Goal: Task Accomplishment & Management: Manage account settings

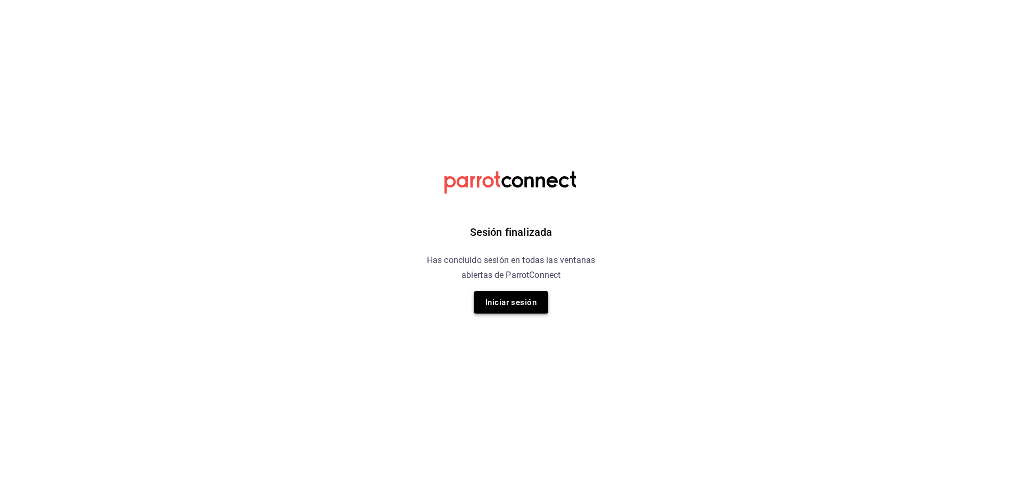
click at [475, 303] on button "Iniciar sesión" at bounding box center [511, 302] width 74 height 22
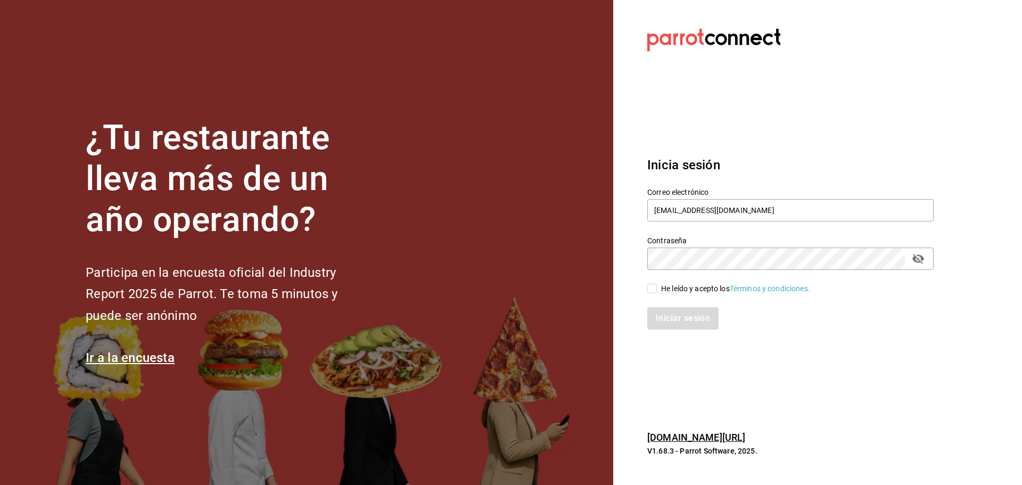
click at [755, 193] on label "Correo electrónico" at bounding box center [790, 191] width 286 height 7
click at [740, 216] on input "[EMAIL_ADDRESS][DOMAIN_NAME]" at bounding box center [790, 210] width 286 height 22
paste input "pizzeriaccontessa@condesa"
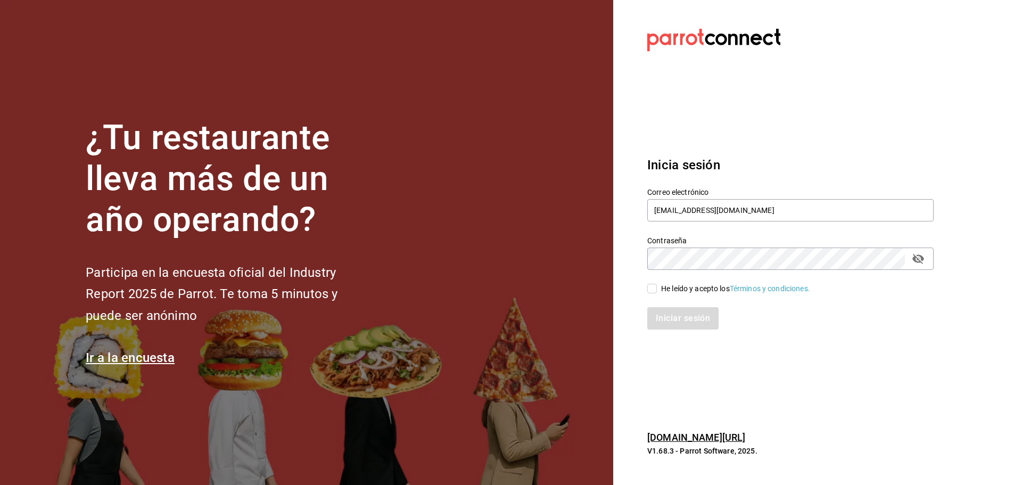
type input "[EMAIL_ADDRESS][DOMAIN_NAME]"
click at [703, 285] on div "He leído y acepto los Términos y condiciones." at bounding box center [735, 288] width 149 height 11
click at [657, 285] on input "He leído y acepto los Términos y condiciones." at bounding box center [652, 289] width 10 height 10
checkbox input "true"
click at [694, 319] on button "Iniciar sesión" at bounding box center [683, 318] width 72 height 22
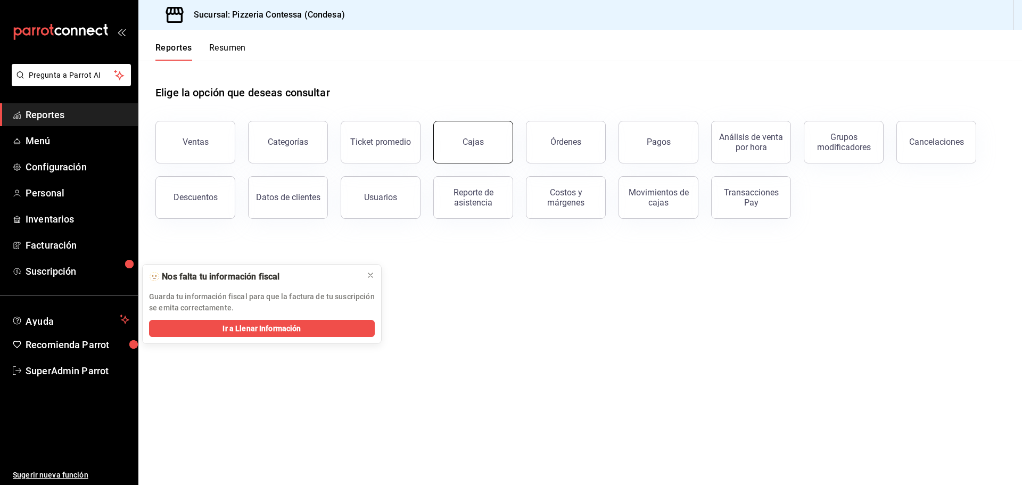
click at [485, 135] on button "Cajas" at bounding box center [473, 142] width 80 height 43
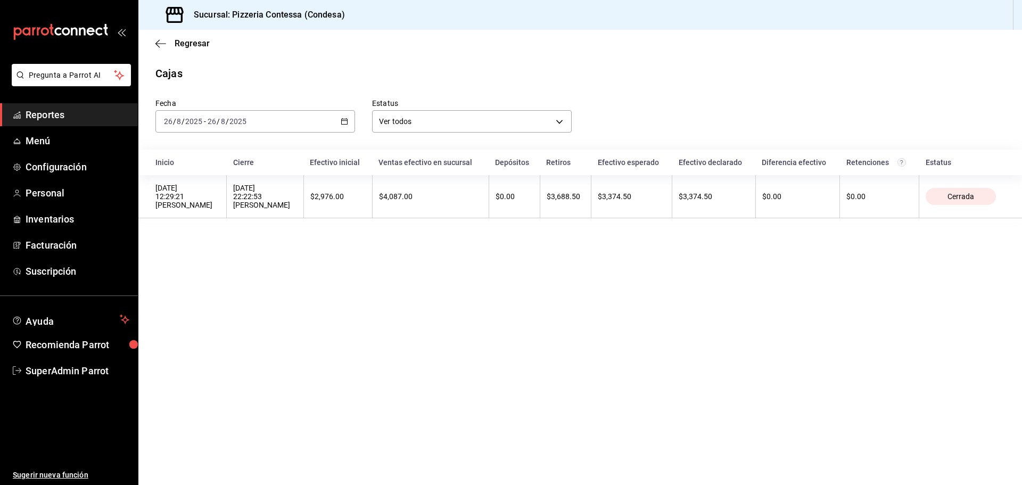
click at [487, 260] on main "Regresar Cajas Fecha 2025-08-26 26 / 8 / 2025 - 2025-08-26 26 / 8 / 2025 Estatu…" at bounding box center [579, 257] width 883 height 455
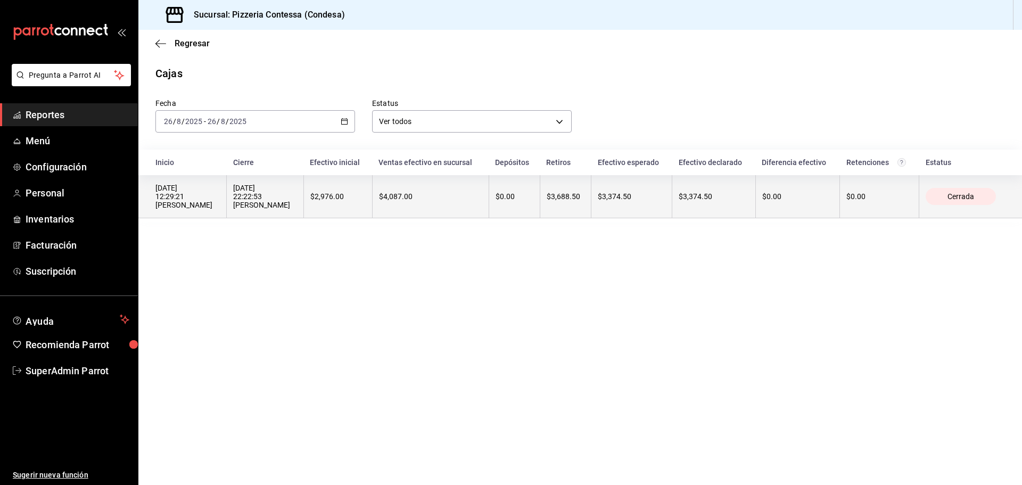
click at [465, 196] on div "$4,087.00" at bounding box center [430, 196] width 103 height 9
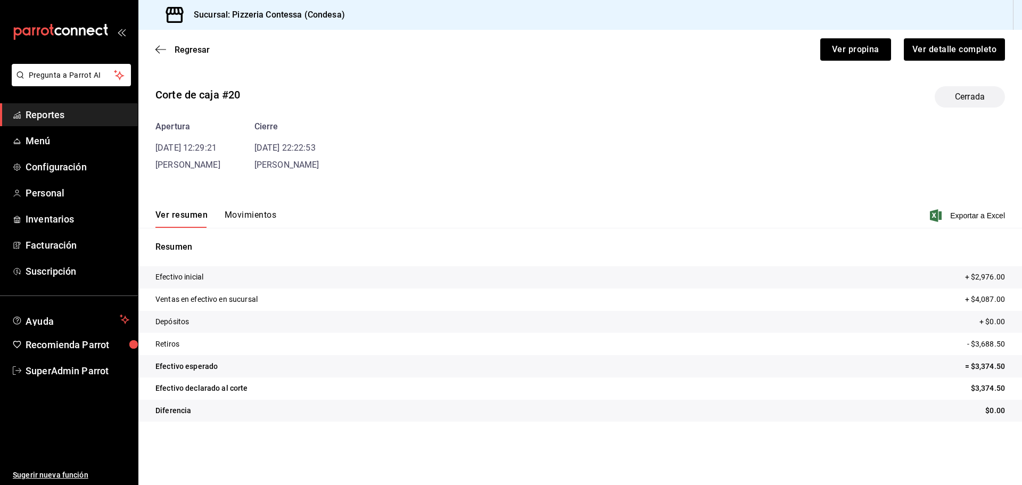
click at [255, 219] on button "Movimientos" at bounding box center [251, 219] width 52 height 18
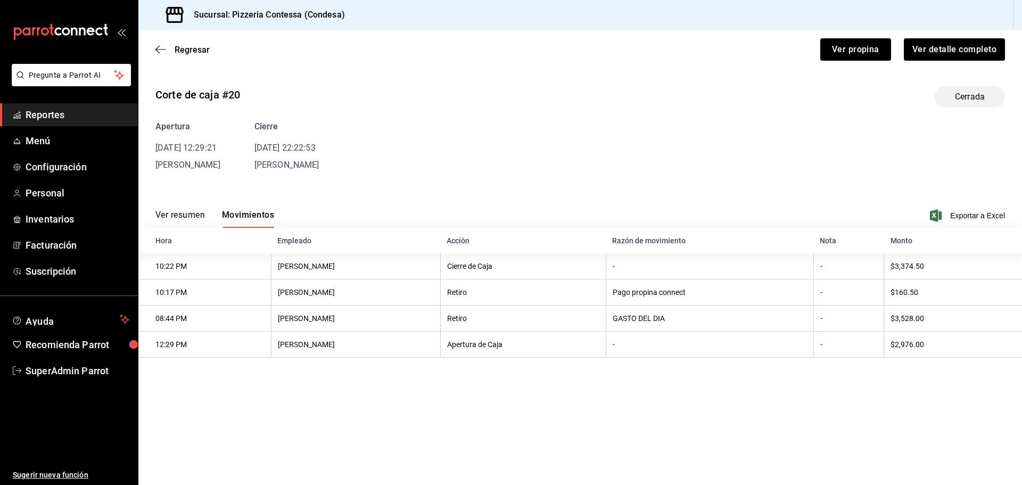
click at [188, 213] on button "Ver resumen" at bounding box center [179, 219] width 49 height 18
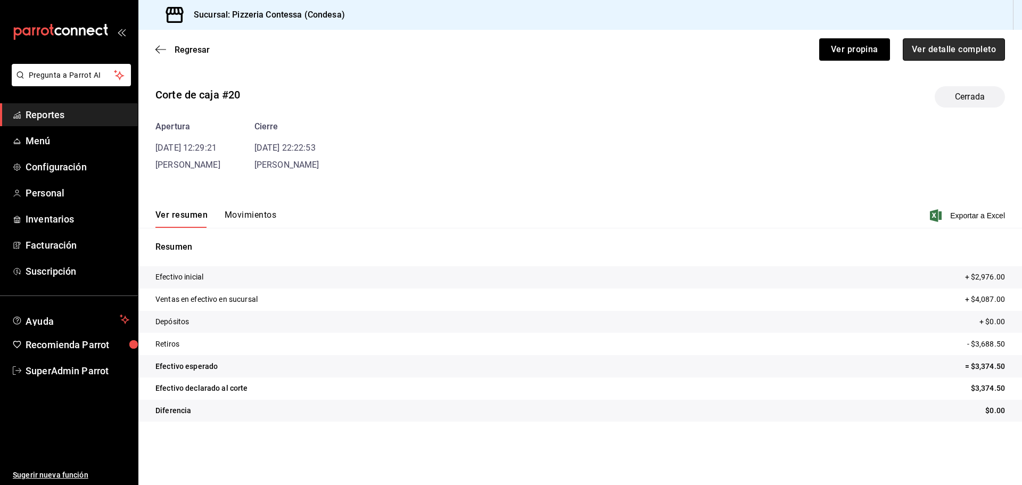
click at [923, 53] on button "Ver detalle completo" at bounding box center [953, 49] width 102 height 22
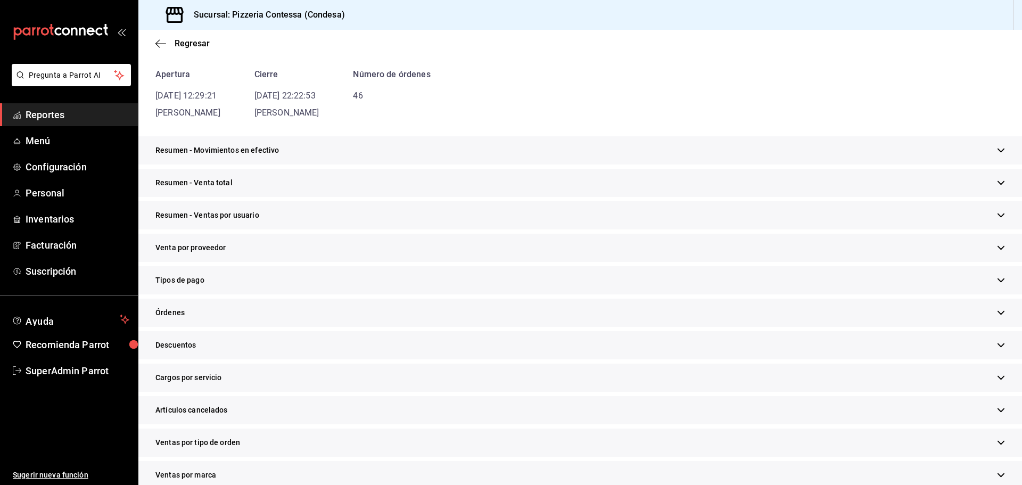
scroll to position [106, 0]
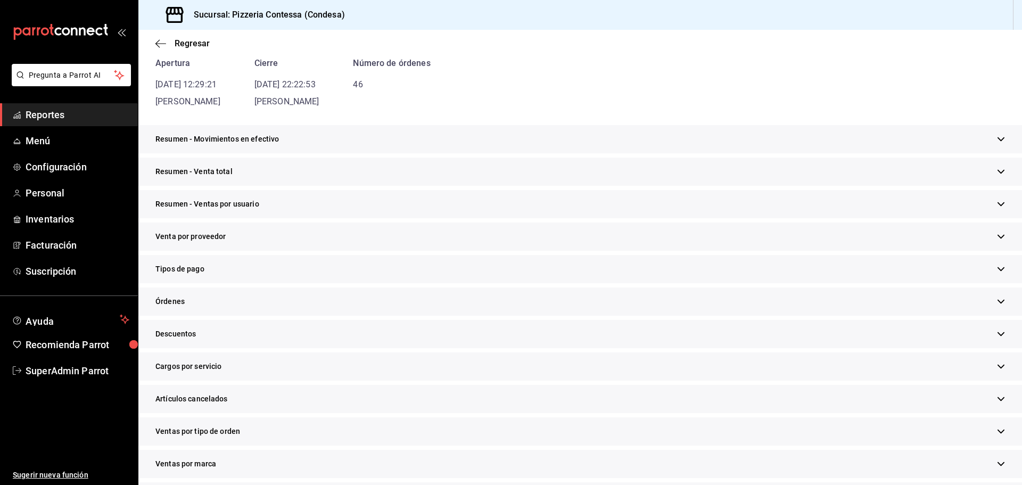
click at [233, 172] on div "Resumen - Venta total" at bounding box center [579, 172] width 883 height 28
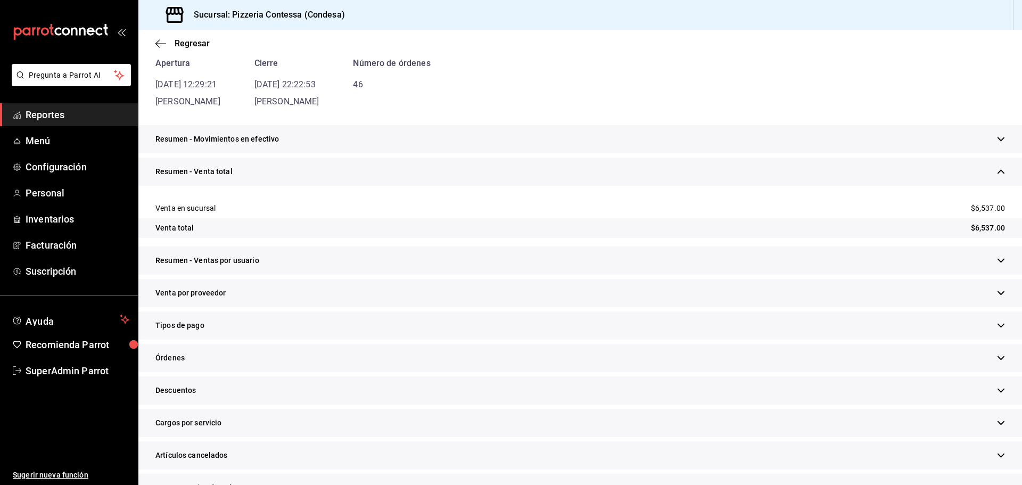
click at [226, 326] on div "Tipos de pago" at bounding box center [579, 325] width 883 height 28
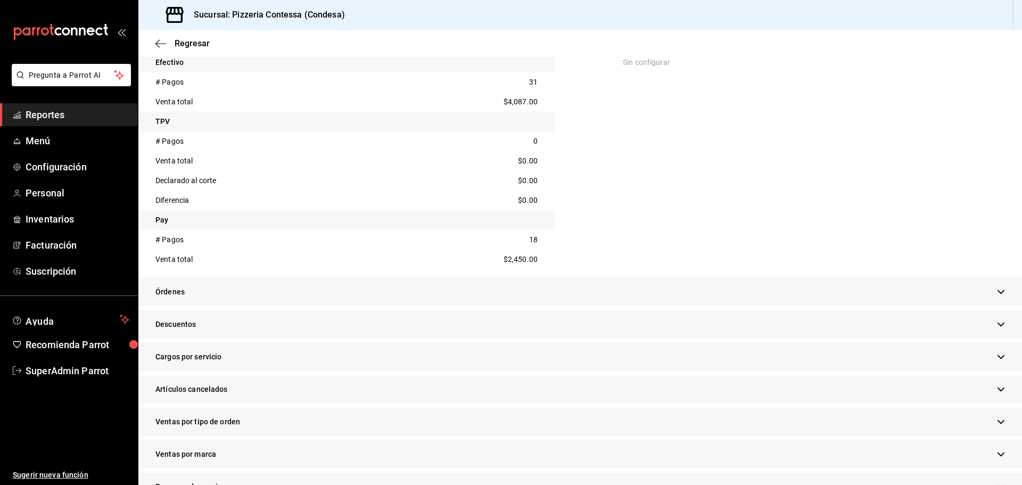
scroll to position [479, 0]
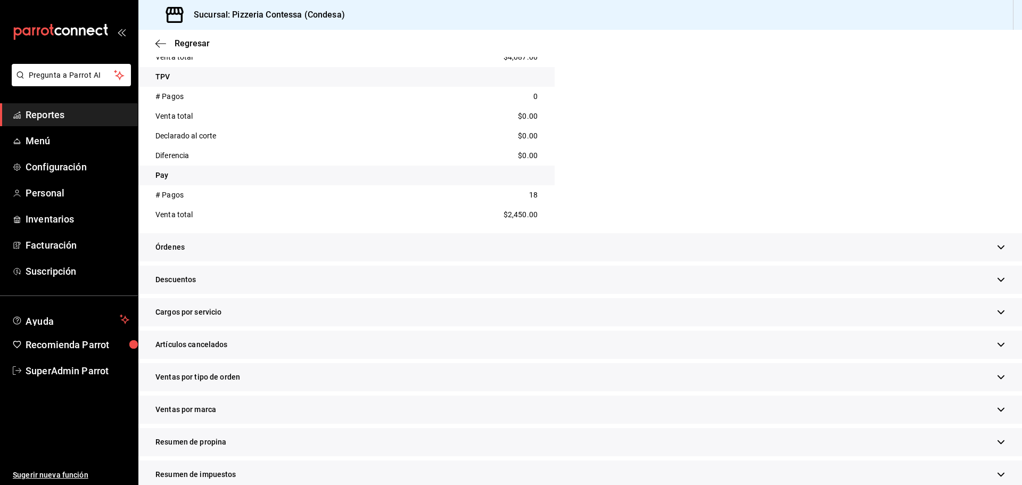
click at [800, 251] on div "Órdenes" at bounding box center [579, 247] width 883 height 28
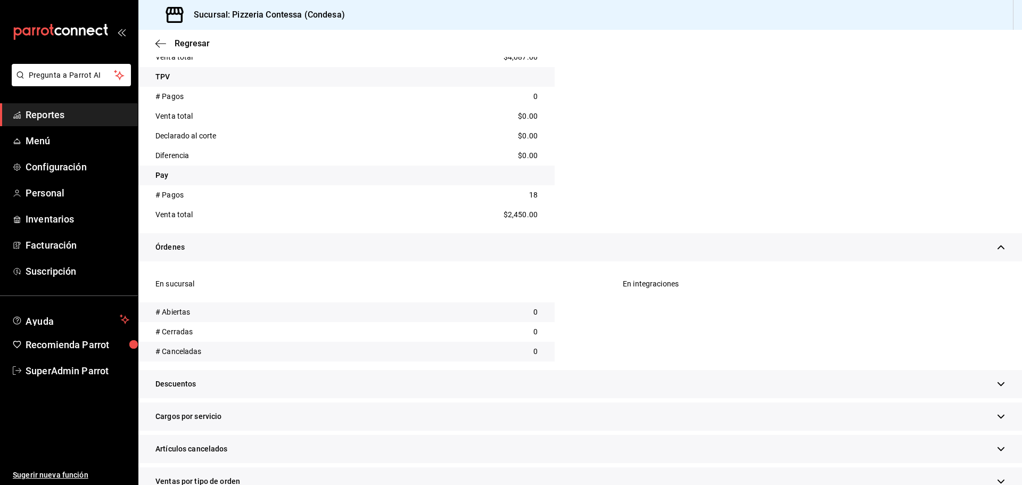
click at [793, 250] on div "Órdenes" at bounding box center [579, 247] width 883 height 28
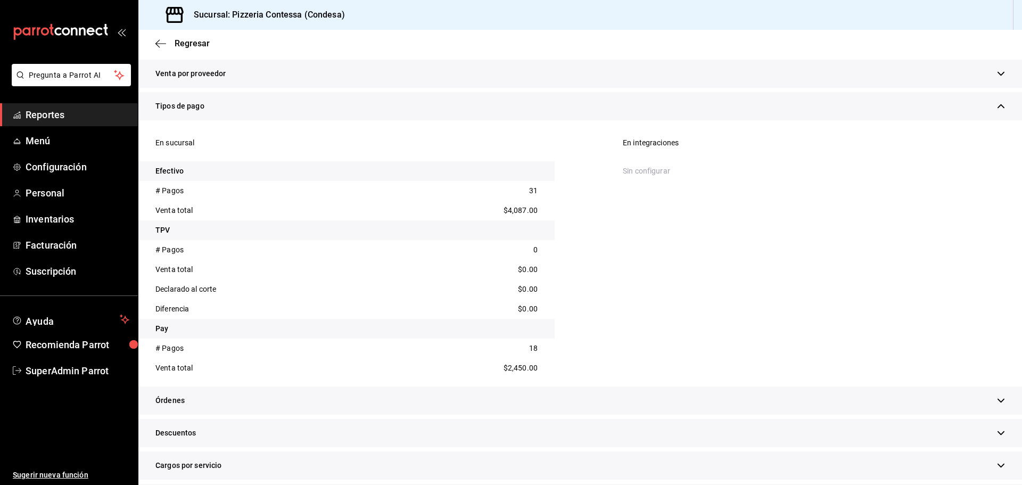
scroll to position [319, 0]
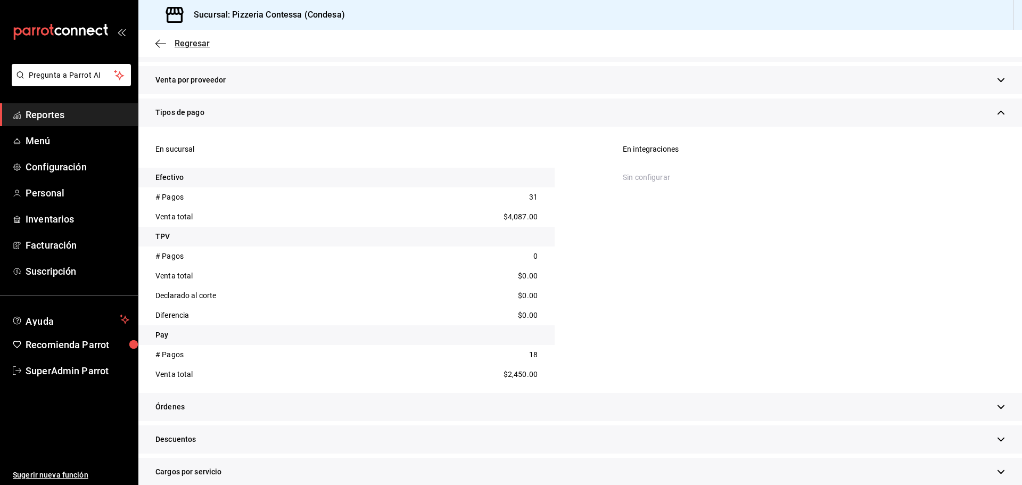
click at [160, 42] on icon "button" at bounding box center [160, 44] width 11 height 10
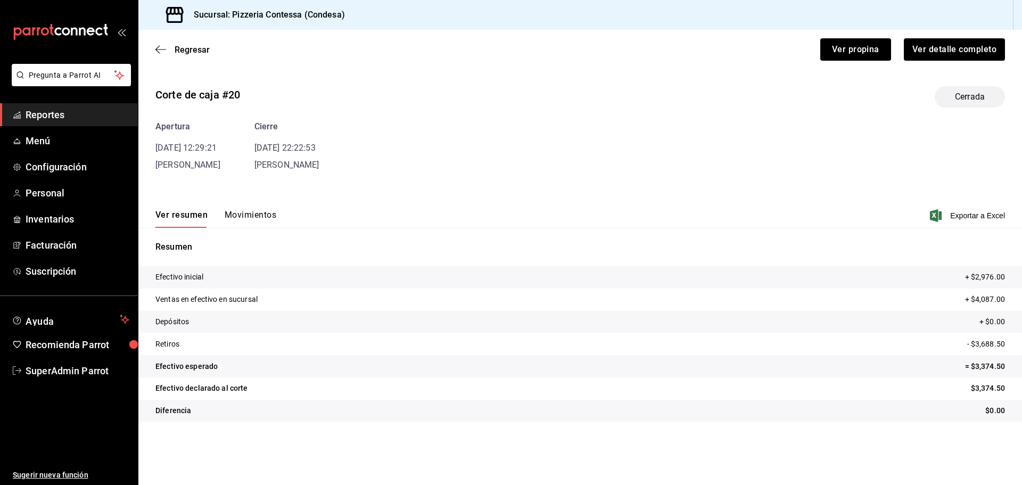
click at [52, 114] on span "Reportes" at bounding box center [78, 114] width 104 height 14
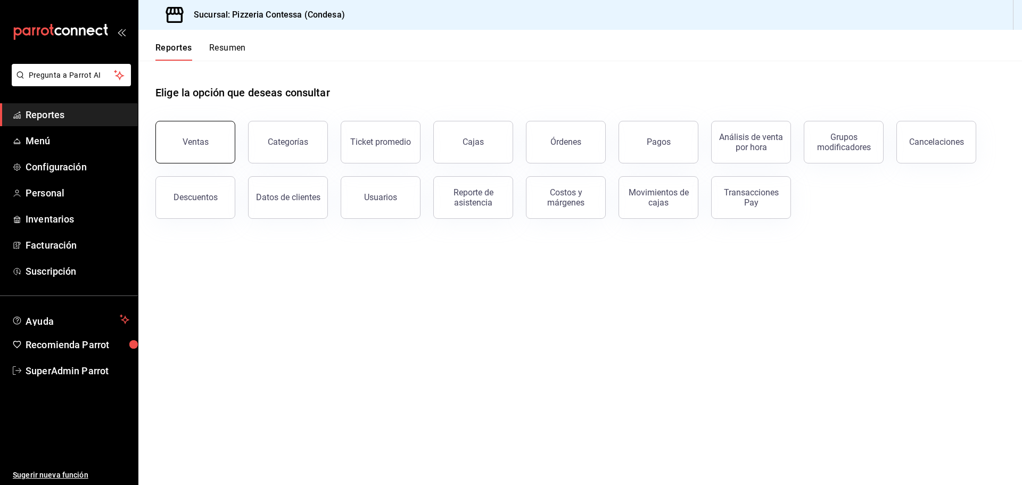
click at [174, 137] on button "Ventas" at bounding box center [195, 142] width 80 height 43
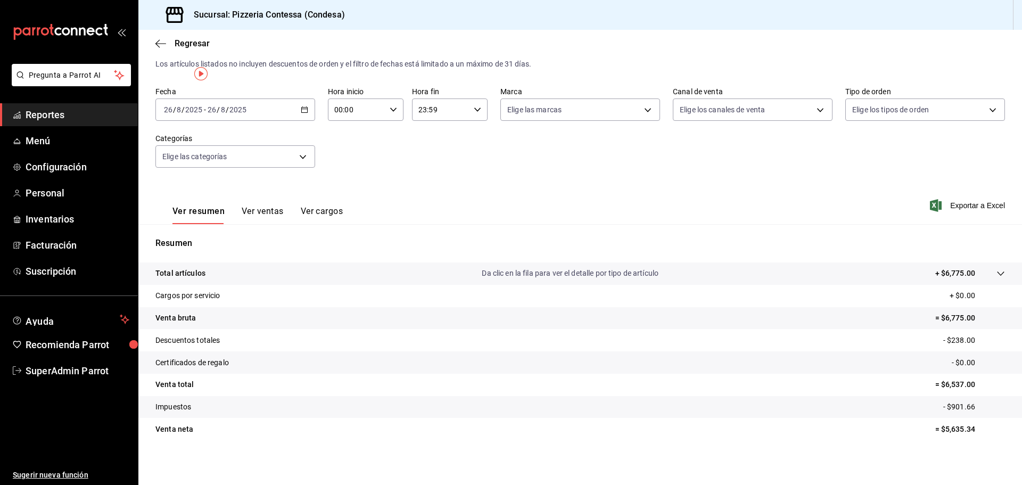
scroll to position [25, 0]
click at [943, 337] on p "- $238.00" at bounding box center [974, 338] width 62 height 11
click at [986, 274] on div at bounding box center [990, 271] width 30 height 11
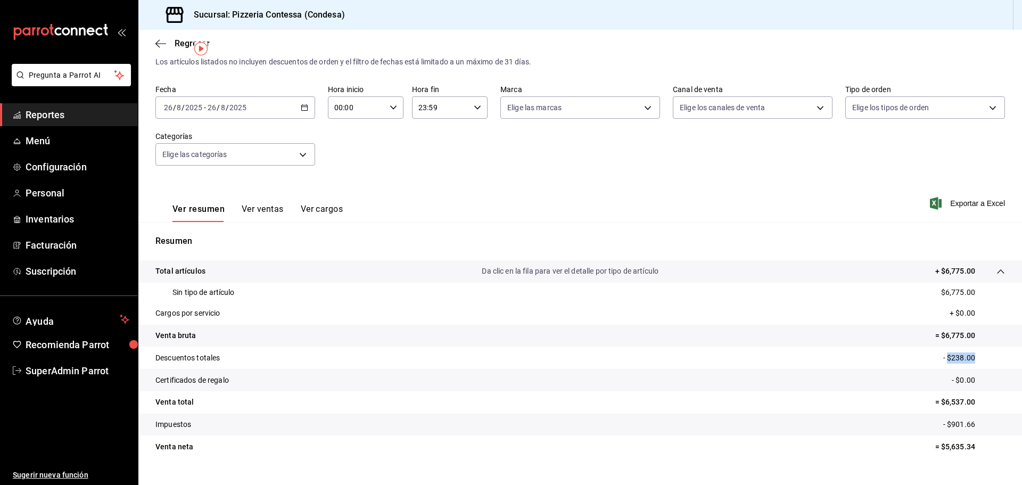
drag, startPoint x: 940, startPoint y: 357, endPoint x: 978, endPoint y: 355, distance: 37.8
click at [978, 355] on p "- $238.00" at bounding box center [974, 357] width 62 height 11
click at [919, 352] on tr "Descuentos totales - $238.00" at bounding box center [579, 357] width 883 height 22
click at [262, 209] on button "Ver ventas" at bounding box center [263, 213] width 42 height 18
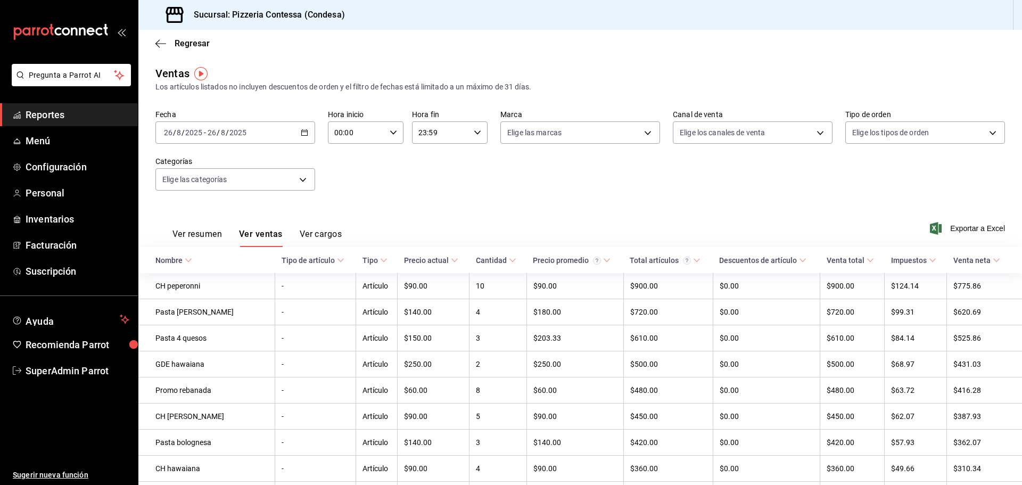
click at [184, 229] on button "Ver resumen" at bounding box center [196, 238] width 49 height 18
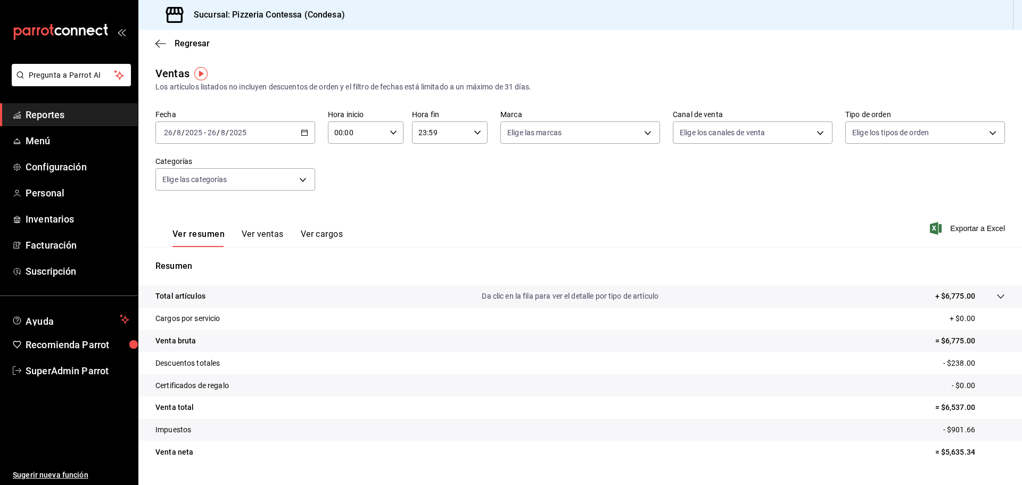
click at [44, 118] on span "Reportes" at bounding box center [78, 114] width 104 height 14
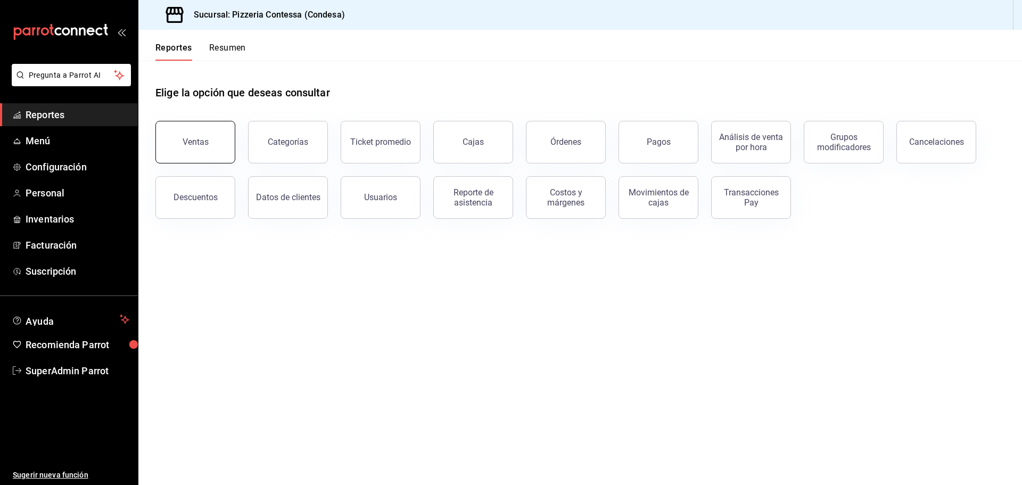
click at [202, 153] on button "Ventas" at bounding box center [195, 142] width 80 height 43
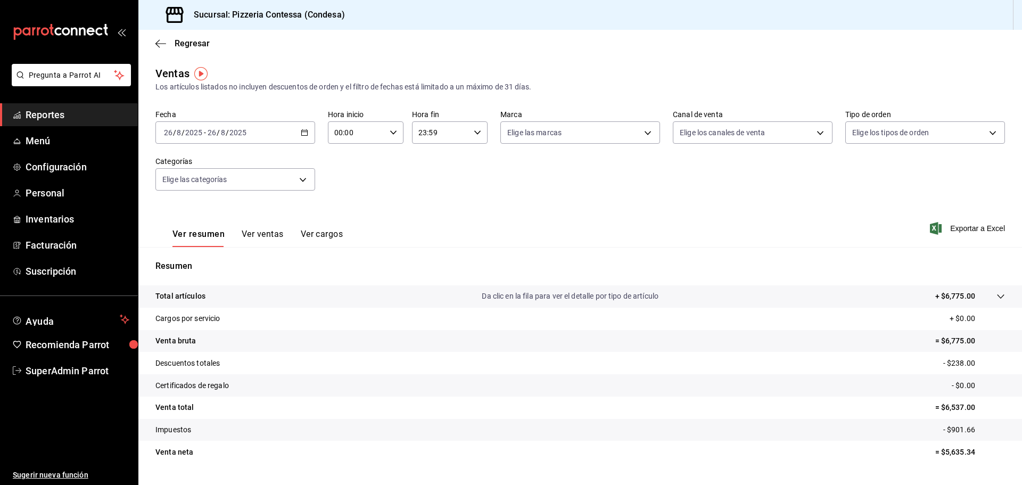
click at [938, 407] on p "= $6,537.00" at bounding box center [970, 407] width 70 height 11
drag, startPoint x: 935, startPoint y: 408, endPoint x: 965, endPoint y: 407, distance: 29.8
click at [960, 407] on p "= $6,537.00" at bounding box center [970, 407] width 70 height 11
click at [976, 402] on p "= $6,537.00" at bounding box center [970, 407] width 70 height 11
drag, startPoint x: 940, startPoint y: 427, endPoint x: 972, endPoint y: 428, distance: 31.9
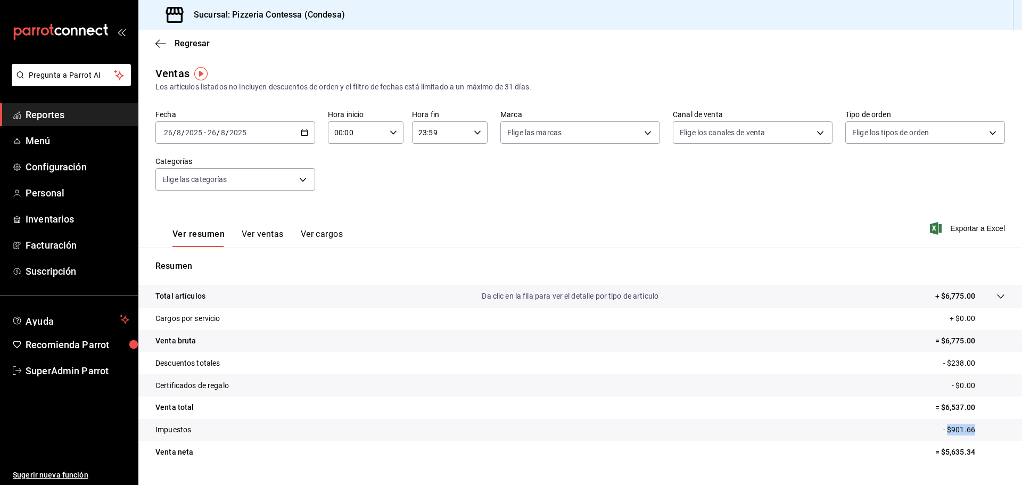
click at [972, 428] on p "- $901.66" at bounding box center [974, 429] width 62 height 11
click at [925, 412] on tr "Venta total = $6,537.00" at bounding box center [579, 407] width 883 height 22
click at [54, 119] on span "Reportes" at bounding box center [78, 114] width 104 height 14
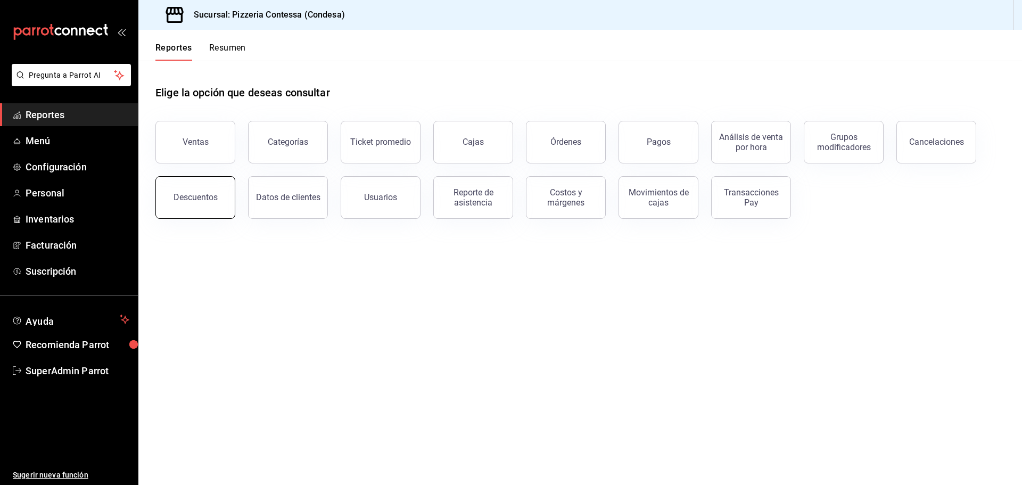
click at [213, 186] on button "Descuentos" at bounding box center [195, 197] width 80 height 43
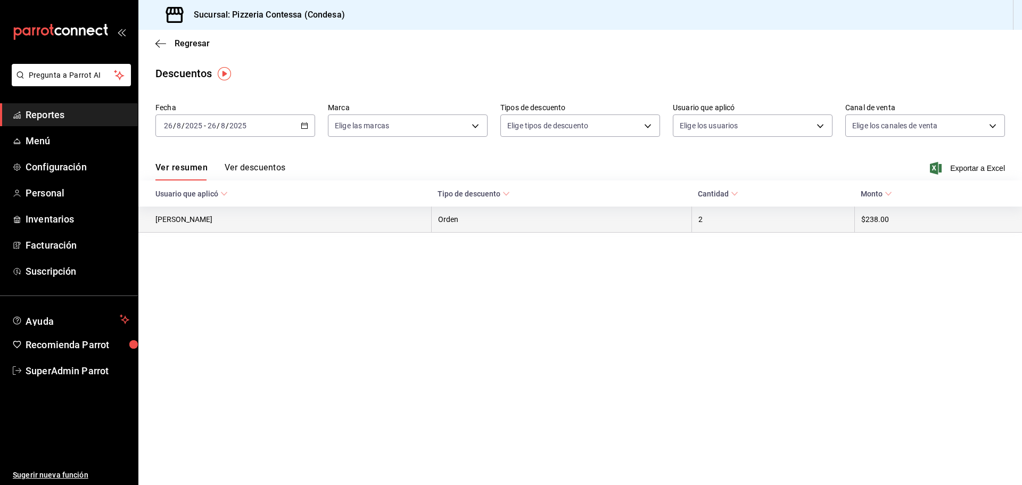
click at [550, 214] on th "Orden" at bounding box center [561, 219] width 260 height 26
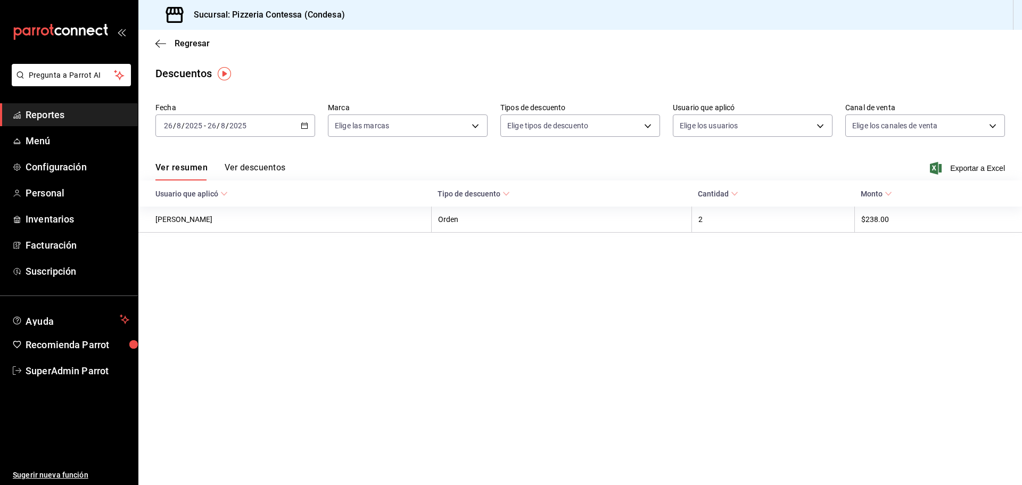
click at [731, 195] on icon at bounding box center [734, 193] width 7 height 7
click at [728, 195] on span "Cantidad" at bounding box center [718, 193] width 40 height 9
click at [249, 168] on button "Ver descuentos" at bounding box center [255, 171] width 61 height 18
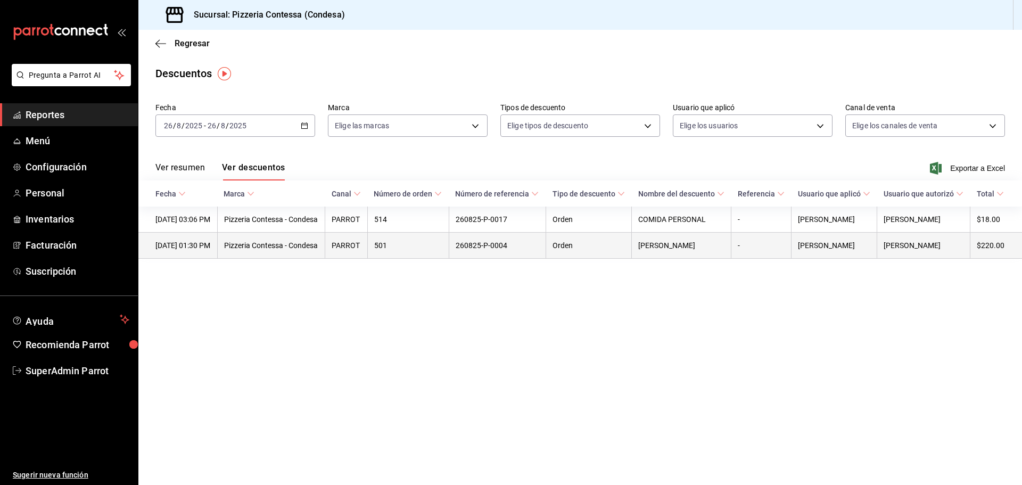
click at [674, 259] on th "Quiroz" at bounding box center [682, 246] width 100 height 26
drag, startPoint x: 669, startPoint y: 271, endPoint x: 645, endPoint y: 268, distance: 24.1
click at [645, 259] on th "Quiroz" at bounding box center [682, 246] width 100 height 26
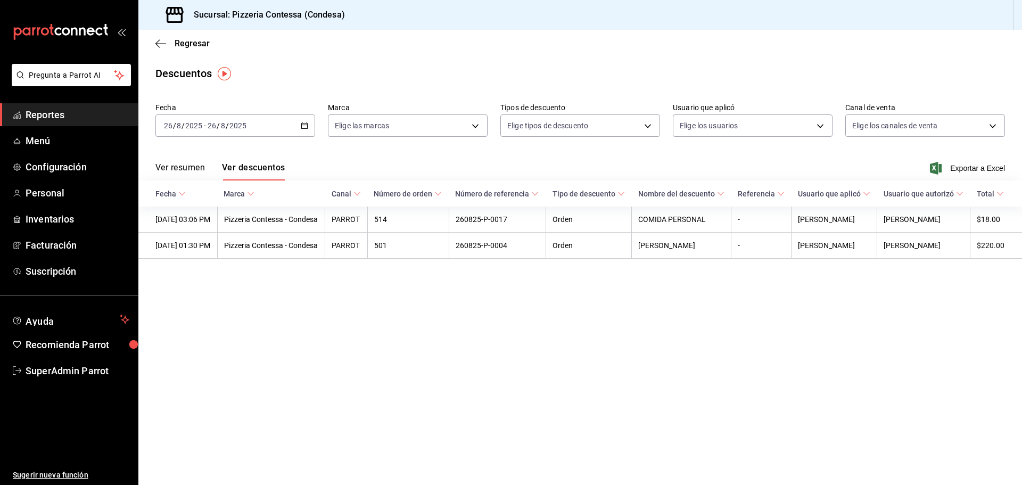
click at [761, 325] on main "Regresar Descuentos Fecha 2025-08-26 26 / 8 / 2025 - 2025-08-26 26 / 8 / 2025 M…" at bounding box center [579, 257] width 883 height 455
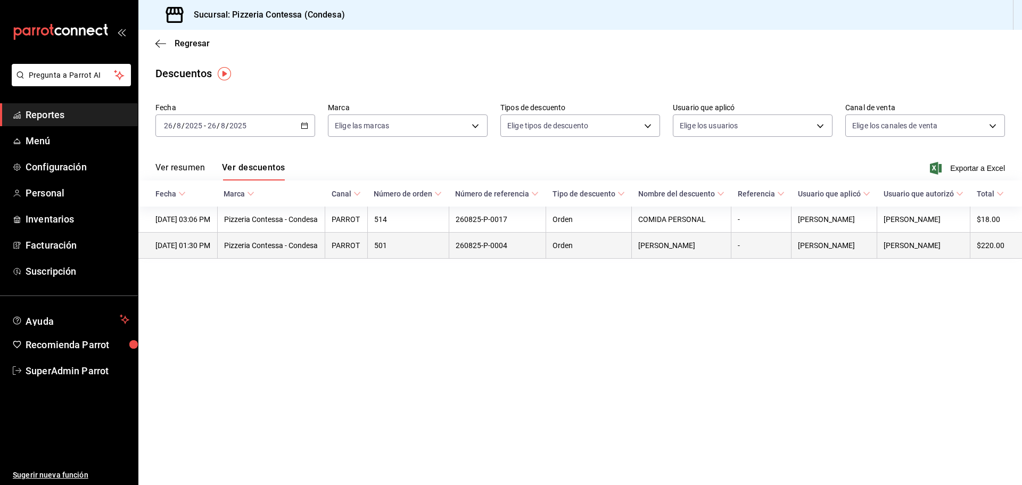
click at [982, 259] on th "$220.00" at bounding box center [996, 246] width 52 height 26
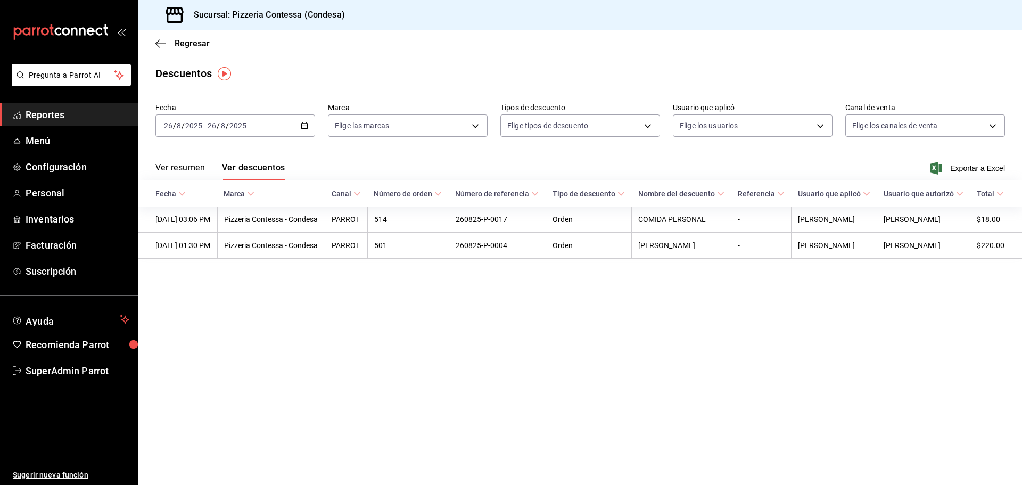
click at [39, 107] on span "Reportes" at bounding box center [78, 114] width 104 height 14
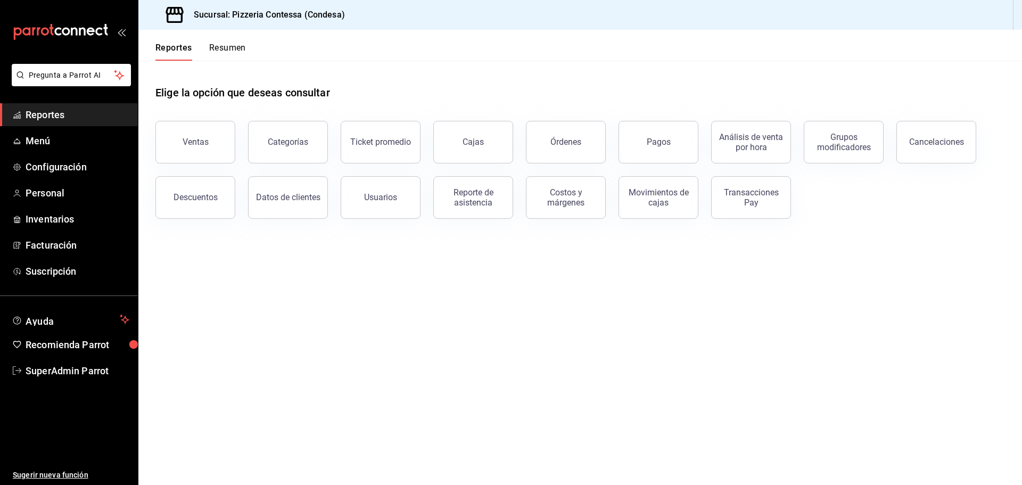
click at [72, 117] on span "Reportes" at bounding box center [78, 114] width 104 height 14
click at [222, 197] on button "Descuentos" at bounding box center [195, 197] width 80 height 43
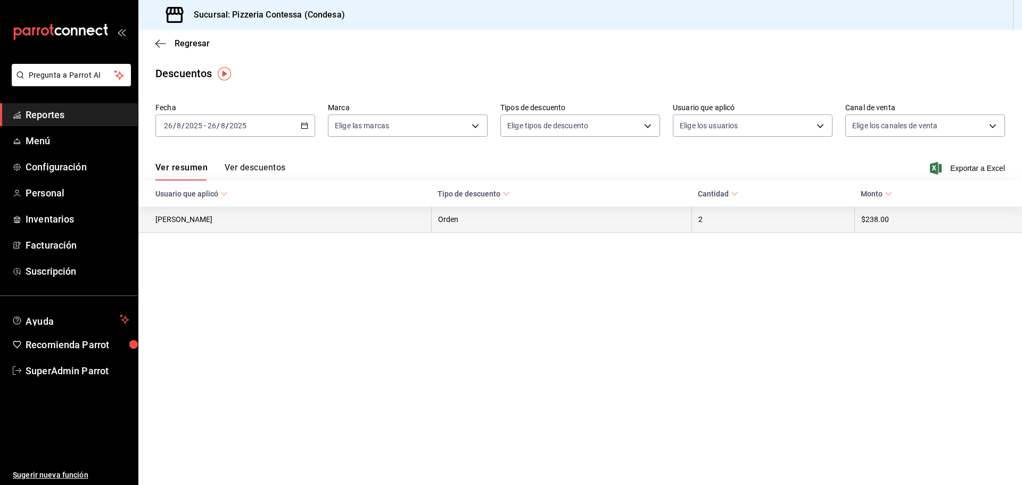
click at [585, 228] on th "Orden" at bounding box center [561, 219] width 260 height 26
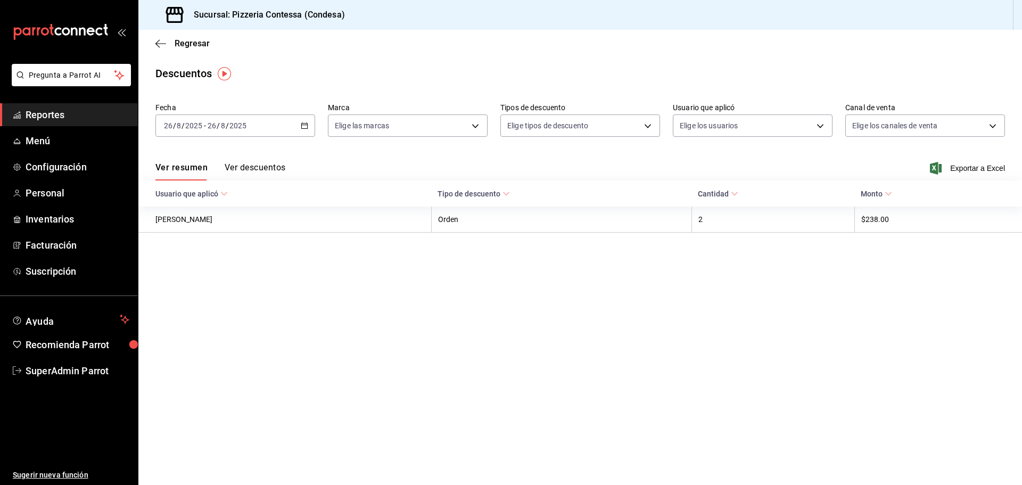
click at [259, 162] on div "Ver resumen Ver descuentos Exportar a Excel" at bounding box center [579, 165] width 883 height 31
click at [263, 165] on button "Ver descuentos" at bounding box center [255, 171] width 61 height 18
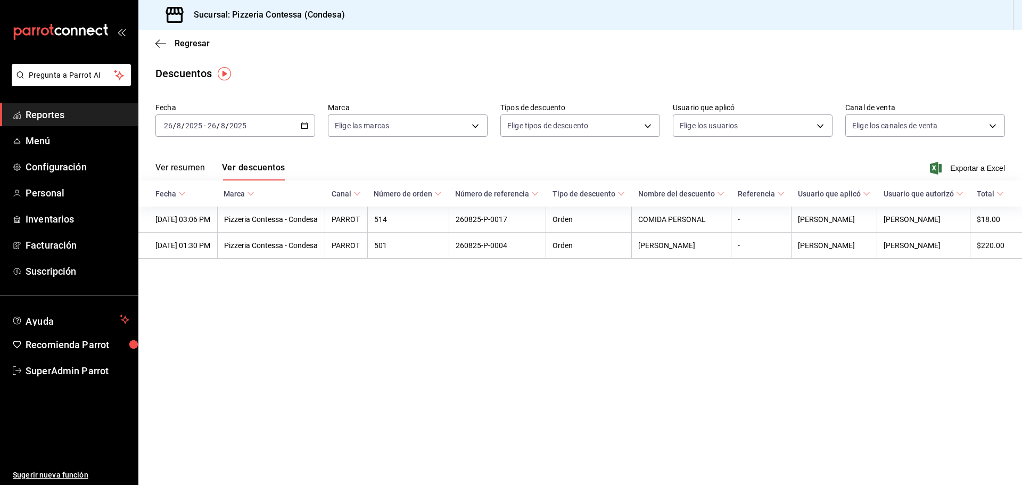
click at [614, 332] on main "Regresar Descuentos Fecha 2025-08-26 26 / 8 / 2025 - 2025-08-26 26 / 8 / 2025 M…" at bounding box center [579, 257] width 883 height 455
drag, startPoint x: 616, startPoint y: 341, endPoint x: 601, endPoint y: 345, distance: 15.4
click at [616, 342] on main "Regresar Descuentos Fecha 2025-08-26 26 / 8 / 2025 - 2025-08-26 26 / 8 / 2025 M…" at bounding box center [579, 257] width 883 height 455
click at [51, 121] on span "Reportes" at bounding box center [78, 114] width 104 height 14
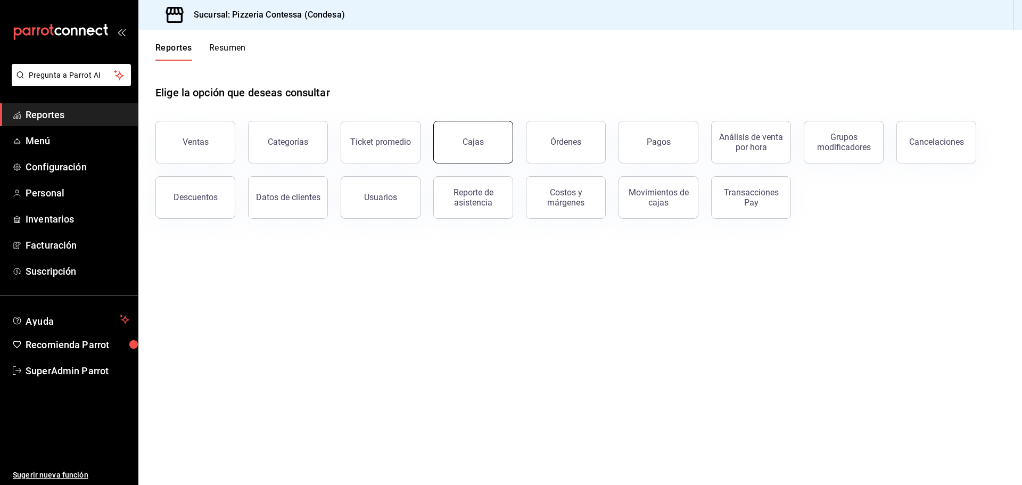
click at [485, 154] on button "Cajas" at bounding box center [473, 142] width 80 height 43
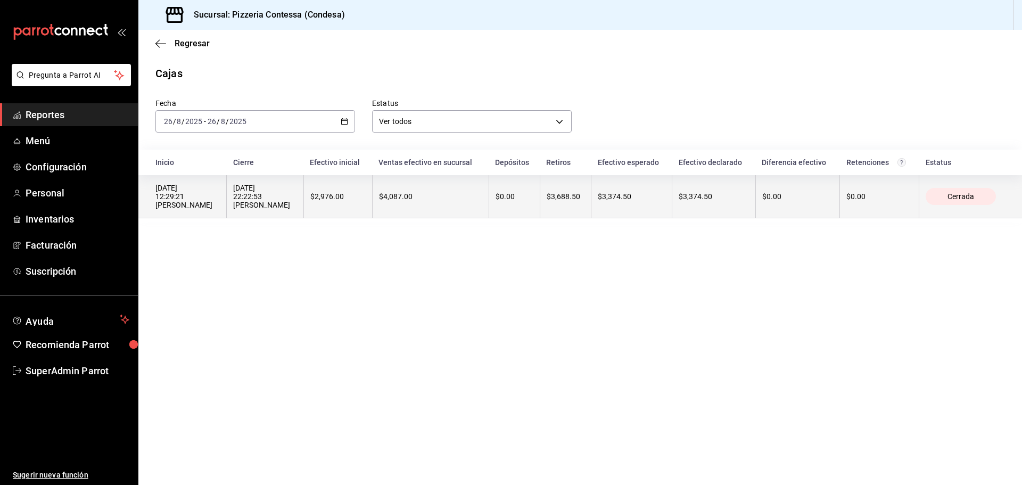
click at [379, 197] on div "$4,087.00" at bounding box center [430, 196] width 103 height 9
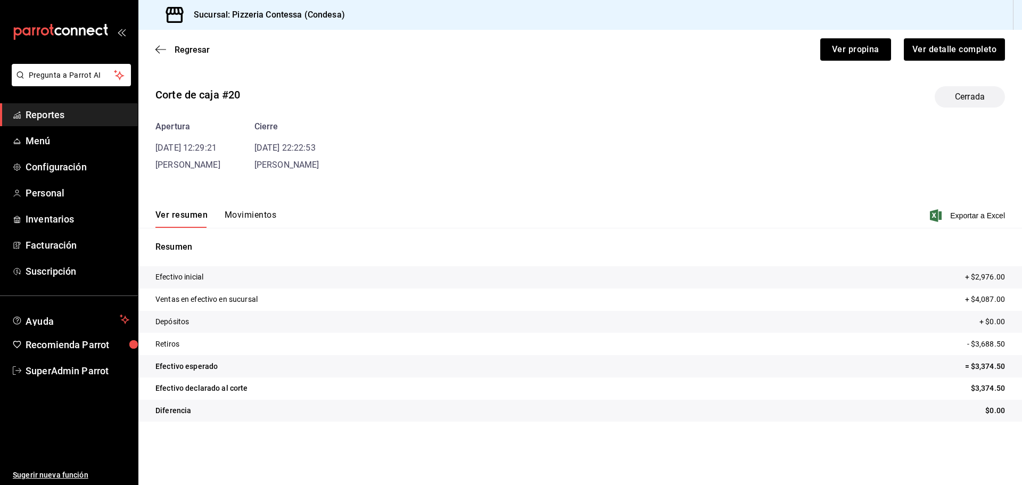
click at [58, 118] on span "Reportes" at bounding box center [78, 114] width 104 height 14
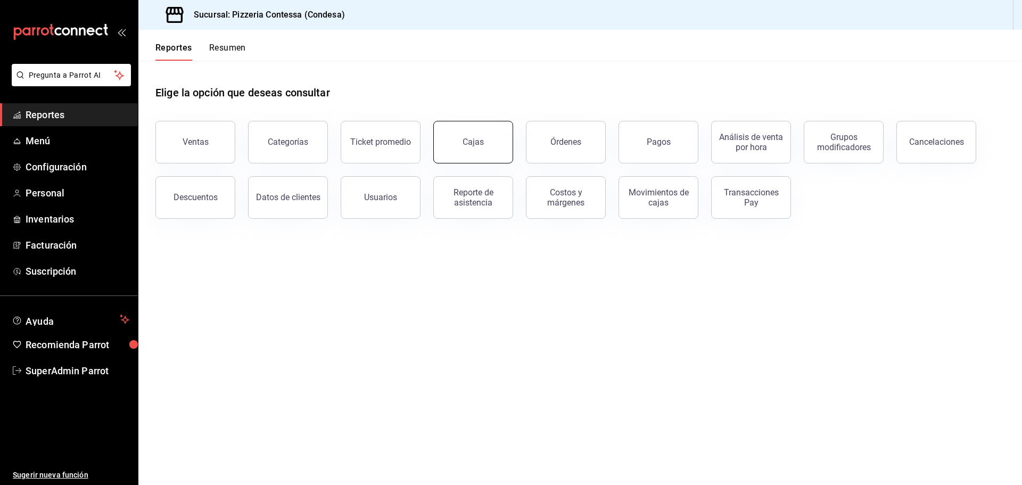
click at [449, 145] on button "Cajas" at bounding box center [473, 142] width 80 height 43
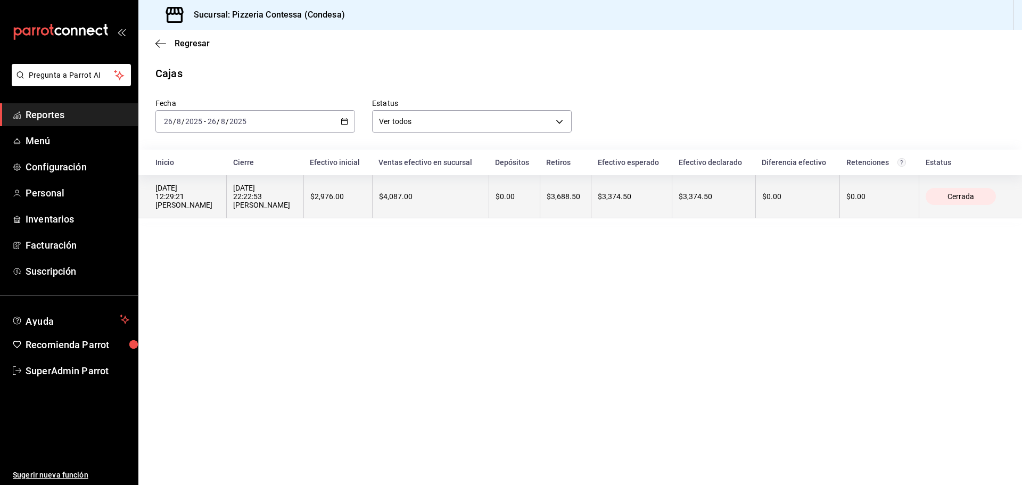
click at [520, 202] on th "$0.00" at bounding box center [513, 196] width 51 height 43
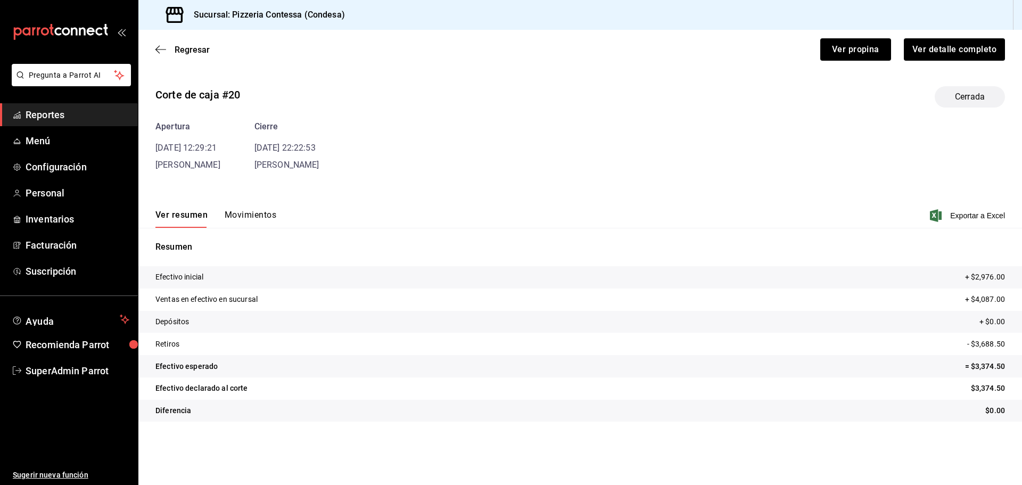
click at [64, 115] on span "Reportes" at bounding box center [78, 114] width 104 height 14
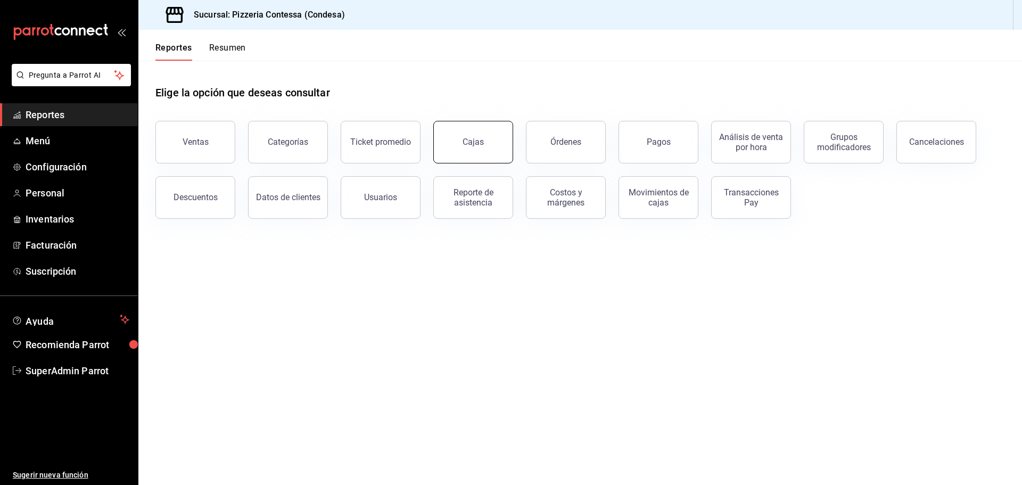
click at [455, 146] on button "Cajas" at bounding box center [473, 142] width 80 height 43
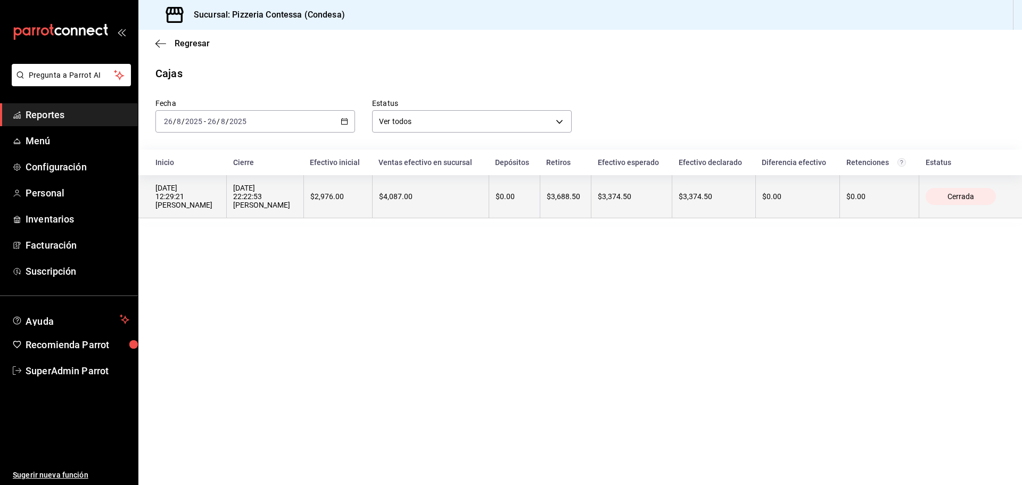
click at [471, 202] on th "$4,087.00" at bounding box center [430, 196] width 117 height 43
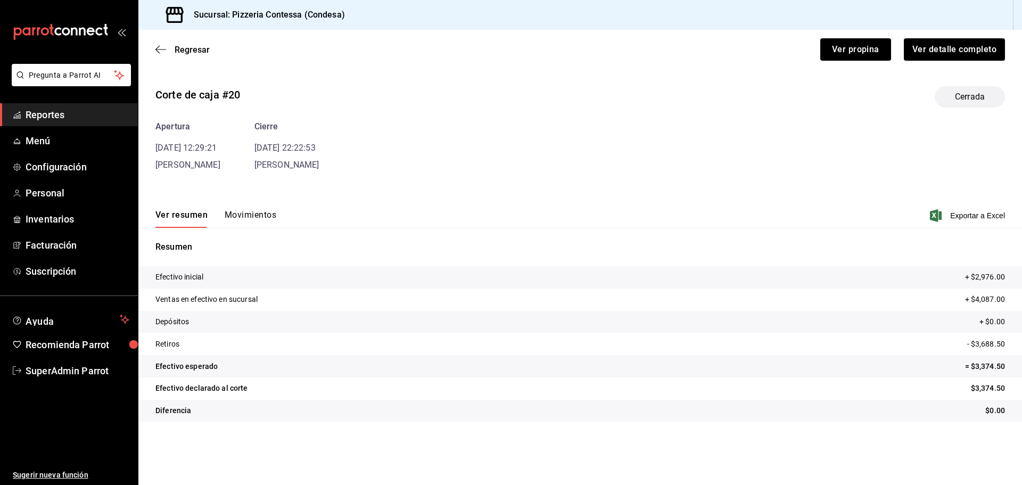
click at [58, 114] on span "Reportes" at bounding box center [78, 114] width 104 height 14
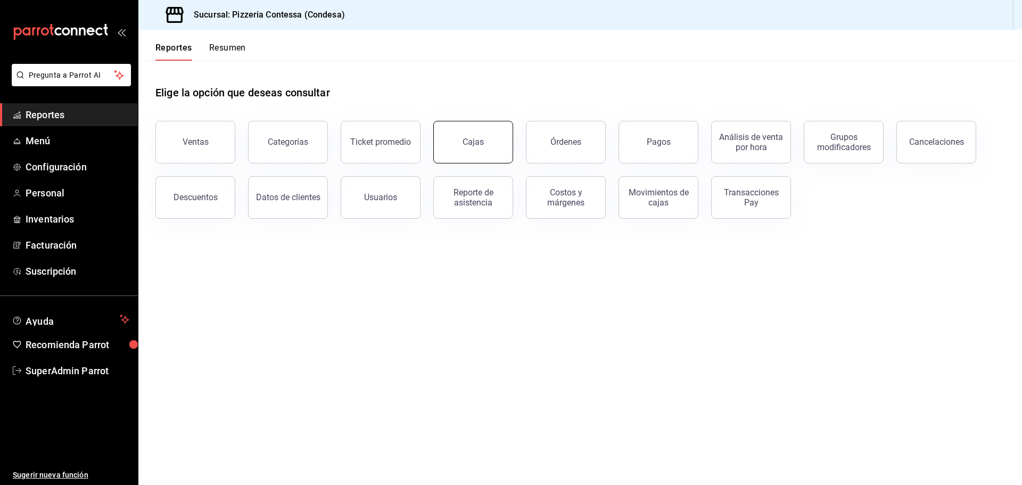
click at [478, 148] on button "Cajas" at bounding box center [473, 142] width 80 height 43
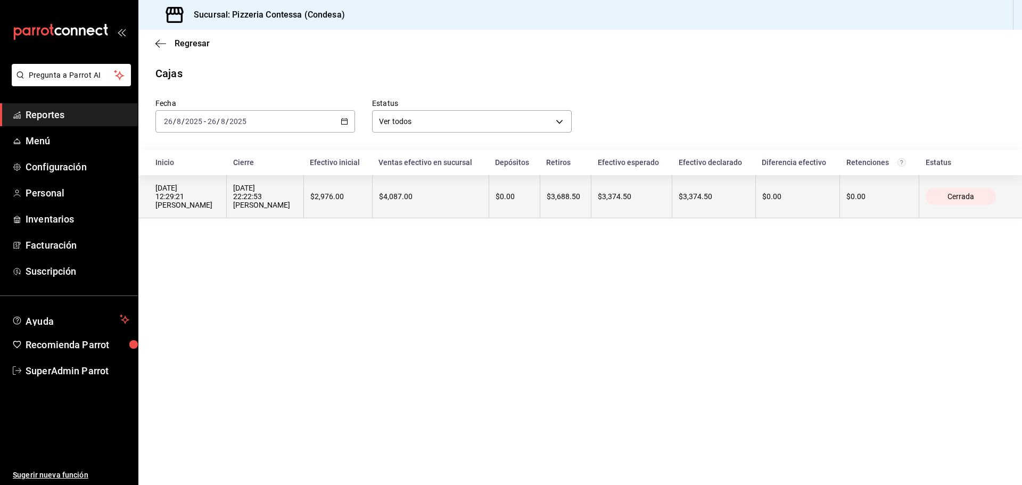
click at [353, 196] on th "$2,976.00" at bounding box center [337, 196] width 69 height 43
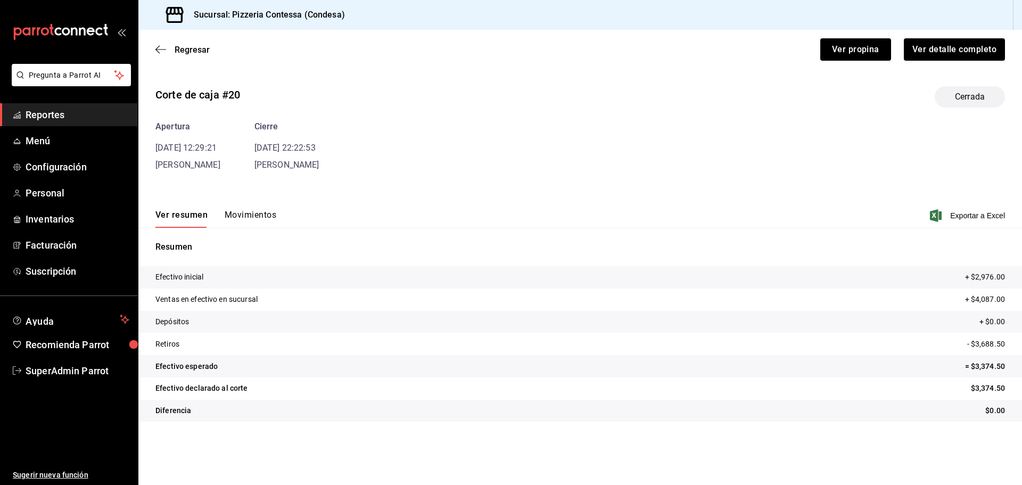
click at [267, 213] on button "Movimientos" at bounding box center [251, 219] width 52 height 18
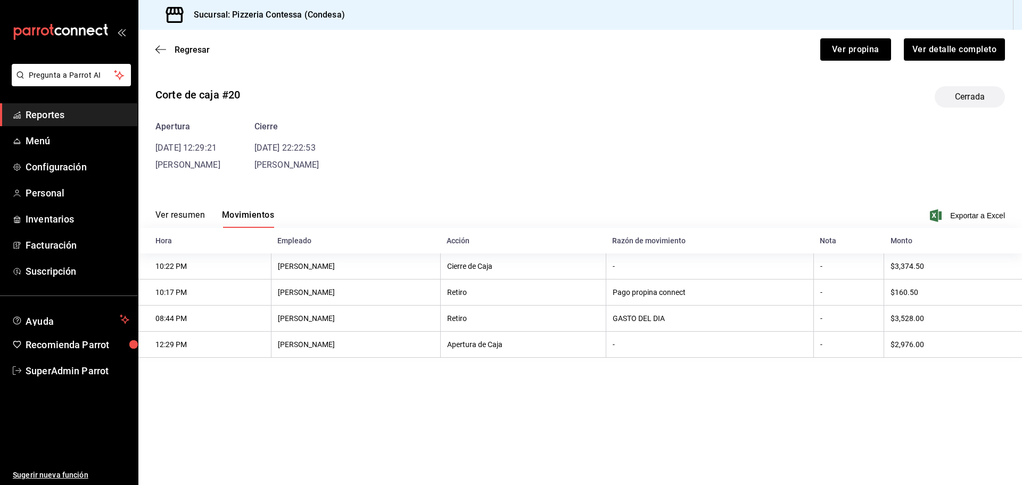
click at [181, 212] on button "Ver resumen" at bounding box center [179, 219] width 49 height 18
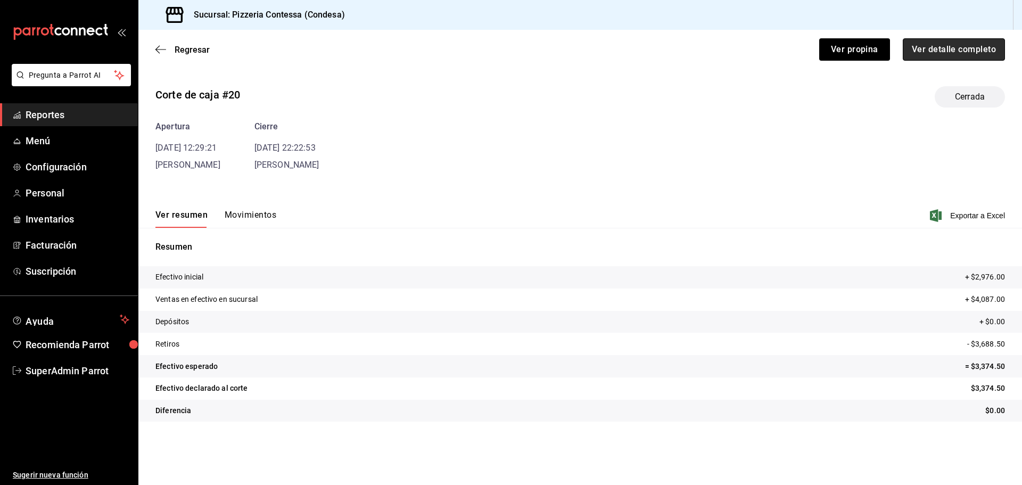
click at [933, 41] on button "Ver detalle completo" at bounding box center [953, 49] width 102 height 22
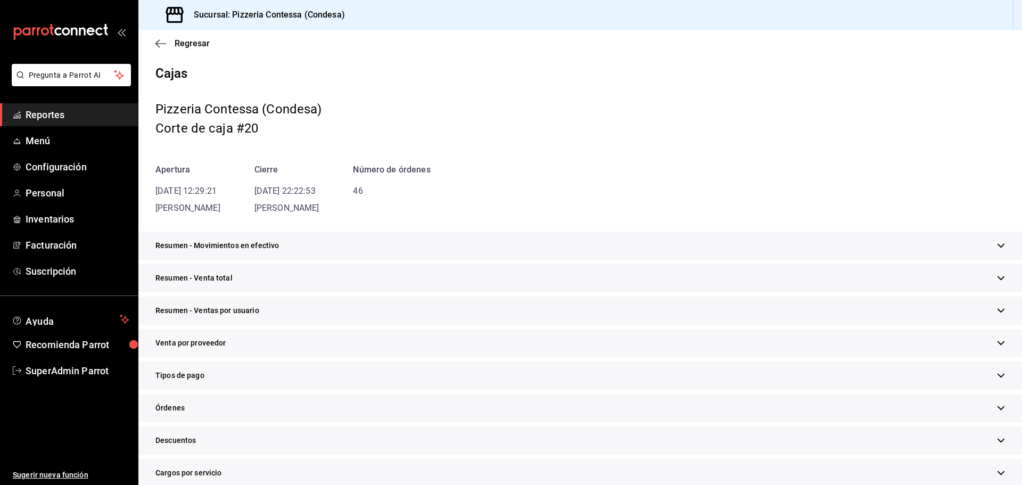
click at [65, 117] on span "Reportes" at bounding box center [78, 114] width 104 height 14
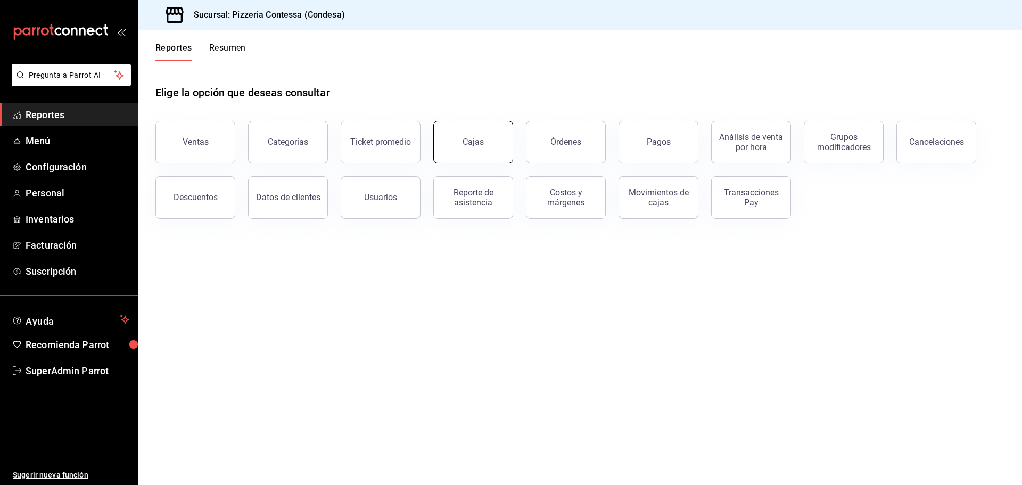
click at [460, 145] on button "Cajas" at bounding box center [473, 142] width 80 height 43
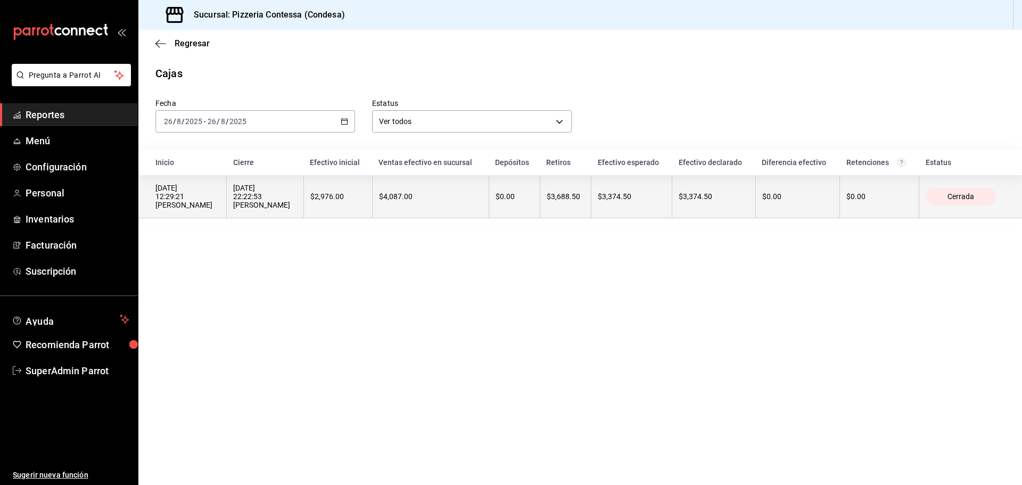
click at [337, 195] on div "$2,976.00" at bounding box center [337, 196] width 55 height 9
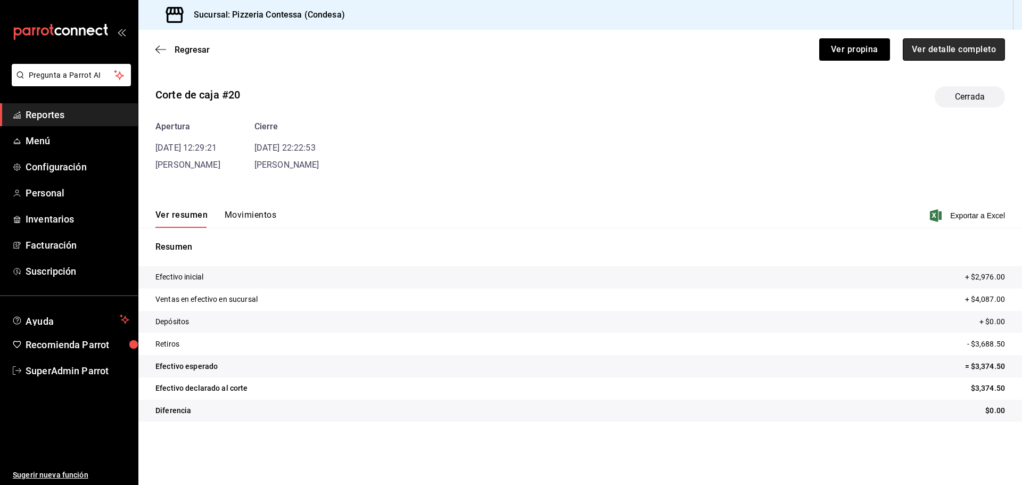
click at [930, 51] on button "Ver detalle completo" at bounding box center [953, 49] width 102 height 22
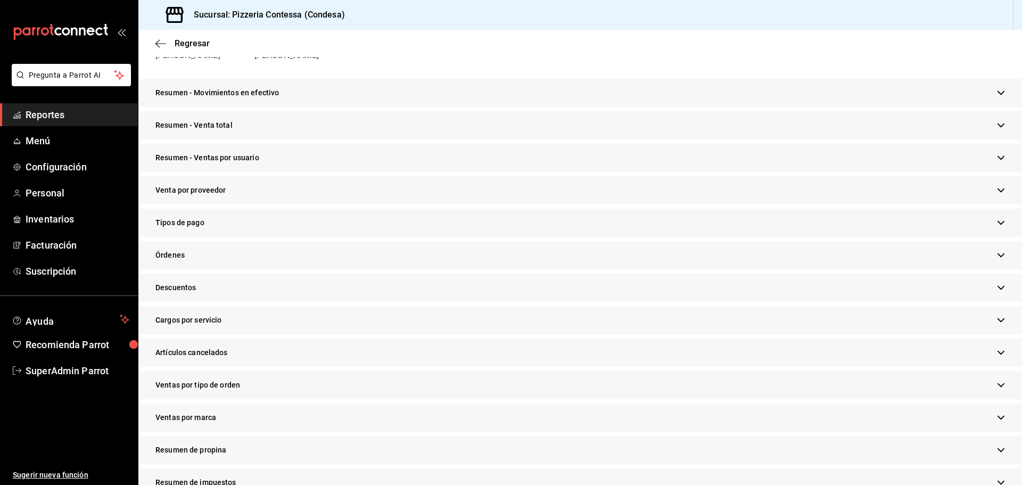
scroll to position [160, 0]
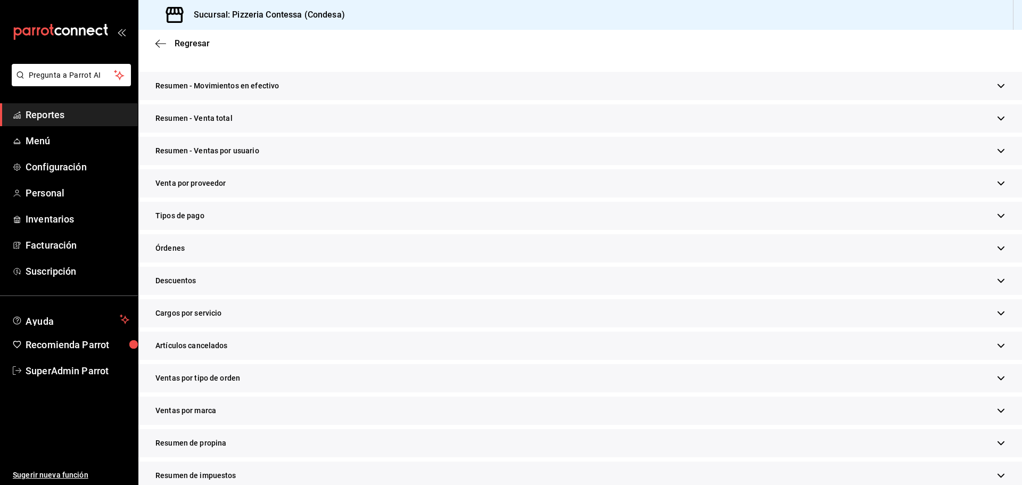
click at [281, 288] on div "Descuentos" at bounding box center [579, 281] width 883 height 28
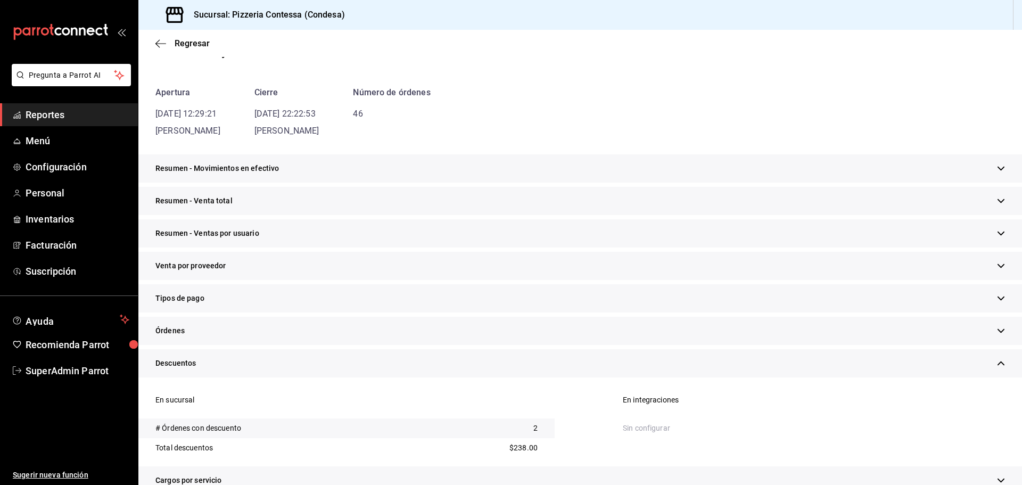
scroll to position [53, 0]
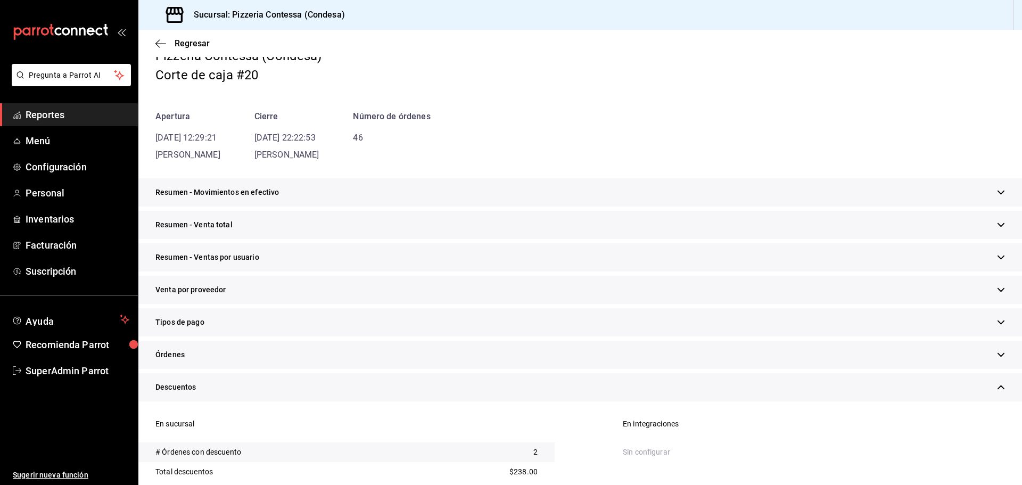
click at [224, 355] on div "Órdenes" at bounding box center [579, 355] width 883 height 28
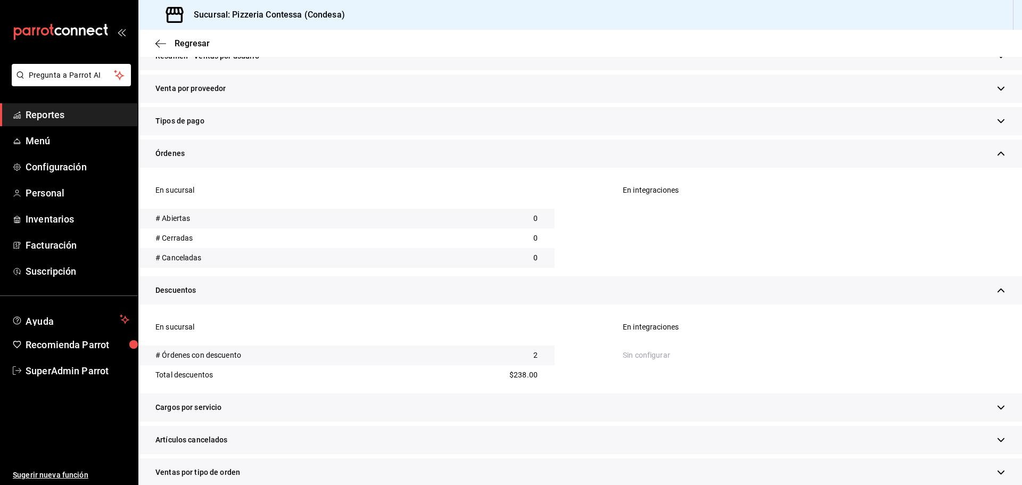
scroll to position [266, 0]
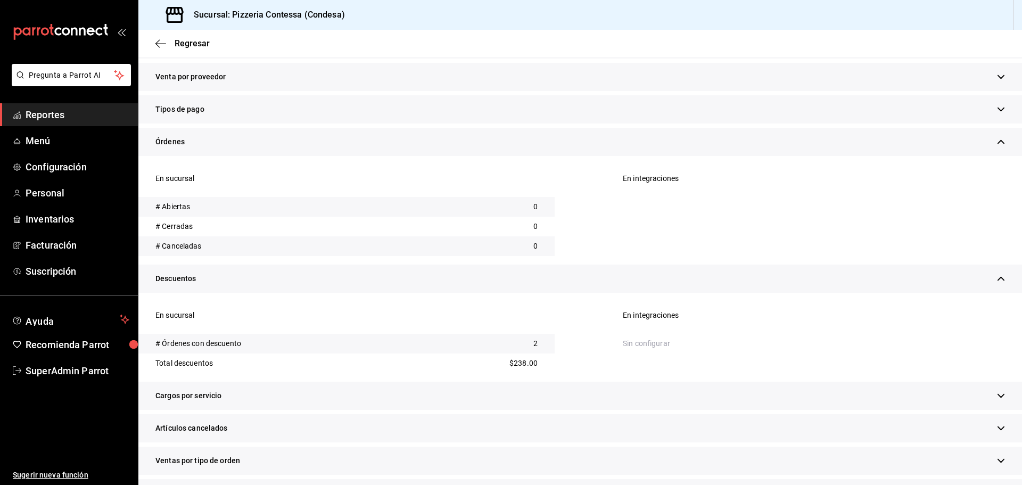
click at [231, 145] on div "Órdenes" at bounding box center [579, 142] width 883 height 28
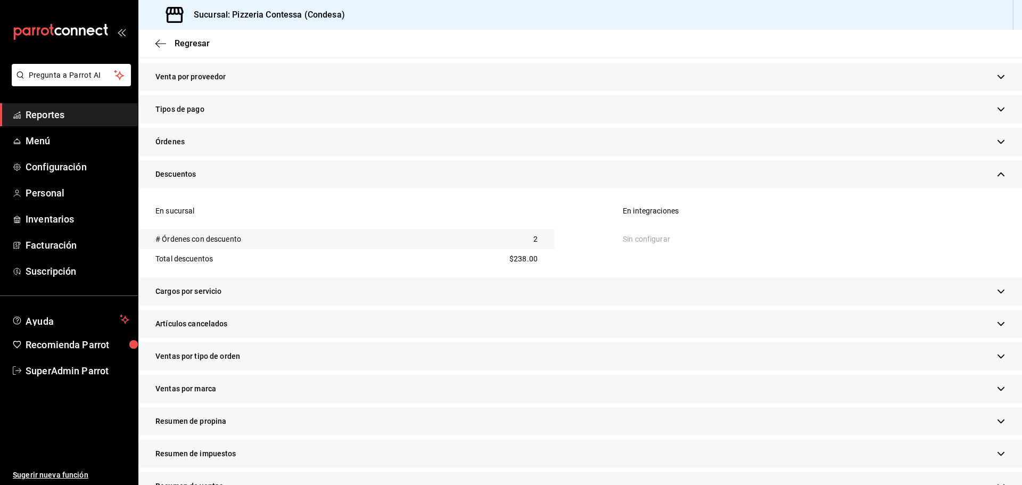
click at [231, 145] on div "Órdenes" at bounding box center [579, 142] width 883 height 28
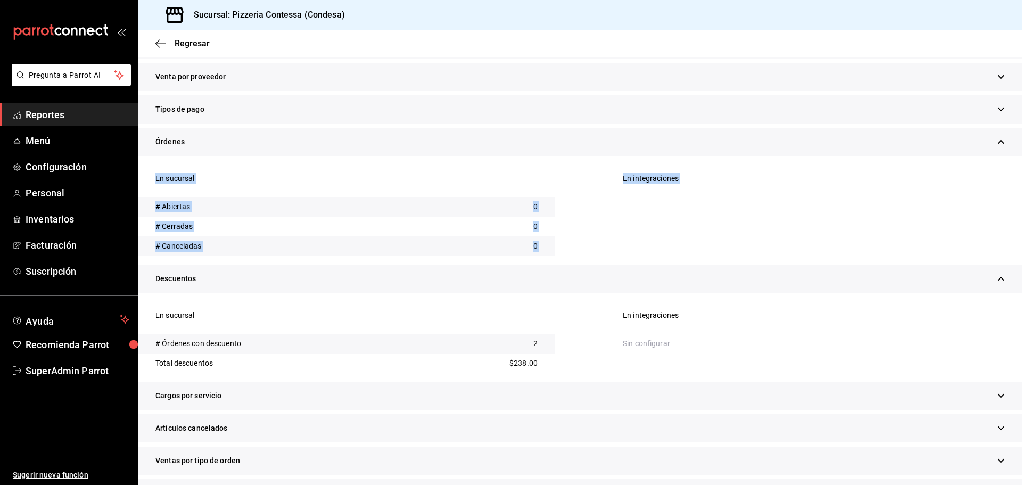
click at [428, 190] on div "En sucursal" at bounding box center [346, 183] width 416 height 28
click at [326, 143] on div "Órdenes" at bounding box center [579, 142] width 883 height 28
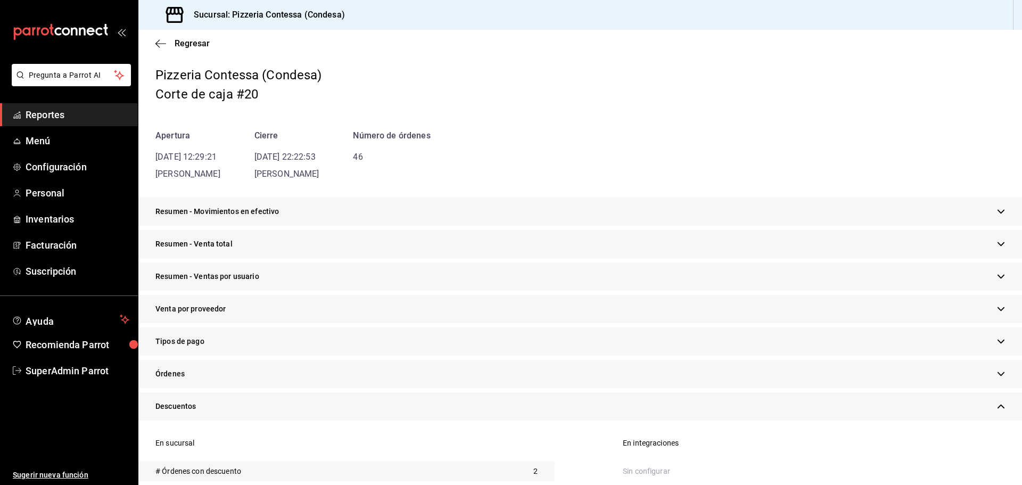
scroll to position [0, 0]
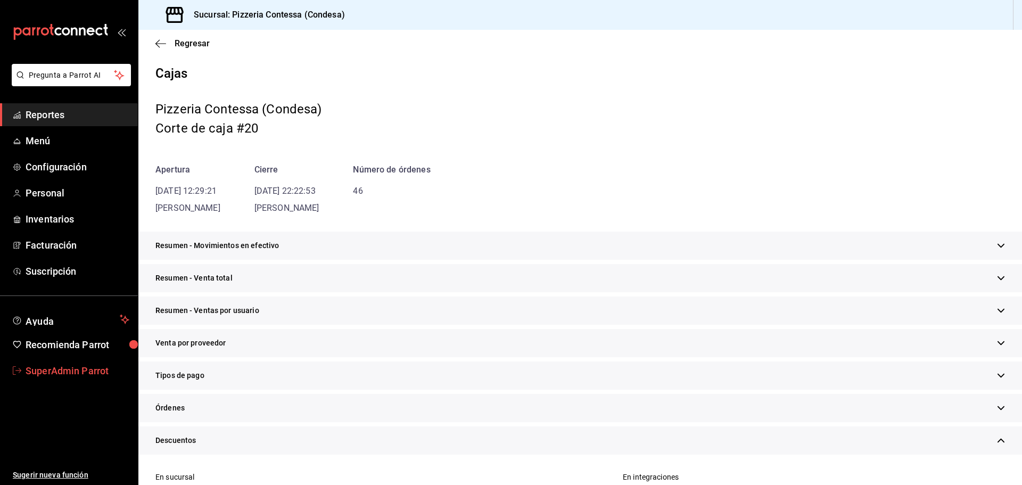
click at [81, 370] on span "SuperAdmin Parrot" at bounding box center [78, 370] width 104 height 14
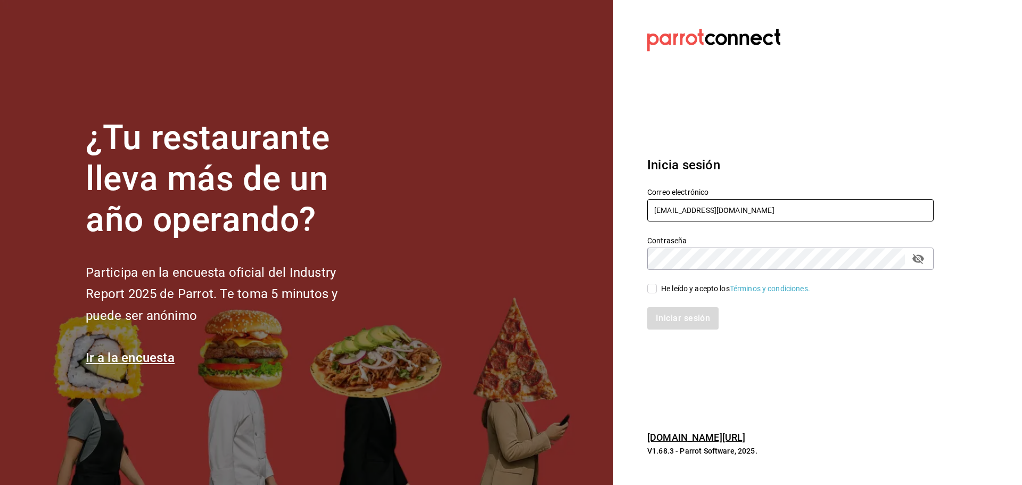
click at [738, 202] on input "pizzeriaccontessa@condesa.com" at bounding box center [790, 210] width 286 height 22
click at [737, 204] on input "pizzeriaccontessa@condesa.com" at bounding box center [790, 210] width 286 height 22
paste input "atruck@jal"
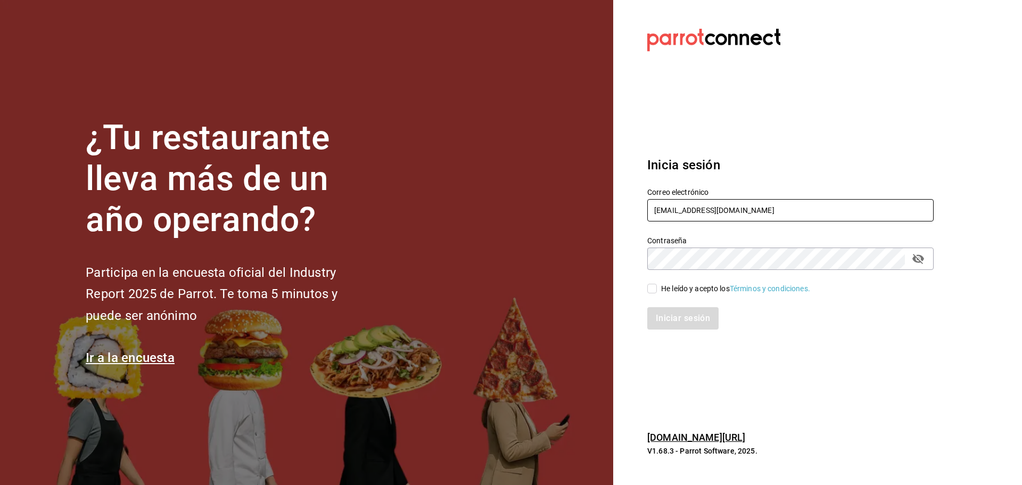
type input "pizzatruck@jal.com"
click at [690, 291] on div "He leído y acepto los Términos y condiciones." at bounding box center [735, 288] width 149 height 11
click at [657, 291] on input "He leído y acepto los Términos y condiciones." at bounding box center [652, 289] width 10 height 10
checkbox input "true"
click at [686, 317] on button "Iniciar sesión" at bounding box center [683, 318] width 72 height 22
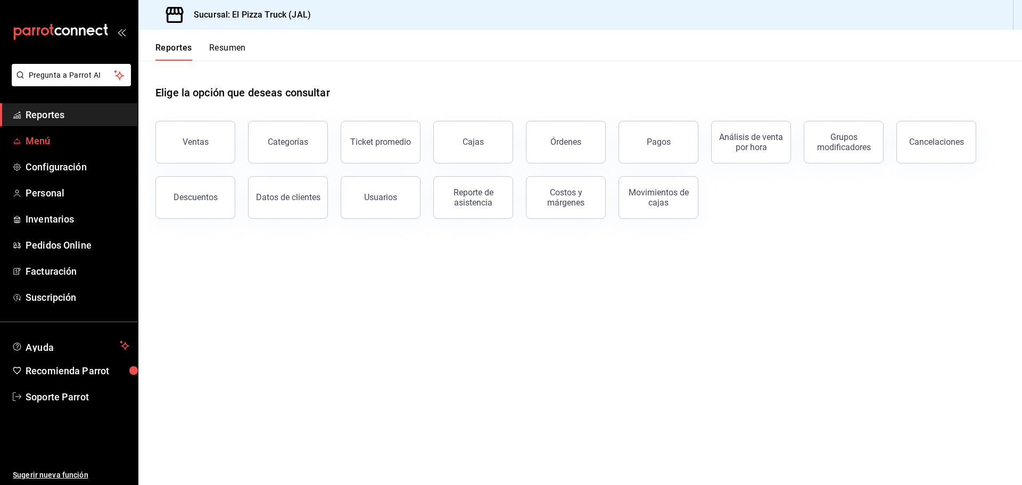
click at [48, 137] on span "Menú" at bounding box center [78, 141] width 104 height 14
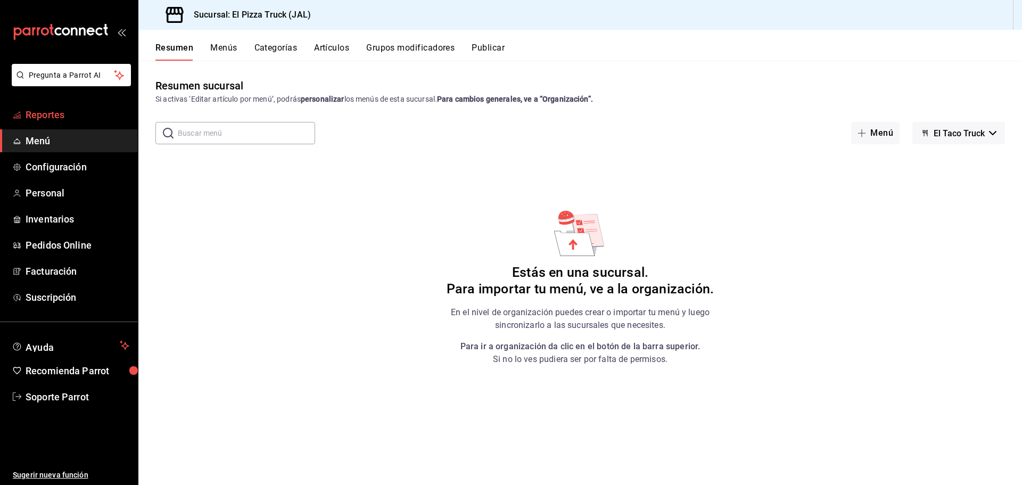
click at [47, 115] on span "Reportes" at bounding box center [78, 114] width 104 height 14
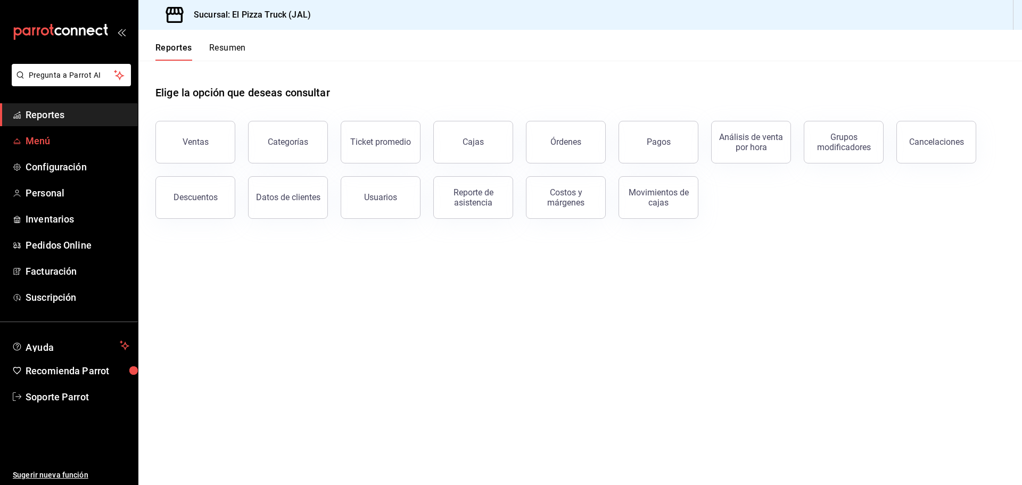
click at [56, 144] on span "Menú" at bounding box center [78, 141] width 104 height 14
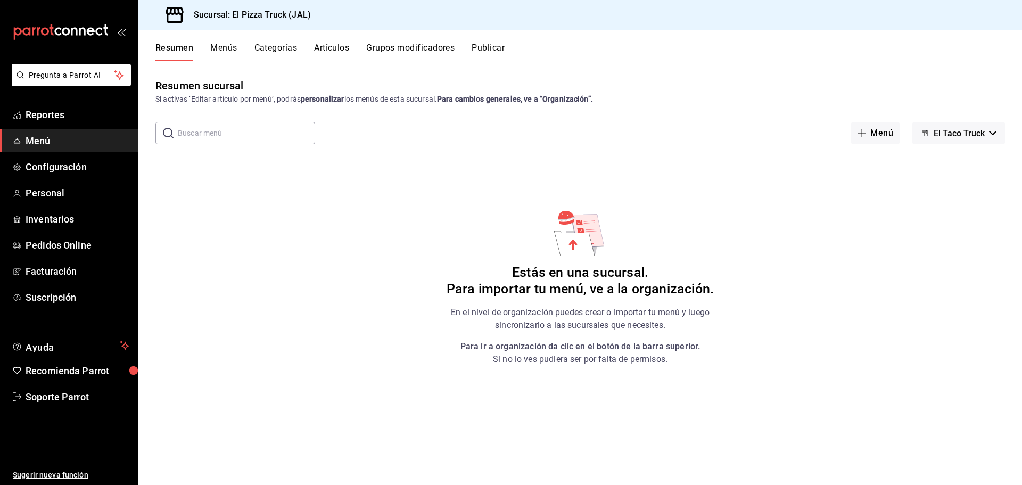
click at [953, 142] on button "El Taco Truck" at bounding box center [958, 133] width 93 height 22
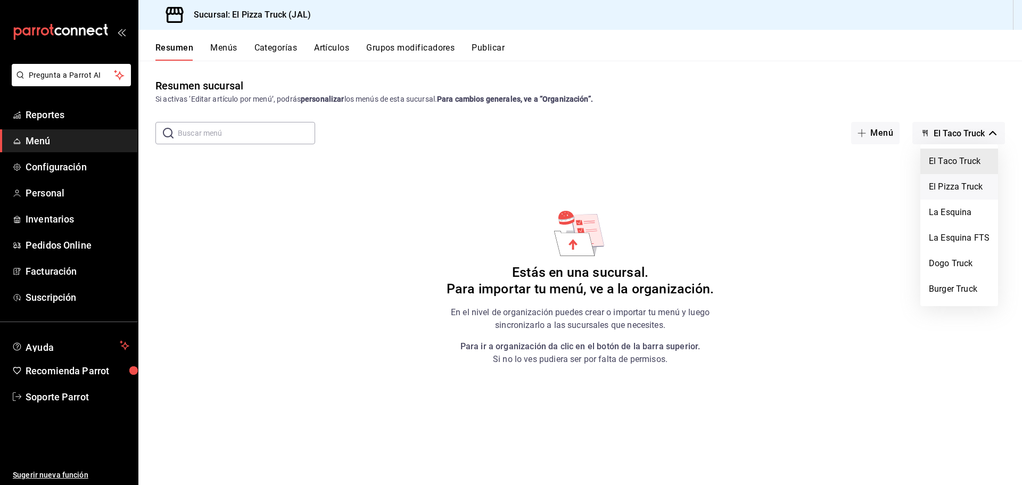
click at [948, 188] on li "El Pizza Truck" at bounding box center [959, 187] width 78 height 26
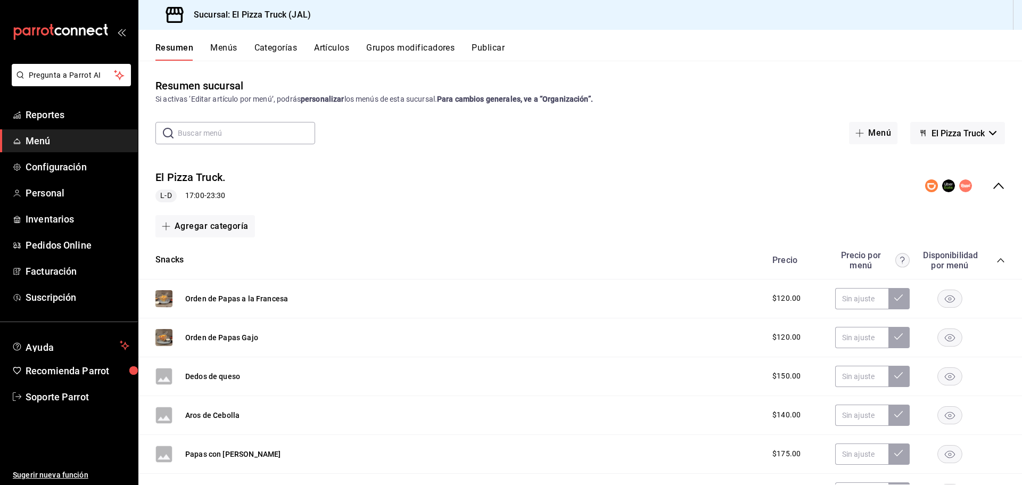
click at [993, 184] on icon "collapse-menu-row" at bounding box center [998, 185] width 13 height 13
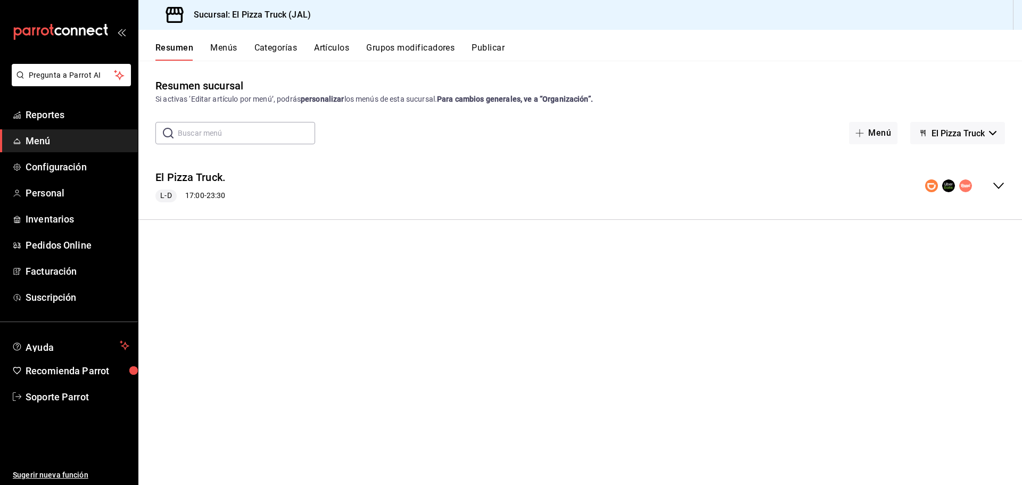
click at [993, 184] on icon "collapse-menu-row" at bounding box center [998, 185] width 13 height 13
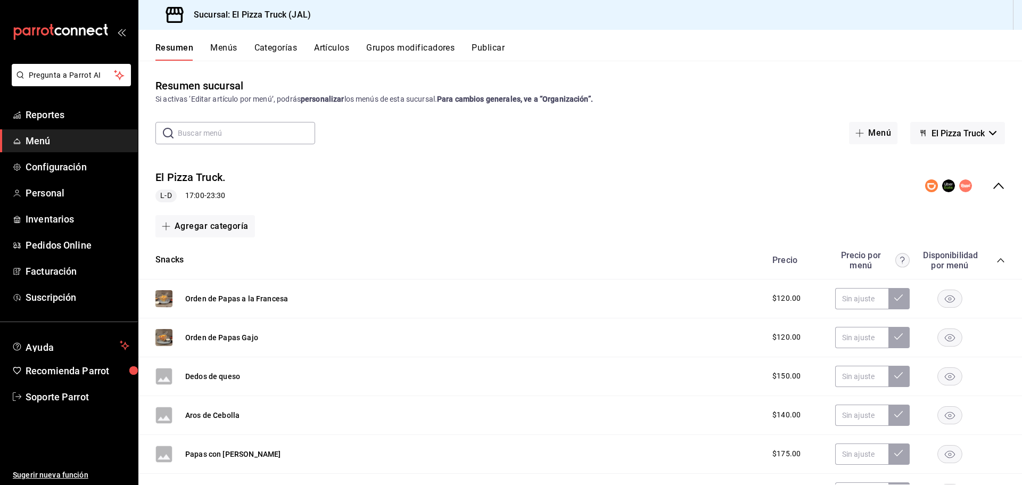
click at [952, 134] on span "El Pizza Truck" at bounding box center [957, 133] width 53 height 10
drag, startPoint x: 392, startPoint y: 186, endPoint x: 360, endPoint y: 174, distance: 34.7
click at [392, 186] on div at bounding box center [511, 242] width 1022 height 485
click at [225, 52] on button "Menús" at bounding box center [223, 52] width 27 height 18
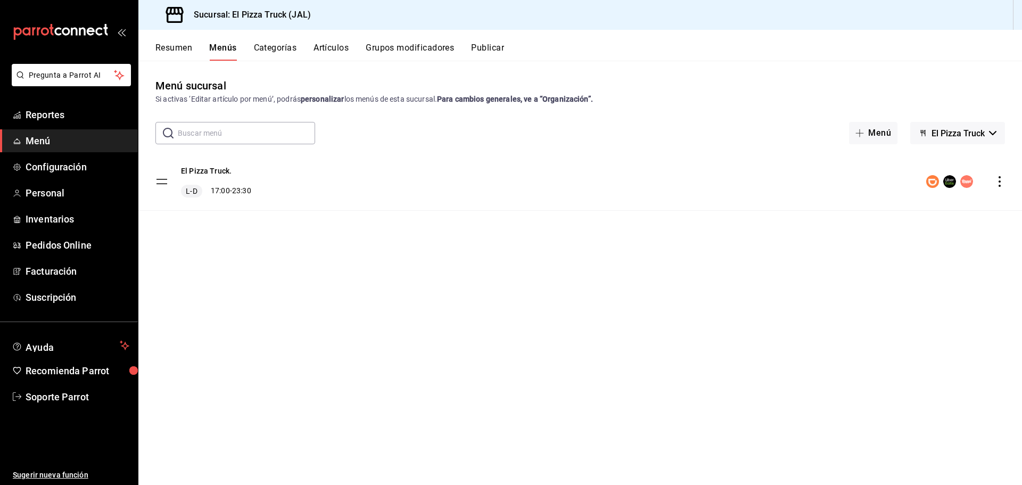
click at [954, 136] on span "El Pizza Truck" at bounding box center [957, 133] width 53 height 10
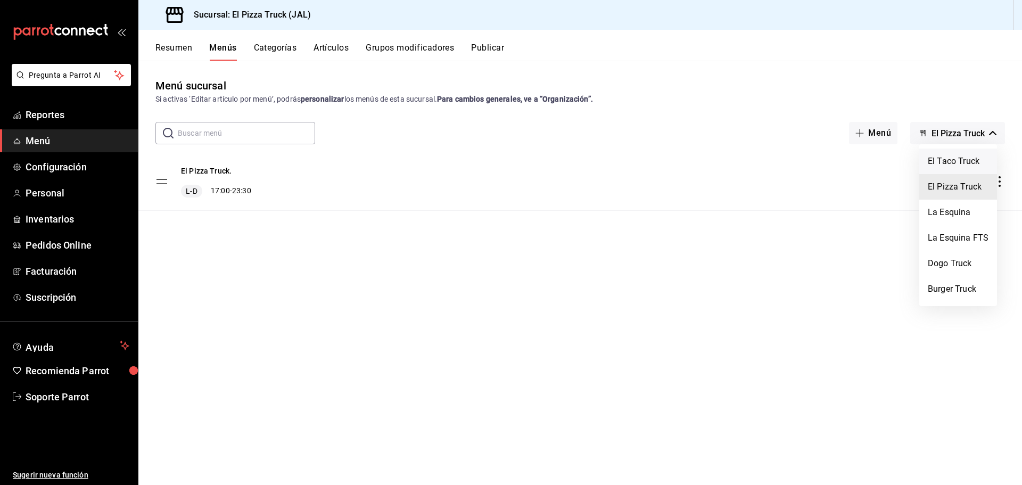
click at [956, 166] on li "El Taco Truck" at bounding box center [958, 161] width 78 height 26
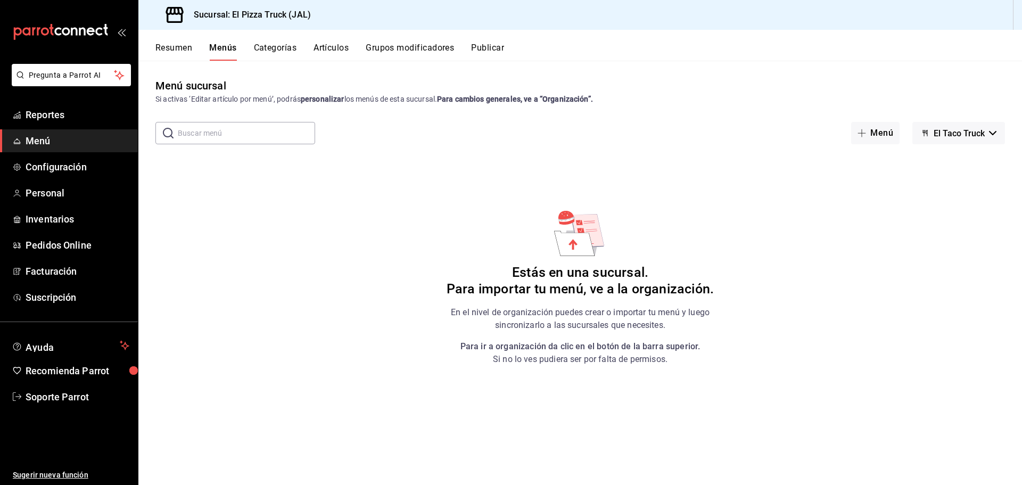
click at [615, 346] on strong "Para ir a organización da clic en el botón de la barra superior." at bounding box center [580, 346] width 240 height 10
click at [65, 166] on span "Configuración" at bounding box center [78, 167] width 104 height 14
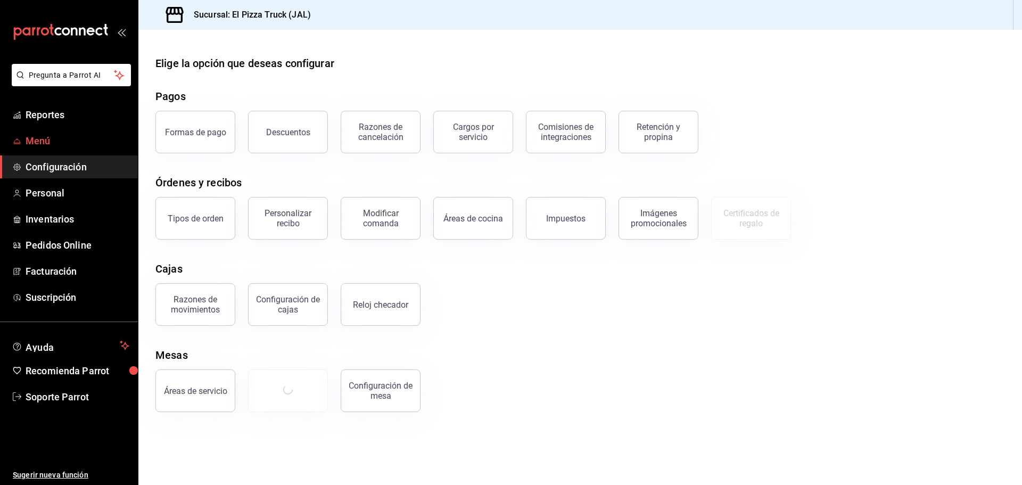
click at [49, 134] on span "Menú" at bounding box center [78, 141] width 104 height 14
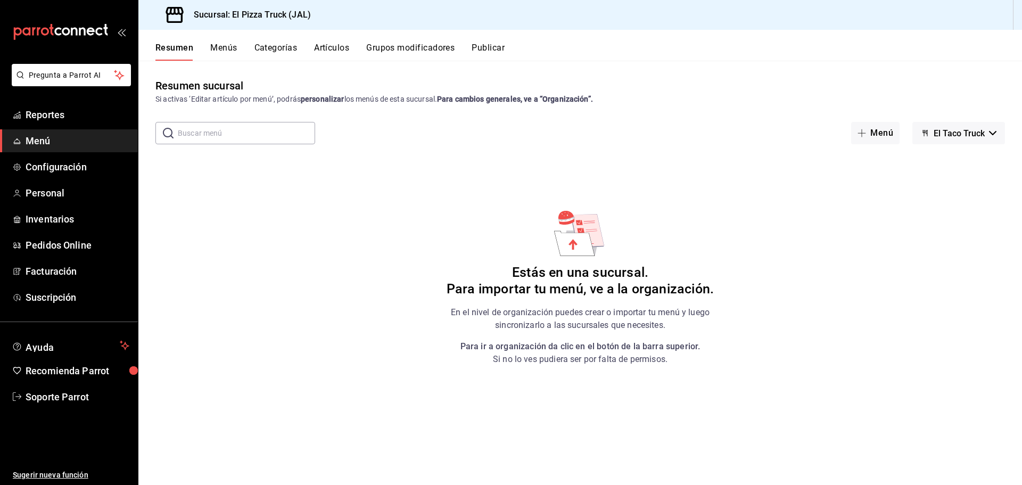
click at [954, 128] on span "El Taco Truck" at bounding box center [958, 133] width 51 height 10
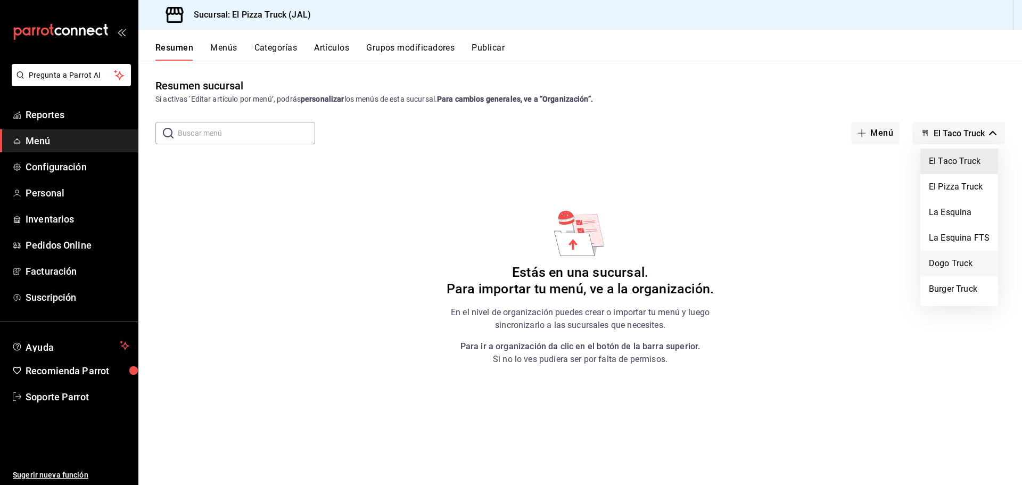
click at [960, 269] on li "Dogo Truck" at bounding box center [959, 264] width 78 height 26
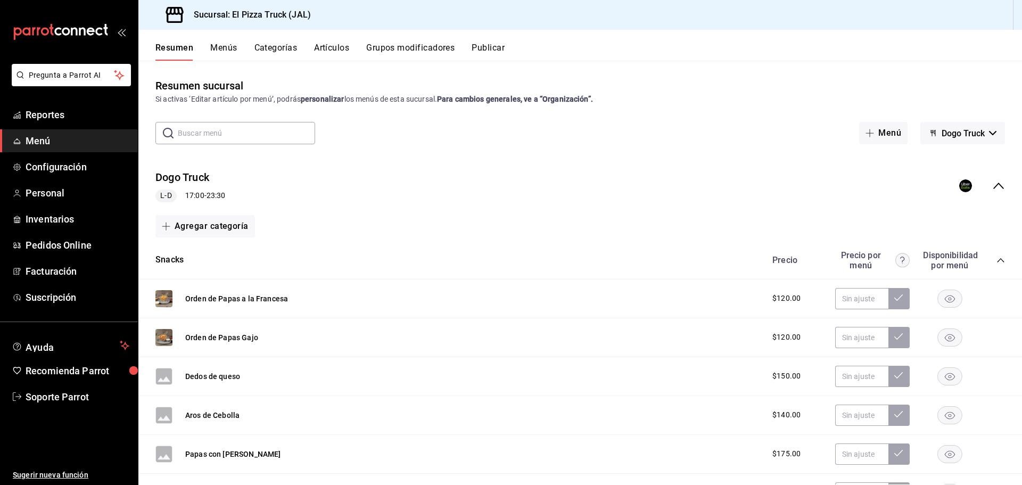
click at [992, 186] on icon "collapse-menu-row" at bounding box center [998, 185] width 13 height 13
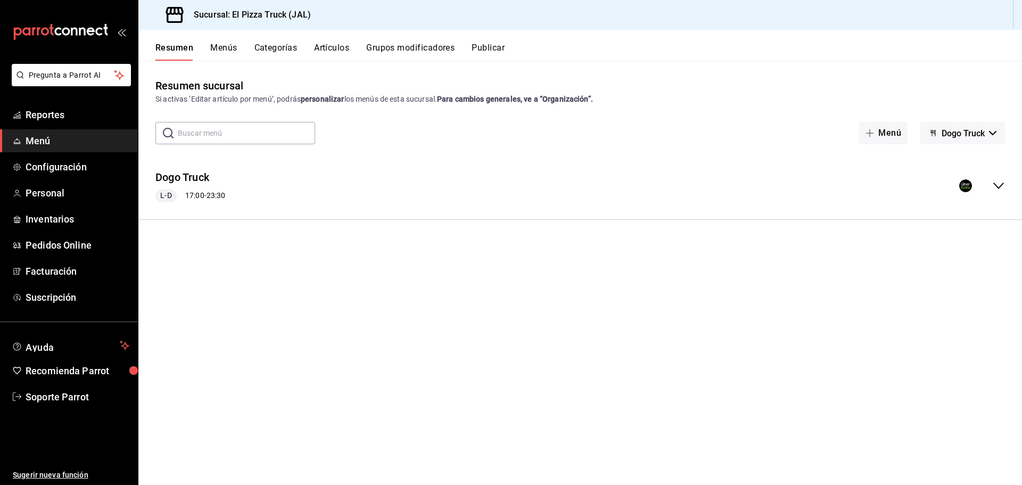
click at [964, 131] on span "Dogo Truck" at bounding box center [962, 133] width 43 height 10
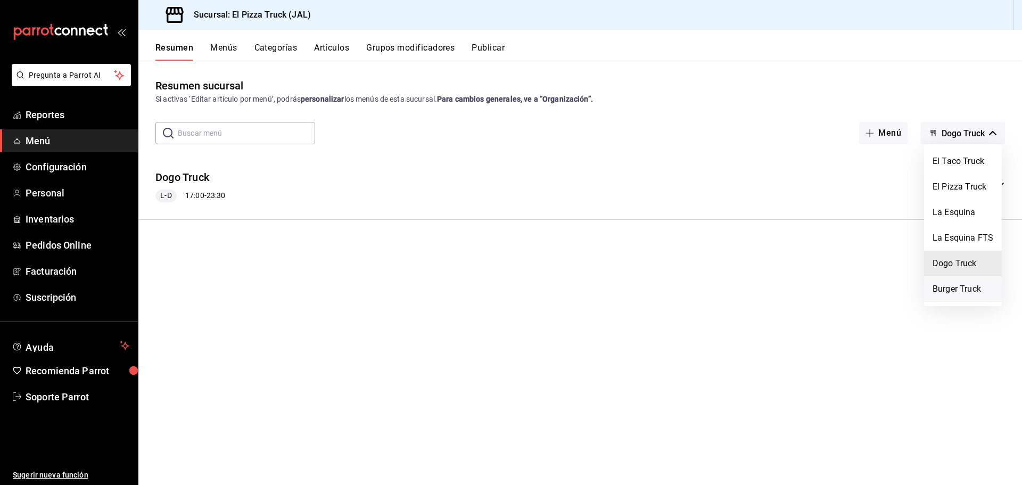
click at [958, 294] on li "Burger Truck" at bounding box center [963, 289] width 78 height 26
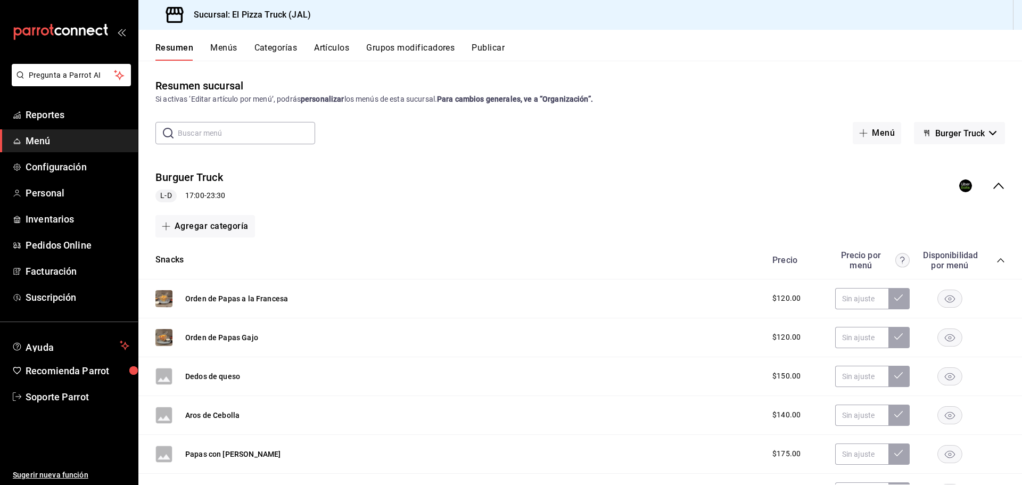
click at [935, 130] on span "Burger Truck" at bounding box center [959, 133] width 49 height 10
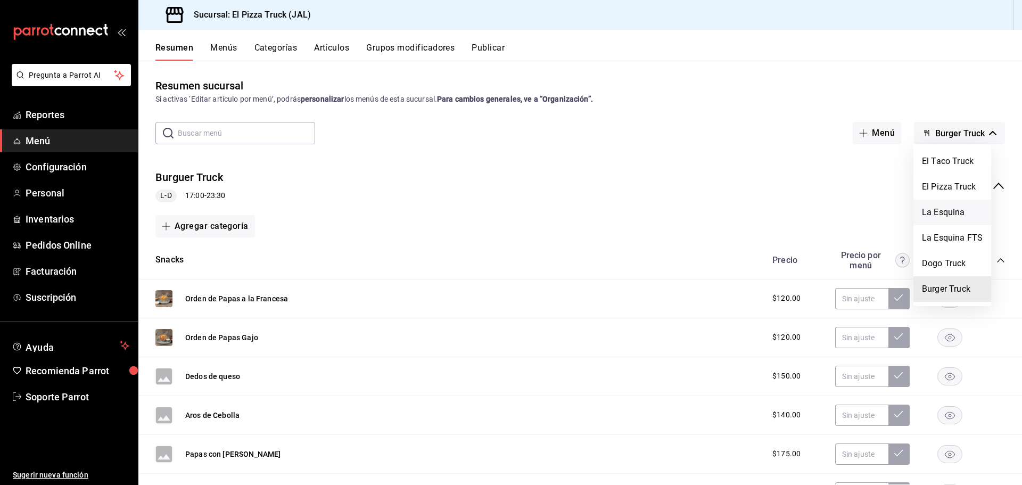
click at [942, 211] on li "La Esquina" at bounding box center [952, 213] width 78 height 26
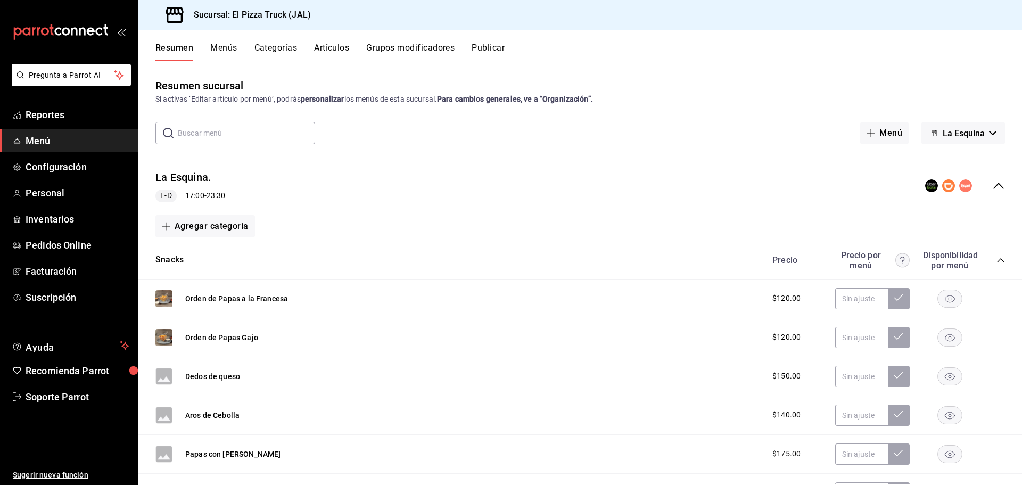
click at [993, 184] on icon "collapse-menu-row" at bounding box center [998, 186] width 11 height 6
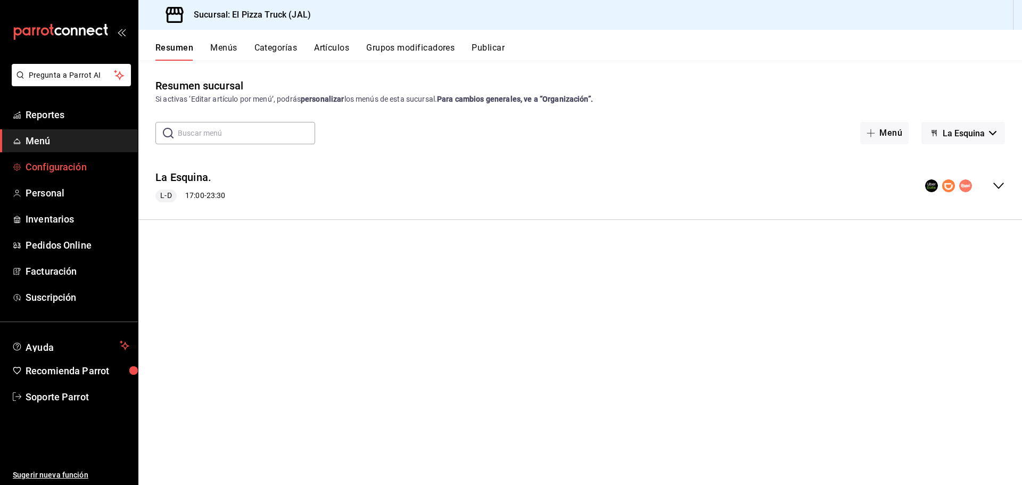
click at [63, 171] on span "Configuración" at bounding box center [78, 167] width 104 height 14
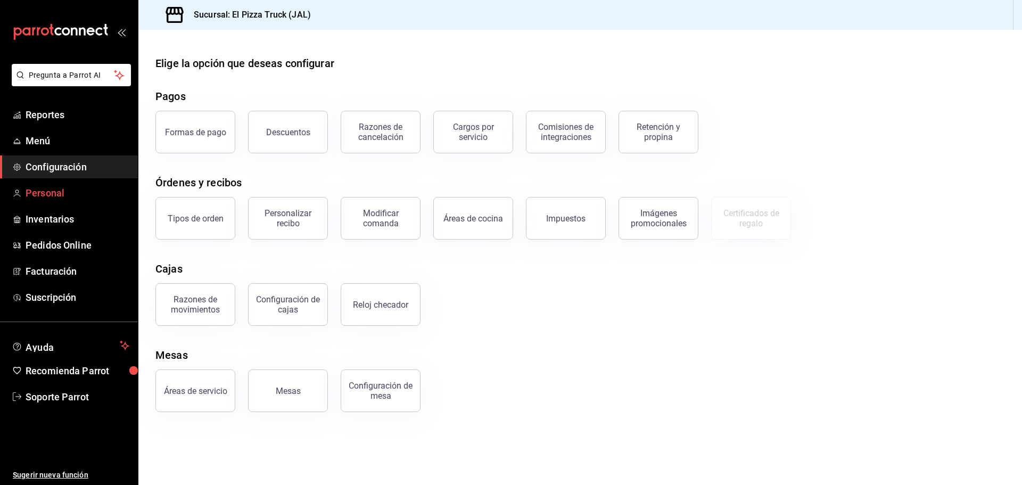
click at [62, 197] on span "Personal" at bounding box center [78, 193] width 104 height 14
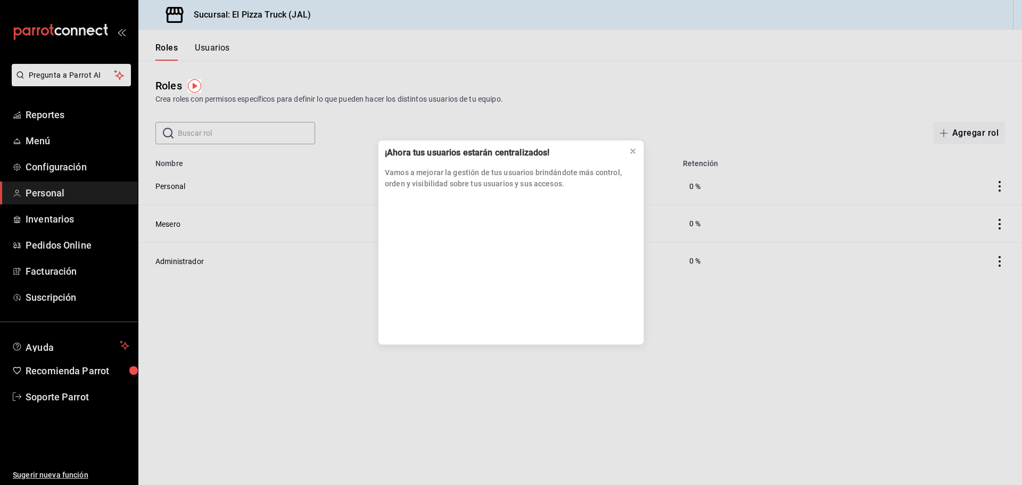
click at [633, 152] on icon at bounding box center [632, 151] width 9 height 9
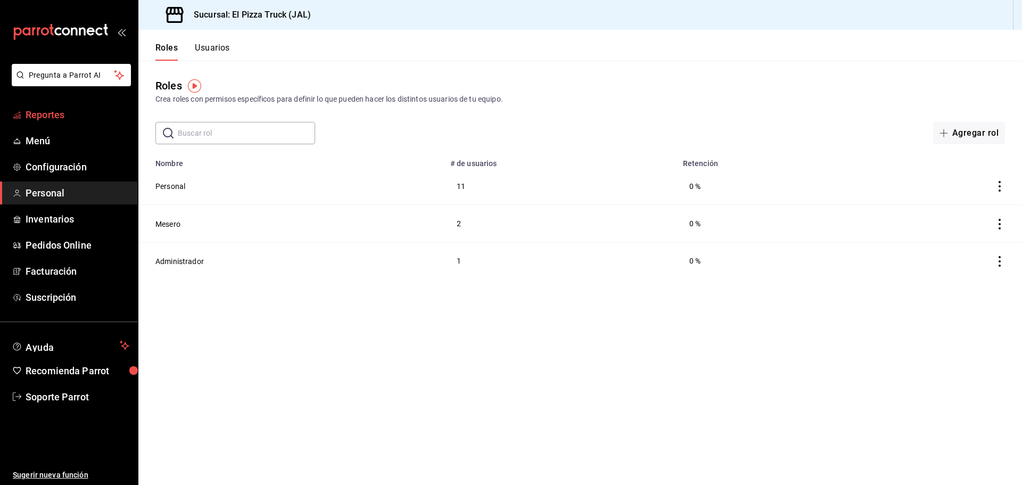
click at [51, 111] on span "Reportes" at bounding box center [78, 114] width 104 height 14
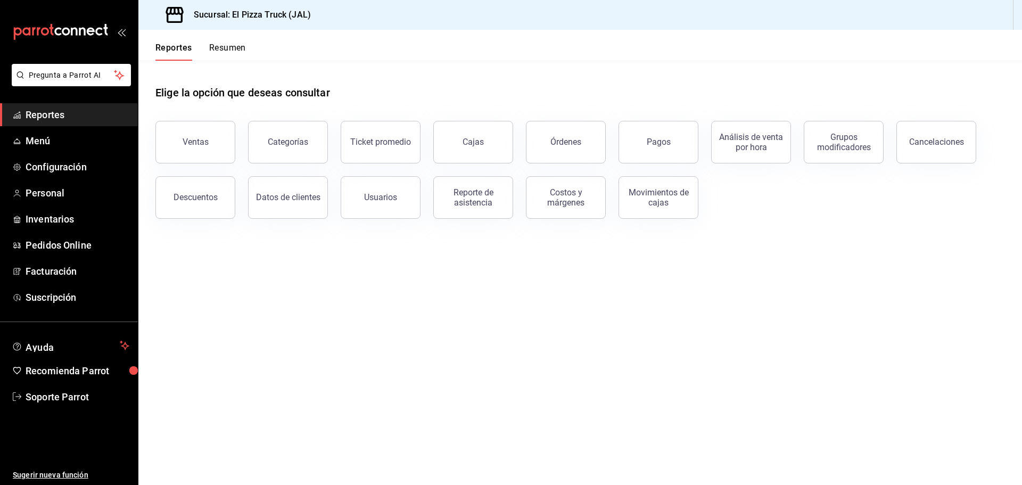
click at [12, 5] on div "mailbox folders" at bounding box center [69, 32] width 138 height 64
drag, startPoint x: 12, startPoint y: 5, endPoint x: 339, endPoint y: 38, distance: 329.4
click at [14, 5] on div "mailbox folders" at bounding box center [69, 32] width 138 height 64
click at [37, 145] on span "Menú" at bounding box center [78, 141] width 104 height 14
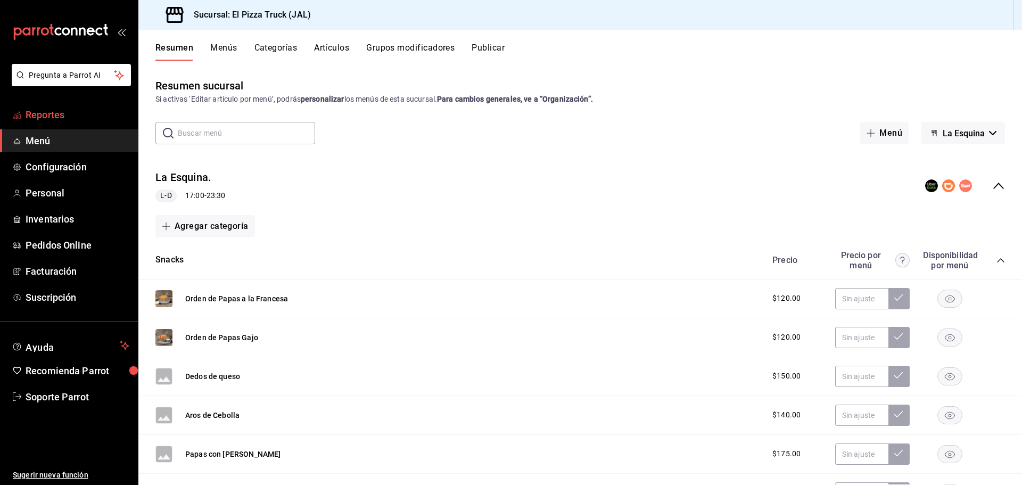
click at [46, 115] on span "Reportes" at bounding box center [78, 114] width 104 height 14
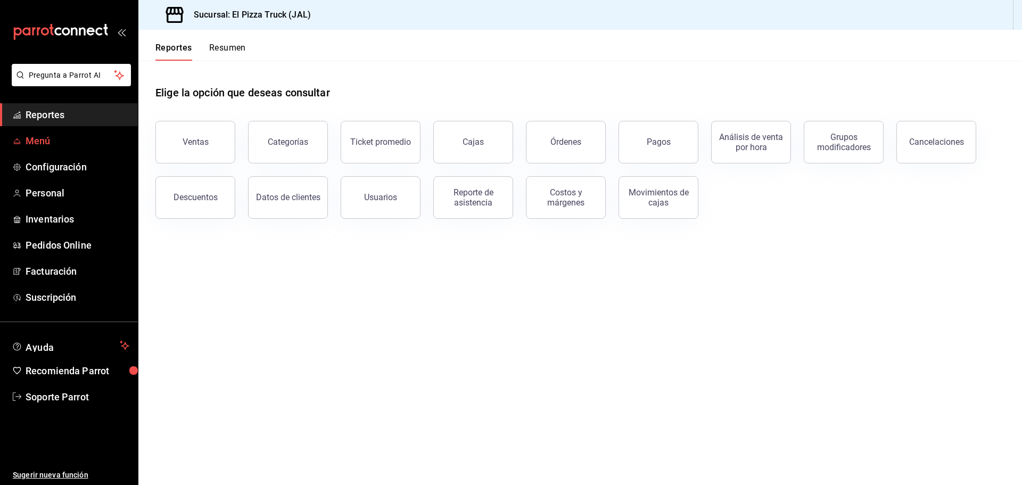
click at [35, 143] on span "Menú" at bounding box center [78, 141] width 104 height 14
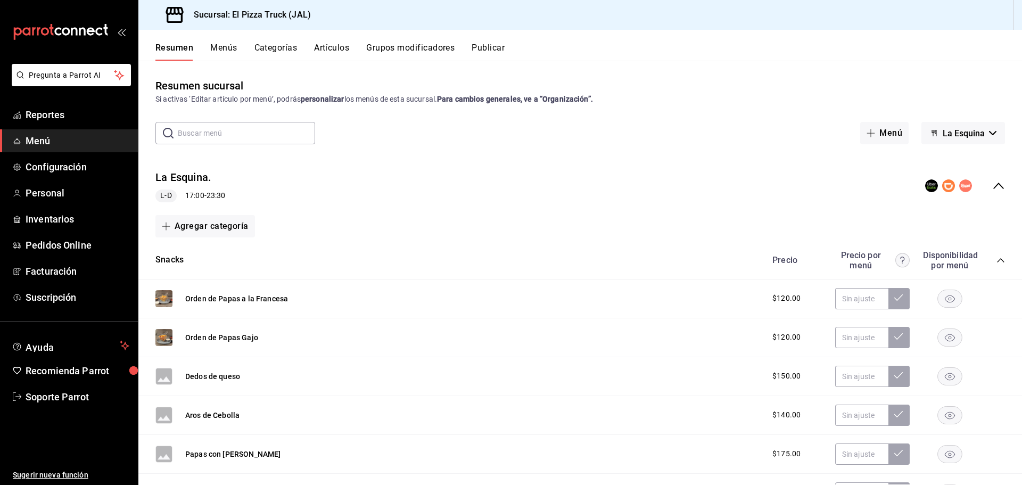
click at [993, 187] on icon "collapse-menu-row" at bounding box center [998, 186] width 11 height 6
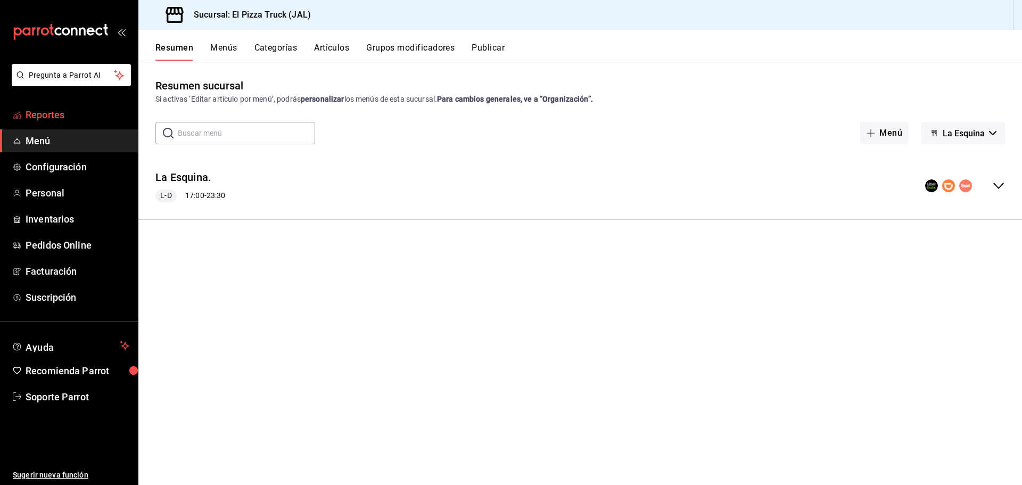
click at [51, 111] on span "Reportes" at bounding box center [78, 114] width 104 height 14
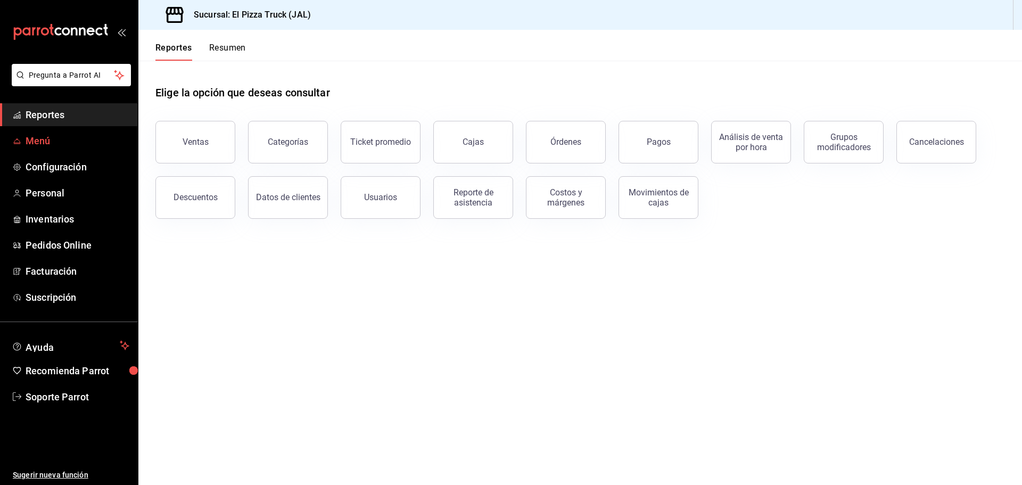
click at [47, 140] on span "Menú" at bounding box center [78, 141] width 104 height 14
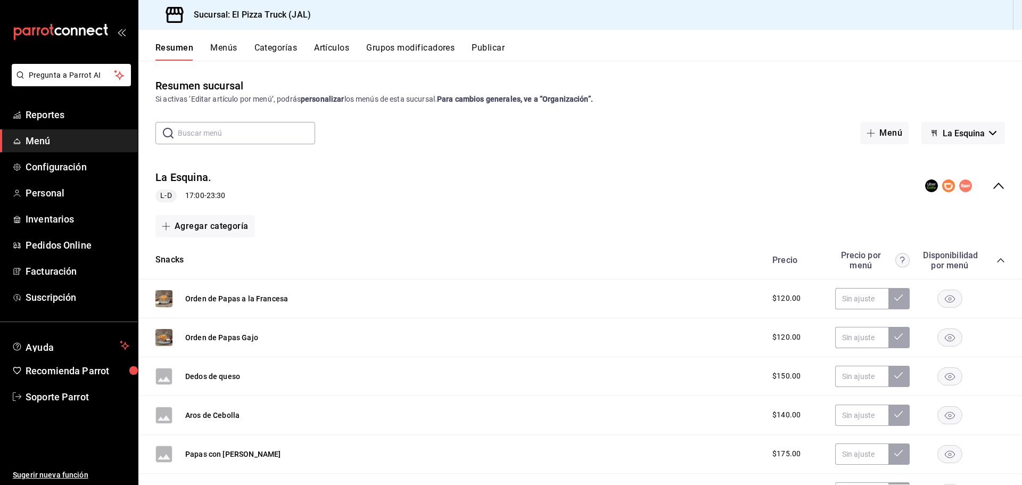
click at [942, 131] on span "La Esquina" at bounding box center [963, 133] width 42 height 10
click at [79, 396] on div at bounding box center [511, 242] width 1022 height 485
click at [79, 396] on body "Pregunta a Parrot AI Reportes Menú Configuración Personal Inventarios Pedidos O…" at bounding box center [511, 242] width 1022 height 485
click at [79, 396] on span "Soporte Parrot" at bounding box center [78, 396] width 104 height 14
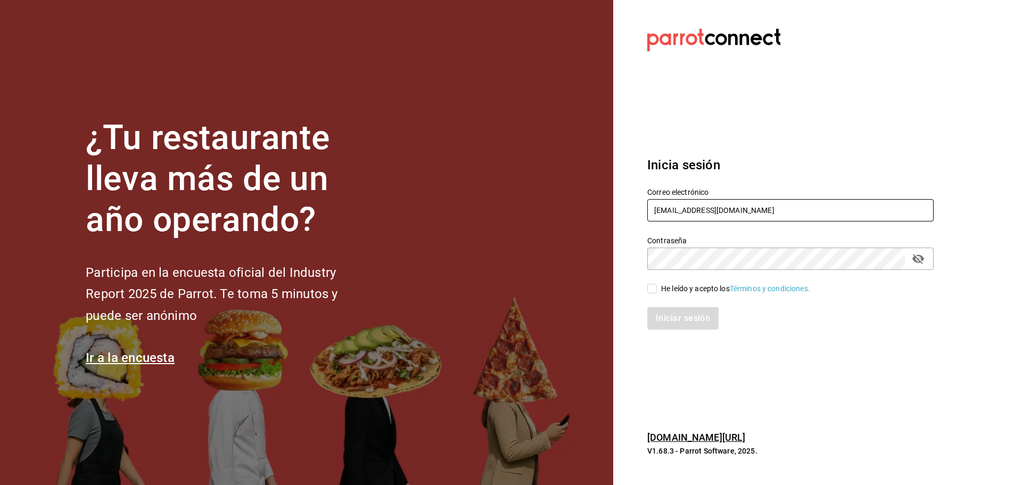
click at [729, 208] on input "pizzatruck@jal.com" at bounding box center [790, 210] width 286 height 22
click at [688, 289] on div "He leído y acepto los Términos y condiciones." at bounding box center [735, 288] width 149 height 11
click at [657, 289] on input "He leído y acepto los Términos y condiciones." at bounding box center [652, 289] width 10 height 10
checkbox input "true"
click at [686, 313] on button "Iniciar sesión" at bounding box center [683, 318] width 72 height 22
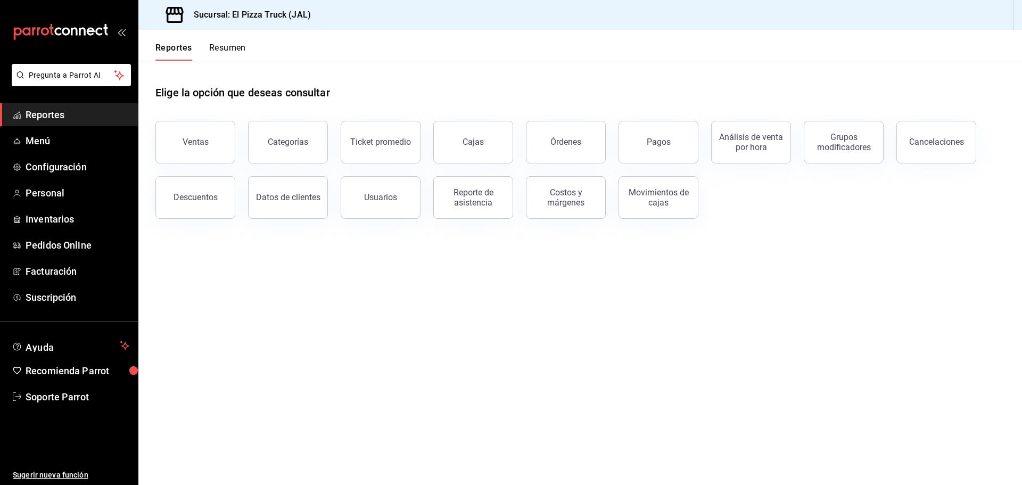
click at [488, 324] on main "Elige la opción que deseas consultar Ventas Categorías Ticket promedio Cajas Ór…" at bounding box center [579, 273] width 883 height 424
click at [259, 300] on main "Elige la opción que deseas consultar Ventas Categorías Ticket promedio Cajas Ór…" at bounding box center [579, 273] width 883 height 424
click at [260, 300] on main "Elige la opción que deseas consultar Ventas Categorías Ticket promedio Cajas Ór…" at bounding box center [579, 273] width 883 height 424
click at [53, 136] on span "Menú" at bounding box center [78, 141] width 104 height 14
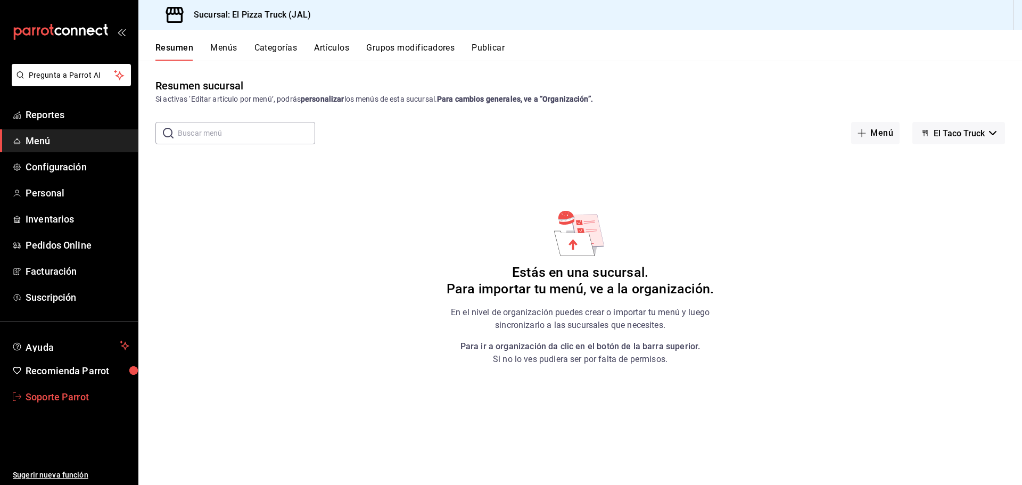
click at [62, 397] on span "Soporte Parrot" at bounding box center [78, 396] width 104 height 14
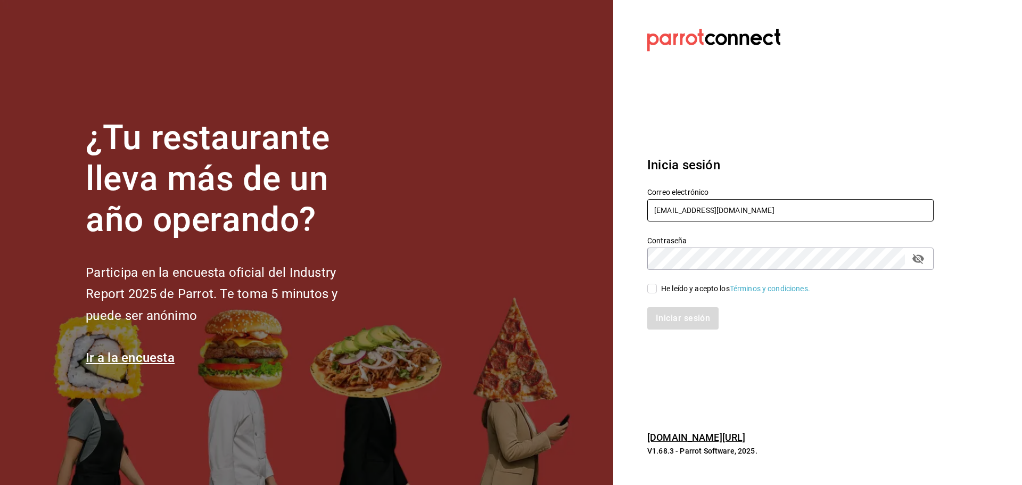
click at [762, 212] on input "pizzatruck@jal.com" at bounding box center [790, 210] width 286 height 22
click at [763, 212] on input "pizzatruck@jal.com" at bounding box center [790, 210] width 286 height 22
click at [764, 212] on input "pizzatruck@jal.com" at bounding box center [790, 210] width 286 height 22
drag, startPoint x: 751, startPoint y: 213, endPoint x: 641, endPoint y: 217, distance: 110.2
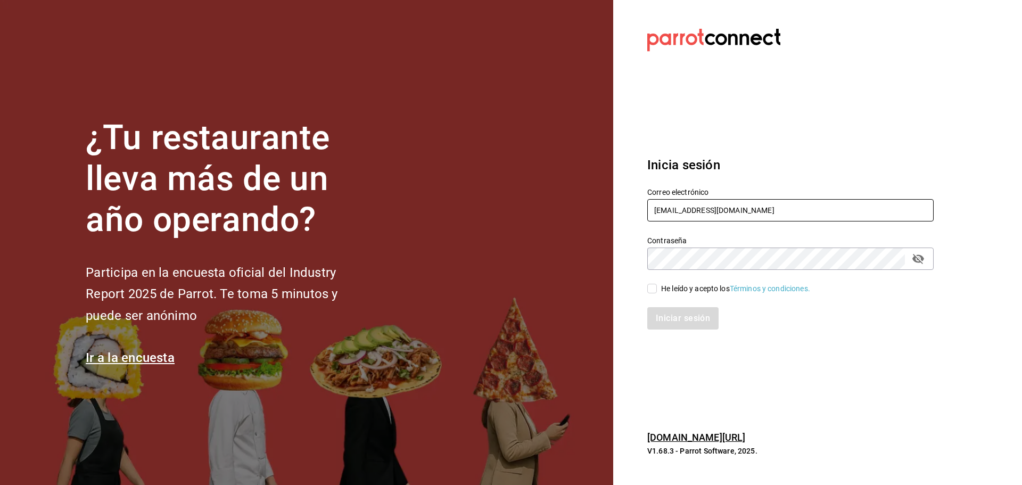
click at [641, 217] on div "Correo electrónico pizzatruck@jal.com" at bounding box center [783, 199] width 299 height 48
type input "laesquinafts@gmail.com"
click at [919, 260] on icon "passwordField" at bounding box center [917, 258] width 13 height 13
click at [707, 286] on div "He leído y acepto los Términos y condiciones." at bounding box center [735, 288] width 149 height 11
click at [657, 286] on input "He leído y acepto los Términos y condiciones." at bounding box center [652, 289] width 10 height 10
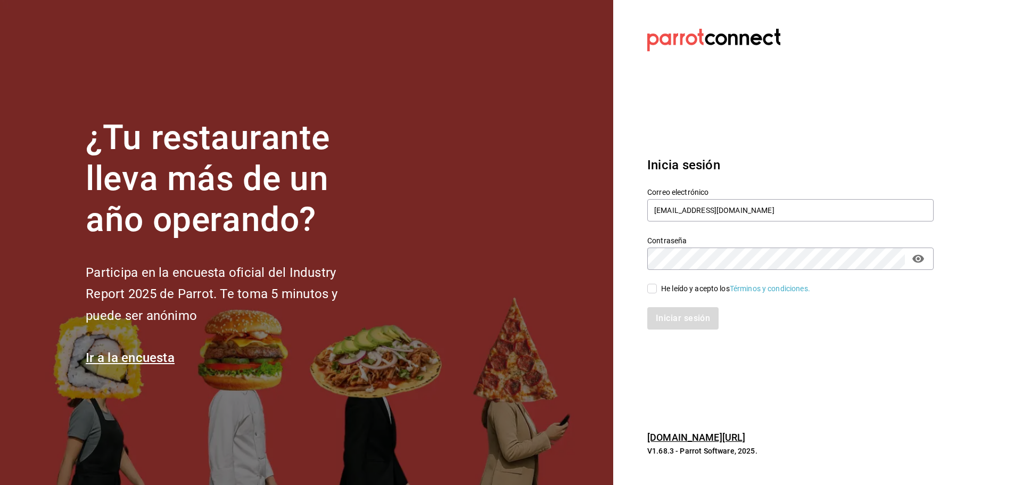
checkbox input "true"
click at [687, 317] on button "Iniciar sesión" at bounding box center [683, 318] width 72 height 22
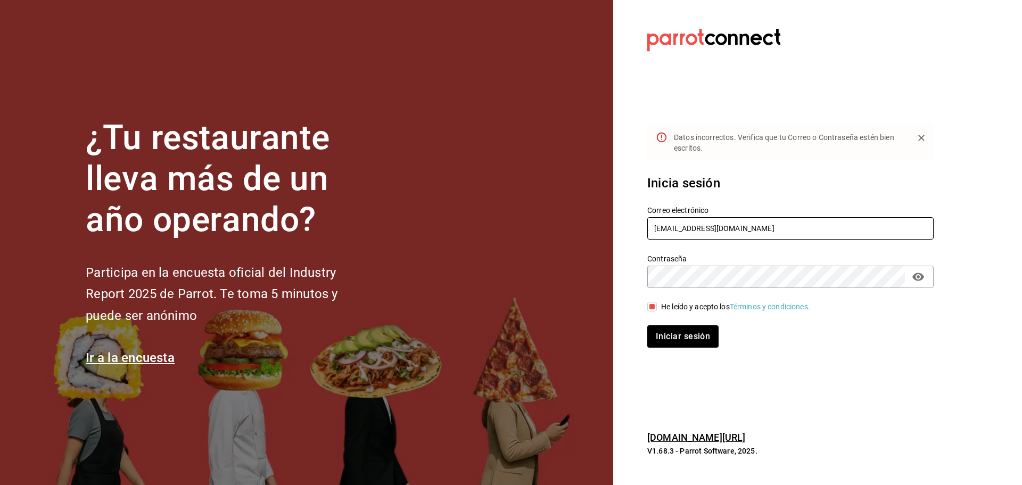
click at [752, 229] on input "laesquinafts@gmail.com" at bounding box center [790, 228] width 286 height 22
click at [692, 230] on input "laesquinafts@gmail.com" at bounding box center [790, 228] width 286 height 22
click at [686, 343] on button "Iniciar sesión" at bounding box center [683, 336] width 72 height 22
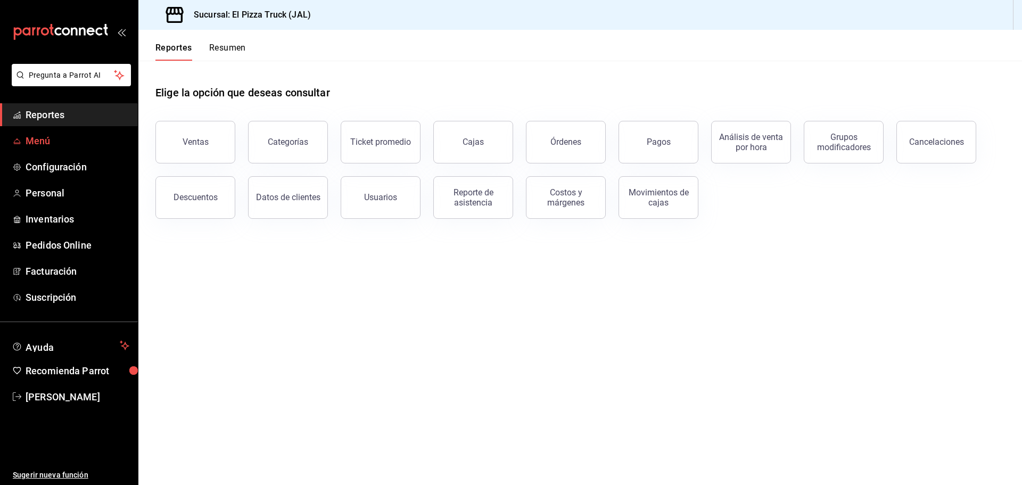
click at [35, 140] on span "Menú" at bounding box center [78, 141] width 104 height 14
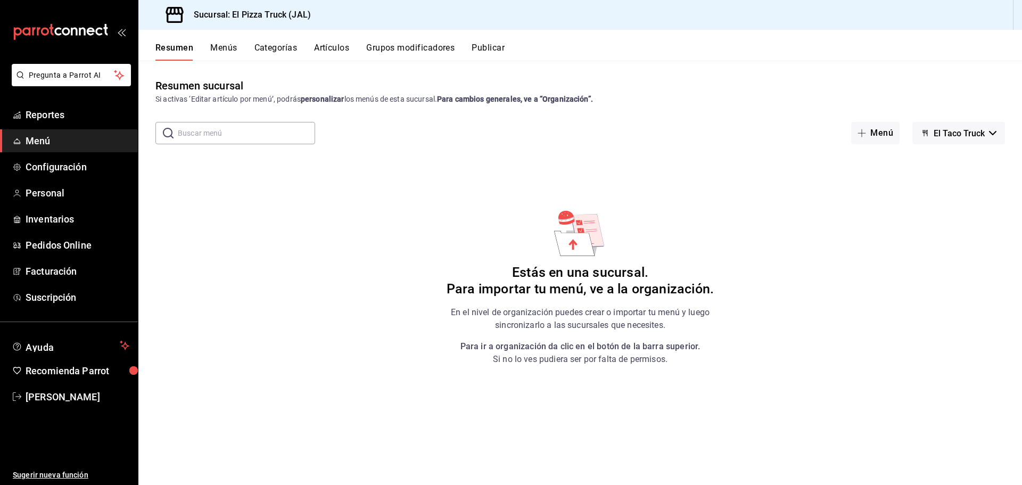
click at [552, 102] on strong "Para cambios generales, ve a “Organización”." at bounding box center [515, 99] width 156 height 9
click at [69, 120] on span "Reportes" at bounding box center [78, 114] width 104 height 14
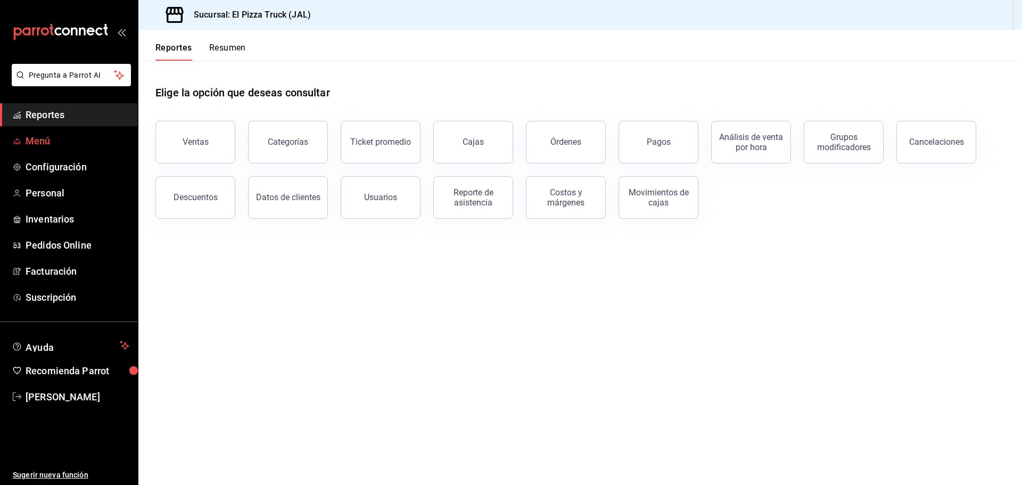
click at [35, 143] on span "Menú" at bounding box center [78, 141] width 104 height 14
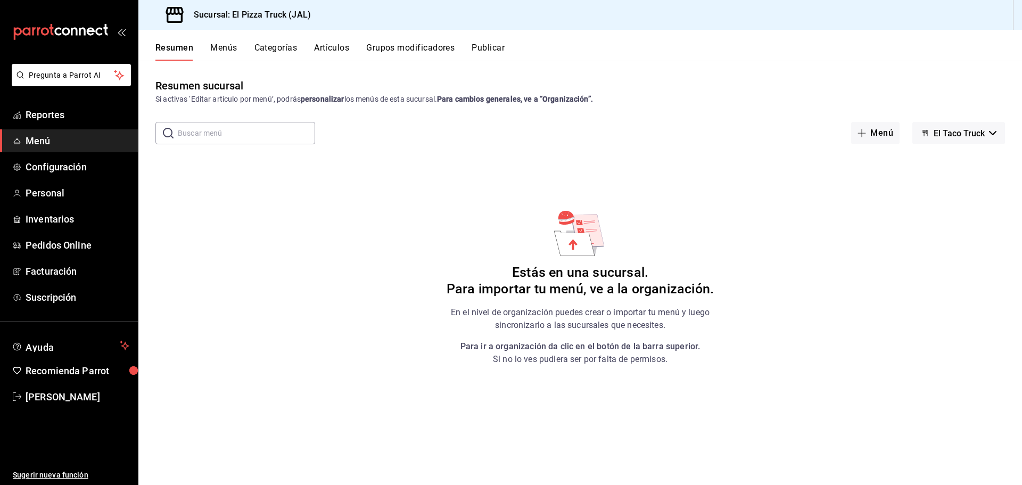
click at [1021, 15] on div "Sucursal: El Pizza Truck (JAL)" at bounding box center [579, 15] width 883 height 30
drag, startPoint x: 1020, startPoint y: 15, endPoint x: 1005, endPoint y: 19, distance: 15.4
click at [1005, 19] on div "Sucursal: El Pizza Truck (JAL)" at bounding box center [579, 15] width 883 height 30
click at [940, 131] on span "El Taco Truck" at bounding box center [958, 133] width 51 height 10
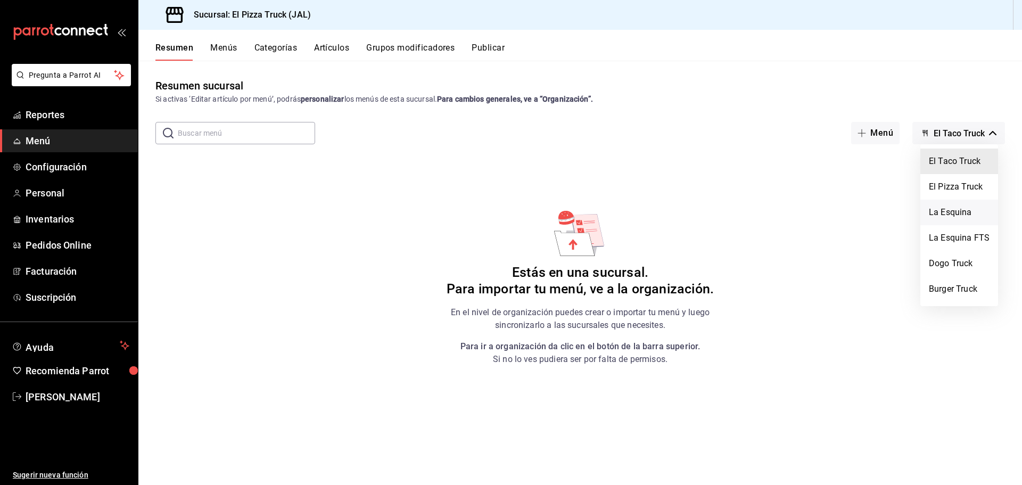
click at [964, 220] on li "La Esquina" at bounding box center [959, 213] width 78 height 26
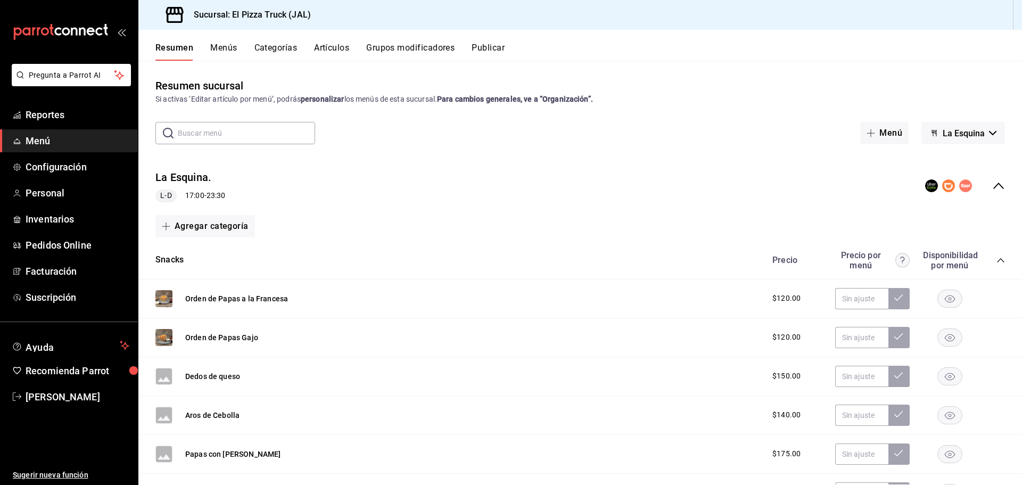
click at [971, 134] on span "La Esquina" at bounding box center [963, 133] width 42 height 10
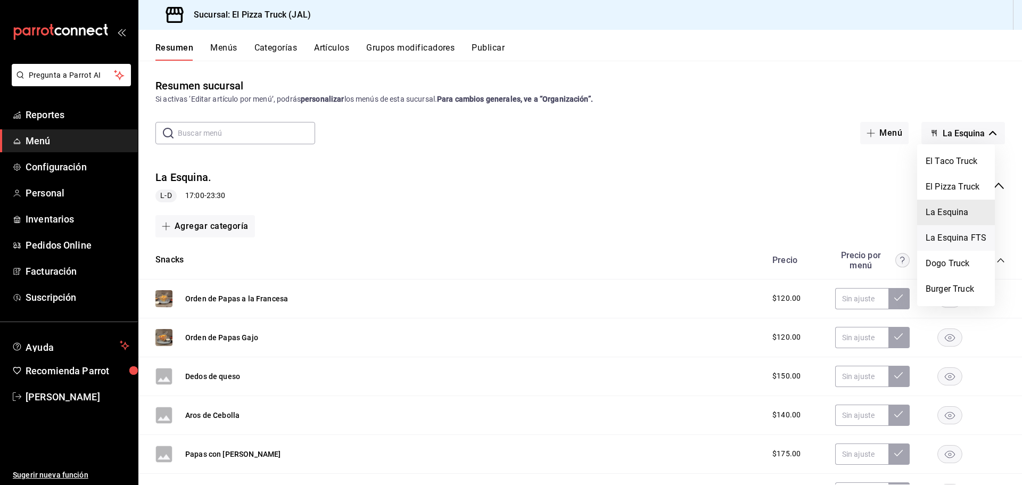
click at [976, 240] on li "La Esquina FTS" at bounding box center [956, 238] width 78 height 26
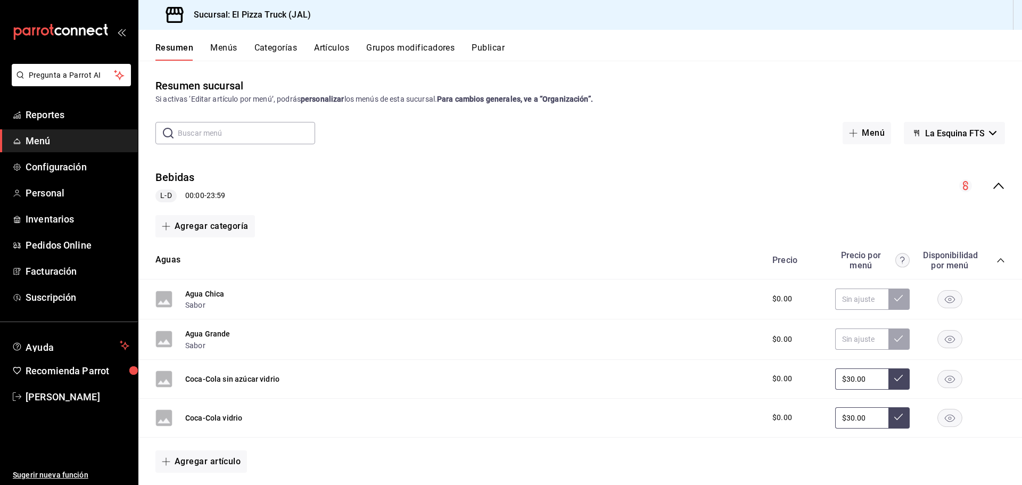
click at [993, 187] on icon "collapse-menu-row" at bounding box center [998, 185] width 13 height 13
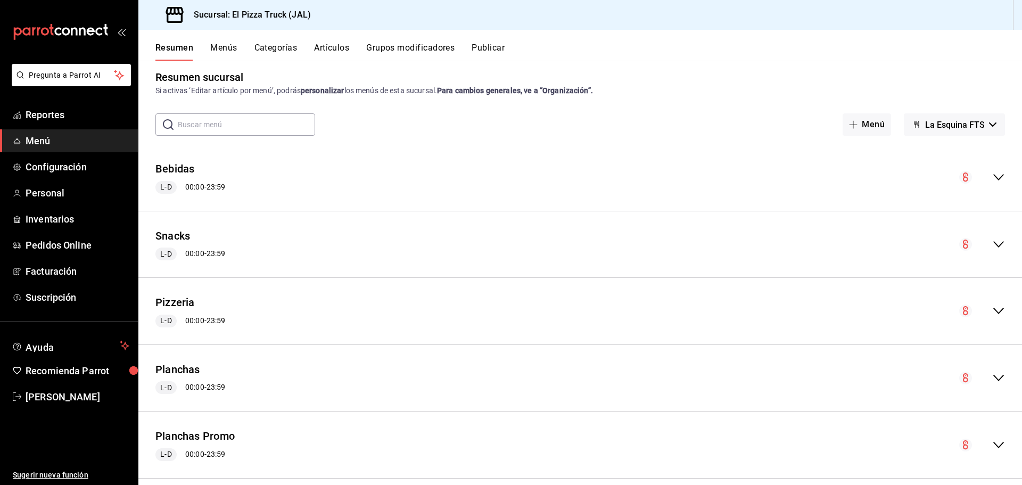
scroll to position [24, 0]
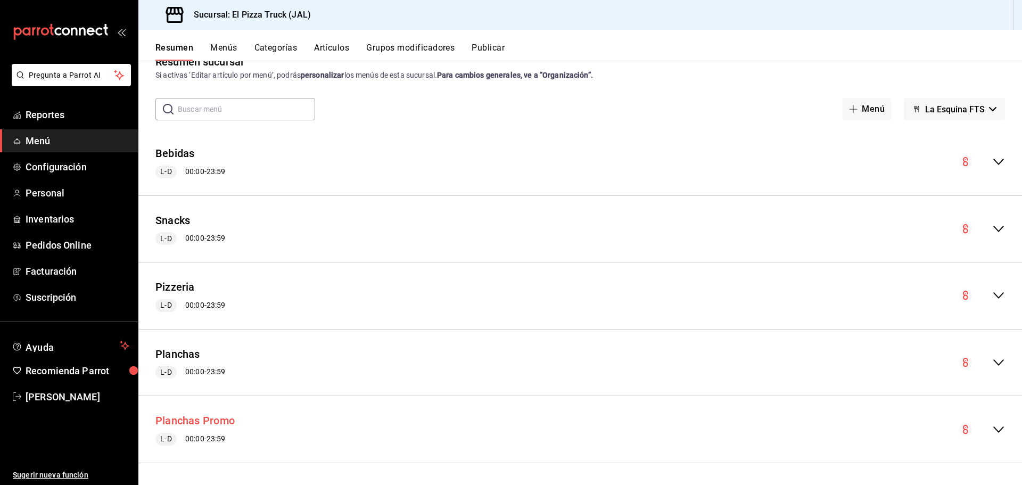
click at [193, 421] on button "Planchas Promo" at bounding box center [194, 420] width 79 height 15
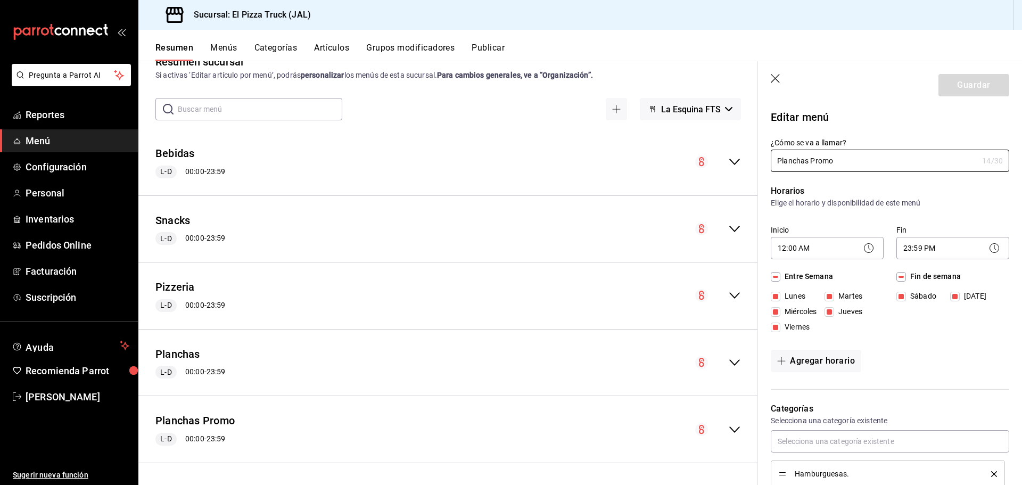
click at [776, 274] on input "Entre Semana" at bounding box center [775, 277] width 10 height 10
checkbox input "false"
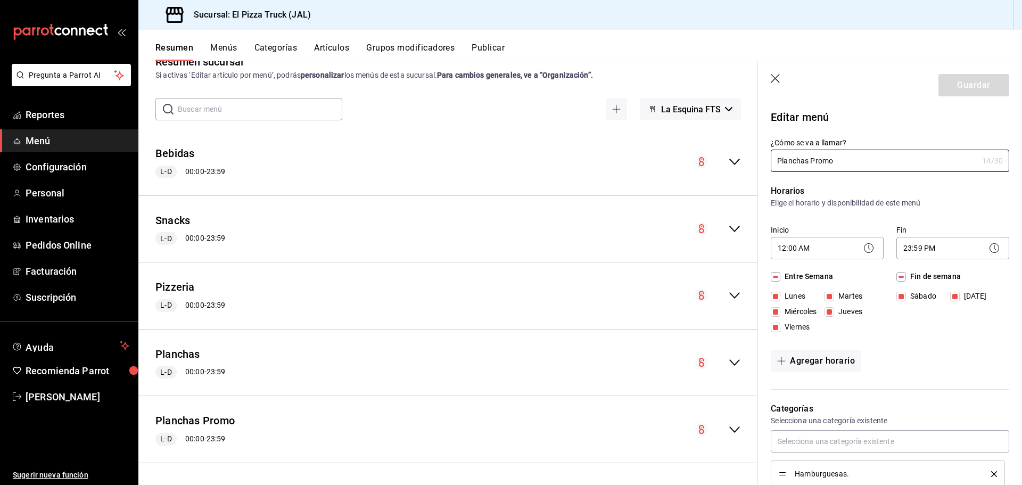
checkbox input "false"
click at [898, 276] on input "Fin de semana" at bounding box center [901, 277] width 10 height 10
checkbox input "false"
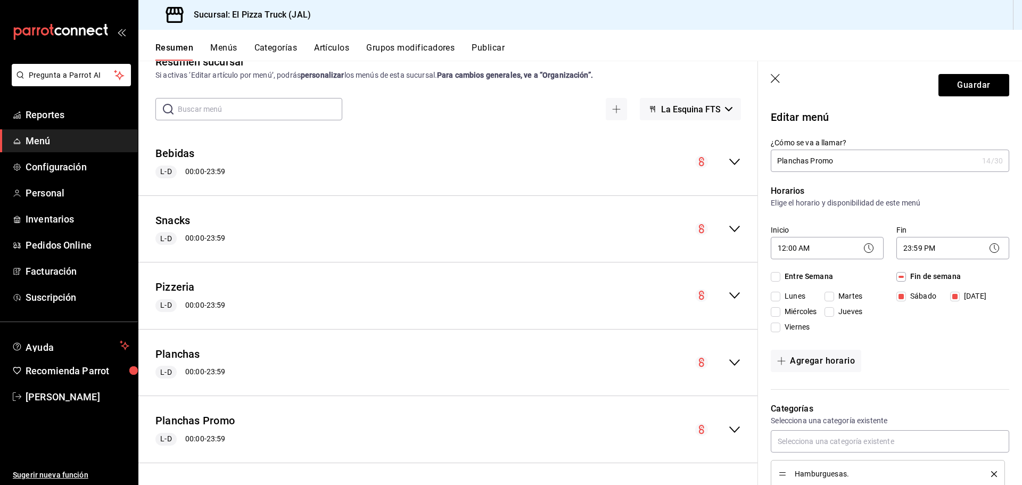
checkbox input "false"
click at [776, 314] on input "Miércoles" at bounding box center [775, 312] width 10 height 10
checkbox input "true"
click at [957, 90] on button "Guardar" at bounding box center [973, 85] width 71 height 22
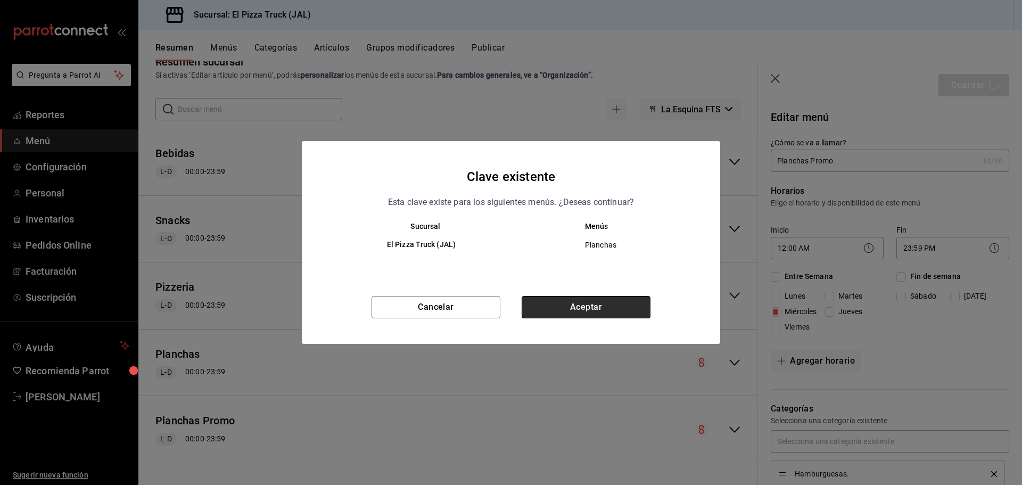
click at [581, 308] on button "Aceptar" at bounding box center [585, 307] width 129 height 22
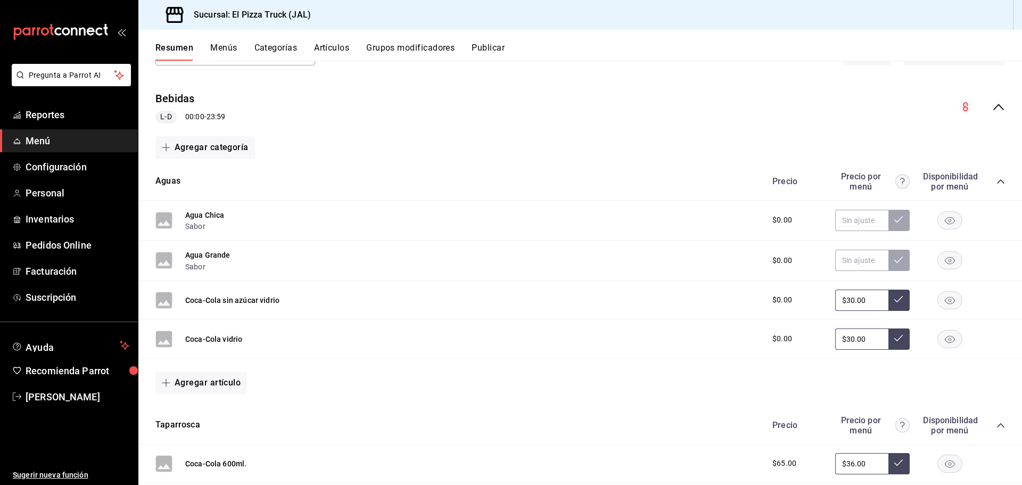
scroll to position [42, 0]
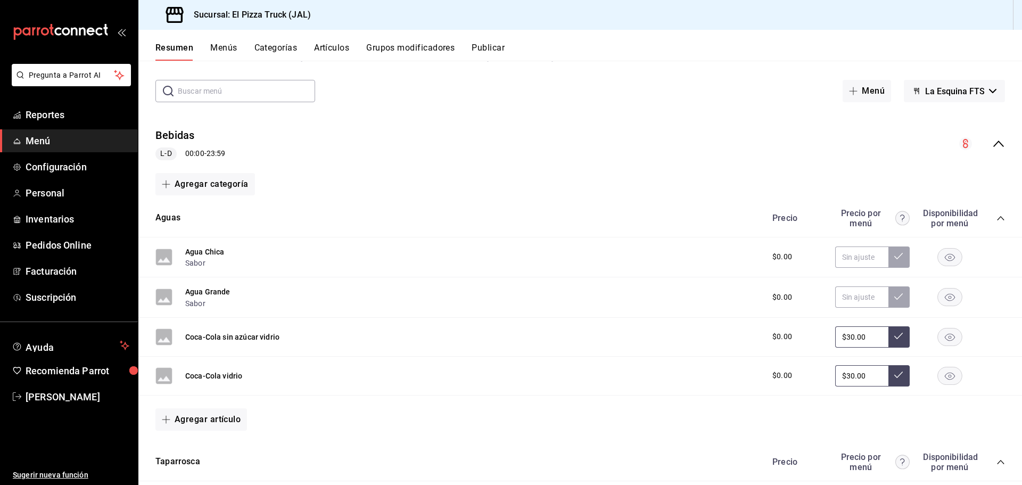
click at [494, 56] on button "Publicar" at bounding box center [487, 52] width 33 height 18
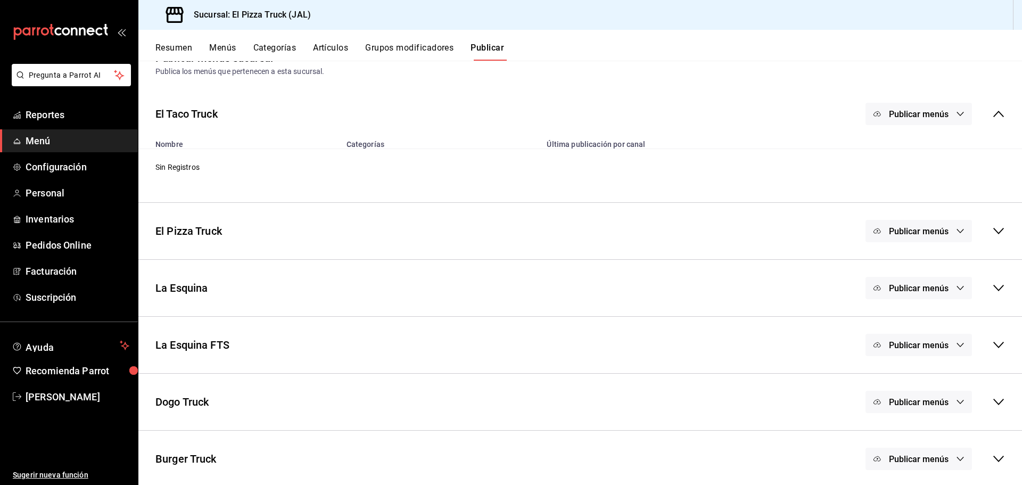
scroll to position [31, 0]
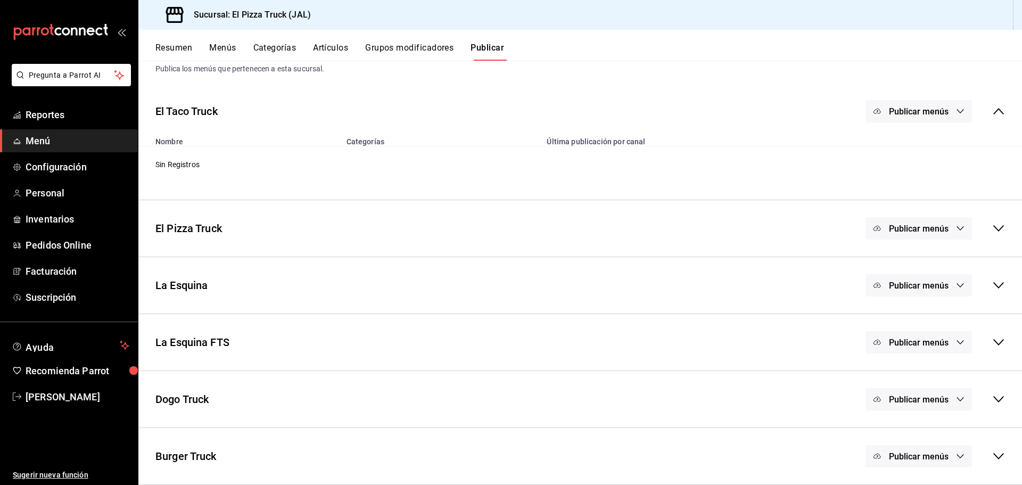
click at [993, 340] on icon at bounding box center [998, 342] width 11 height 6
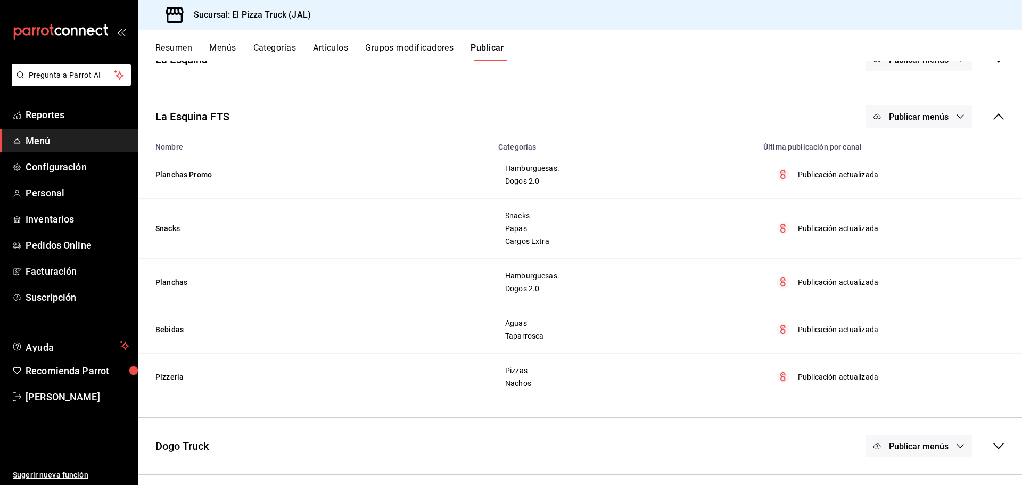
scroll to position [251, 0]
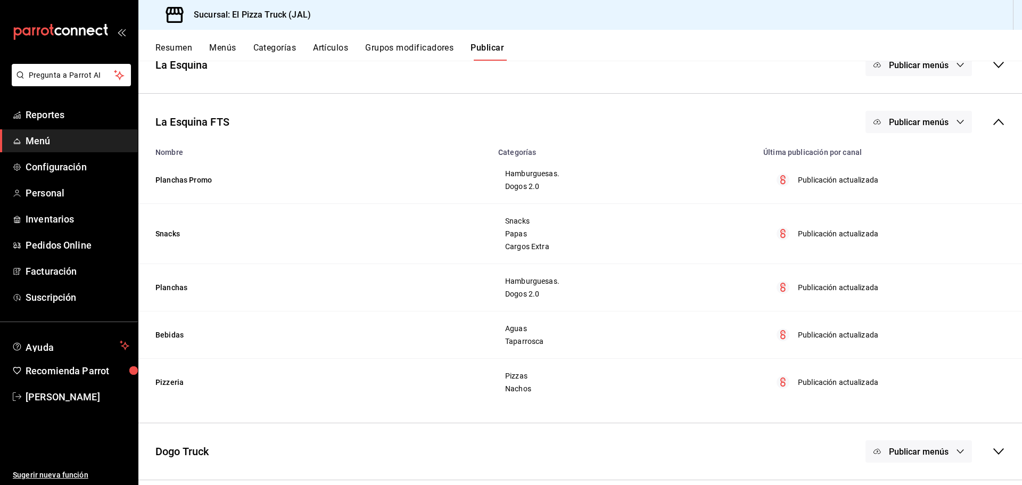
click at [931, 123] on span "Publicar menús" at bounding box center [919, 122] width 60 height 10
click at [919, 153] on span "Punto de venta" at bounding box center [925, 157] width 51 height 11
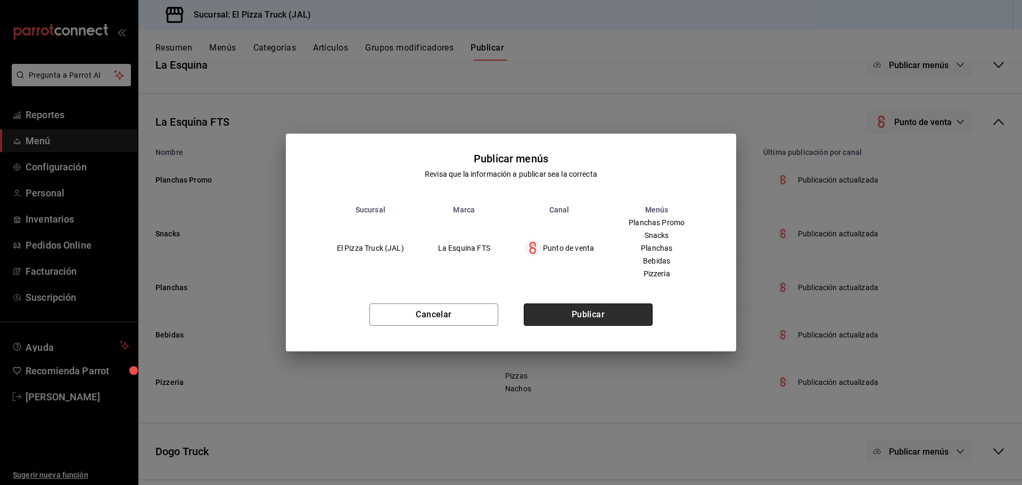
click at [600, 317] on button "Publicar" at bounding box center [588, 314] width 129 height 22
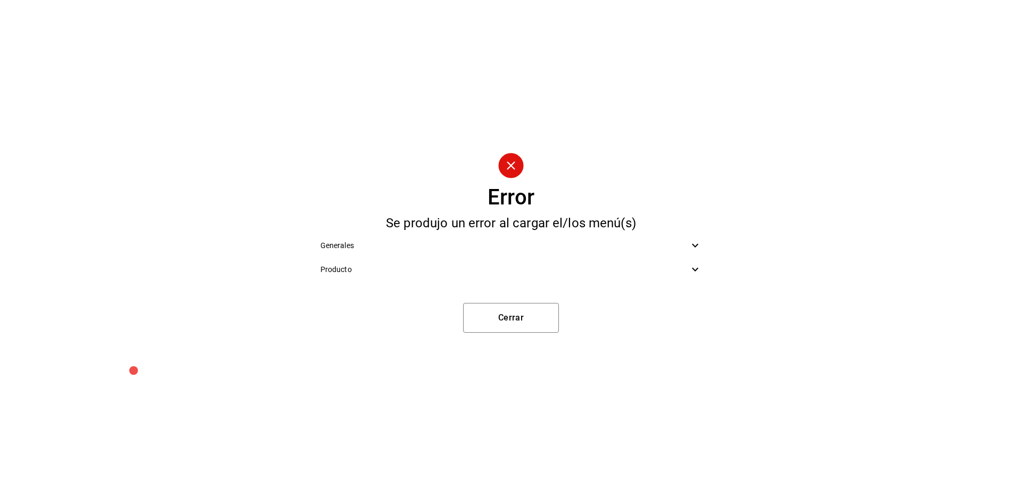
click at [546, 245] on span "Generales" at bounding box center [504, 245] width 369 height 11
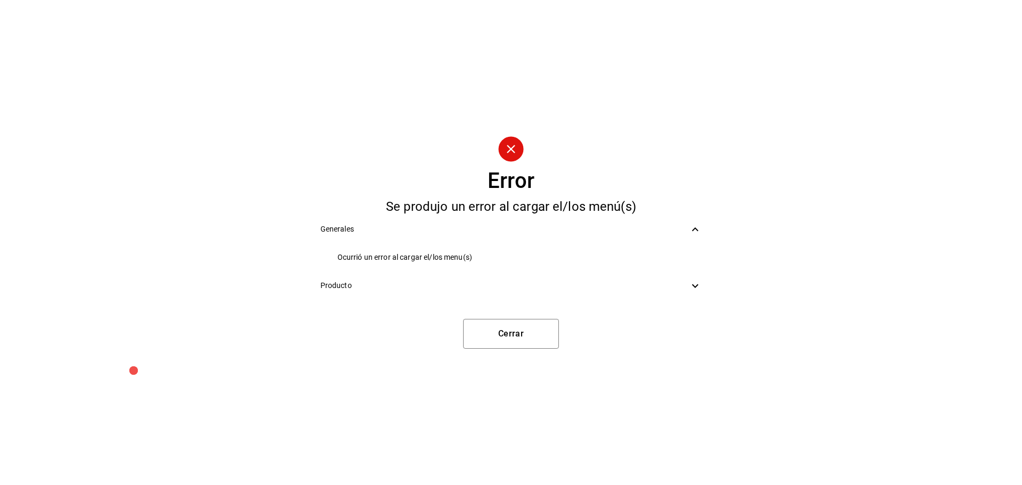
click at [538, 281] on span "Producto" at bounding box center [504, 285] width 369 height 11
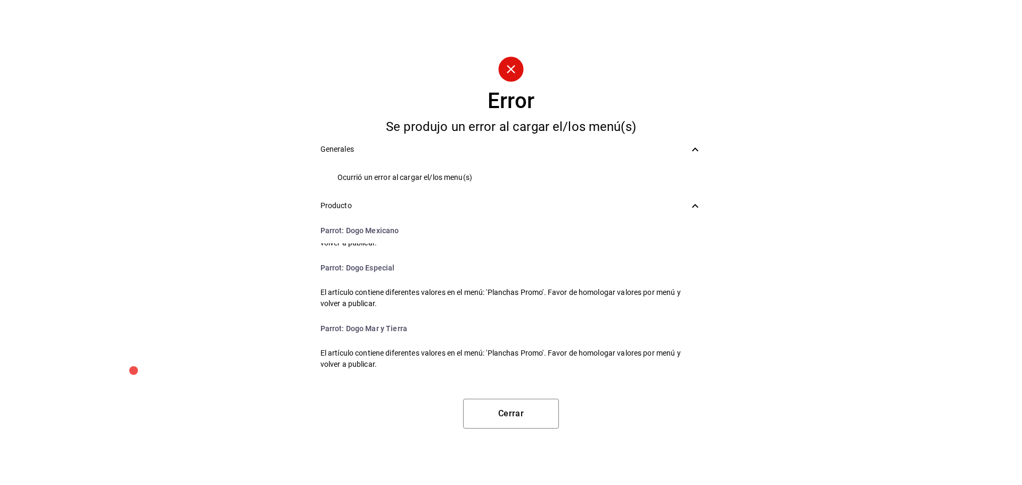
scroll to position [997, 0]
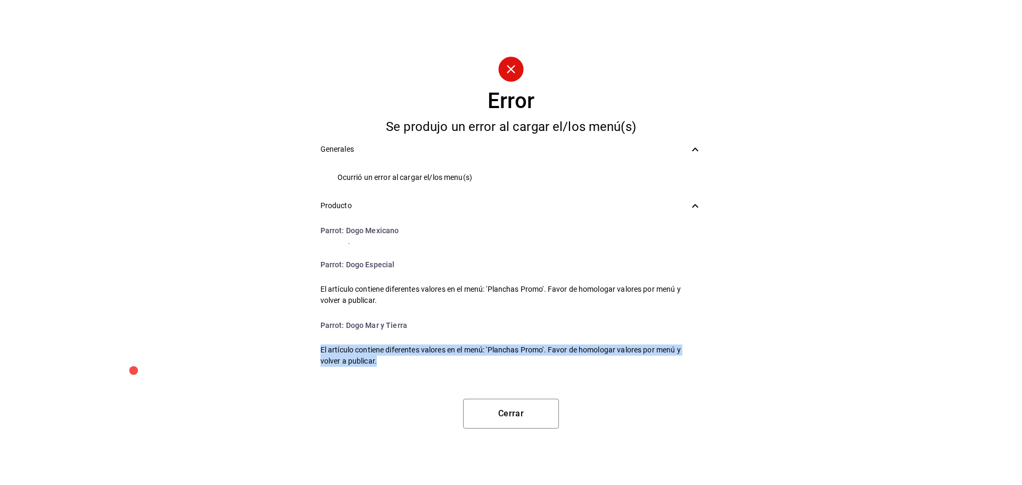
drag, startPoint x: 379, startPoint y: 361, endPoint x: 309, endPoint y: 351, distance: 71.0
click at [309, 351] on div "Error Se produjo un error al cargar el/los menú(s) Generales Ocurrió un error a…" at bounding box center [511, 242] width 1022 height 485
copy span "El artículo contiene diferentes valores en el menú: 'Planchas Promo'. Favor de …"
click at [525, 408] on button "Cerrar" at bounding box center [511, 414] width 96 height 30
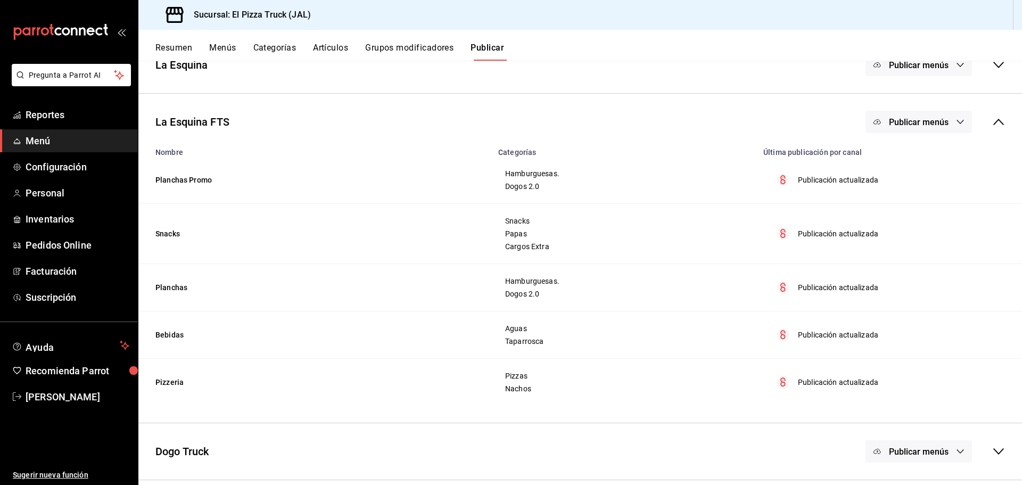
click at [183, 183] on td "Planchas Promo" at bounding box center [314, 179] width 353 height 47
click at [284, 172] on td "Planchas Promo" at bounding box center [314, 179] width 353 height 47
click at [919, 118] on span "Publicar menús" at bounding box center [919, 122] width 60 height 10
click at [911, 152] on span "Punto de venta" at bounding box center [925, 157] width 51 height 11
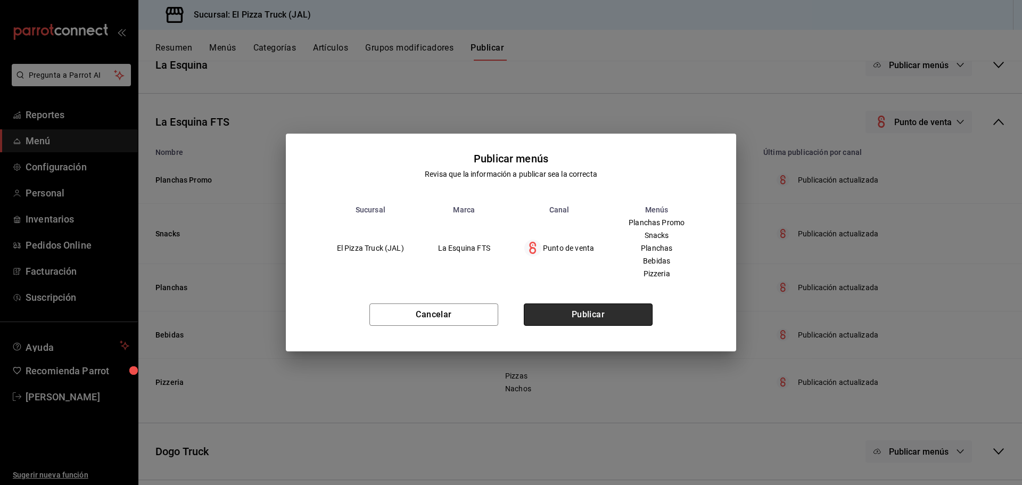
click at [609, 322] on button "Publicar" at bounding box center [588, 314] width 129 height 22
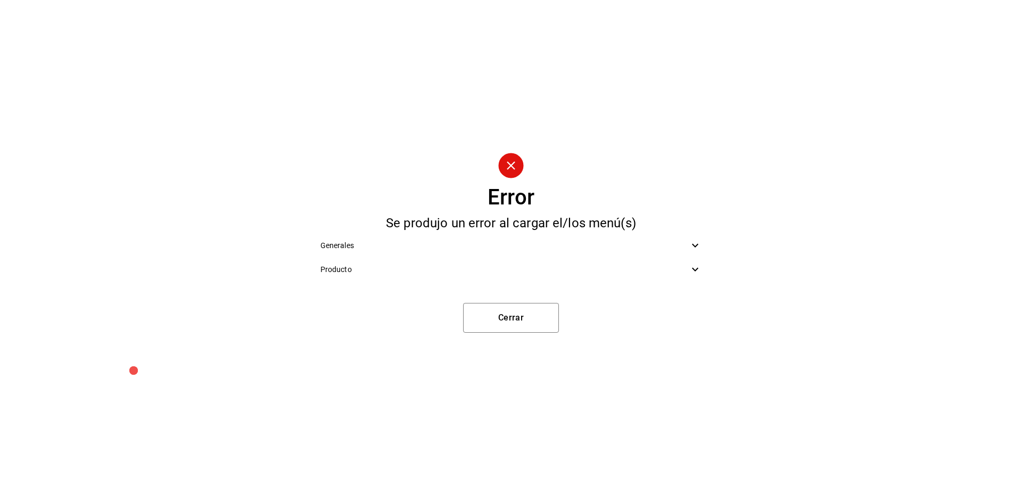
click at [531, 272] on span "Producto" at bounding box center [504, 269] width 369 height 11
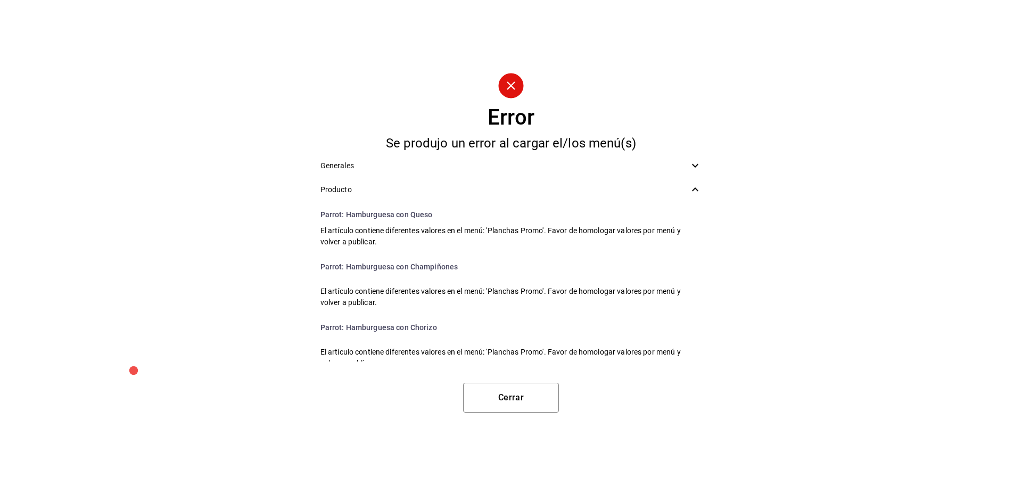
scroll to position [39, 0]
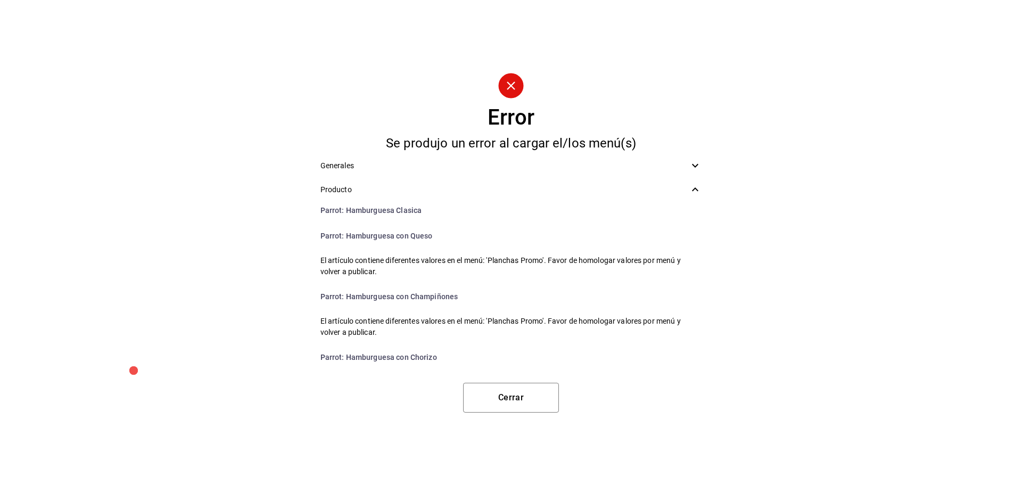
click at [461, 170] on span "Generales" at bounding box center [504, 165] width 369 height 11
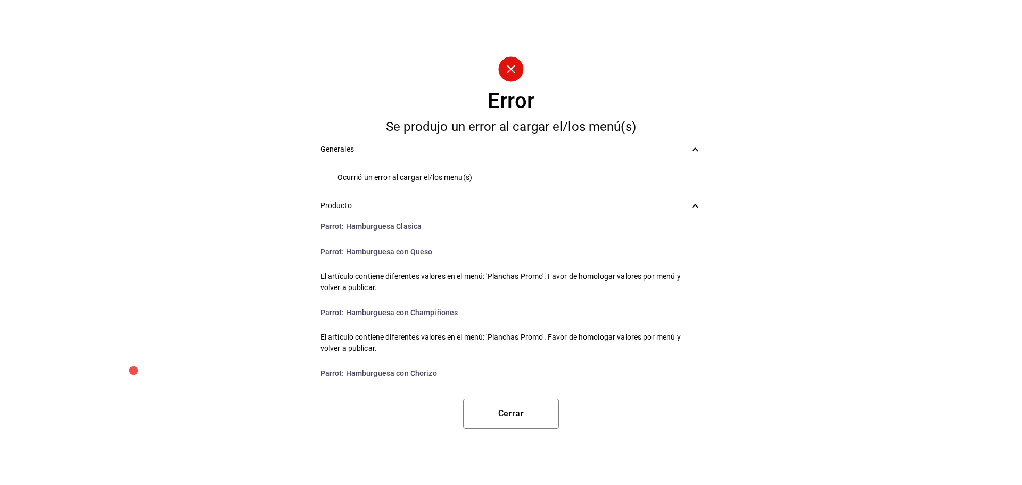
click at [473, 201] on span "Producto" at bounding box center [504, 205] width 369 height 11
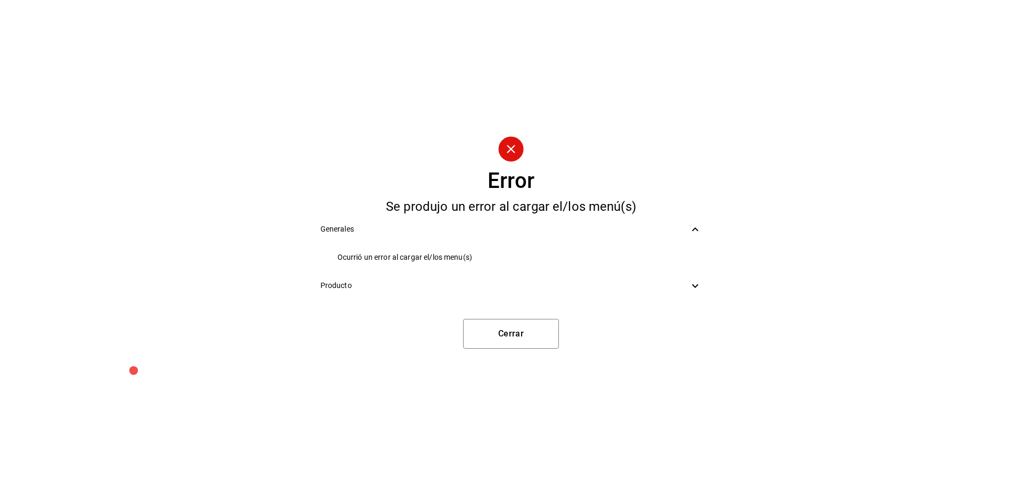
click at [459, 284] on span "Producto" at bounding box center [504, 285] width 369 height 11
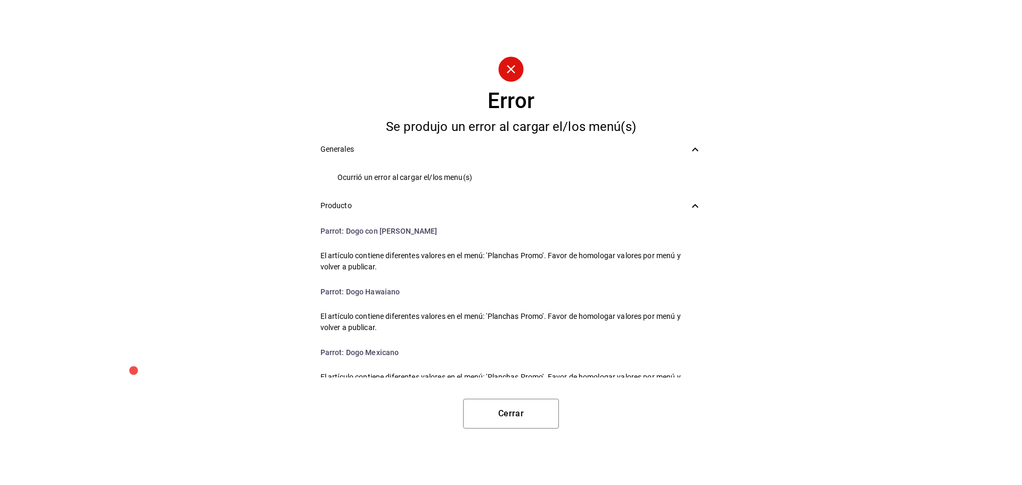
scroll to position [997, 0]
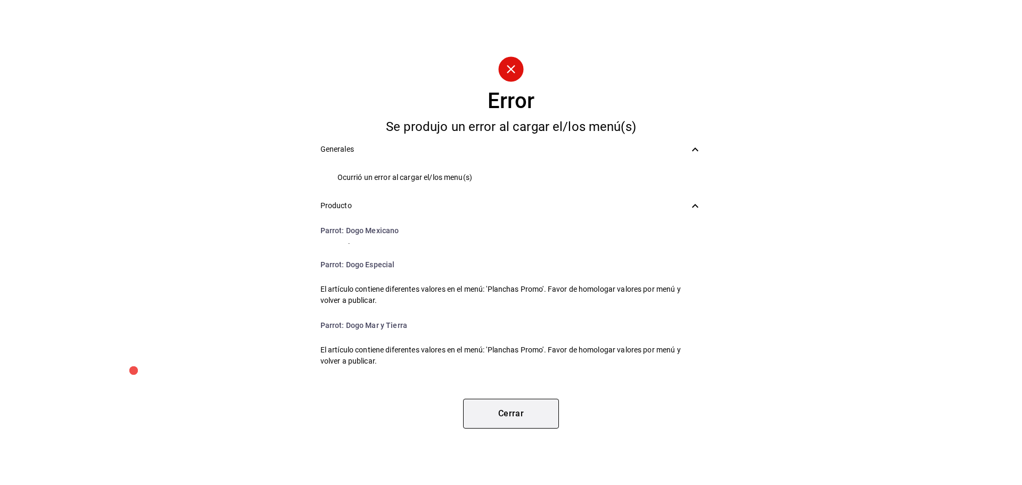
click at [511, 412] on button "Cerrar" at bounding box center [511, 414] width 96 height 30
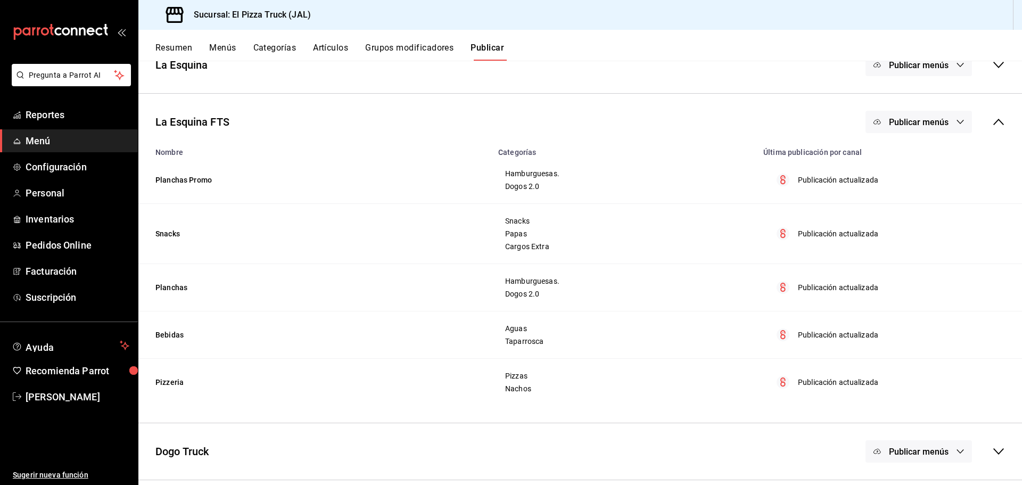
click at [276, 47] on button "Categorías" at bounding box center [274, 52] width 43 height 18
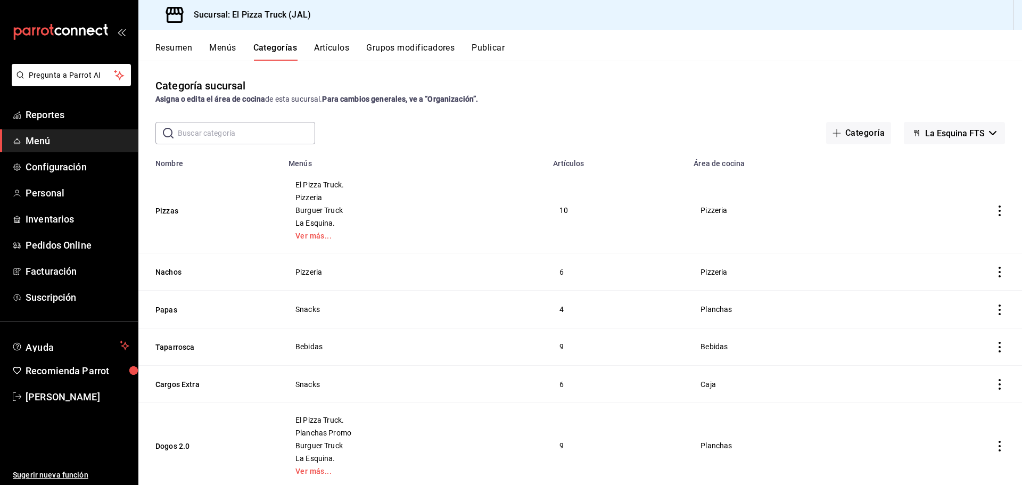
click at [219, 52] on button "Menús" at bounding box center [222, 52] width 27 height 18
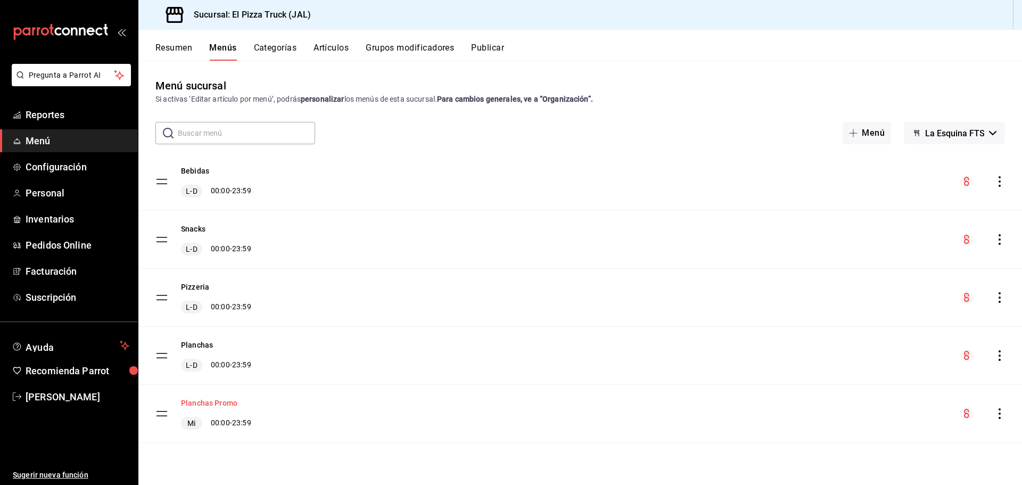
click at [218, 402] on button "Planchas Promo" at bounding box center [209, 402] width 56 height 11
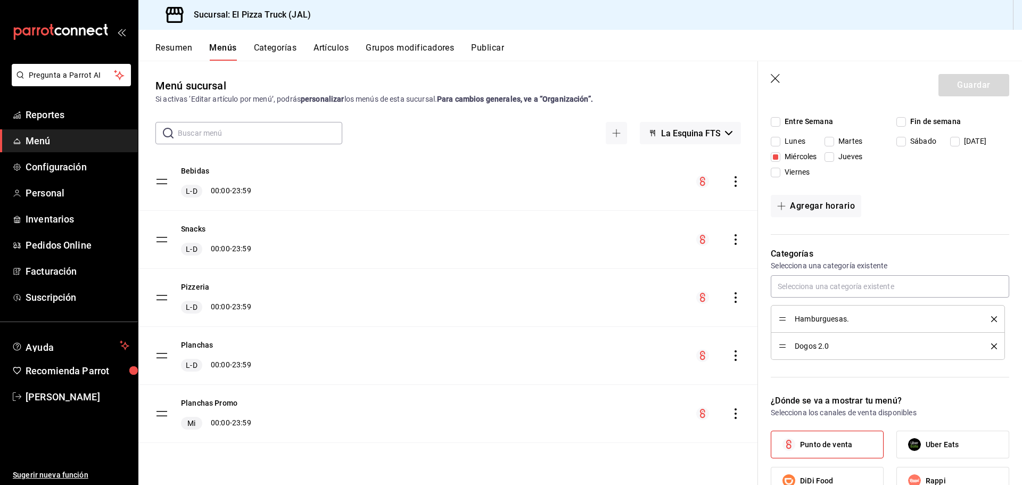
scroll to position [155, 0]
click at [268, 45] on button "Categorías" at bounding box center [275, 52] width 43 height 18
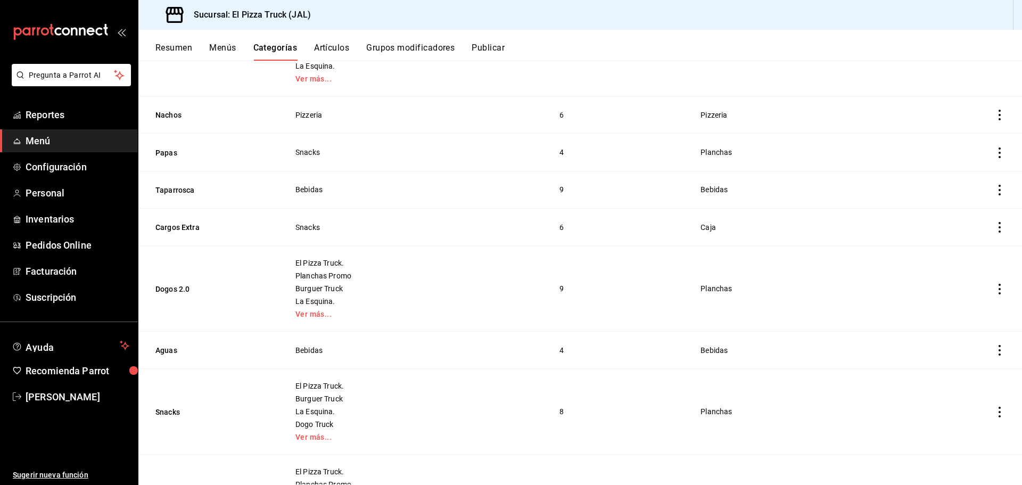
scroll to position [236, 0]
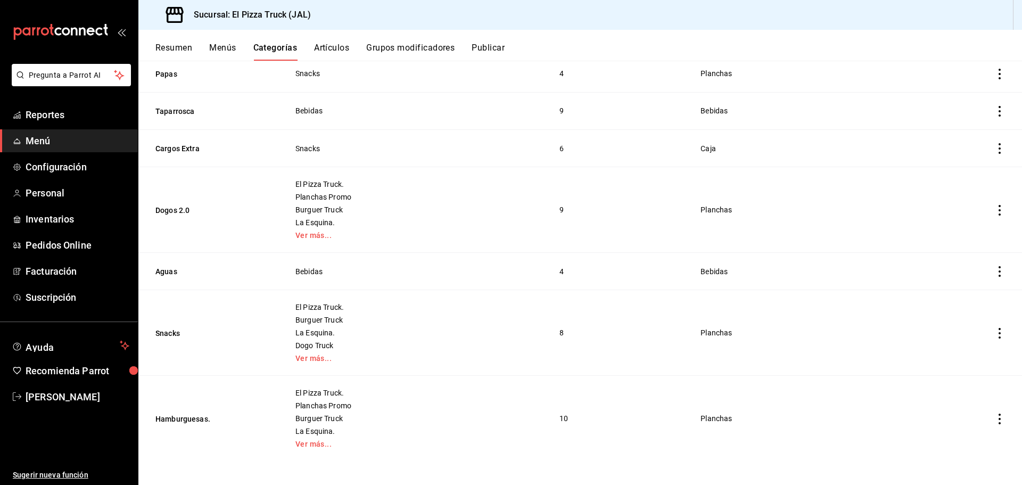
click at [177, 46] on button "Resumen" at bounding box center [173, 52] width 37 height 18
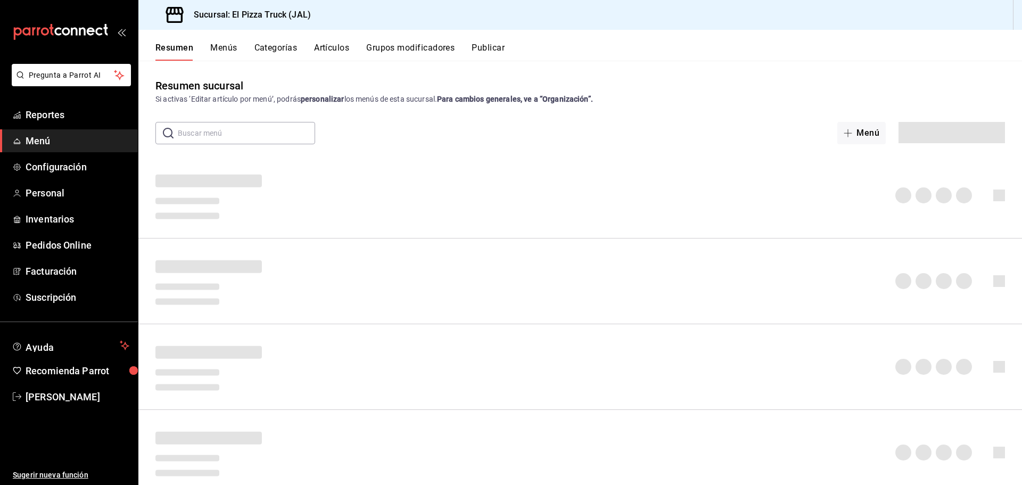
click at [226, 50] on button "Menús" at bounding box center [223, 52] width 27 height 18
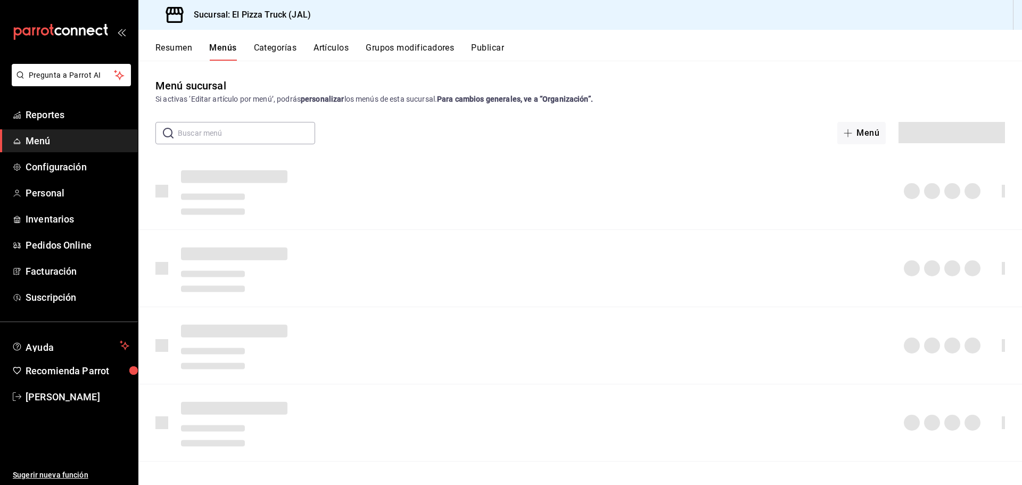
click at [180, 46] on button "Resumen" at bounding box center [173, 52] width 37 height 18
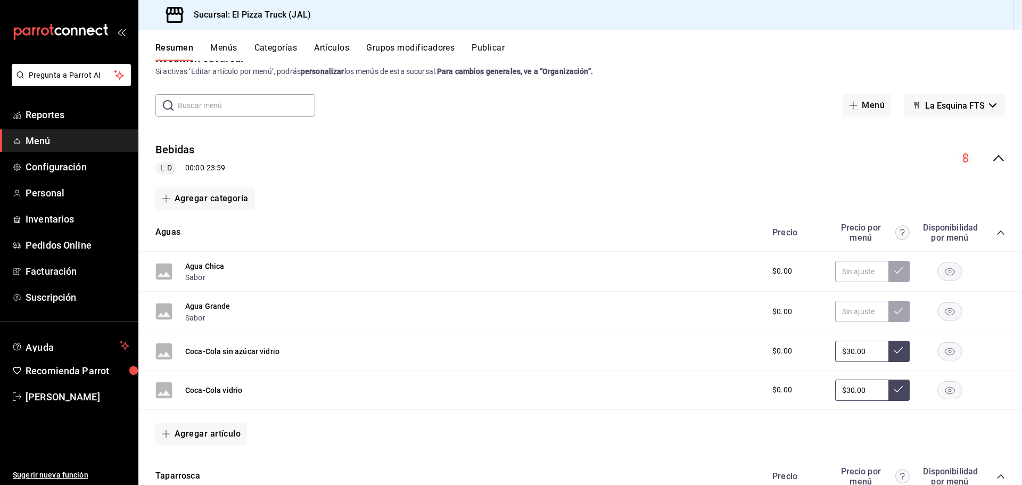
scroll to position [319, 0]
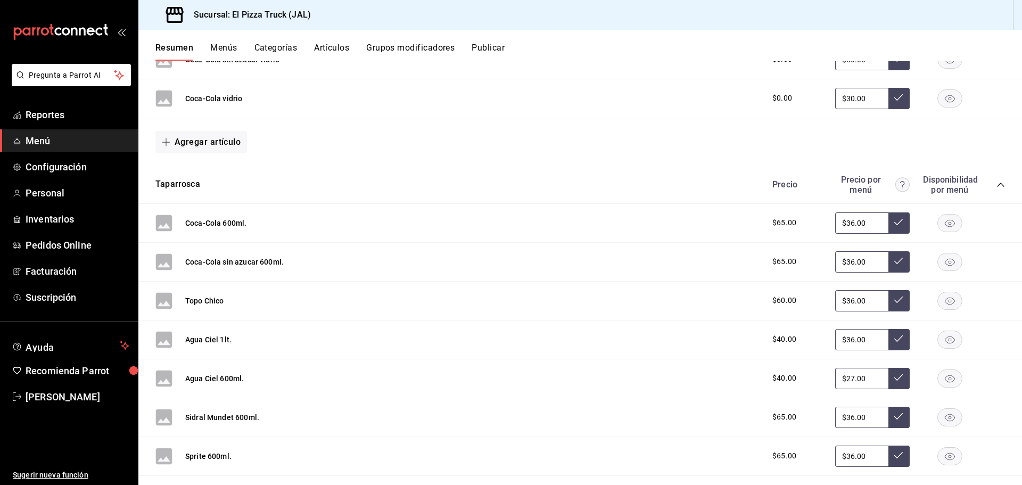
click at [225, 52] on button "Menús" at bounding box center [223, 52] width 27 height 18
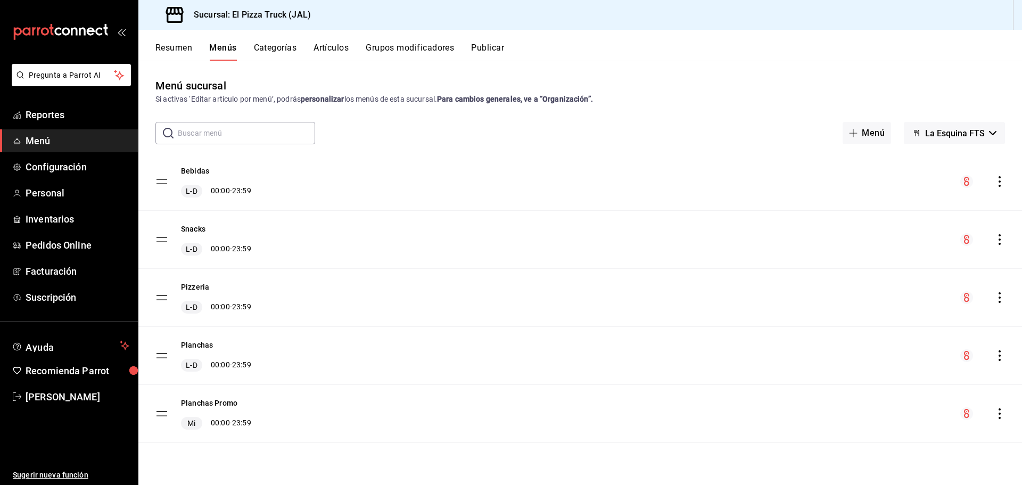
click at [187, 51] on button "Resumen" at bounding box center [173, 52] width 37 height 18
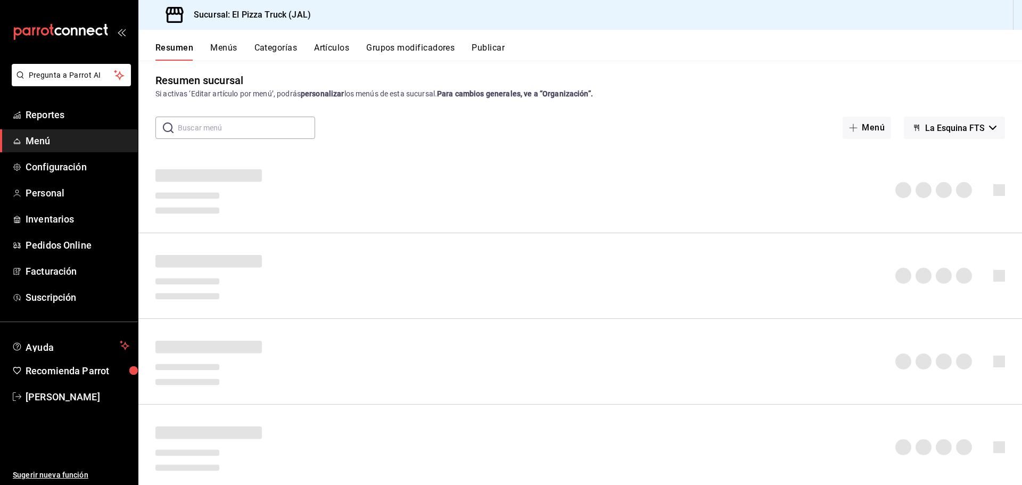
scroll to position [11, 0]
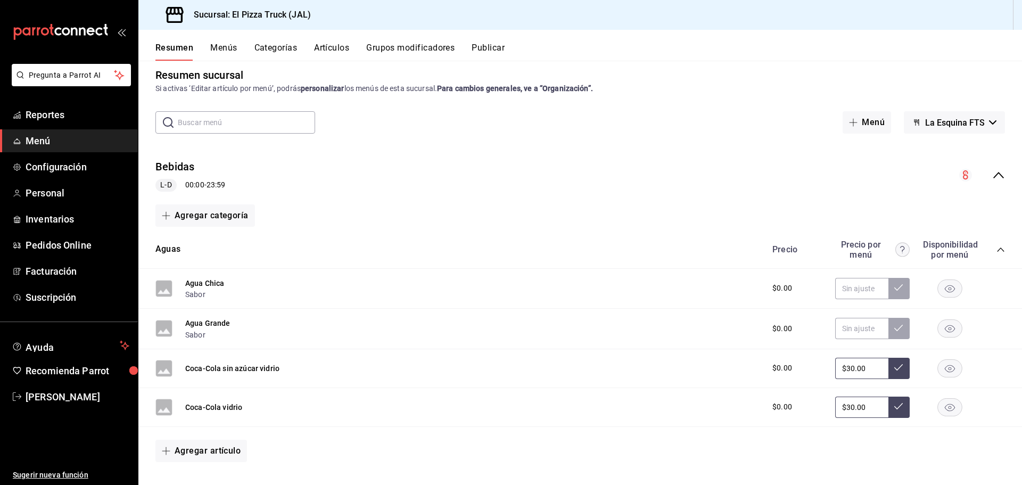
click at [992, 177] on icon "collapse-menu-row" at bounding box center [998, 175] width 13 height 13
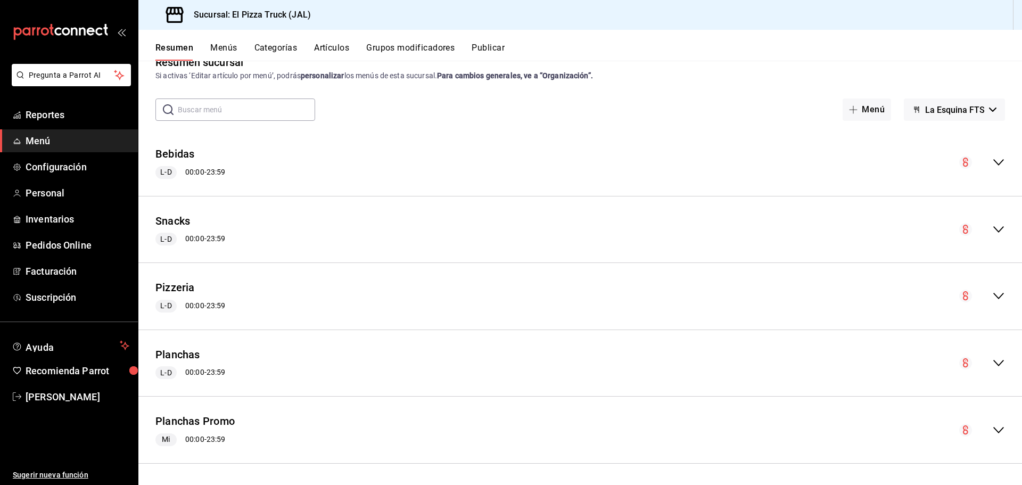
scroll to position [24, 0]
click at [992, 433] on icon "collapse-menu-row" at bounding box center [998, 429] width 13 height 13
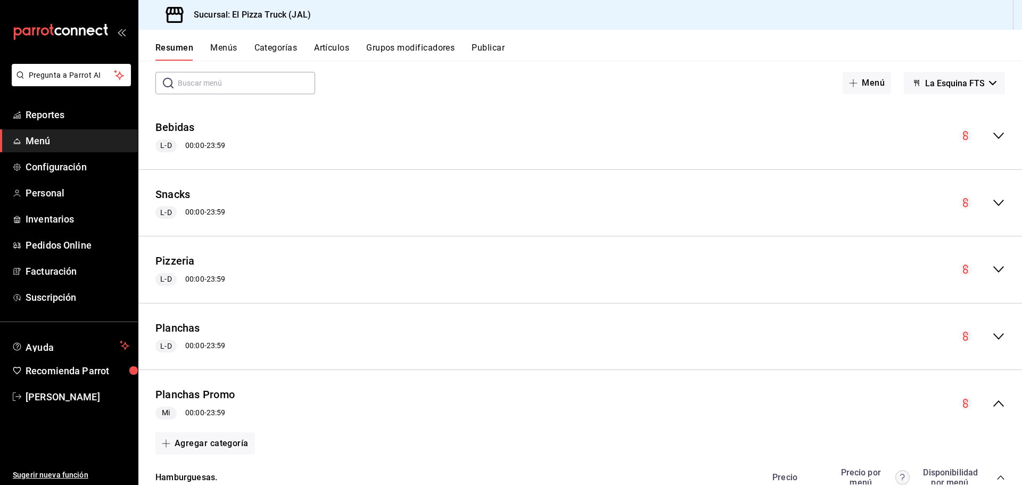
scroll to position [337, 0]
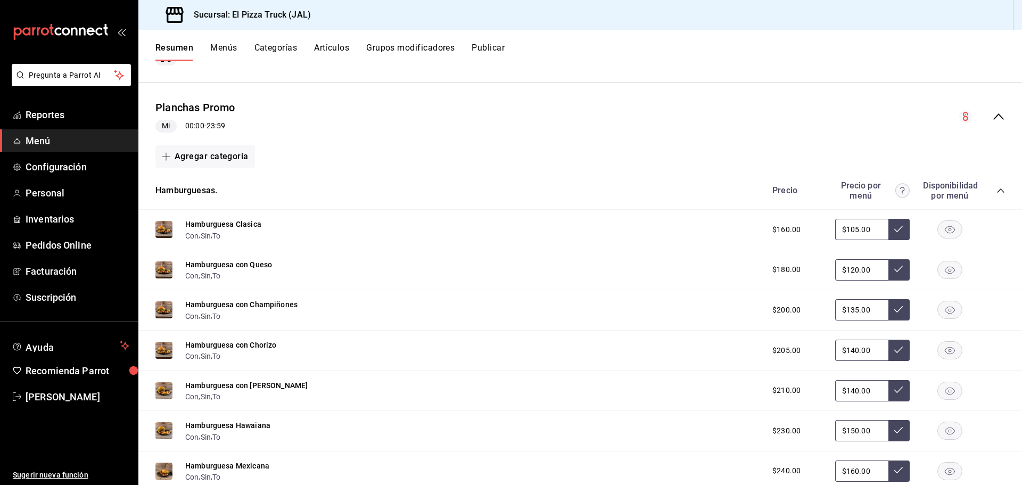
click at [996, 193] on icon "collapse-category-row" at bounding box center [1000, 190] width 9 height 9
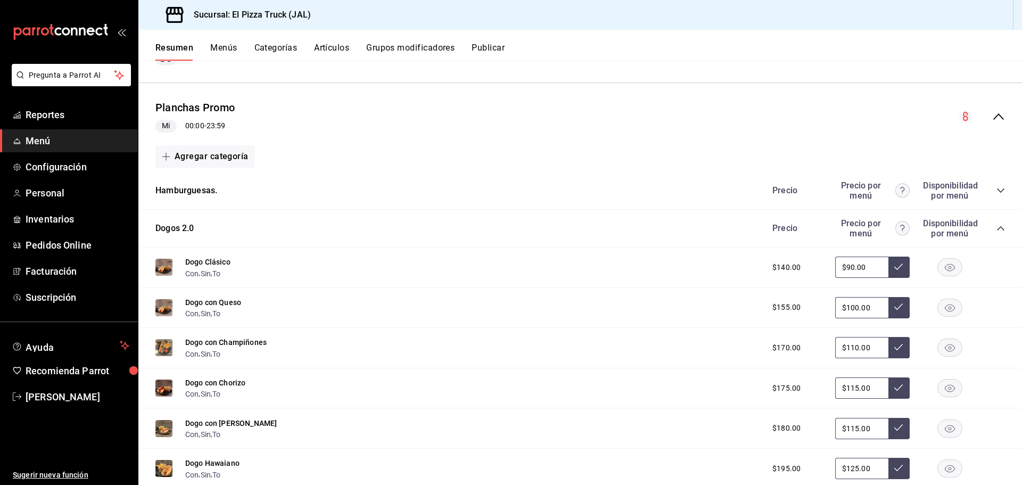
click at [996, 232] on icon "collapse-category-row" at bounding box center [1000, 228] width 9 height 9
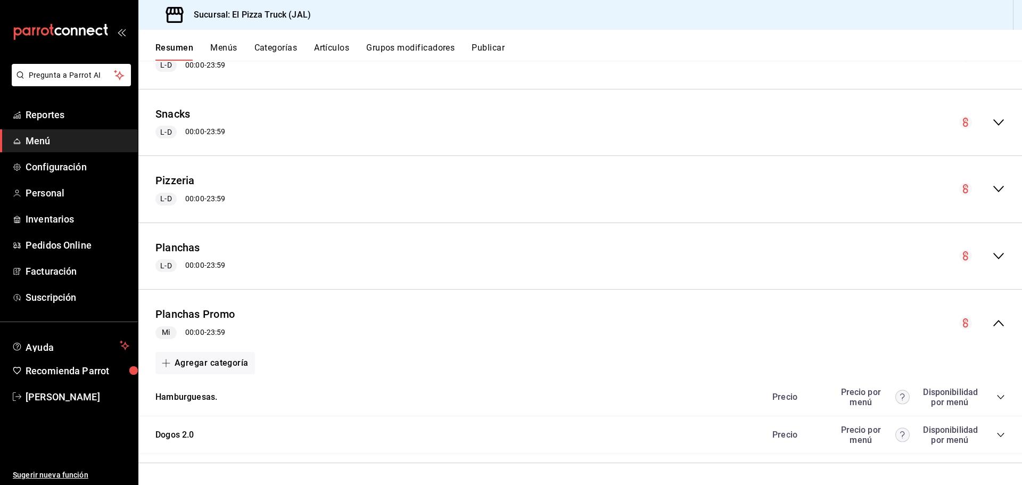
scroll to position [130, 0]
click at [265, 50] on button "Categorías" at bounding box center [275, 52] width 43 height 18
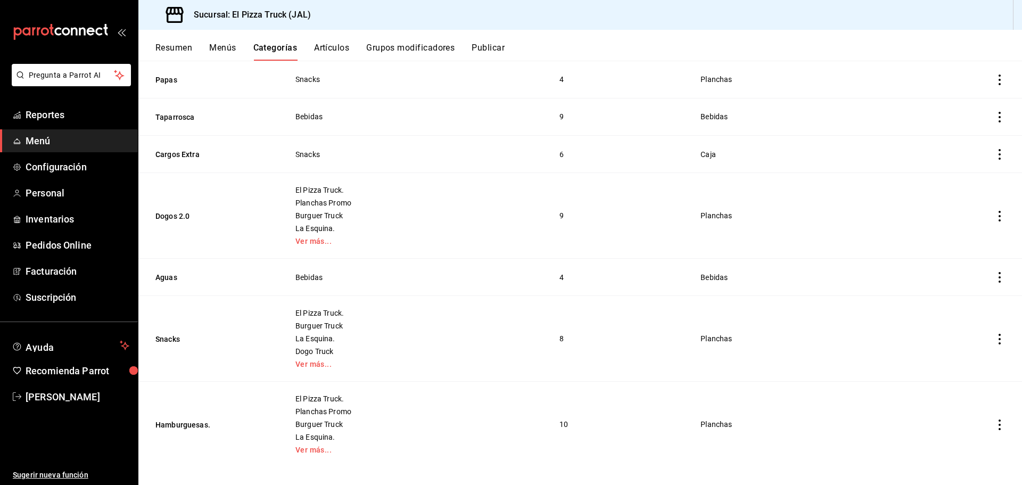
scroll to position [236, 0]
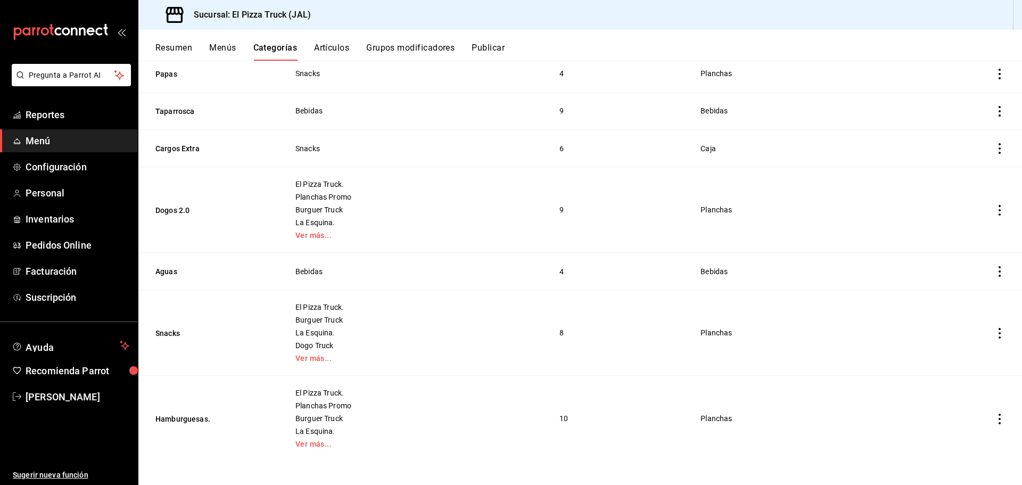
click at [340, 49] on button "Artículos" at bounding box center [331, 52] width 35 height 18
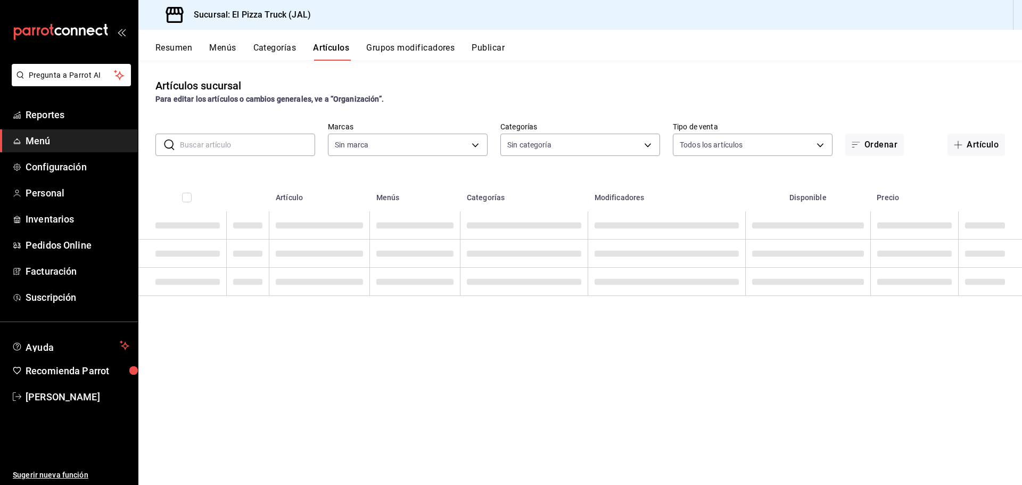
type input "c15787e7-6217-4551-b681-77b679b5e3f3,a441d866-96e6-4057-8867-d7266e748d34,b52d4…"
type input "7011110b-ccbe-4c9e-86f6-4a195b2d65b1,5937454d-5871-409b-ab19-0e087f261275,3108b…"
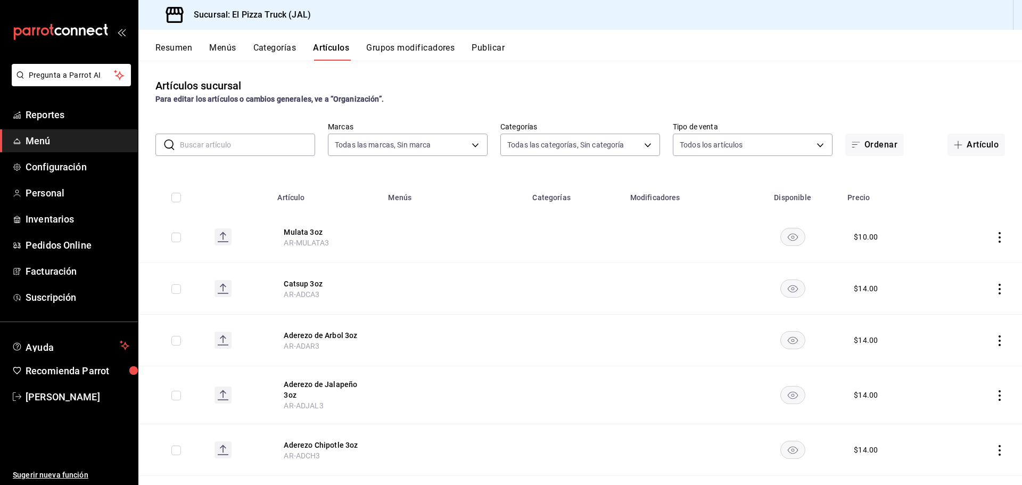
click at [227, 40] on div "Resumen Menús Categorías Artículos Grupos modificadores Publicar" at bounding box center [579, 45] width 883 height 31
click at [228, 49] on button "Menús" at bounding box center [222, 52] width 27 height 18
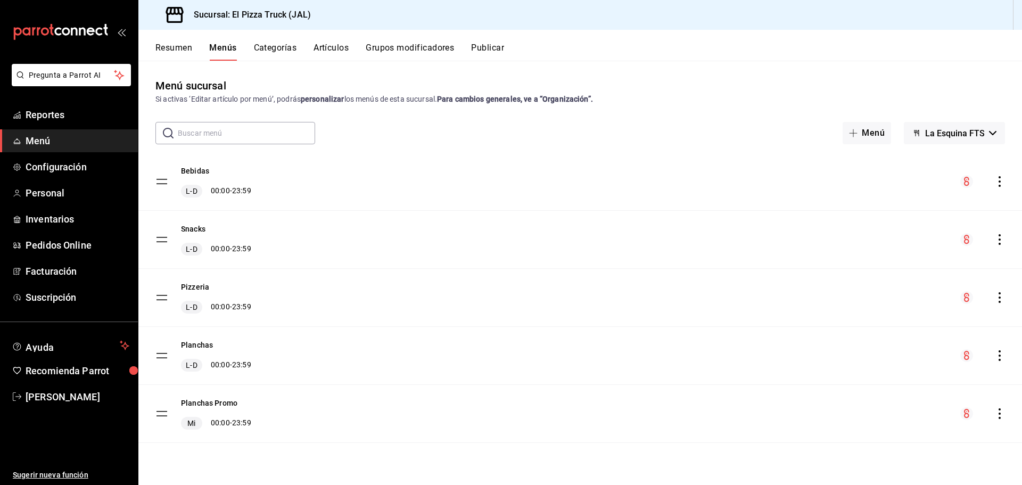
click at [348, 174] on div "Bebidas L-D 00:00 - 23:59" at bounding box center [579, 181] width 883 height 57
click at [218, 400] on button "Planchas Promo" at bounding box center [209, 402] width 56 height 11
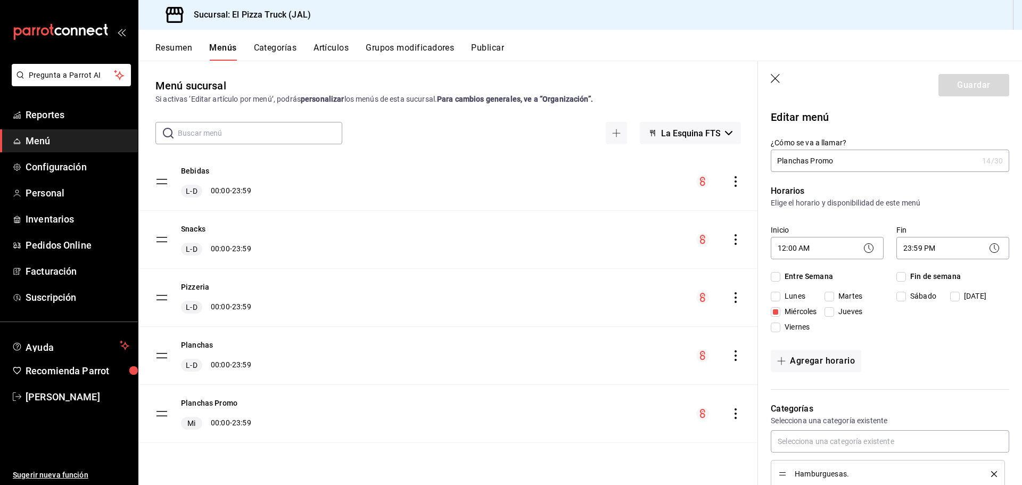
click at [472, 222] on div "Snacks L-D 00:00 - 23:59" at bounding box center [447, 239] width 619 height 57
click at [772, 80] on icon "button" at bounding box center [775, 79] width 11 height 11
checkbox input "false"
type input "1756272051055"
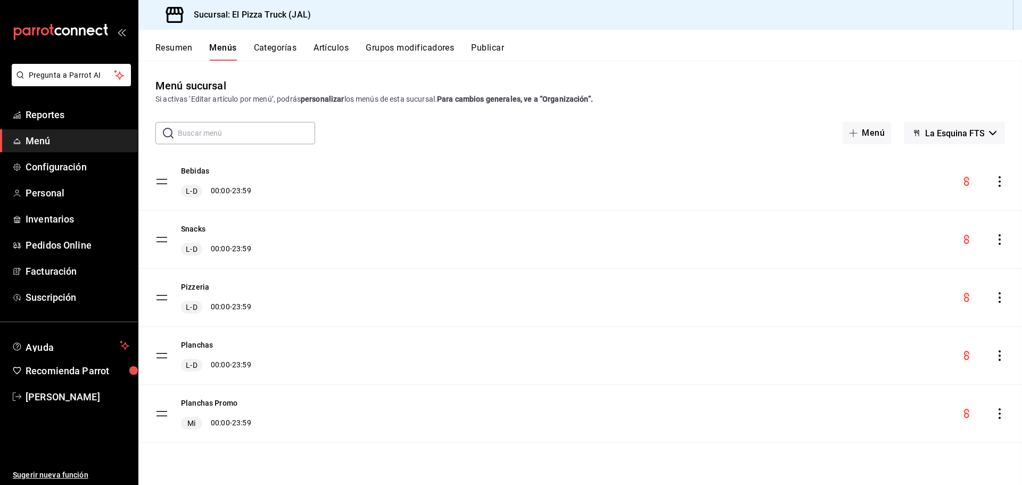
checkbox input "false"
click at [179, 46] on button "Resumen" at bounding box center [173, 52] width 37 height 18
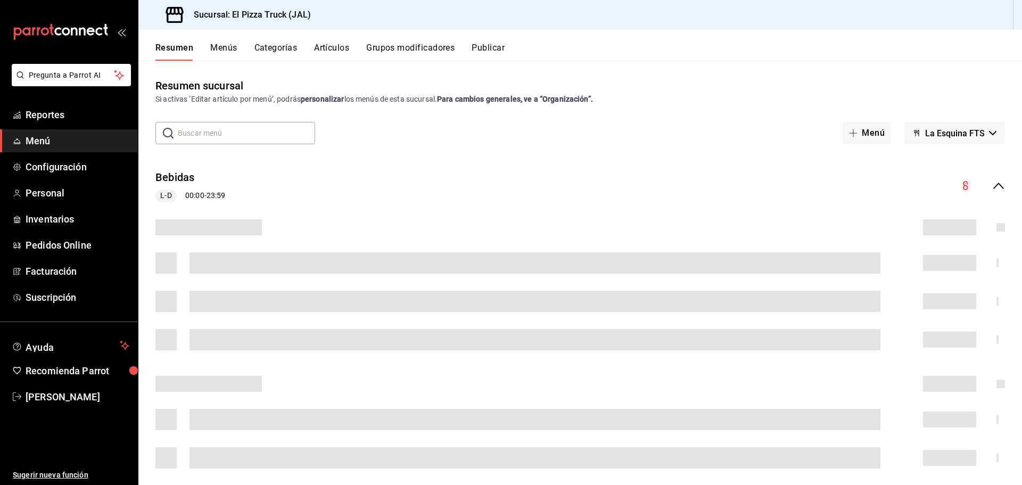
click at [231, 47] on button "Menús" at bounding box center [223, 52] width 27 height 18
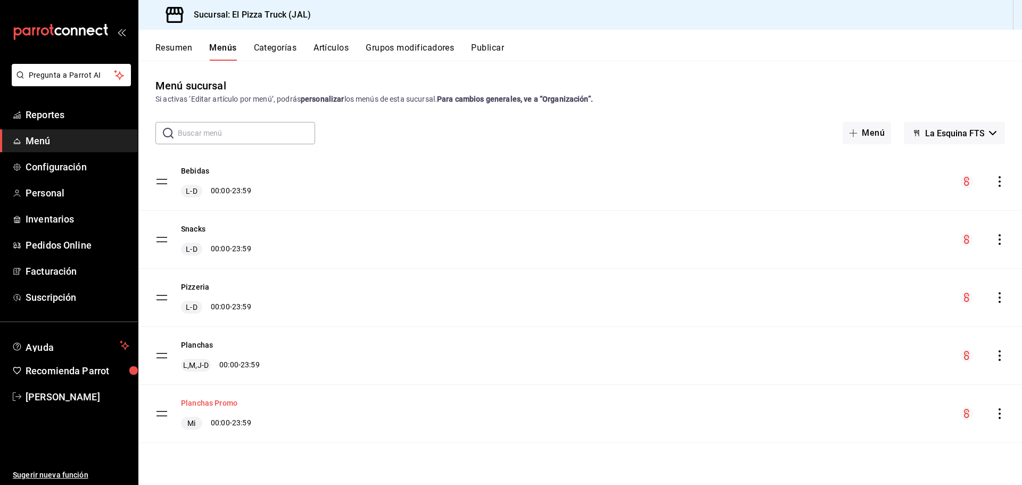
click at [206, 399] on button "Planchas Promo" at bounding box center [209, 402] width 56 height 11
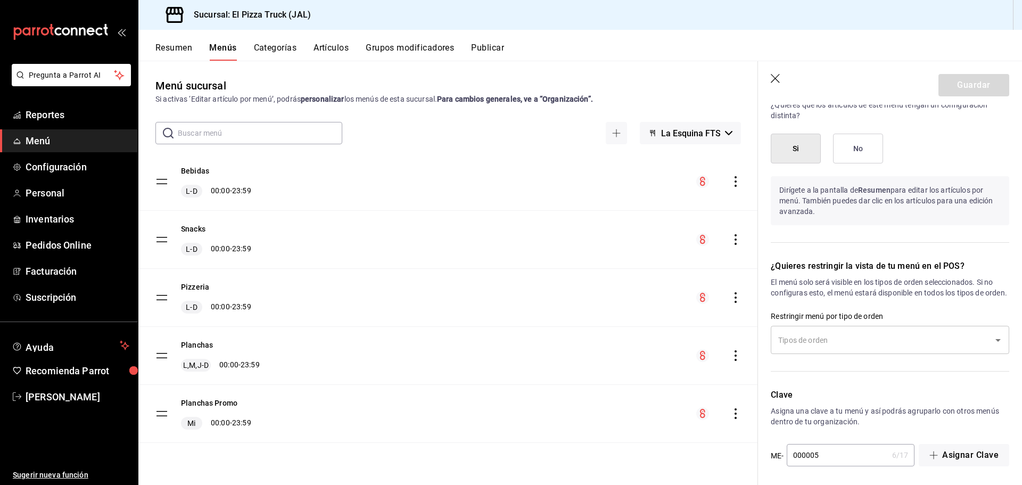
scroll to position [634, 0]
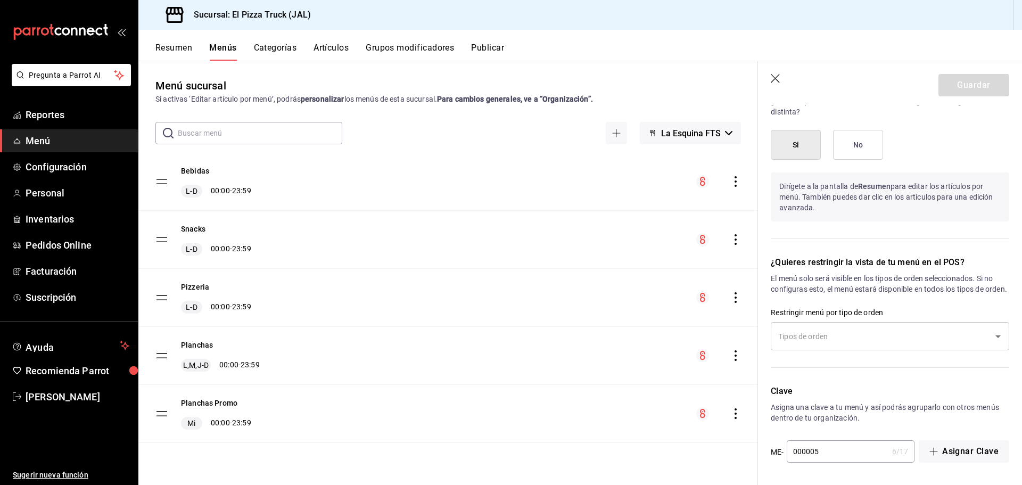
click at [309, 165] on div "Bebidas L-D 00:00 - 23:59" at bounding box center [447, 181] width 619 height 57
click at [206, 346] on button "Planchas" at bounding box center [197, 344] width 32 height 11
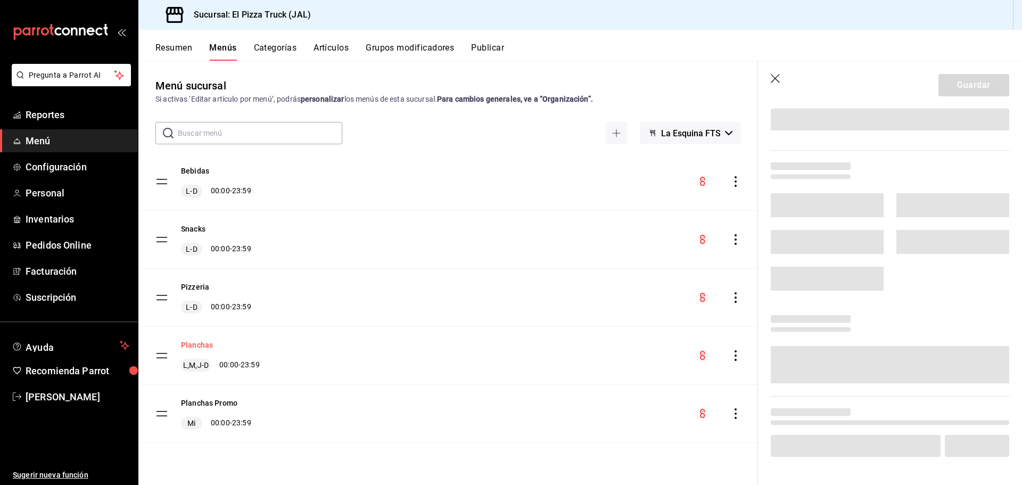
scroll to position [319, 0]
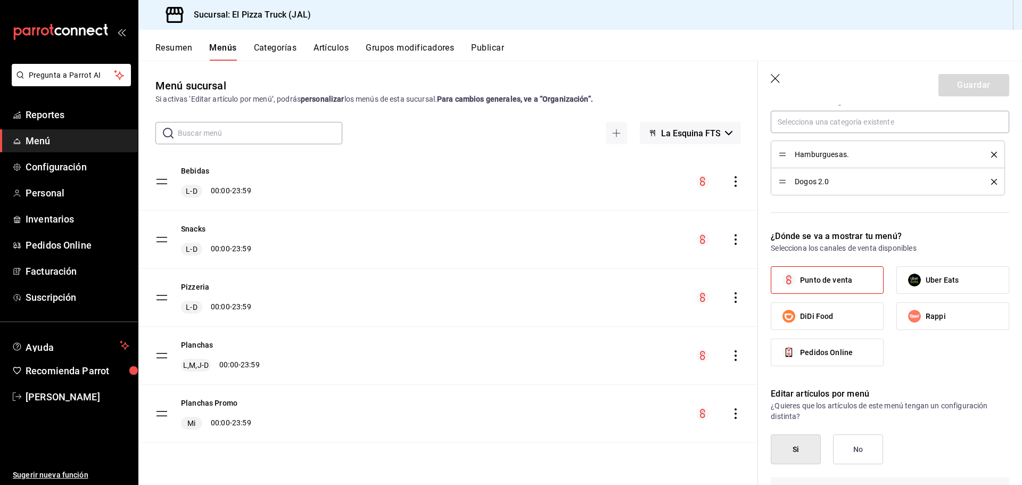
checkbox input "true"
checkbox input "false"
checkbox input "true"
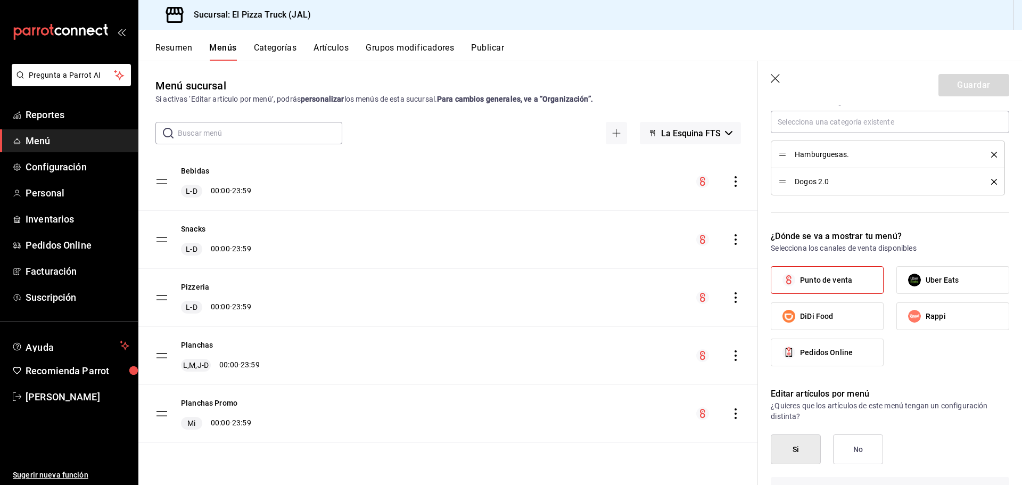
checkbox input "true"
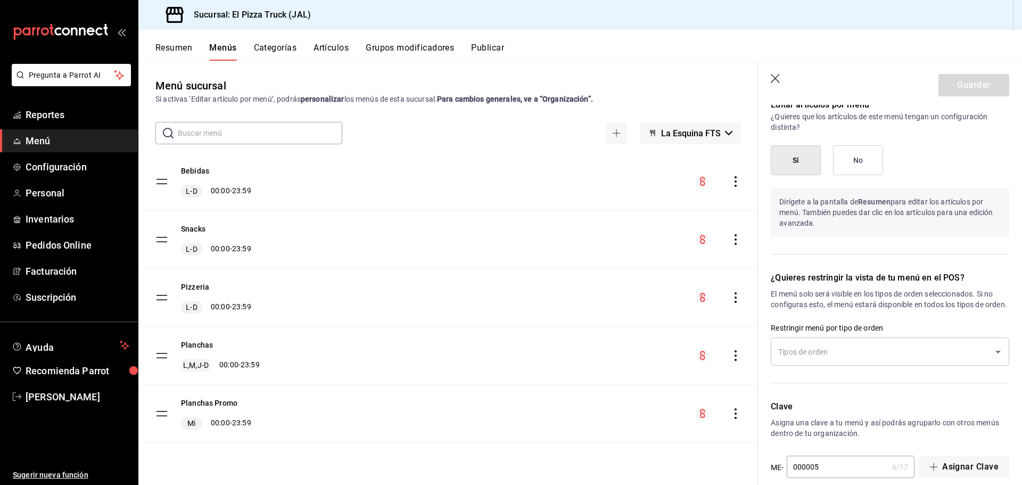
scroll to position [634, 0]
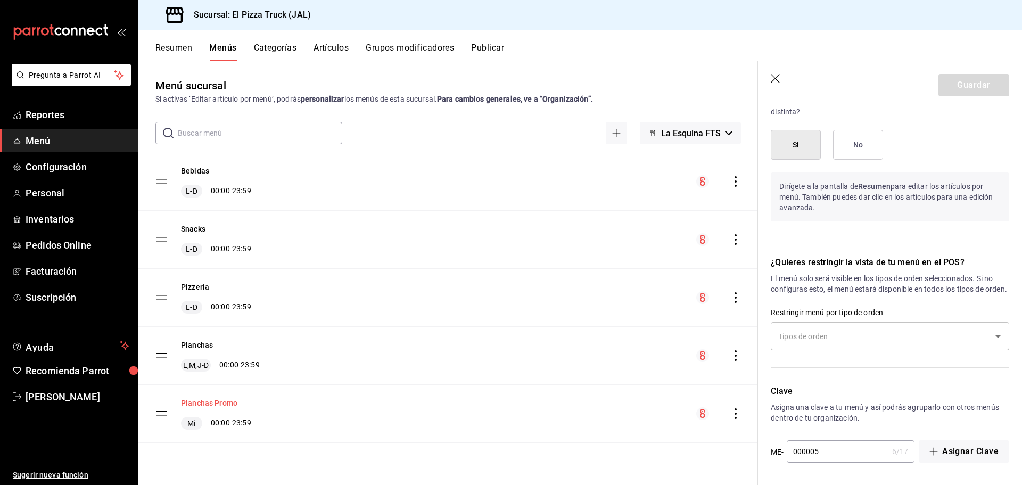
click at [218, 400] on button "Planchas Promo" at bounding box center [209, 402] width 56 height 11
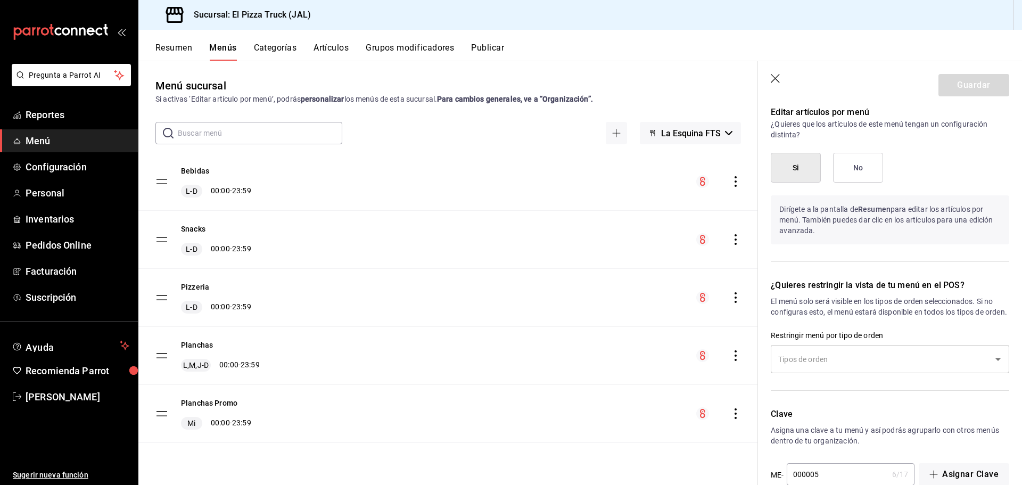
scroll to position [634, 0]
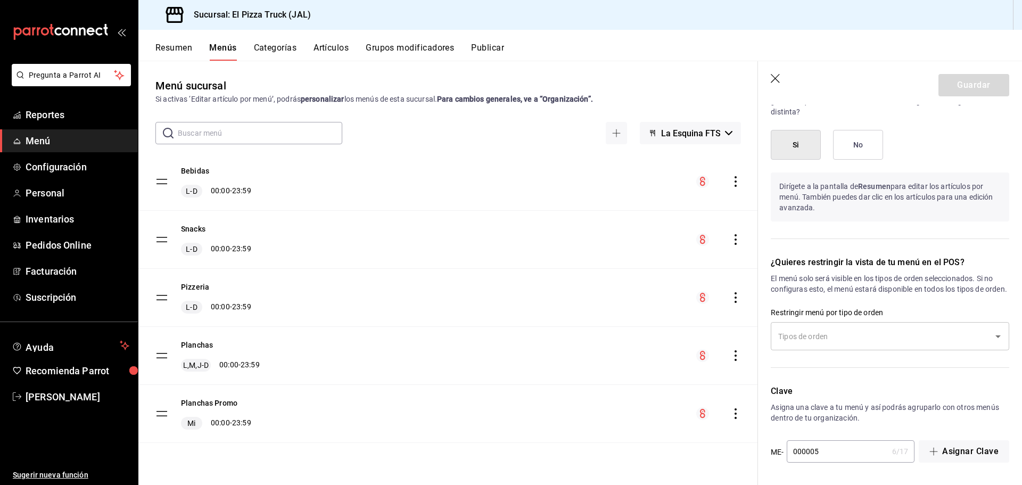
click at [825, 454] on input "000005" at bounding box center [836, 451] width 101 height 21
type input "000006"
click at [969, 82] on button "Guardar" at bounding box center [973, 85] width 71 height 22
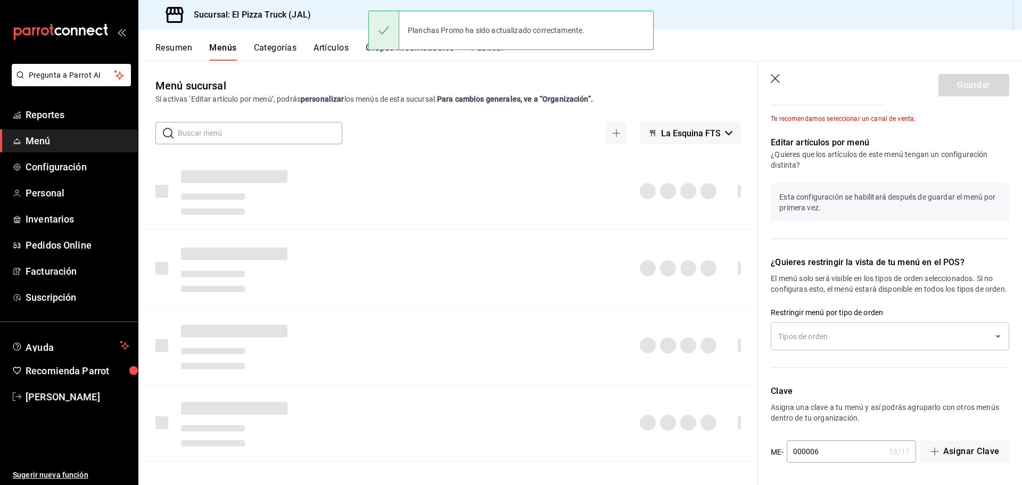
checkbox input "false"
type input "1756272090859"
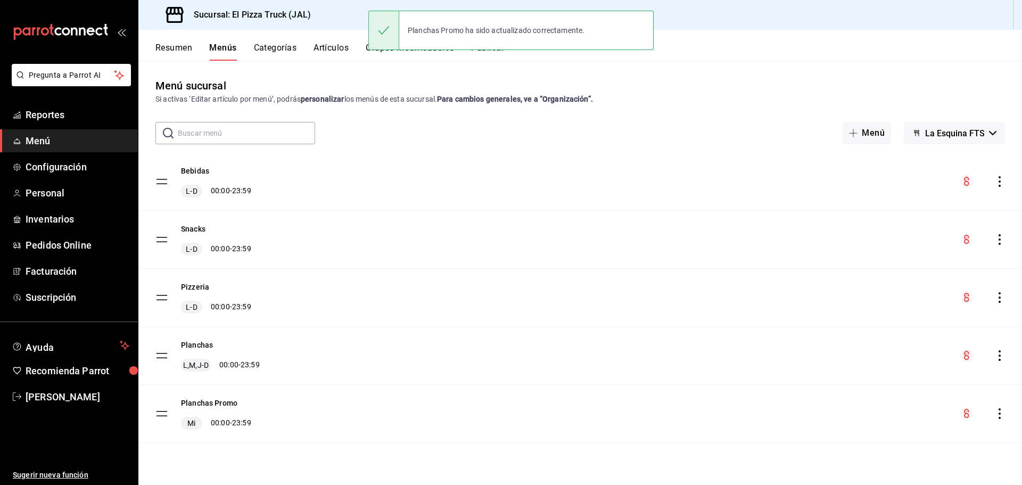
click at [490, 52] on div "Planchas Promo ha sido actualizado correctamente." at bounding box center [510, 30] width 285 height 46
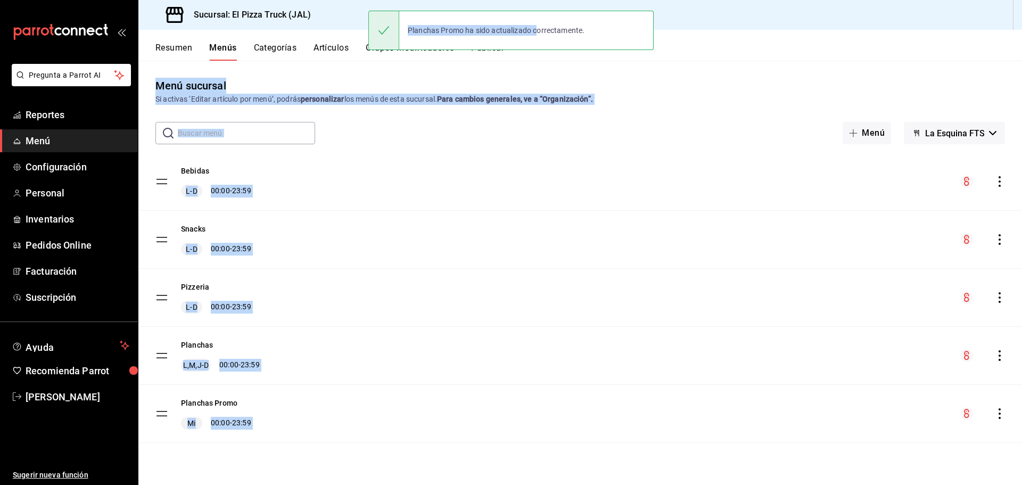
drag, startPoint x: 563, startPoint y: 28, endPoint x: 667, endPoint y: 30, distance: 104.3
click at [672, 29] on div "Pregunta a Parrot AI Reportes Menú Configuración Personal Inventarios Pedidos O…" at bounding box center [511, 242] width 1022 height 485
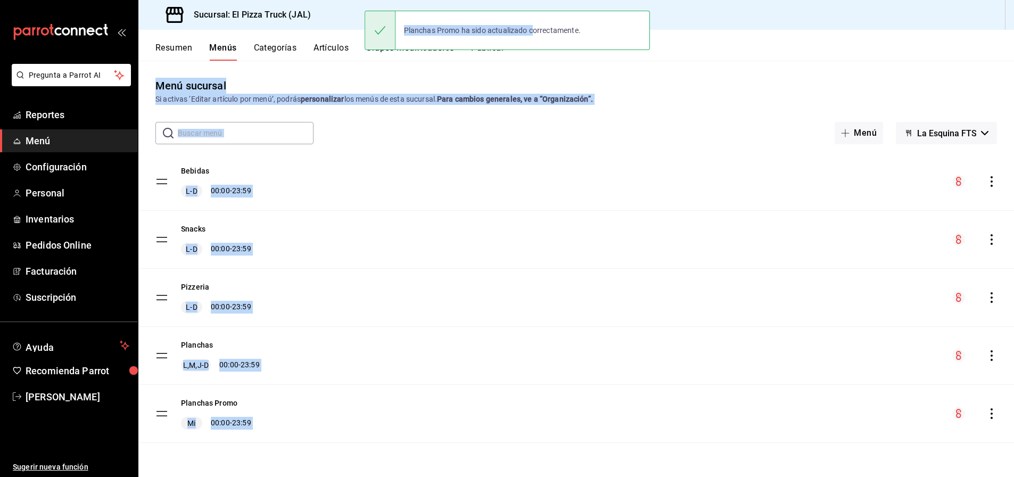
drag, startPoint x: 661, startPoint y: 54, endPoint x: 618, endPoint y: 60, distance: 44.0
click at [661, 54] on div "Resumen Menús Categorías Artículos Grupos modificadores Publicar" at bounding box center [584, 52] width 858 height 18
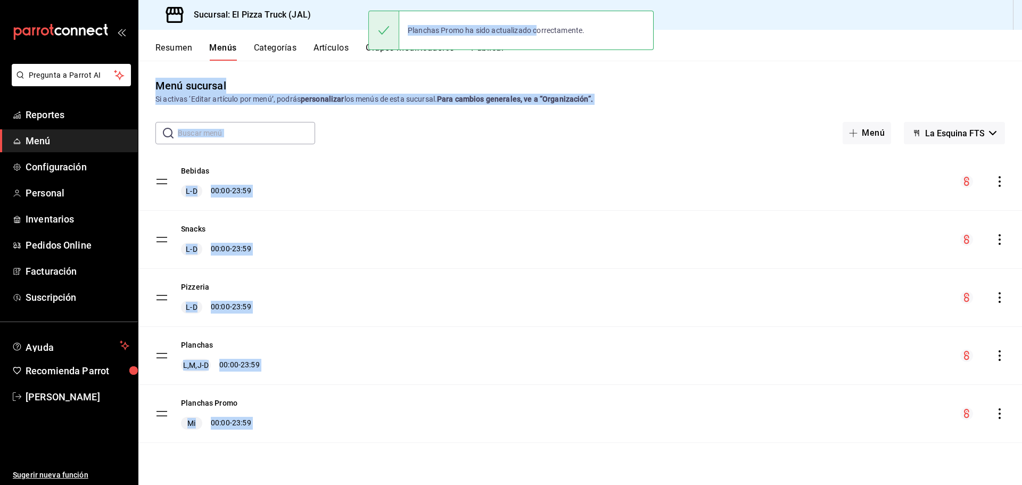
click at [493, 53] on div "Planchas Promo ha sido actualizado correctamente." at bounding box center [510, 30] width 285 height 46
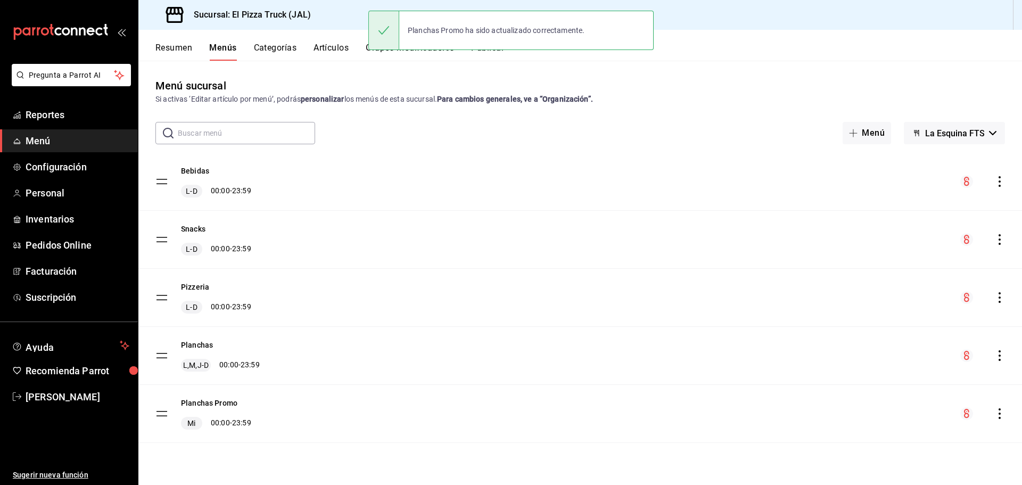
click at [501, 54] on button "Publicar" at bounding box center [487, 52] width 33 height 18
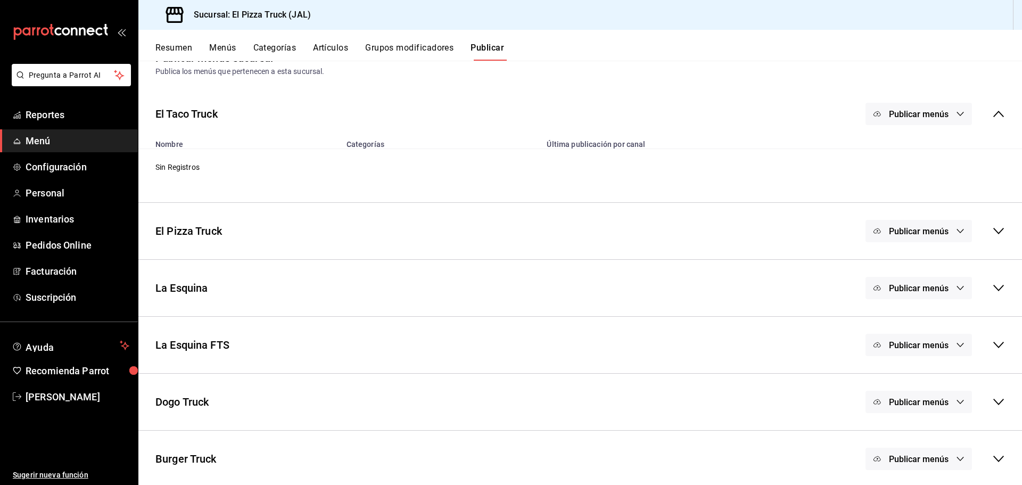
scroll to position [31, 0]
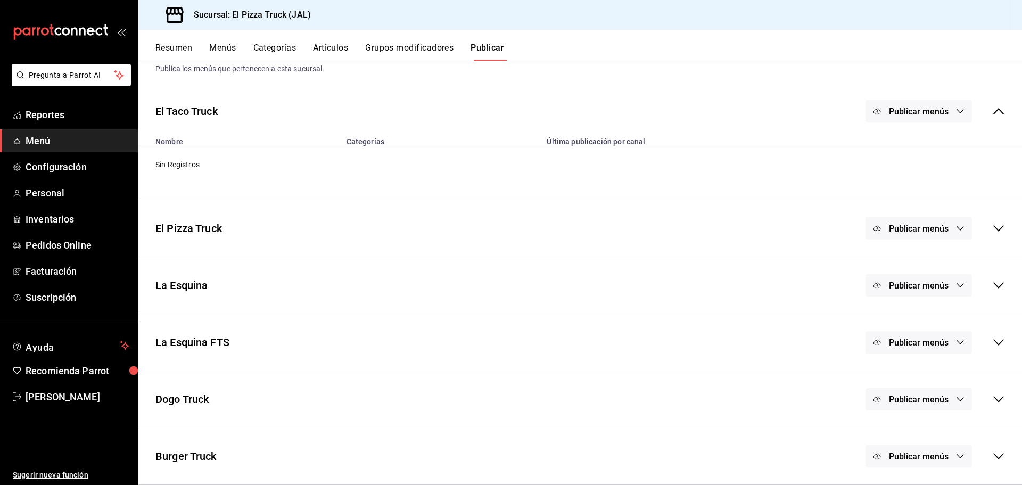
click at [942, 349] on button "Publicar menús" at bounding box center [918, 342] width 106 height 22
click at [933, 383] on li "Punto de venta" at bounding box center [911, 377] width 98 height 30
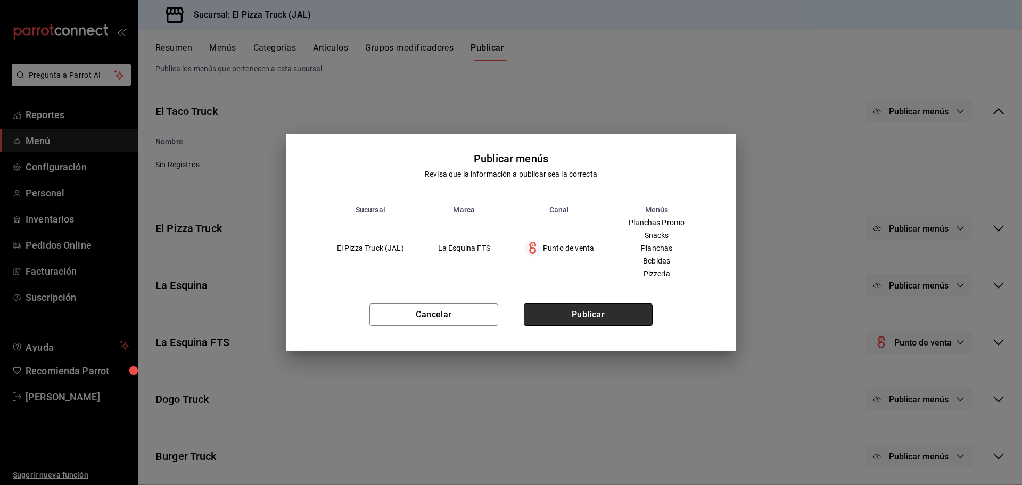
click at [616, 326] on button "Publicar" at bounding box center [588, 314] width 129 height 22
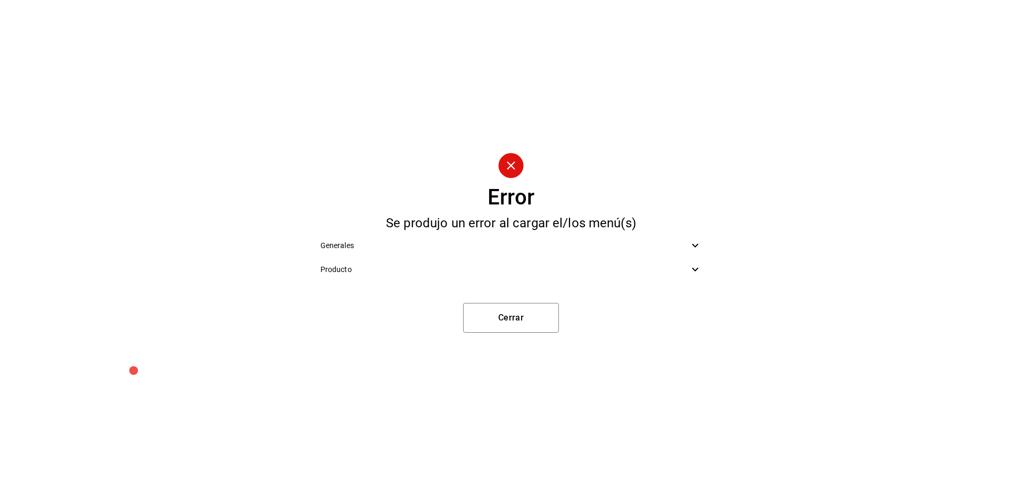
click at [532, 266] on span "Producto" at bounding box center [504, 269] width 369 height 11
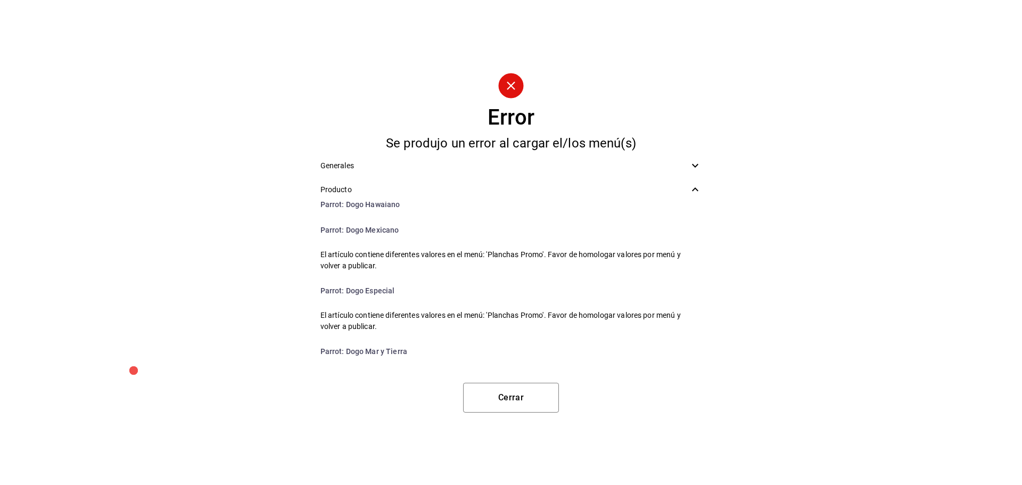
scroll to position [997, 0]
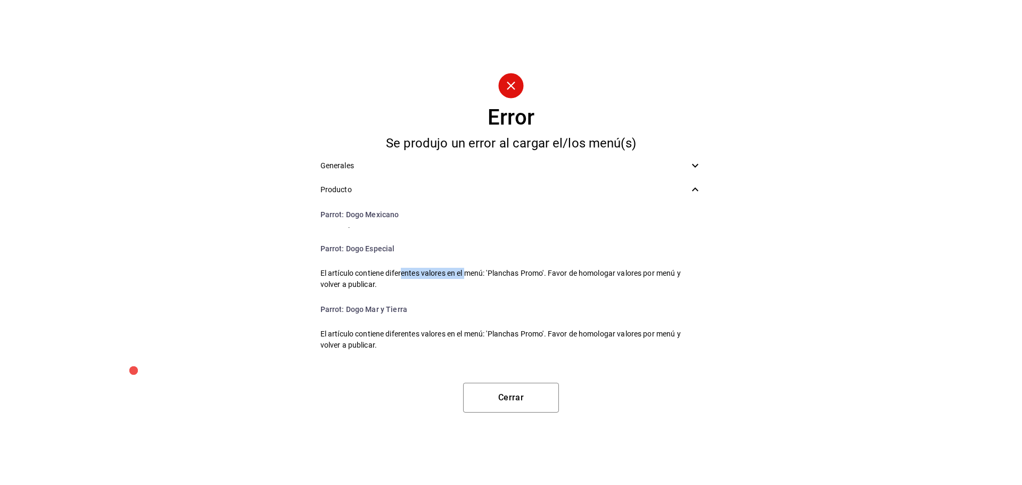
drag, startPoint x: 408, startPoint y: 272, endPoint x: 469, endPoint y: 275, distance: 61.8
click at [469, 275] on span "El artículo contiene diferentes valores en el menú: 'Planchas Promo'. Favor de …" at bounding box center [511, 279] width 382 height 22
click at [372, 276] on span "El artículo contiene diferentes valores en el menú: 'Planchas Promo'. Favor de …" at bounding box center [511, 279] width 382 height 22
click at [531, 391] on button "Cerrar" at bounding box center [511, 398] width 96 height 30
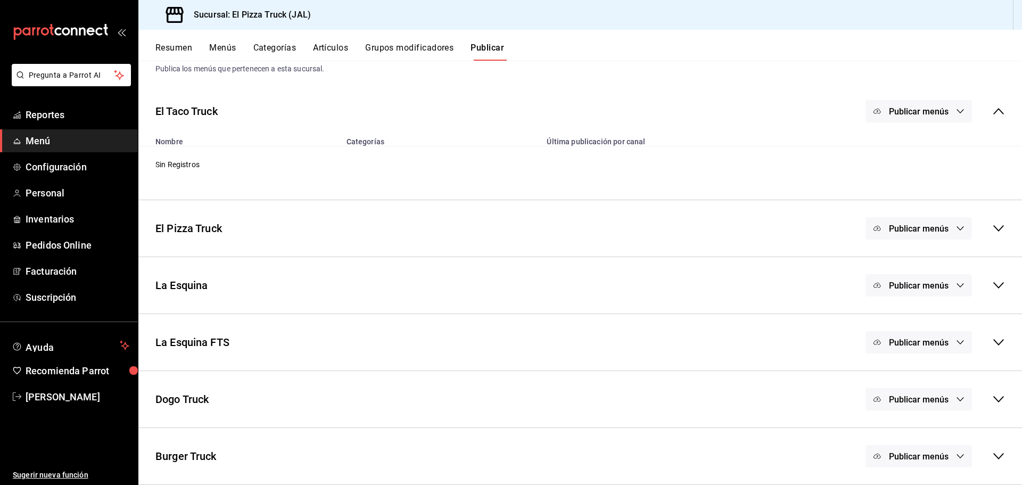
click at [177, 54] on button "Resumen" at bounding box center [173, 52] width 37 height 18
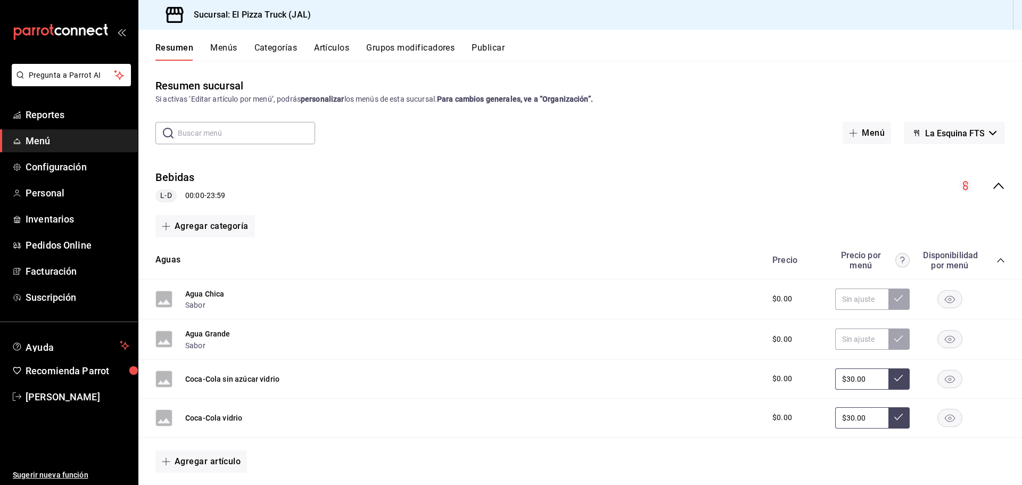
click at [275, 45] on button "Categorías" at bounding box center [275, 52] width 43 height 18
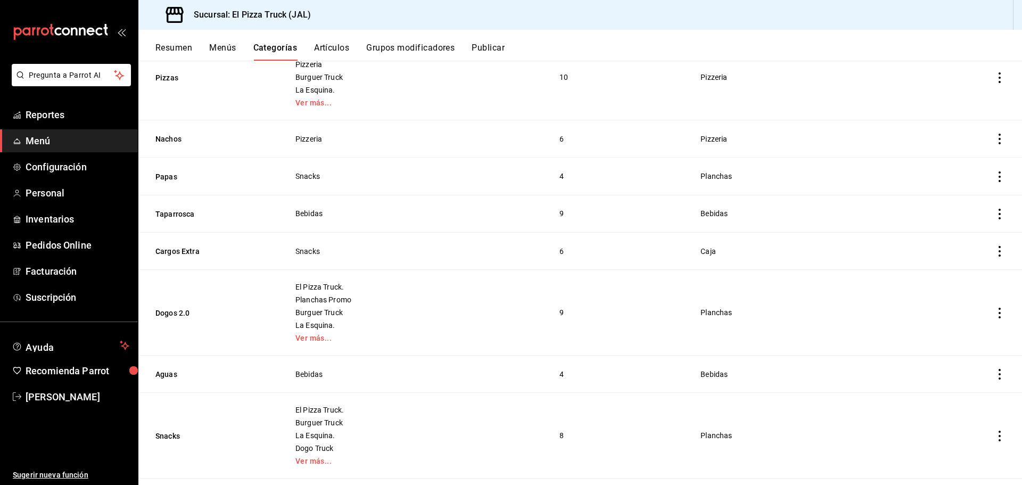
scroll to position [236, 0]
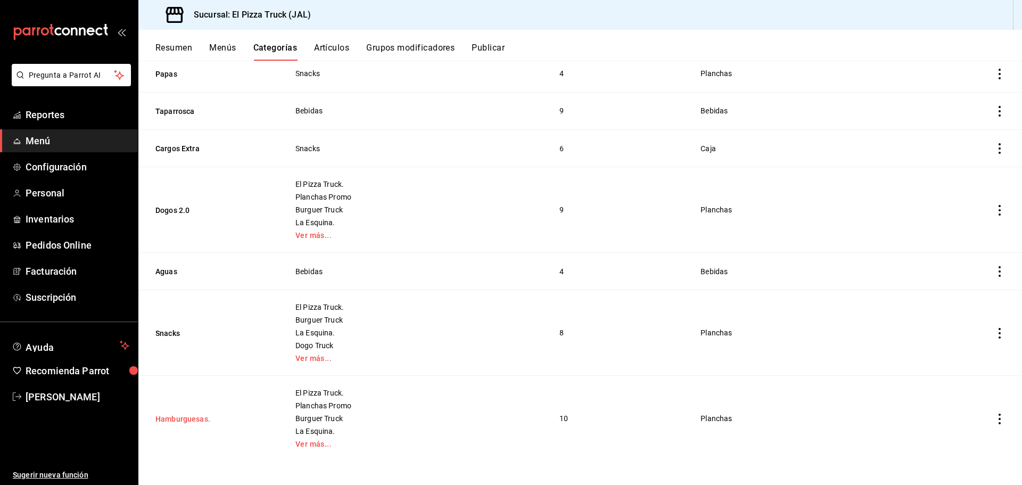
click at [201, 418] on button "Hamburguesas." at bounding box center [208, 418] width 106 height 11
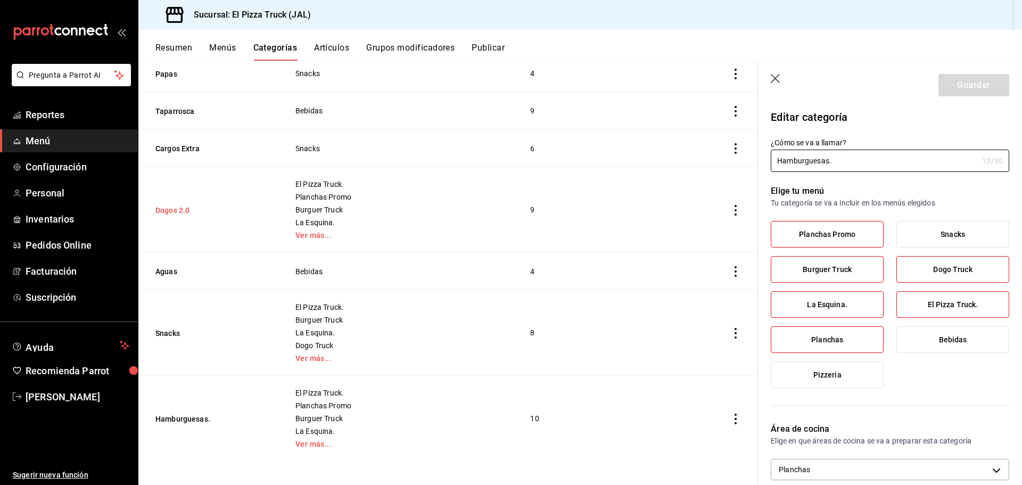
click at [175, 206] on button "Dogos 2.0" at bounding box center [208, 210] width 106 height 11
click at [772, 85] on header "Guardar" at bounding box center [890, 83] width 264 height 44
click at [205, 46] on div "Resumen Menús Categorías Artículos Grupos modificadores Publicar" at bounding box center [588, 52] width 866 height 18
click at [221, 50] on button "Menús" at bounding box center [222, 52] width 27 height 18
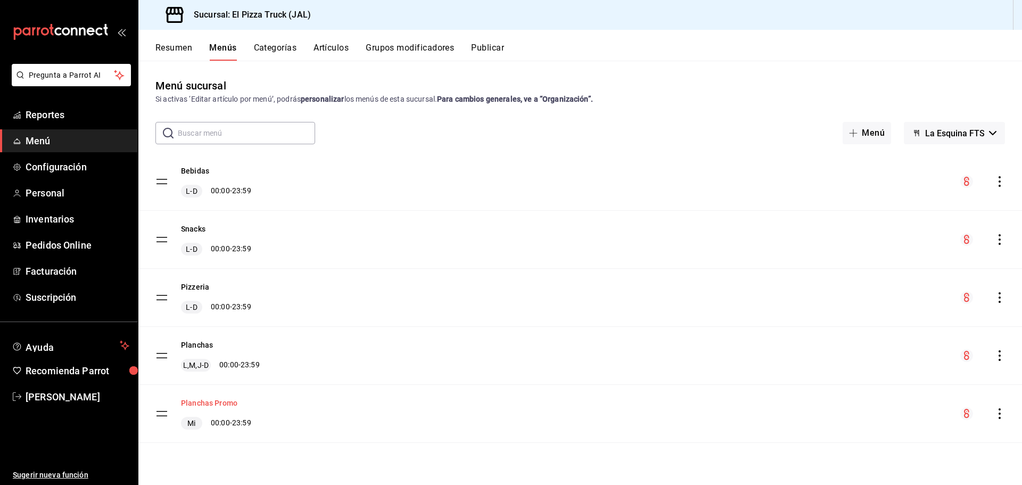
click at [191, 397] on button "Planchas Promo" at bounding box center [209, 402] width 56 height 11
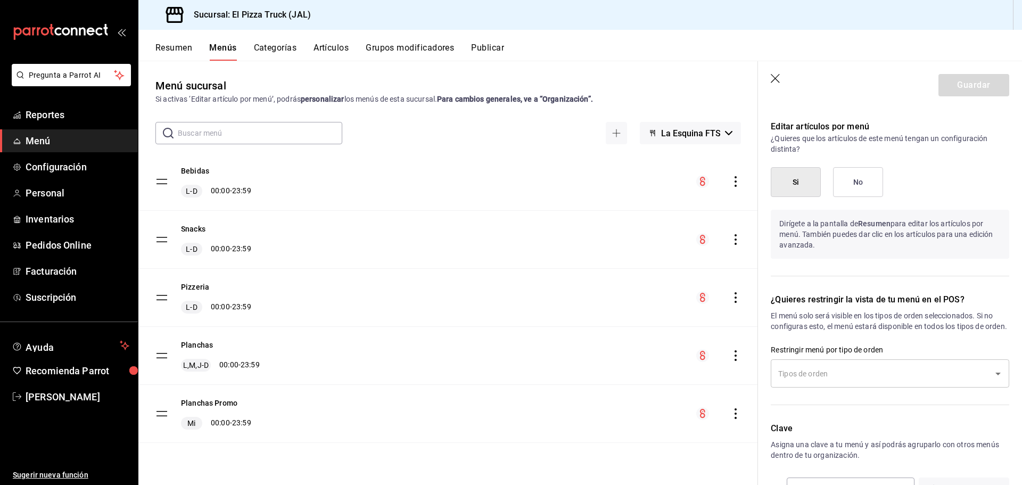
scroll to position [581, 0]
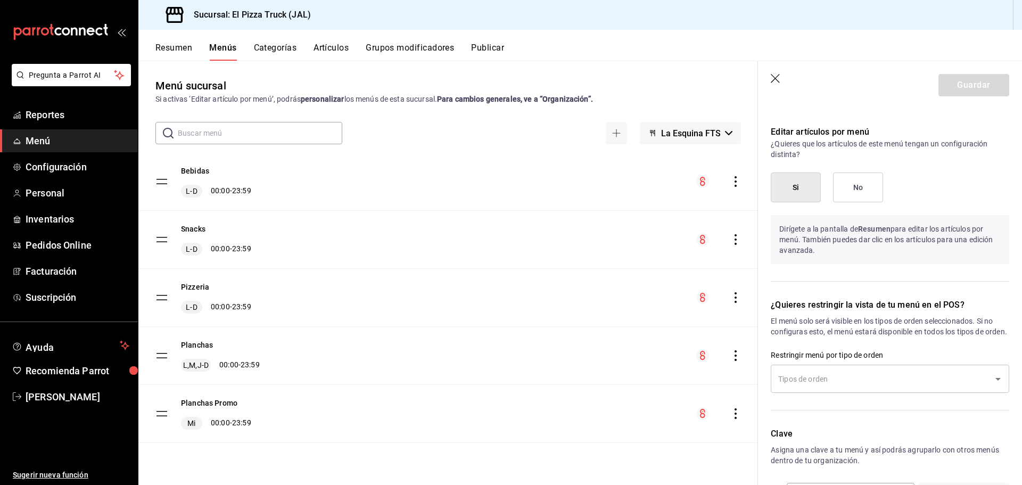
click at [871, 195] on button "No" at bounding box center [858, 187] width 50 height 30
click at [794, 196] on button "Si" at bounding box center [795, 187] width 50 height 30
click at [773, 77] on icon "button" at bounding box center [775, 79] width 11 height 11
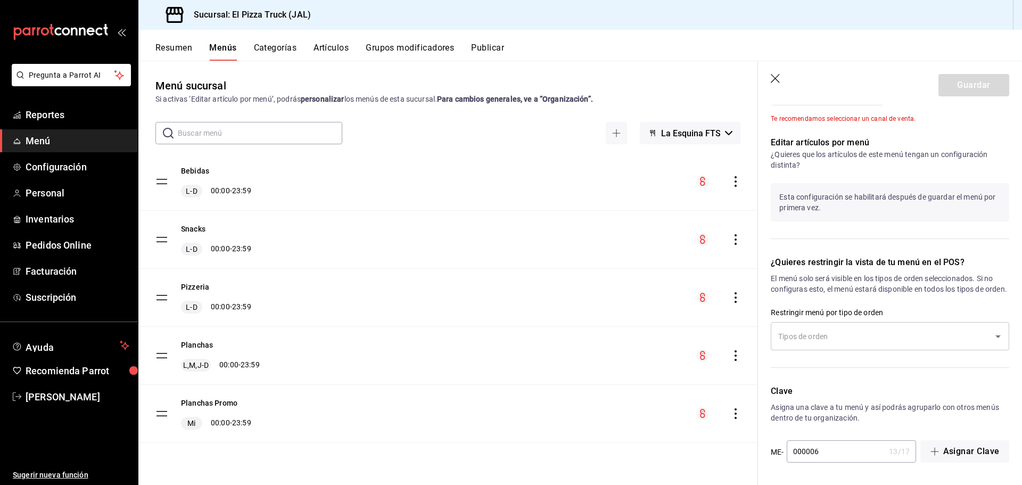
checkbox input "false"
type input "1756272151320"
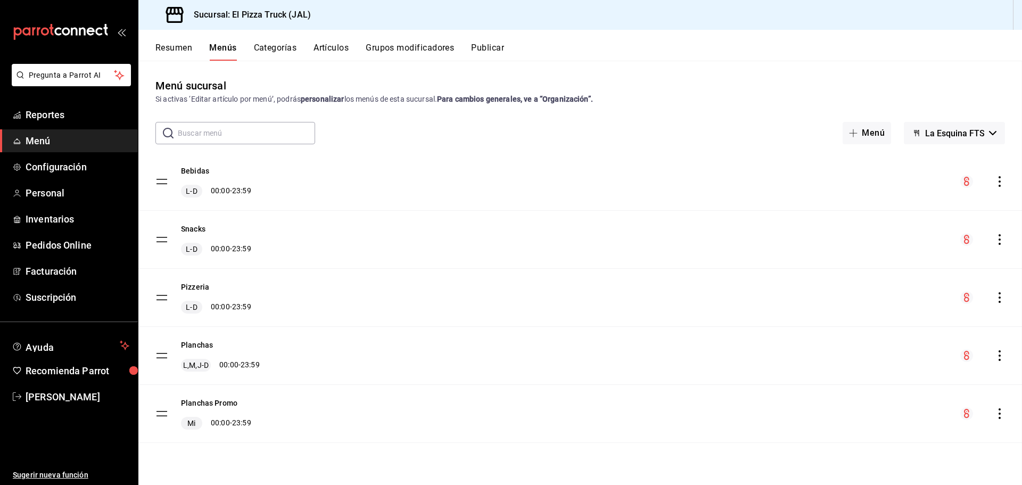
scroll to position [519, 0]
click at [164, 46] on button "Resumen" at bounding box center [173, 52] width 37 height 18
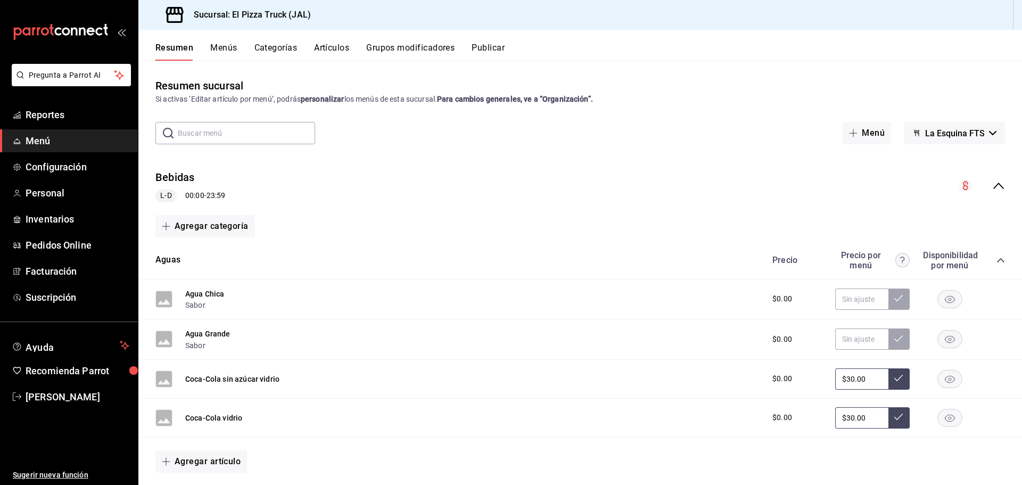
click at [994, 179] on icon "collapse-menu-row" at bounding box center [998, 185] width 13 height 13
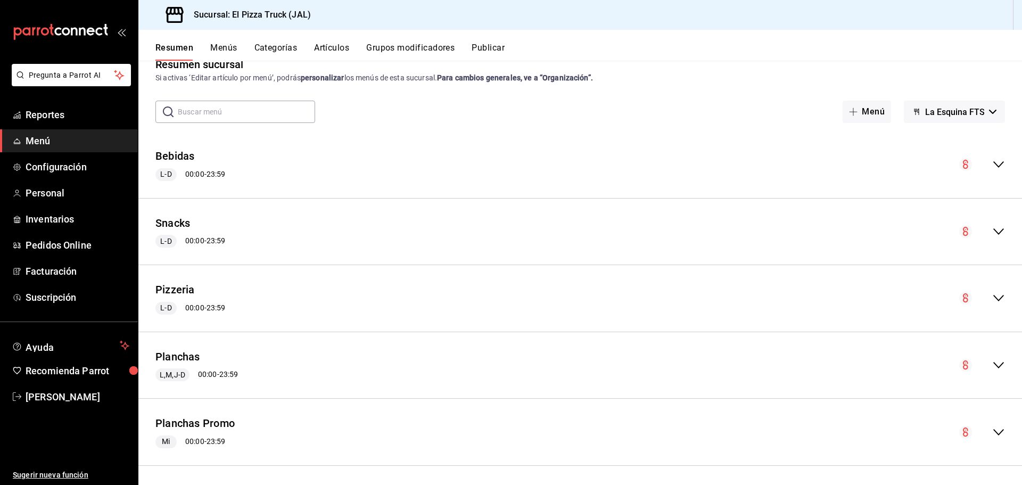
scroll to position [24, 0]
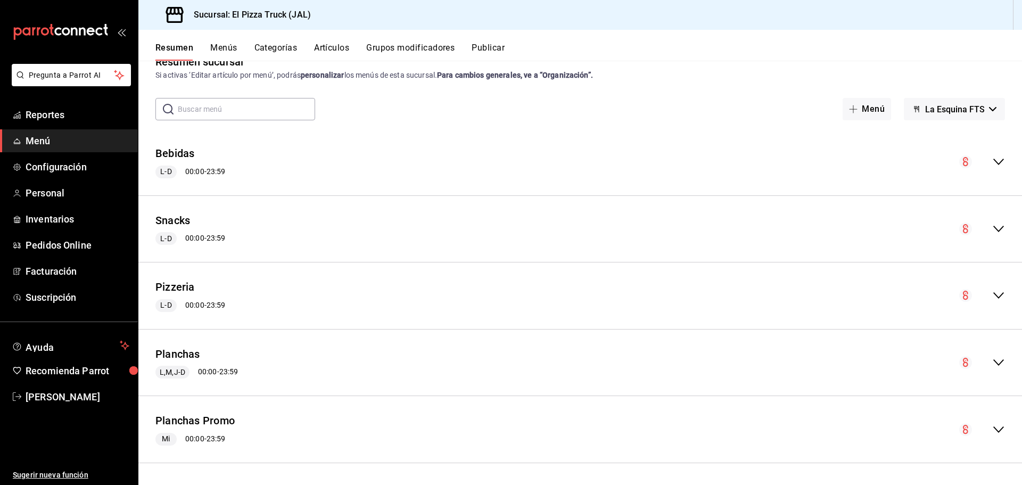
click at [992, 435] on icon "collapse-menu-row" at bounding box center [998, 429] width 13 height 13
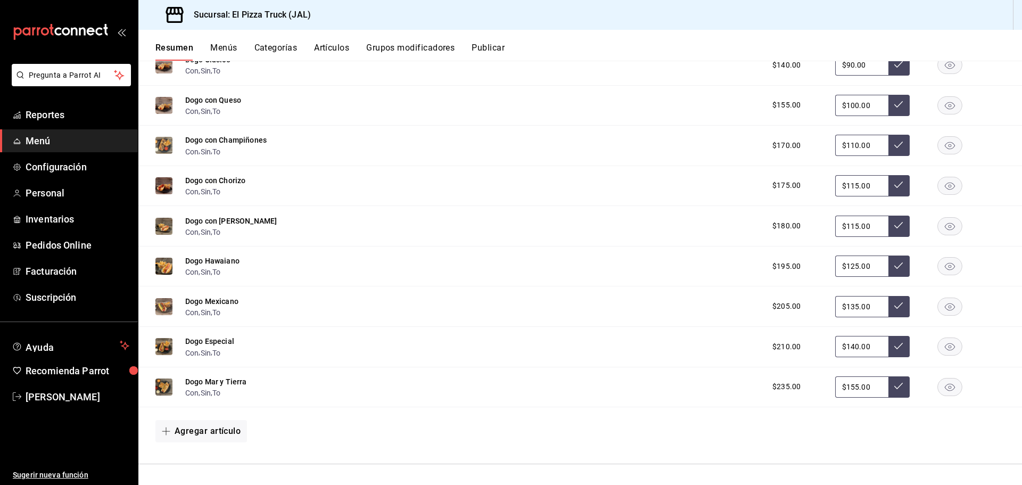
scroll to position [990, 0]
click at [226, 380] on button "Dogo Mar y Tierra" at bounding box center [216, 380] width 62 height 11
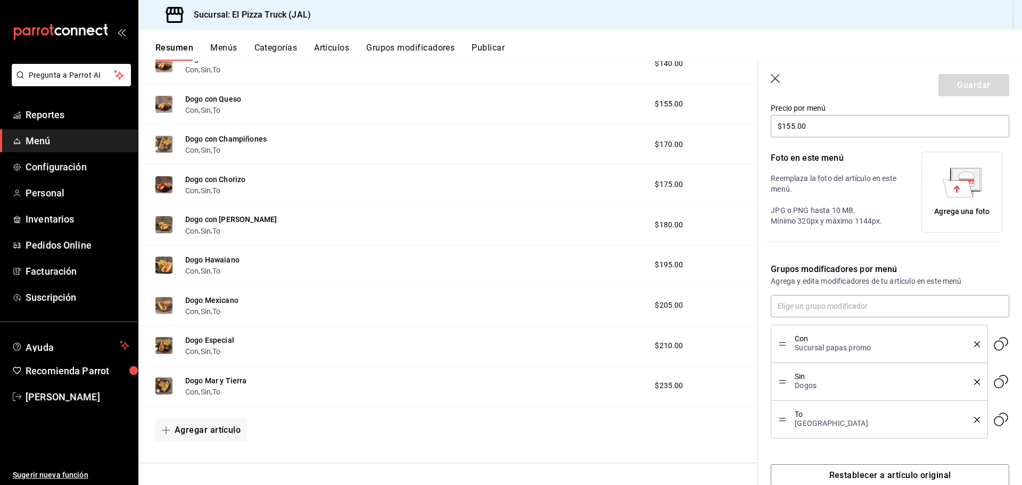
scroll to position [195, 0]
click at [950, 475] on button "Restablecer a artículo original" at bounding box center [889, 477] width 238 height 22
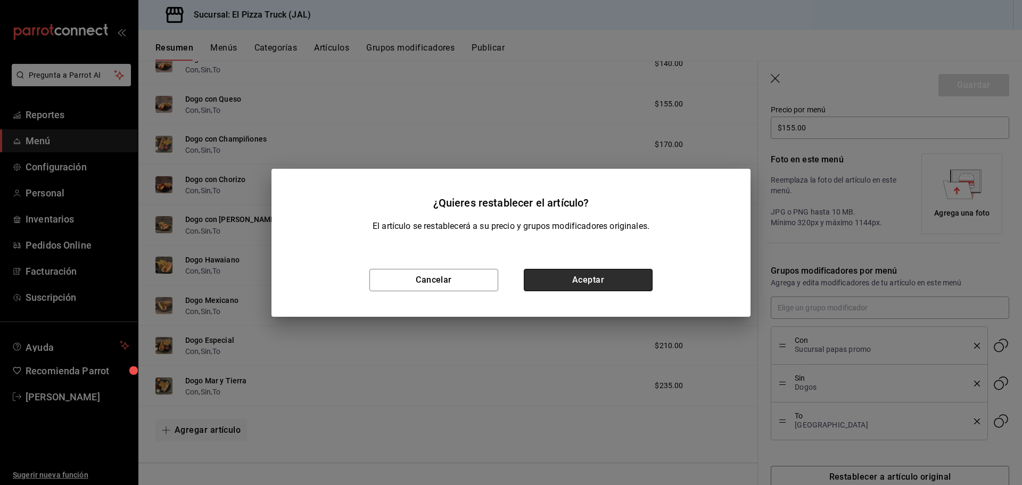
click at [607, 280] on button "Aceptar" at bounding box center [588, 280] width 129 height 22
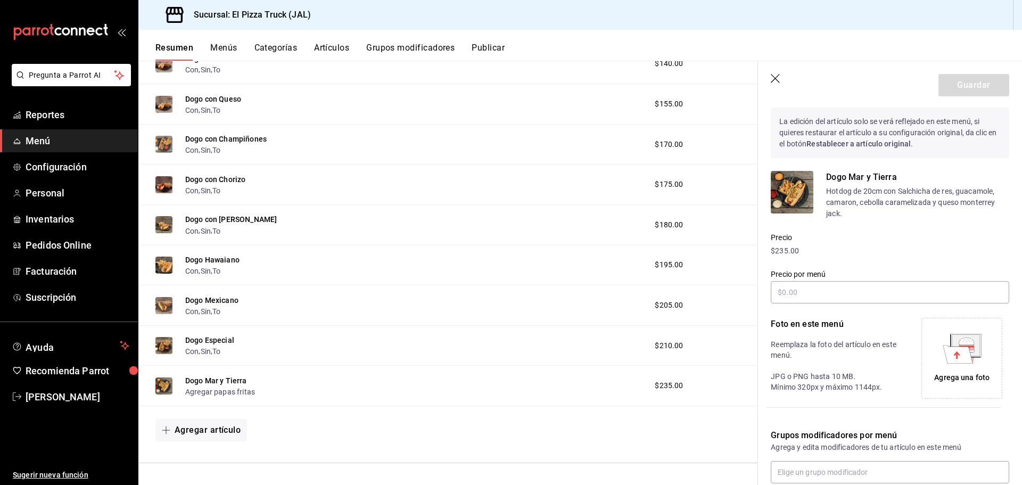
scroll to position [144, 0]
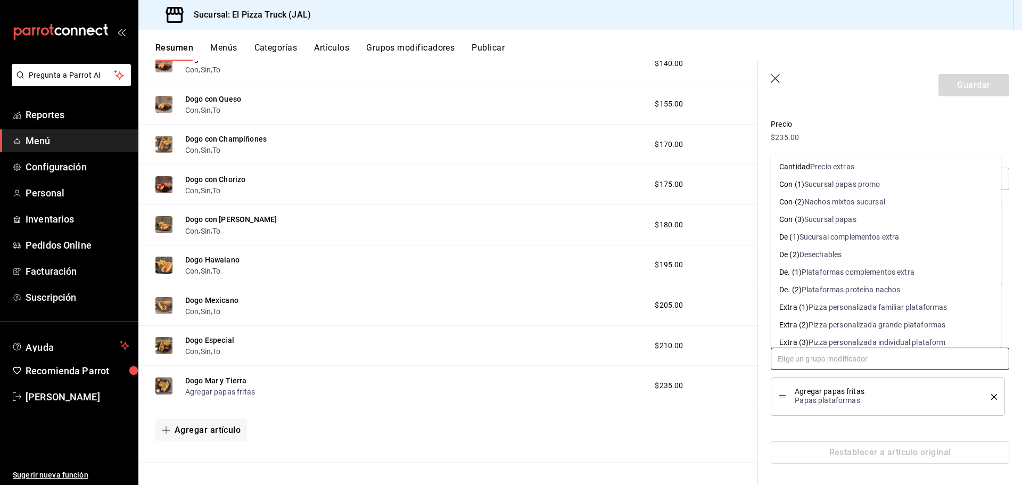
click at [842, 353] on input "text" at bounding box center [889, 358] width 238 height 22
click at [990, 399] on li "Agregar papas fritas Papas plataformas" at bounding box center [887, 396] width 234 height 38
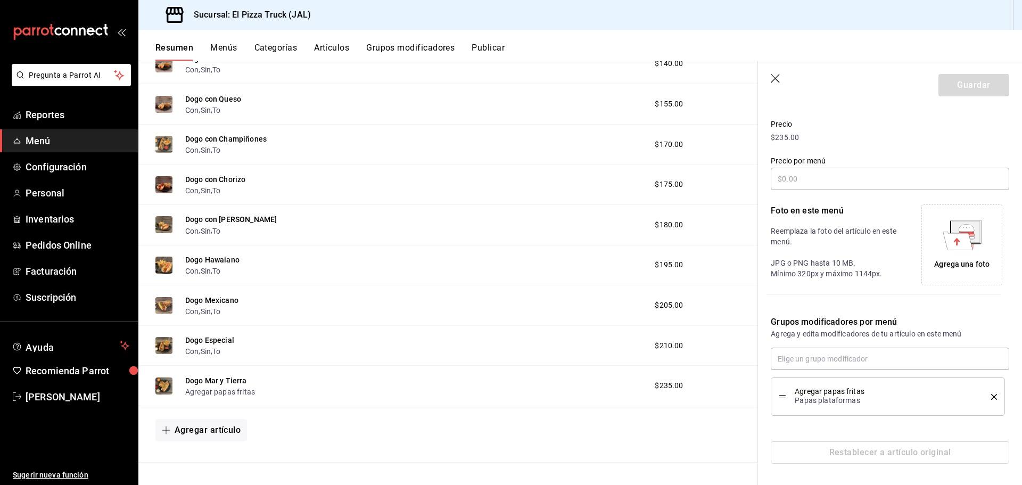
click at [991, 399] on icon "delete" at bounding box center [994, 397] width 6 height 6
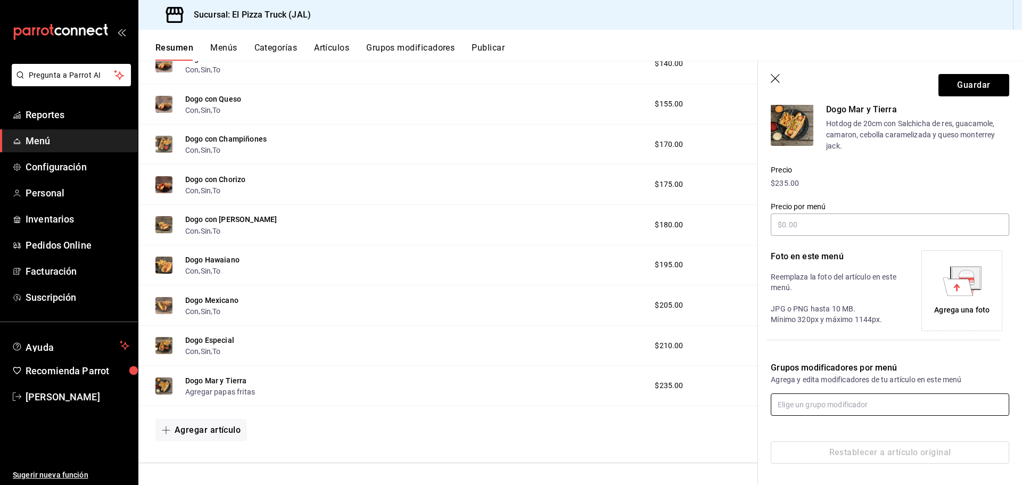
click at [860, 392] on div "Grupos modificadores por menú Agrega y edita modificadores de tu artículo en es…" at bounding box center [883, 382] width 251 height 67
click at [860, 409] on input "text" at bounding box center [889, 404] width 238 height 22
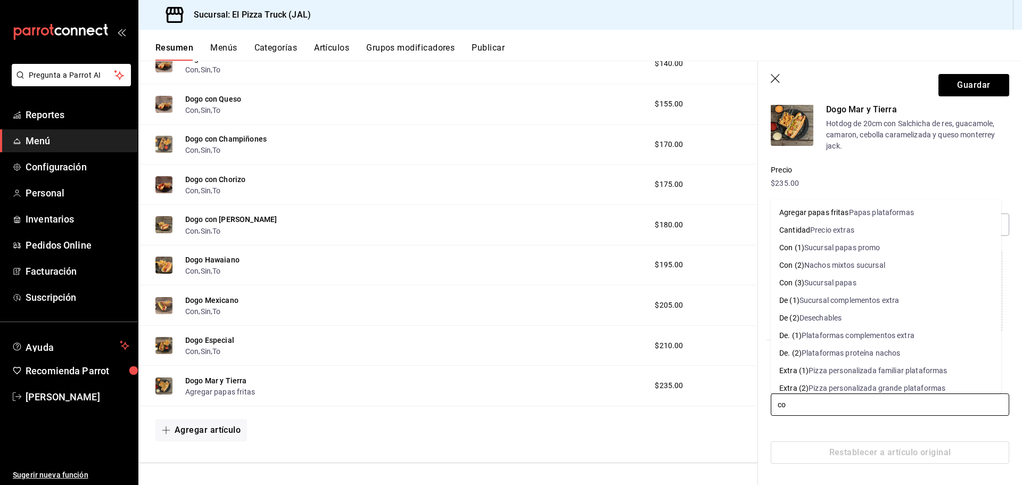
type input "con"
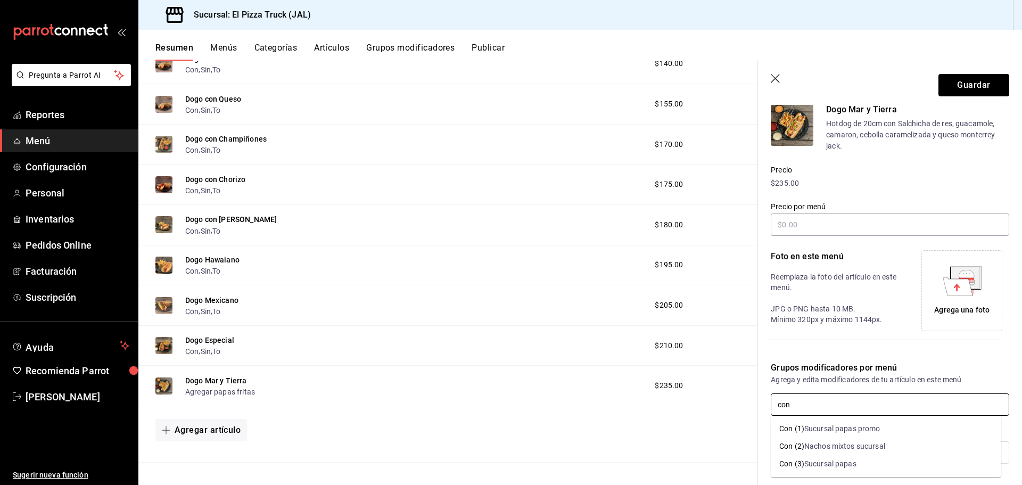
click at [806, 432] on div "Sucursal papas promo" at bounding box center [842, 428] width 76 height 11
click at [974, 445] on icon "delete" at bounding box center [977, 443] width 6 height 6
click at [889, 411] on input "text" at bounding box center [889, 404] width 238 height 22
type input "con"
click at [842, 367] on p "Grupos modificadores por menú" at bounding box center [889, 367] width 238 height 13
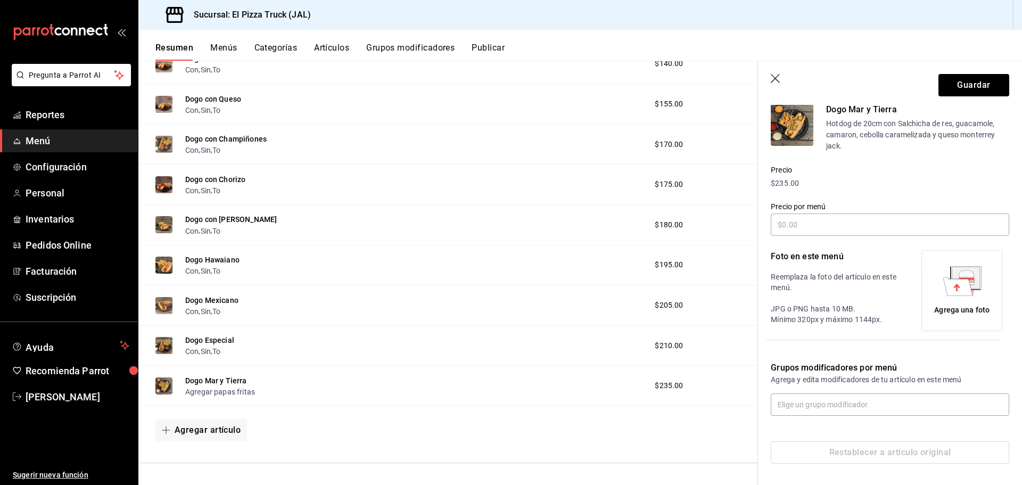
click at [886, 152] on div "Precio $235.00" at bounding box center [883, 170] width 251 height 37
click at [775, 77] on icon "button" at bounding box center [775, 79] width 11 height 11
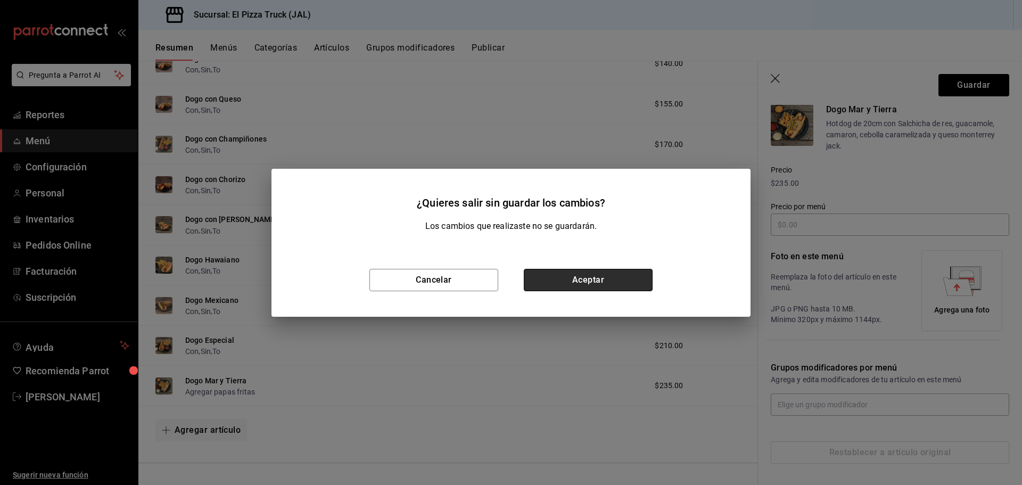
click at [590, 281] on button "Aceptar" at bounding box center [588, 280] width 129 height 22
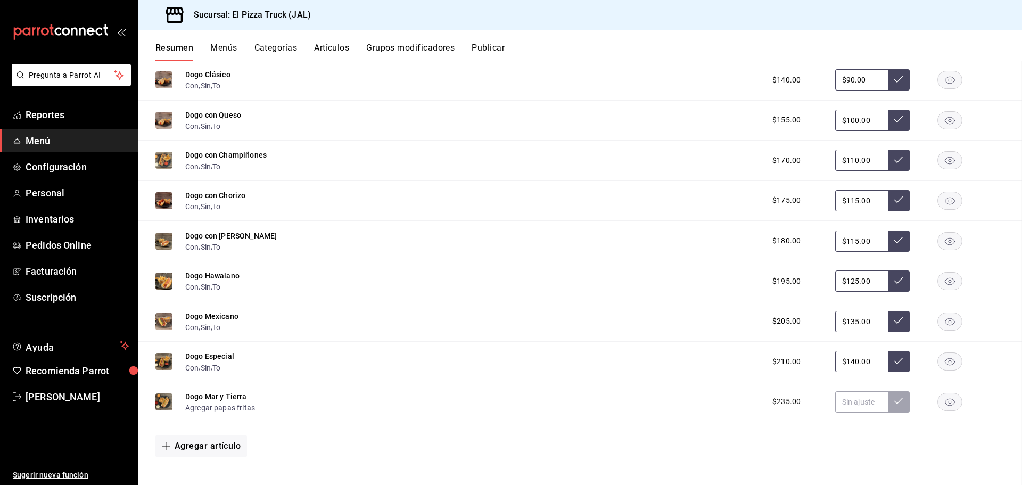
scroll to position [92, 0]
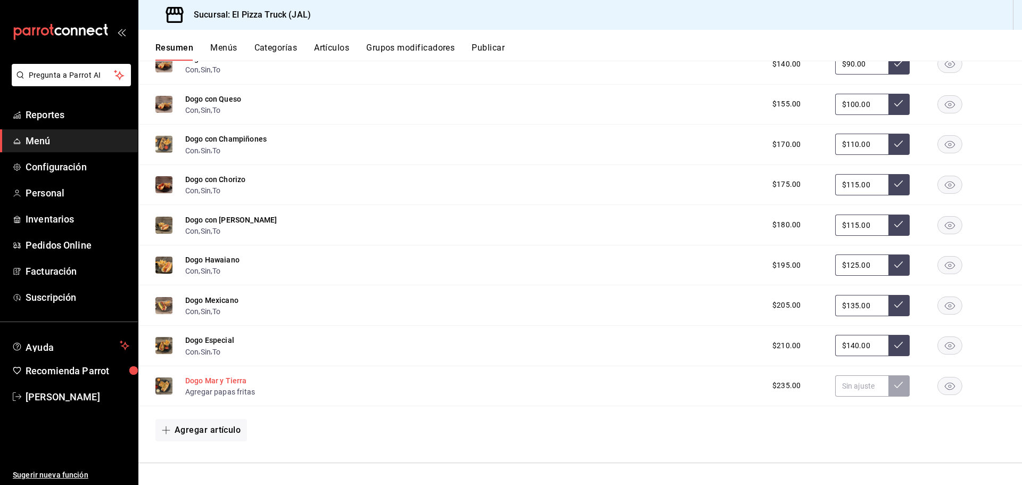
click at [221, 383] on button "Dogo Mar y Tierra" at bounding box center [216, 380] width 62 height 11
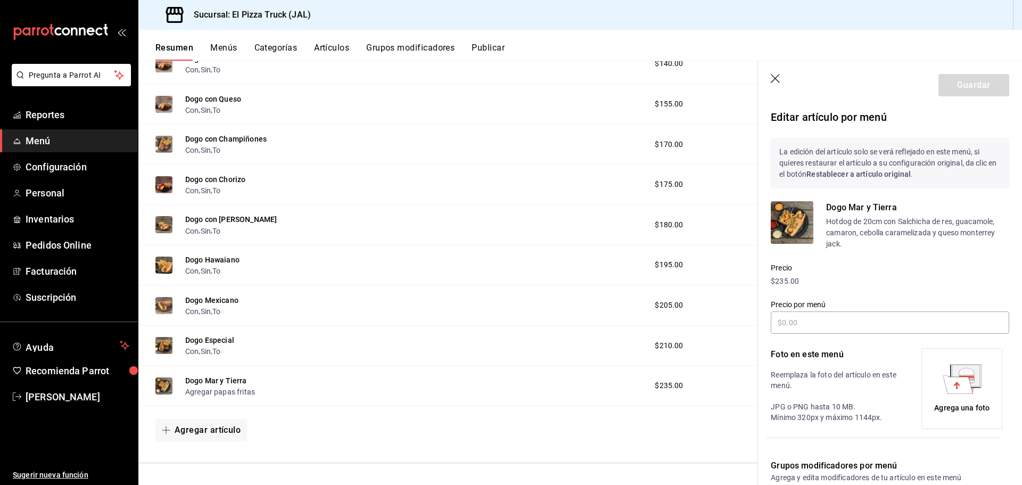
click at [776, 76] on icon "button" at bounding box center [775, 79] width 11 height 11
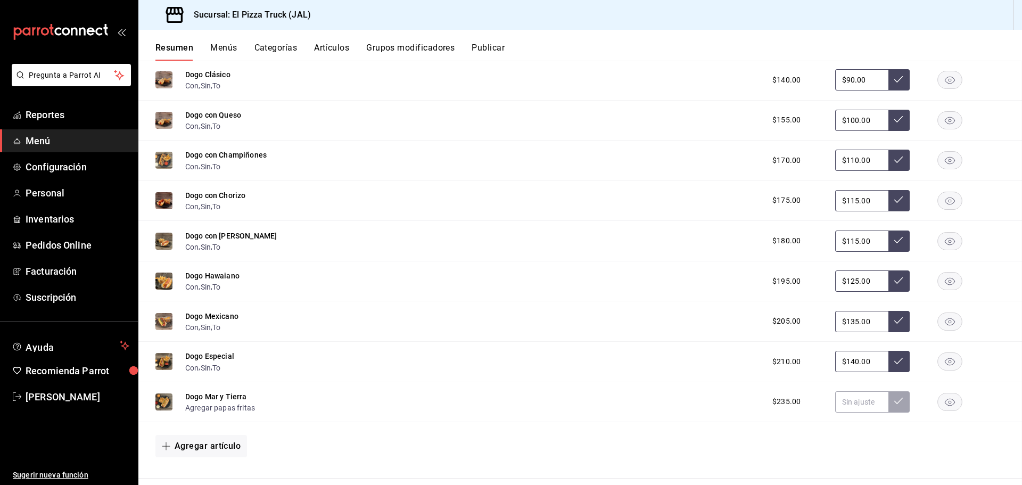
scroll to position [990, 0]
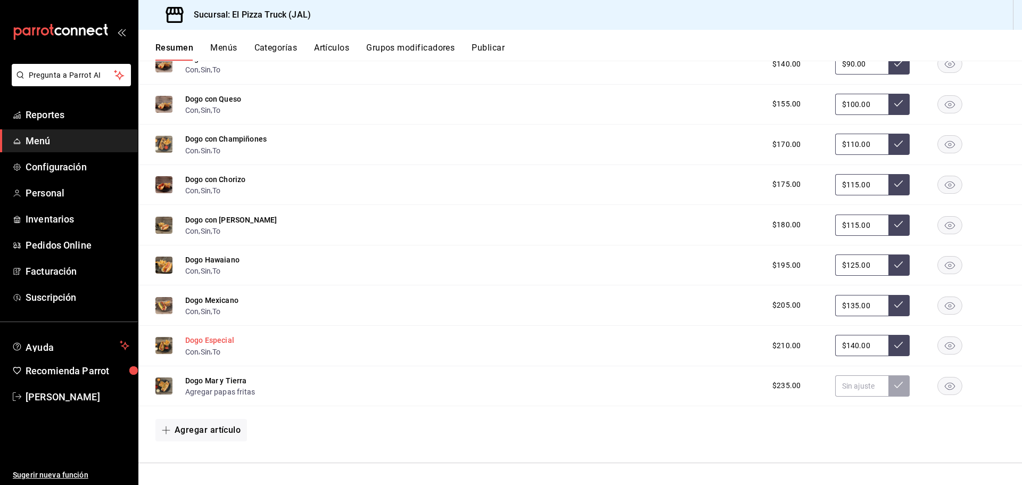
click at [208, 335] on button "Dogo Especial" at bounding box center [209, 340] width 49 height 11
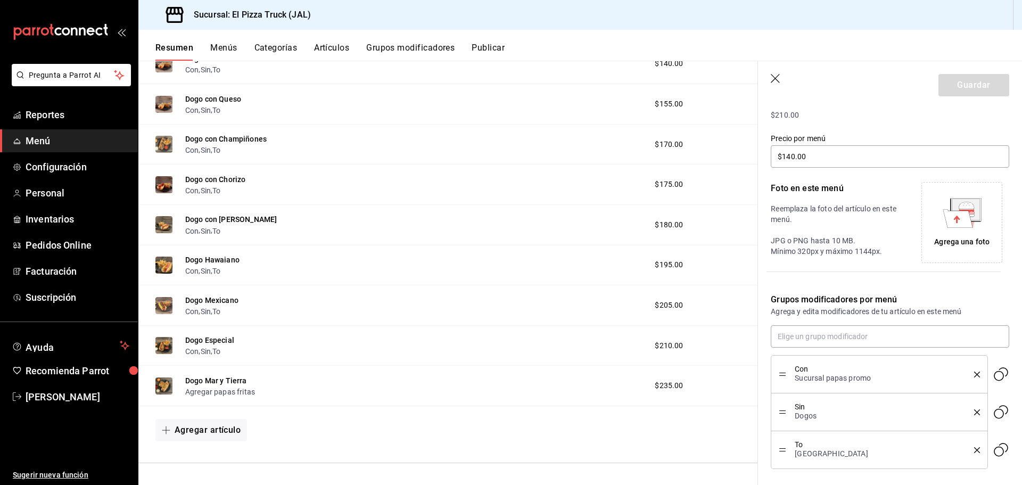
scroll to position [219, 0]
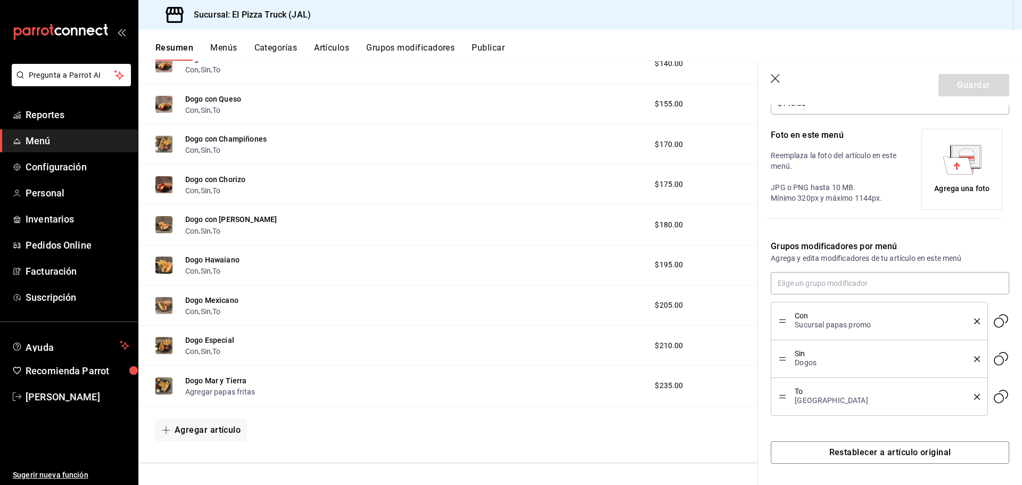
click at [776, 80] on icon "button" at bounding box center [775, 79] width 11 height 11
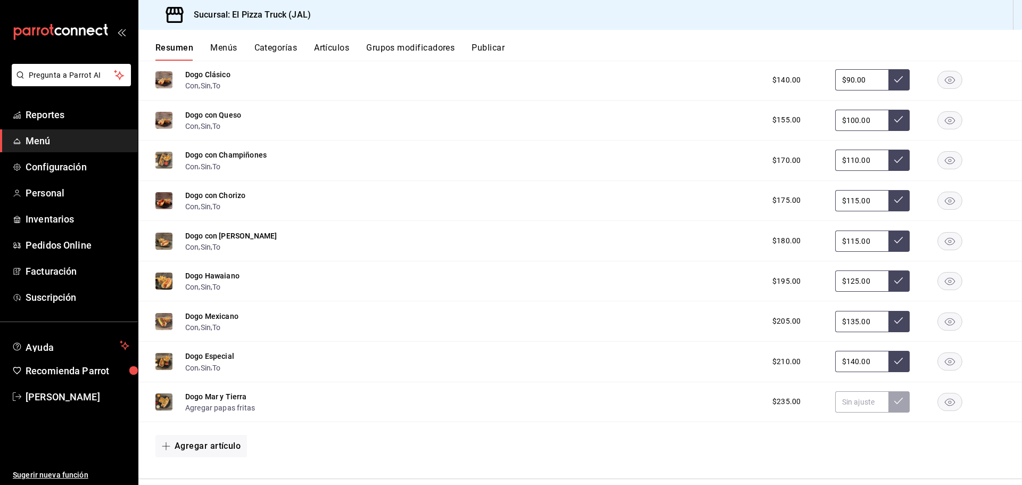
scroll to position [990, 0]
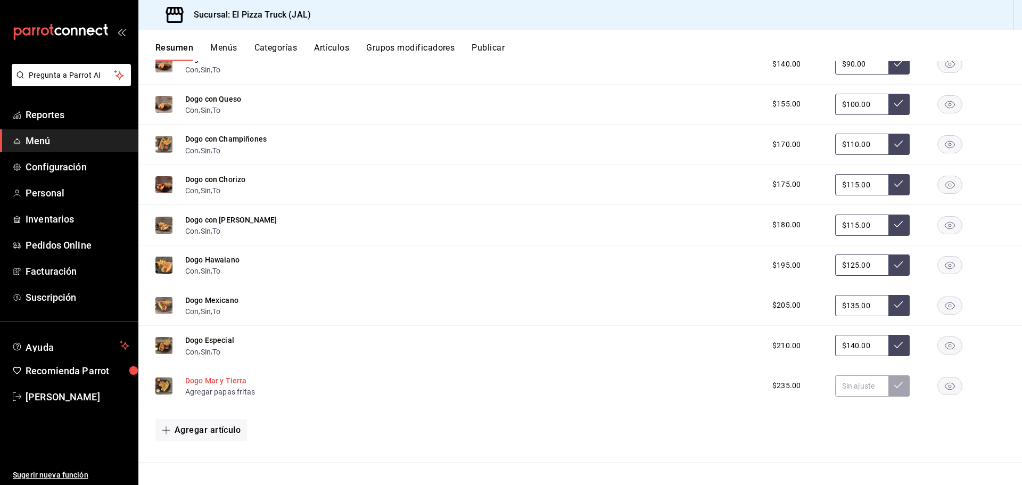
click at [238, 379] on button "Dogo Mar y Tierra" at bounding box center [216, 380] width 62 height 11
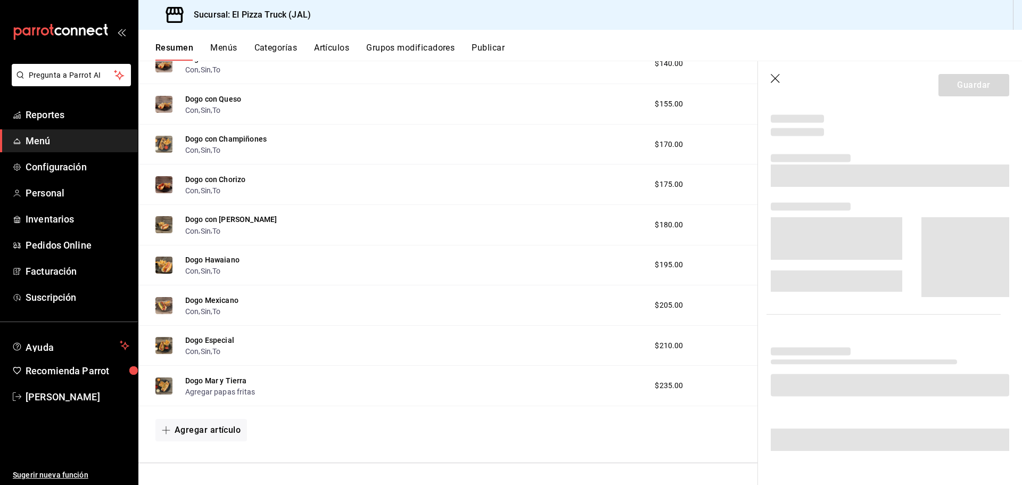
scroll to position [144, 0]
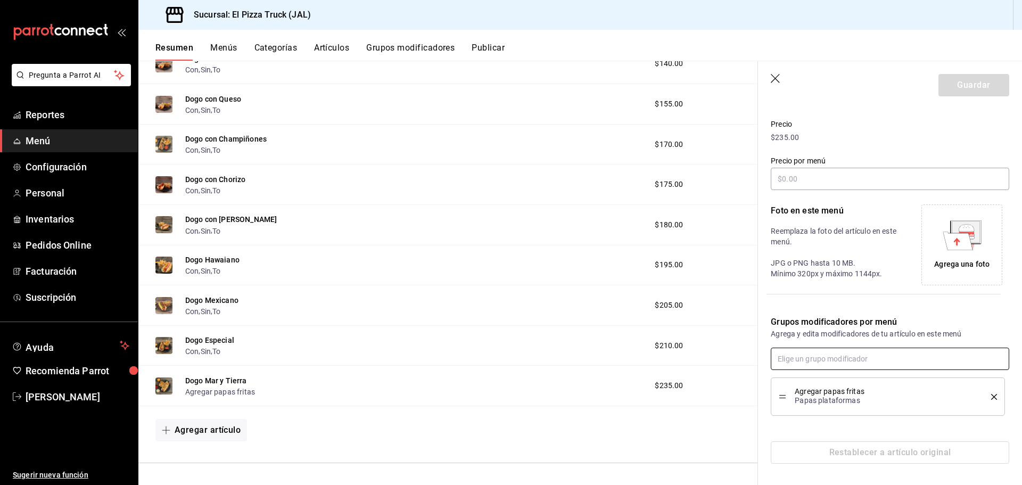
click at [862, 357] on input "text" at bounding box center [889, 358] width 238 height 22
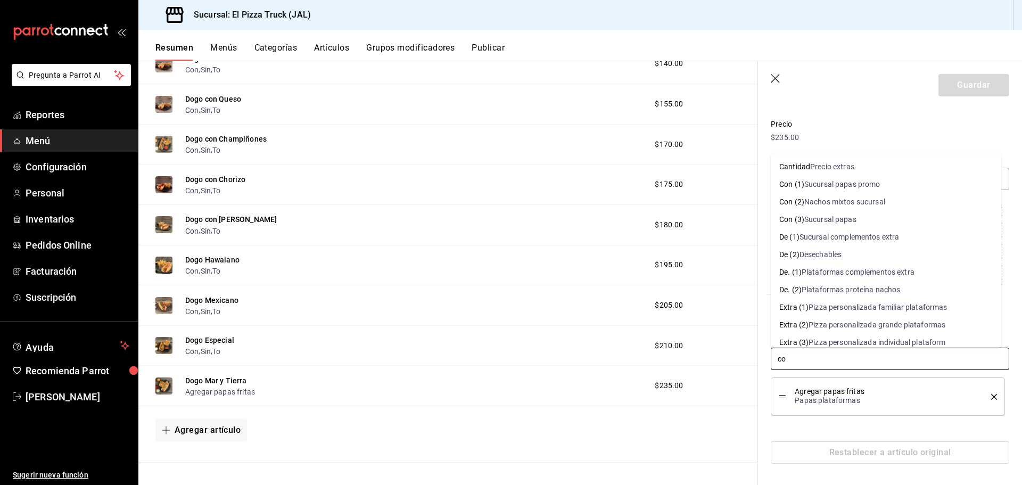
type input "con"
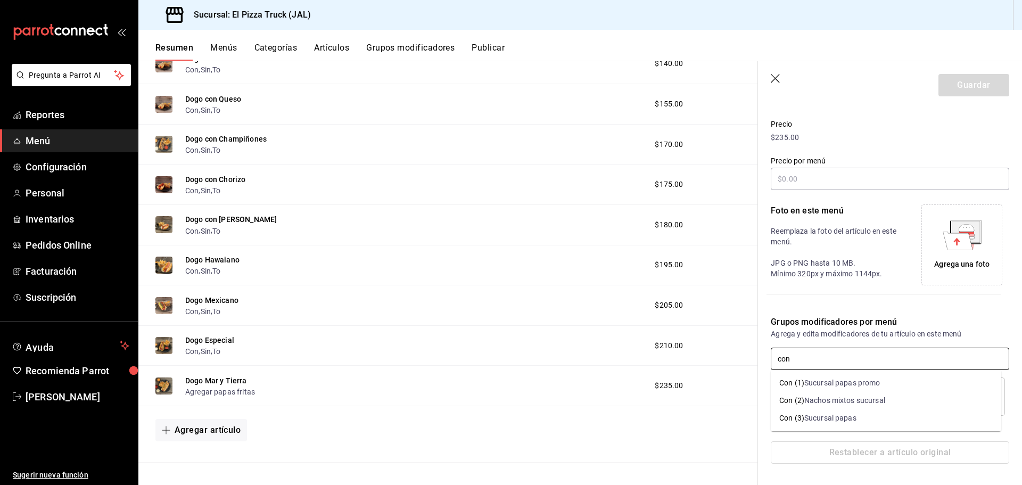
click at [833, 383] on div "Sucursal papas promo" at bounding box center [842, 382] width 76 height 11
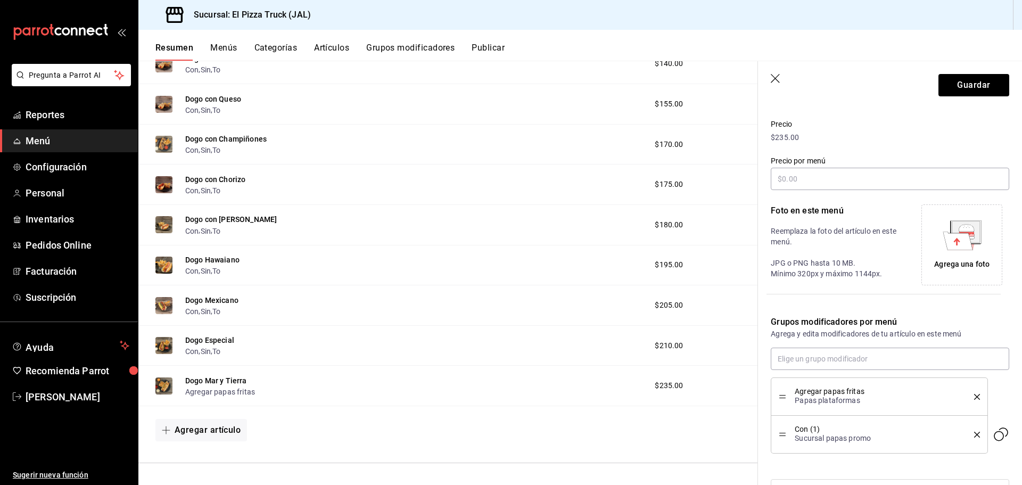
click at [974, 397] on icon "delete" at bounding box center [977, 397] width 6 height 6
click at [873, 363] on input "text" at bounding box center [889, 358] width 238 height 22
type input "sin"
click at [804, 417] on div "Dogos" at bounding box center [812, 417] width 22 height 11
click at [838, 361] on input "text" at bounding box center [889, 358] width 238 height 22
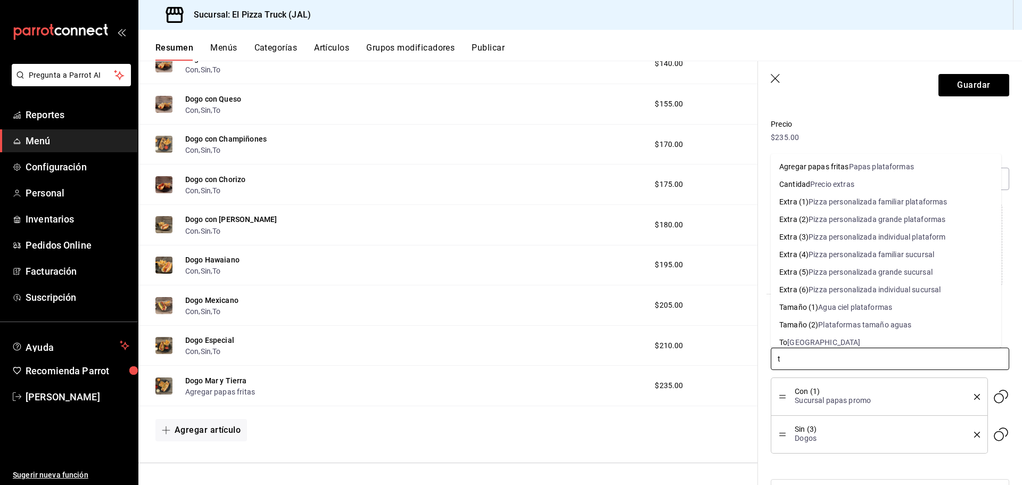
type input "to"
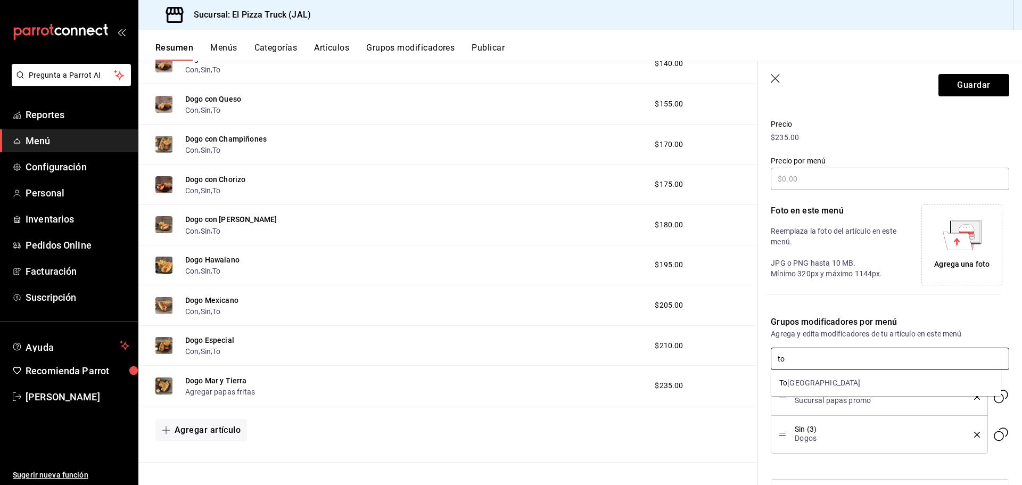
click at [822, 388] on li "To Togo" at bounding box center [885, 383] width 230 height 18
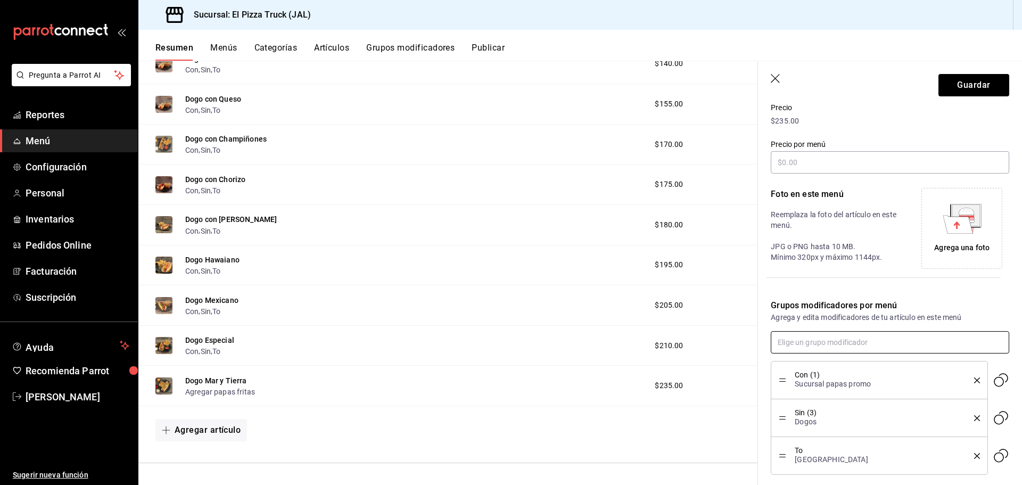
scroll to position [219, 0]
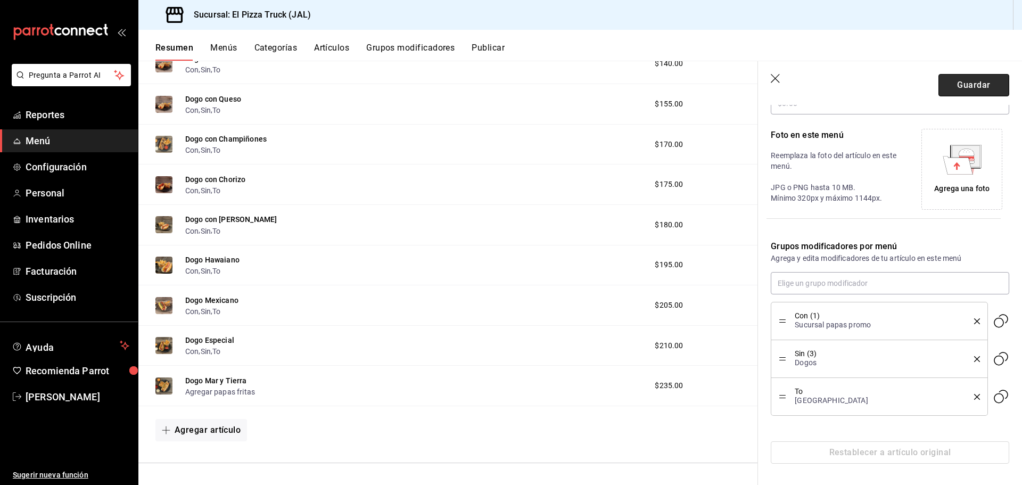
click at [976, 91] on button "Guardar" at bounding box center [973, 85] width 71 height 22
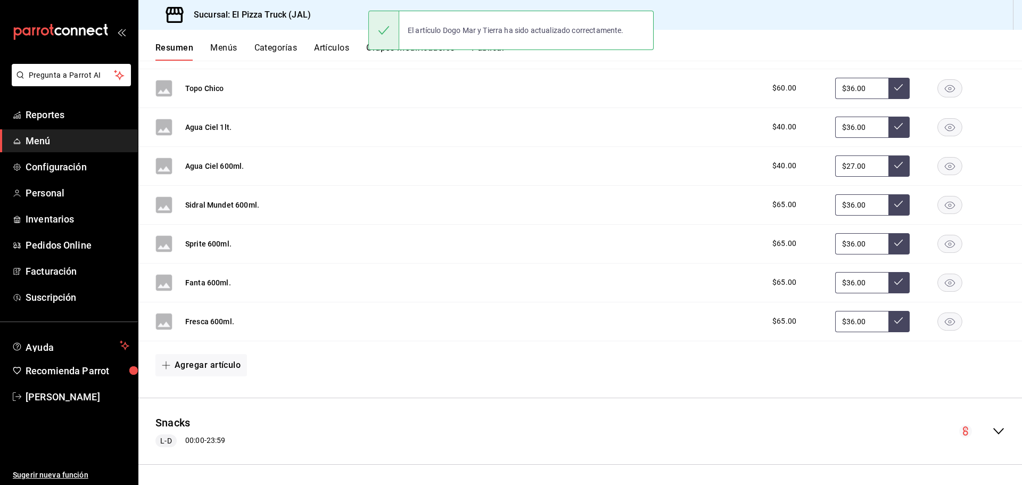
scroll to position [468, 0]
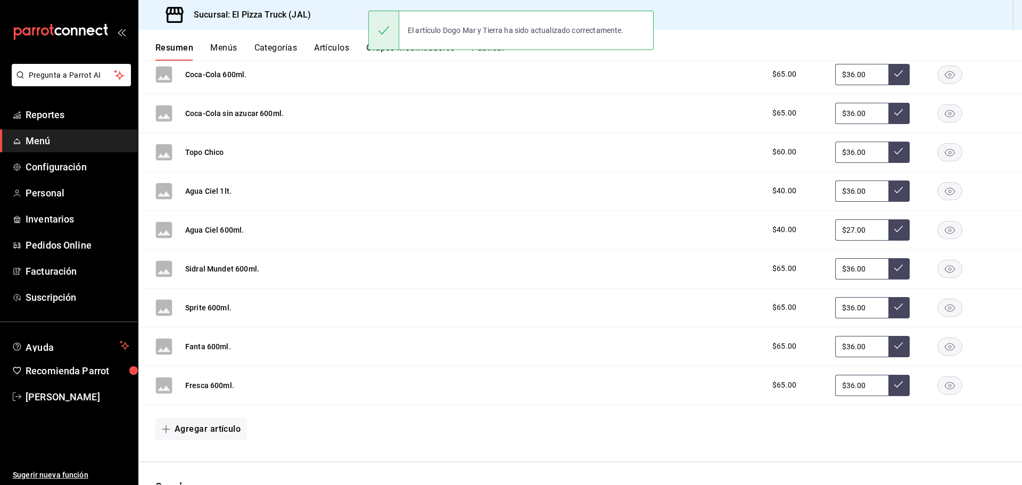
click at [496, 51] on div "El artículo Dogo Mar y Tierra ha sido actualizado correctamente." at bounding box center [510, 30] width 285 height 46
click at [498, 54] on button "Publicar" at bounding box center [487, 52] width 33 height 18
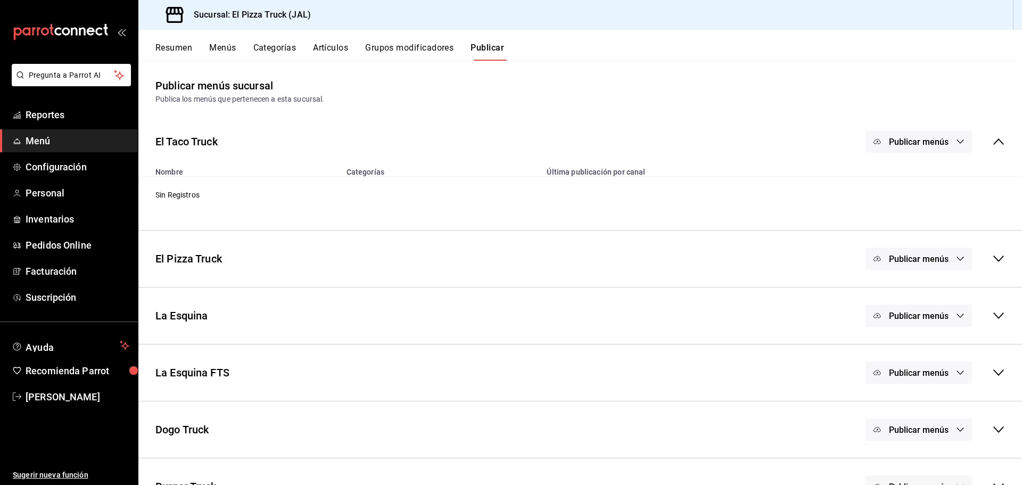
scroll to position [31, 0]
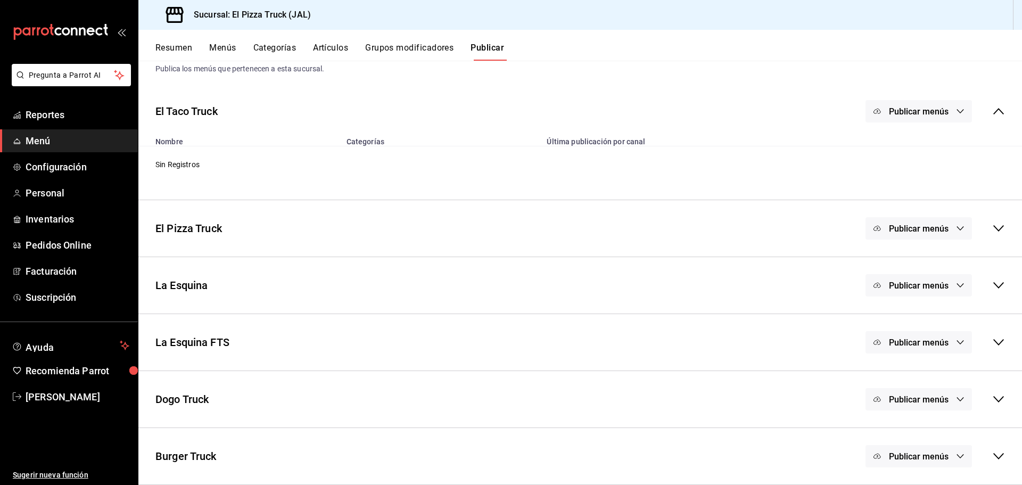
drag, startPoint x: 967, startPoint y: 344, endPoint x: 958, endPoint y: 344, distance: 9.1
click at [966, 344] on div "Publicar menús" at bounding box center [934, 342] width 139 height 22
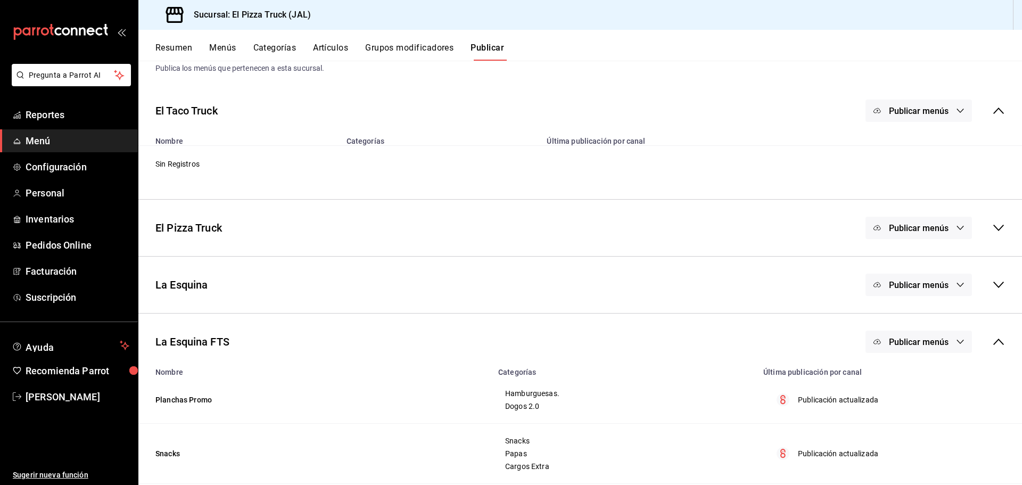
click at [930, 346] on span "Publicar menús" at bounding box center [919, 342] width 60 height 10
click at [925, 379] on span "Punto de venta" at bounding box center [925, 376] width 51 height 11
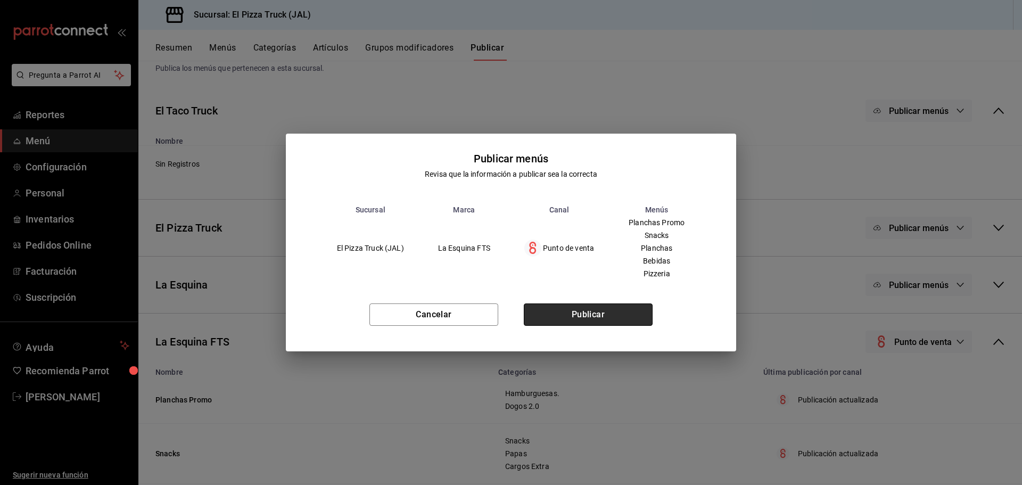
click at [619, 314] on button "Publicar" at bounding box center [588, 314] width 129 height 22
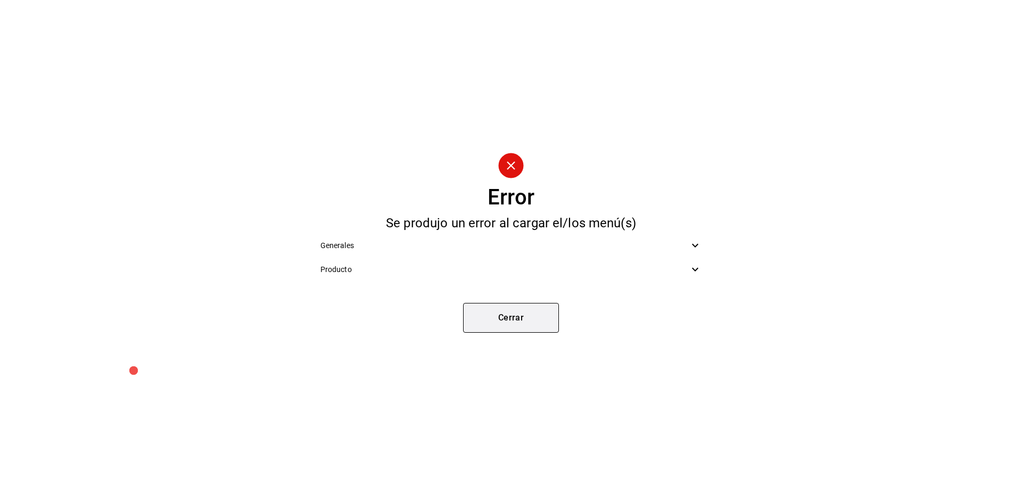
click at [534, 320] on button "Cerrar" at bounding box center [511, 318] width 96 height 30
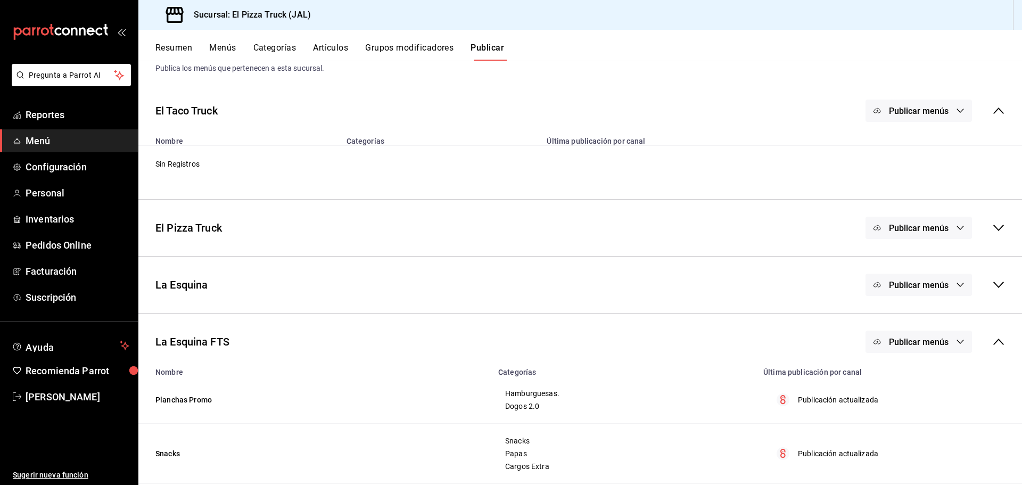
click at [907, 342] on span "Publicar menús" at bounding box center [919, 342] width 60 height 10
click at [893, 376] on div at bounding box center [886, 376] width 30 height 17
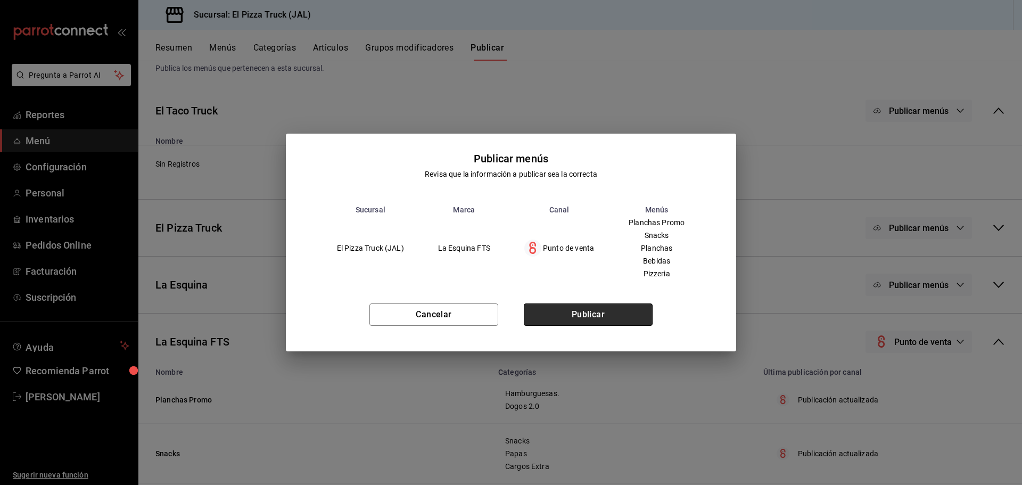
click at [579, 312] on button "Publicar" at bounding box center [588, 314] width 129 height 22
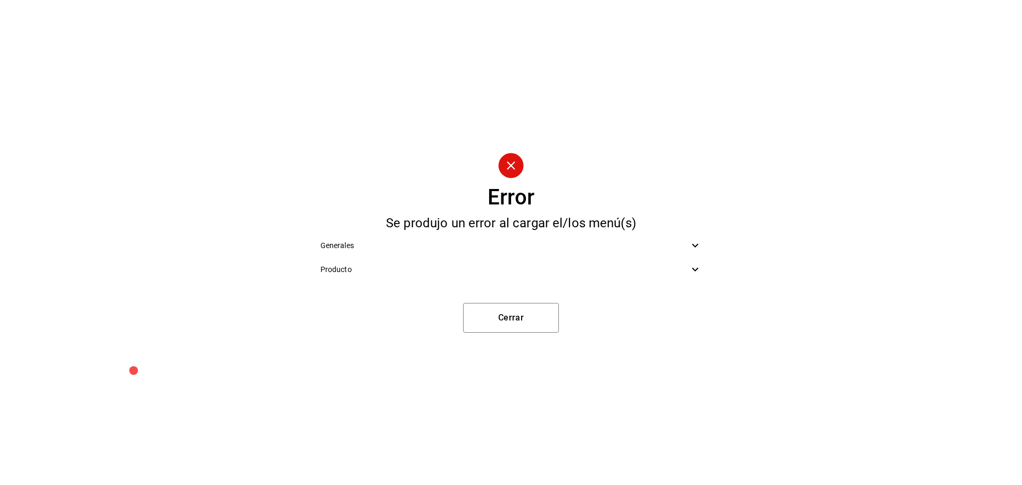
click at [598, 267] on span "Producto" at bounding box center [504, 269] width 369 height 11
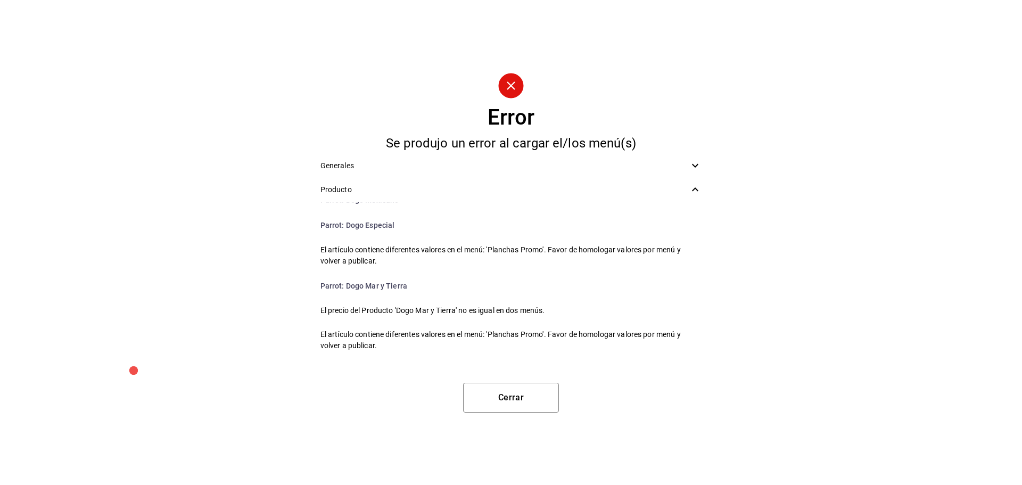
scroll to position [1021, 0]
drag, startPoint x: 502, startPoint y: 308, endPoint x: 278, endPoint y: 301, distance: 224.1
click at [278, 301] on div "Error Se produjo un error al cargar el/los menú(s) Generales Producto Parrot : …" at bounding box center [511, 242] width 1022 height 485
copy span "El precio del Producto 'Dogo Mar y Tierra' no es igual en dos menús."
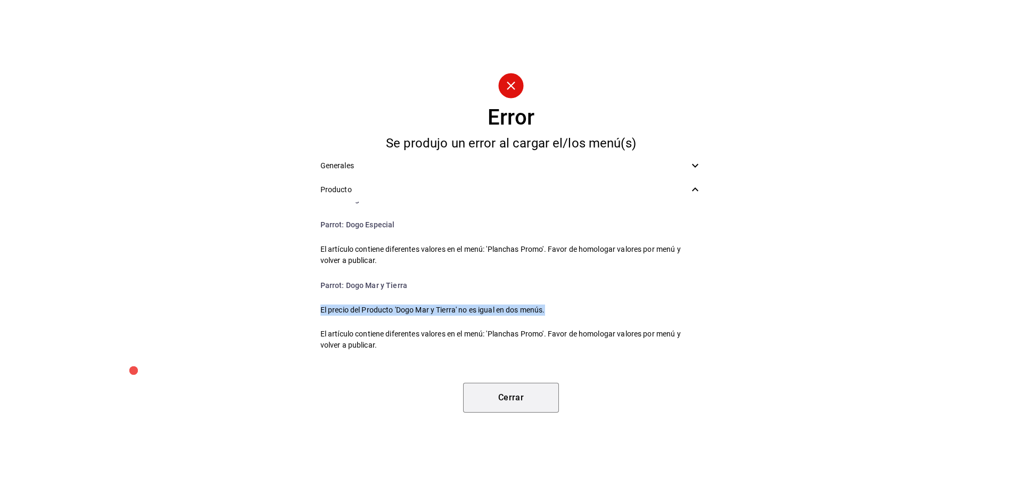
click at [498, 399] on button "Cerrar" at bounding box center [511, 398] width 96 height 30
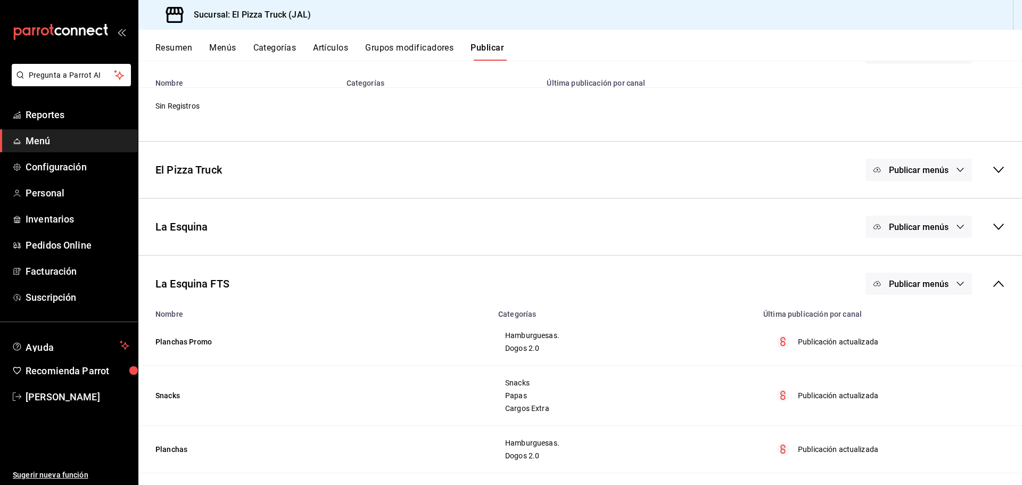
scroll to position [31, 0]
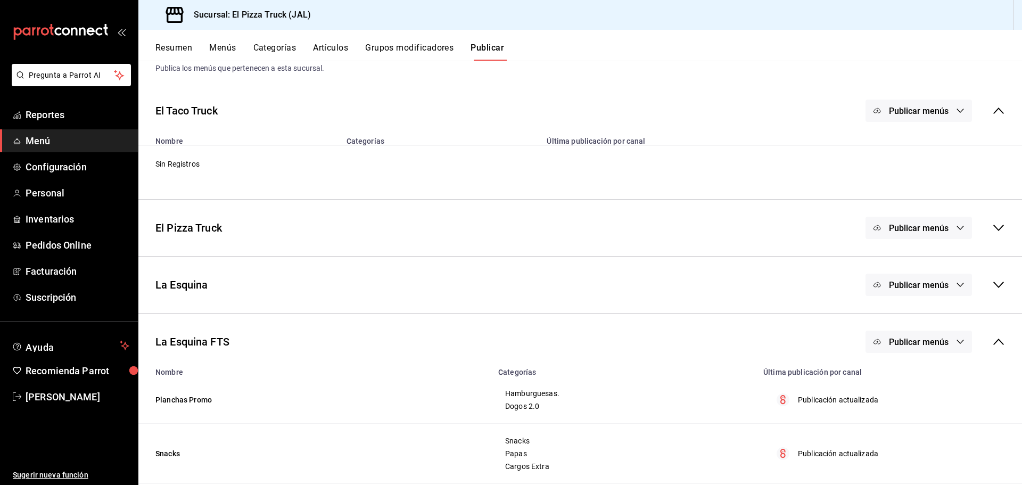
click at [273, 49] on button "Categorías" at bounding box center [274, 52] width 43 height 18
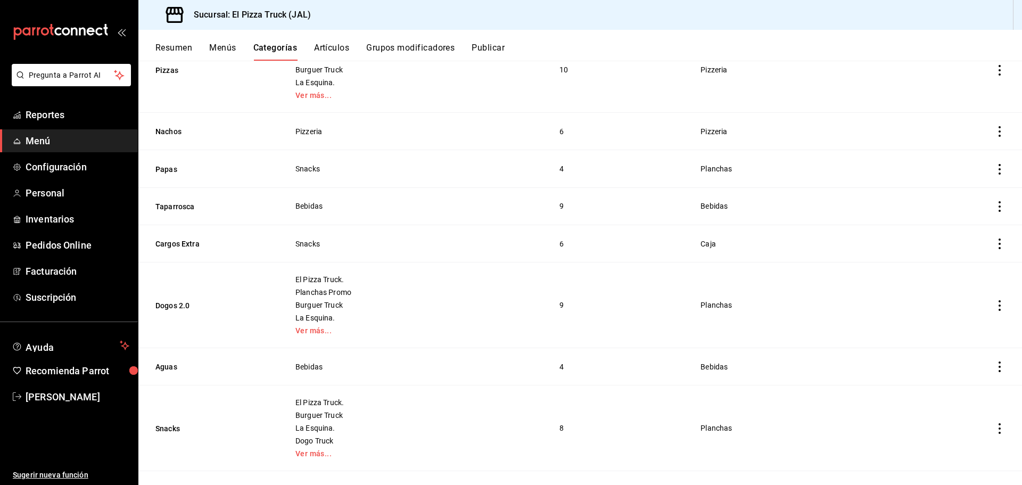
scroll to position [236, 0]
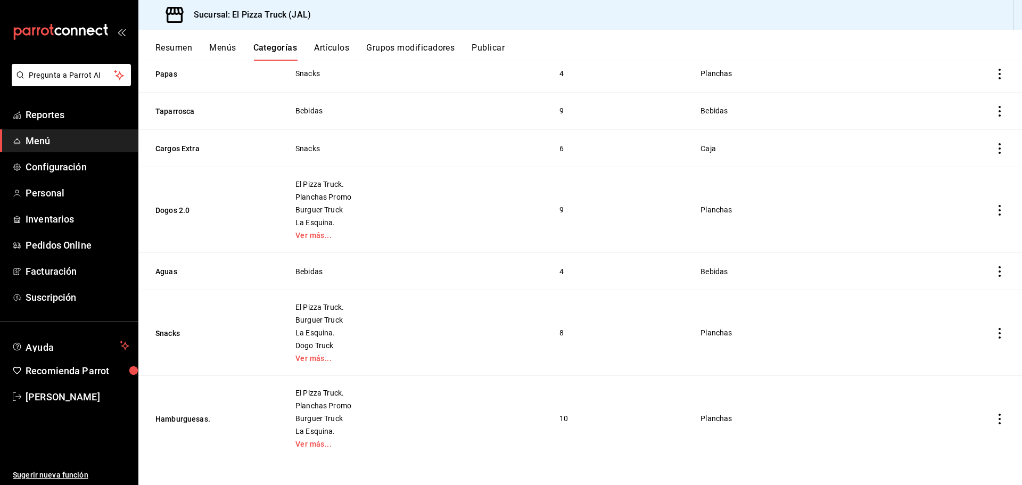
click at [994, 418] on icon "actions" at bounding box center [999, 418] width 11 height 11
click at [960, 432] on span "Duplicar" at bounding box center [960, 434] width 28 height 11
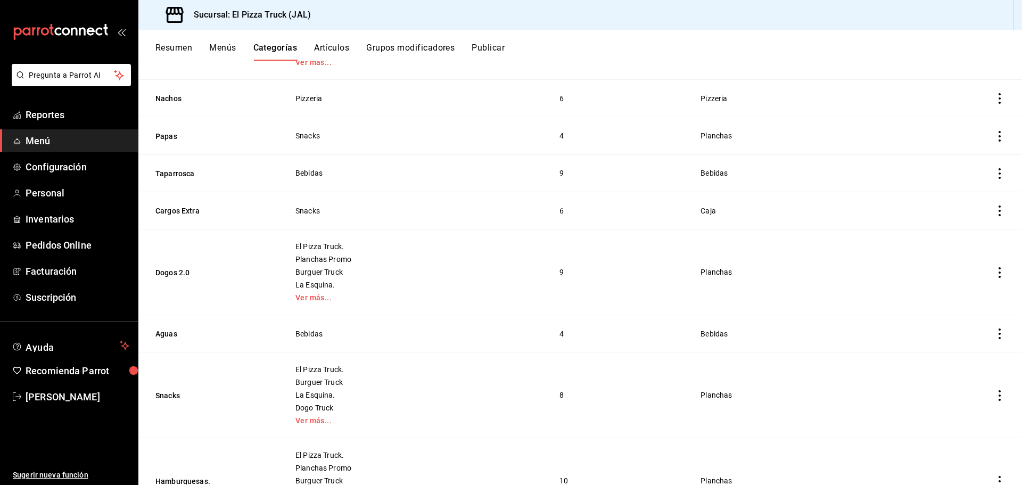
scroll to position [266, 0]
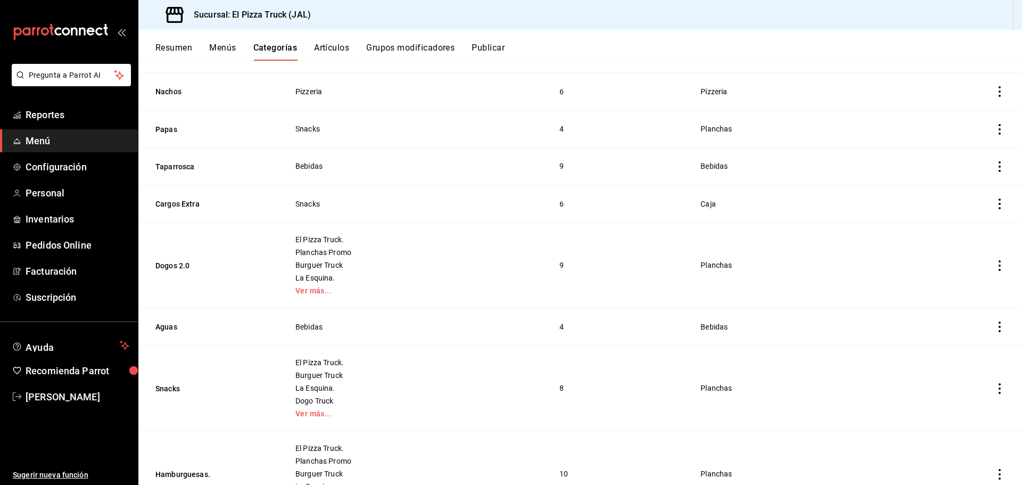
click at [994, 265] on icon "actions" at bounding box center [999, 265] width 11 height 11
click at [966, 311] on span "Duplicar" at bounding box center [960, 309] width 28 height 11
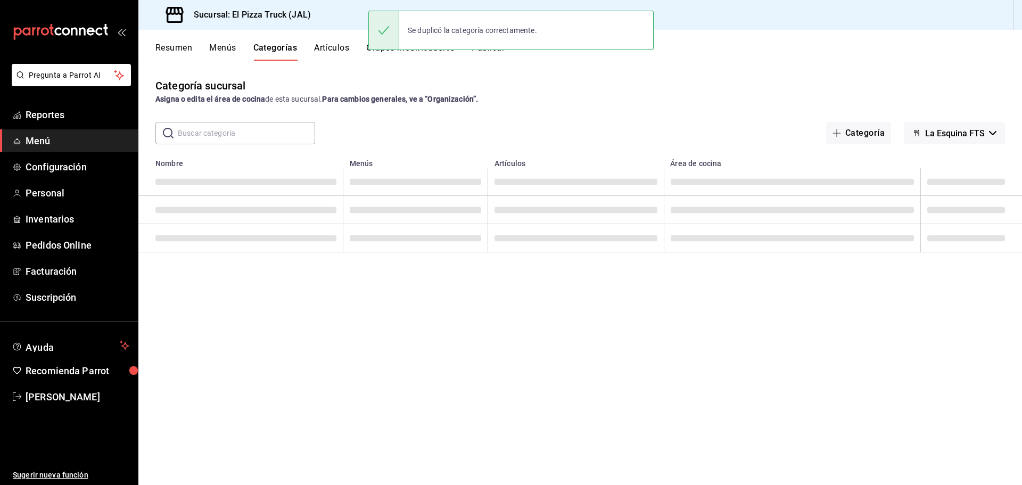
scroll to position [0, 0]
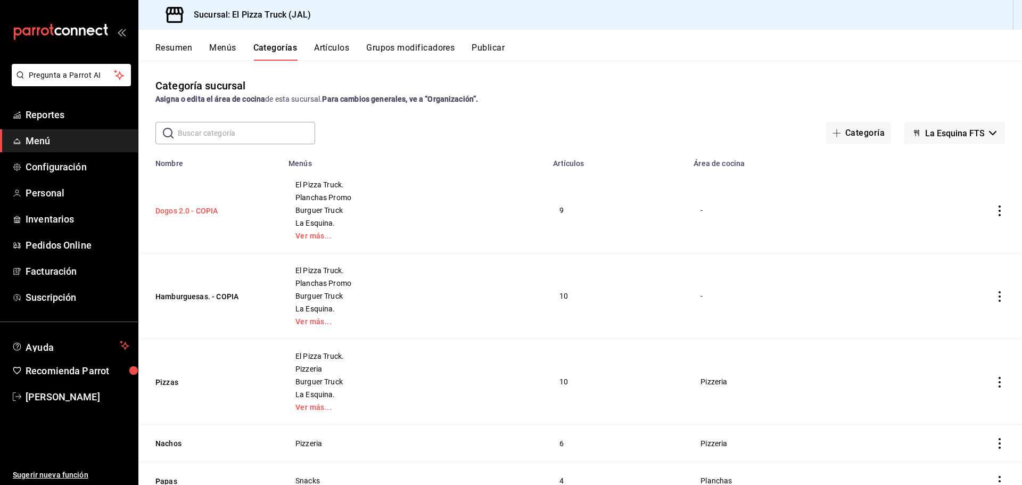
click at [194, 211] on button "Dogos 2.0 - COPIA" at bounding box center [208, 210] width 106 height 11
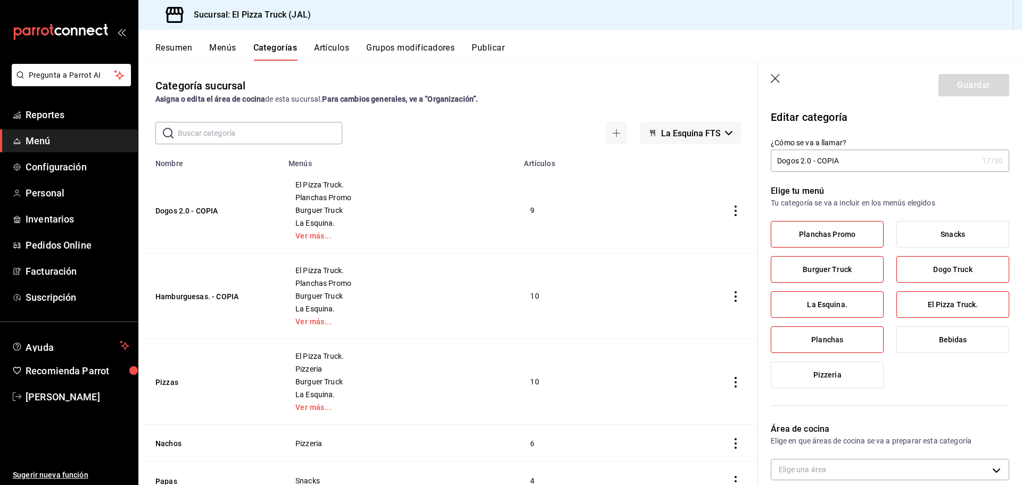
click at [857, 267] on label "Burguer Truck" at bounding box center [827, 269] width 112 height 26
click at [0, 0] on input "Burguer Truck" at bounding box center [0, 0] width 0 height 0
click at [945, 272] on span "Dogo Truck" at bounding box center [952, 269] width 39 height 9
click at [0, 0] on input "Dogo Truck" at bounding box center [0, 0] width 0 height 0
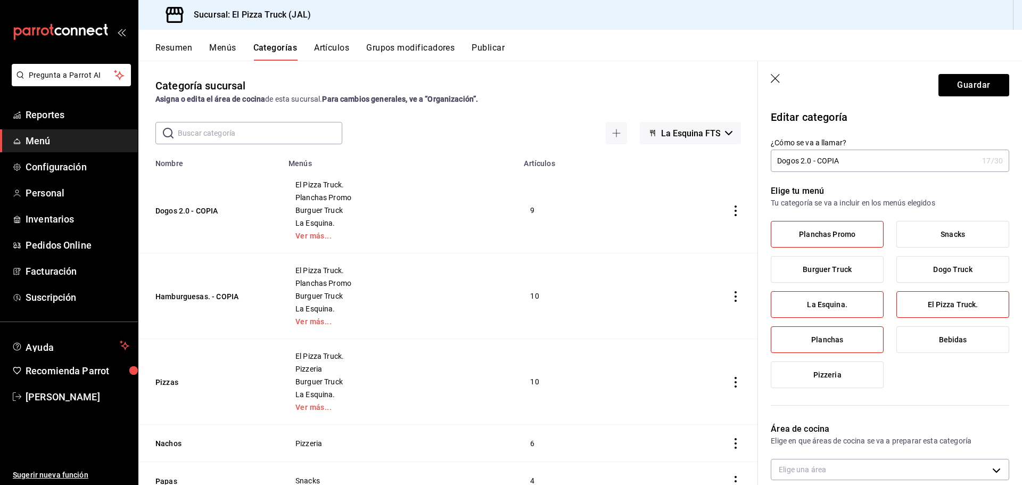
drag, startPoint x: 941, startPoint y: 301, endPoint x: 855, endPoint y: 307, distance: 86.4
click at [941, 302] on span "El Pizza Truck." at bounding box center [952, 304] width 51 height 9
click at [0, 0] on input "El Pizza Truck." at bounding box center [0, 0] width 0 height 0
click at [853, 306] on label "La Esquina." at bounding box center [827, 305] width 112 height 26
click at [0, 0] on input "La Esquina." at bounding box center [0, 0] width 0 height 0
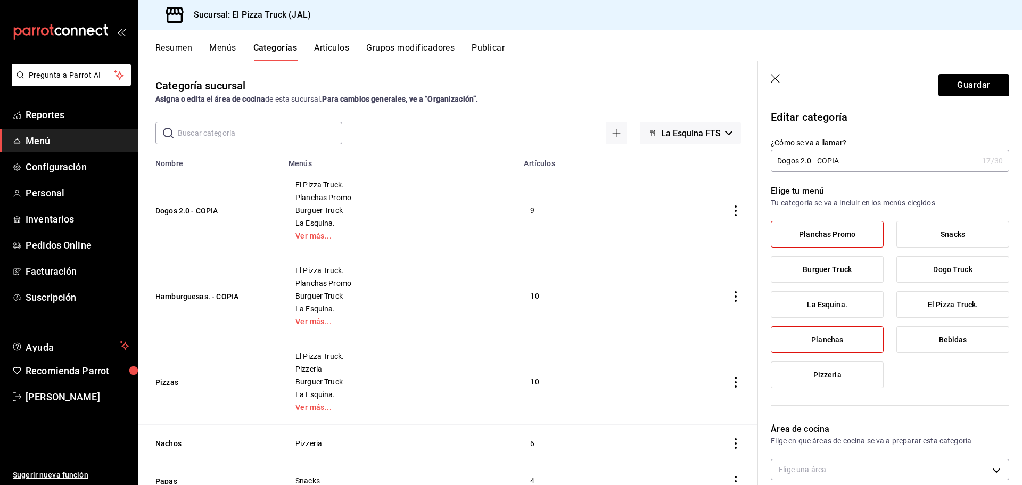
click at [861, 343] on label "Planchas" at bounding box center [827, 340] width 112 height 26
click at [0, 0] on input "Planchas" at bounding box center [0, 0] width 0 height 0
click at [955, 92] on button "Guardar" at bounding box center [973, 85] width 71 height 22
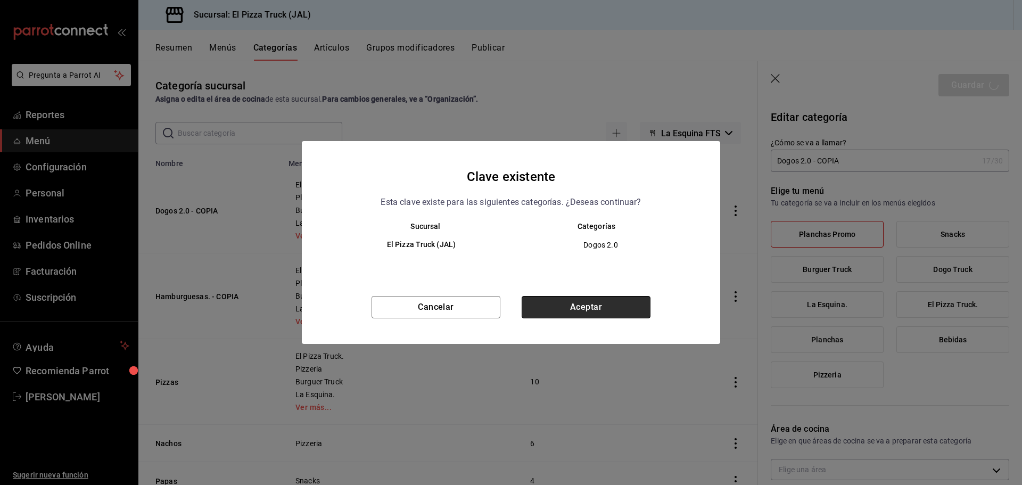
click at [590, 308] on button "Aceptar" at bounding box center [585, 307] width 129 height 22
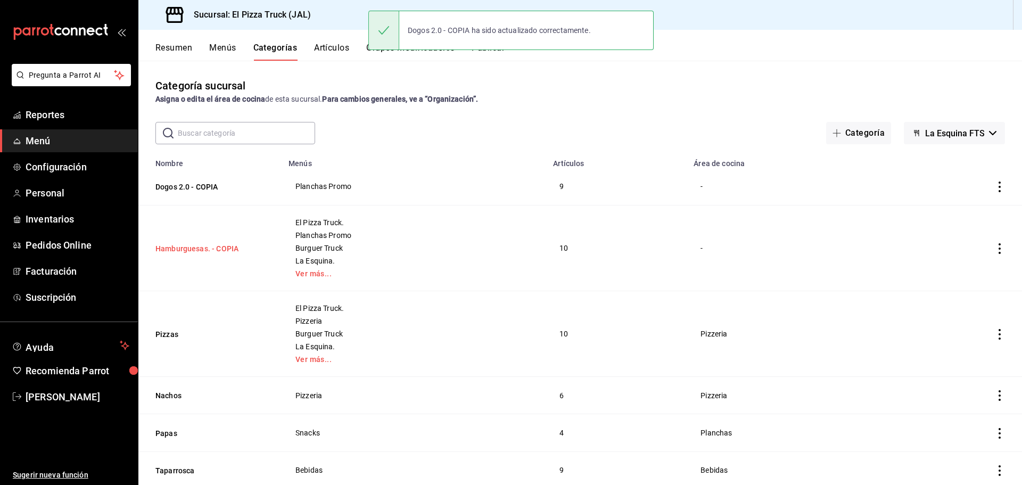
click at [216, 244] on button "Hamburguesas. - COPIA" at bounding box center [208, 248] width 106 height 11
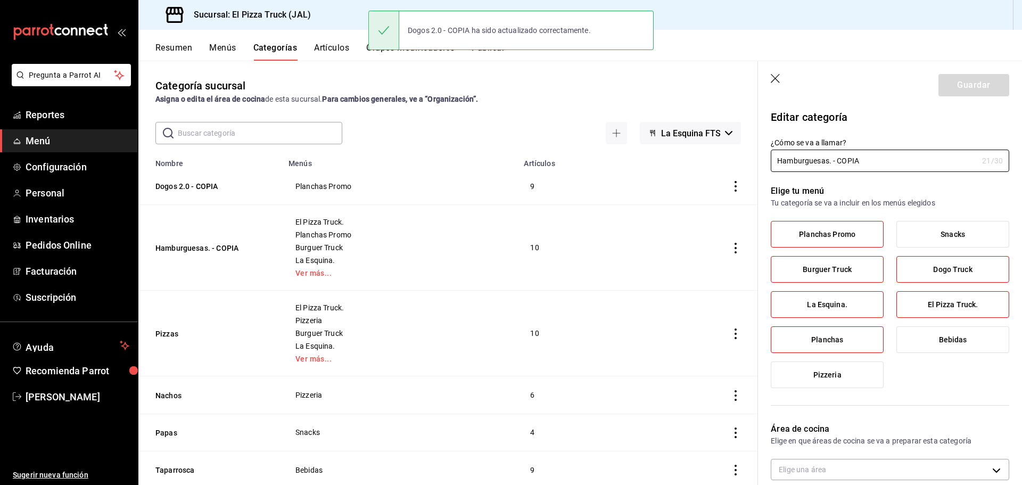
click at [833, 271] on span "Burguer Truck" at bounding box center [826, 269] width 49 height 9
click at [0, 0] on input "Burguer Truck" at bounding box center [0, 0] width 0 height 0
click at [947, 279] on label "Dogo Truck" at bounding box center [953, 269] width 112 height 26
click at [0, 0] on input "Dogo Truck" at bounding box center [0, 0] width 0 height 0
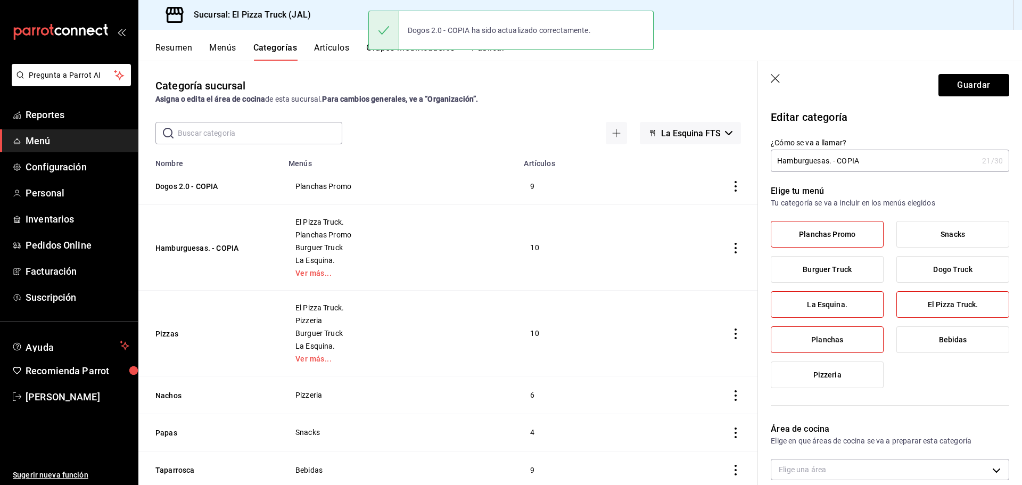
click at [945, 308] on span "El Pizza Truck." at bounding box center [952, 304] width 51 height 9
click at [0, 0] on input "El Pizza Truck." at bounding box center [0, 0] width 0 height 0
click at [815, 308] on span "La Esquina." at bounding box center [827, 304] width 40 height 9
click at [0, 0] on input "La Esquina." at bounding box center [0, 0] width 0 height 0
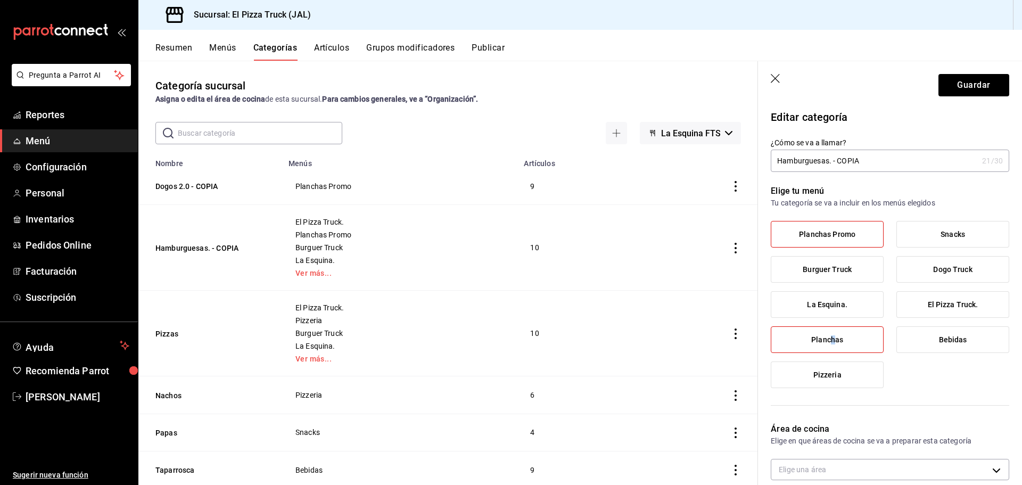
drag, startPoint x: 830, startPoint y: 342, endPoint x: 918, endPoint y: 338, distance: 87.9
click at [834, 341] on span "Planchas" at bounding box center [827, 339] width 32 height 9
click at [801, 339] on label "Planchas" at bounding box center [827, 340] width 112 height 26
click at [0, 0] on input "Planchas" at bounding box center [0, 0] width 0 height 0
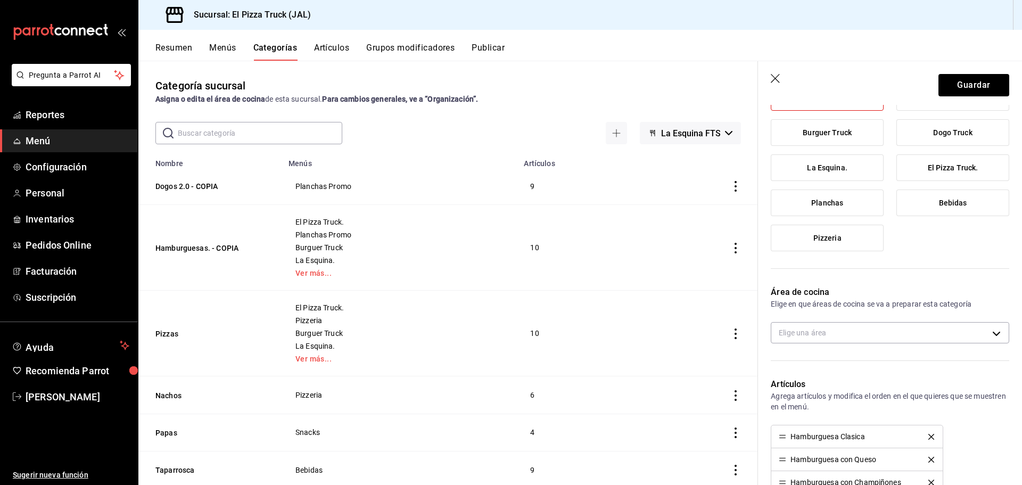
scroll to position [266, 0]
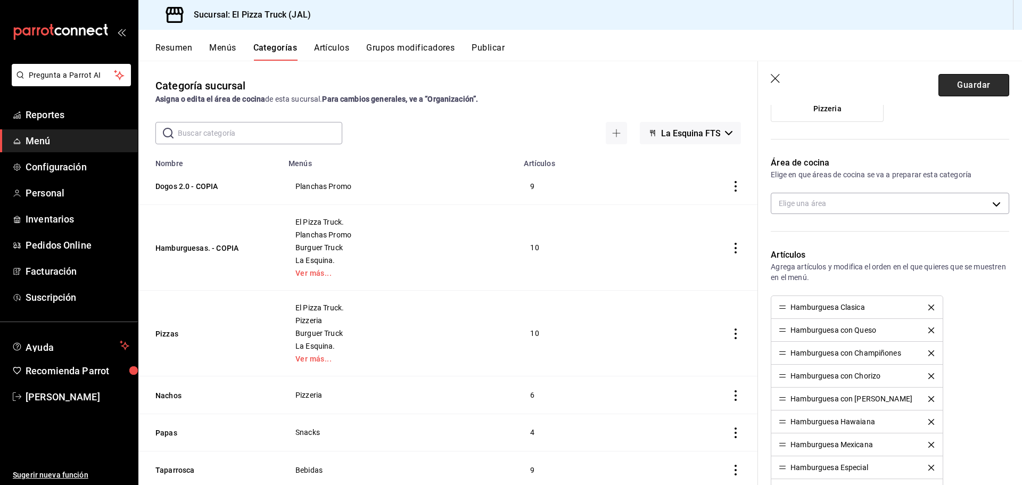
click at [980, 86] on button "Guardar" at bounding box center [973, 85] width 71 height 22
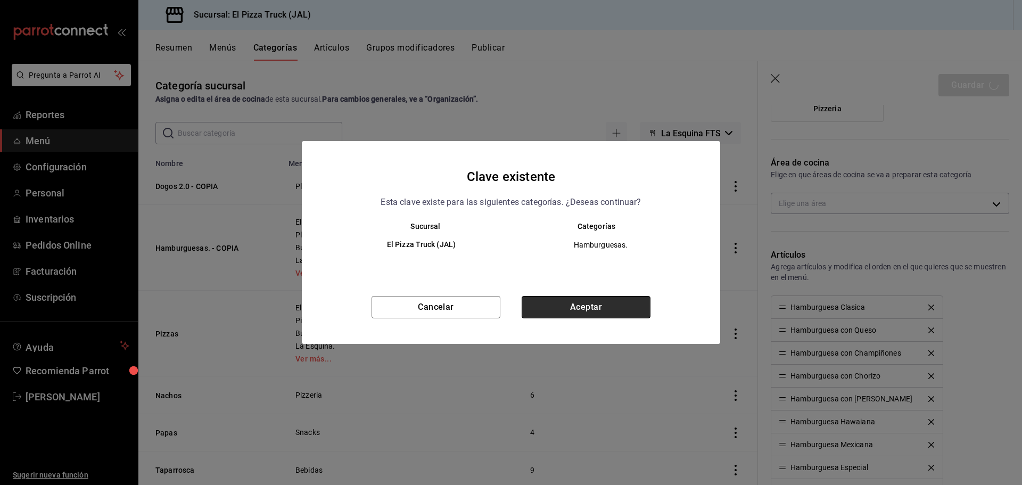
click at [575, 305] on button "Aceptar" at bounding box center [585, 307] width 129 height 22
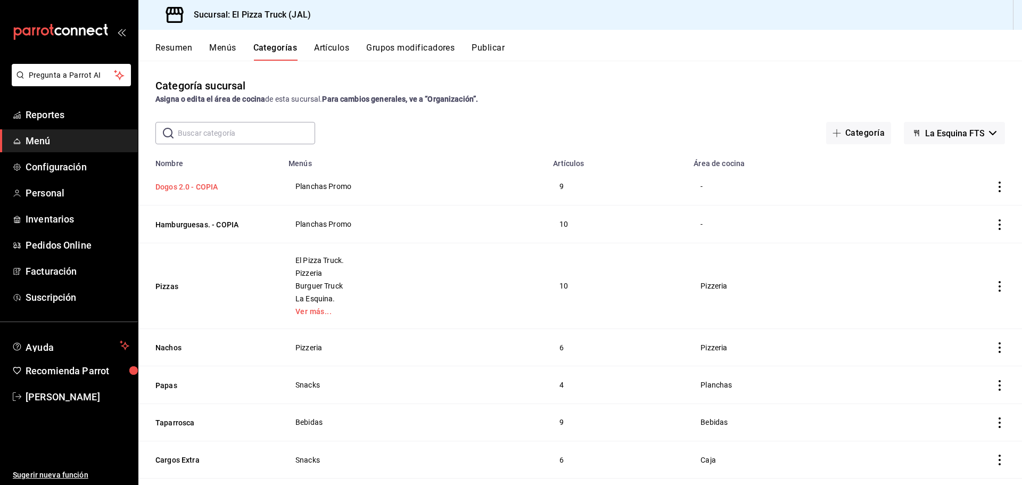
click at [197, 186] on button "Dogos 2.0 - COPIA" at bounding box center [208, 186] width 106 height 11
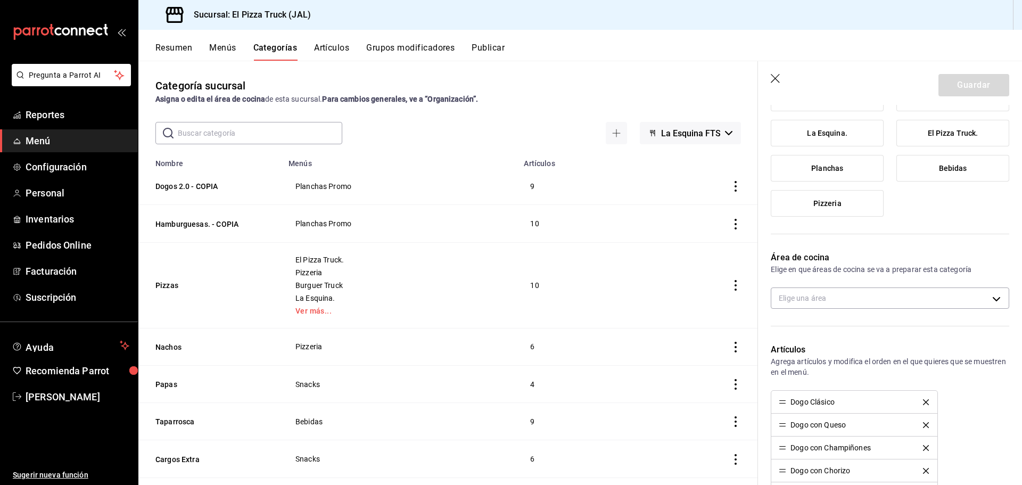
scroll to position [319, 0]
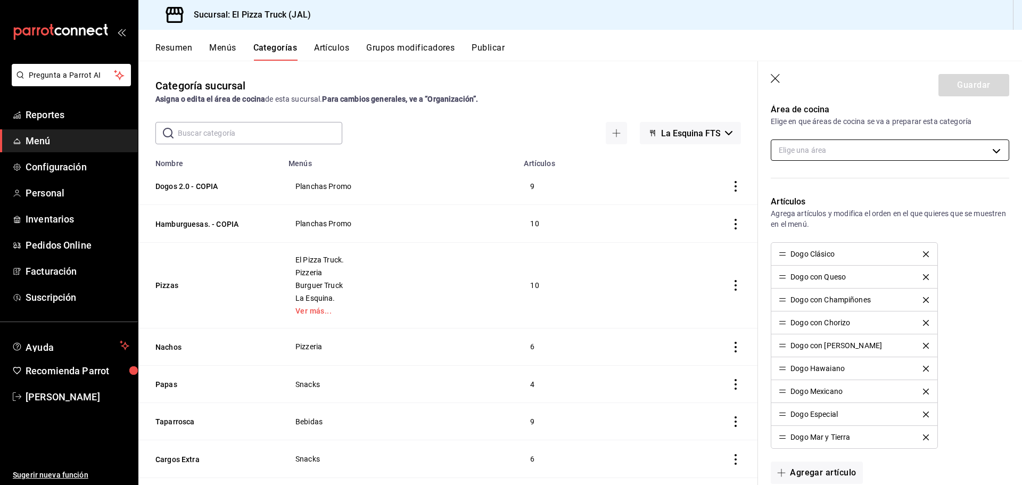
click at [822, 150] on body "Pregunta a Parrot AI Reportes Menú Configuración Personal Inventarios Pedidos O…" at bounding box center [511, 242] width 1022 height 485
click at [785, 229] on input "checkbox" at bounding box center [785, 229] width 10 height 10
checkbox input "true"
type input "221461c9-daf6-435c-9863-0c45d8ec02ed"
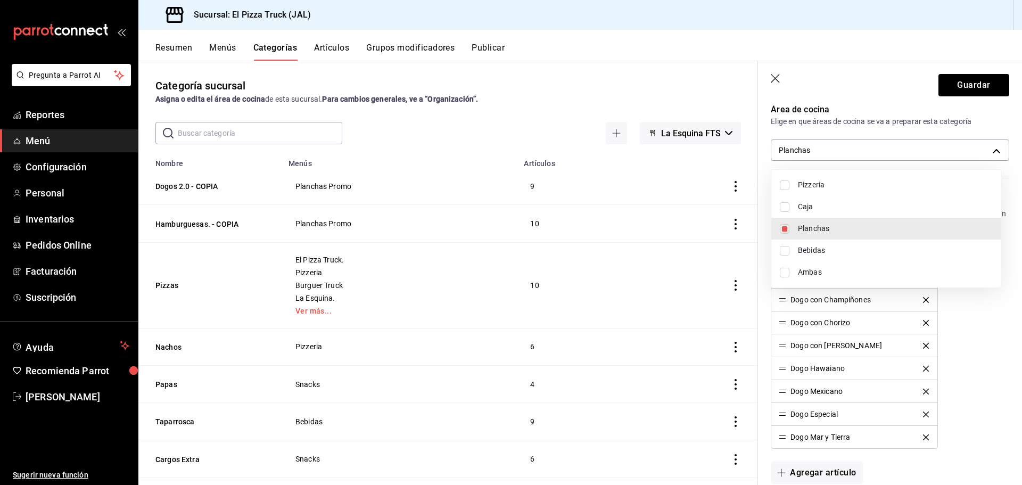
click at [973, 89] on div at bounding box center [511, 242] width 1022 height 485
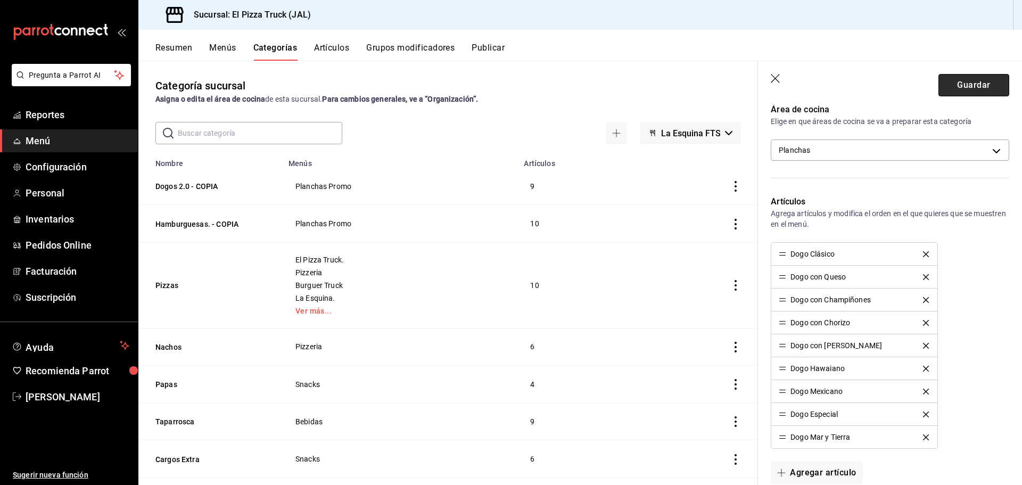
click at [976, 88] on button "Guardar" at bounding box center [973, 85] width 71 height 22
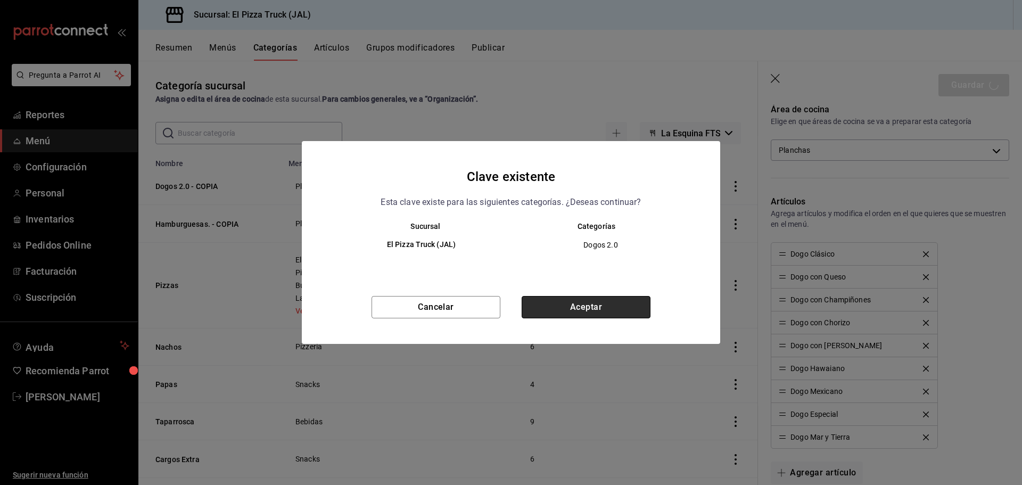
click at [593, 310] on button "Aceptar" at bounding box center [585, 307] width 129 height 22
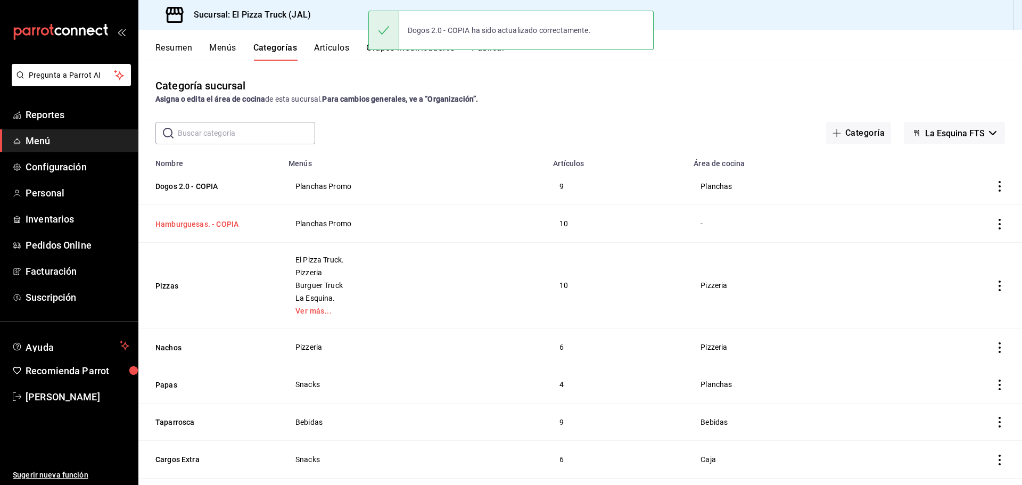
click at [204, 225] on button "Hamburguesas. - COPIA" at bounding box center [208, 224] width 106 height 11
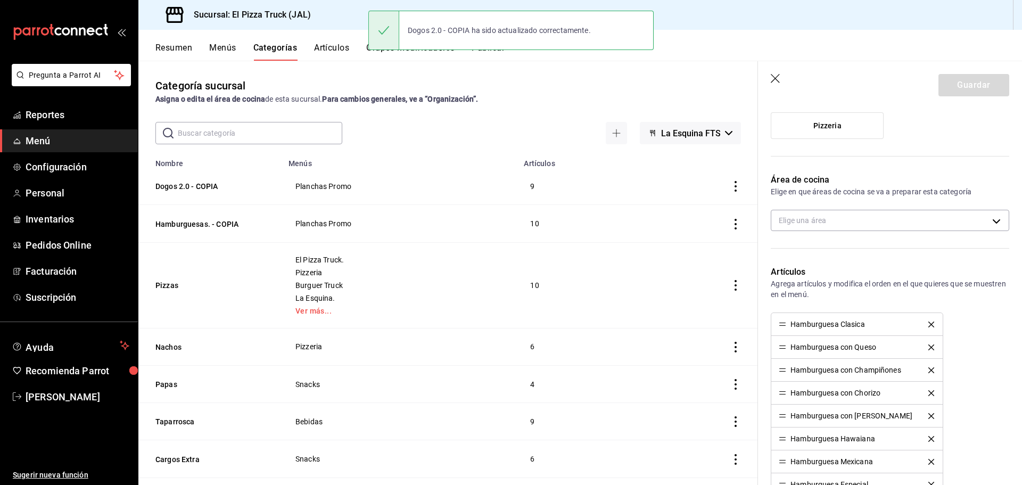
scroll to position [319, 0]
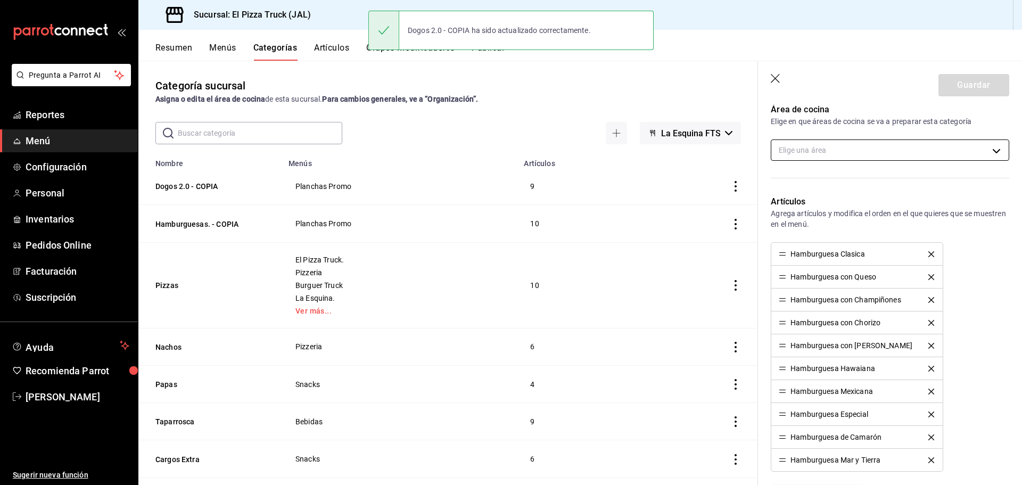
click at [823, 150] on body "Pregunta a Parrot AI Reportes Menú Configuración Personal Inventarios Pedidos O…" at bounding box center [511, 242] width 1022 height 485
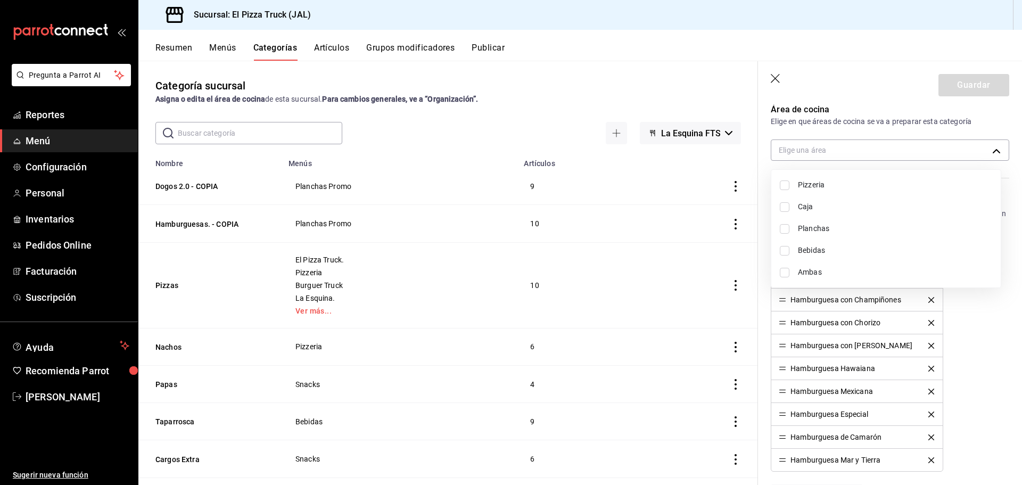
click at [820, 236] on li "Planchas" at bounding box center [885, 229] width 229 height 22
type input "221461c9-daf6-435c-9863-0c45d8ec02ed"
checkbox input "true"
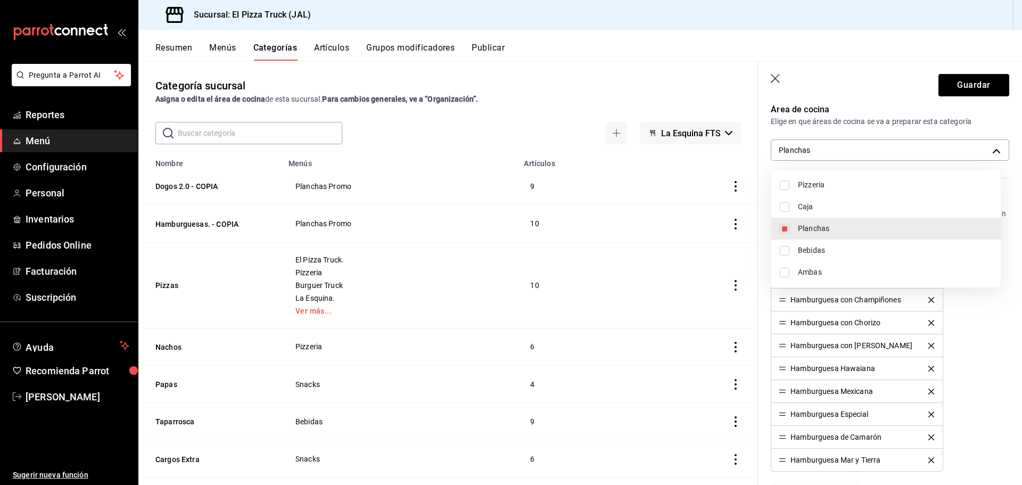
click at [955, 89] on div at bounding box center [511, 242] width 1022 height 485
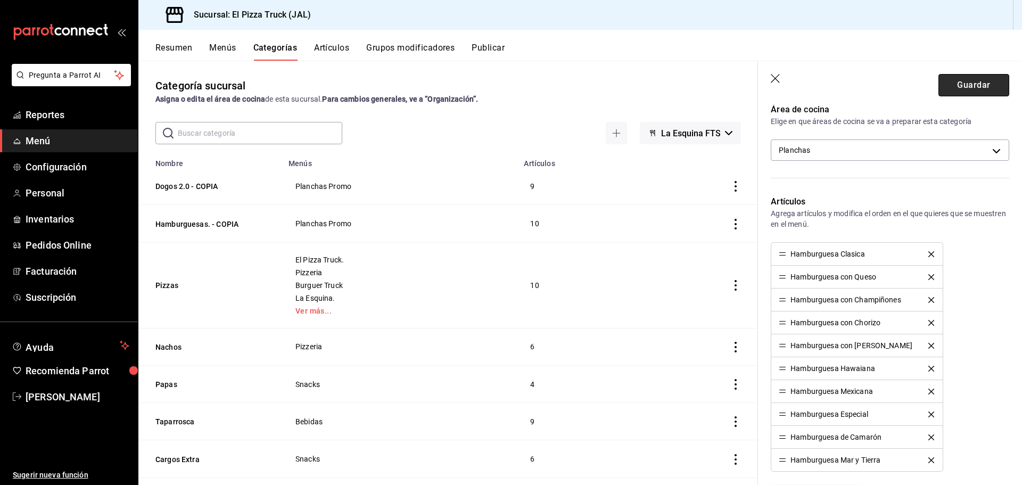
click at [952, 88] on button "Guardar" at bounding box center [973, 85] width 71 height 22
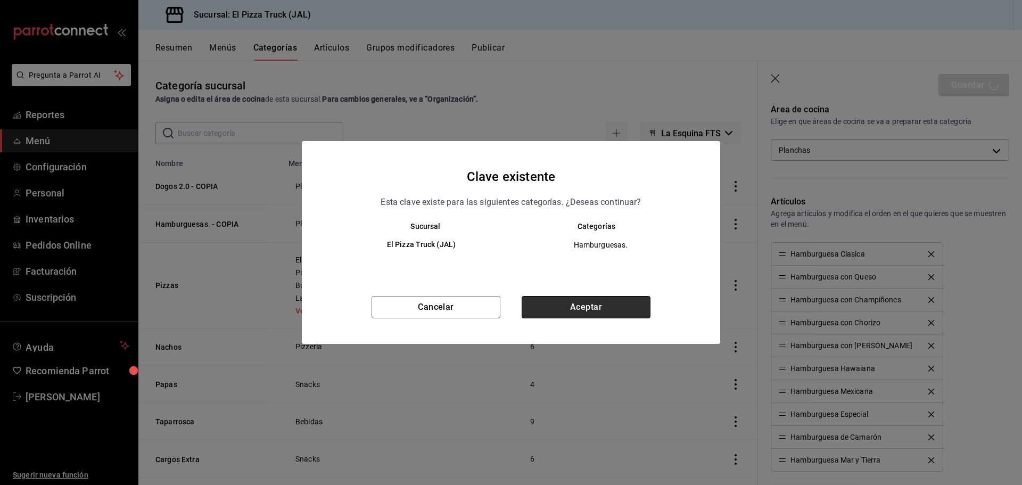
click at [575, 308] on button "Aceptar" at bounding box center [585, 307] width 129 height 22
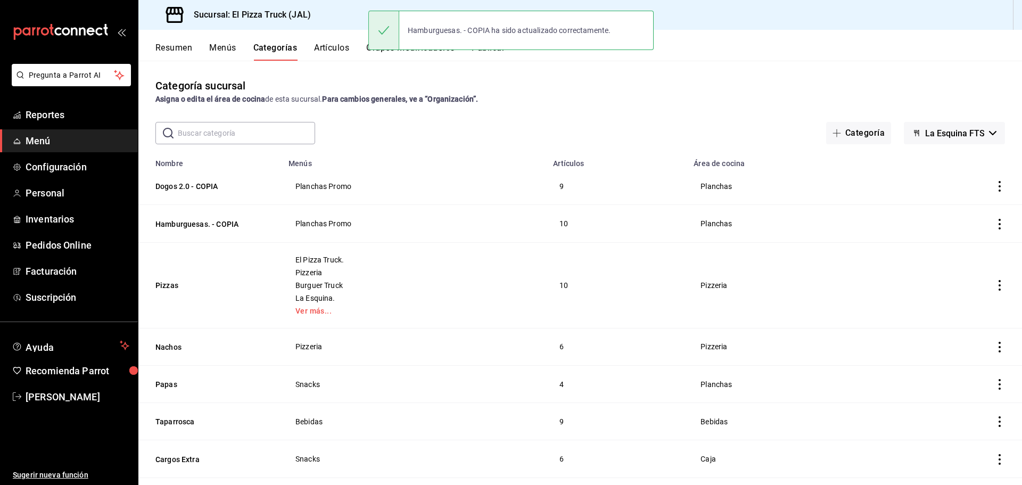
click at [332, 46] on button "Artículos" at bounding box center [331, 52] width 35 height 18
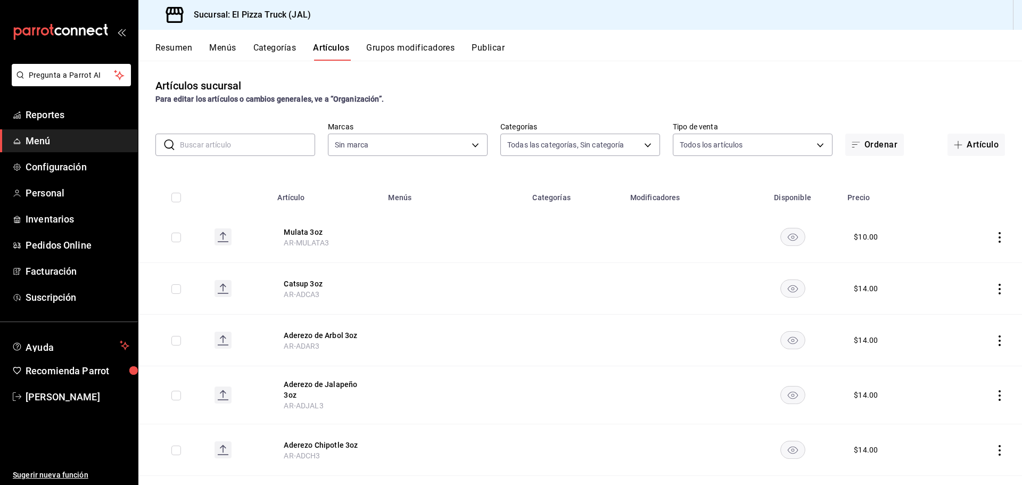
type input "65ea7caa-7d28-4651-a93b-a65c694a1269,bc154c9a-41bf-41ef-b57a-dee9ddddc16d,70111…"
type input "c15787e7-6217-4551-b681-77b679b5e3f3,a441d866-96e6-4057-8867-d7266e748d34,b52d4…"
click at [257, 147] on input "text" at bounding box center [247, 144] width 135 height 21
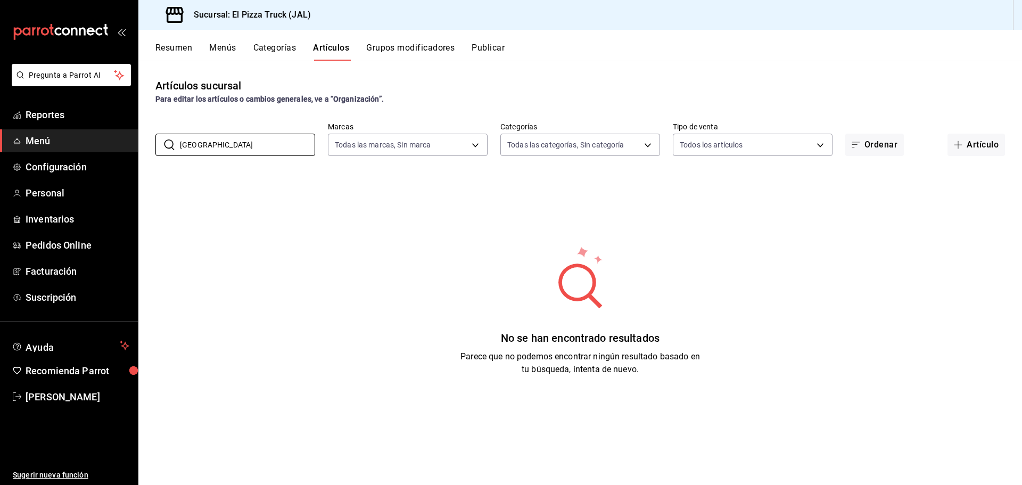
type input "hamburguesa"
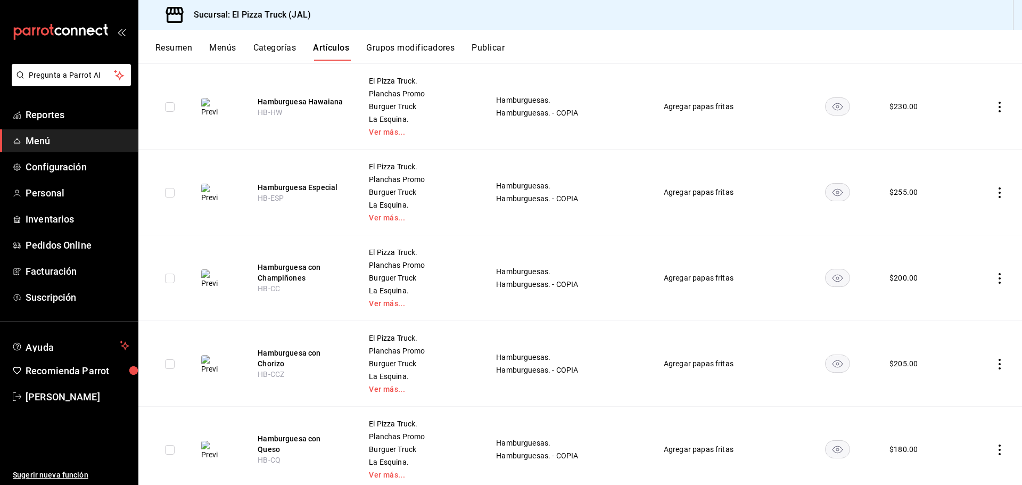
scroll to position [660, 0]
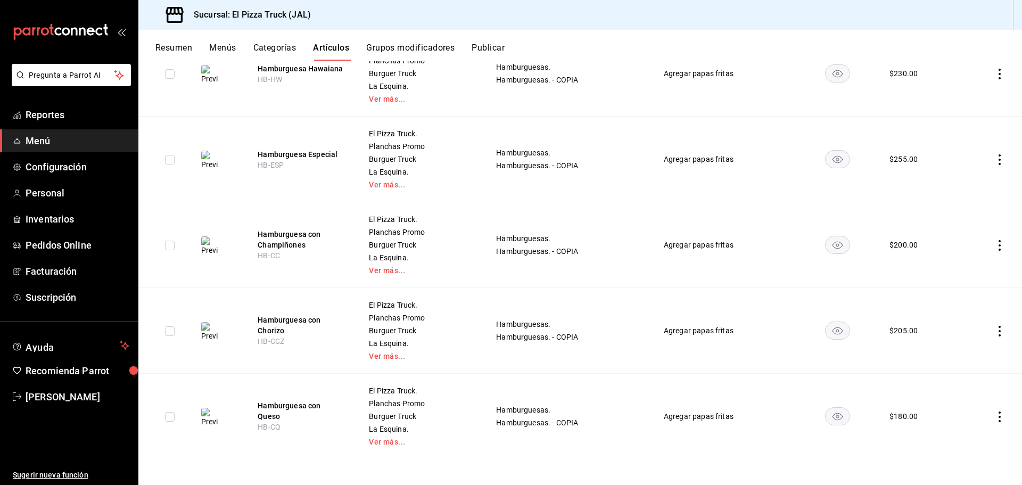
click at [985, 241] on td at bounding box center [990, 245] width 62 height 86
click at [994, 243] on icon "actions" at bounding box center [999, 245] width 11 height 11
click at [963, 288] on span "Duplicar" at bounding box center [960, 291] width 28 height 11
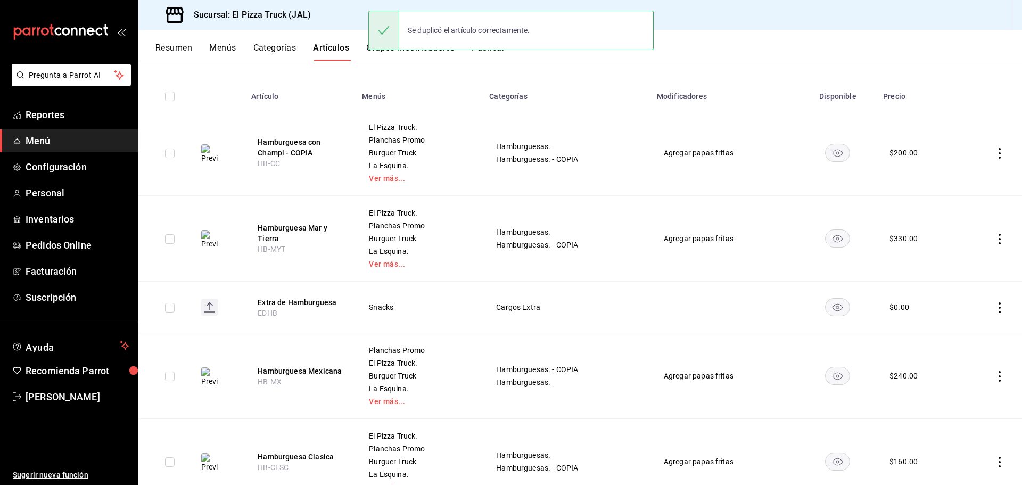
scroll to position [106, 0]
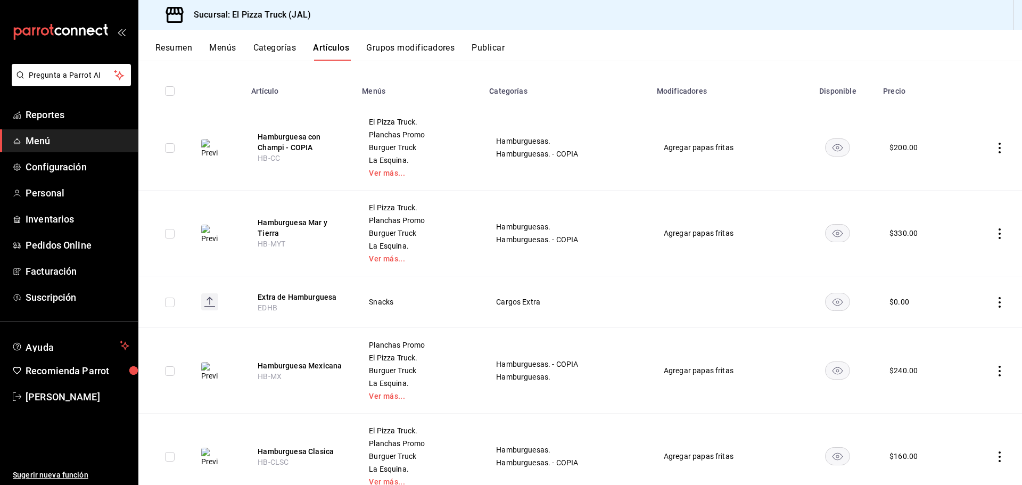
click at [994, 233] on icon "actions" at bounding box center [999, 233] width 11 height 11
click at [959, 280] on span "Duplicar" at bounding box center [960, 279] width 28 height 11
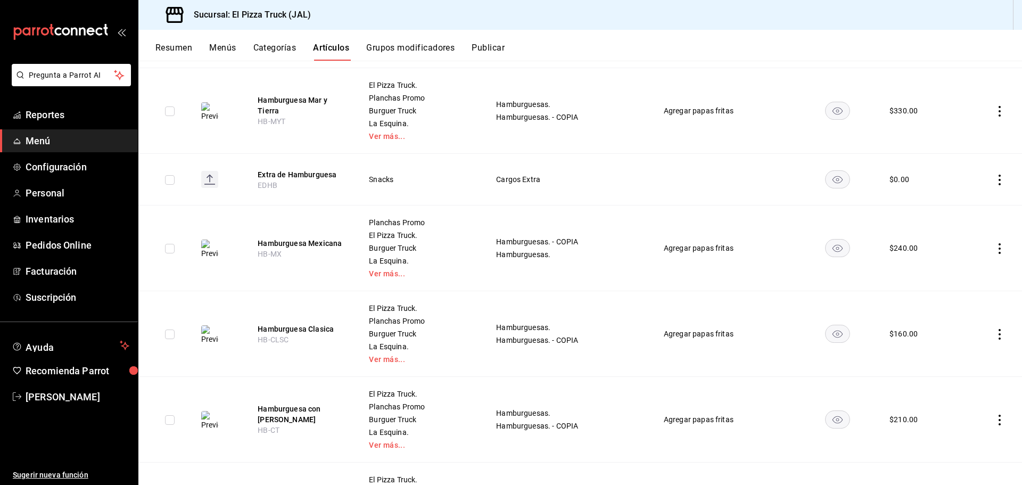
scroll to position [319, 0]
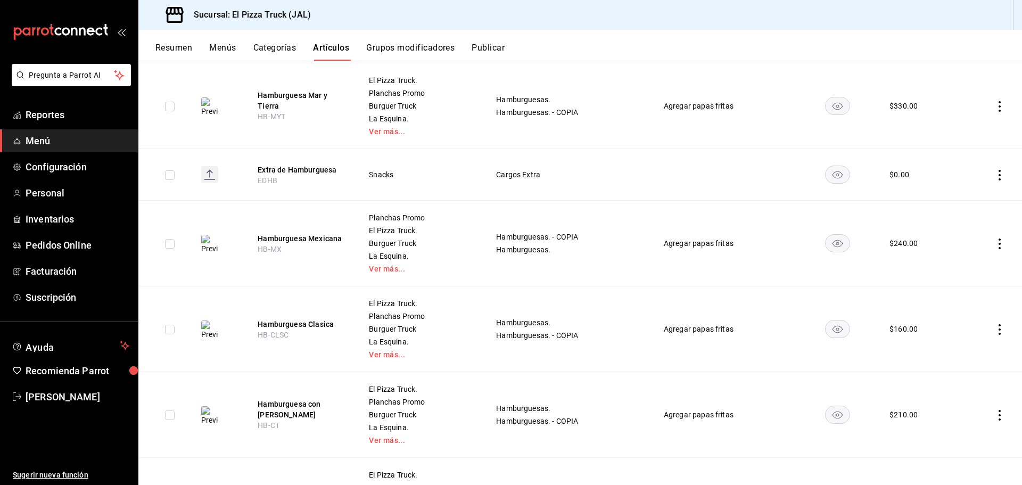
click at [994, 241] on icon "actions" at bounding box center [999, 243] width 11 height 11
click at [960, 292] on span "Duplicar" at bounding box center [960, 289] width 28 height 11
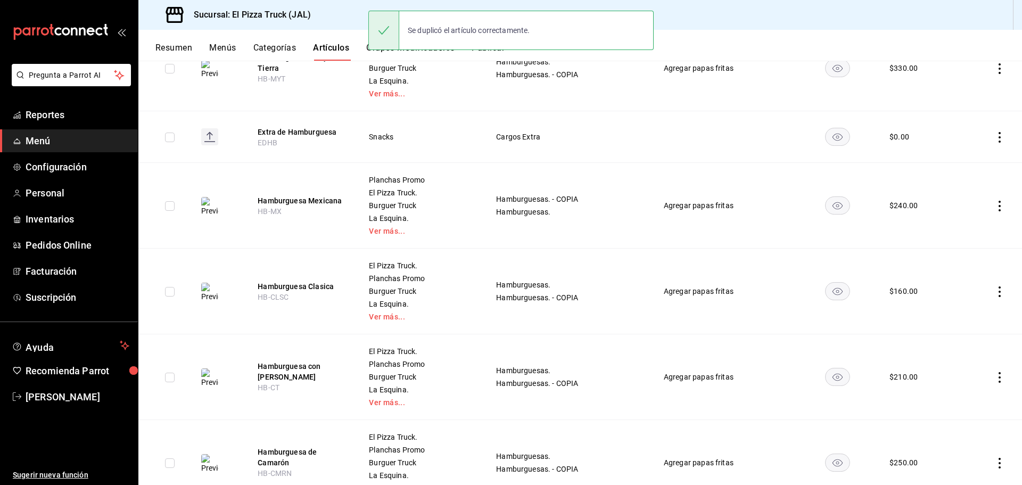
scroll to position [479, 0]
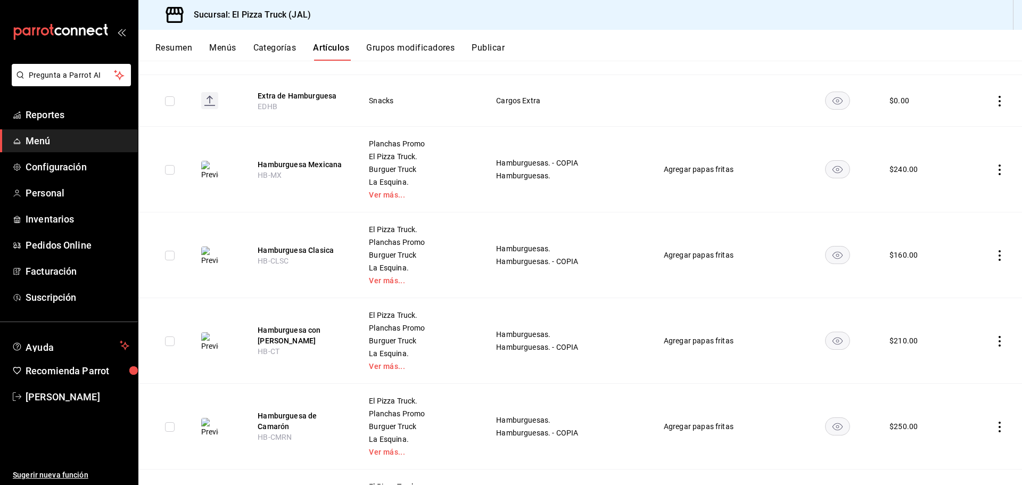
click at [994, 256] on icon "actions" at bounding box center [999, 255] width 11 height 11
click at [959, 298] on span "Duplicar" at bounding box center [960, 301] width 28 height 11
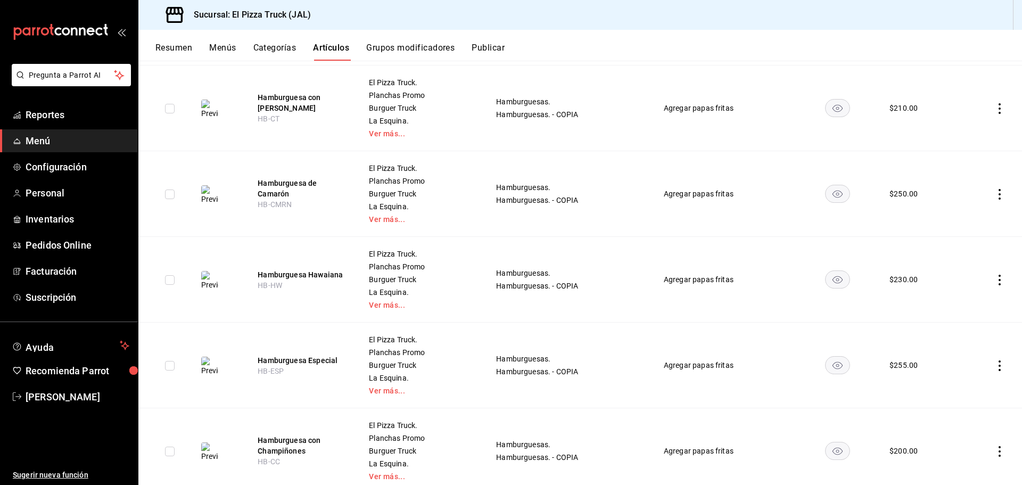
scroll to position [798, 0]
click at [994, 111] on icon "actions" at bounding box center [999, 107] width 11 height 11
click at [940, 154] on div at bounding box center [935, 153] width 19 height 13
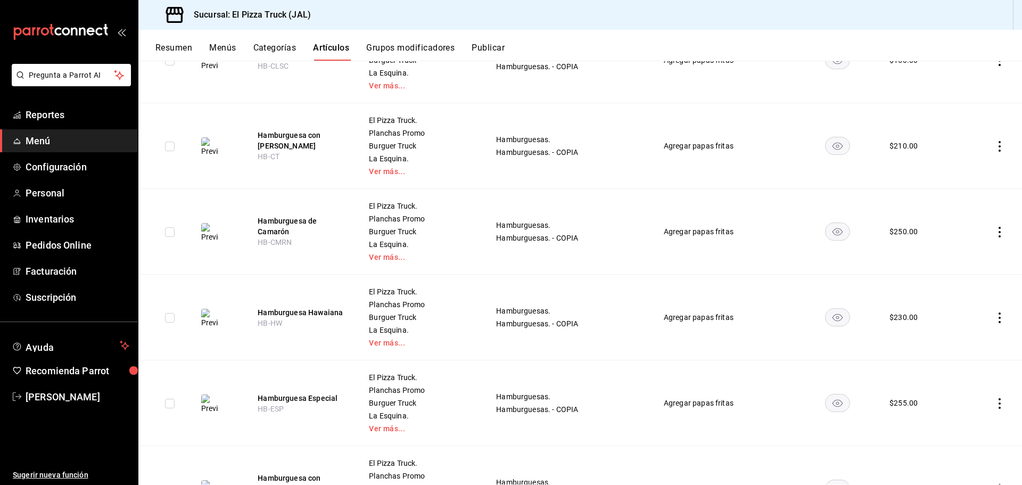
scroll to position [851, 0]
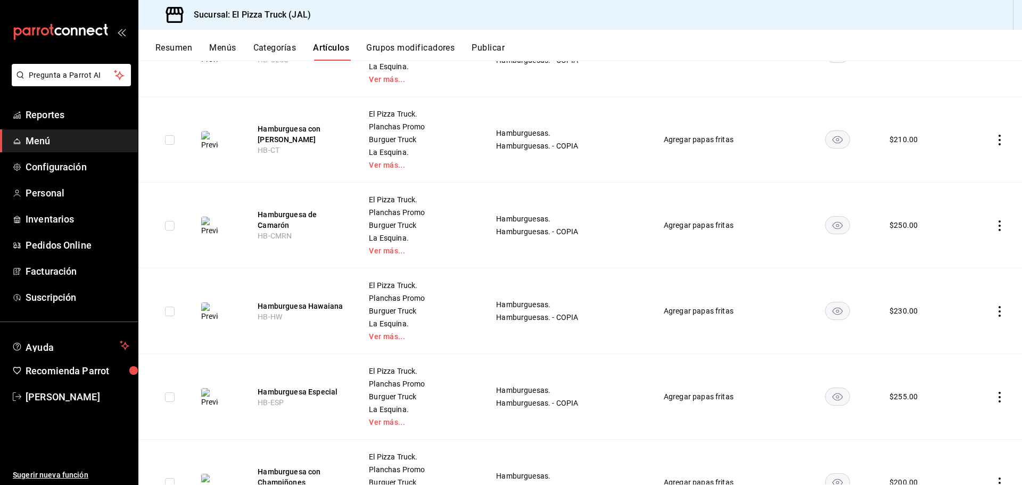
click at [994, 225] on icon "actions" at bounding box center [999, 225] width 11 height 11
click at [1009, 190] on div at bounding box center [511, 242] width 1022 height 485
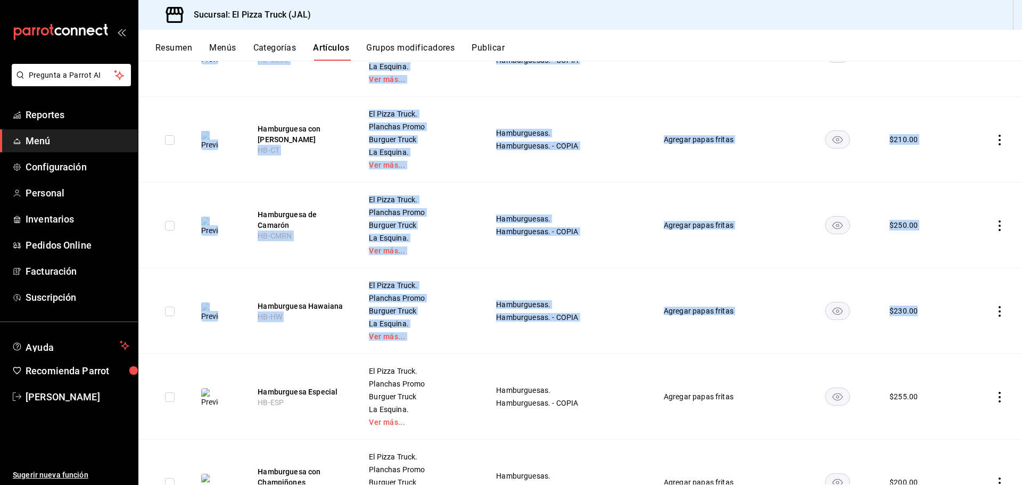
drag, startPoint x: 1012, startPoint y: 322, endPoint x: 1013, endPoint y: 267, distance: 55.3
click at [1021, 233] on div "Artículos sucursal Para editar los artículos o cambios generales, ve a “Organiz…" at bounding box center [579, 273] width 883 height 424
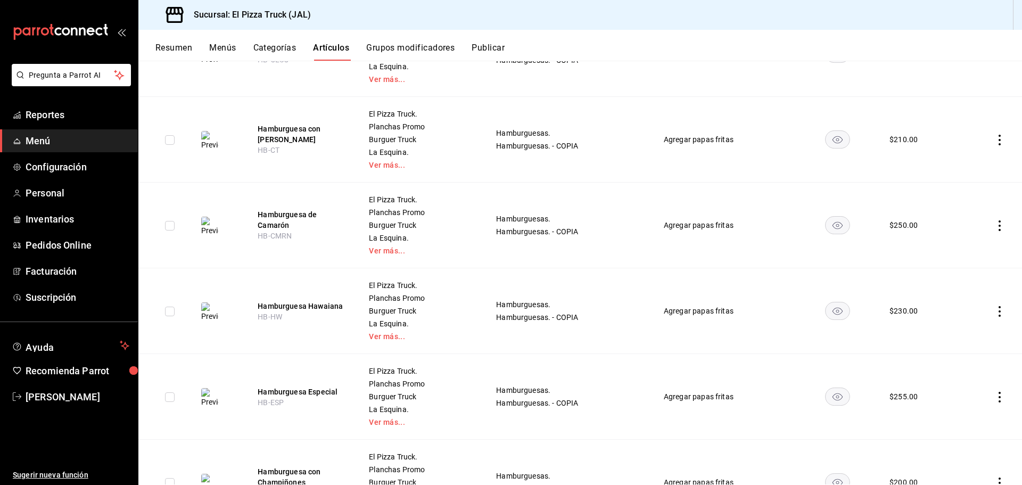
click at [1004, 252] on td at bounding box center [990, 226] width 62 height 86
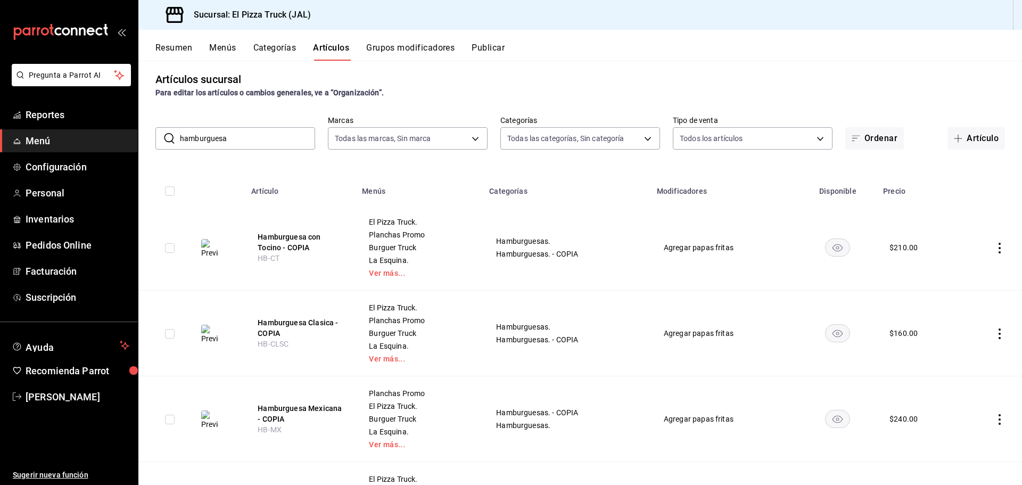
scroll to position [0, 0]
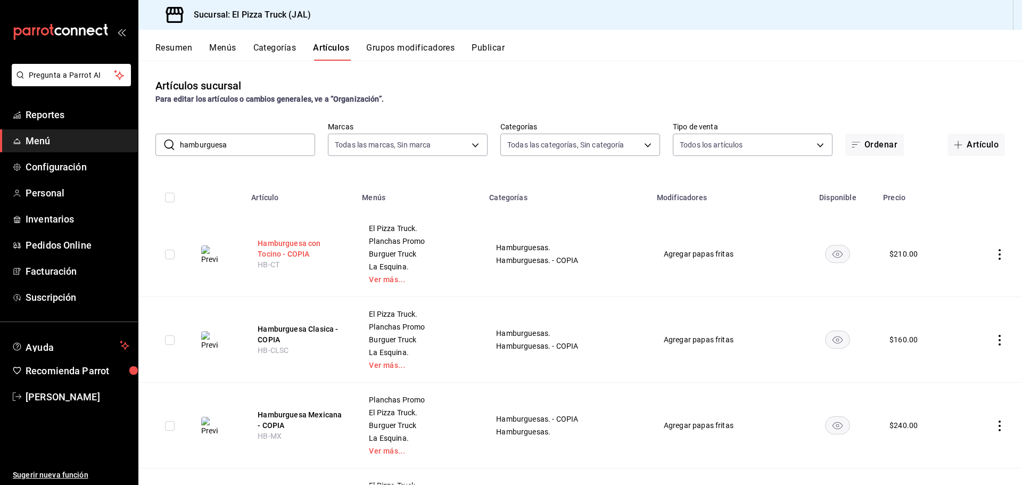
click at [297, 250] on button "Hamburguesa con Tocino - COPIA" at bounding box center [300, 248] width 85 height 21
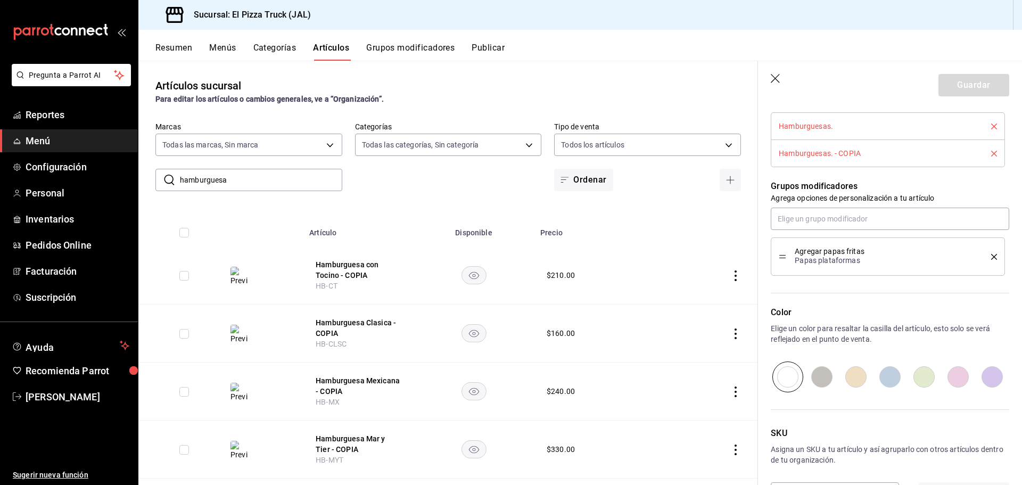
scroll to position [474, 0]
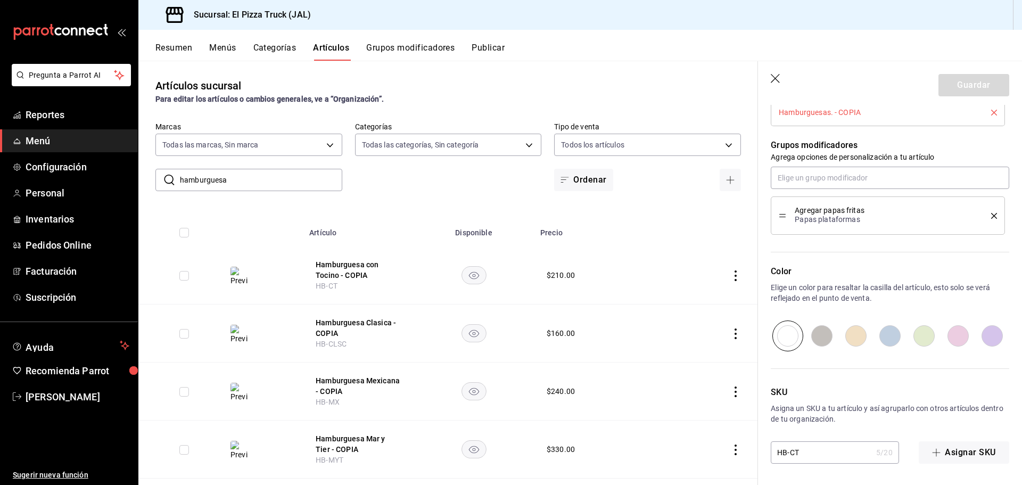
click at [388, 243] on th "Artículo" at bounding box center [358, 229] width 111 height 34
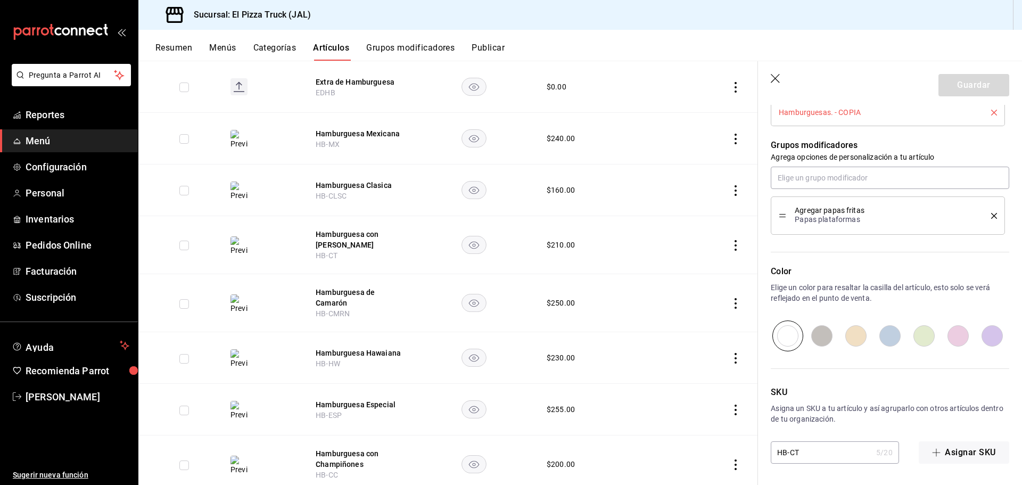
scroll to position [585, 0]
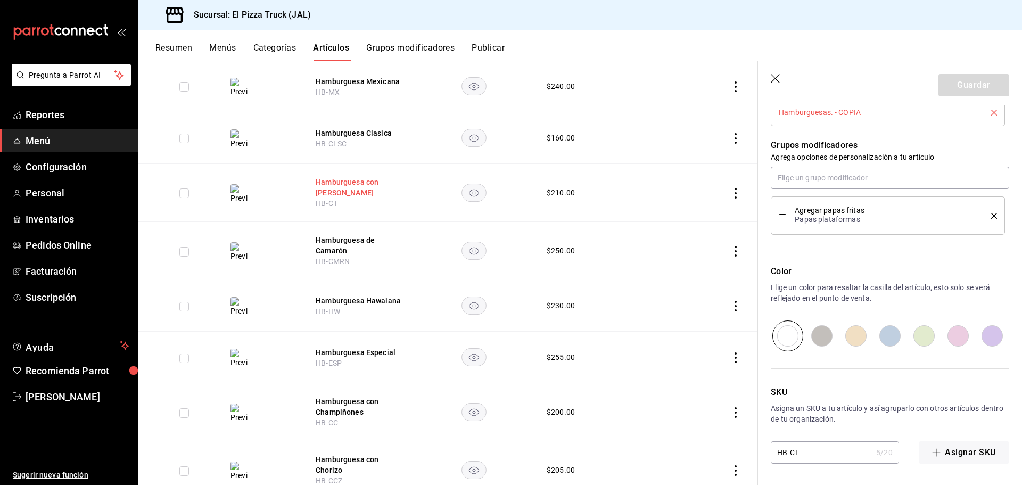
click at [329, 193] on button "Hamburguesa con Tocino" at bounding box center [358, 187] width 85 height 21
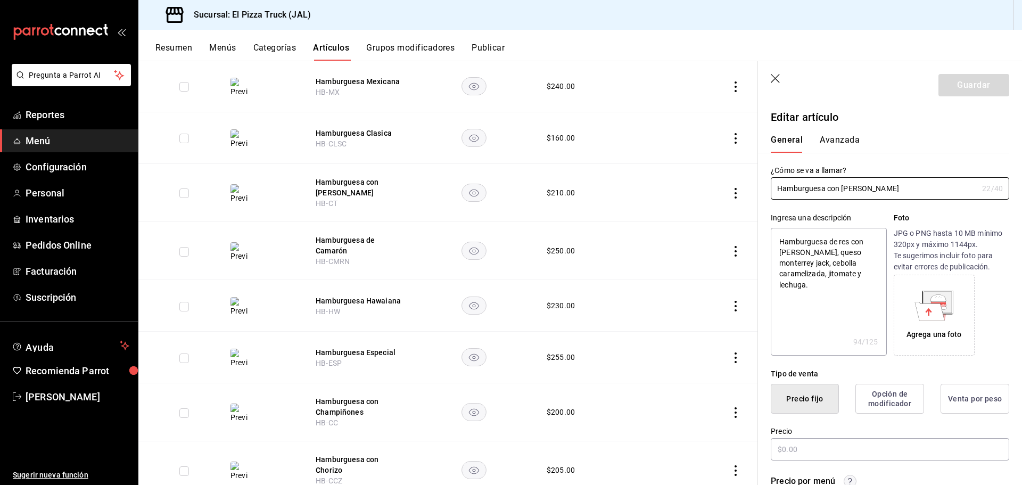
type textarea "x"
type input "$210.00"
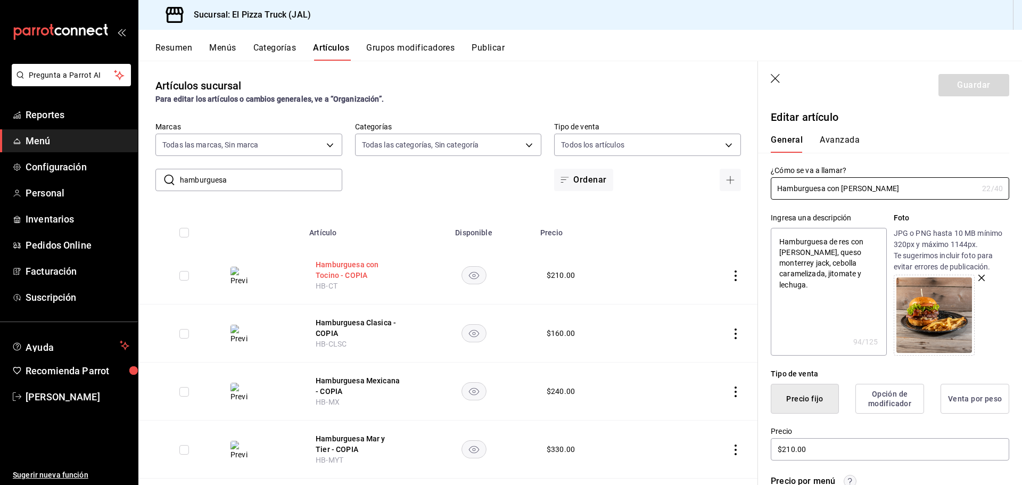
click at [345, 270] on button "Hamburguesa con Tocino - COPIA" at bounding box center [358, 269] width 85 height 21
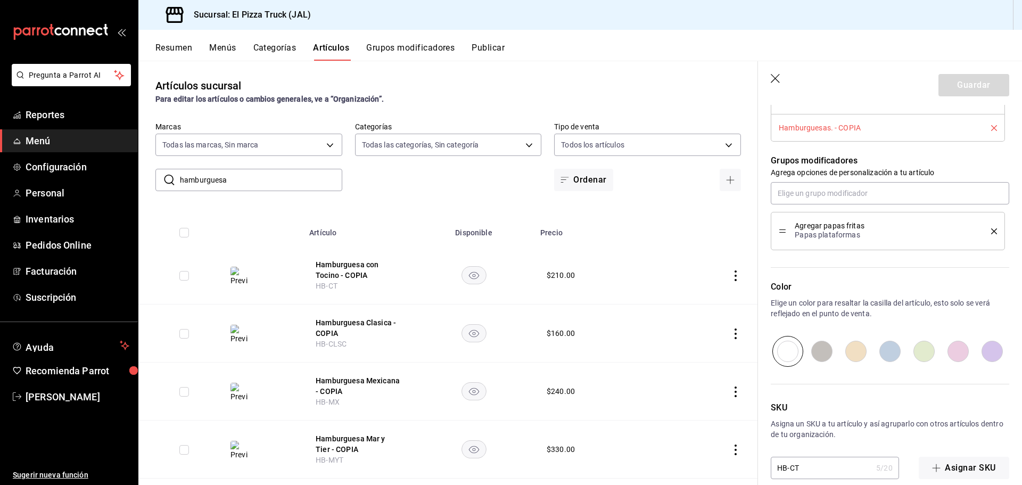
scroll to position [474, 0]
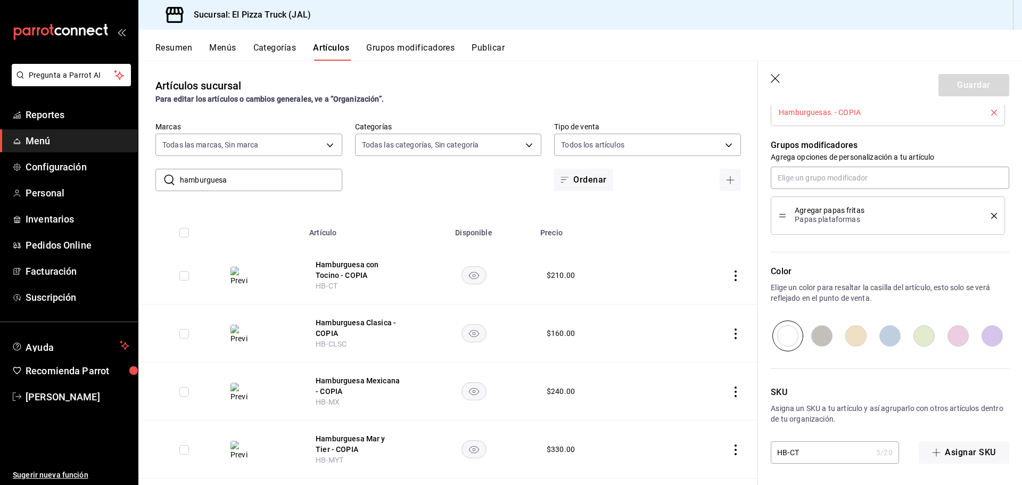
click at [833, 454] on input "HB-CT" at bounding box center [820, 452] width 101 height 21
type textarea "x"
type input "HB-CT-"
type textarea "x"
type input "HB-CT-P"
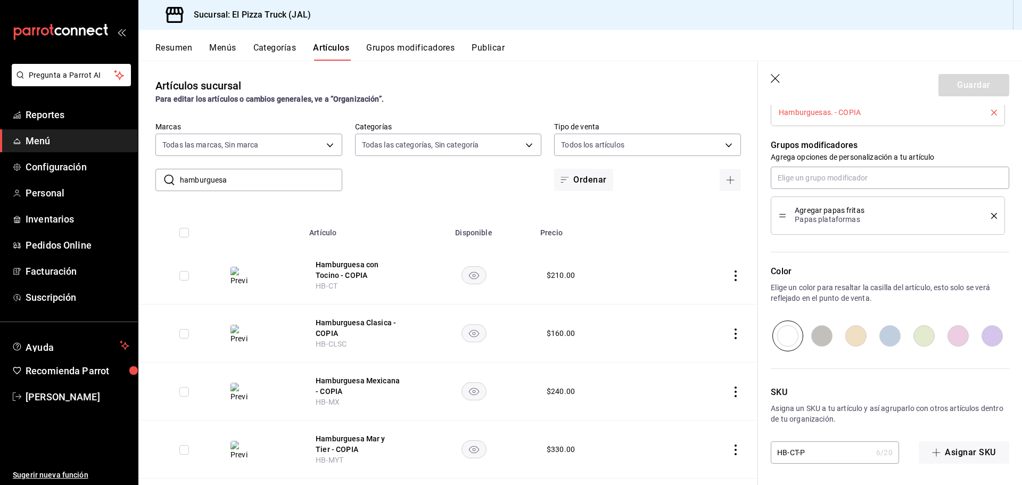
type textarea "x"
type input "HB-CT-PR"
type textarea "x"
type input "HB-CT-PRO"
type textarea "x"
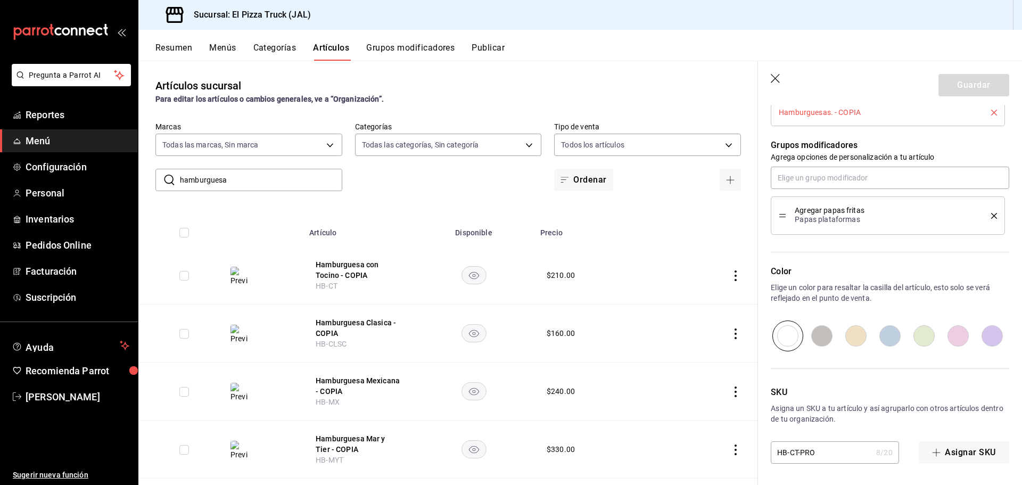
type input "HB-CT-PROM"
type textarea "x"
type input "HB-CT-PROMO"
type textarea "x"
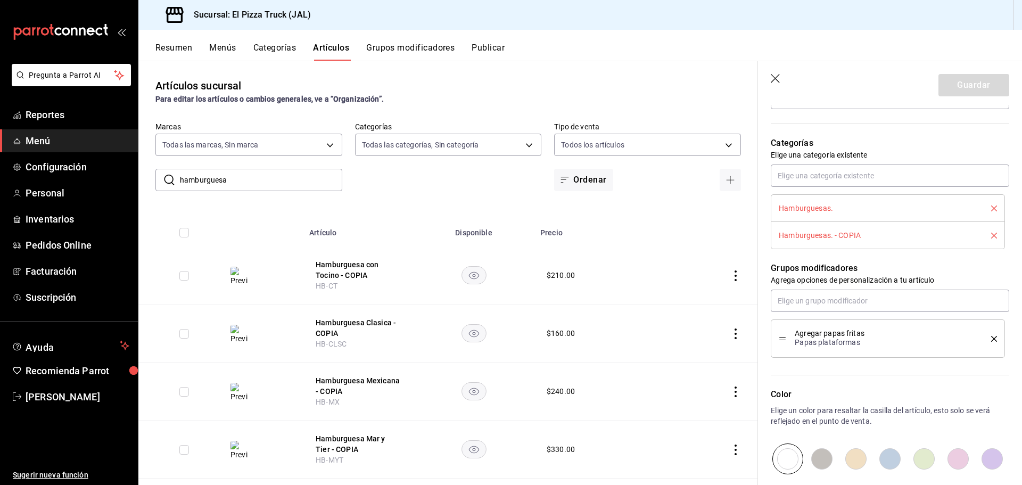
scroll to position [314, 0]
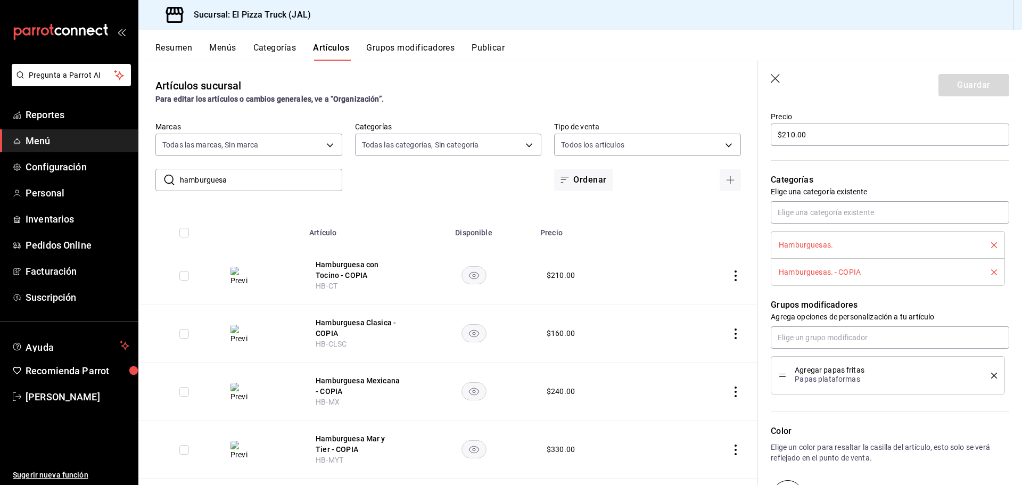
type input "HB-CT-PROMO"
click at [991, 247] on icon "delete" at bounding box center [994, 245] width 6 height 6
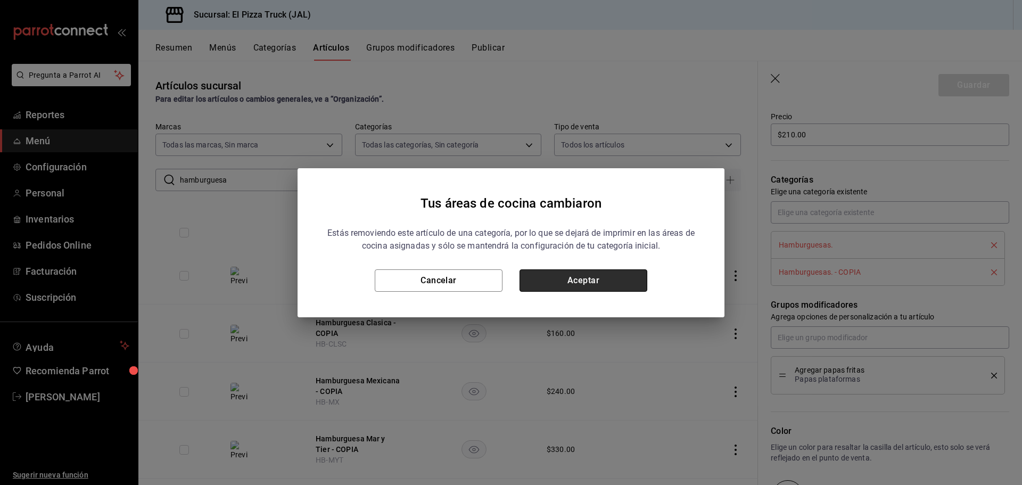
click at [613, 277] on button "Aceptar" at bounding box center [583, 280] width 128 height 22
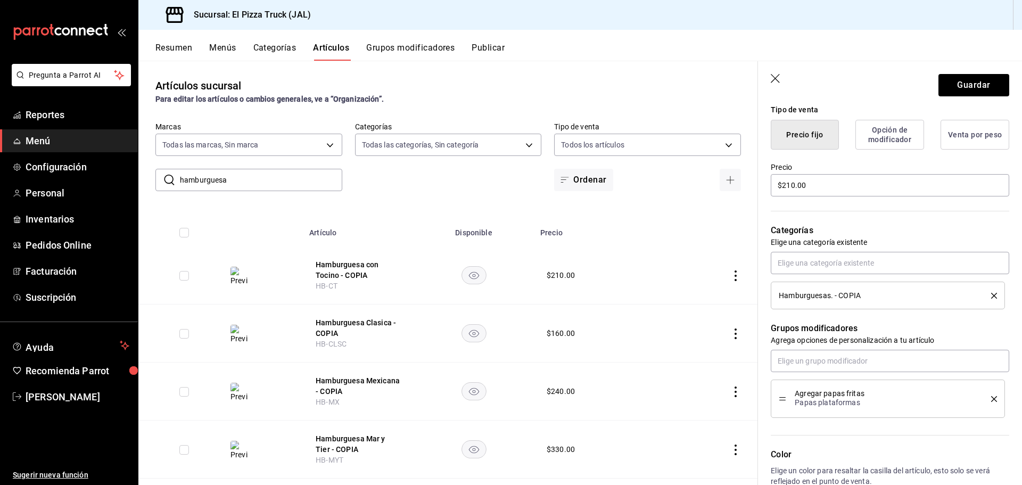
scroll to position [128, 0]
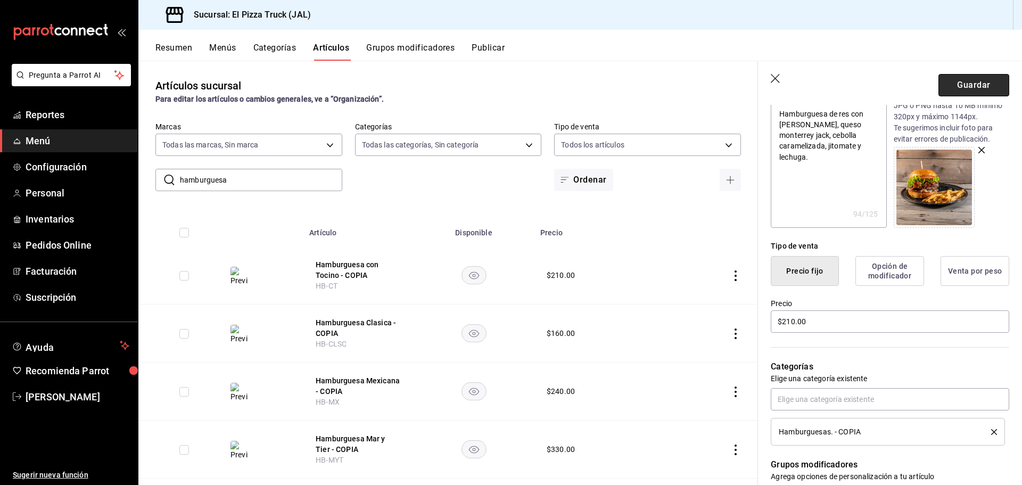
click at [962, 88] on button "Guardar" at bounding box center [973, 85] width 71 height 22
type textarea "x"
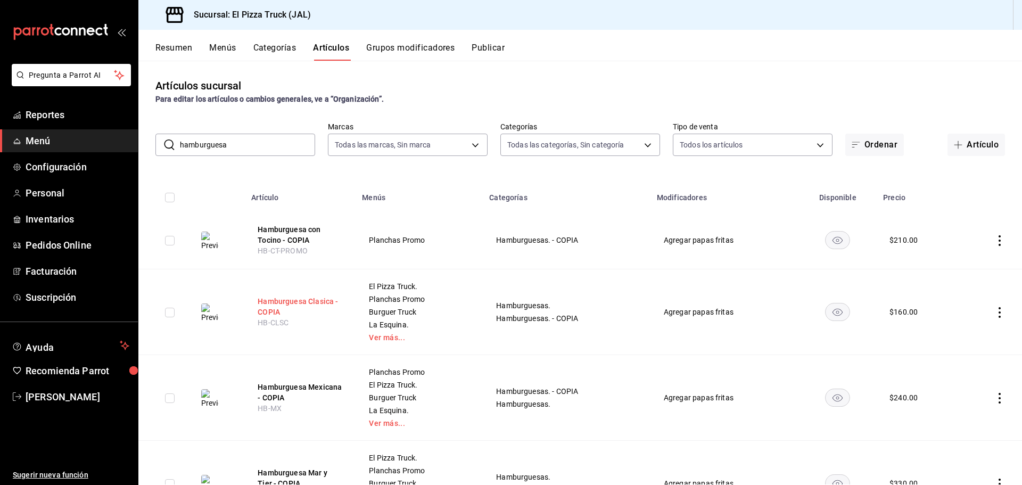
click at [311, 302] on button "Hamburguesa Clasica - COPIA" at bounding box center [300, 306] width 85 height 21
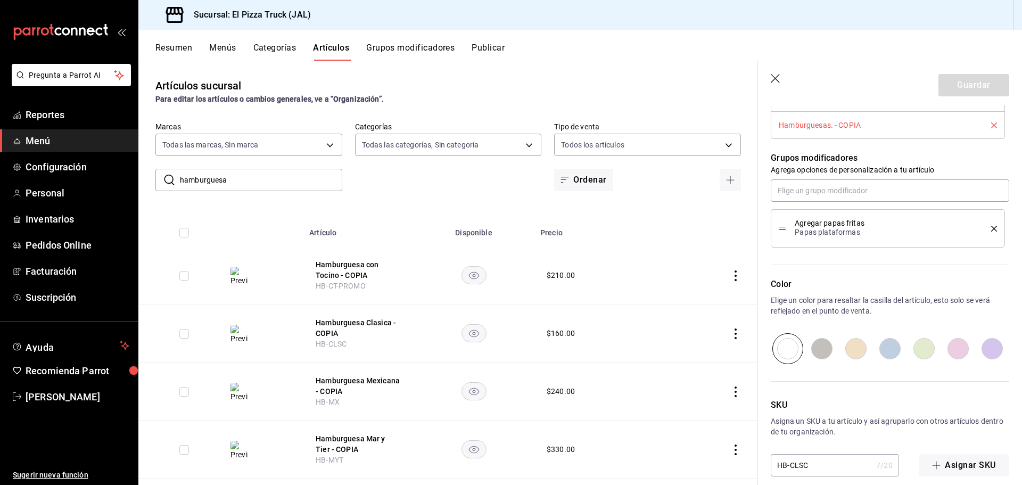
scroll to position [474, 0]
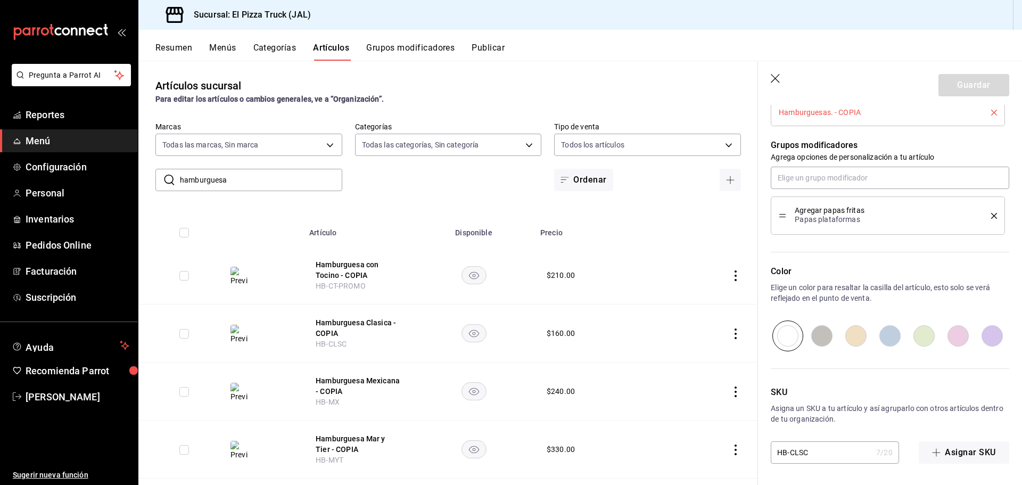
click at [776, 76] on icon "button" at bounding box center [775, 79] width 11 height 11
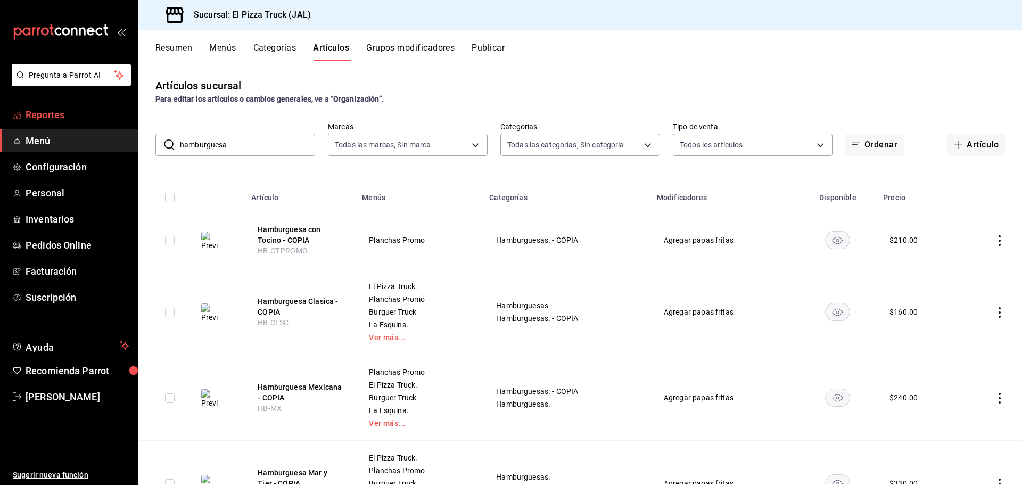
click at [37, 117] on span "Reportes" at bounding box center [78, 114] width 104 height 14
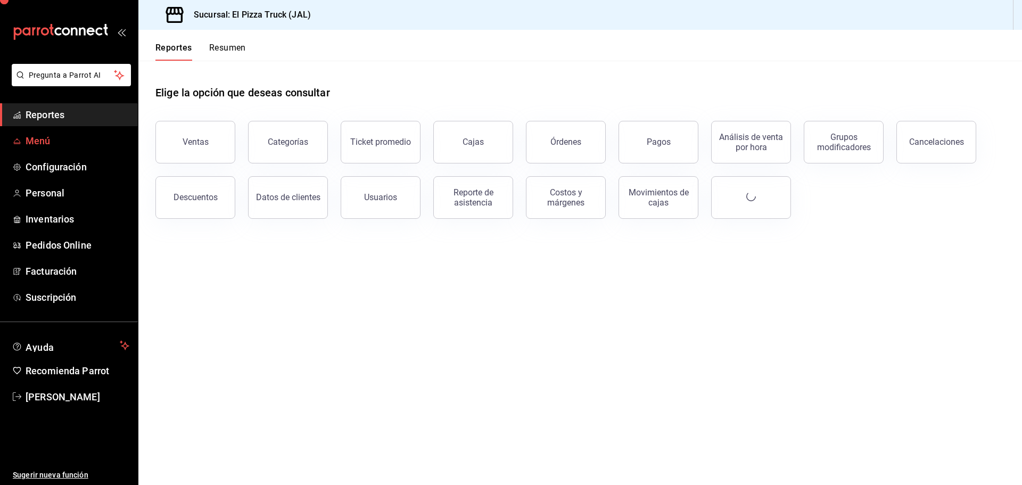
click at [41, 143] on span "Menú" at bounding box center [78, 141] width 104 height 14
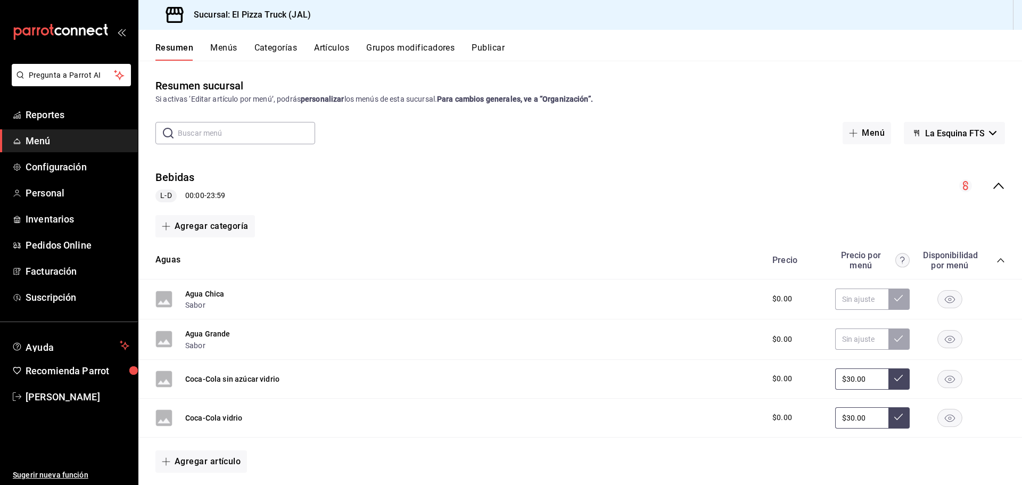
click at [339, 48] on button "Artículos" at bounding box center [331, 52] width 35 height 18
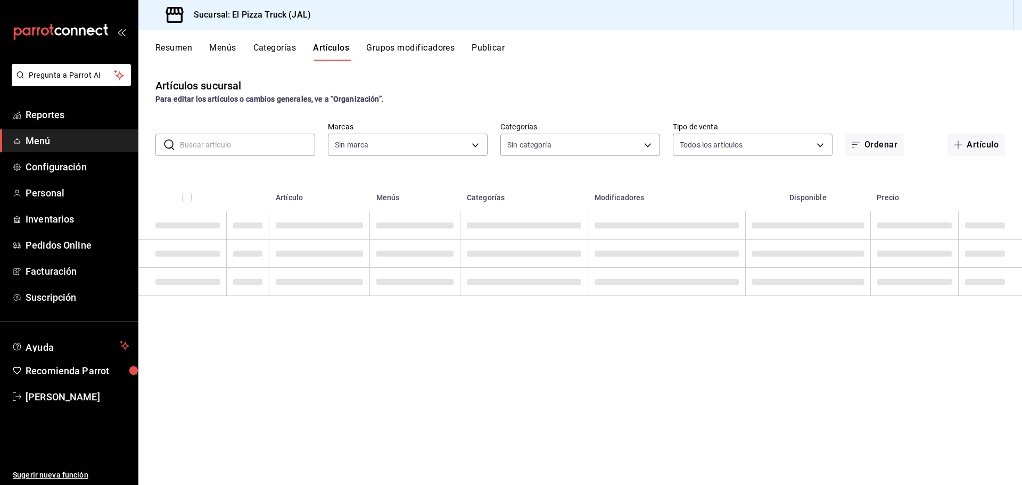
type input "65ea7caa-7d28-4651-a93b-a65c694a1269,bc154c9a-41bf-41ef-b57a-dee9ddddc16d,70111…"
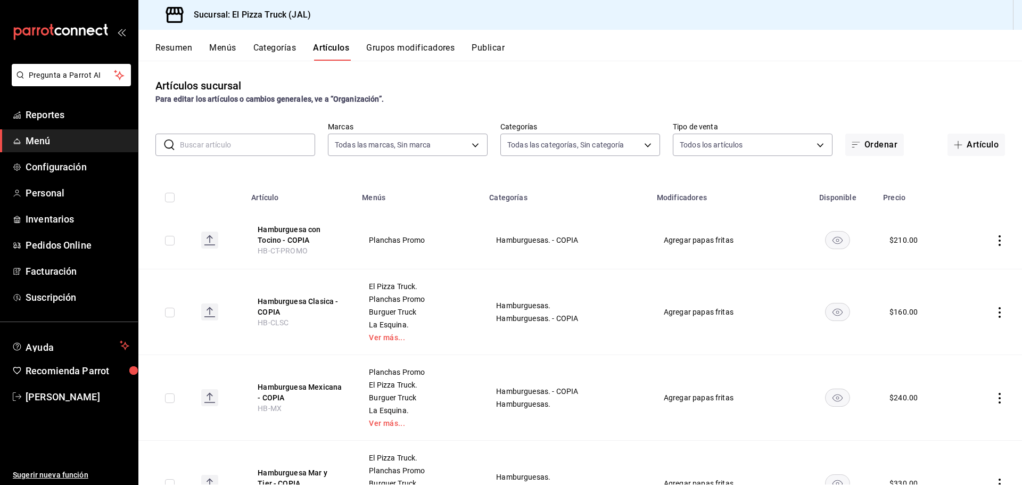
type input "c15787e7-6217-4551-b681-77b679b5e3f3,a441d866-96e6-4057-8867-d7266e748d34,b52d4…"
click at [170, 239] on input "checkbox" at bounding box center [170, 241] width 10 height 10
checkbox input "true"
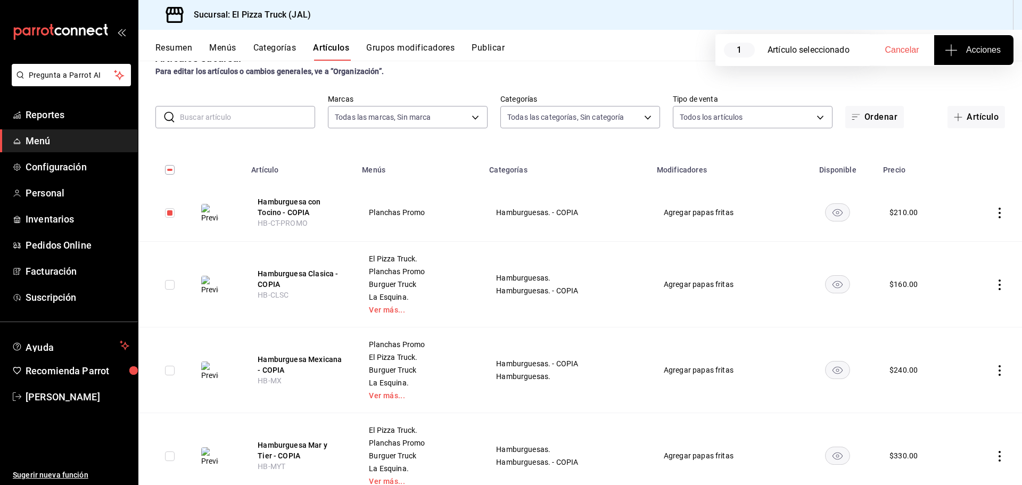
scroll to position [160, 0]
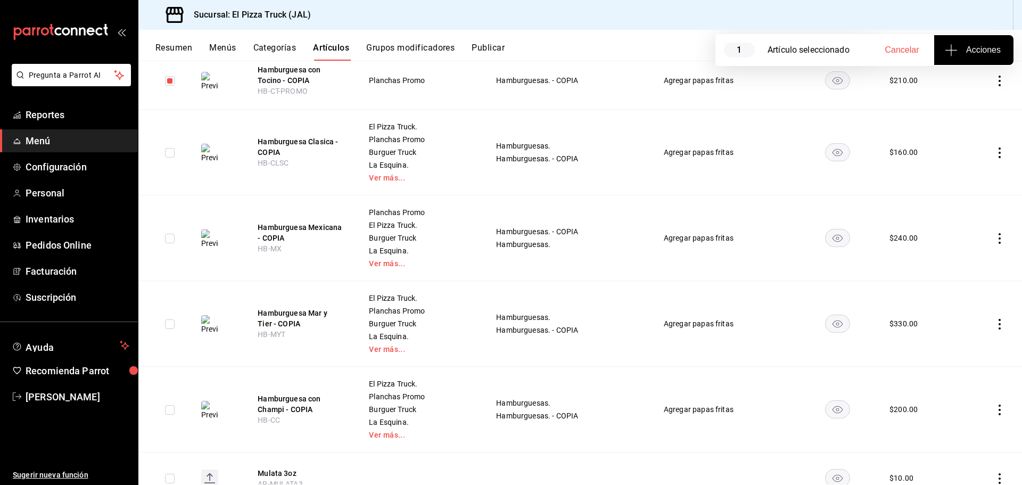
click at [171, 155] on input "checkbox" at bounding box center [170, 153] width 10 height 10
checkbox input "true"
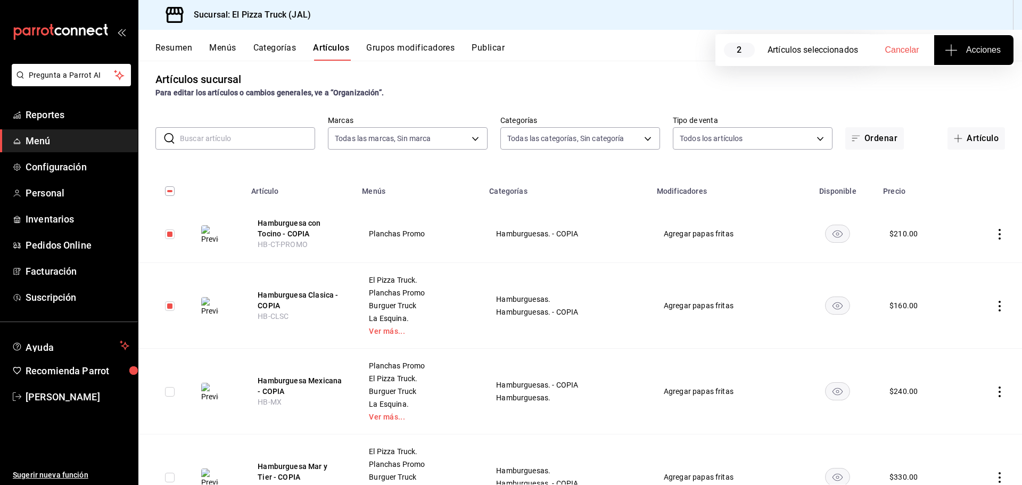
scroll to position [0, 0]
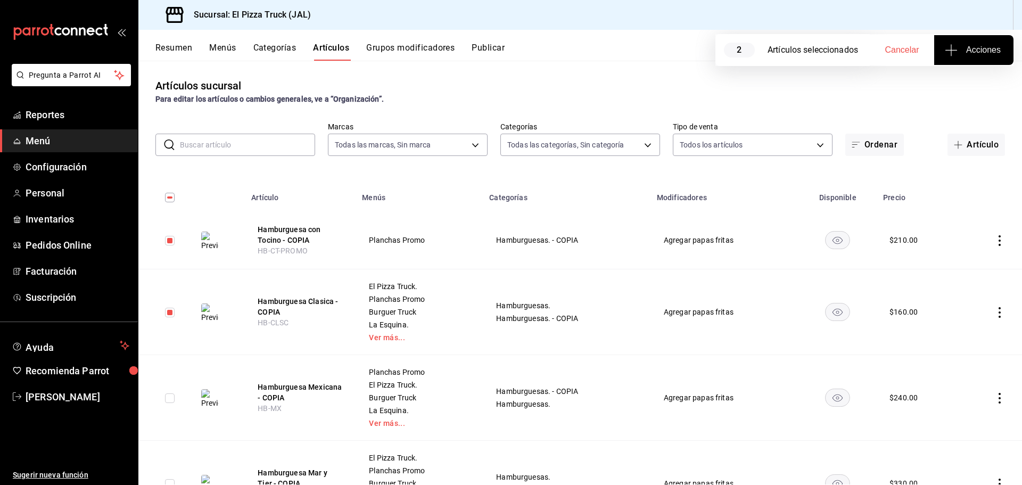
click at [967, 59] on button "Acciones" at bounding box center [973, 50] width 79 height 30
click at [817, 87] on div at bounding box center [511, 242] width 1022 height 485
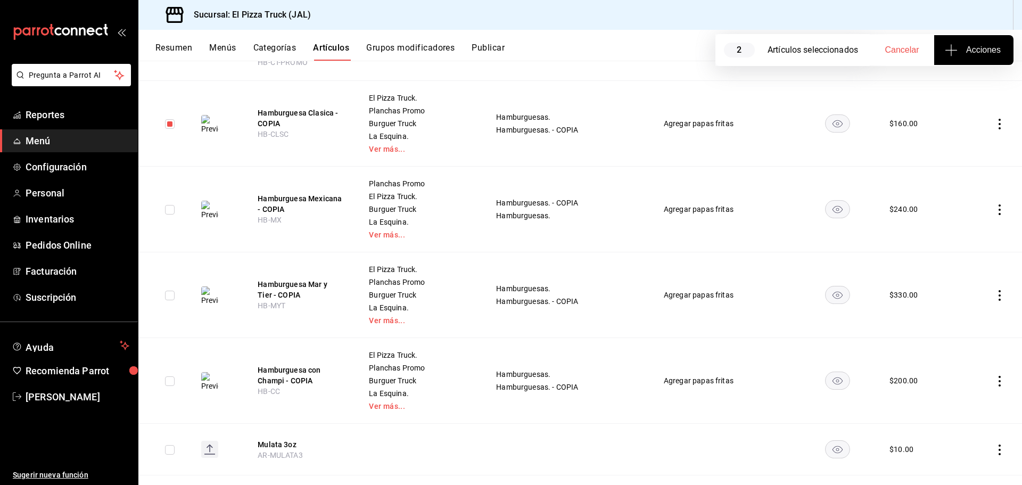
scroll to position [213, 0]
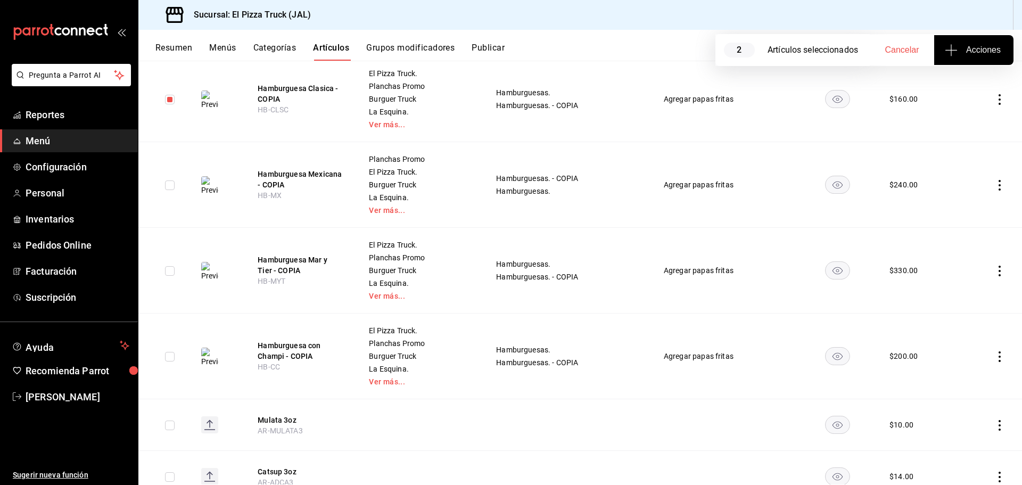
click at [169, 184] on input "checkbox" at bounding box center [170, 185] width 10 height 10
checkbox input "true"
click at [169, 269] on input "checkbox" at bounding box center [170, 271] width 10 height 10
checkbox input "true"
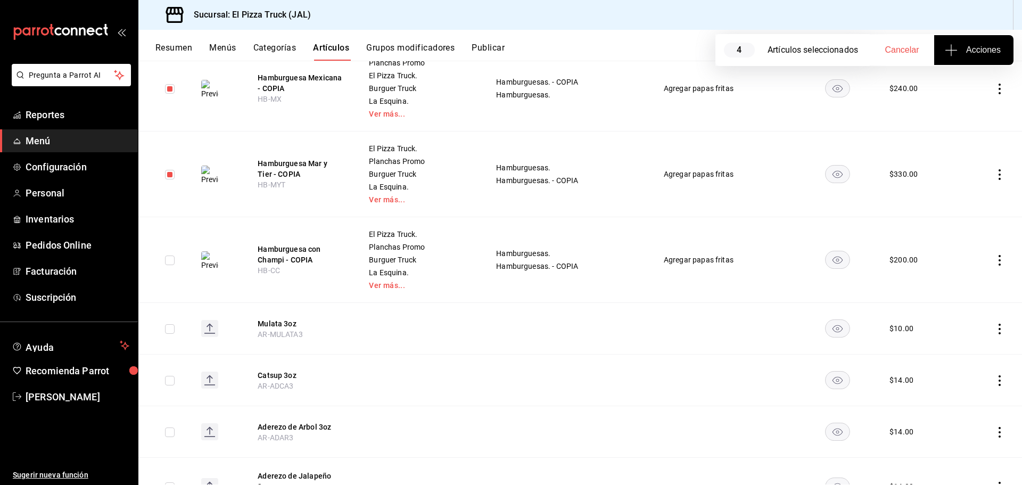
scroll to position [372, 0]
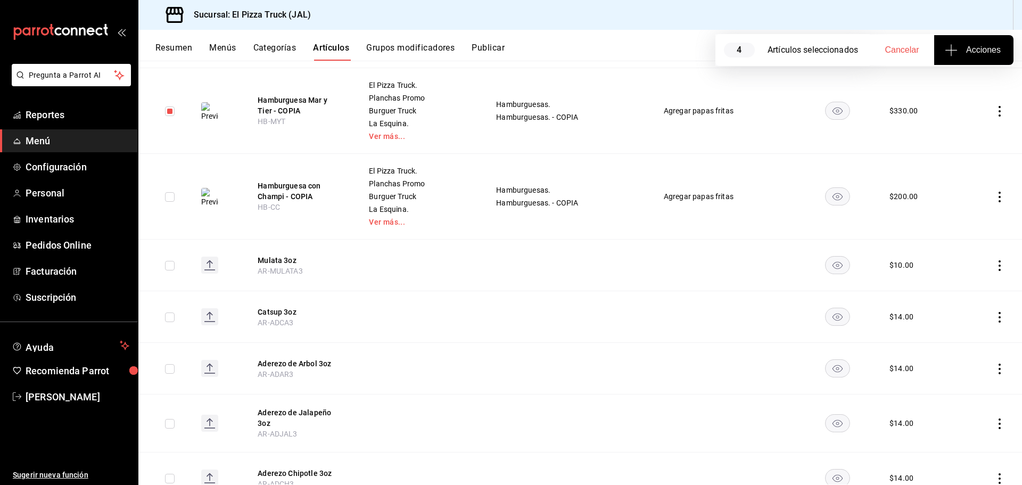
click at [169, 196] on input "checkbox" at bounding box center [170, 197] width 10 height 10
checkbox input "true"
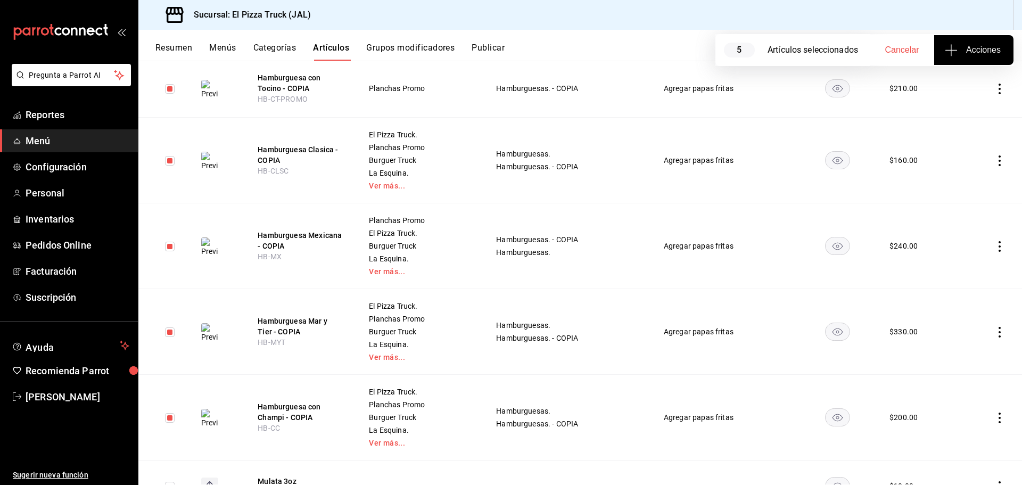
scroll to position [0, 0]
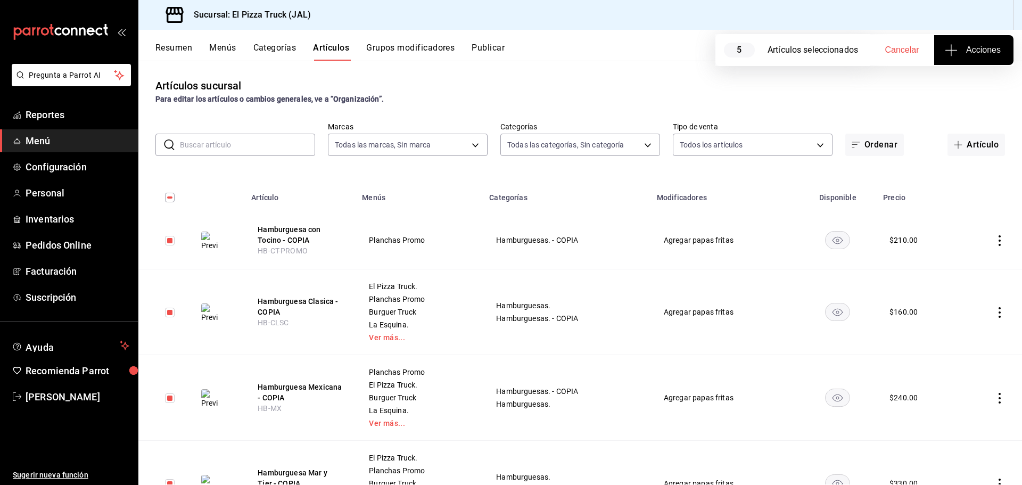
click at [258, 144] on input "text" at bounding box center [247, 144] width 135 height 21
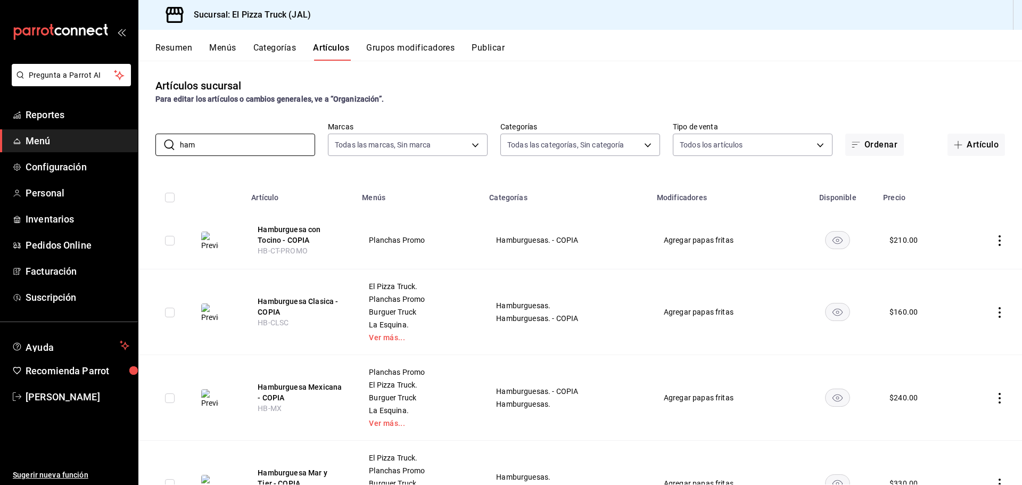
type input "hamburguesa"
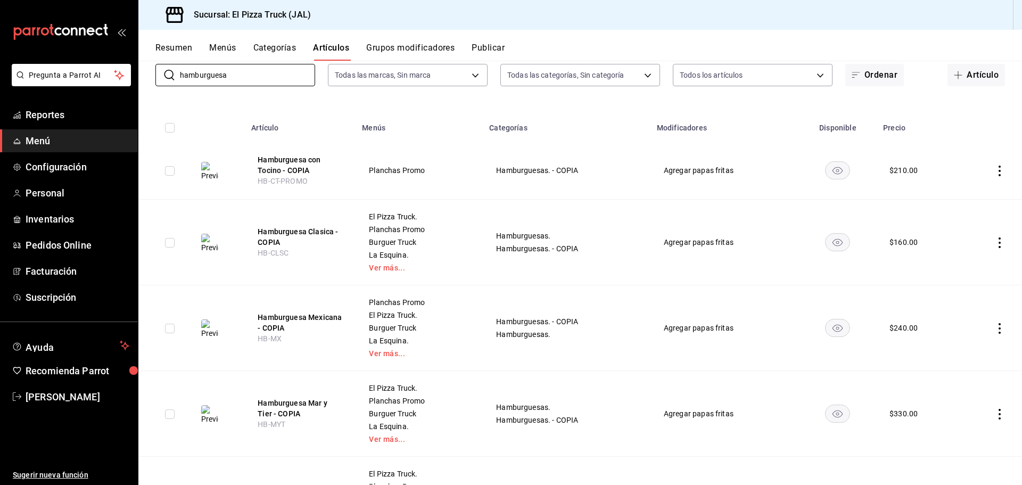
scroll to position [106, 0]
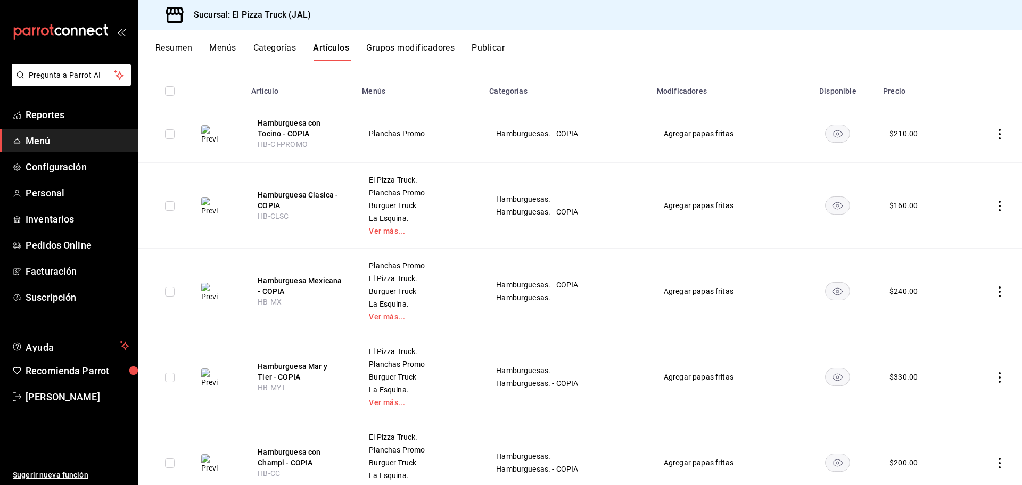
click at [169, 136] on input "checkbox" at bounding box center [170, 134] width 10 height 10
checkbox input "true"
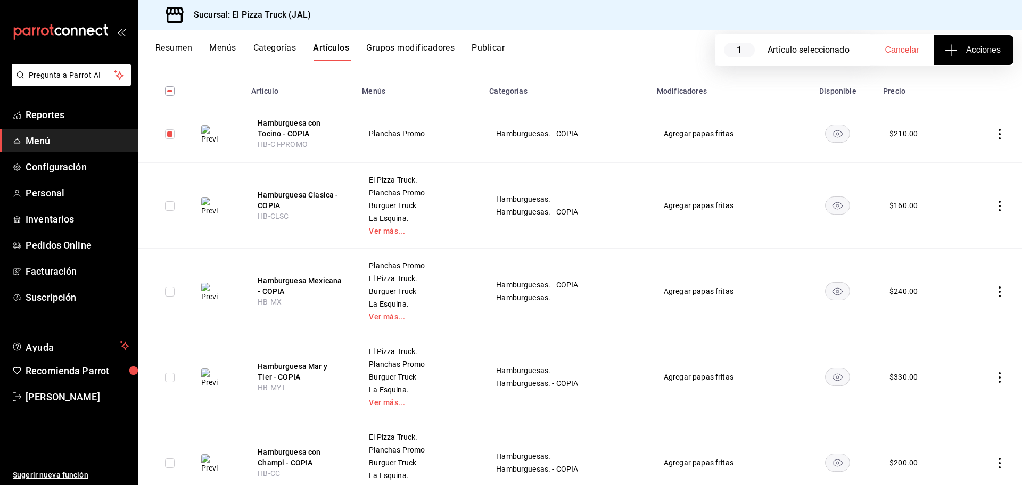
click at [171, 202] on input "checkbox" at bounding box center [170, 206] width 10 height 10
checkbox input "true"
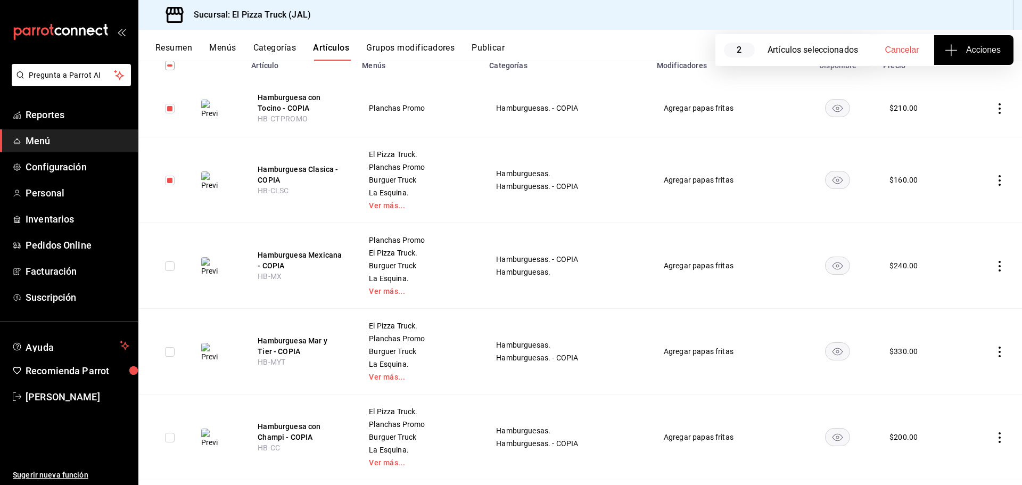
scroll to position [266, 0]
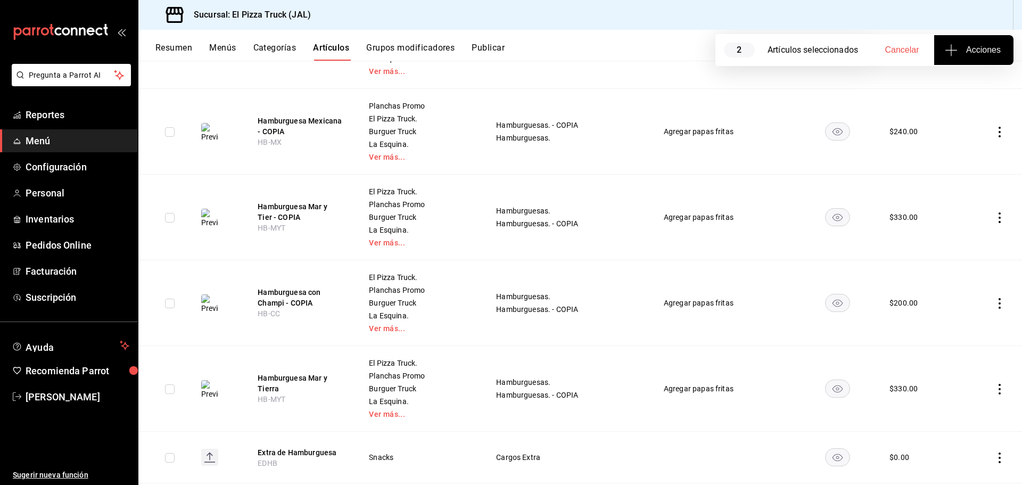
drag, startPoint x: 172, startPoint y: 126, endPoint x: 171, endPoint y: 132, distance: 6.1
click at [172, 126] on td at bounding box center [165, 132] width 54 height 86
click at [171, 134] on input "checkbox" at bounding box center [170, 132] width 10 height 10
checkbox input "true"
click at [176, 214] on td at bounding box center [165, 218] width 54 height 86
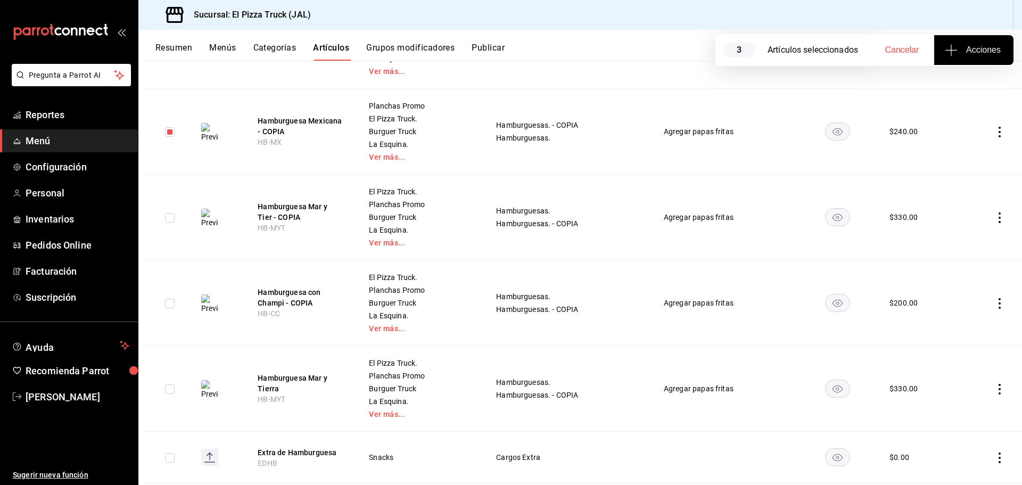
click at [174, 216] on input "checkbox" at bounding box center [170, 218] width 10 height 10
checkbox input "true"
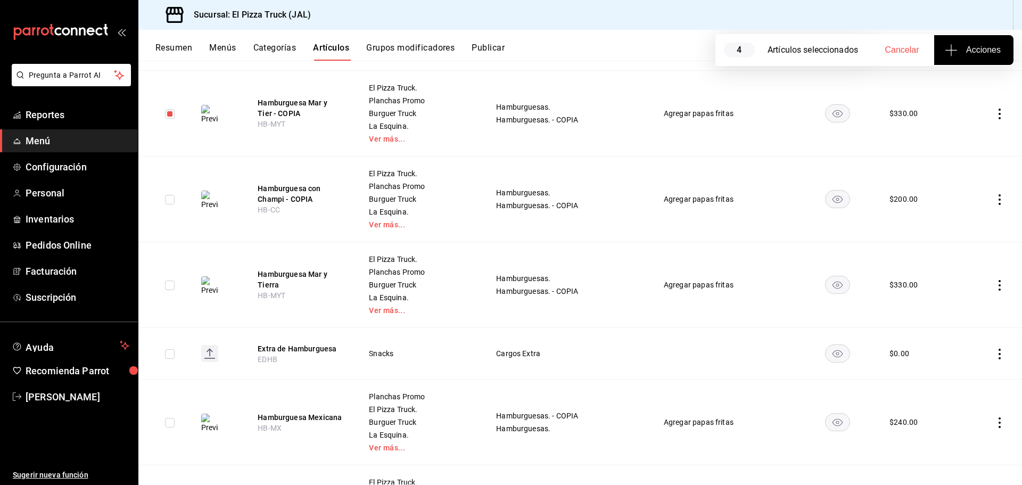
scroll to position [426, 0]
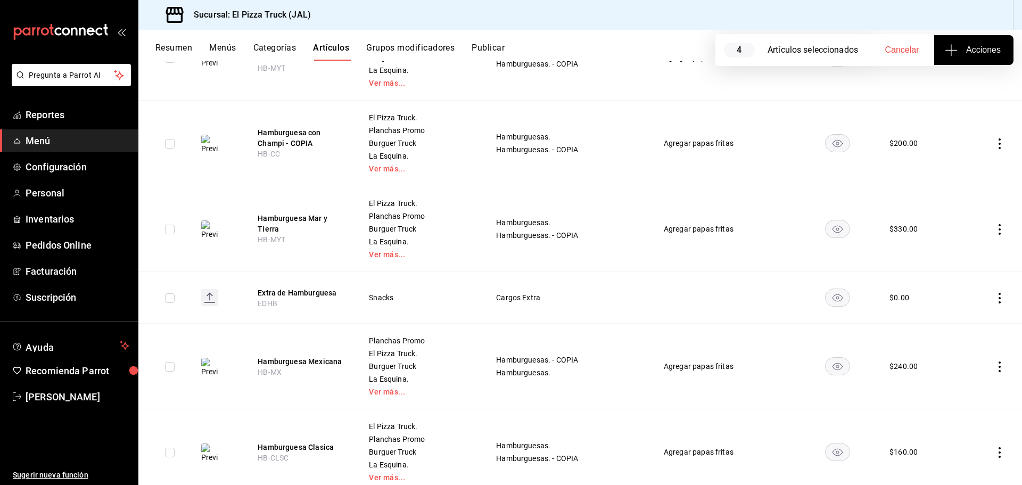
click at [173, 144] on input "checkbox" at bounding box center [170, 144] width 10 height 10
checkbox input "true"
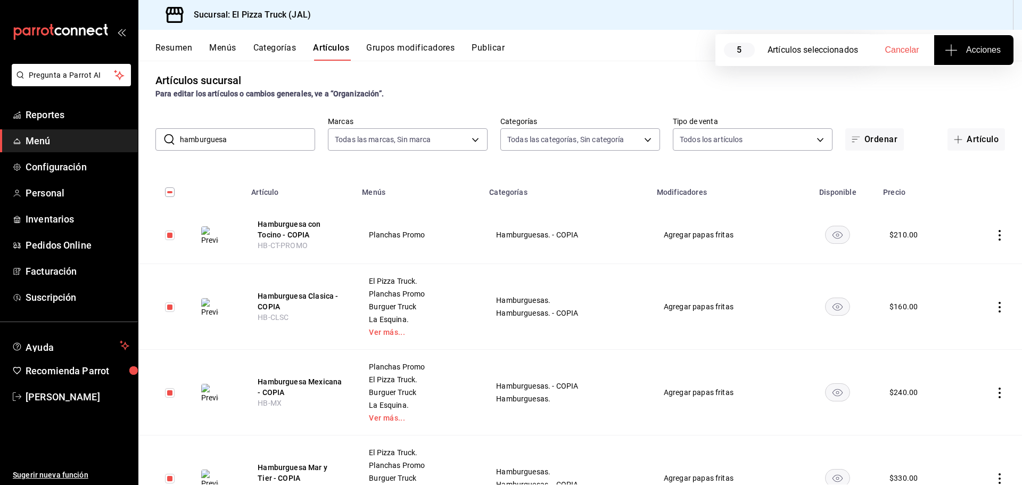
scroll to position [0, 0]
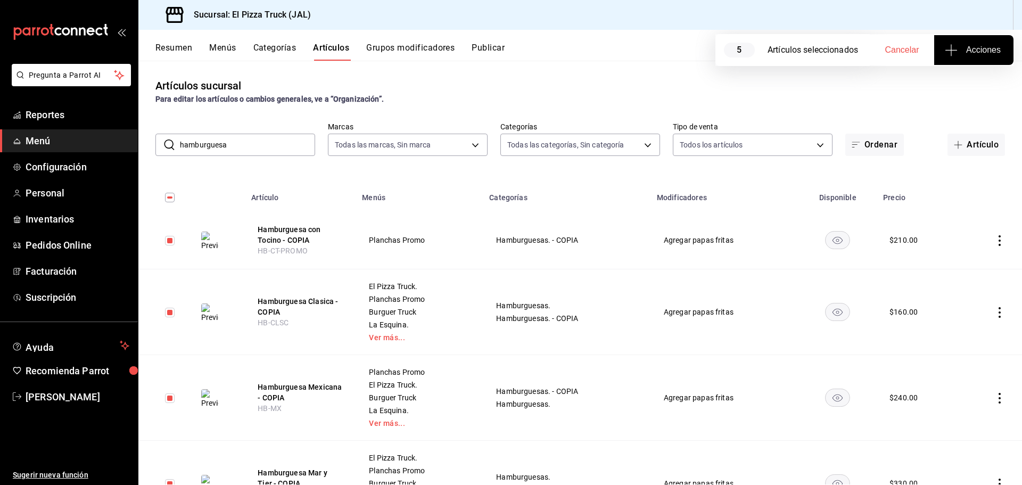
click at [966, 49] on span "Acciones" at bounding box center [974, 50] width 54 height 13
click at [973, 80] on span "Agregar tipo" at bounding box center [973, 83] width 63 height 11
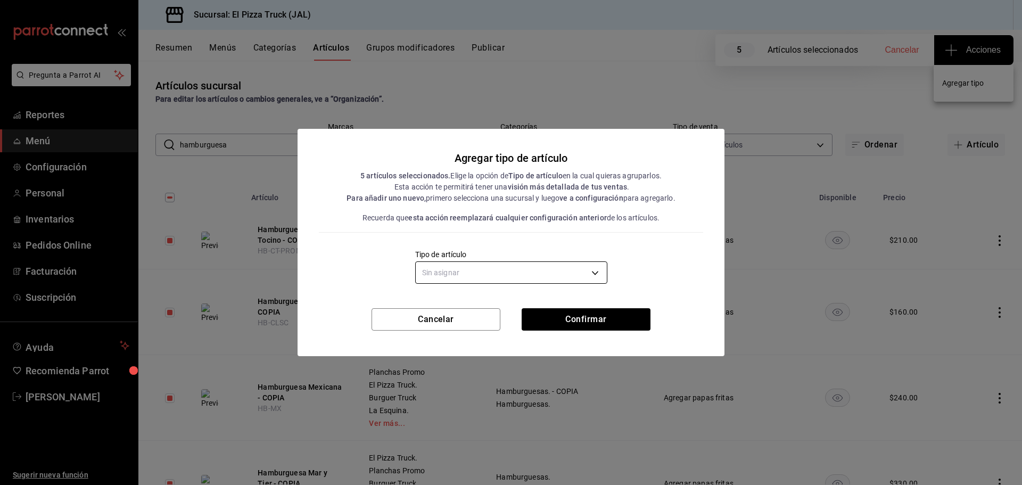
click at [500, 272] on body "Pregunta a Parrot AI Reportes Menú Configuración Personal Inventarios Pedidos O…" at bounding box center [511, 242] width 1022 height 485
drag, startPoint x: 626, startPoint y: 249, endPoint x: 609, endPoint y: 263, distance: 21.5
click at [626, 249] on div at bounding box center [511, 242] width 1022 height 485
click at [441, 322] on button "Cancelar" at bounding box center [435, 319] width 129 height 22
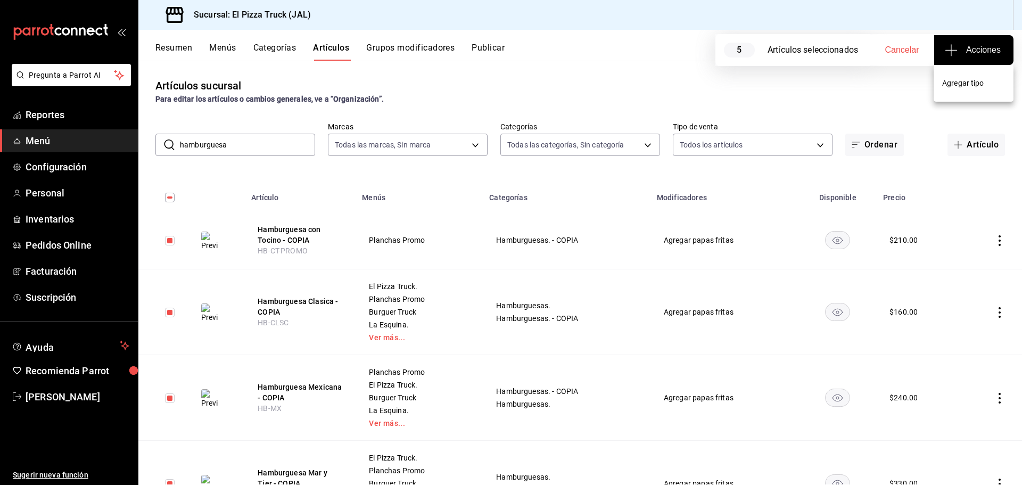
click at [868, 147] on div at bounding box center [511, 242] width 1022 height 485
drag, startPoint x: 979, startPoint y: 238, endPoint x: 991, endPoint y: 239, distance: 12.3
click at [990, 239] on td at bounding box center [990, 240] width 62 height 58
click at [998, 239] on icon "actions" at bounding box center [999, 240] width 2 height 11
click at [959, 308] on span "Eliminar" at bounding box center [959, 308] width 27 height 9
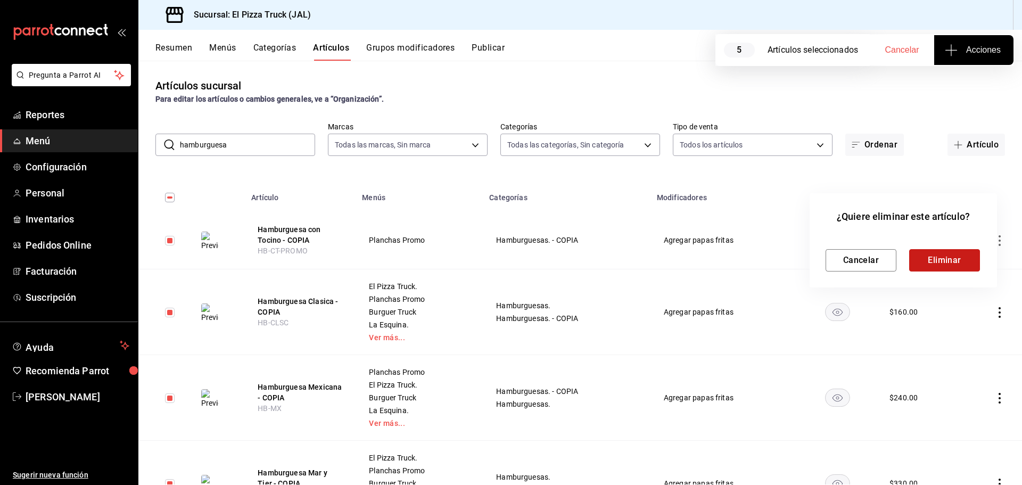
click at [954, 265] on button "Eliminar" at bounding box center [944, 260] width 71 height 22
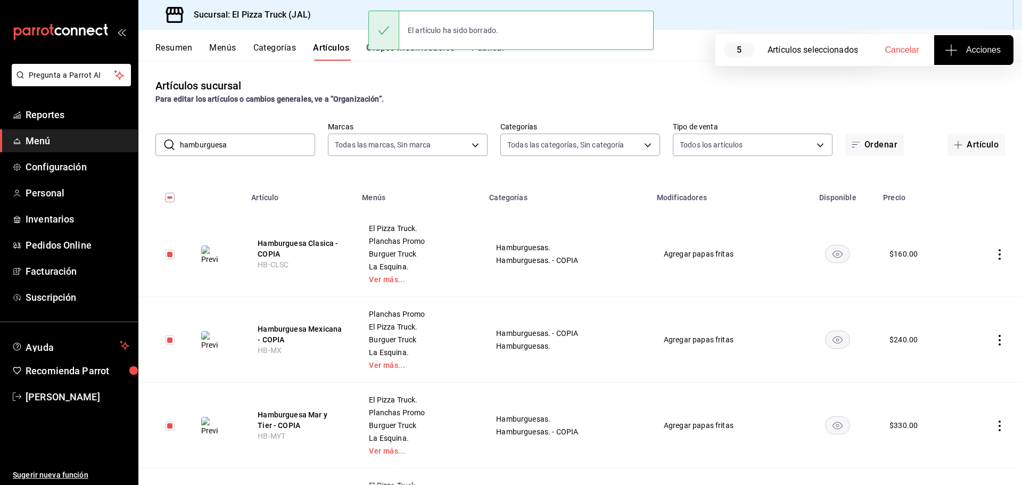
click at [1000, 251] on td at bounding box center [990, 254] width 62 height 86
click at [990, 248] on td at bounding box center [990, 254] width 62 height 86
click at [994, 253] on icon "actions" at bounding box center [999, 254] width 11 height 11
drag, startPoint x: 948, startPoint y: 326, endPoint x: 942, endPoint y: 318, distance: 9.9
click at [948, 326] on span "Eliminar" at bounding box center [959, 322] width 27 height 9
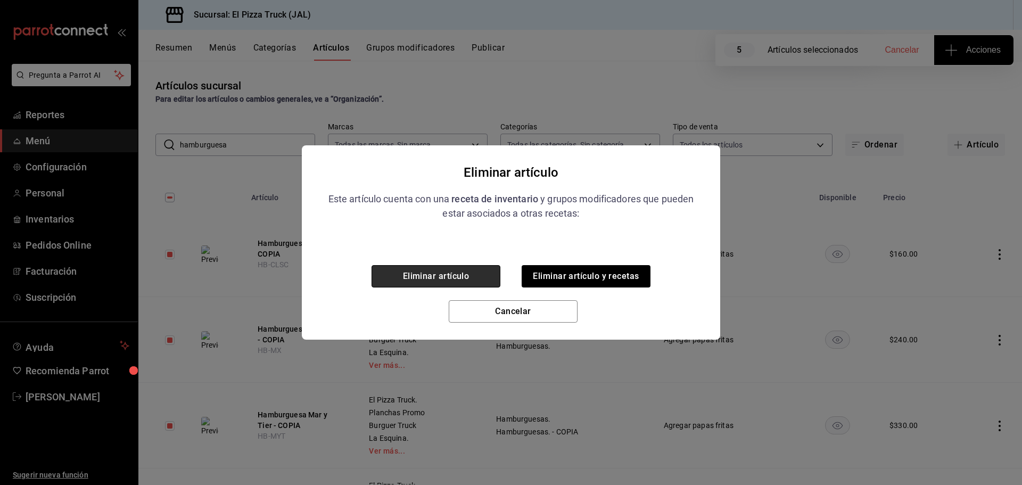
click at [425, 278] on button "Eliminar artículo" at bounding box center [435, 276] width 129 height 22
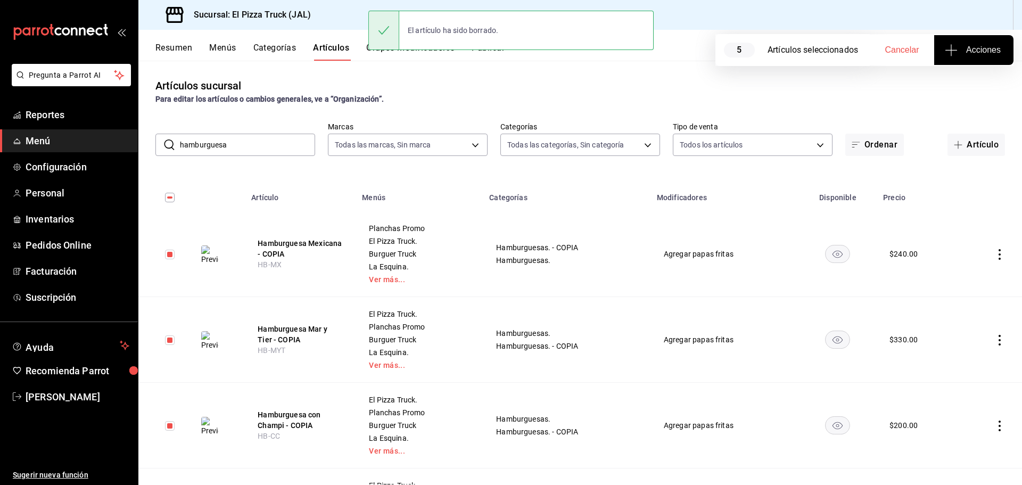
click at [994, 255] on icon "actions" at bounding box center [999, 254] width 11 height 11
drag, startPoint x: 947, startPoint y: 322, endPoint x: 841, endPoint y: 321, distance: 105.9
click at [947, 322] on span "Eliminar" at bounding box center [959, 322] width 27 height 9
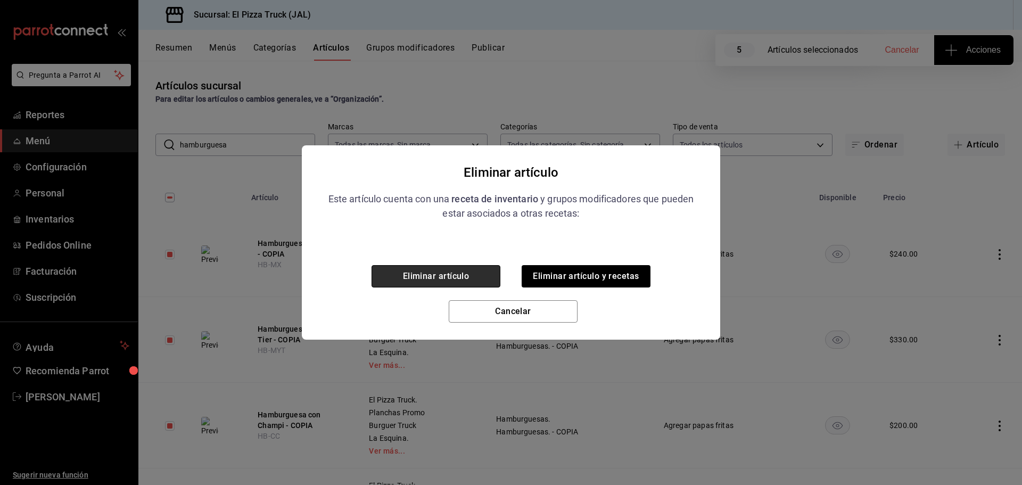
click at [458, 276] on button "Eliminar artículo" at bounding box center [435, 276] width 129 height 22
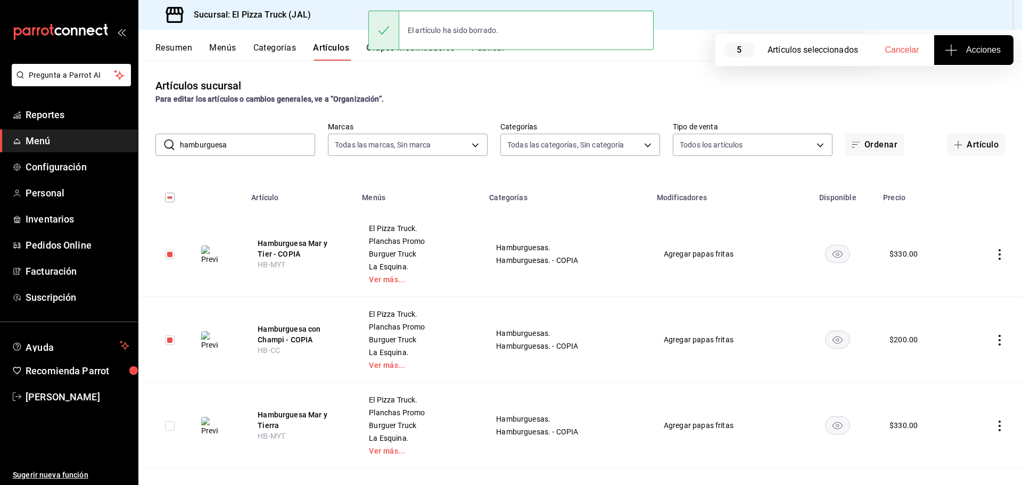
click at [998, 255] on td at bounding box center [990, 254] width 62 height 86
click at [994, 255] on icon "actions" at bounding box center [999, 254] width 11 height 11
click at [948, 321] on span "Eliminar" at bounding box center [959, 322] width 27 height 9
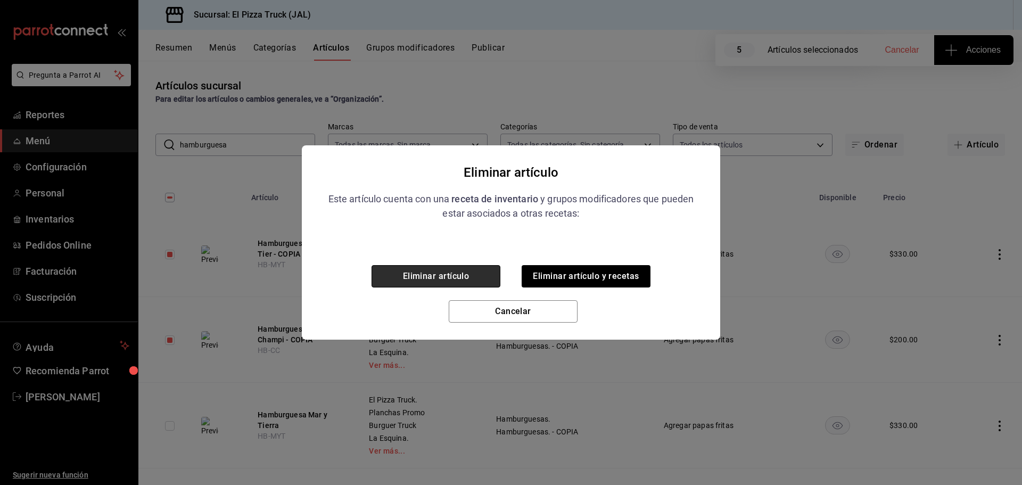
click at [429, 277] on button "Eliminar artículo" at bounding box center [435, 276] width 129 height 22
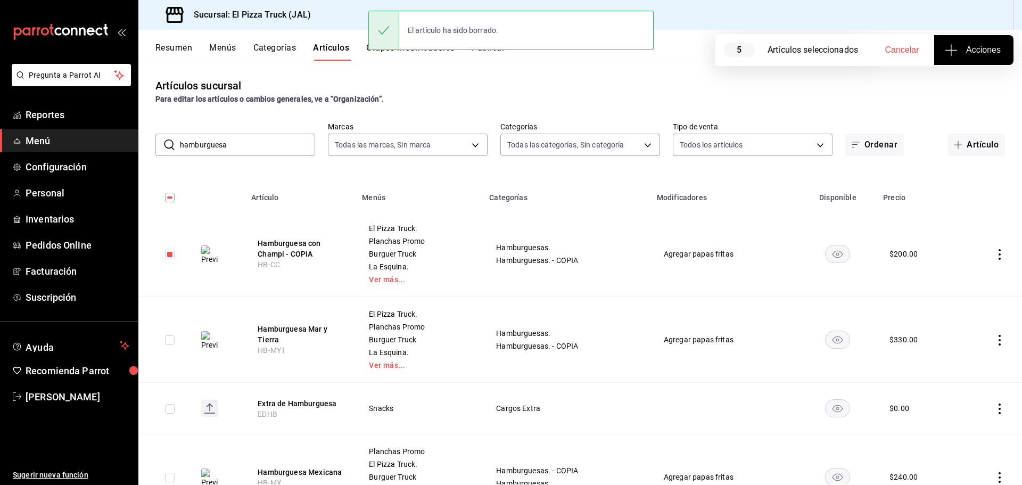
click at [994, 256] on icon "actions" at bounding box center [999, 254] width 11 height 11
click at [943, 319] on div at bounding box center [935, 322] width 19 height 11
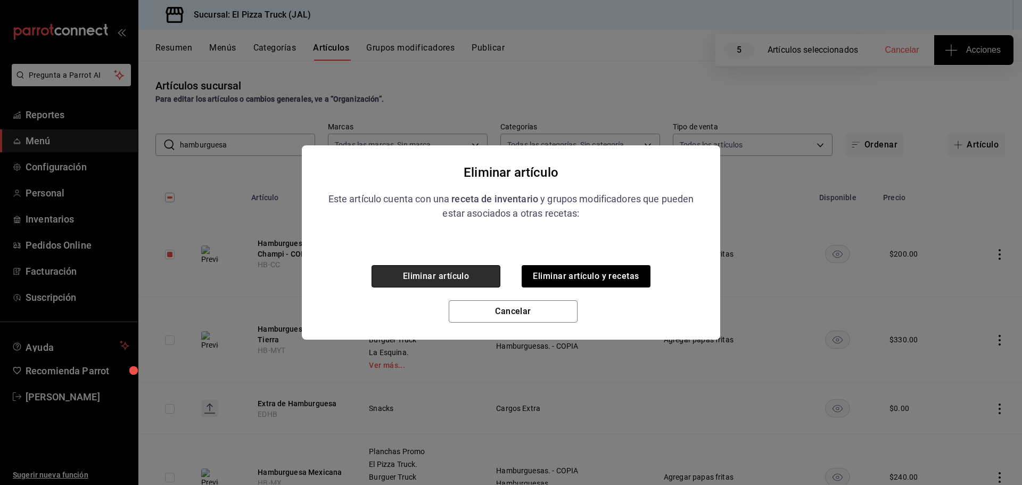
click at [449, 273] on button "Eliminar artículo" at bounding box center [435, 276] width 129 height 22
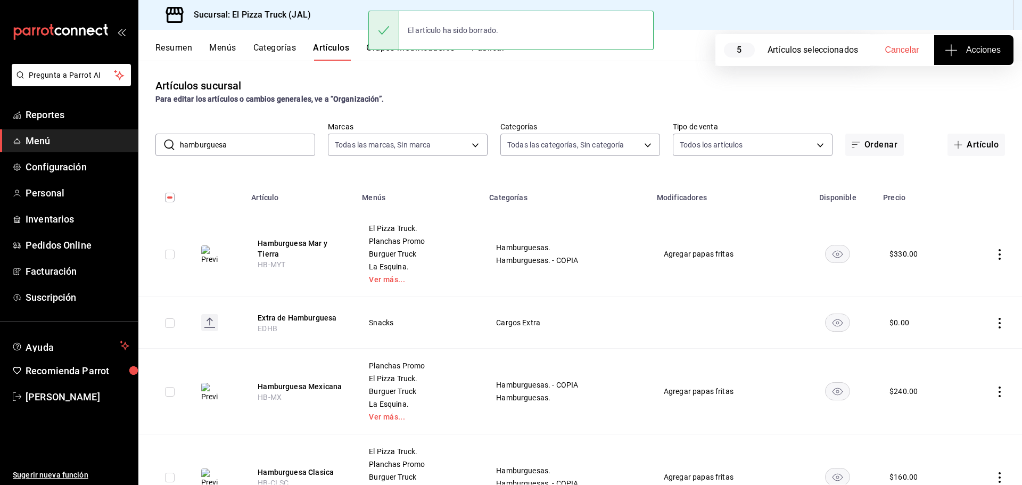
click at [496, 52] on div "El artículo ha sido borrado." at bounding box center [510, 30] width 285 height 46
click at [499, 57] on button "Publicar" at bounding box center [487, 52] width 33 height 18
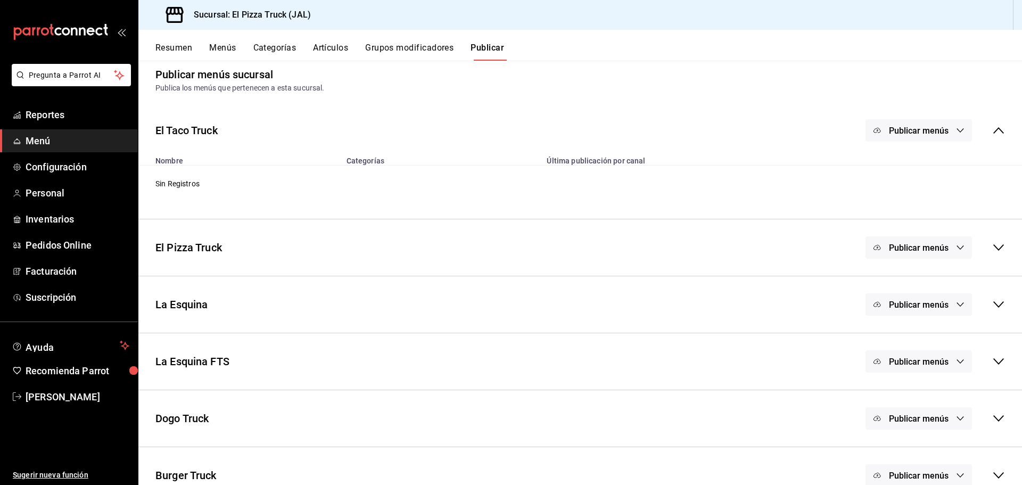
scroll to position [31, 0]
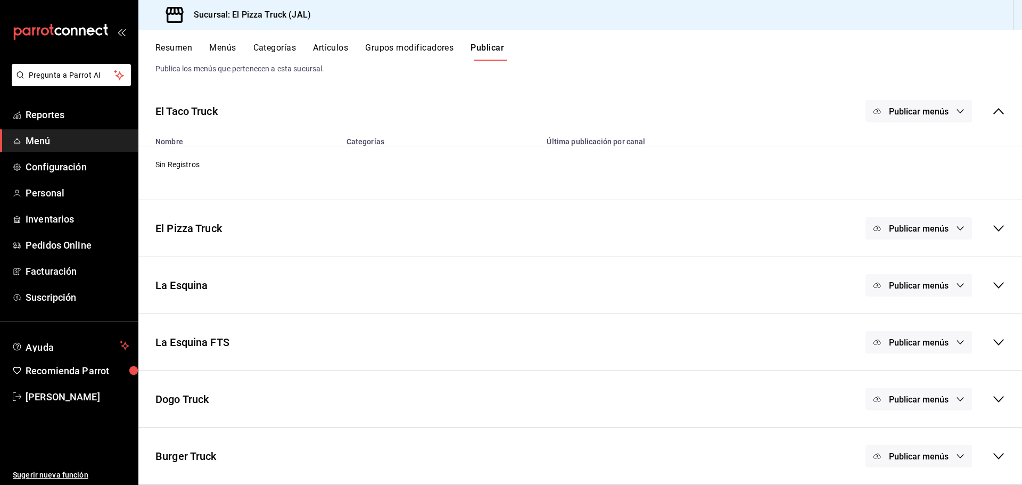
click at [914, 113] on div "Publicar menús" at bounding box center [918, 111] width 106 height 22
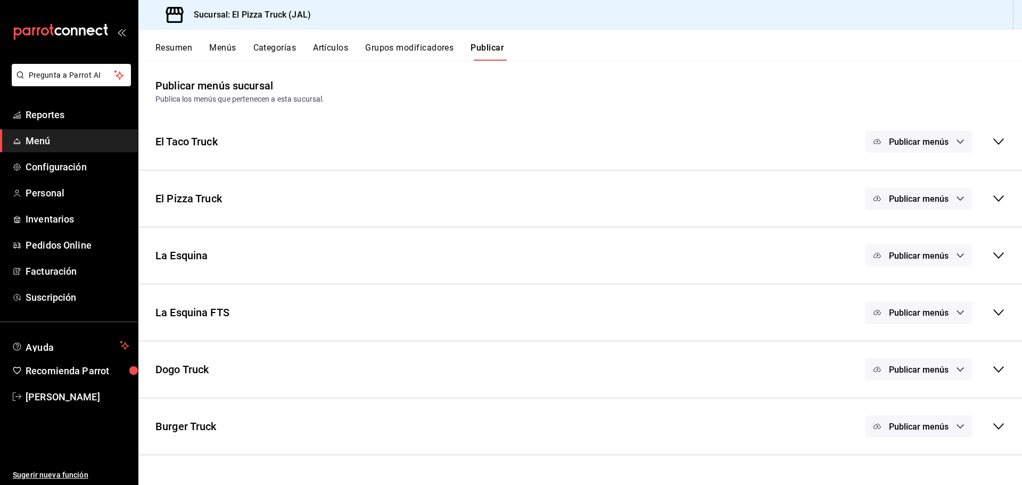
click at [923, 311] on span "Publicar menús" at bounding box center [919, 313] width 60 height 10
click at [937, 346] on span "Punto de venta" at bounding box center [933, 347] width 51 height 11
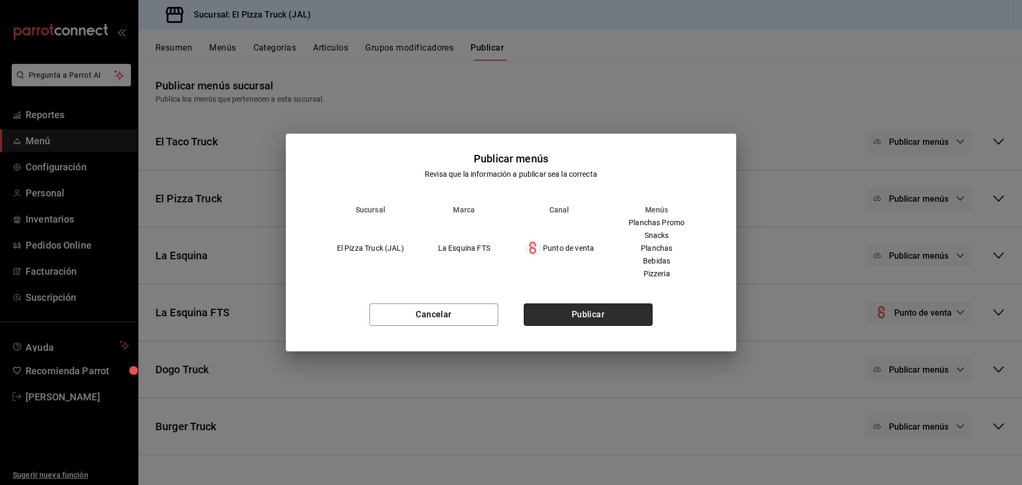
click at [604, 318] on button "Publicar" at bounding box center [588, 314] width 129 height 22
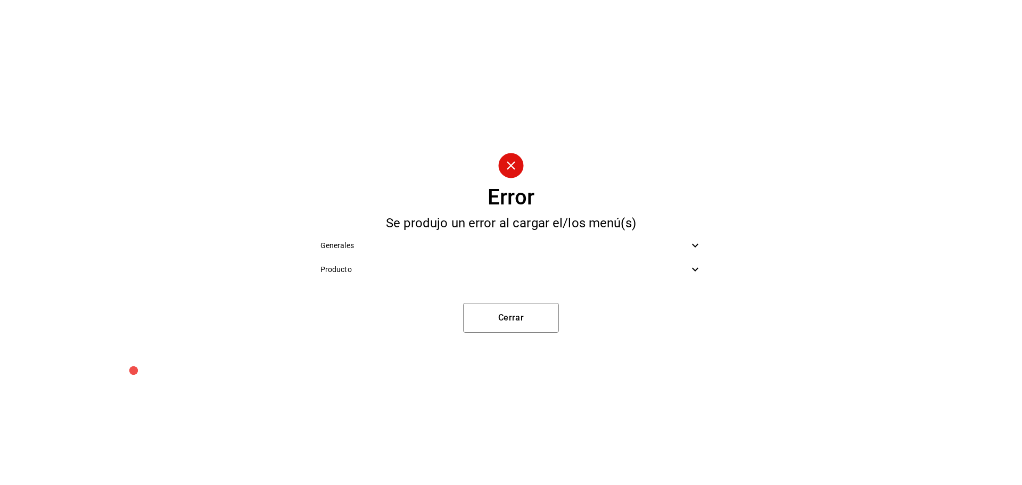
click at [552, 264] on span "Producto" at bounding box center [504, 269] width 369 height 11
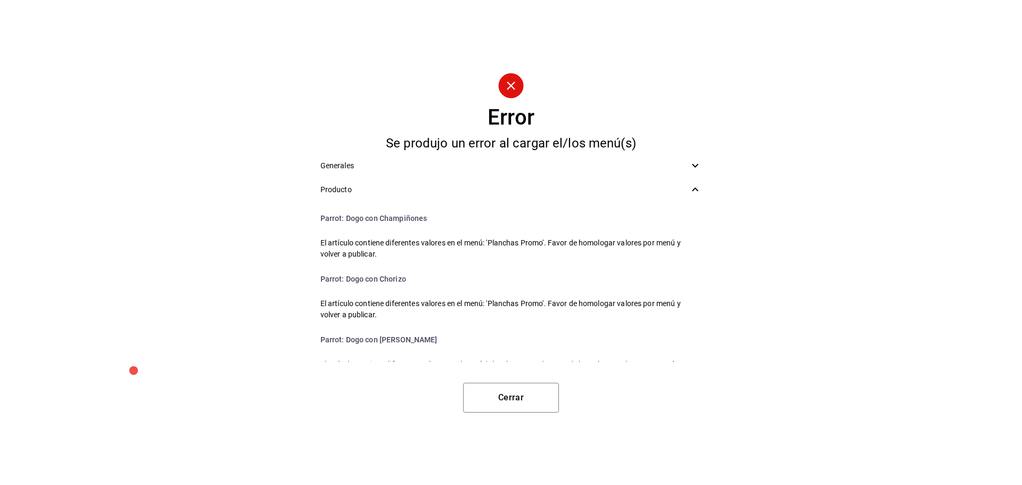
scroll to position [117, 0]
click at [515, 393] on button "Cerrar" at bounding box center [511, 398] width 96 height 30
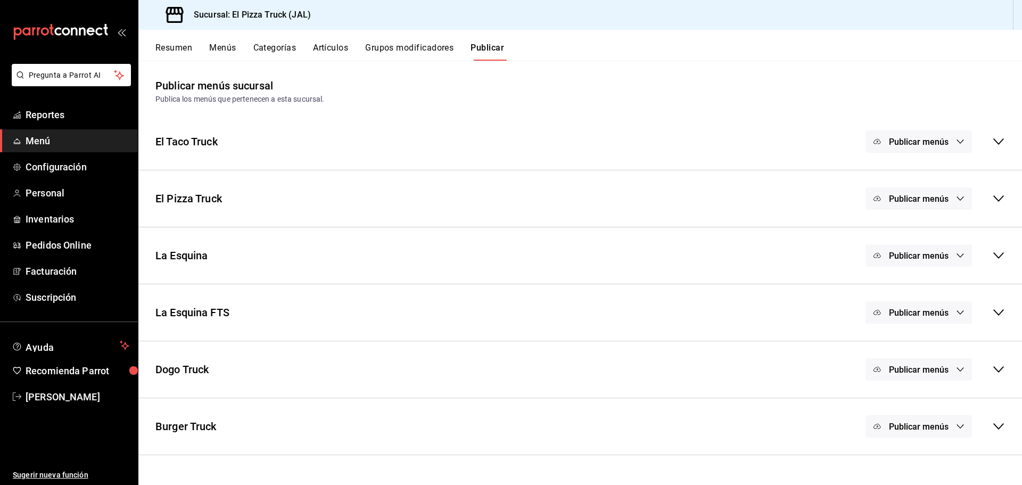
click at [221, 306] on div "La Esquina FTS" at bounding box center [192, 312] width 74 height 16
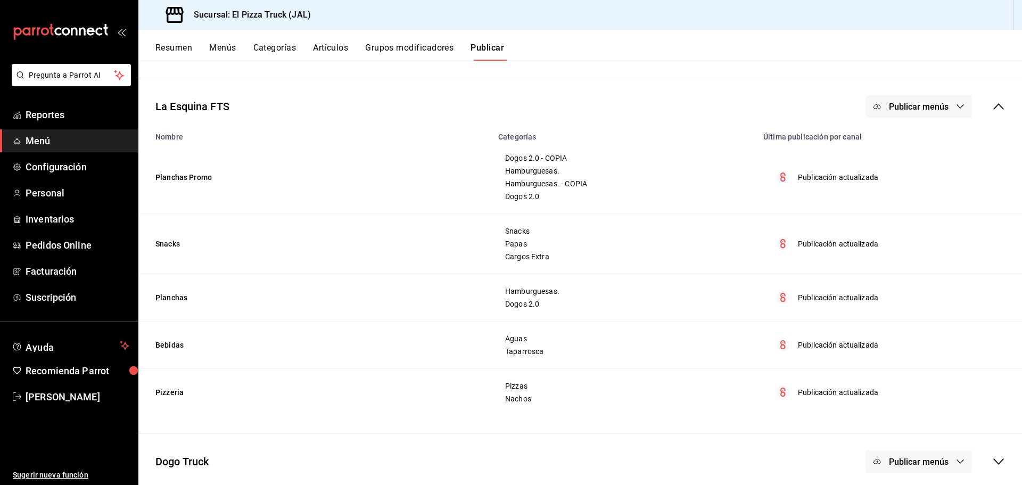
scroll to position [213, 0]
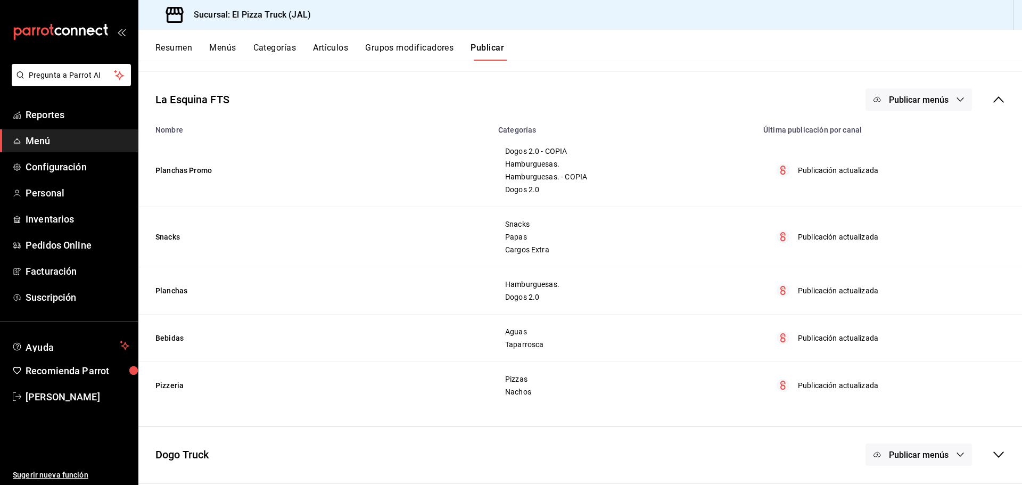
click at [280, 47] on button "Categorías" at bounding box center [274, 52] width 43 height 18
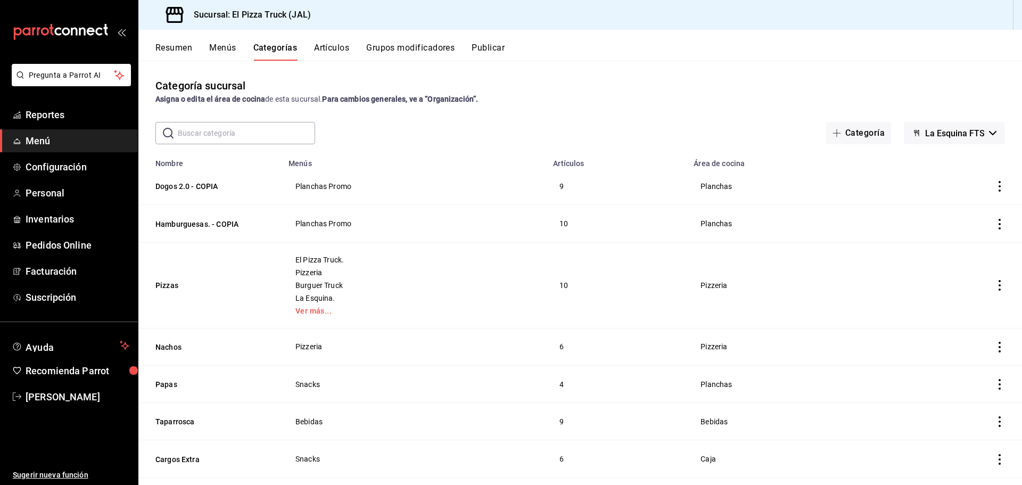
click at [214, 51] on button "Menús" at bounding box center [222, 52] width 27 height 18
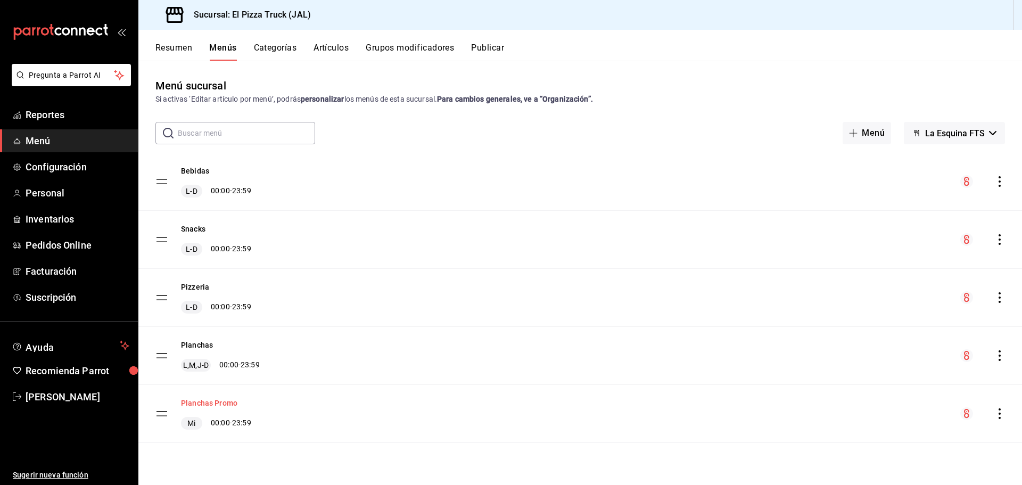
click at [203, 405] on button "Planchas Promo" at bounding box center [209, 402] width 56 height 11
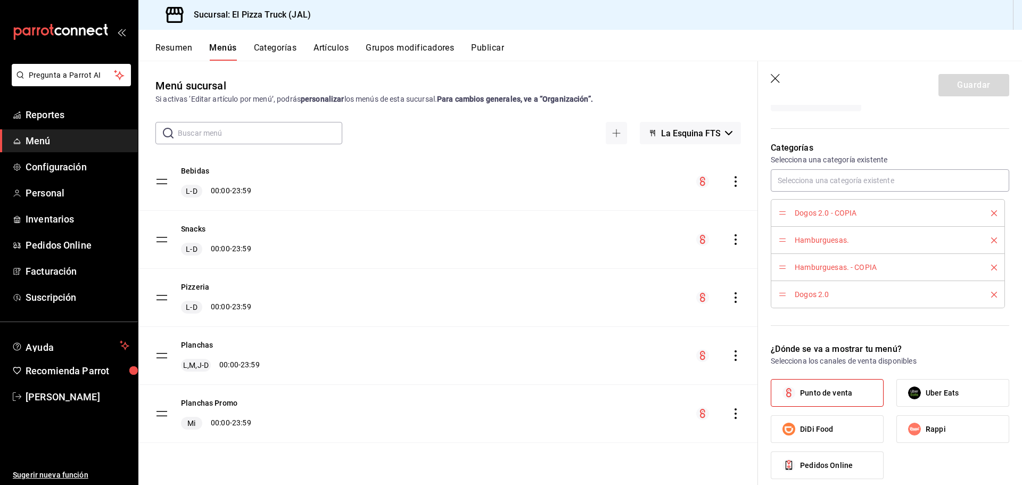
scroll to position [266, 0]
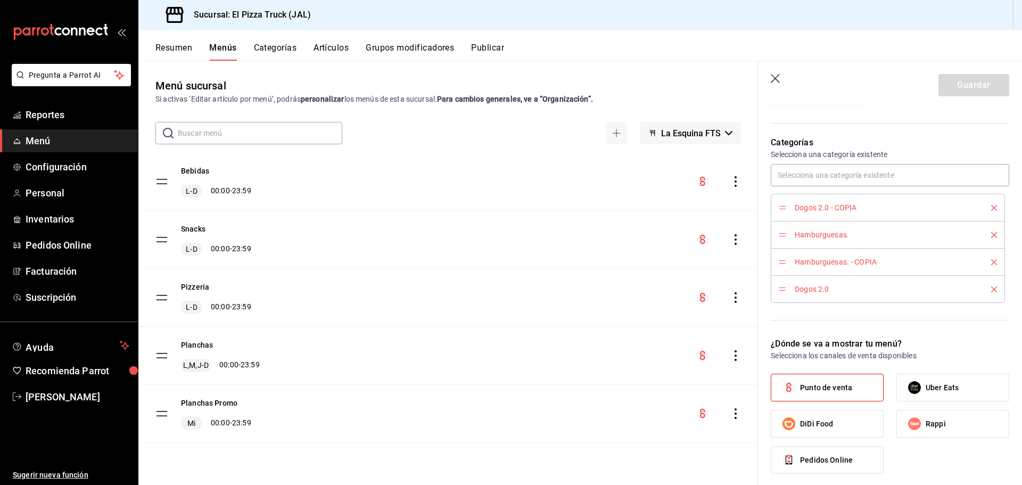
click at [991, 235] on icon "delete" at bounding box center [994, 235] width 6 height 6
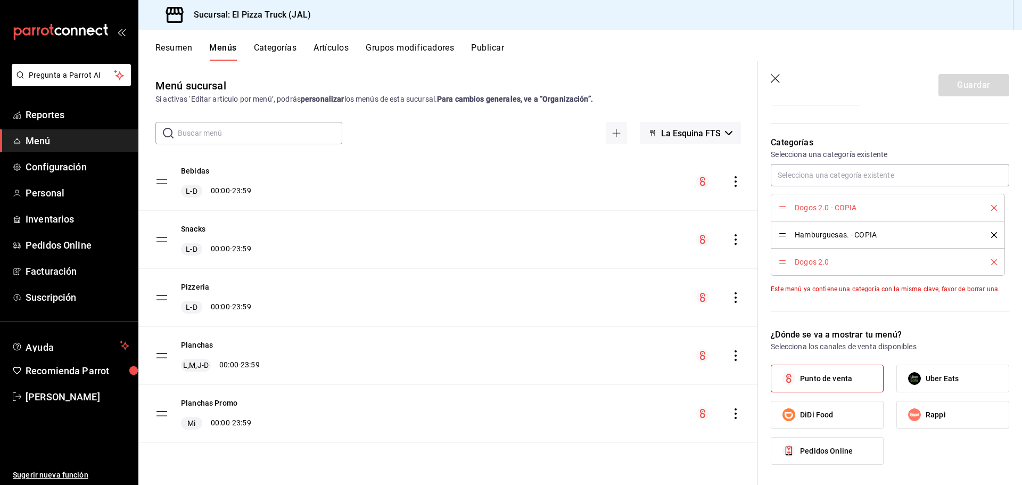
click at [991, 260] on icon "delete" at bounding box center [994, 262] width 6 height 6
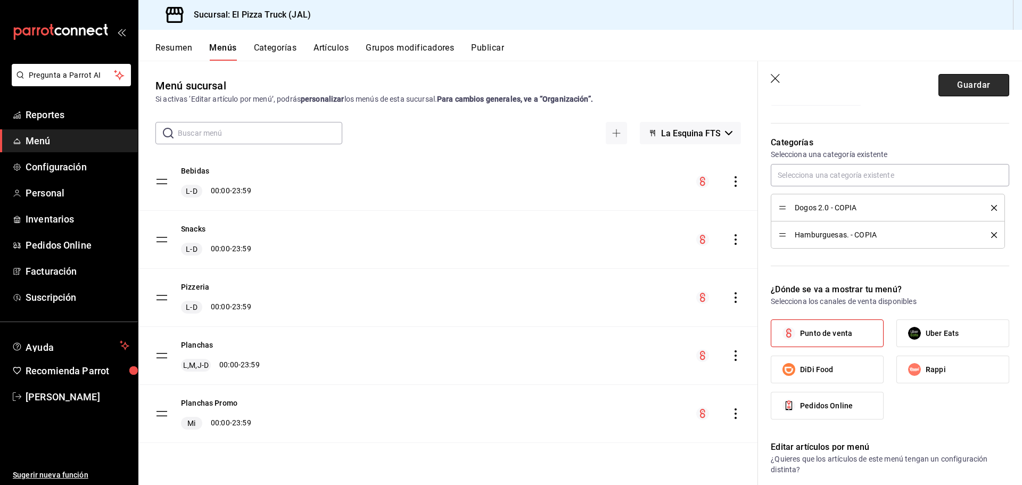
click at [963, 89] on button "Guardar" at bounding box center [973, 85] width 71 height 22
checkbox input "false"
type input "1756272656963"
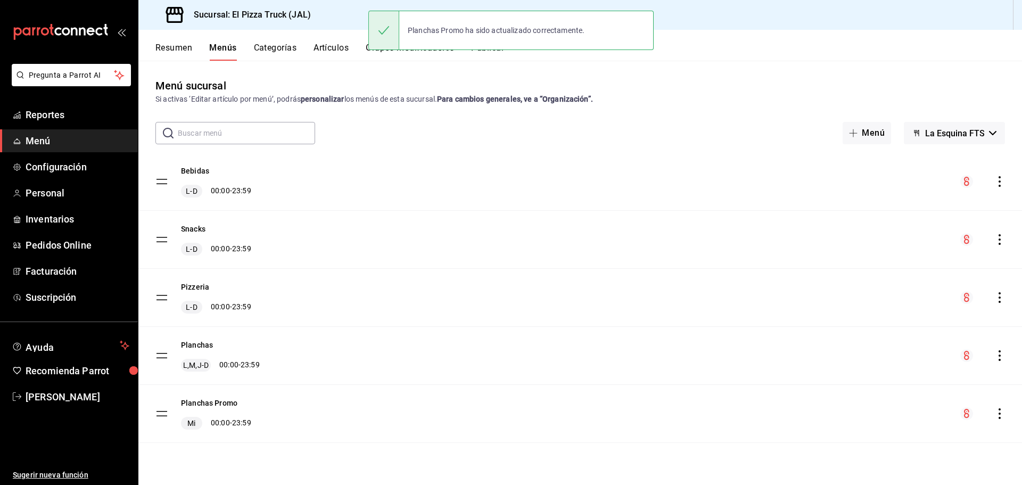
click at [492, 54] on button "Publicar" at bounding box center [487, 52] width 33 height 18
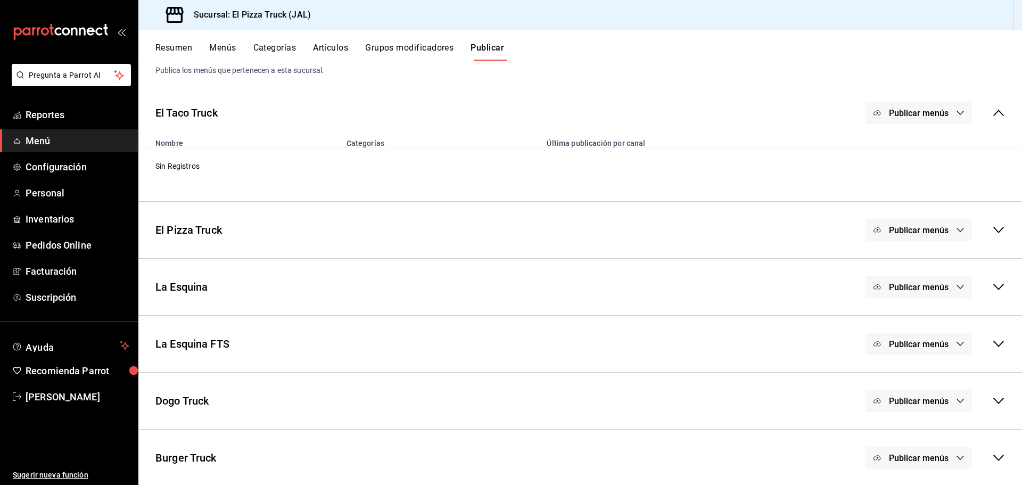
scroll to position [31, 0]
click at [956, 343] on icon "button" at bounding box center [960, 342] width 9 height 9
click at [915, 378] on span "Punto de venta" at bounding box center [925, 376] width 51 height 11
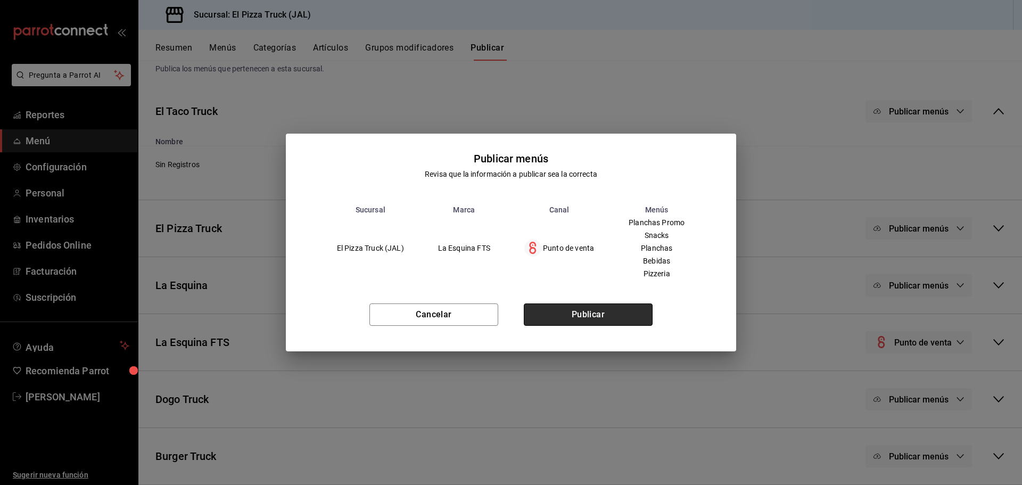
click at [583, 311] on button "Publicar" at bounding box center [588, 314] width 129 height 22
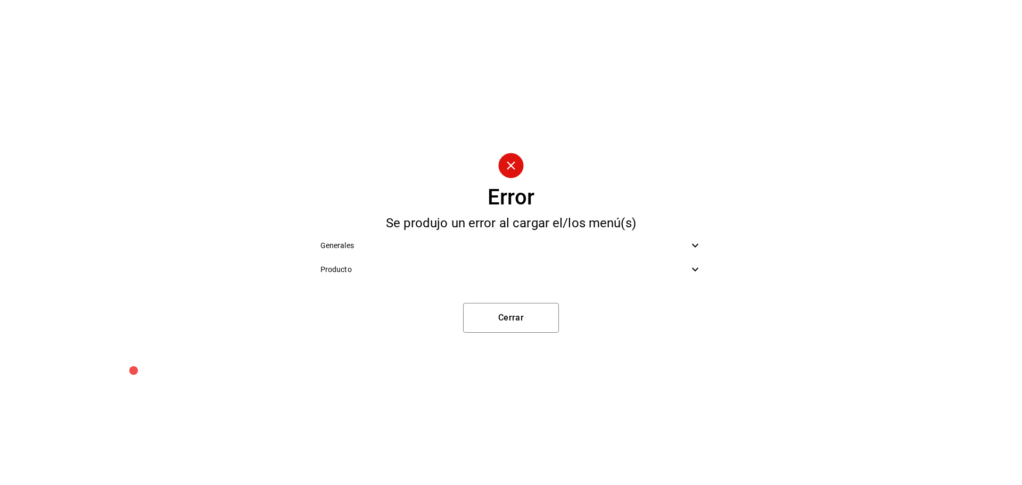
click at [554, 277] on div "Producto" at bounding box center [511, 270] width 399 height 24
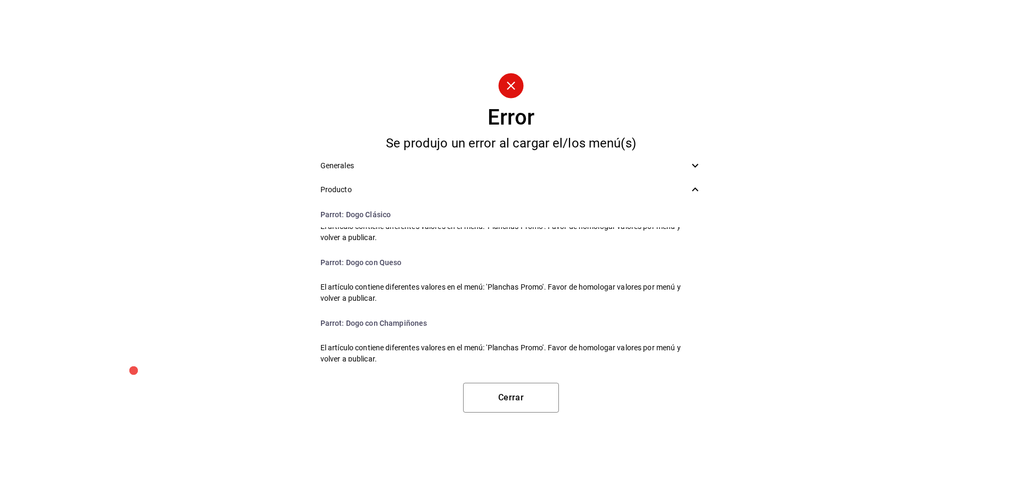
scroll to position [0, 0]
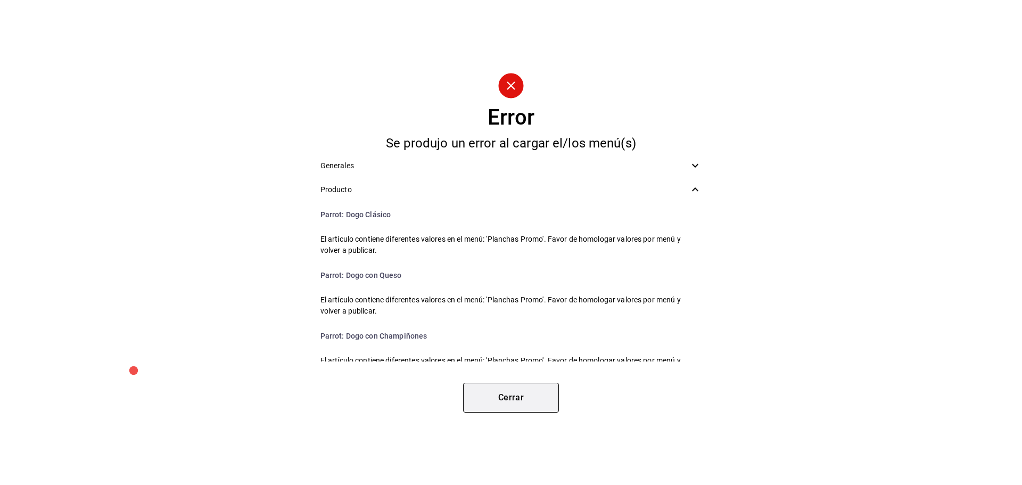
click at [512, 392] on button "Cerrar" at bounding box center [511, 398] width 96 height 30
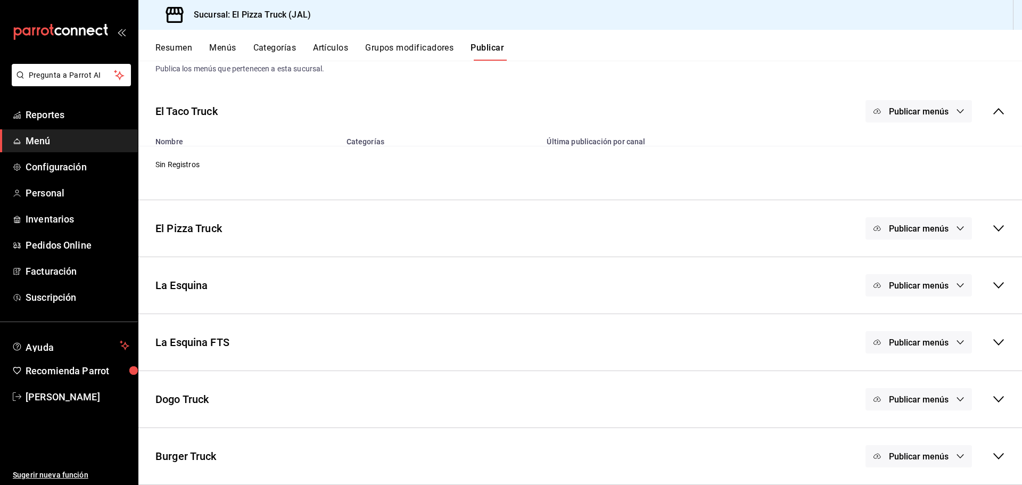
click at [38, 138] on span "Menú" at bounding box center [78, 141] width 104 height 14
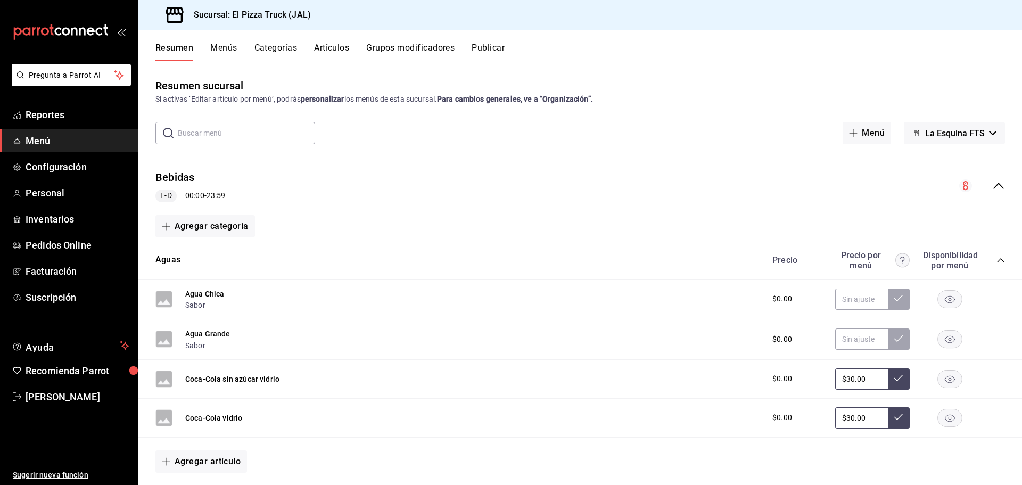
click at [982, 192] on div "collapse-menu-row" at bounding box center [982, 185] width 46 height 13
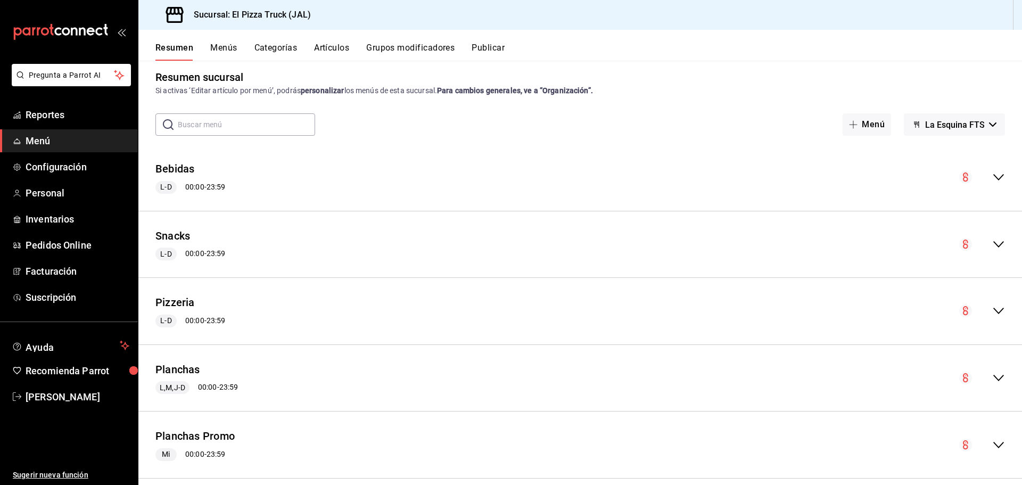
scroll to position [24, 0]
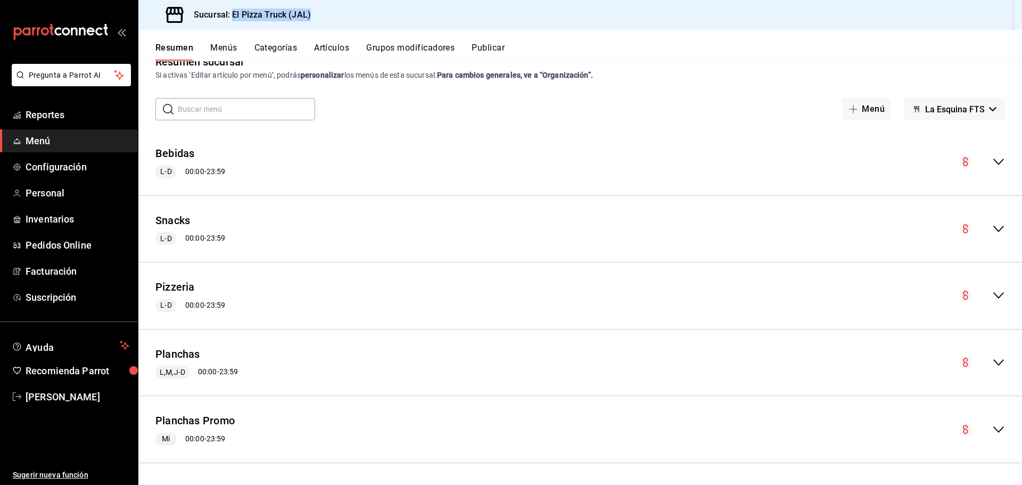
drag, startPoint x: 312, startPoint y: 15, endPoint x: 231, endPoint y: 21, distance: 81.6
click at [231, 21] on div "Sucursal: El Pizza Truck (JAL)" at bounding box center [231, 15] width 168 height 30
copy h3 "El Pizza Truck (JAL)"
click at [55, 140] on span "Menú" at bounding box center [78, 141] width 104 height 14
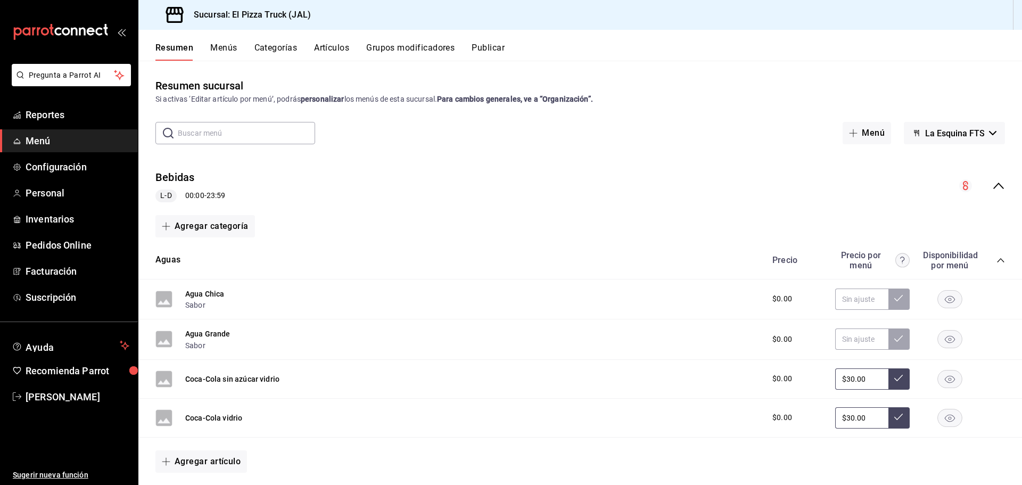
click at [994, 187] on icon "collapse-menu-row" at bounding box center [998, 185] width 13 height 13
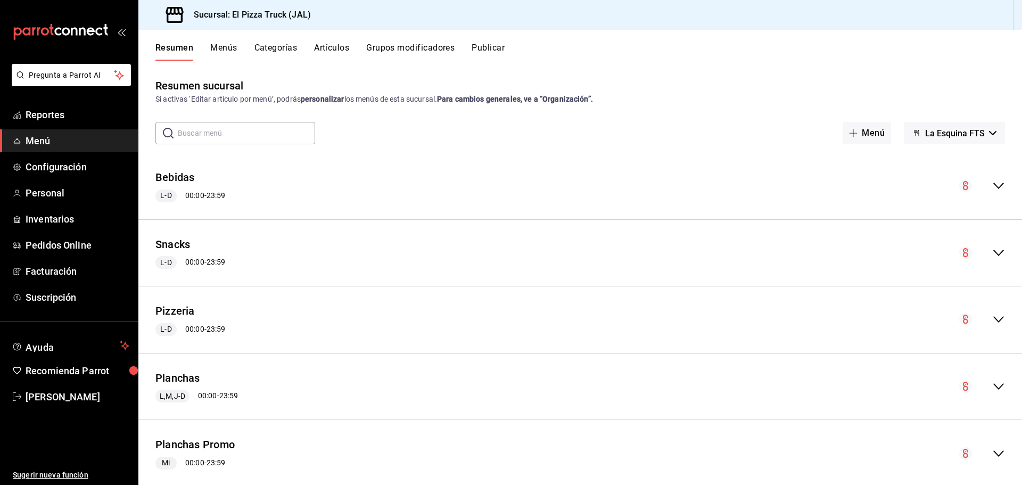
click at [222, 49] on button "Menús" at bounding box center [223, 52] width 27 height 18
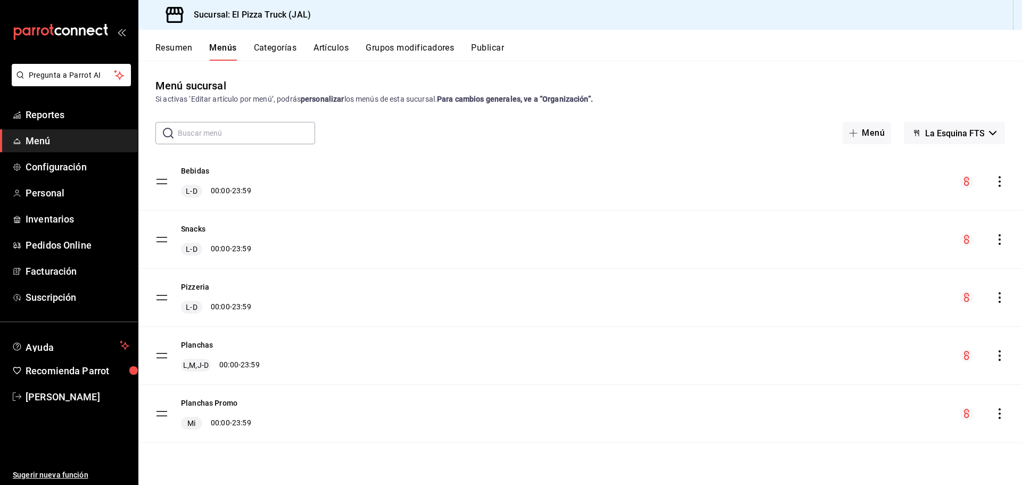
click at [960, 137] on span "La Esquina FTS" at bounding box center [955, 133] width 60 height 10
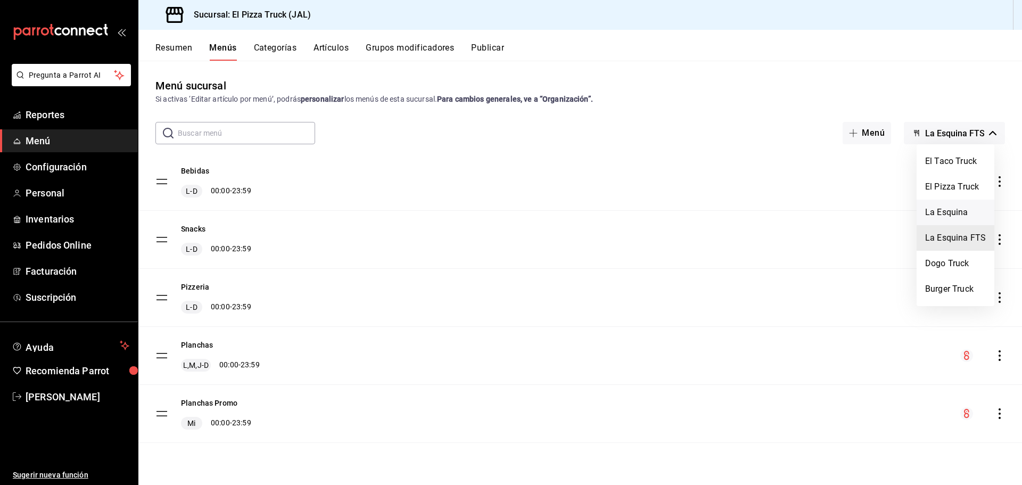
click at [955, 210] on li "La Esquina" at bounding box center [955, 213] width 78 height 26
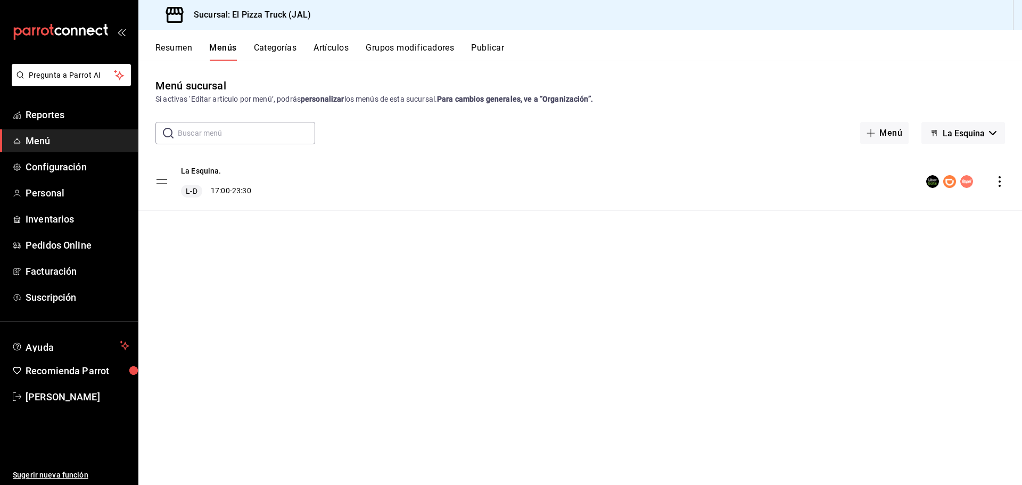
click at [969, 138] on span "La Esquina" at bounding box center [963, 133] width 42 height 10
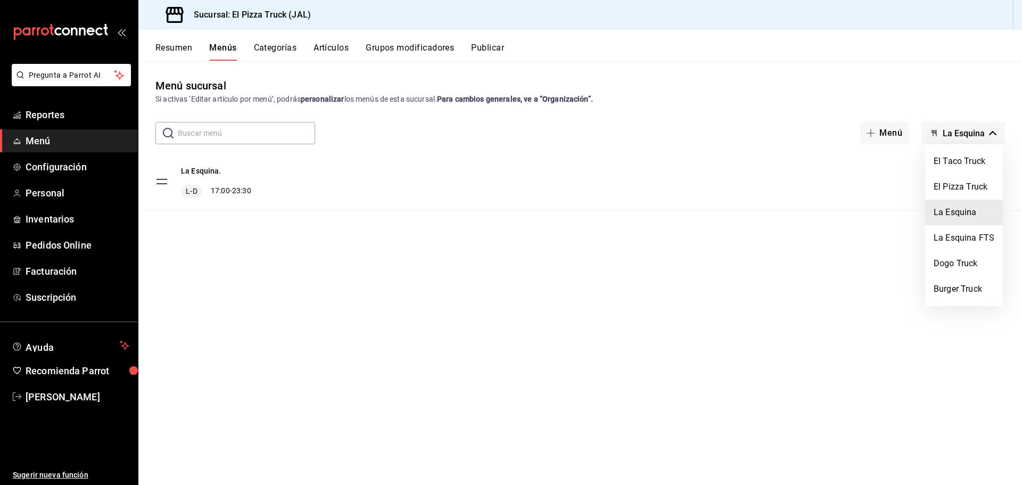
click at [470, 283] on div at bounding box center [511, 242] width 1022 height 485
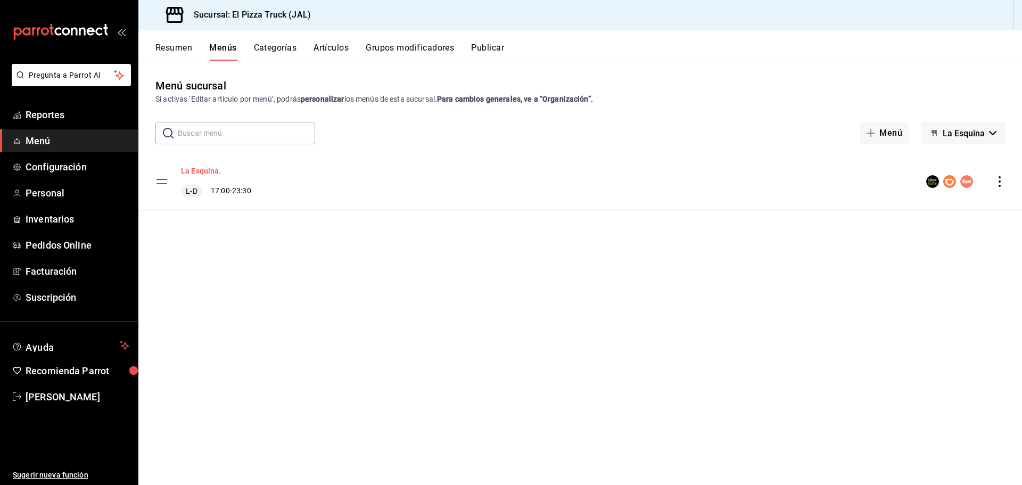
click at [202, 171] on button "La Esquina." at bounding box center [201, 170] width 40 height 11
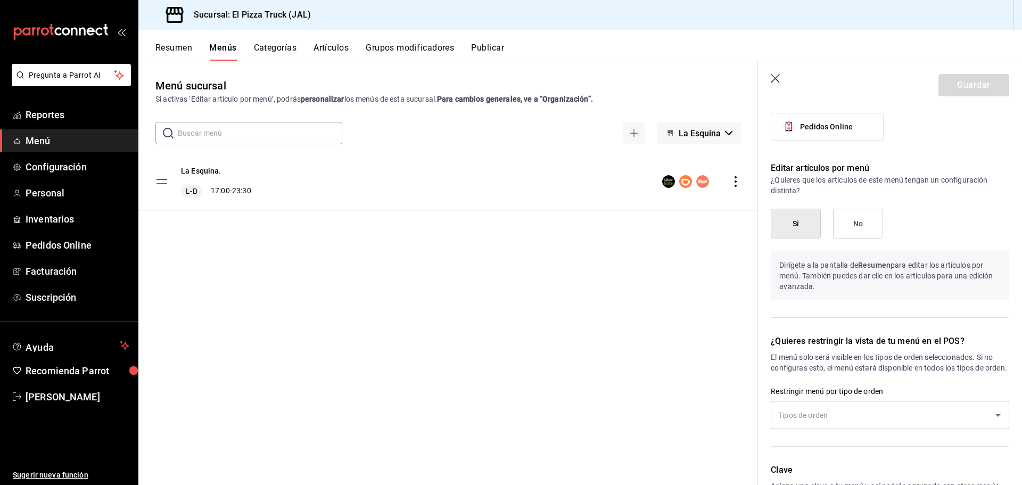
scroll to position [716, 0]
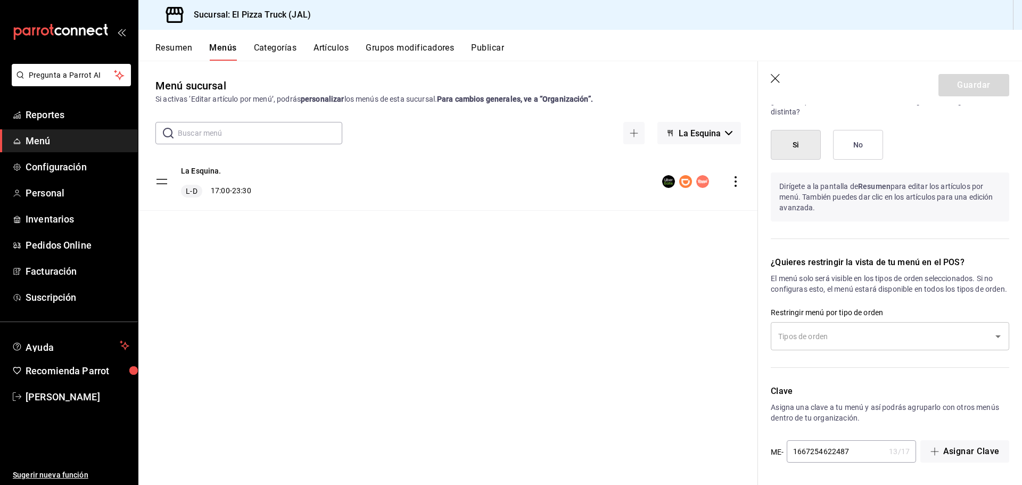
click at [778, 83] on icon "button" at bounding box center [775, 79] width 11 height 11
checkbox input "false"
type input "1756272730156"
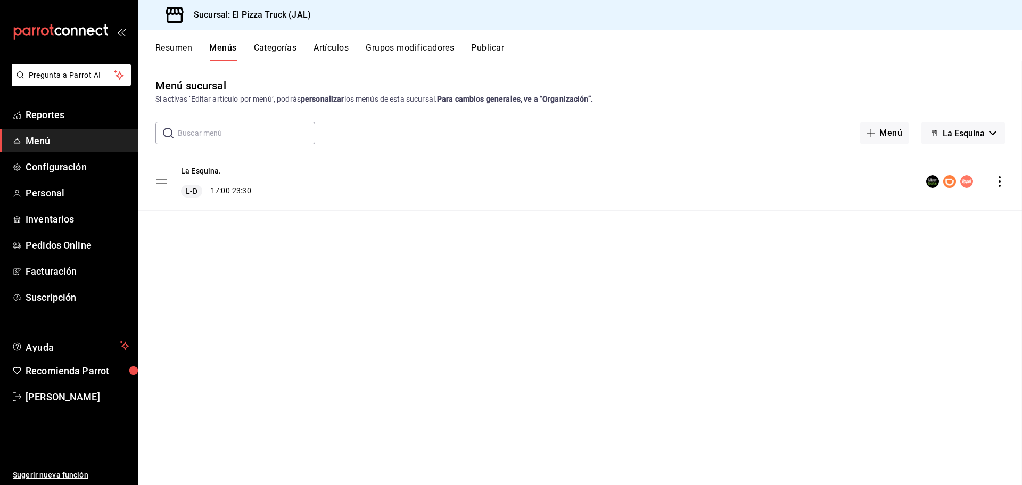
checkbox input "false"
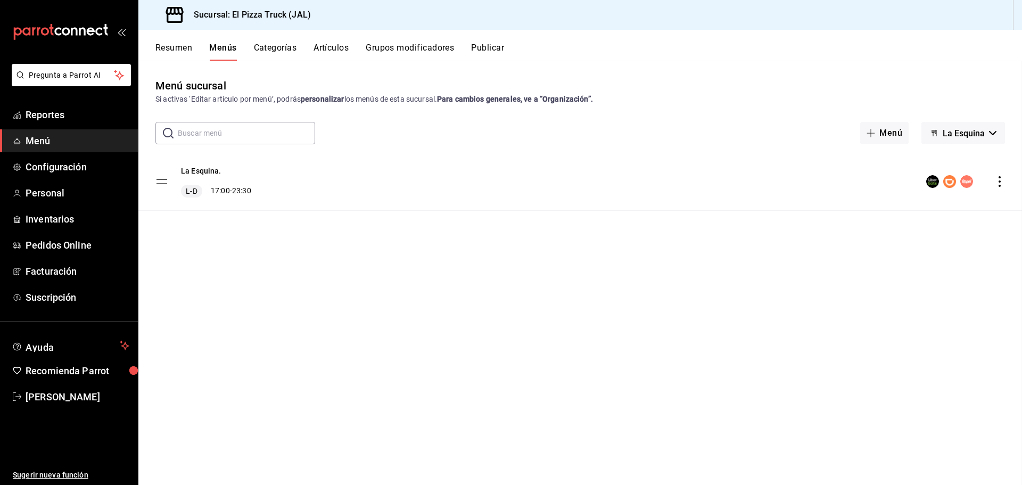
checkbox input "false"
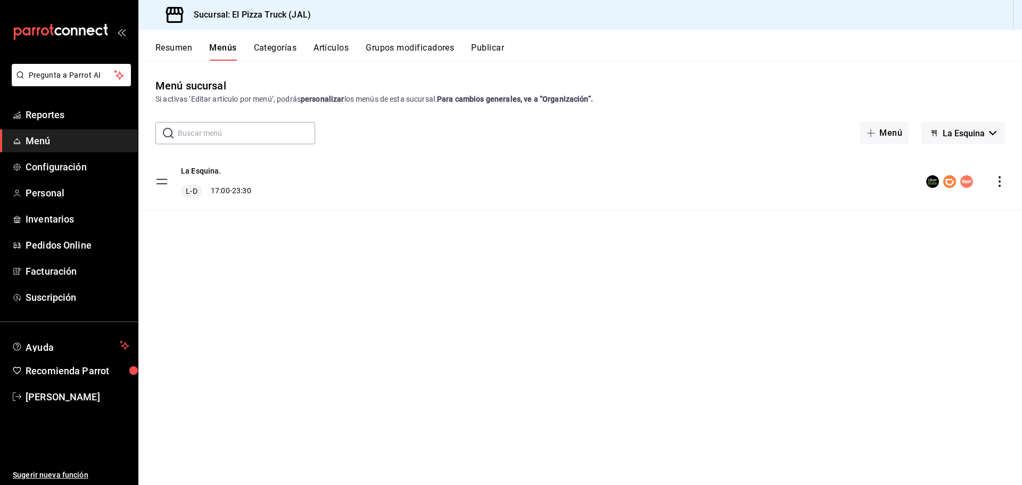
click at [331, 51] on button "Artículos" at bounding box center [330, 52] width 35 height 18
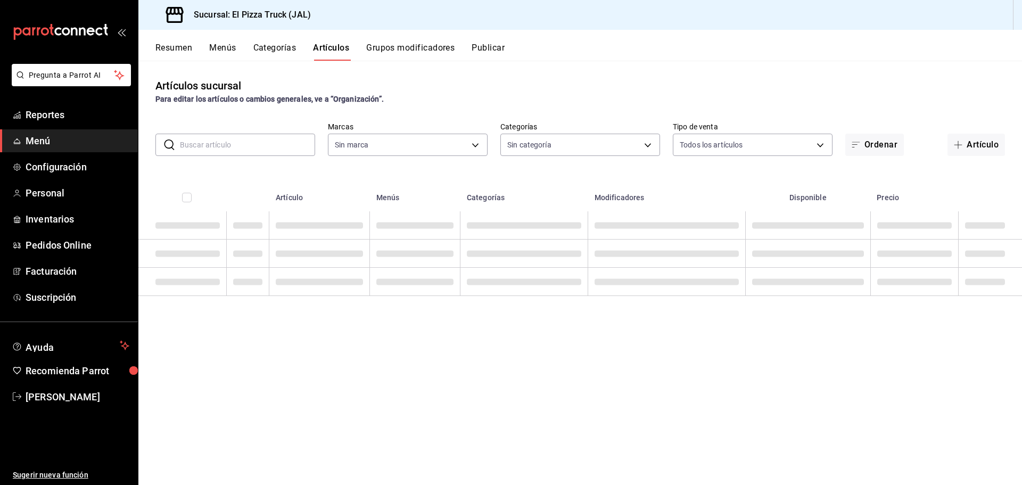
click at [241, 147] on input "text" at bounding box center [247, 144] width 135 height 21
type input "65ea7caa-7d28-4651-a93b-a65c694a1269,bc154c9a-41bf-41ef-b57a-dee9ddddc16d,70111…"
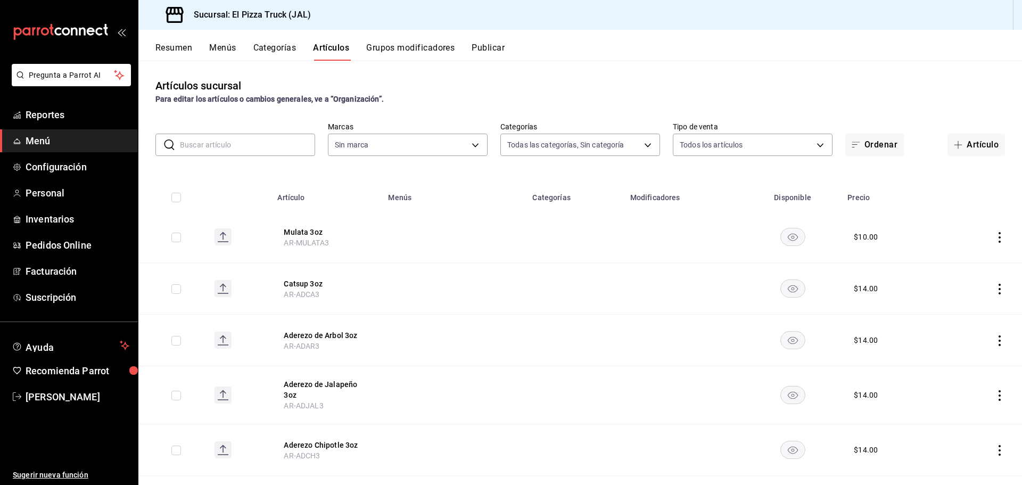
type input "c15787e7-6217-4551-b681-77b679b5e3f3,a441d866-96e6-4057-8867-d7266e748d34,b52d4…"
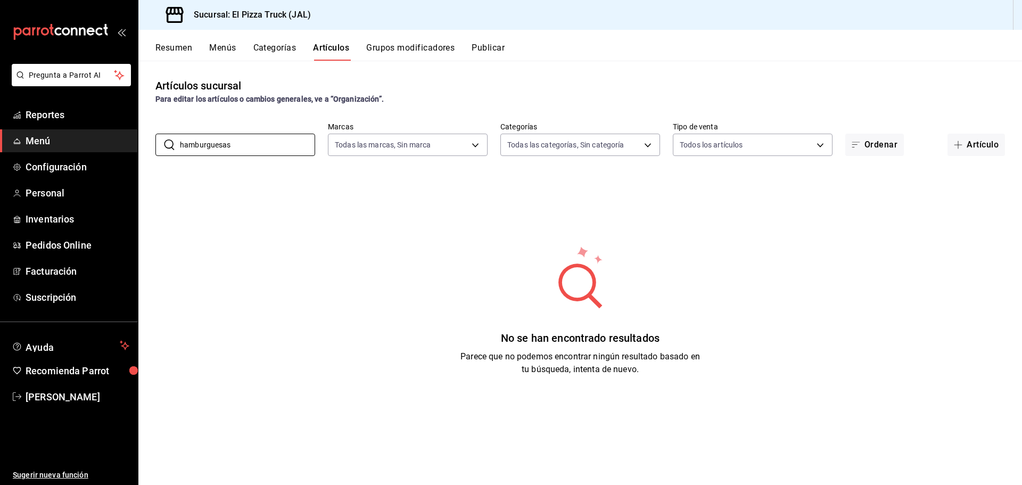
drag, startPoint x: 201, startPoint y: 147, endPoint x: 137, endPoint y: 149, distance: 64.4
click at [137, 149] on div "Pregunta a Parrot AI Reportes Menú Configuración Personal Inventarios Pedidos O…" at bounding box center [511, 242] width 1022 height 485
type input "m"
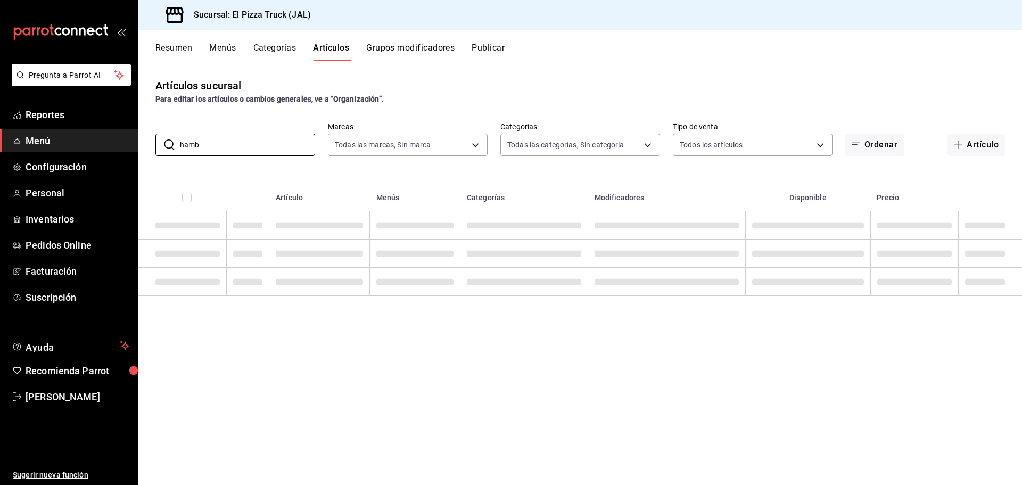
type input "hambu"
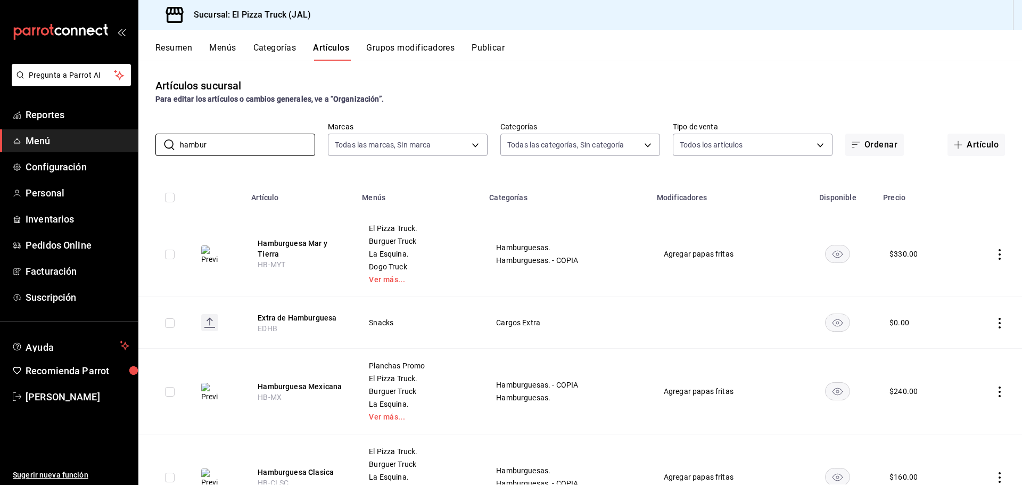
type input "hamburguesa"
click at [287, 248] on button "Hamburguesa Mar y Tierra" at bounding box center [300, 248] width 85 height 21
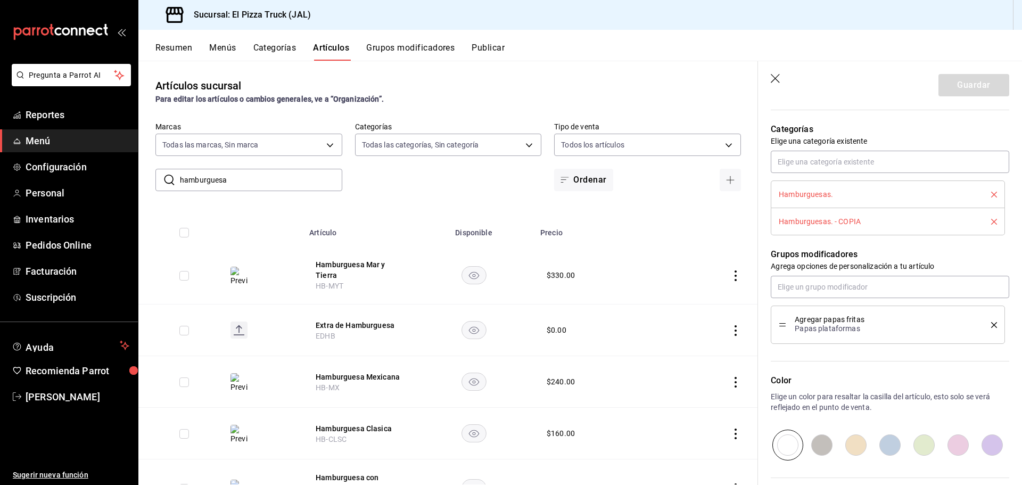
scroll to position [278, 0]
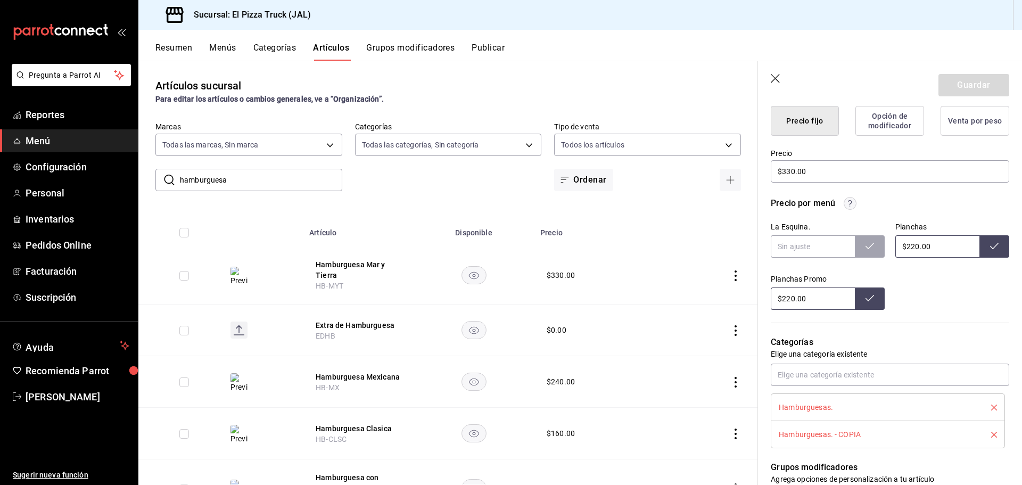
click at [282, 48] on button "Categorías" at bounding box center [274, 52] width 43 height 18
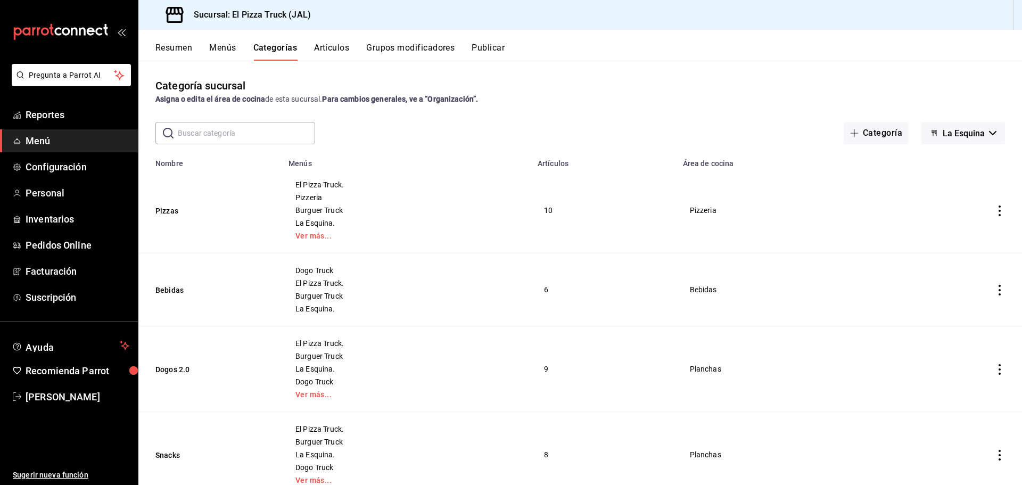
click at [337, 51] on button "Artículos" at bounding box center [331, 52] width 35 height 18
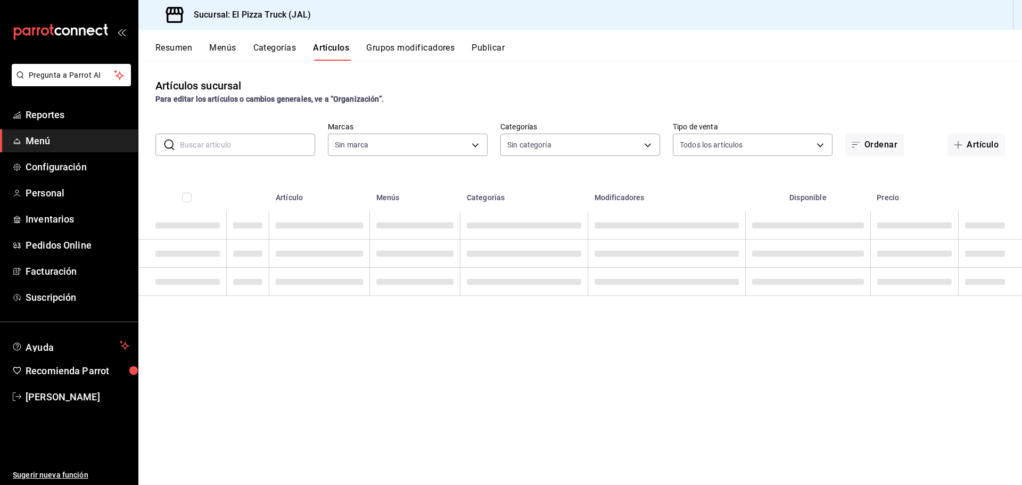
type input "65ea7caa-7d28-4651-a93b-a65c694a1269,bc154c9a-41bf-41ef-b57a-dee9ddddc16d,70111…"
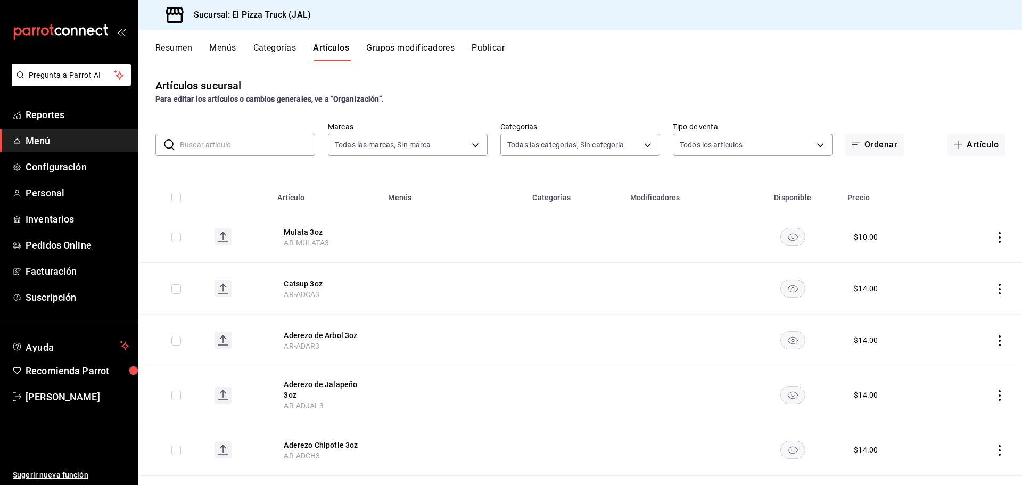
type input "c15787e7-6217-4551-b681-77b679b5e3f3,a441d866-96e6-4057-8867-d7266e748d34,b52d4…"
click at [264, 139] on input "text" at bounding box center [247, 144] width 135 height 21
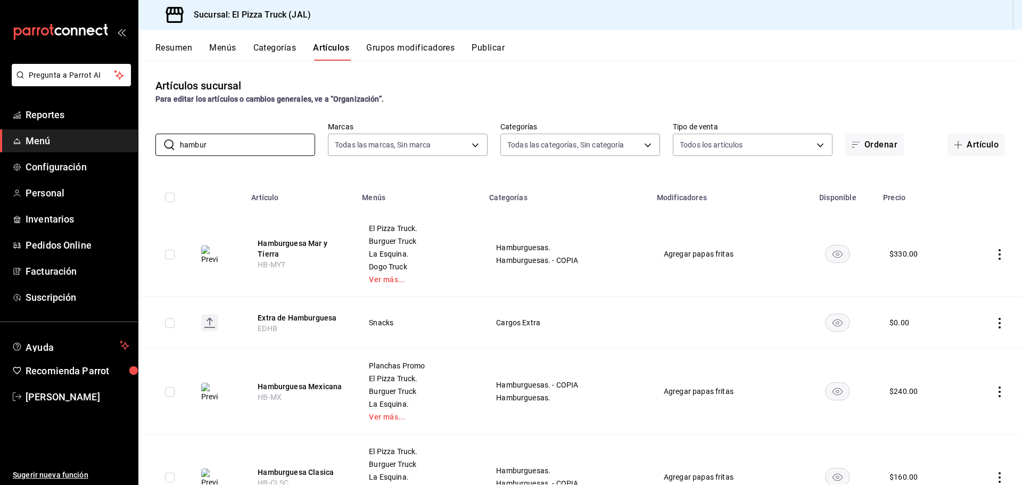
type input "hamburguesa"
click at [263, 244] on button "Hamburguesa Mar y Tierra" at bounding box center [300, 248] width 85 height 21
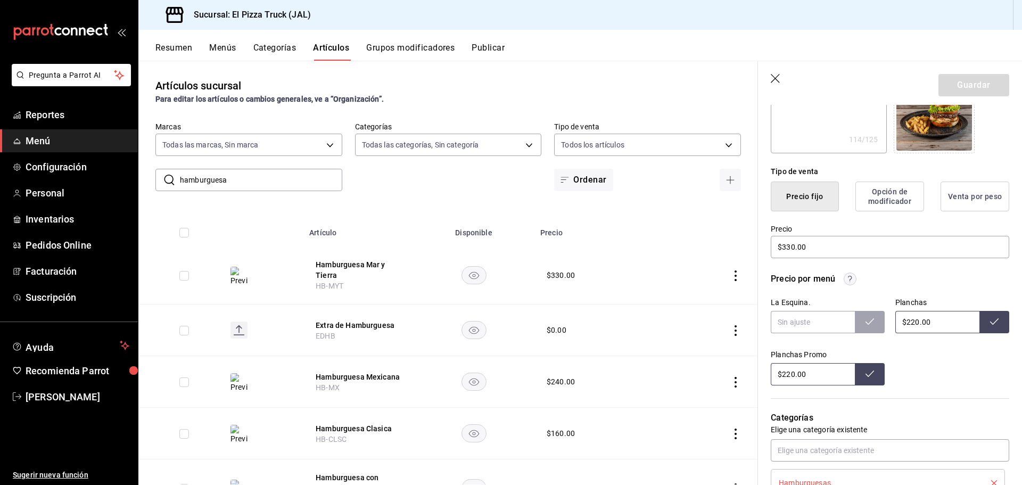
scroll to position [372, 0]
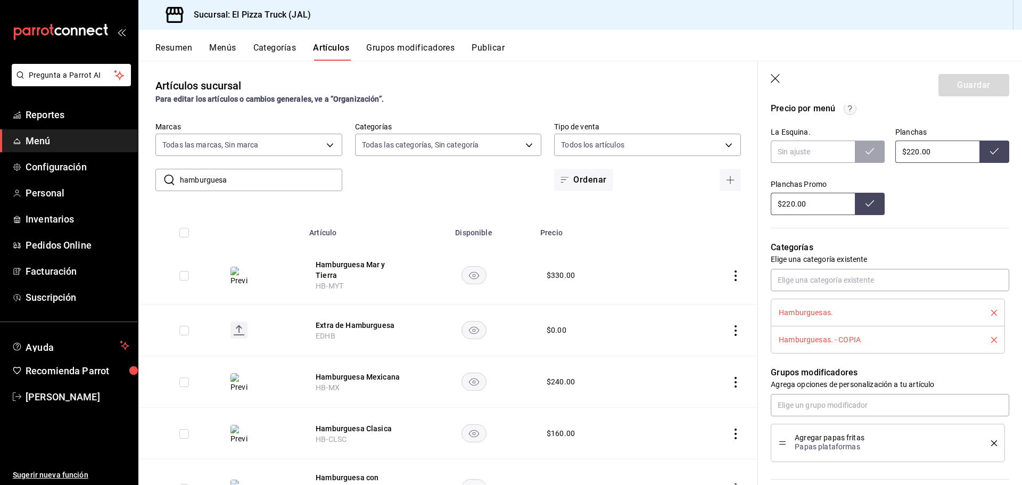
click at [988, 342] on li "Hamburguesas. - COPIA" at bounding box center [887, 339] width 234 height 27
click at [989, 339] on li "Hamburguesas. - COPIA" at bounding box center [887, 339] width 234 height 27
click at [991, 339] on icon "delete" at bounding box center [994, 340] width 6 height 6
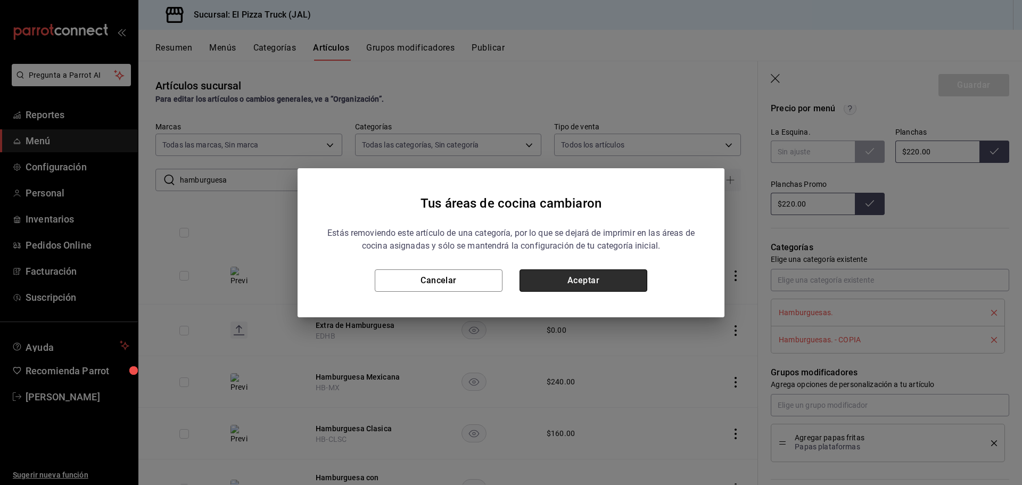
click at [604, 285] on button "Aceptar" at bounding box center [583, 280] width 128 height 22
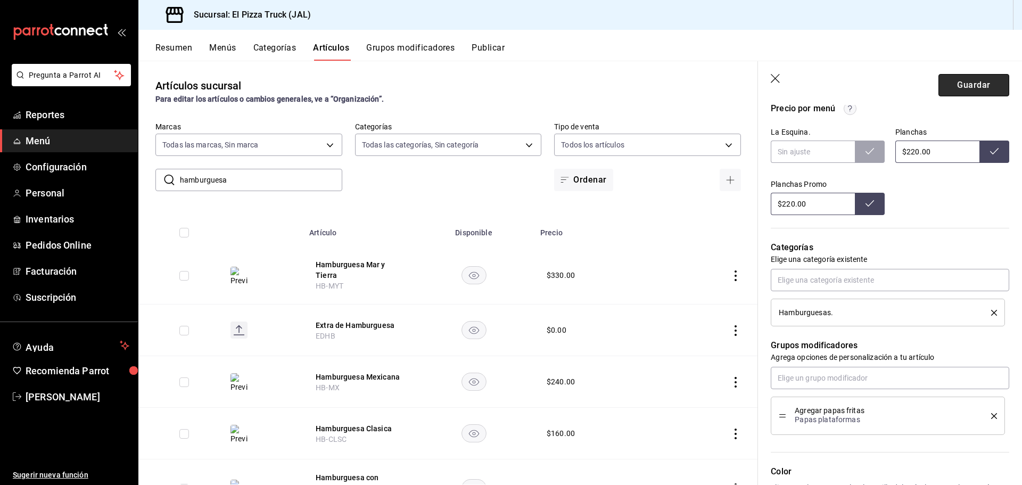
click at [974, 90] on button "Guardar" at bounding box center [973, 85] width 71 height 22
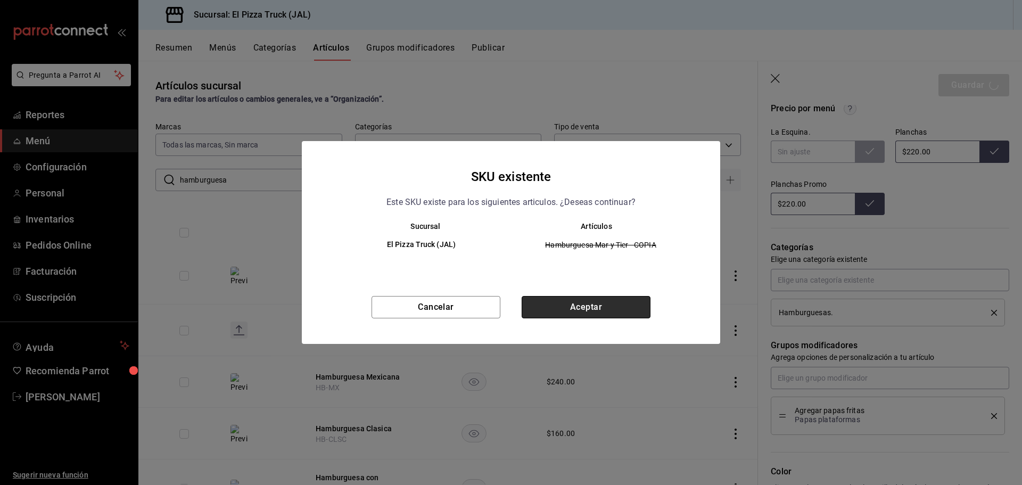
click at [587, 313] on button "Aceptar" at bounding box center [585, 307] width 129 height 22
type textarea "x"
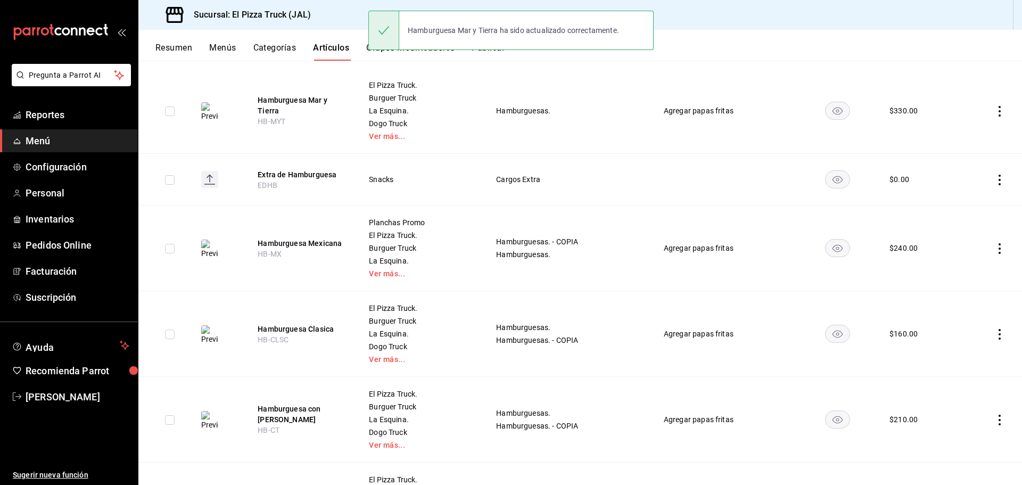
scroll to position [106, 0]
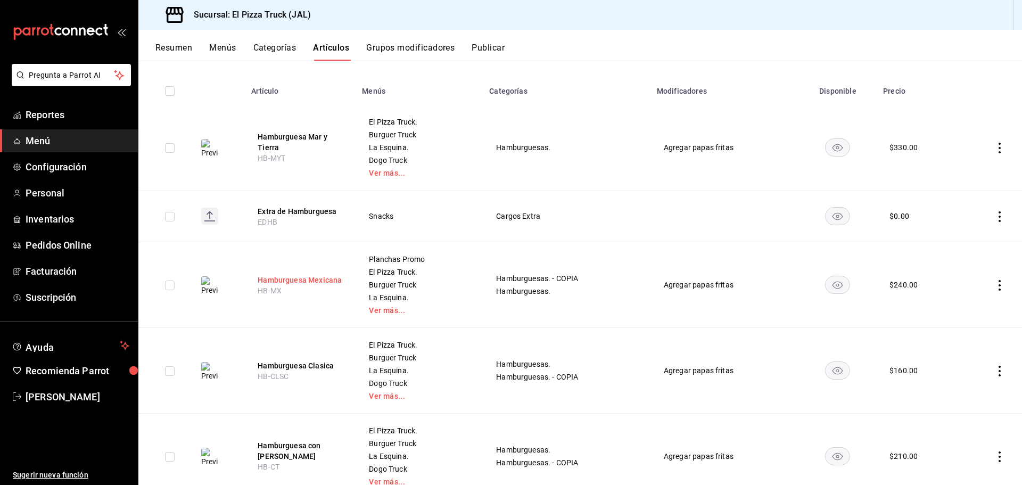
click at [310, 279] on button "Hamburguesa Mexicana" at bounding box center [300, 280] width 85 height 11
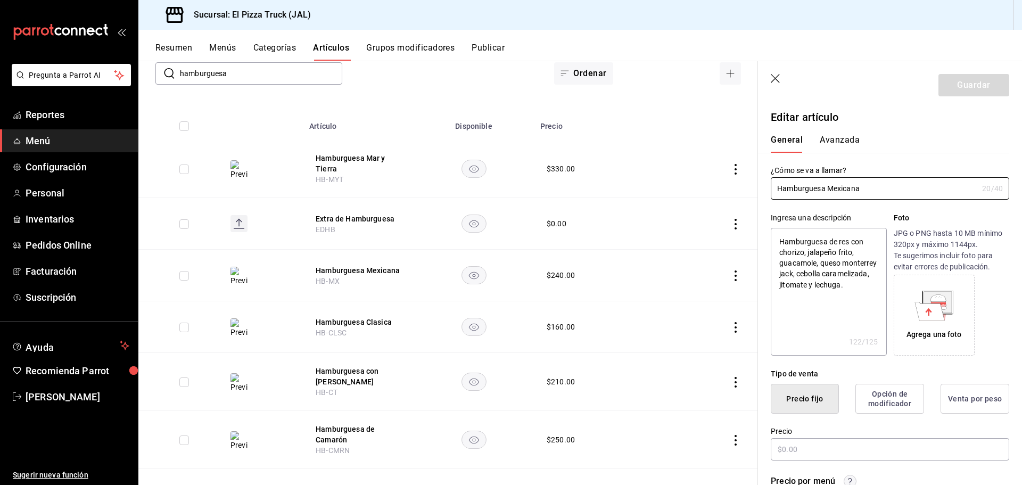
type textarea "x"
type input "$240.00"
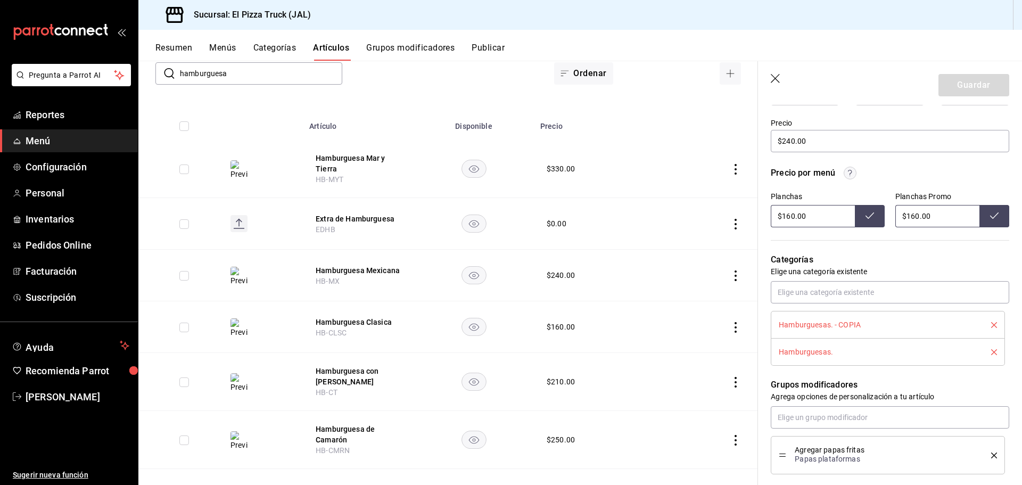
scroll to position [319, 0]
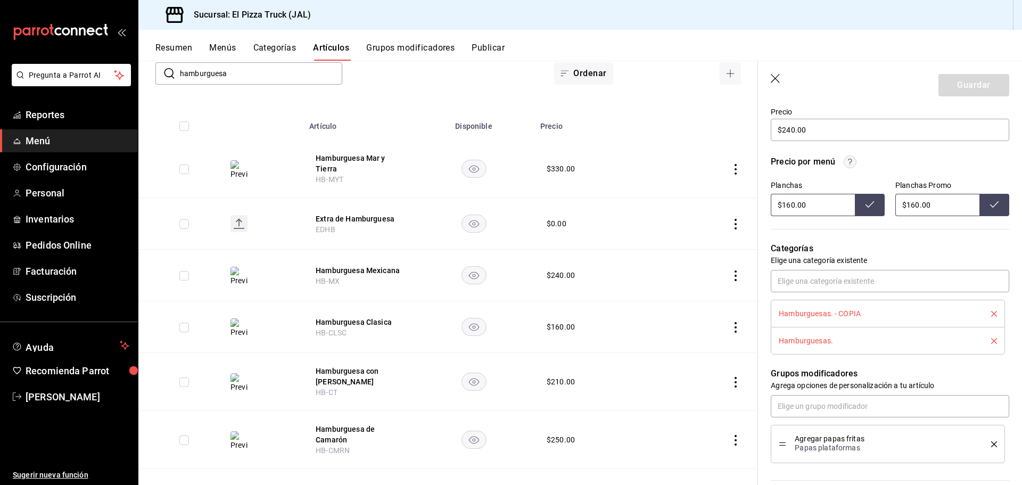
click at [991, 316] on icon "delete" at bounding box center [994, 314] width 6 height 6
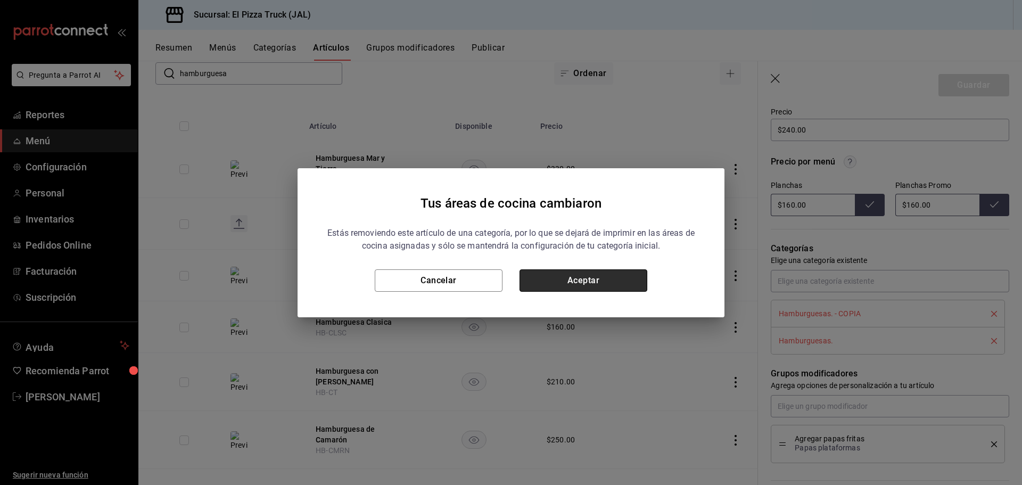
click at [586, 284] on button "Aceptar" at bounding box center [583, 280] width 128 height 22
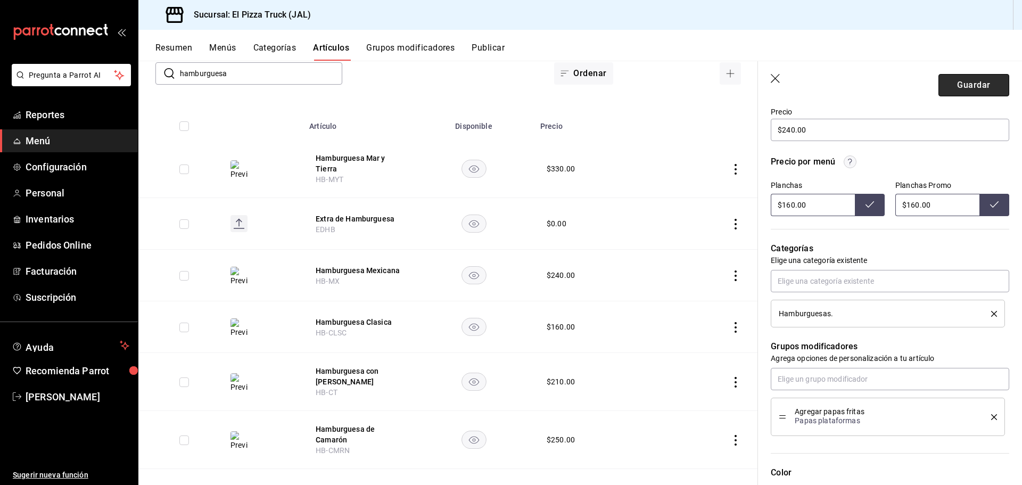
click at [981, 82] on button "Guardar" at bounding box center [973, 85] width 71 height 22
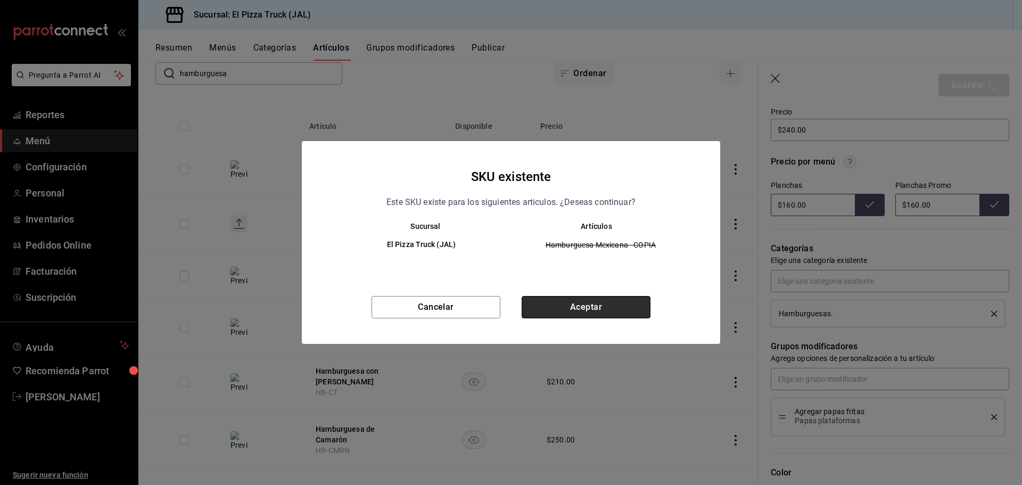
click at [586, 306] on button "Aceptar" at bounding box center [585, 307] width 129 height 22
type textarea "x"
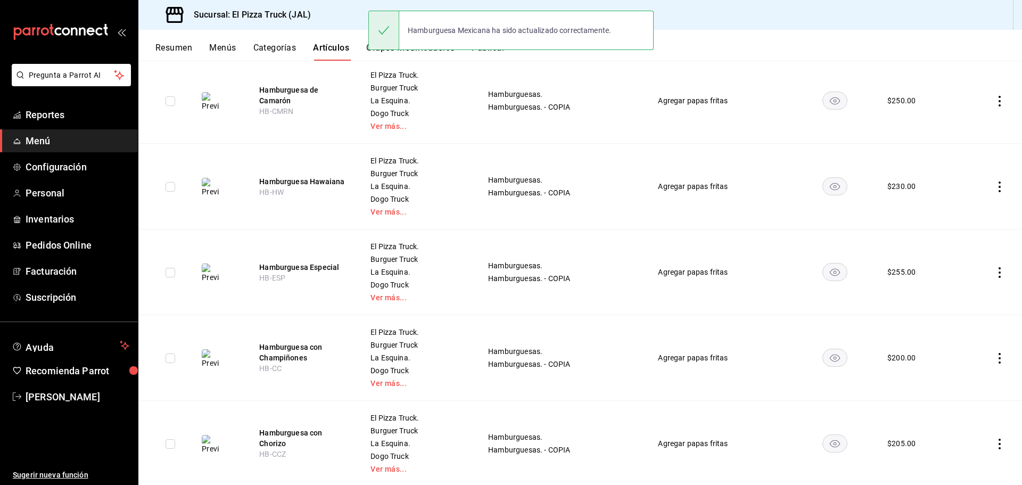
scroll to position [660, 0]
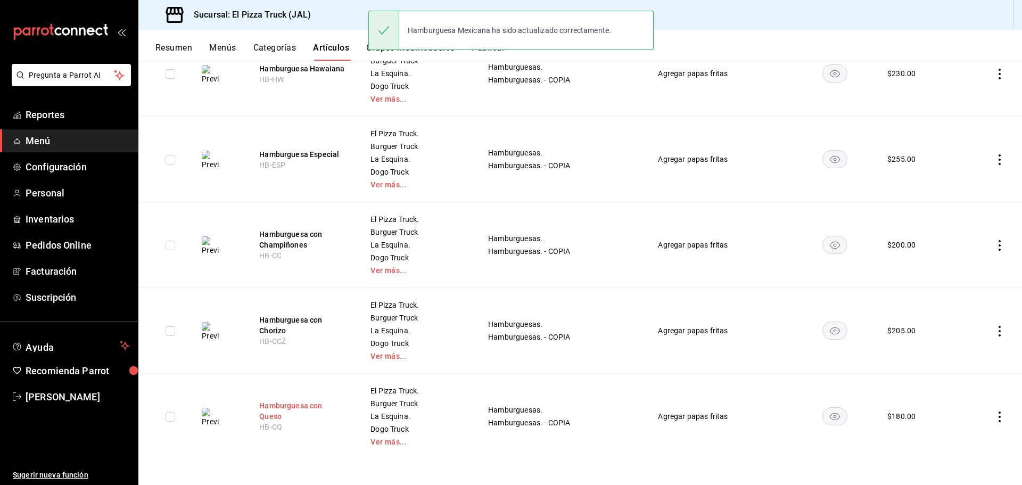
click at [313, 410] on button "Hamburguesa con Queso" at bounding box center [301, 410] width 85 height 21
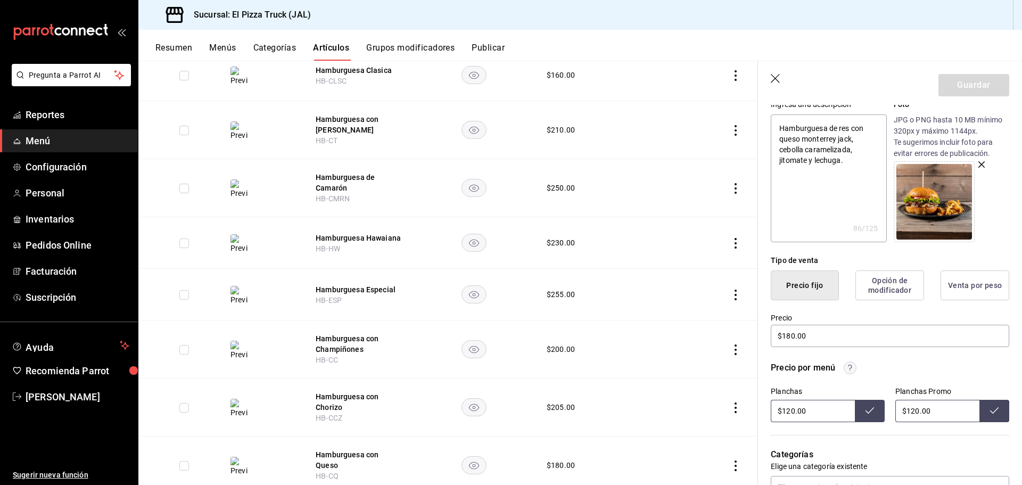
scroll to position [213, 0]
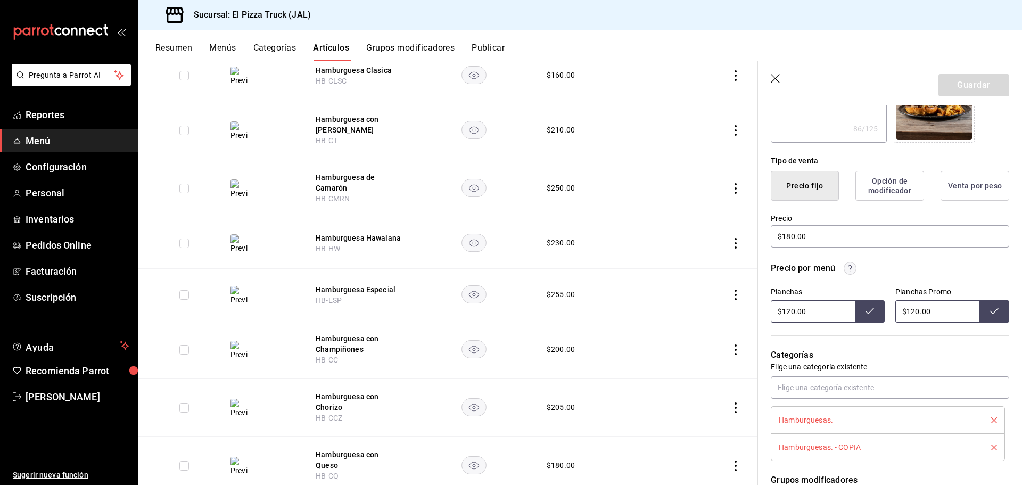
drag, startPoint x: 993, startPoint y: 449, endPoint x: 985, endPoint y: 447, distance: 8.6
click at [993, 449] on li "Hamburguesas. - COPIA" at bounding box center [887, 447] width 234 height 27
click at [991, 447] on icon "delete" at bounding box center [994, 447] width 6 height 6
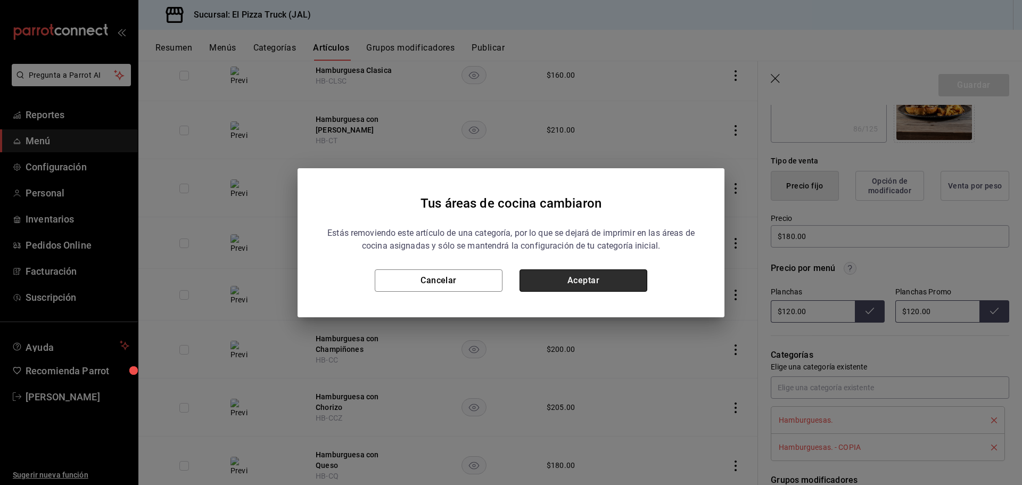
click at [607, 276] on button "Aceptar" at bounding box center [583, 280] width 128 height 22
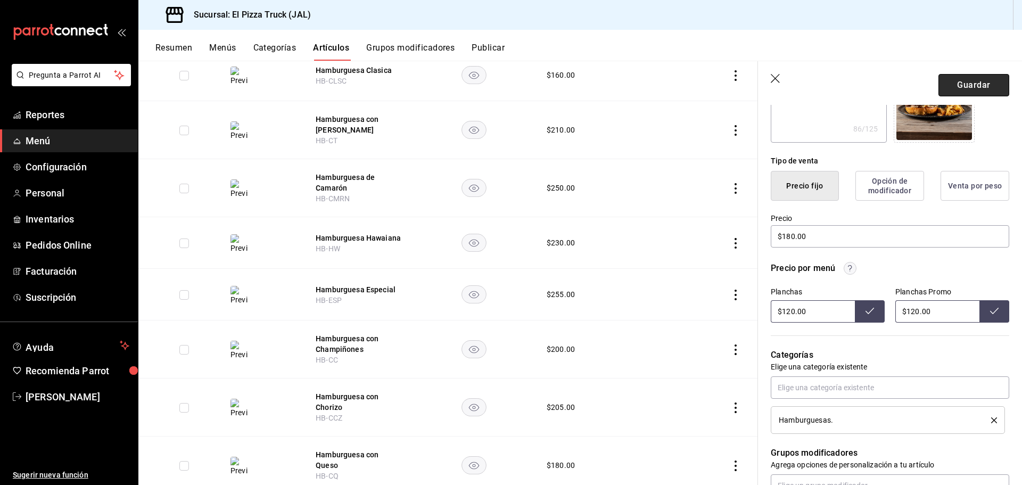
click at [966, 79] on button "Guardar" at bounding box center [973, 85] width 71 height 22
type textarea "x"
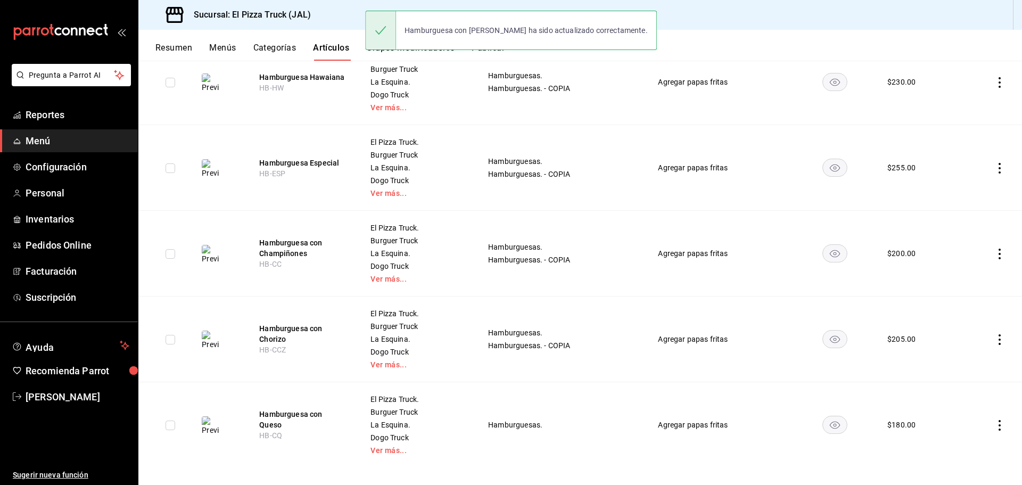
scroll to position [660, 0]
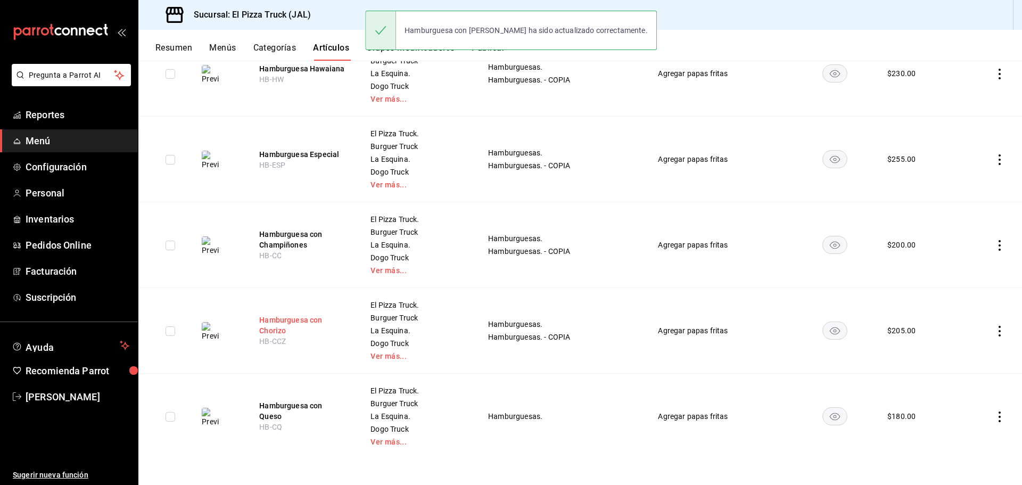
click at [294, 318] on button "Hamburguesa con Chorizo" at bounding box center [301, 324] width 85 height 21
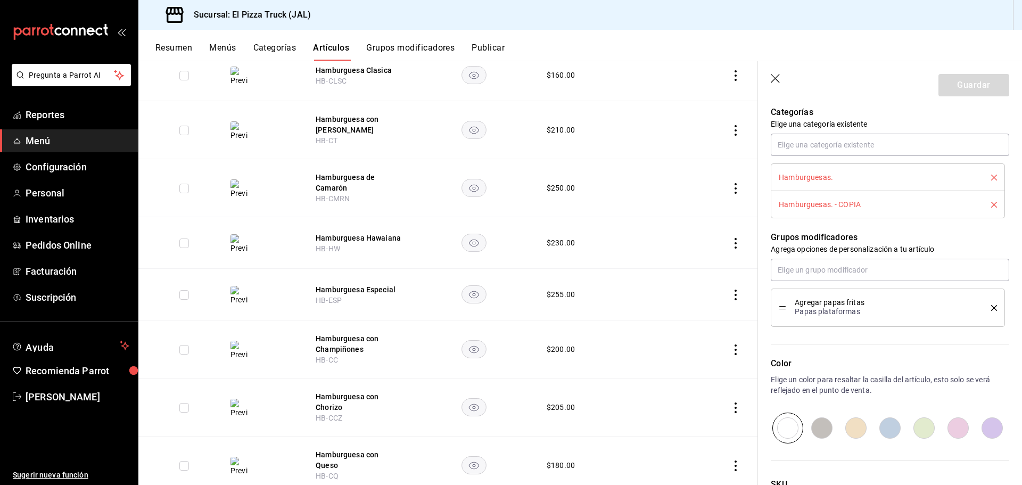
scroll to position [426, 0]
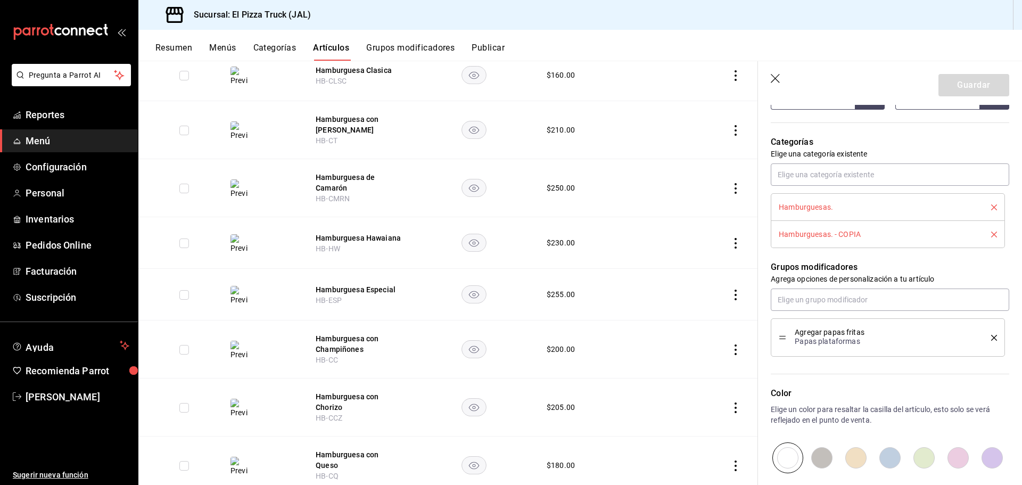
click at [991, 233] on icon "delete" at bounding box center [994, 234] width 6 height 6
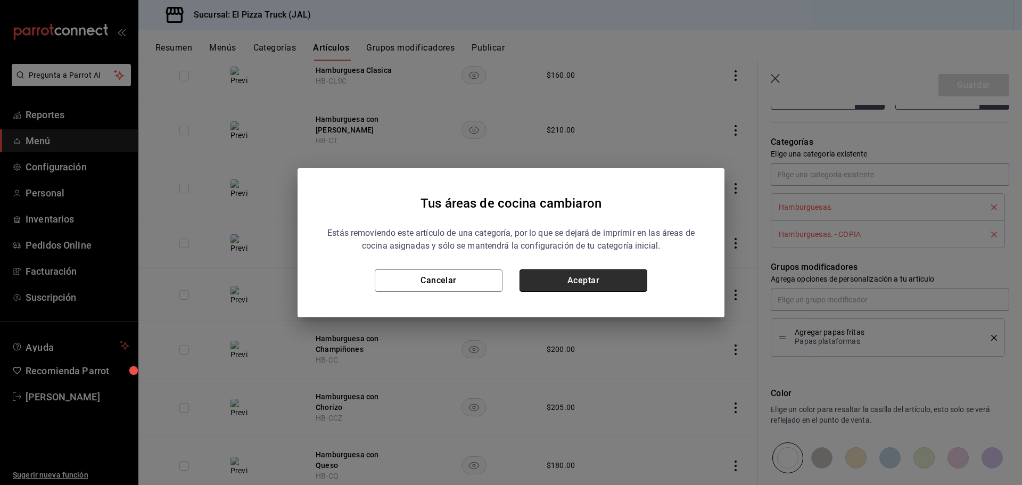
click at [615, 281] on button "Aceptar" at bounding box center [583, 280] width 128 height 22
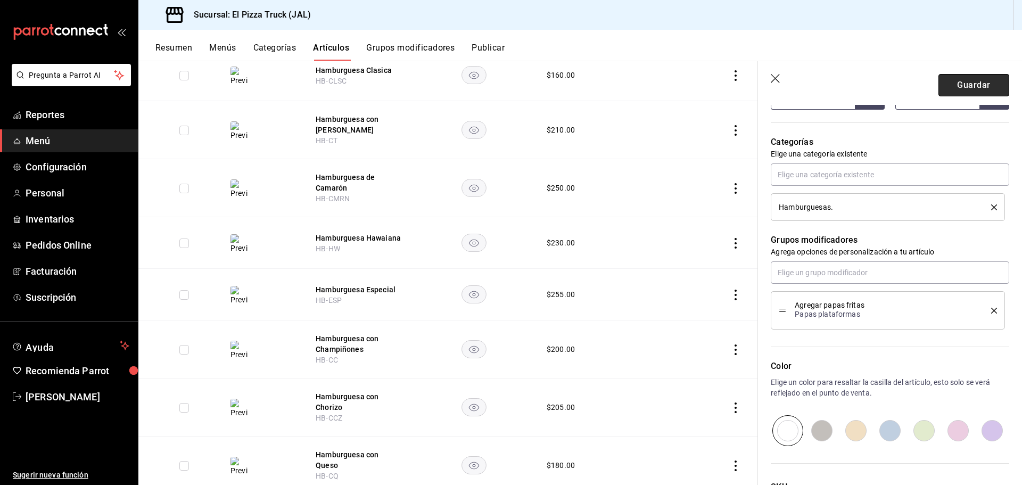
click at [955, 82] on button "Guardar" at bounding box center [973, 85] width 71 height 22
type textarea "x"
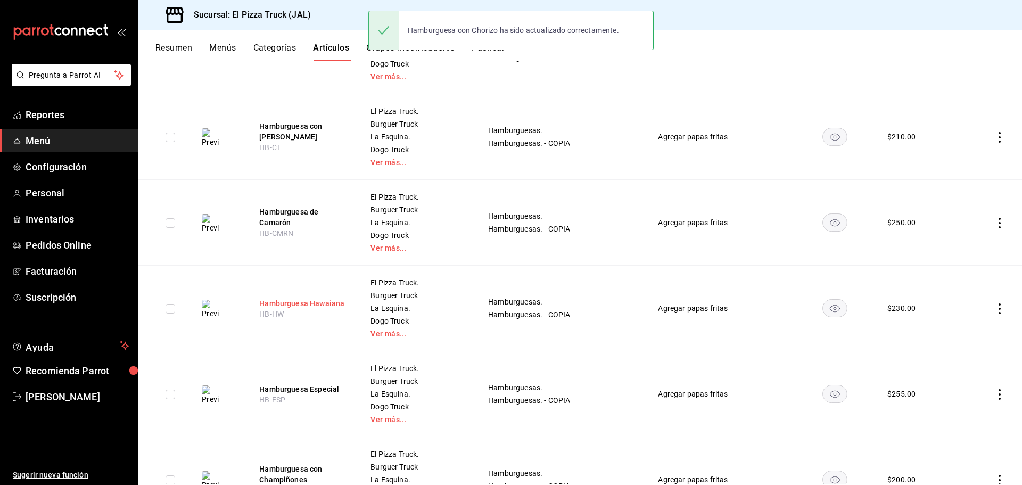
click at [284, 301] on button "Hamburguesa Hawaiana" at bounding box center [301, 303] width 85 height 11
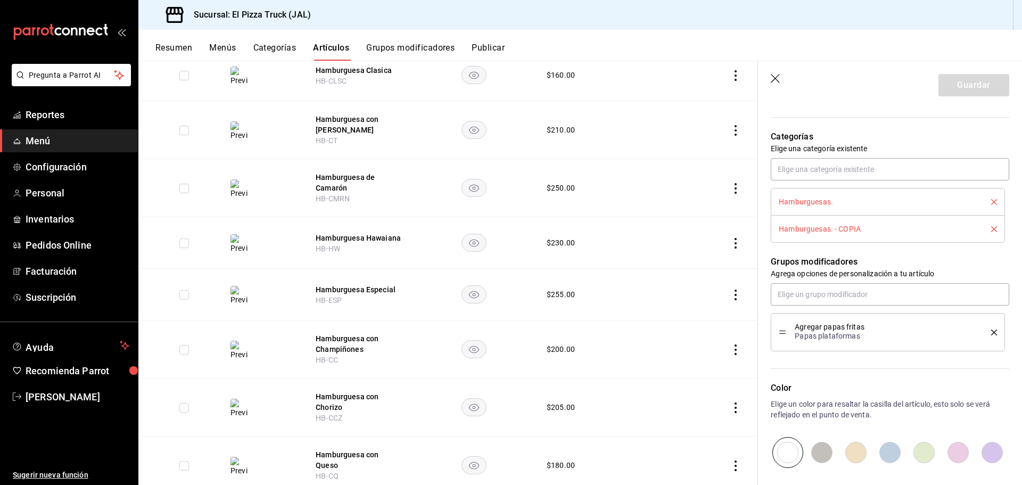
scroll to position [426, 0]
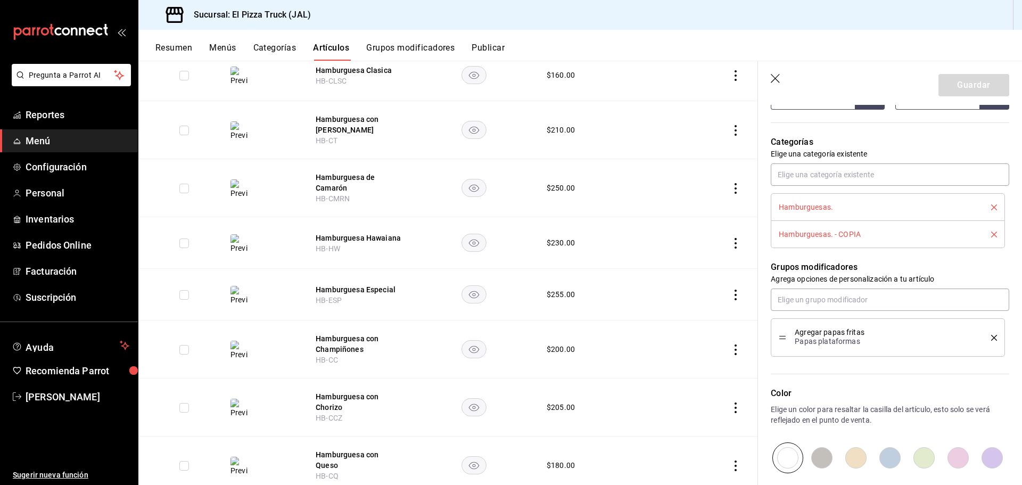
click at [985, 237] on div "Hamburguesas. - COPIA" at bounding box center [887, 234] width 218 height 12
click at [991, 236] on icon "delete" at bounding box center [994, 234] width 6 height 6
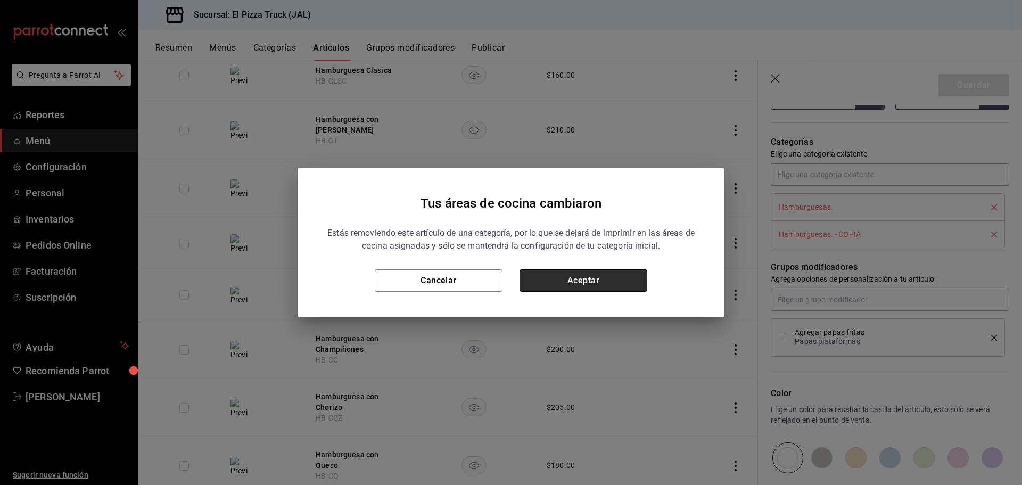
click at [620, 280] on button "Aceptar" at bounding box center [583, 280] width 128 height 22
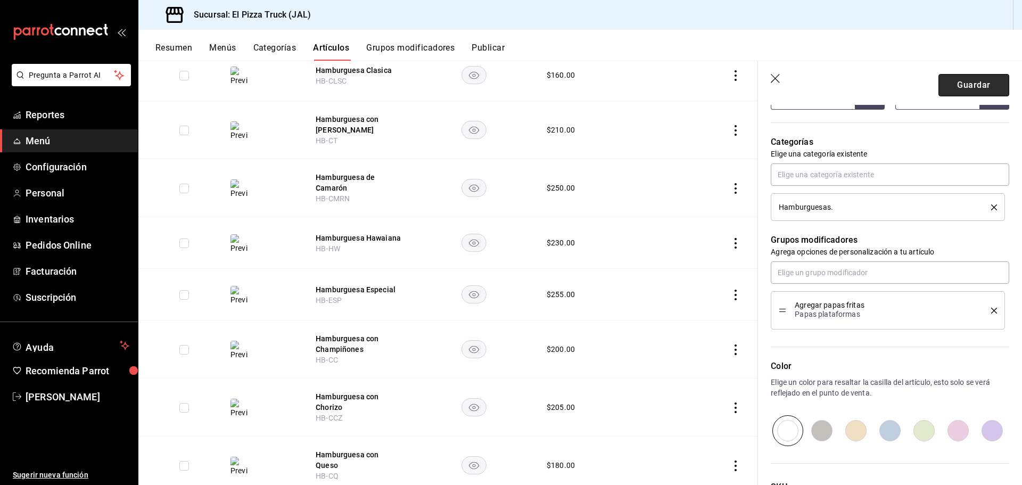
click at [964, 84] on button "Guardar" at bounding box center [973, 85] width 71 height 22
type textarea "x"
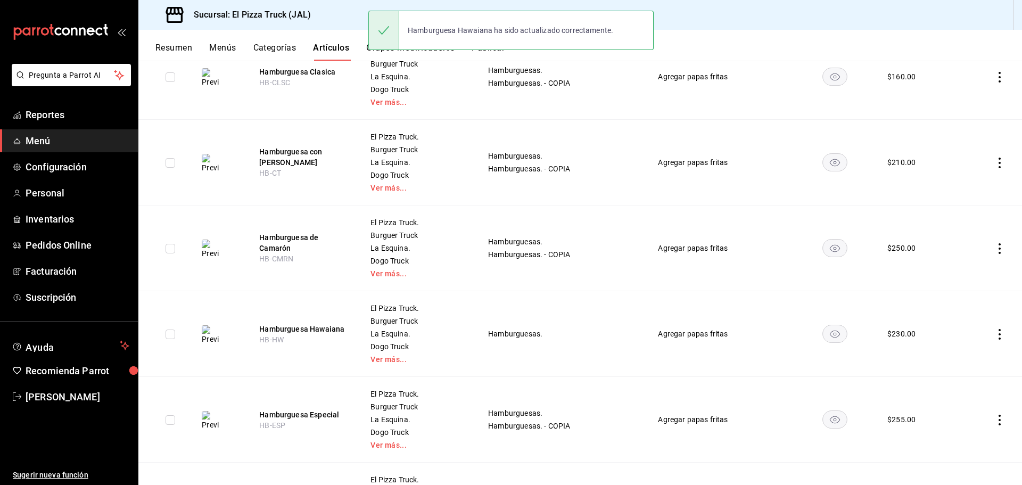
scroll to position [660, 0]
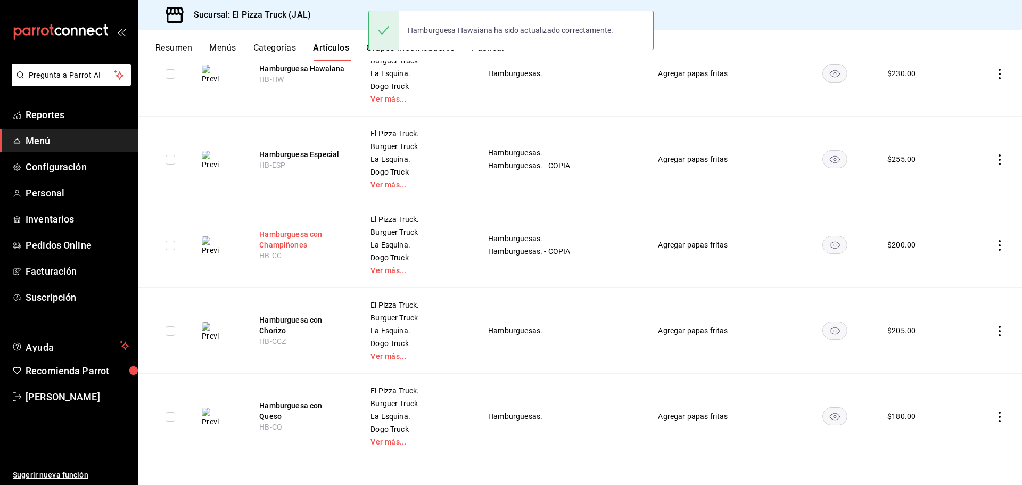
click at [302, 235] on button "Hamburguesa con Champiñones" at bounding box center [301, 239] width 85 height 21
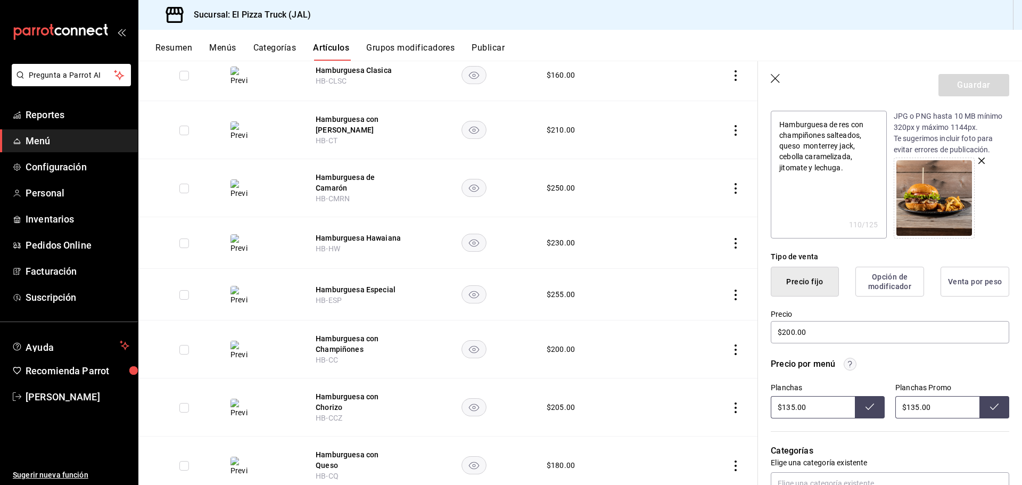
scroll to position [266, 0]
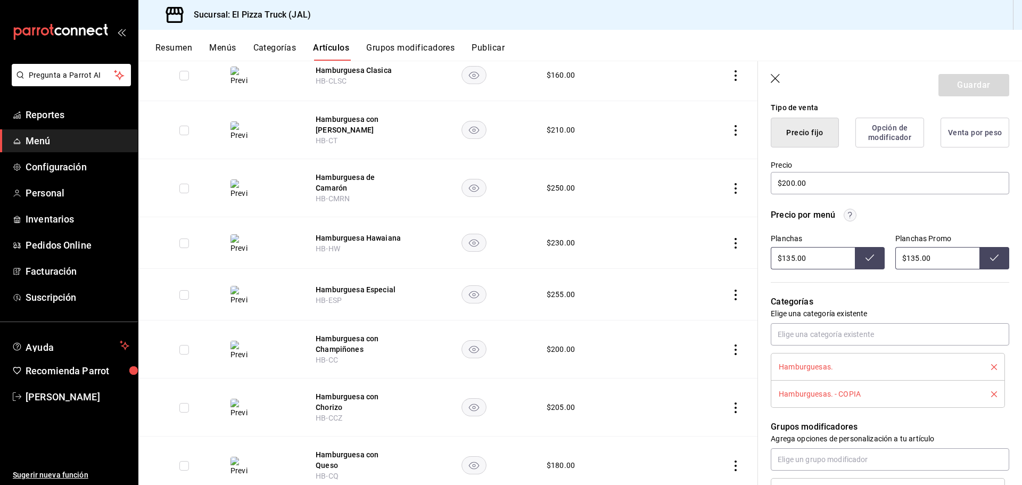
click at [991, 396] on icon "delete" at bounding box center [994, 394] width 6 height 6
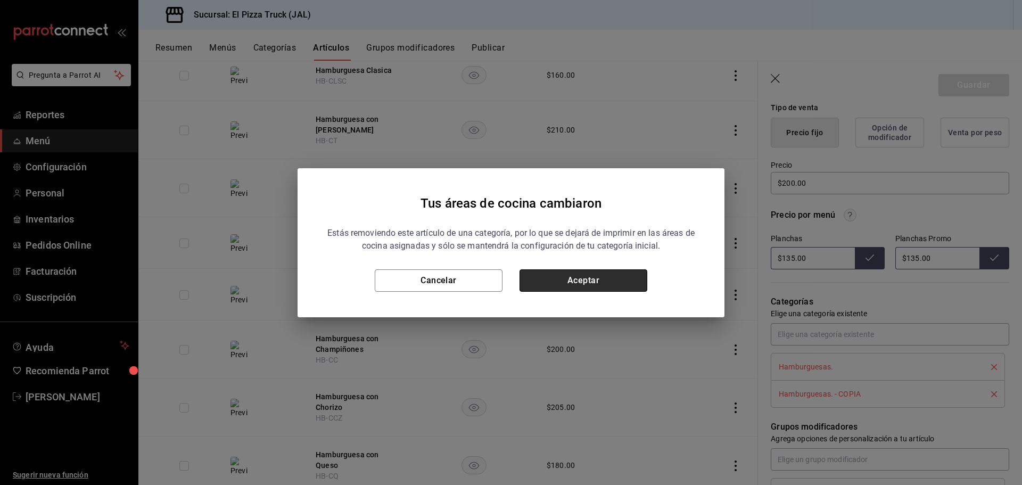
click at [615, 284] on button "Aceptar" at bounding box center [583, 280] width 128 height 22
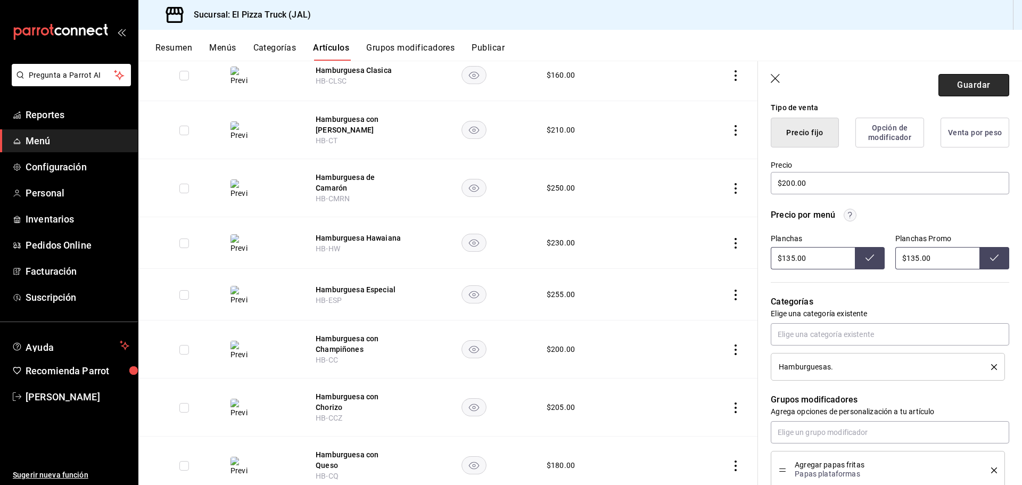
click at [974, 92] on button "Guardar" at bounding box center [973, 85] width 71 height 22
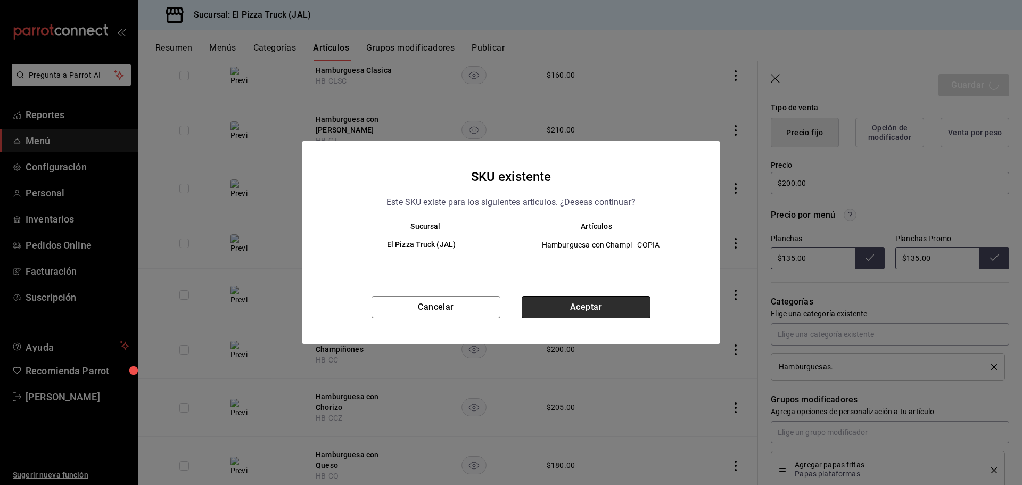
click at [562, 309] on button "Aceptar" at bounding box center [585, 307] width 129 height 22
type textarea "x"
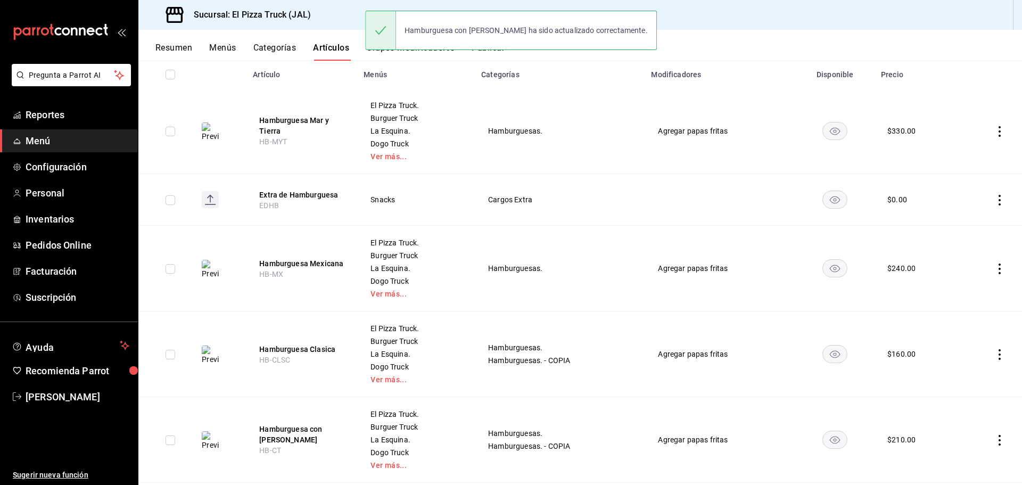
scroll to position [213, 0]
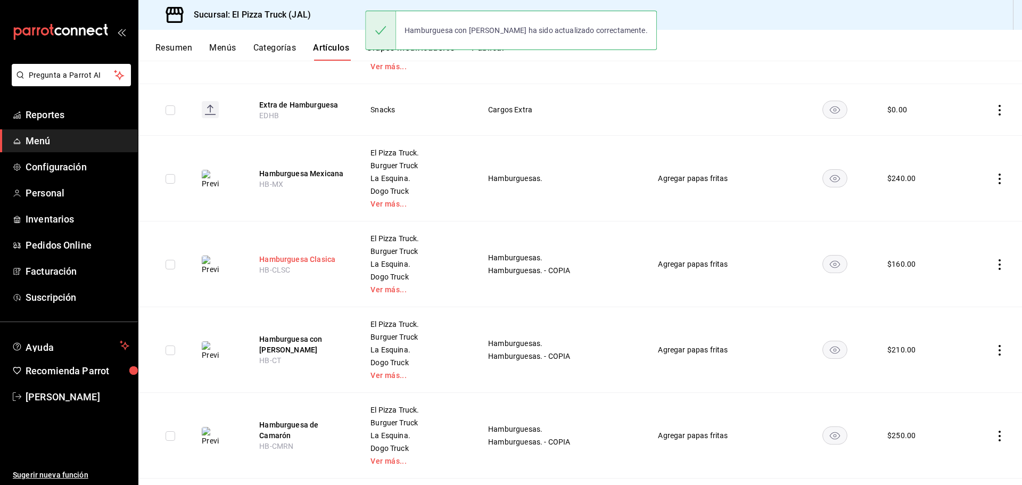
click at [317, 262] on button "Hamburguesa Clasica" at bounding box center [301, 259] width 85 height 11
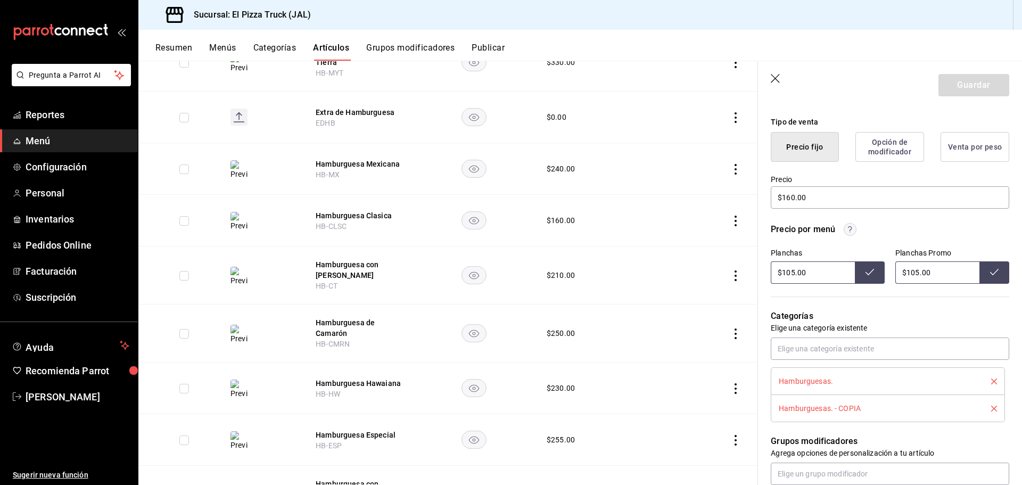
scroll to position [266, 0]
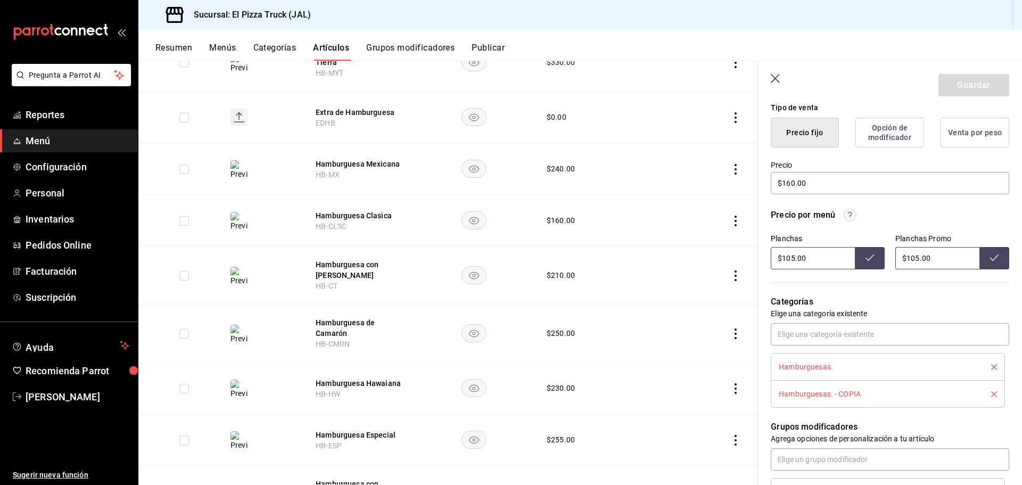
click at [991, 395] on icon "delete" at bounding box center [994, 394] width 6 height 6
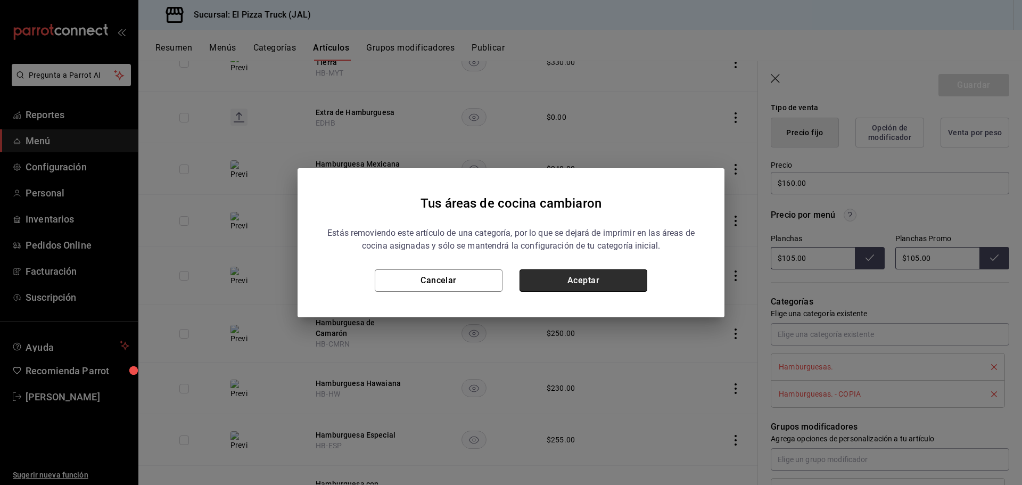
click at [595, 282] on button "Aceptar" at bounding box center [583, 280] width 128 height 22
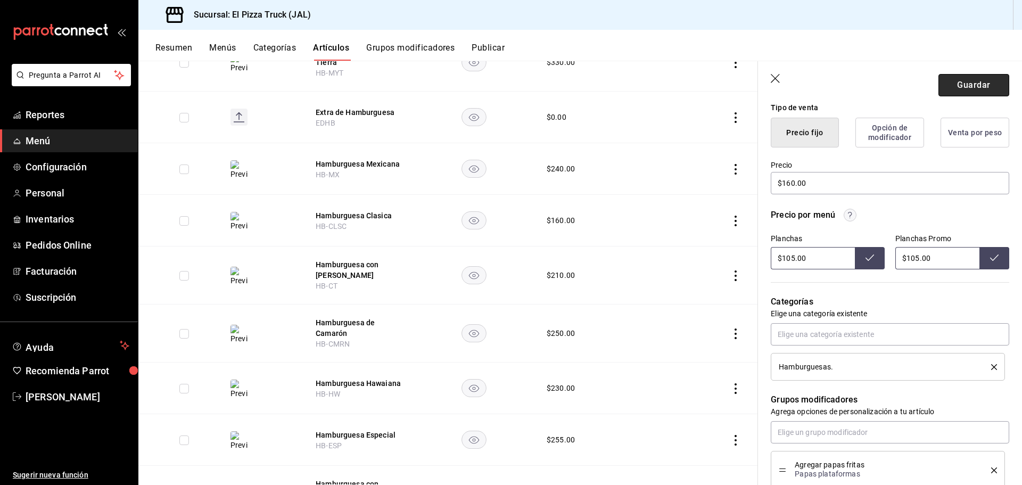
click at [962, 90] on button "Guardar" at bounding box center [973, 85] width 71 height 22
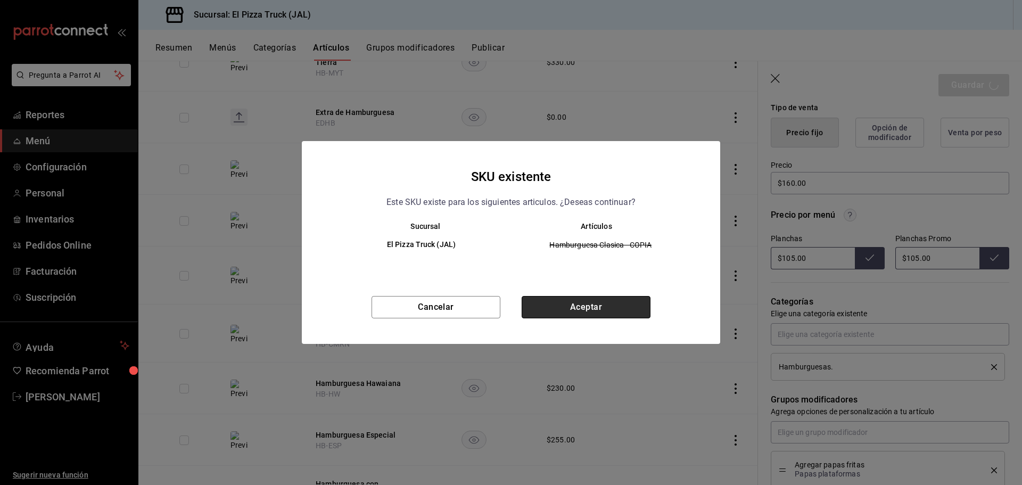
click at [601, 310] on button "Aceptar" at bounding box center [585, 307] width 129 height 22
type textarea "x"
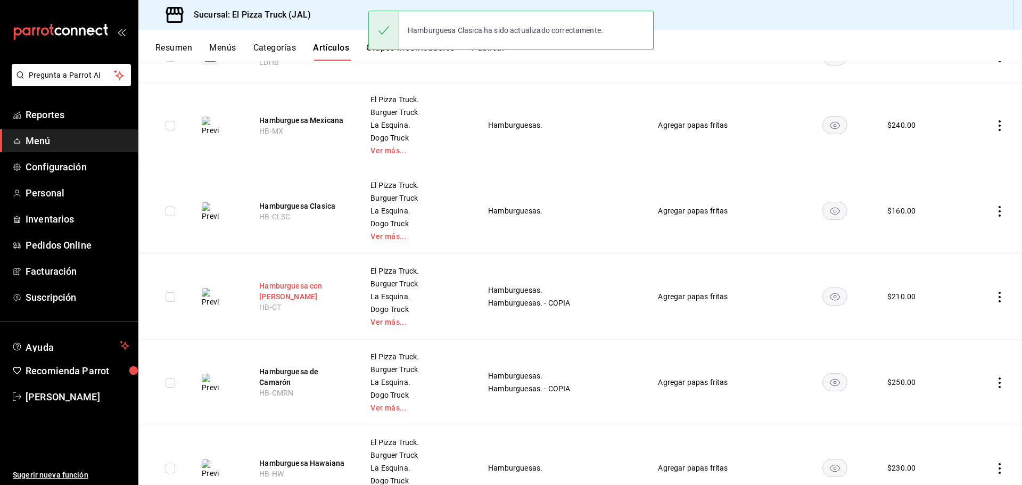
click at [295, 286] on button "Hamburguesa con Tocino" at bounding box center [301, 290] width 85 height 21
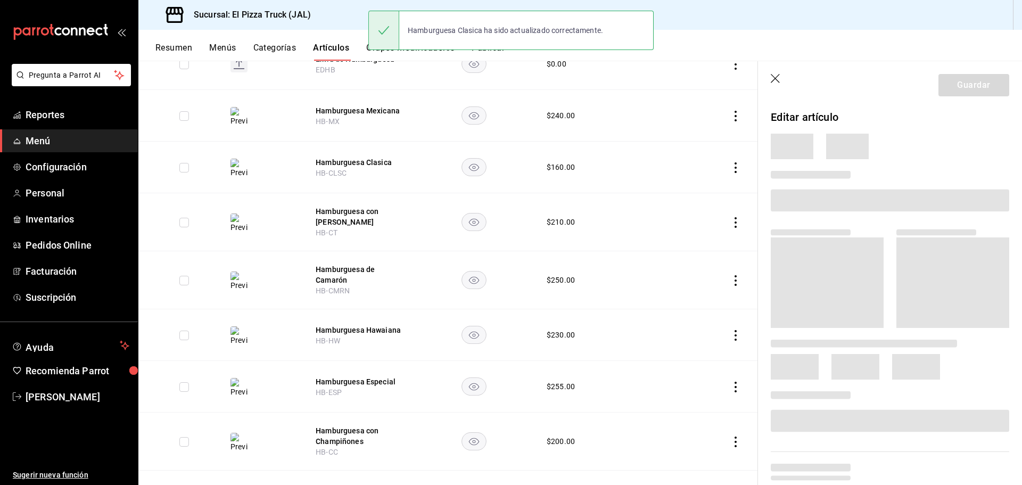
scroll to position [238, 0]
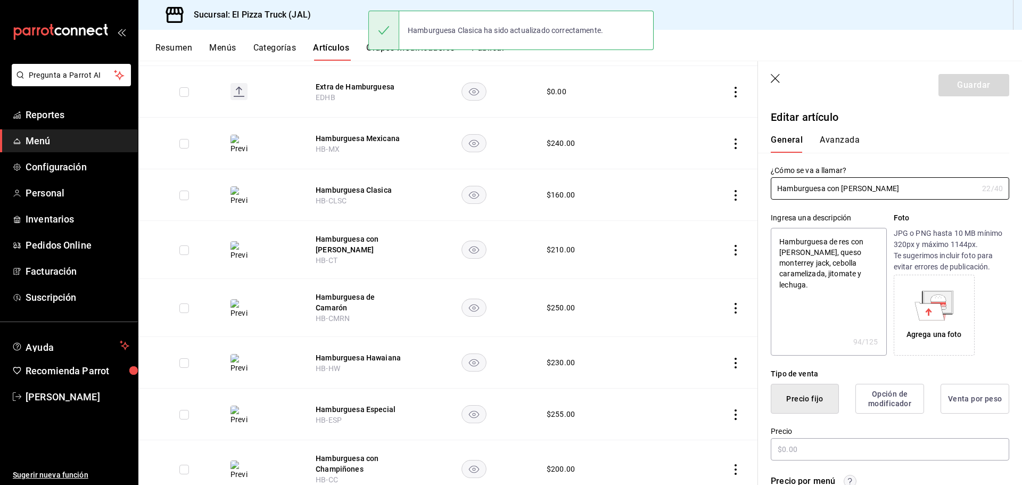
type textarea "x"
type input "$210.00"
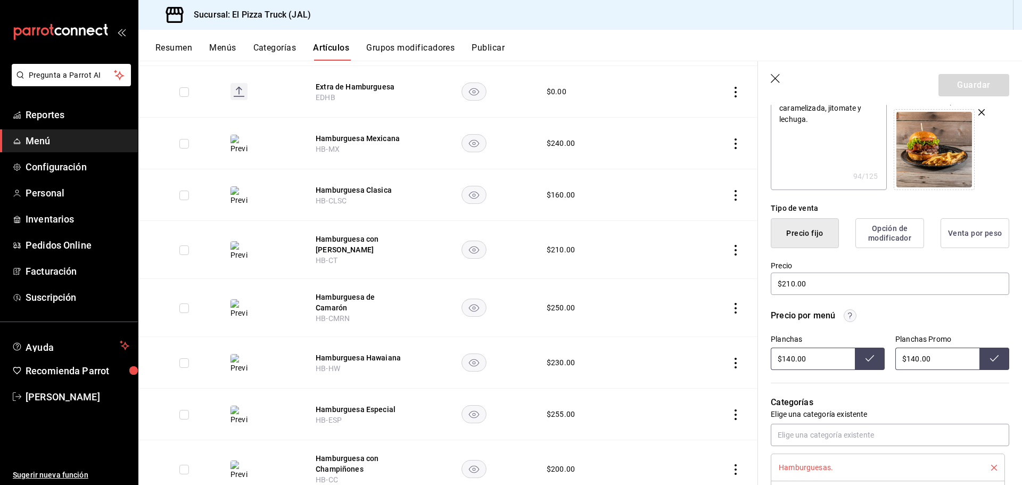
scroll to position [0, 0]
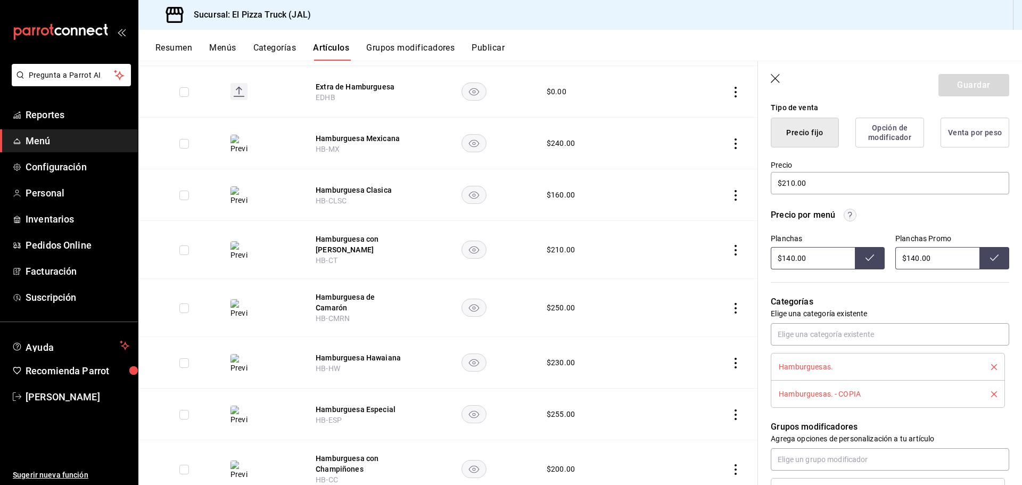
click at [991, 395] on icon "delete" at bounding box center [994, 394] width 6 height 6
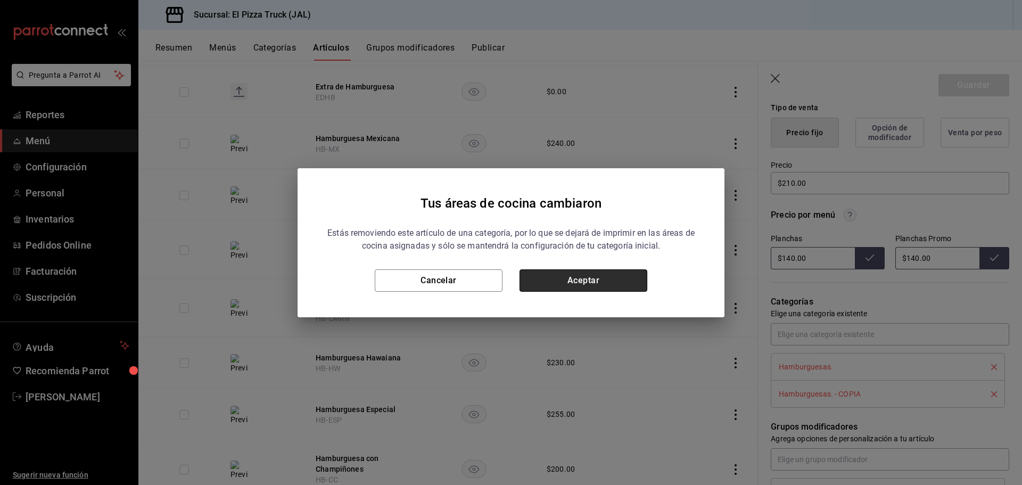
click at [611, 280] on button "Aceptar" at bounding box center [583, 280] width 128 height 22
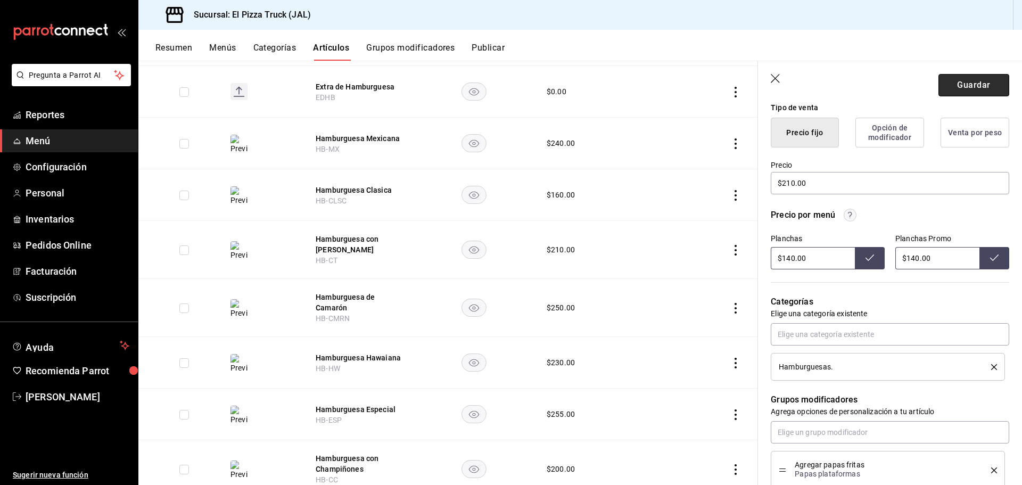
click at [967, 85] on button "Guardar" at bounding box center [973, 85] width 71 height 22
type textarea "x"
type input "AR-1756272834178"
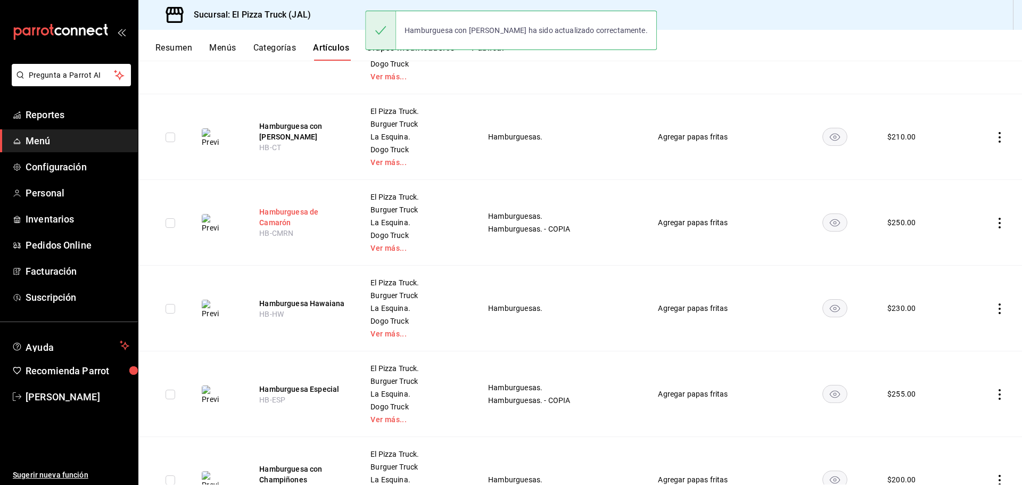
click at [289, 212] on button "Hamburguesa de Camarón" at bounding box center [301, 216] width 85 height 21
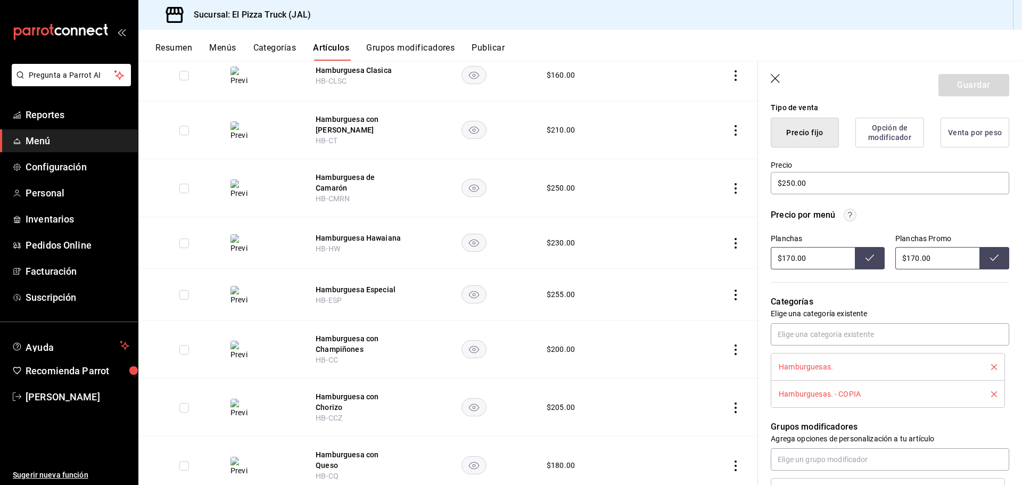
click at [991, 394] on icon "delete" at bounding box center [994, 394] width 6 height 6
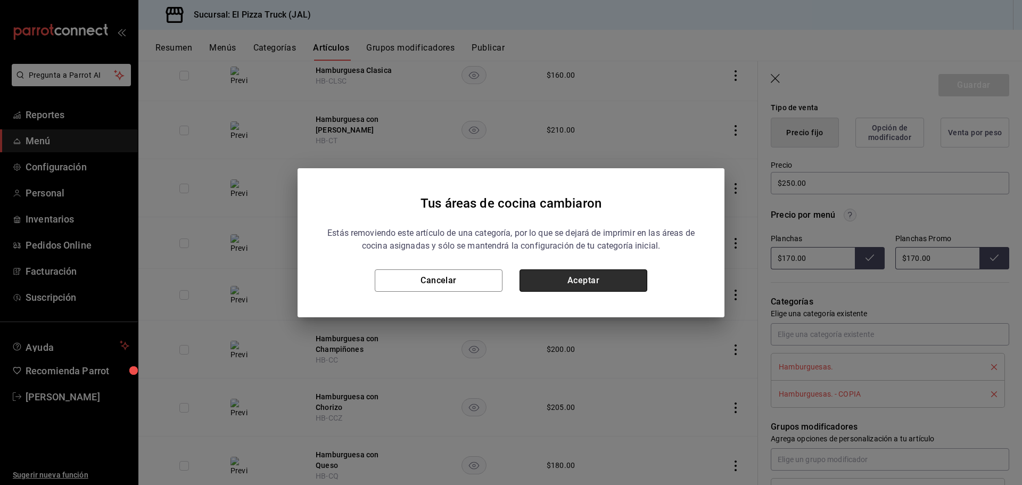
click at [602, 283] on button "Aceptar" at bounding box center [583, 280] width 128 height 22
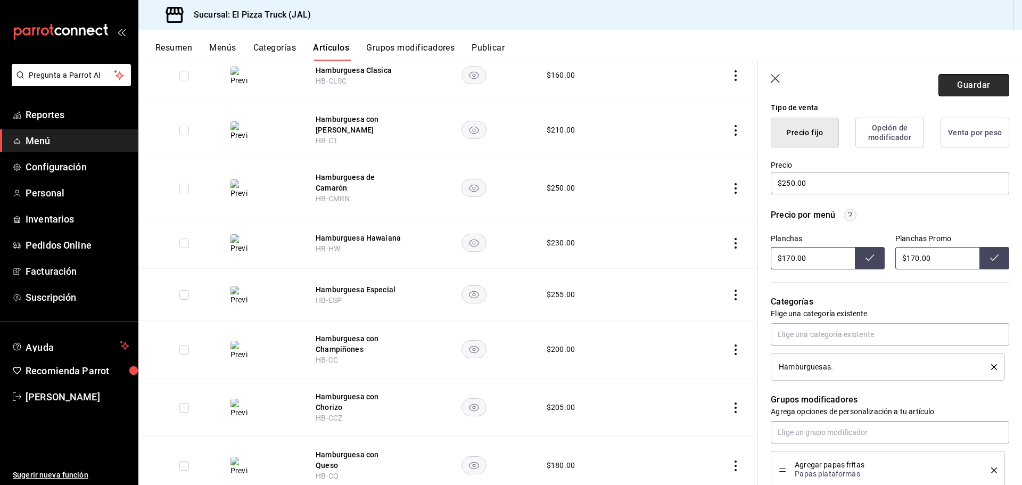
click at [985, 80] on button "Guardar" at bounding box center [973, 85] width 71 height 22
type textarea "x"
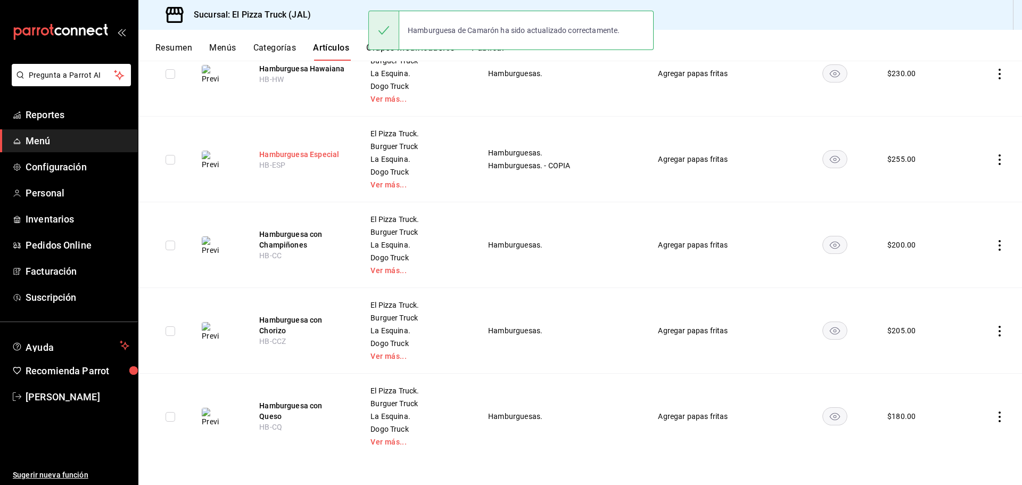
click at [311, 154] on button "Hamburguesa Especial" at bounding box center [301, 154] width 85 height 11
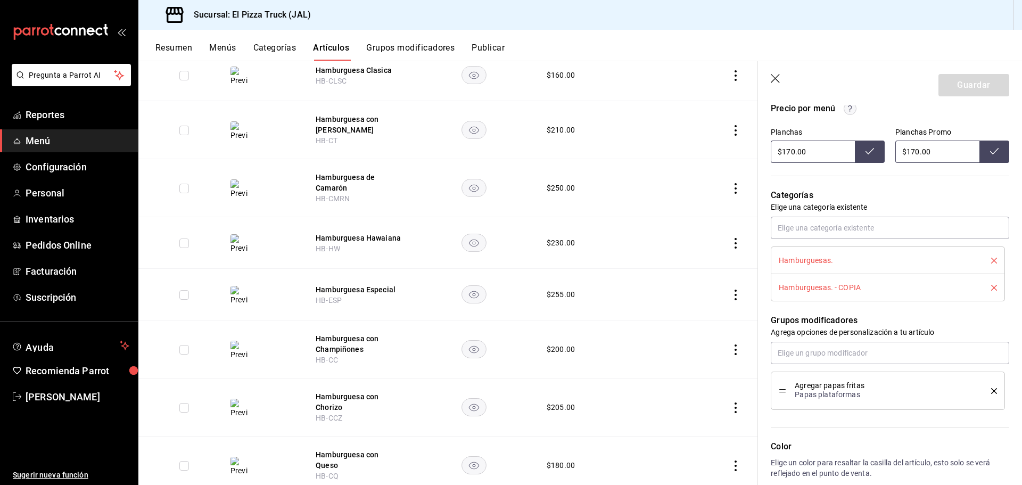
click at [991, 289] on icon "delete" at bounding box center [994, 288] width 6 height 6
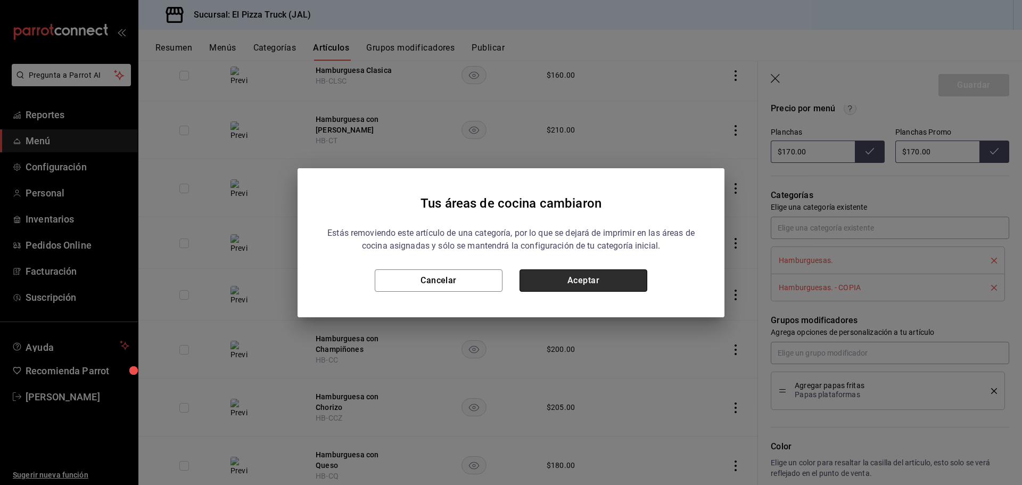
click at [608, 279] on button "Aceptar" at bounding box center [583, 280] width 128 height 22
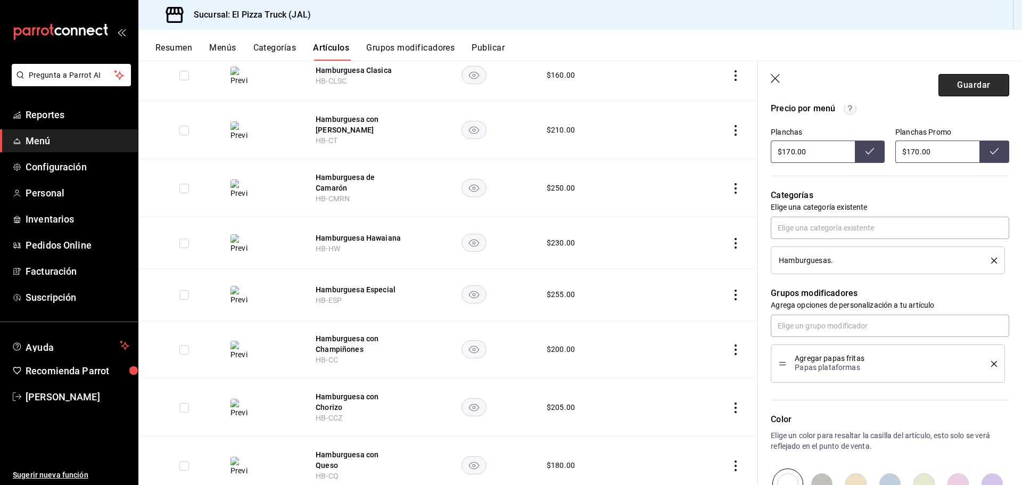
click at [974, 86] on button "Guardar" at bounding box center [973, 85] width 71 height 22
type textarea "x"
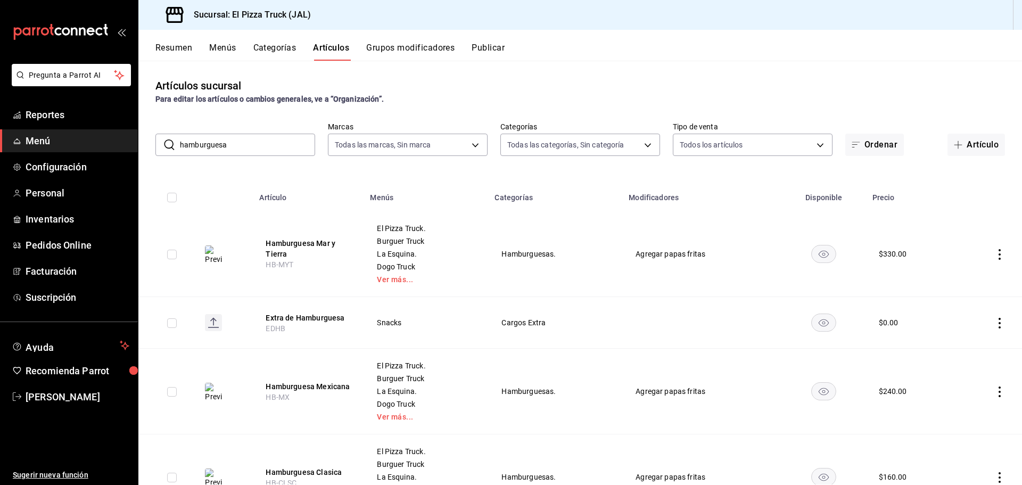
click at [293, 146] on input "hamburguesa" at bounding box center [247, 144] width 135 height 21
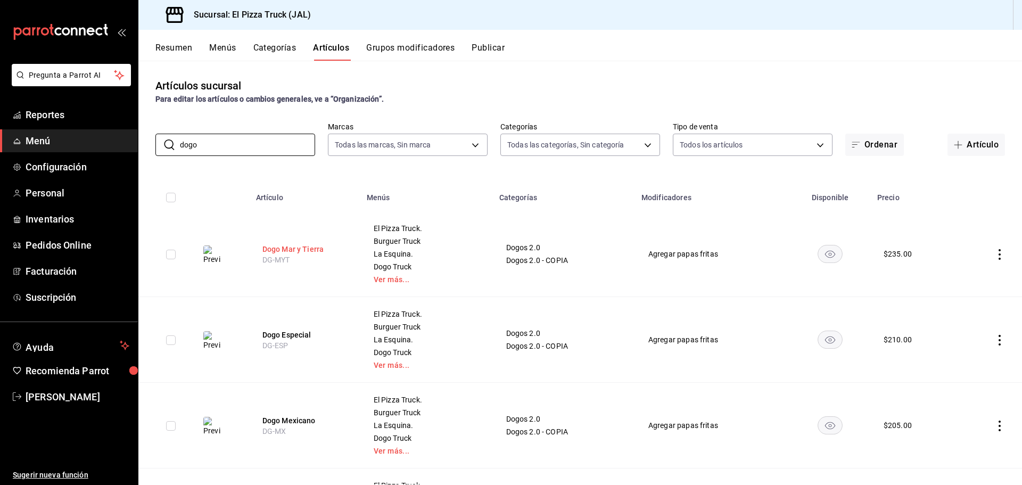
type input "dogo"
click at [305, 250] on button "Dogo Mar y Tierra" at bounding box center [304, 249] width 85 height 11
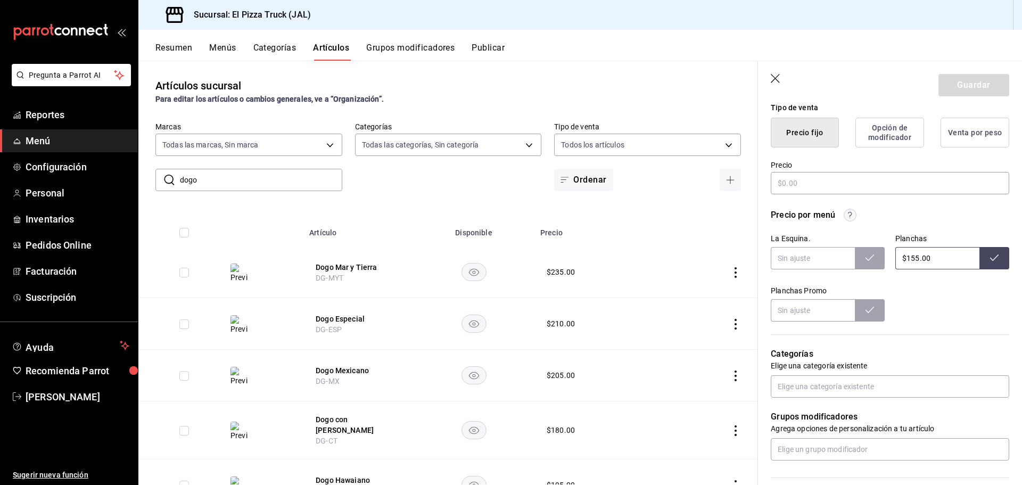
type textarea "x"
type input "$235.00"
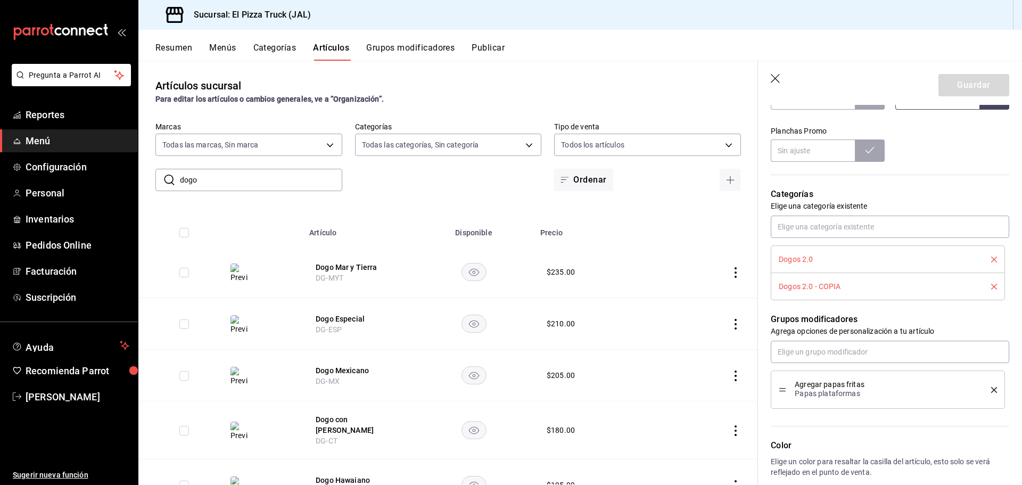
click at [991, 288] on icon "delete" at bounding box center [994, 287] width 6 height 6
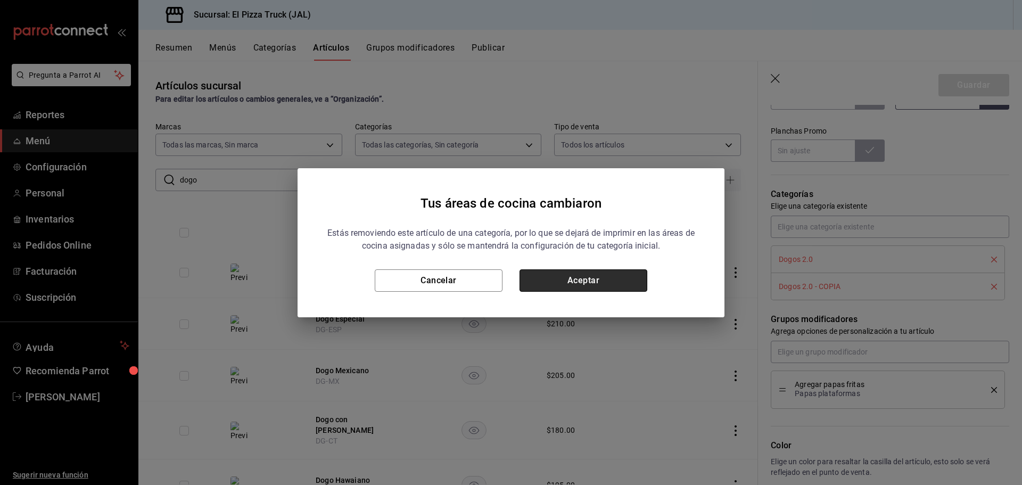
click at [608, 279] on button "Aceptar" at bounding box center [583, 280] width 128 height 22
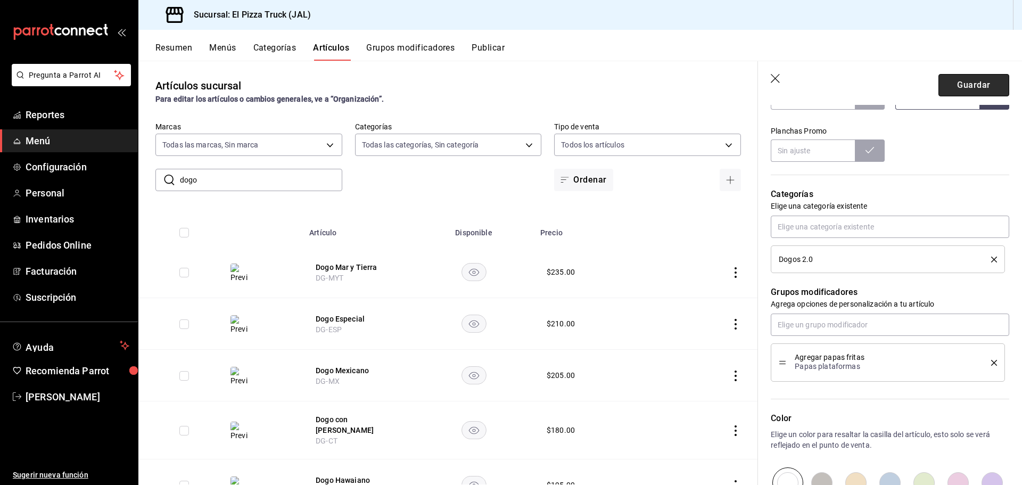
click at [968, 85] on button "Guardar" at bounding box center [973, 85] width 71 height 22
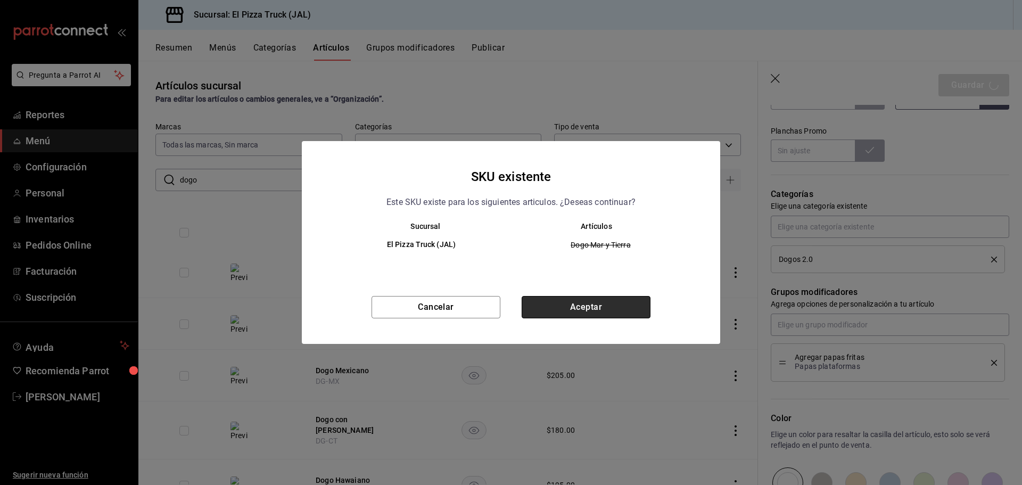
click at [566, 302] on button "Aceptar" at bounding box center [585, 307] width 129 height 22
type textarea "x"
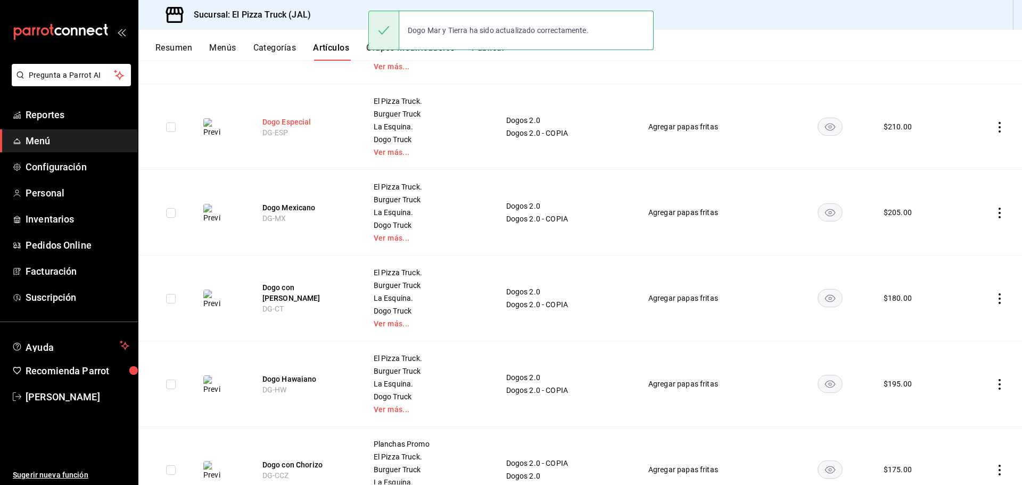
click at [269, 125] on button "Dogo Especial" at bounding box center [304, 122] width 85 height 11
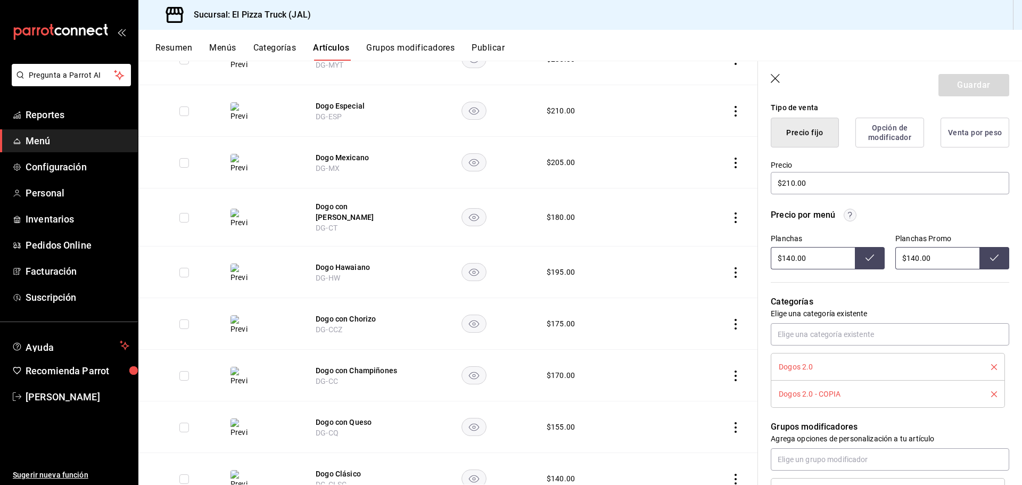
click at [990, 393] on li "Dogos 2.0 - COPIA" at bounding box center [887, 393] width 234 height 27
click at [991, 394] on icon "delete" at bounding box center [994, 394] width 6 height 6
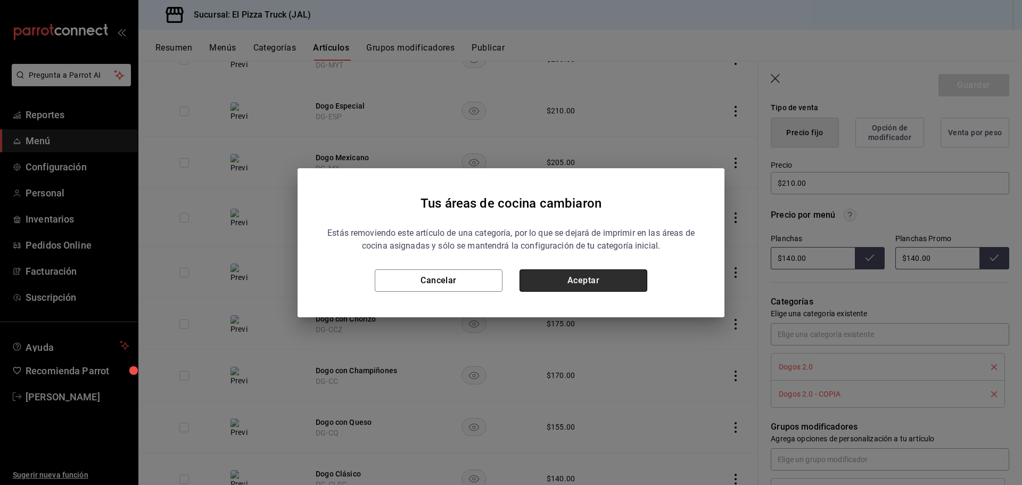
click at [595, 285] on button "Aceptar" at bounding box center [583, 280] width 128 height 22
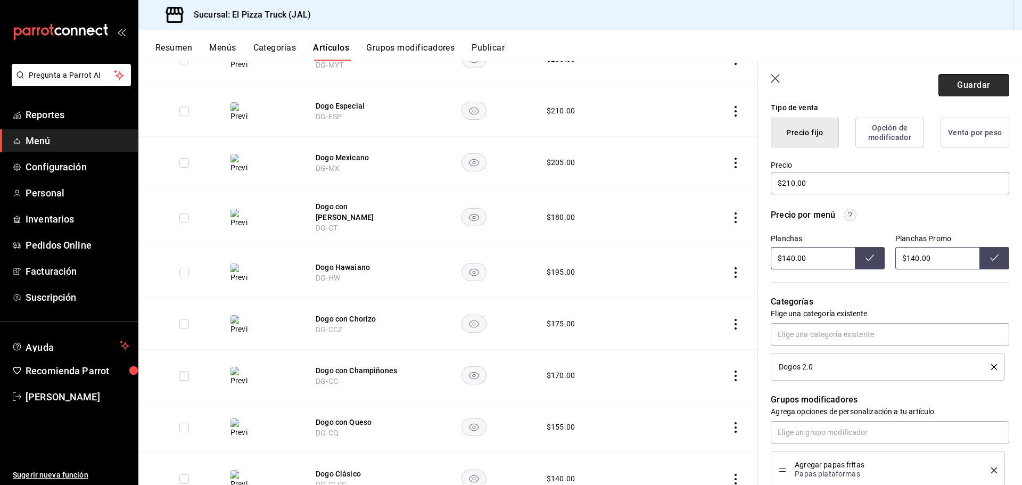
click at [952, 90] on button "Guardar" at bounding box center [973, 85] width 71 height 22
type textarea "x"
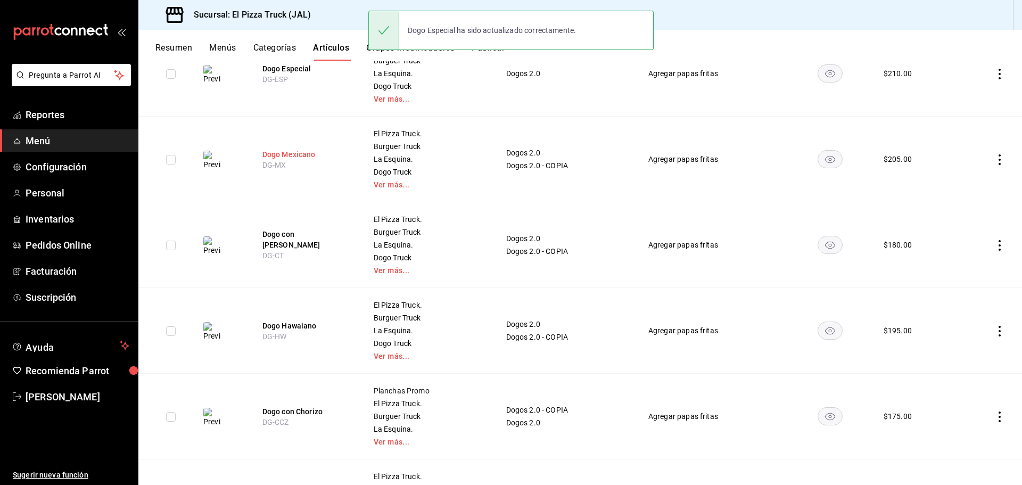
click at [267, 151] on button "Dogo Mexicano" at bounding box center [304, 154] width 85 height 11
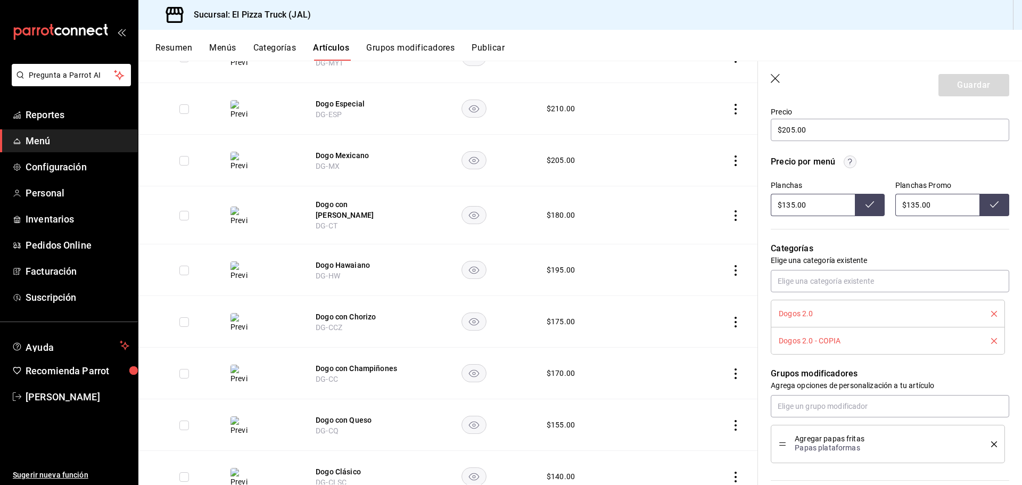
click at [986, 344] on div "Dogos 2.0 - COPIA" at bounding box center [887, 341] width 218 height 12
click at [991, 341] on icon "delete" at bounding box center [994, 341] width 6 height 6
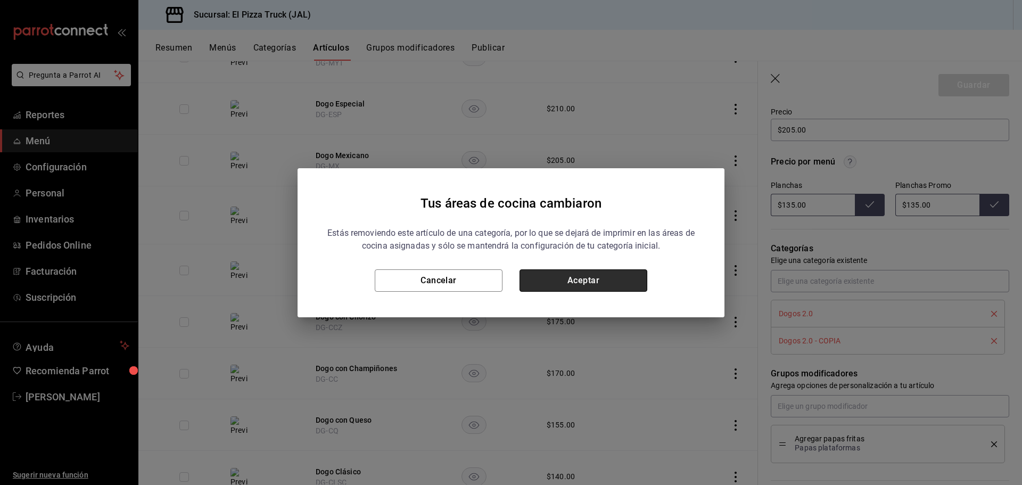
click at [605, 281] on button "Aceptar" at bounding box center [583, 280] width 128 height 22
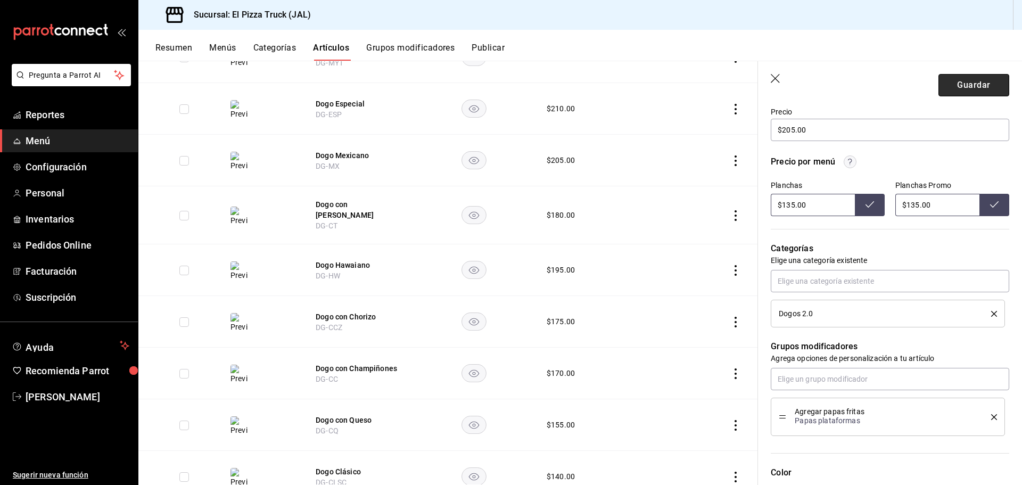
click at [967, 86] on button "Guardar" at bounding box center [973, 85] width 71 height 22
type textarea "x"
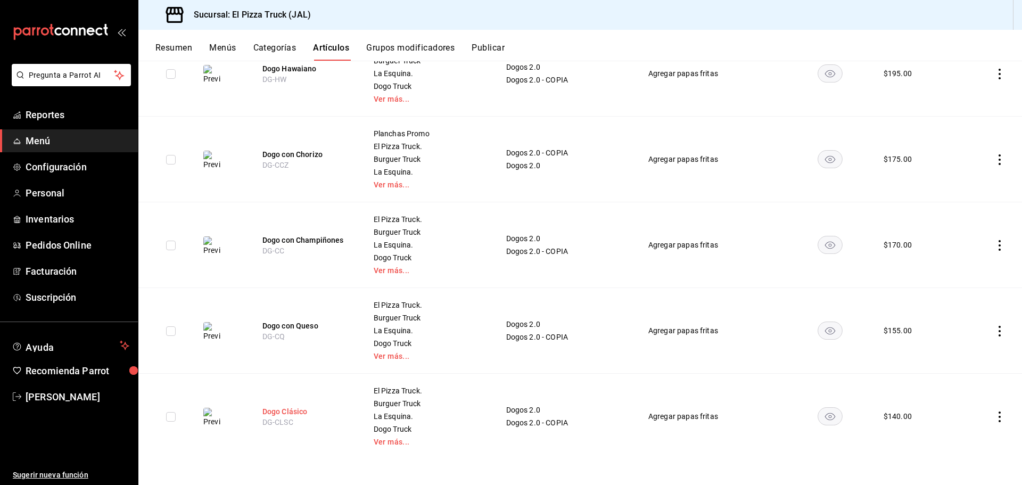
click at [283, 407] on button "Dogo Clásico" at bounding box center [304, 411] width 85 height 11
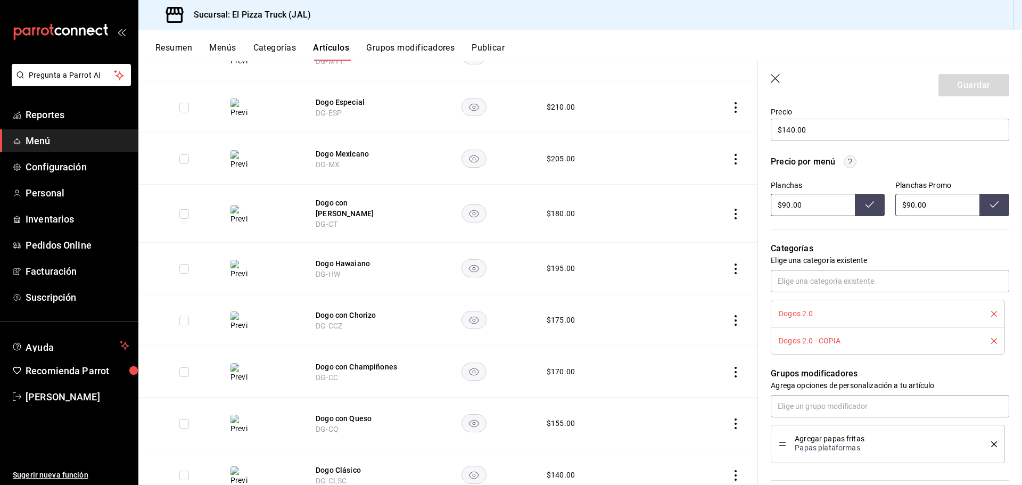
click at [991, 343] on icon "delete" at bounding box center [994, 341] width 6 height 6
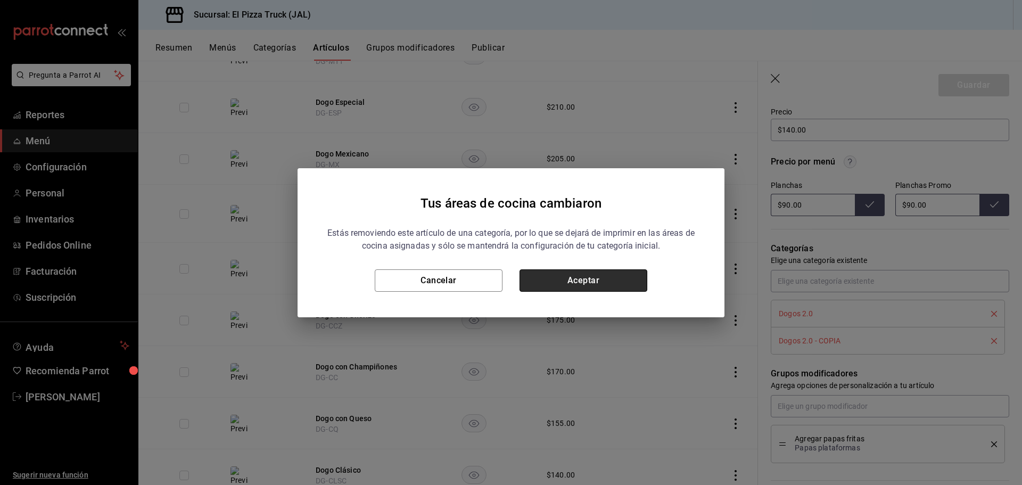
click at [614, 282] on button "Aceptar" at bounding box center [583, 280] width 128 height 22
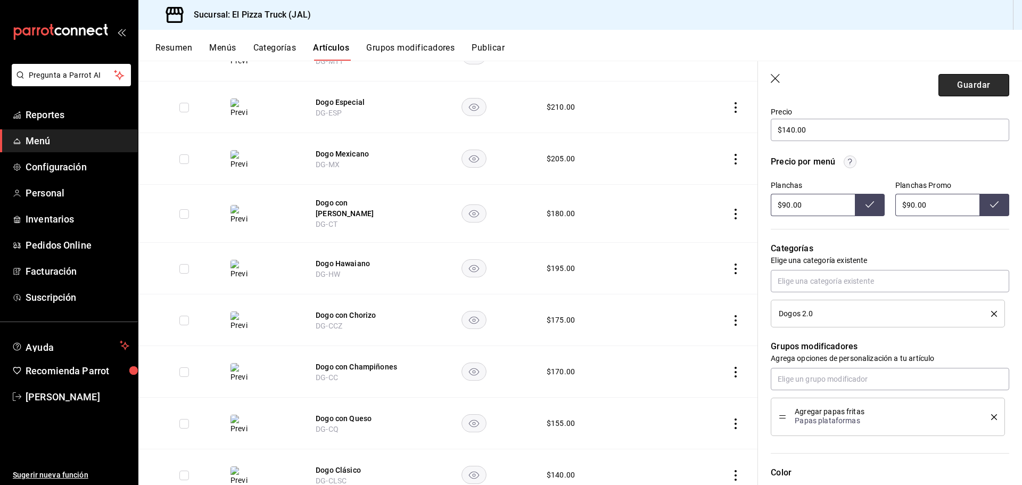
click at [951, 88] on button "Guardar" at bounding box center [973, 85] width 71 height 22
type textarea "x"
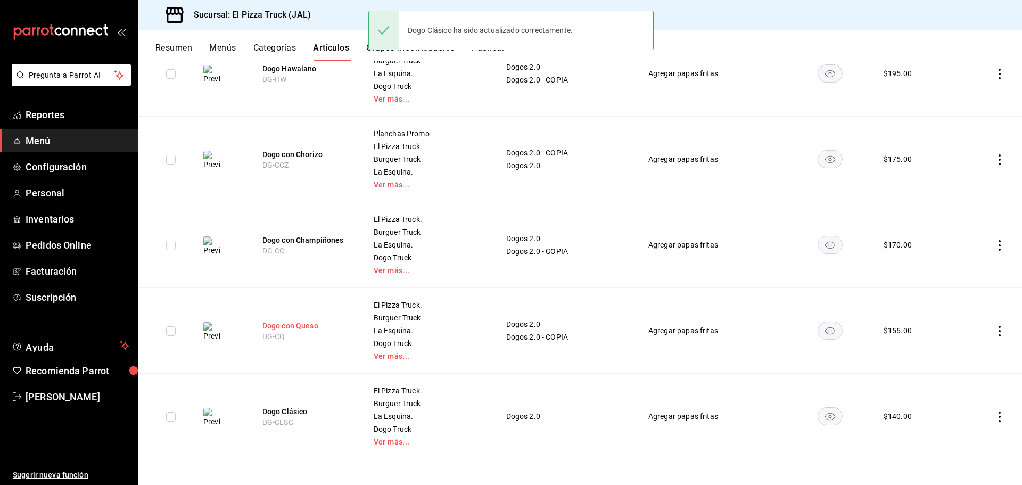
click at [295, 325] on button "Dogo con Queso" at bounding box center [304, 325] width 85 height 11
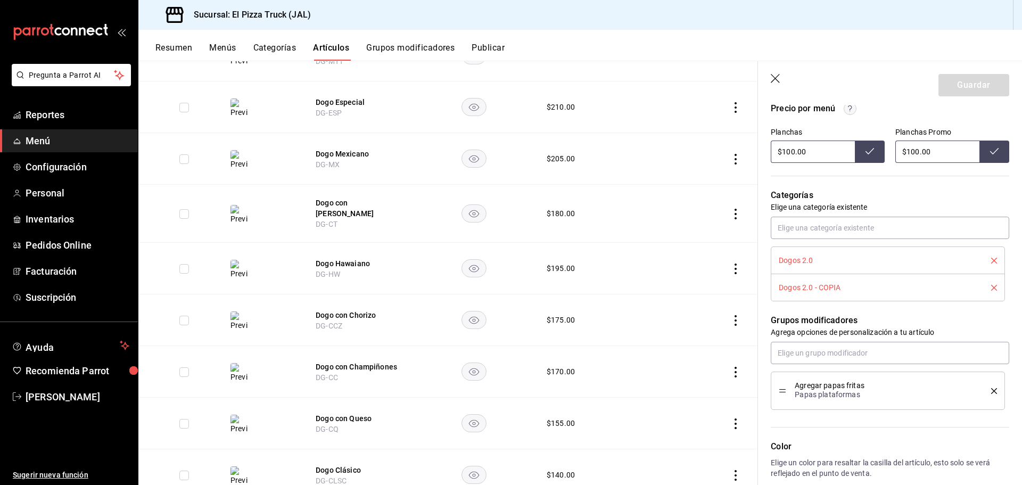
click at [989, 289] on li "Dogos 2.0 - COPIA" at bounding box center [887, 287] width 234 height 27
click at [983, 286] on button "delete" at bounding box center [989, 288] width 13 height 6
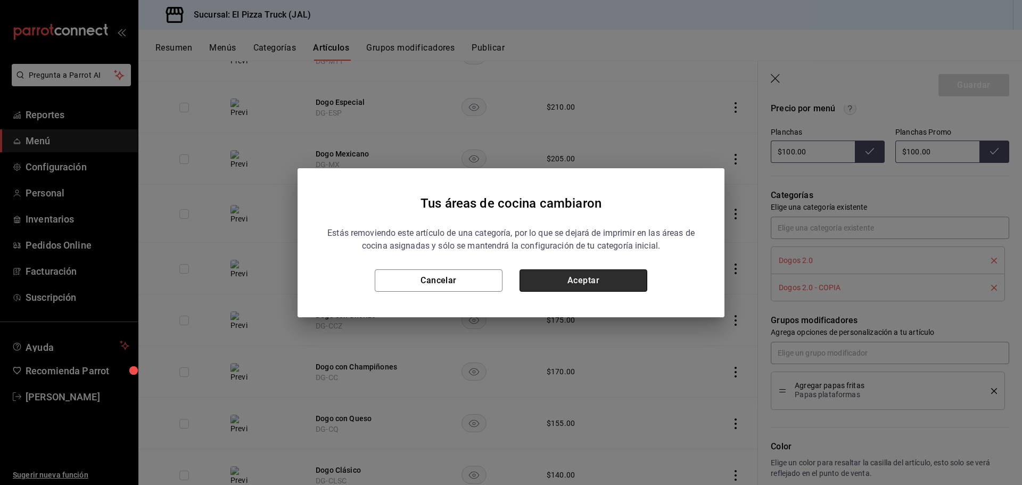
click at [615, 281] on button "Aceptar" at bounding box center [583, 280] width 128 height 22
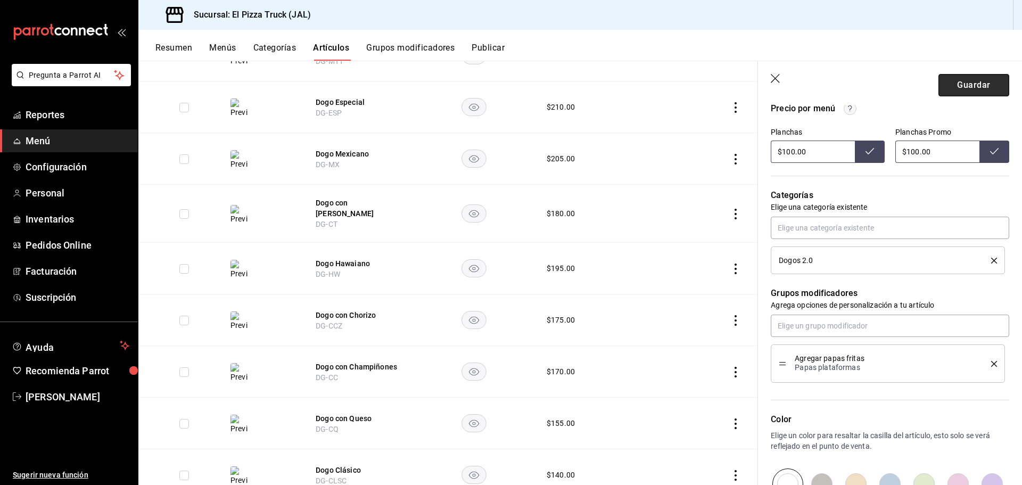
click at [955, 93] on button "Guardar" at bounding box center [973, 85] width 71 height 22
type textarea "x"
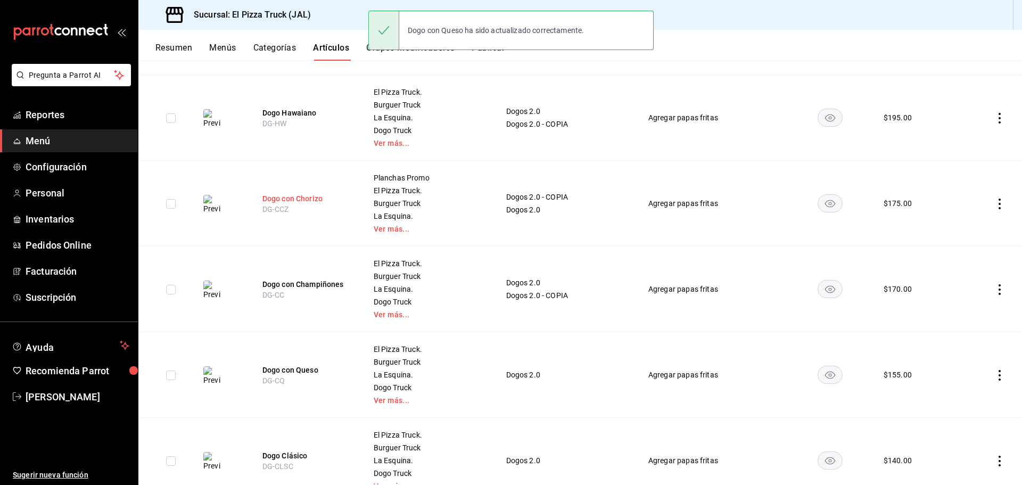
click at [292, 197] on button "Dogo con Chorizo" at bounding box center [304, 198] width 85 height 11
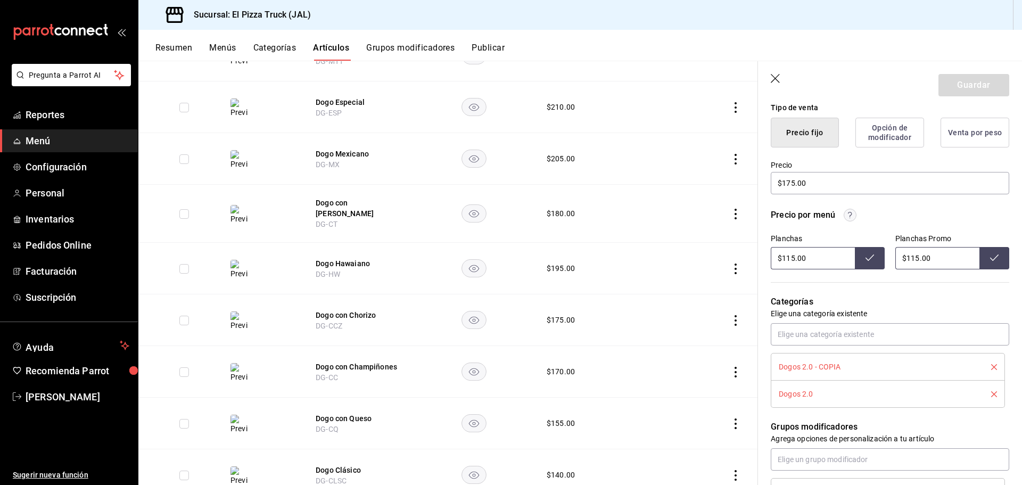
click at [991, 369] on icon "delete" at bounding box center [994, 367] width 6 height 6
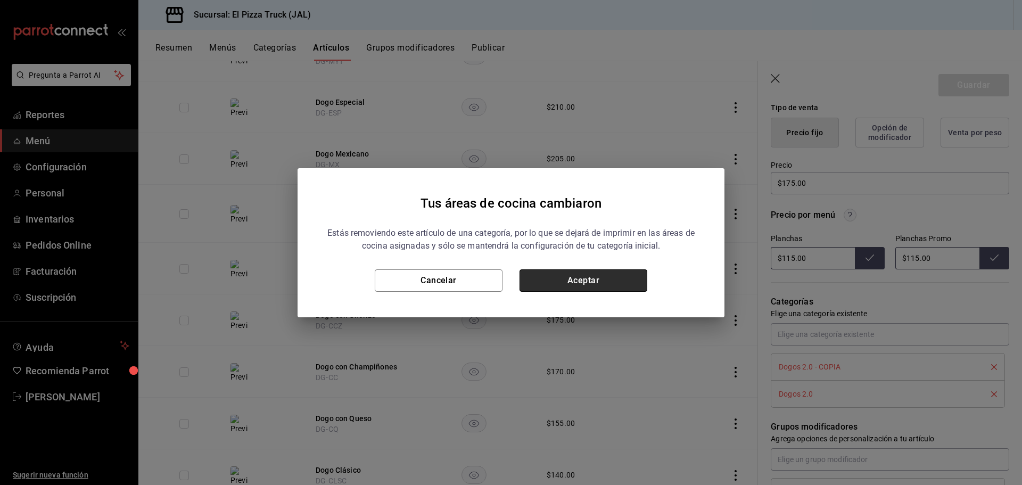
click at [610, 279] on button "Aceptar" at bounding box center [583, 280] width 128 height 22
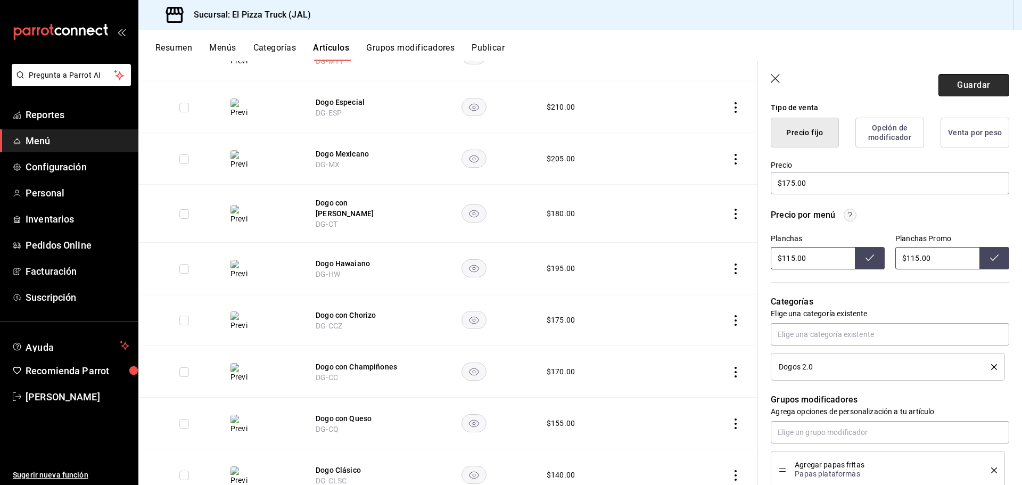
click at [973, 89] on button "Guardar" at bounding box center [973, 85] width 71 height 22
type textarea "x"
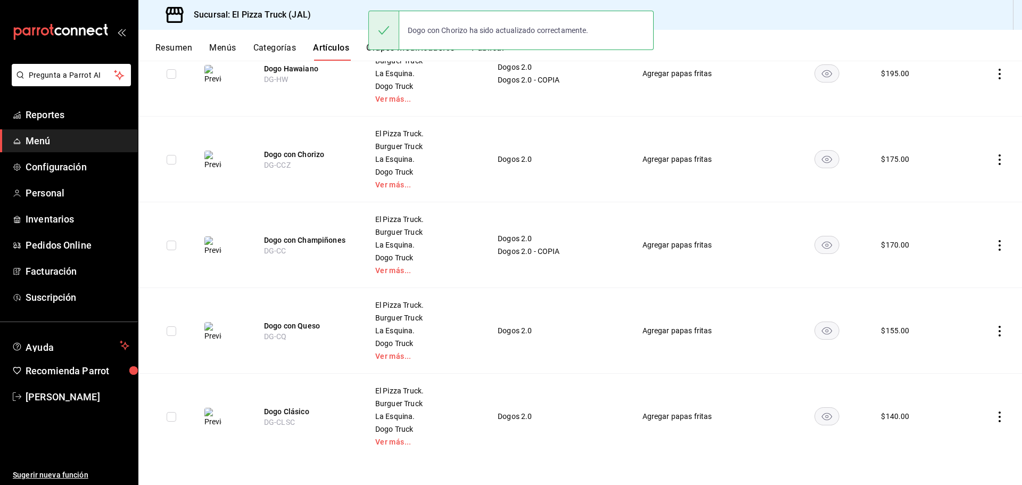
click at [269, 75] on span "DG-HW" at bounding box center [276, 79] width 24 height 9
click at [281, 71] on button "Dogo Hawaiano" at bounding box center [306, 68] width 85 height 11
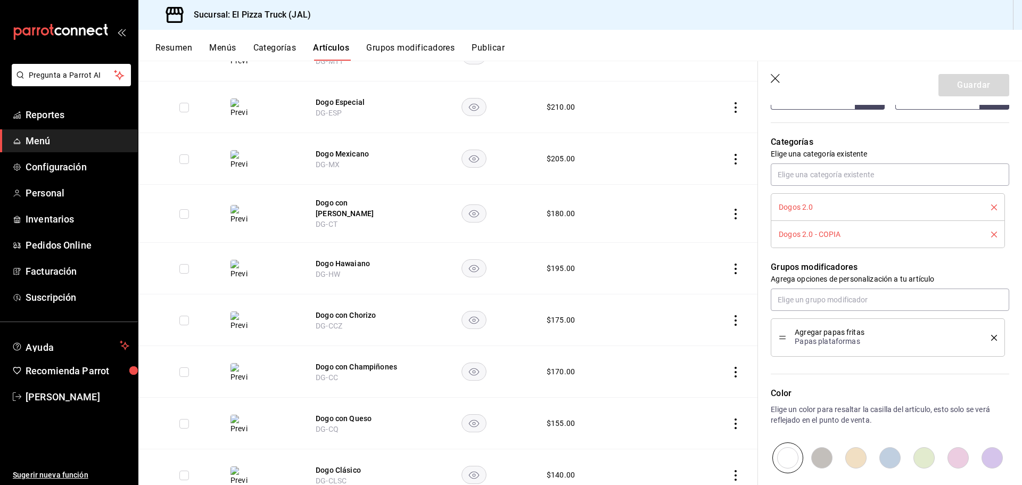
click at [991, 234] on icon "delete" at bounding box center [994, 234] width 6 height 6
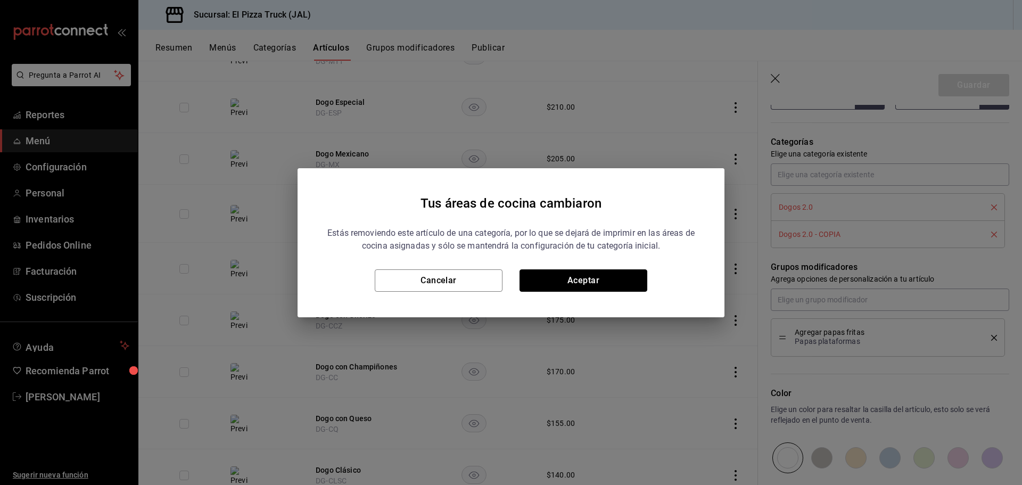
click at [586, 283] on button "Aceptar" at bounding box center [583, 280] width 128 height 22
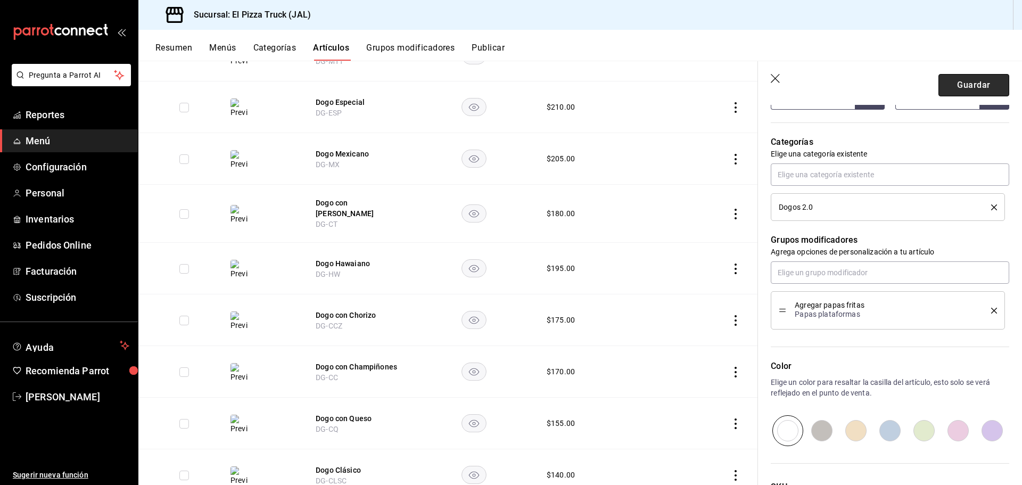
click at [958, 90] on button "Guardar" at bounding box center [973, 85] width 71 height 22
type textarea "x"
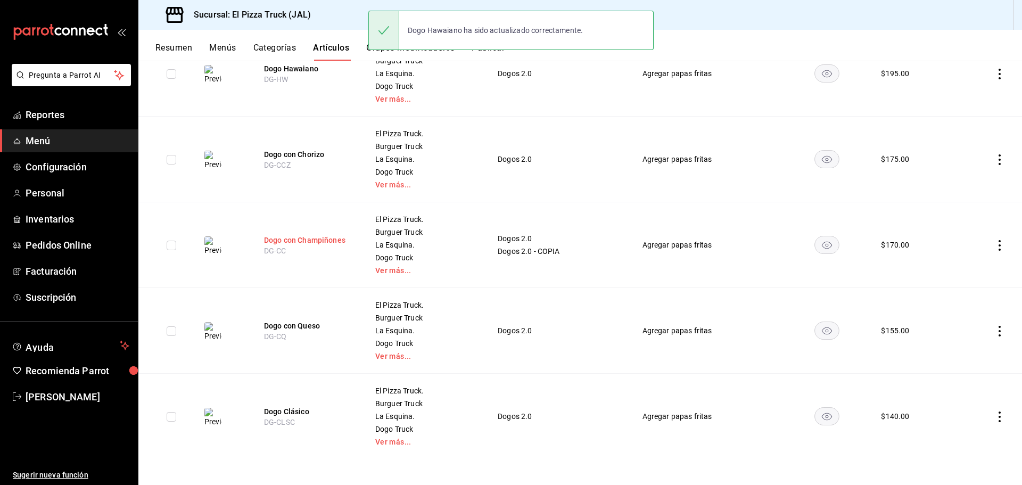
click at [324, 239] on button "Dogo con Champiñones" at bounding box center [306, 240] width 85 height 11
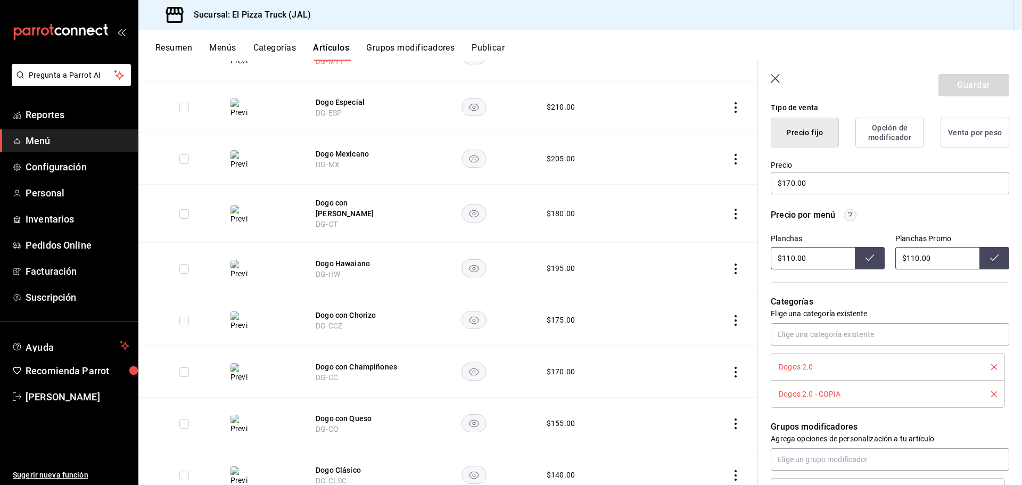
click at [991, 394] on icon "delete" at bounding box center [994, 394] width 6 height 6
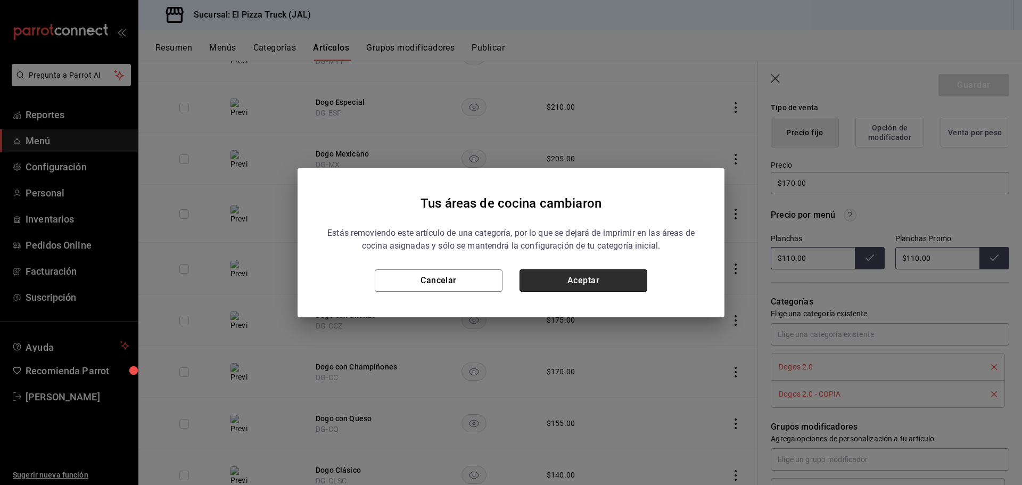
click at [613, 280] on button "Aceptar" at bounding box center [583, 280] width 128 height 22
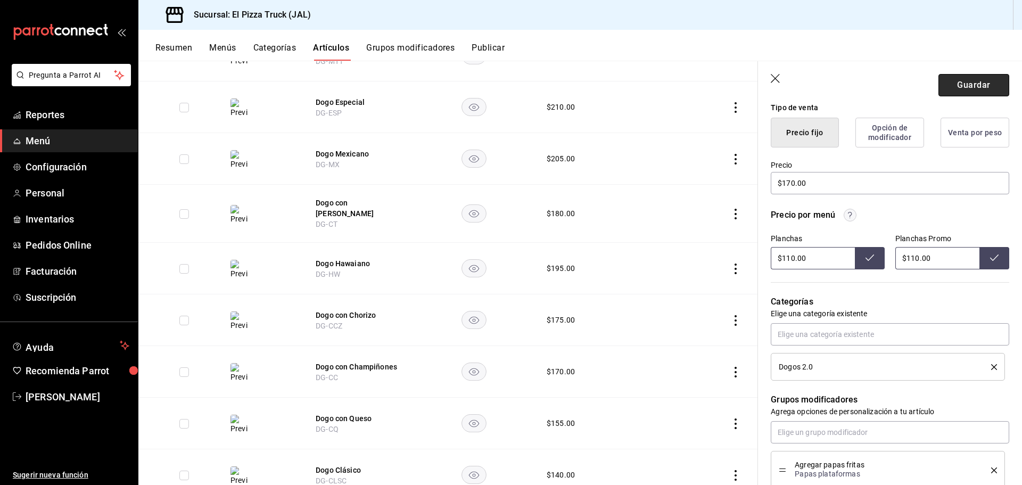
click at [955, 85] on button "Guardar" at bounding box center [973, 85] width 71 height 22
type textarea "x"
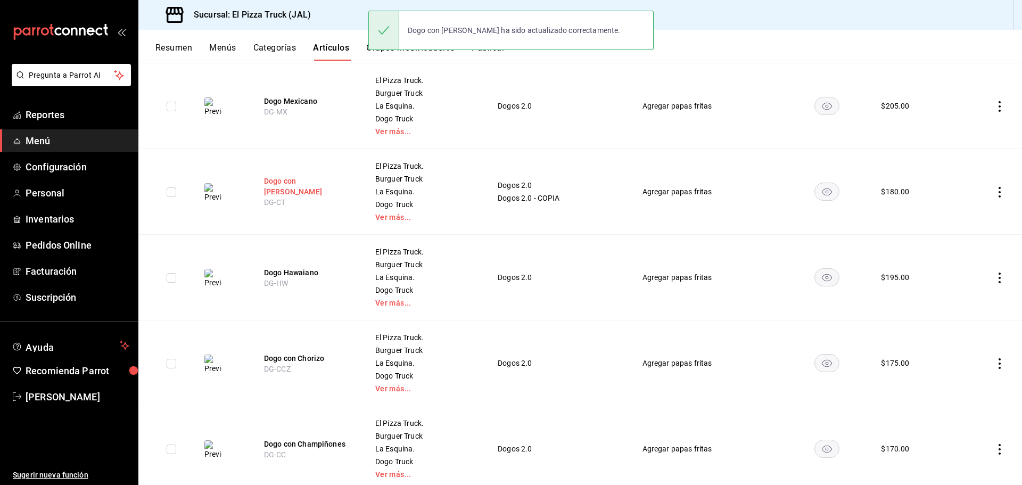
click at [305, 183] on button "Dogo con Tocino" at bounding box center [306, 186] width 85 height 21
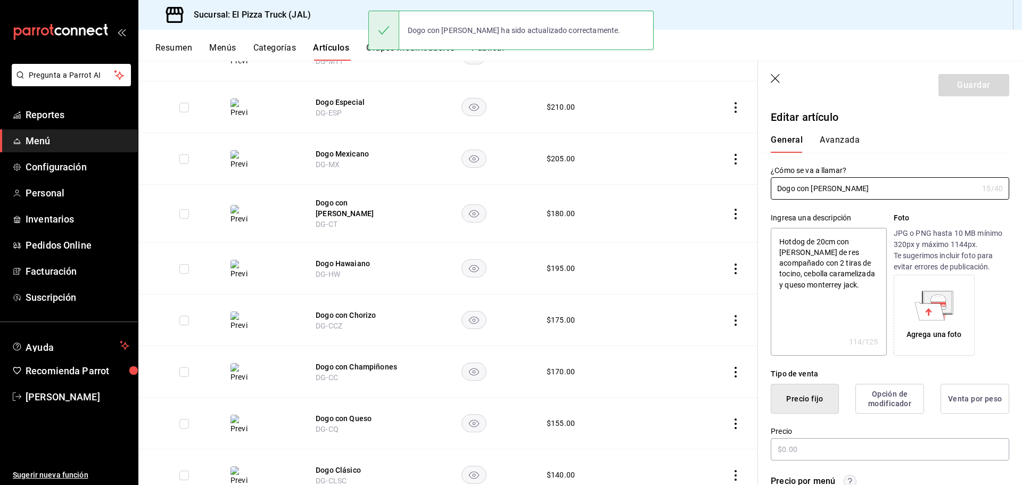
type textarea "x"
type input "$180.00"
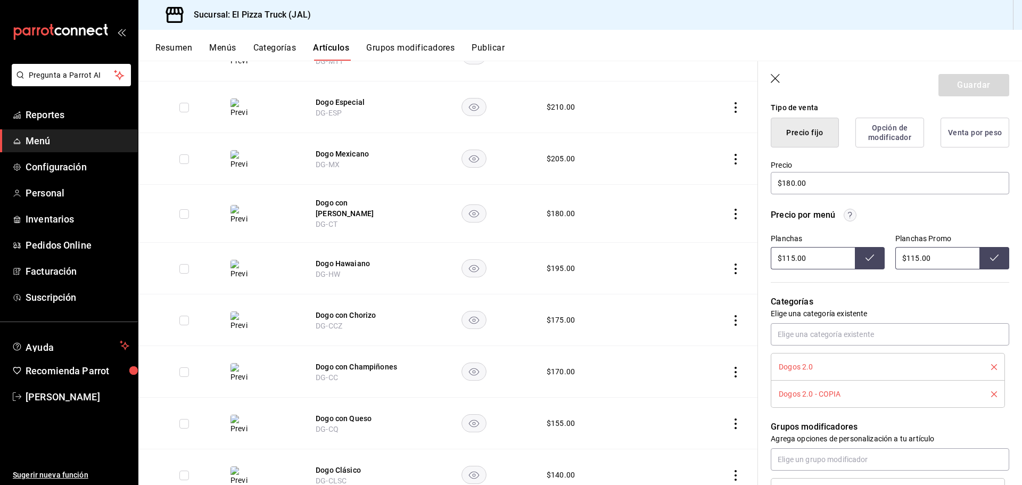
click at [991, 396] on icon "delete" at bounding box center [994, 394] width 6 height 6
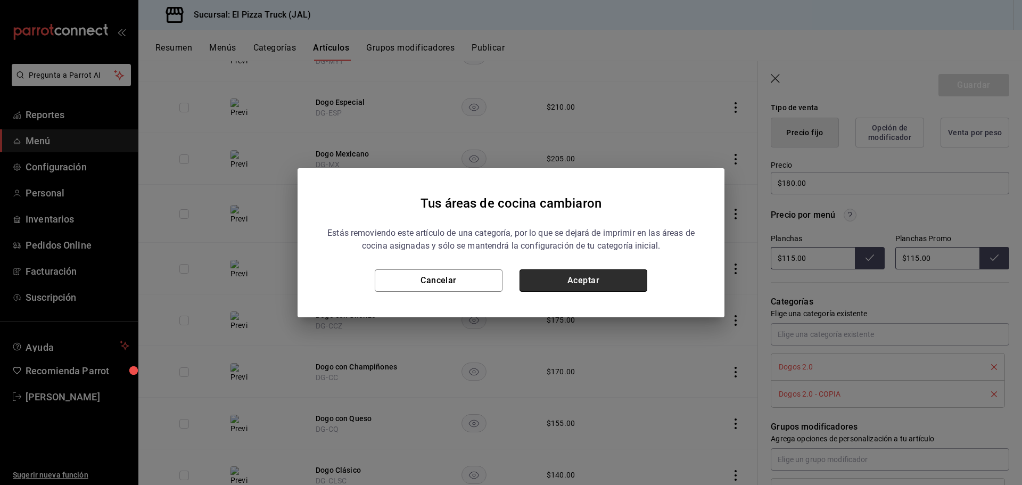
click at [613, 288] on button "Aceptar" at bounding box center [583, 280] width 128 height 22
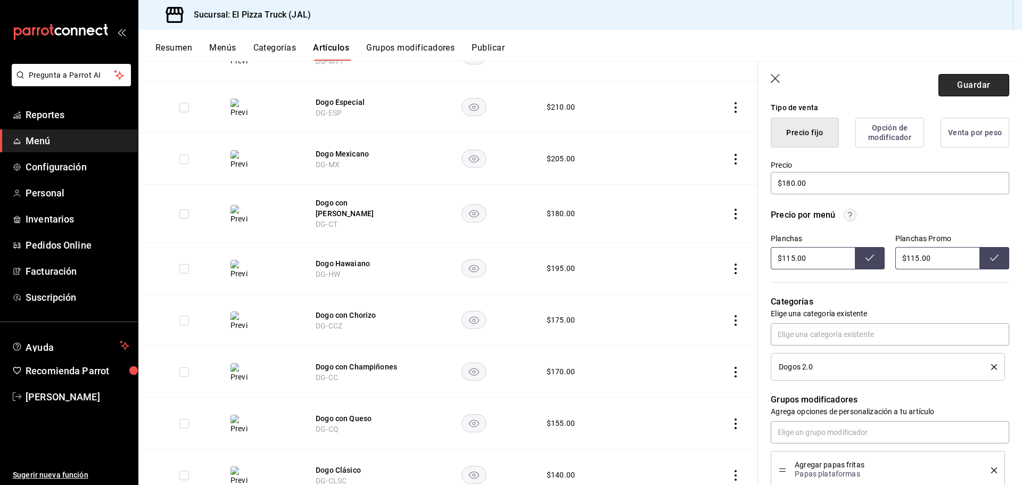
click at [973, 81] on button "Guardar" at bounding box center [973, 85] width 71 height 22
type textarea "x"
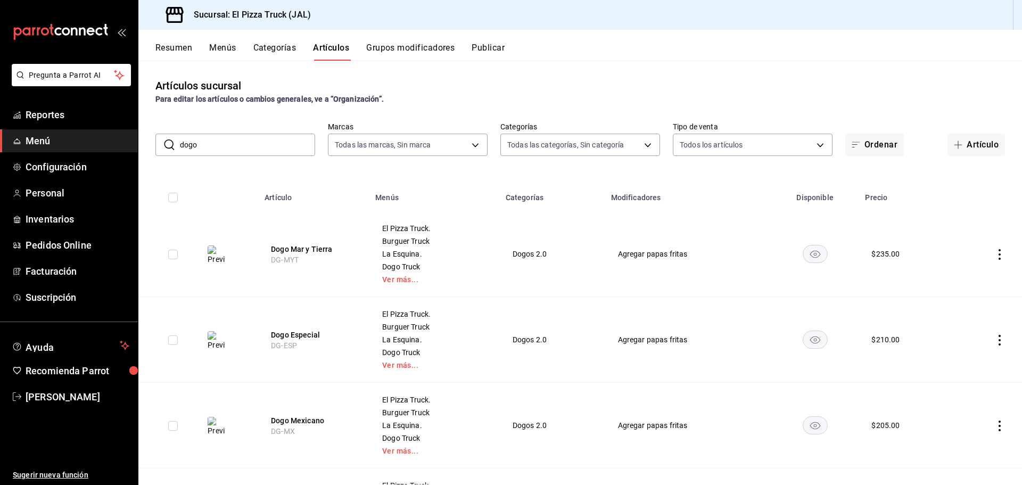
click at [227, 56] on button "Menús" at bounding box center [222, 52] width 27 height 18
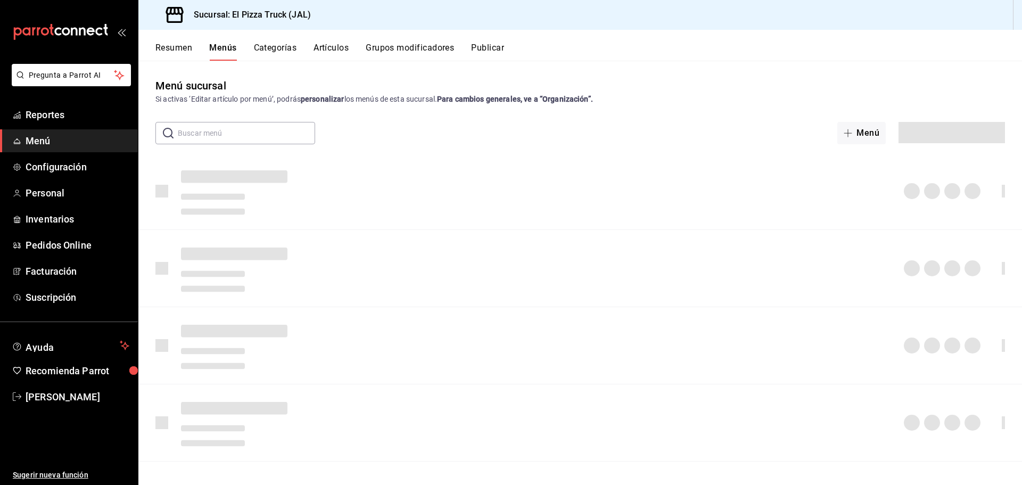
click at [185, 52] on button "Resumen" at bounding box center [173, 52] width 37 height 18
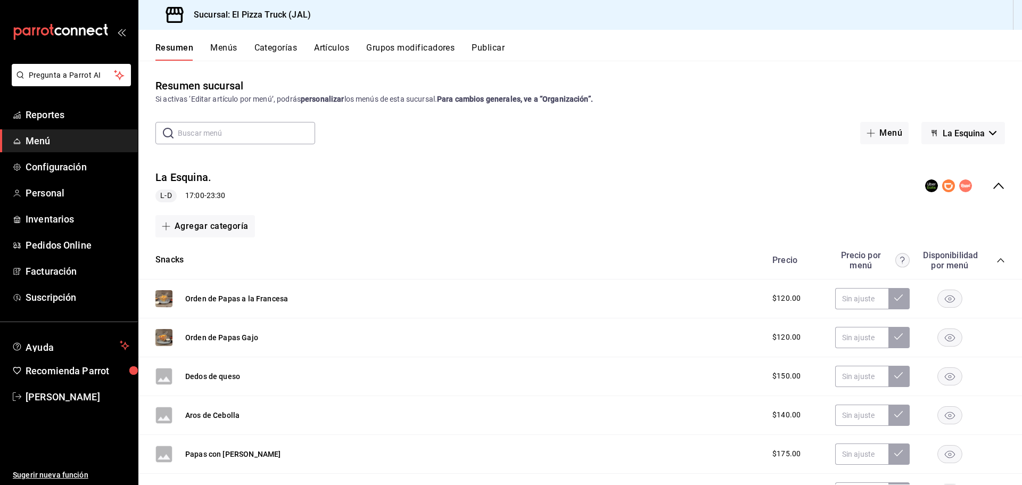
click at [992, 182] on icon "collapse-menu-row" at bounding box center [998, 185] width 13 height 13
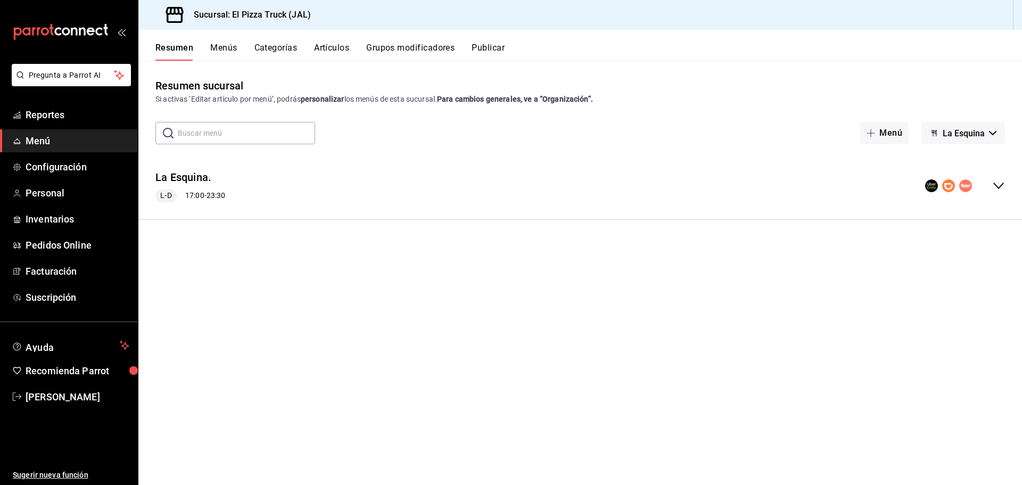
click at [973, 135] on span "La Esquina" at bounding box center [963, 133] width 42 height 10
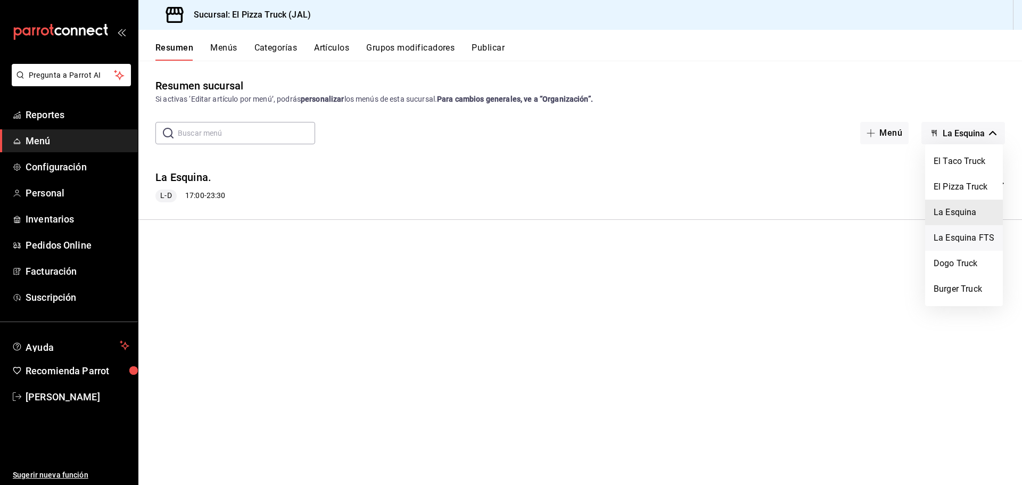
click at [977, 236] on li "La Esquina FTS" at bounding box center [964, 238] width 78 height 26
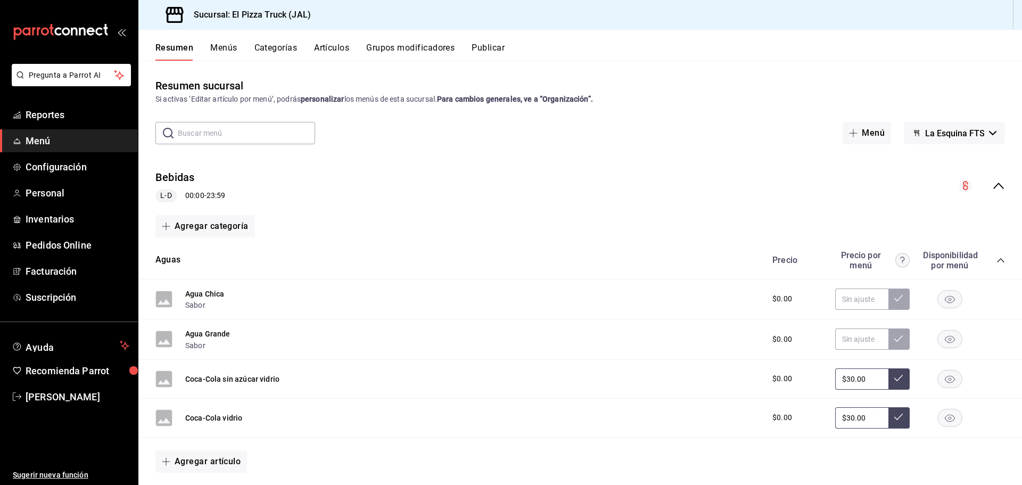
click at [993, 185] on icon "collapse-menu-row" at bounding box center [998, 185] width 13 height 13
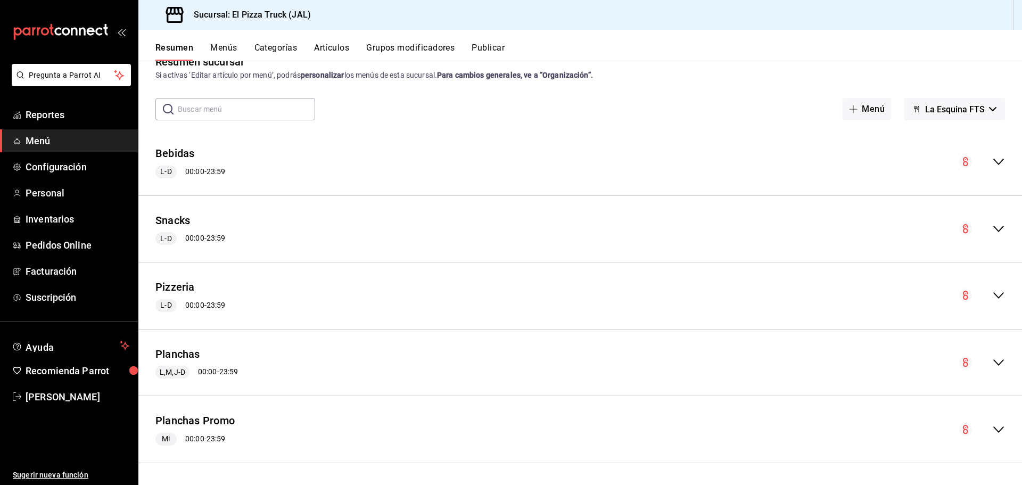
click at [992, 425] on icon "collapse-menu-row" at bounding box center [998, 429] width 13 height 13
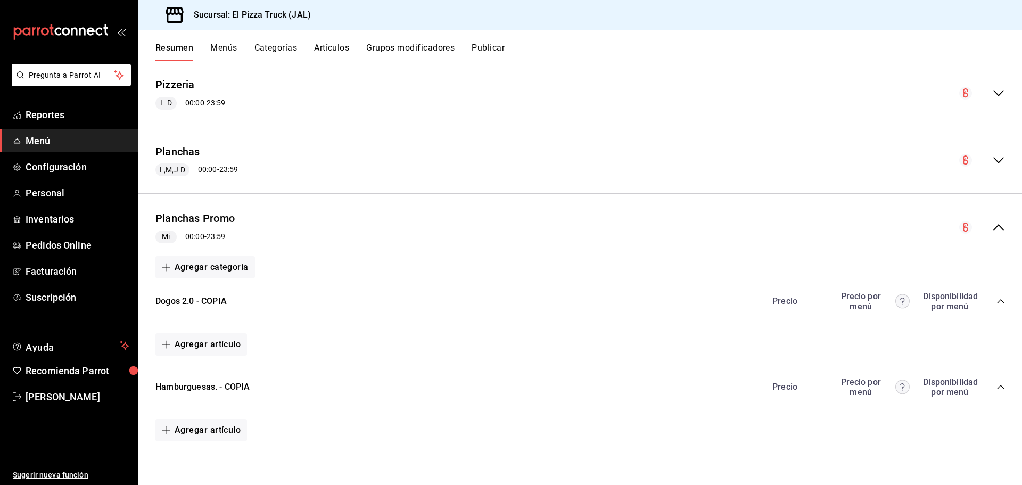
click at [222, 49] on button "Menús" at bounding box center [223, 52] width 27 height 18
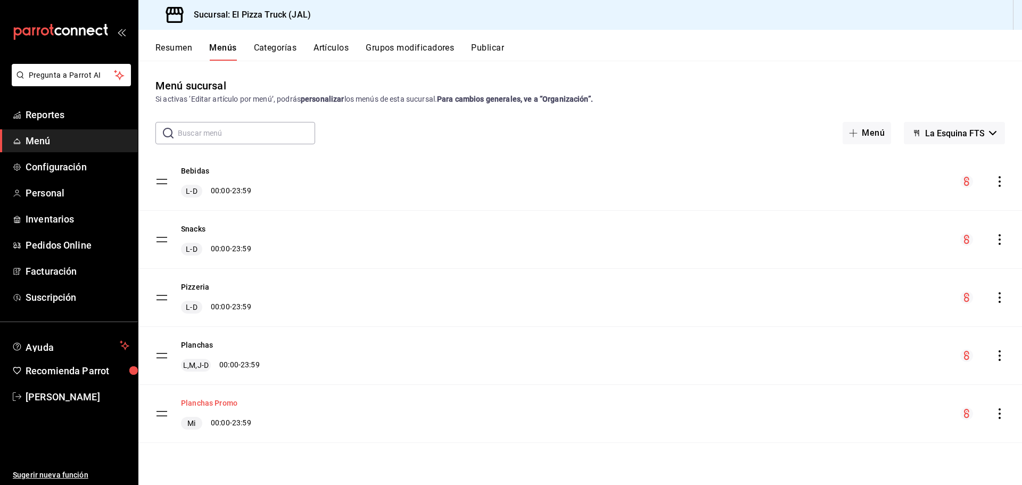
click at [227, 402] on button "Planchas Promo" at bounding box center [209, 402] width 56 height 11
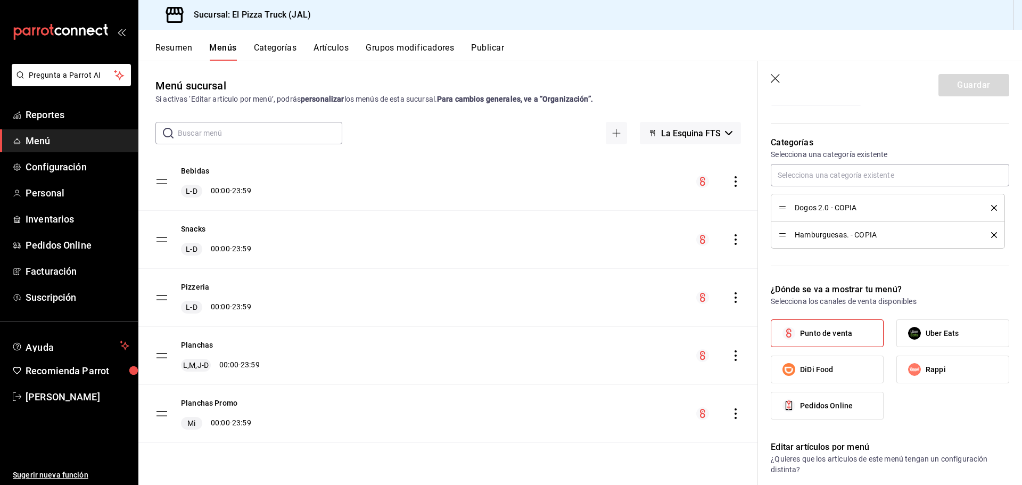
click at [991, 208] on icon "delete" at bounding box center [994, 208] width 6 height 6
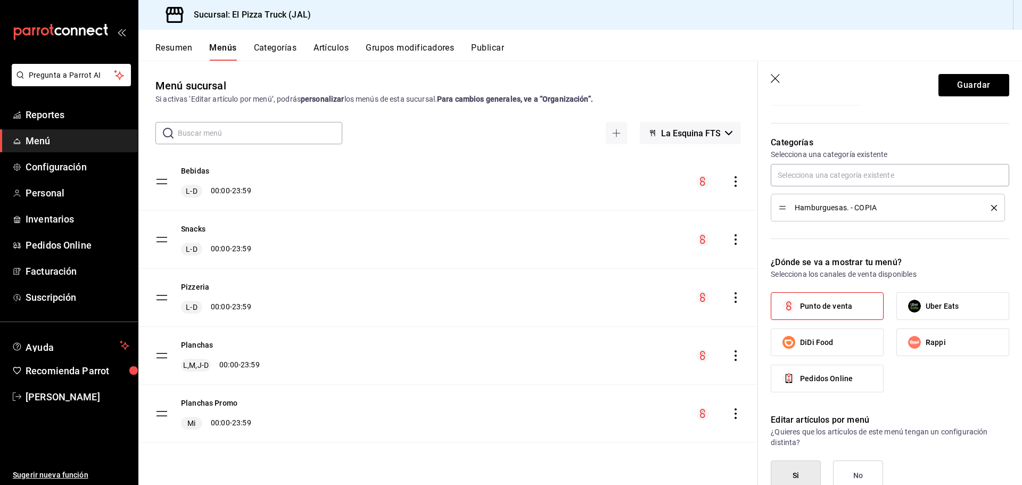
click at [989, 206] on li "Hamburguesas. - COPIA" at bounding box center [887, 208] width 234 height 28
click at [991, 208] on icon "delete" at bounding box center [994, 208] width 6 height 6
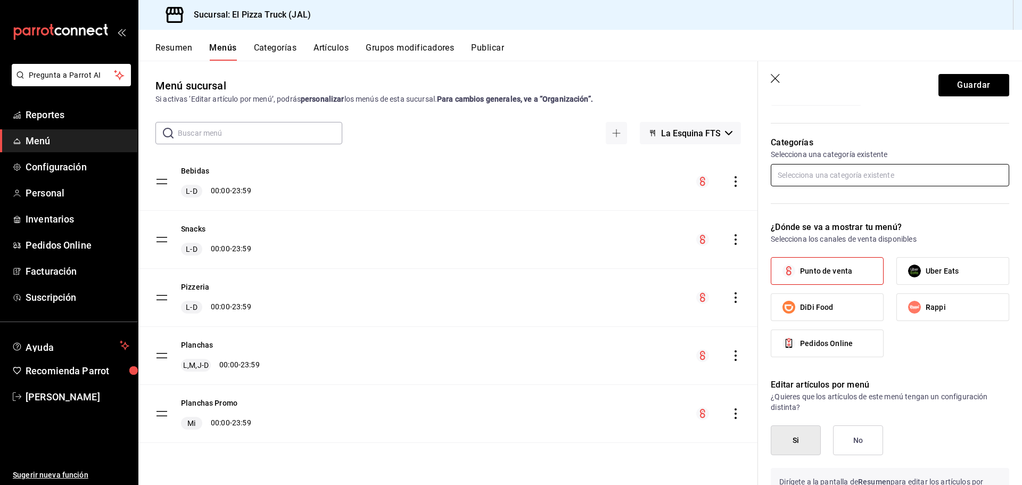
click at [862, 173] on input "text" at bounding box center [889, 175] width 238 height 22
type input "dogo"
click at [827, 197] on li "Dogos 2.0" at bounding box center [885, 199] width 230 height 18
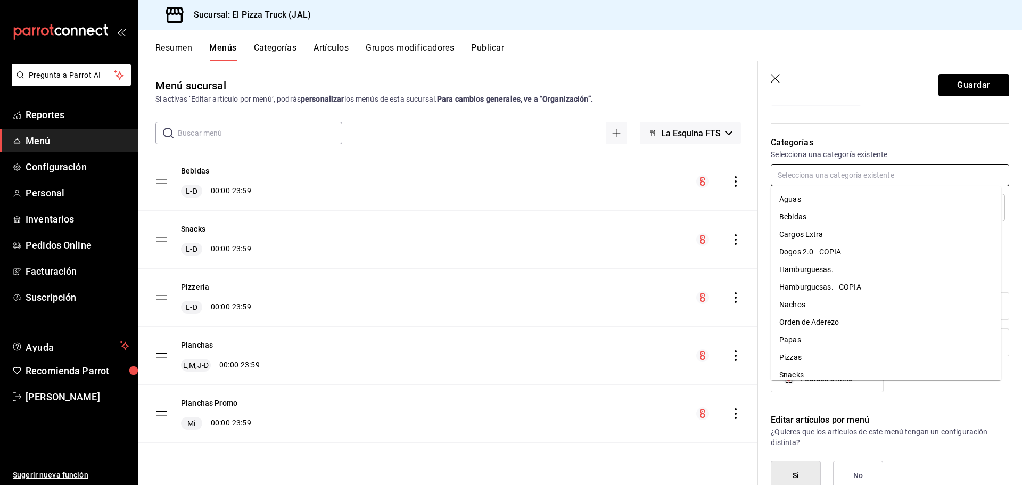
click at [853, 177] on input "text" at bounding box center [889, 175] width 238 height 22
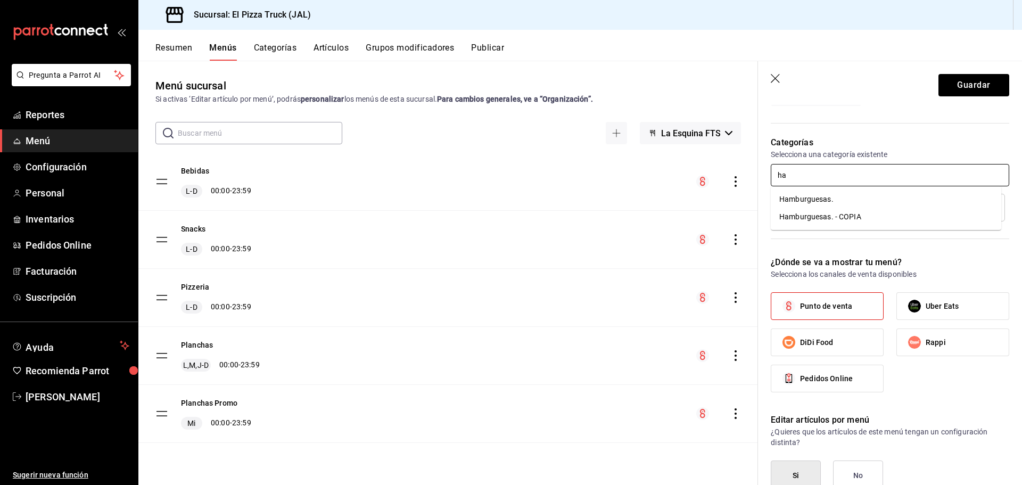
type input "ham"
click at [858, 195] on li "Hamburguesas." at bounding box center [885, 199] width 230 height 18
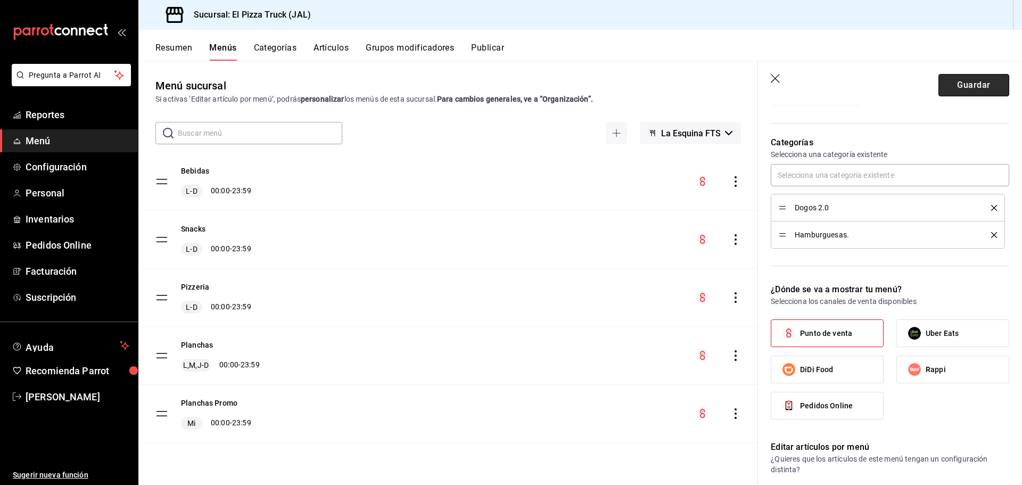
click at [964, 87] on button "Guardar" at bounding box center [973, 85] width 71 height 22
checkbox input "false"
type input "1756272955498"
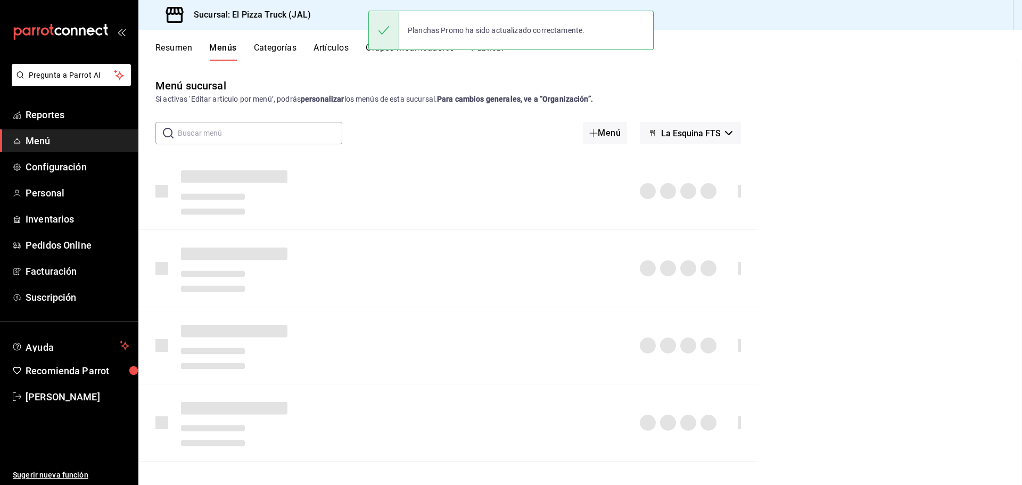
checkbox input "false"
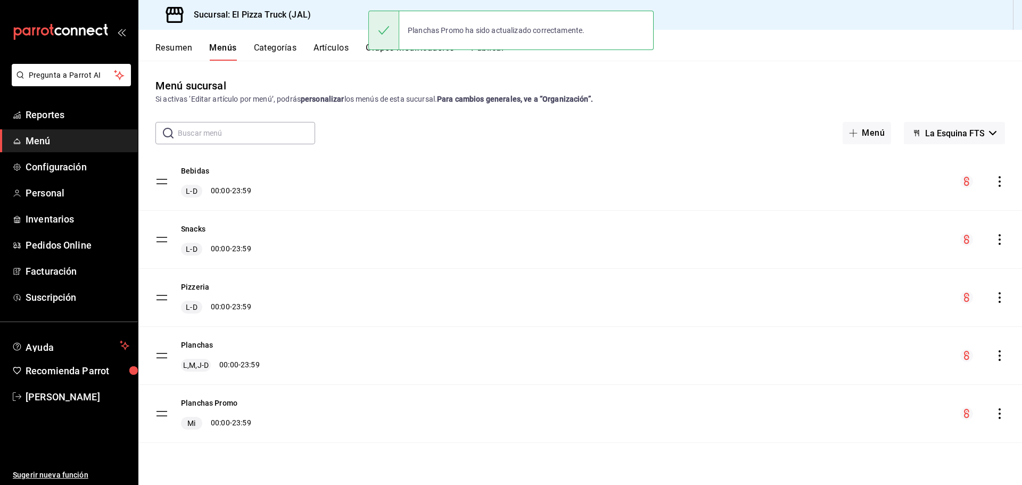
click at [273, 52] on button "Categorías" at bounding box center [275, 52] width 43 height 18
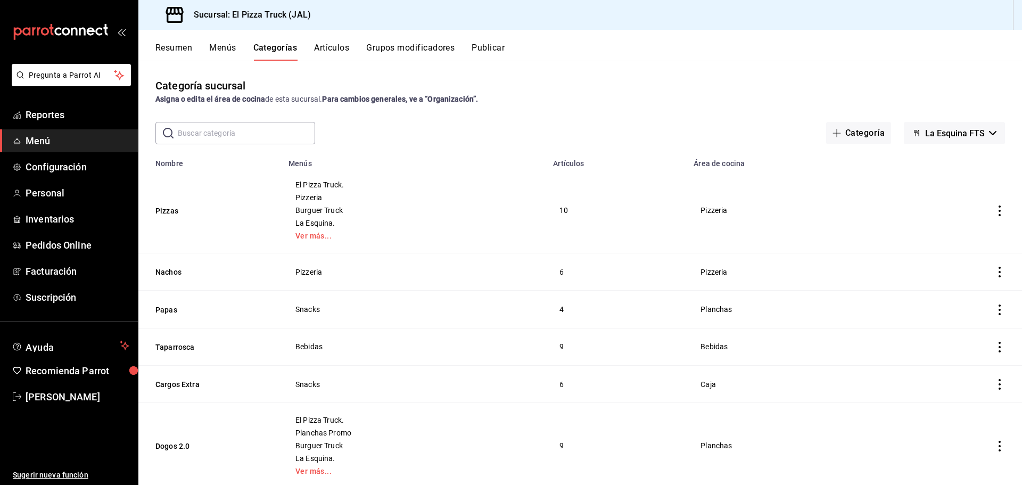
click at [180, 47] on button "Resumen" at bounding box center [173, 52] width 37 height 18
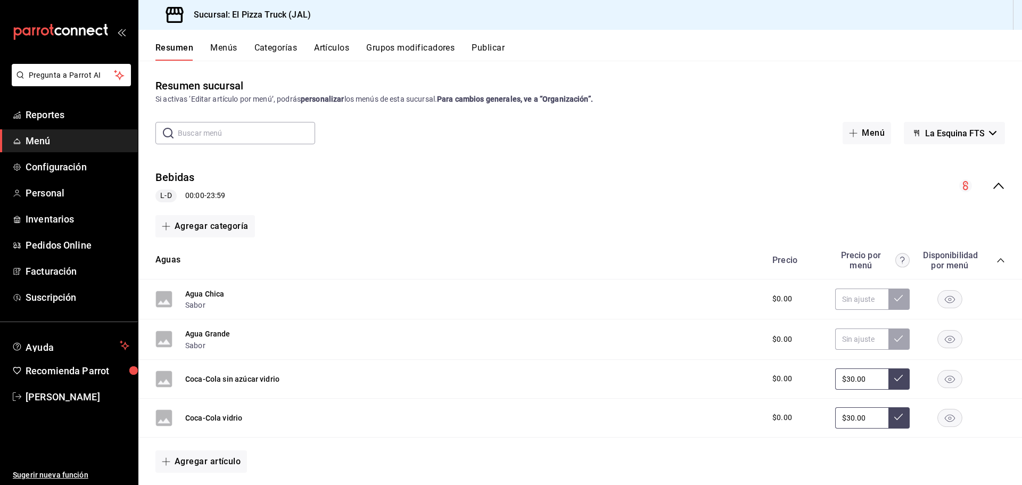
click at [223, 51] on button "Menús" at bounding box center [223, 52] width 27 height 18
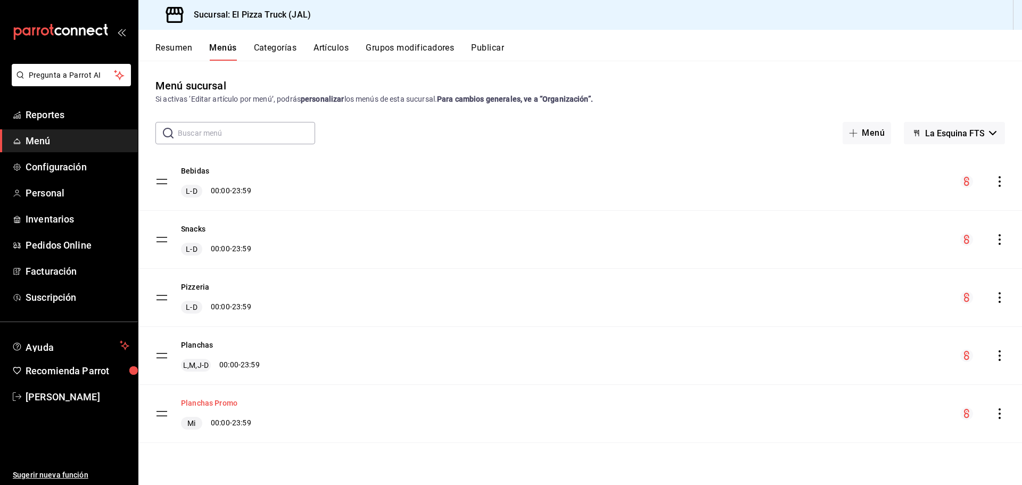
click at [217, 405] on button "Planchas Promo" at bounding box center [209, 402] width 56 height 11
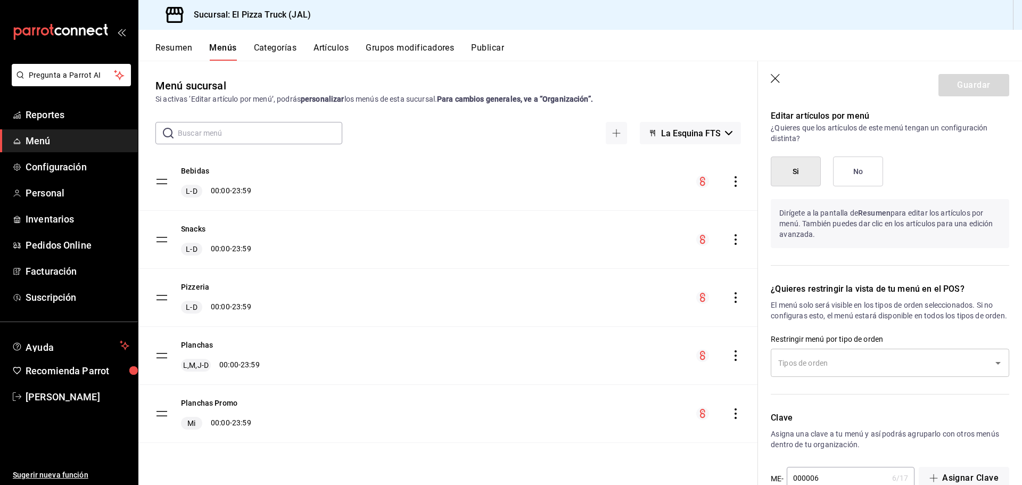
scroll to position [634, 0]
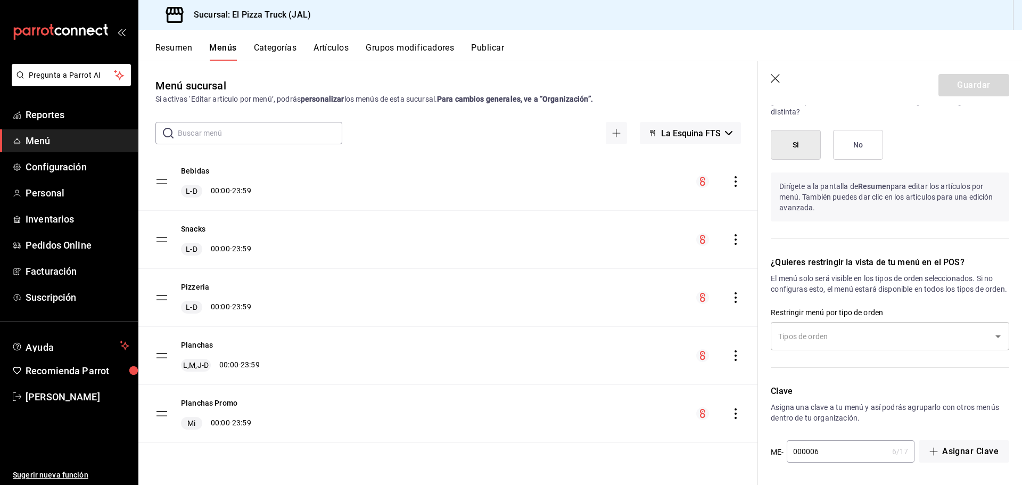
click at [184, 52] on button "Resumen" at bounding box center [173, 52] width 37 height 18
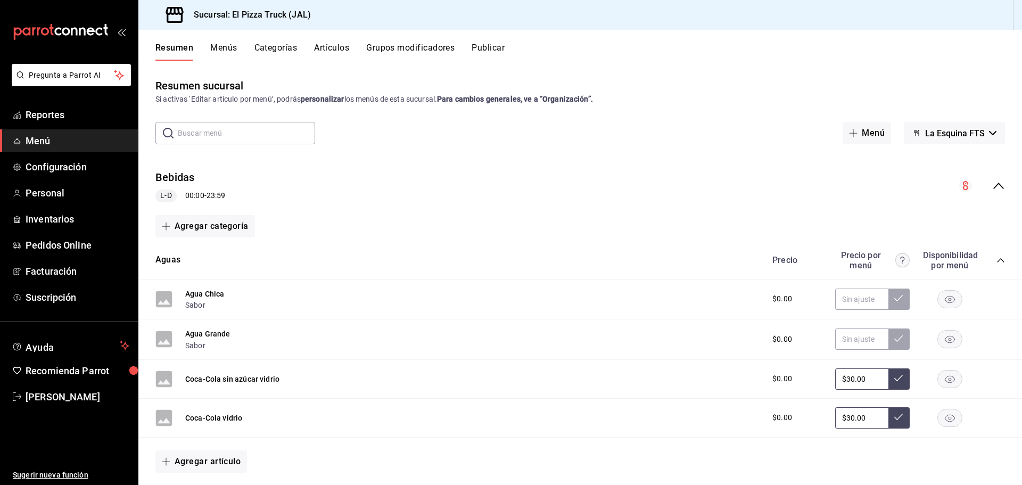
click at [992, 181] on icon "collapse-menu-row" at bounding box center [998, 185] width 13 height 13
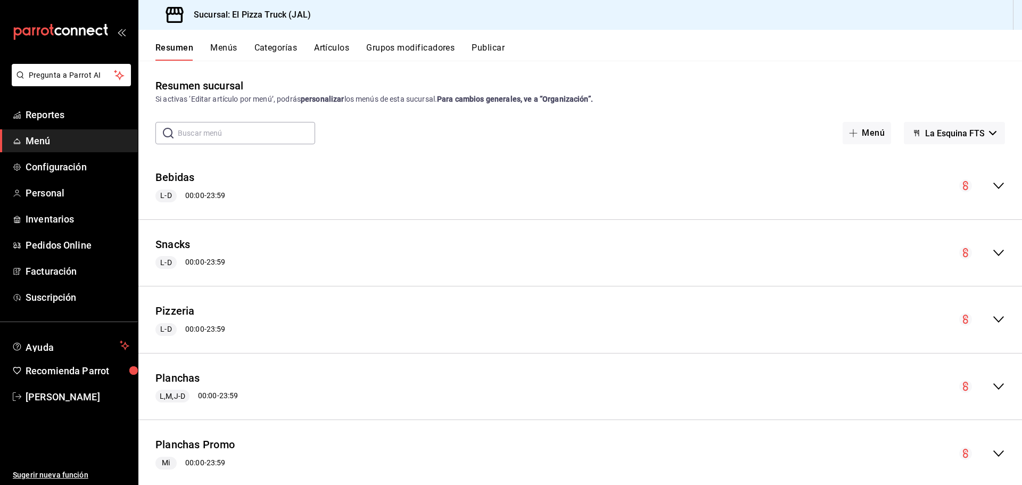
click at [957, 135] on span "La Esquina FTS" at bounding box center [955, 133] width 60 height 10
click at [563, 164] on div at bounding box center [511, 242] width 1022 height 485
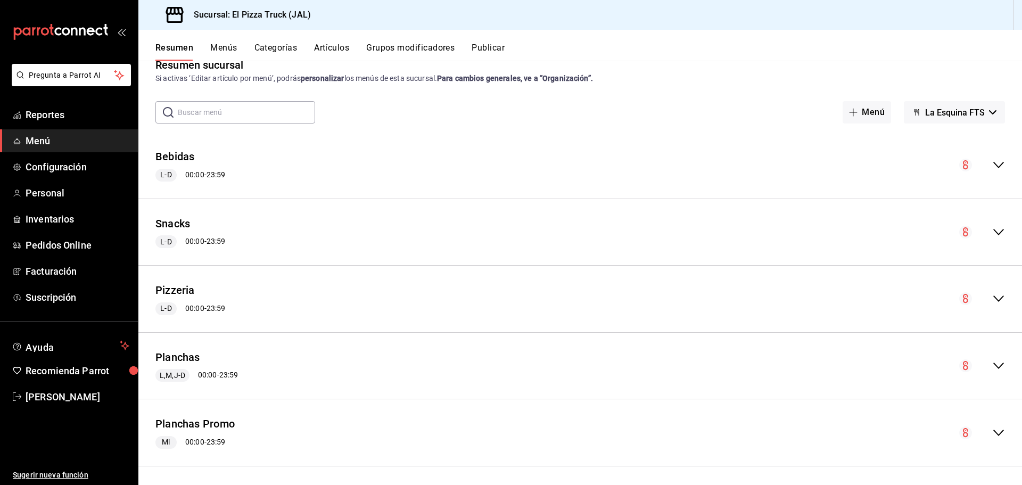
scroll to position [24, 0]
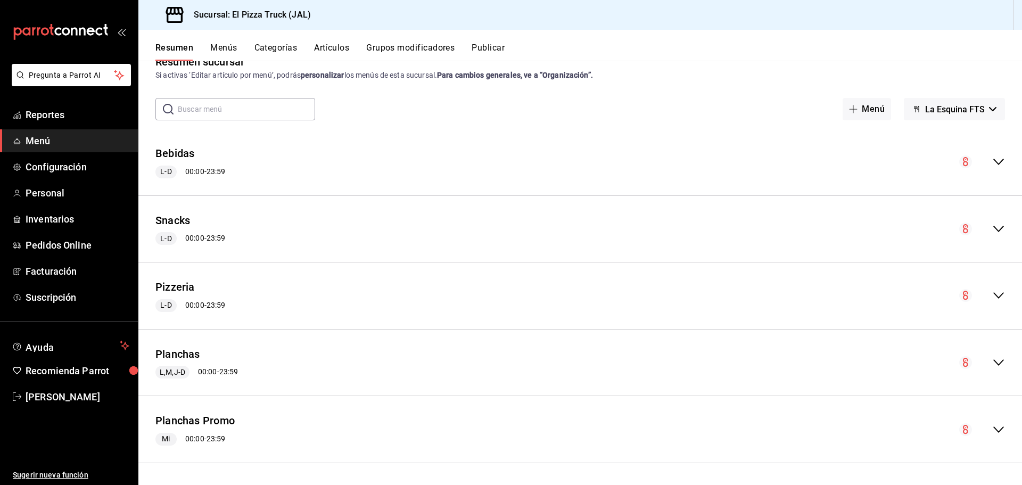
click at [992, 428] on icon "collapse-menu-row" at bounding box center [998, 429] width 13 height 13
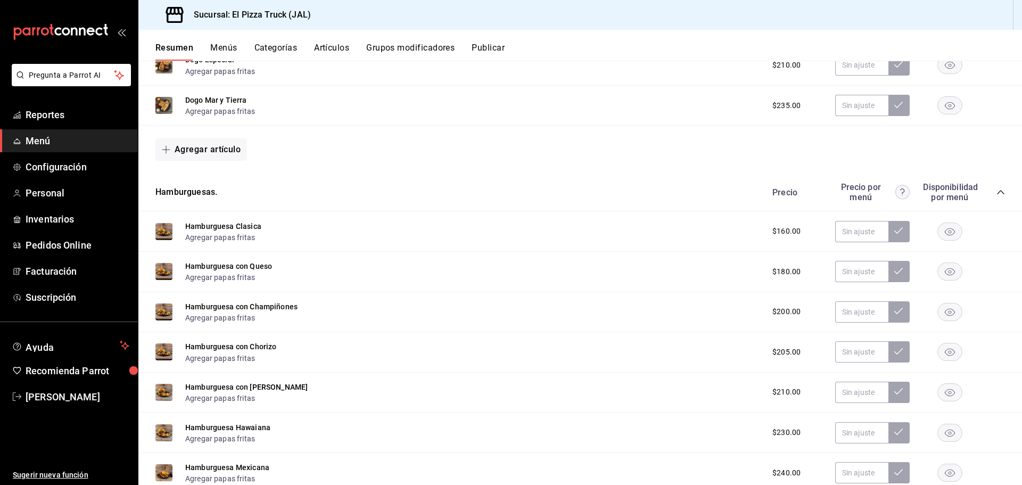
scroll to position [724, 0]
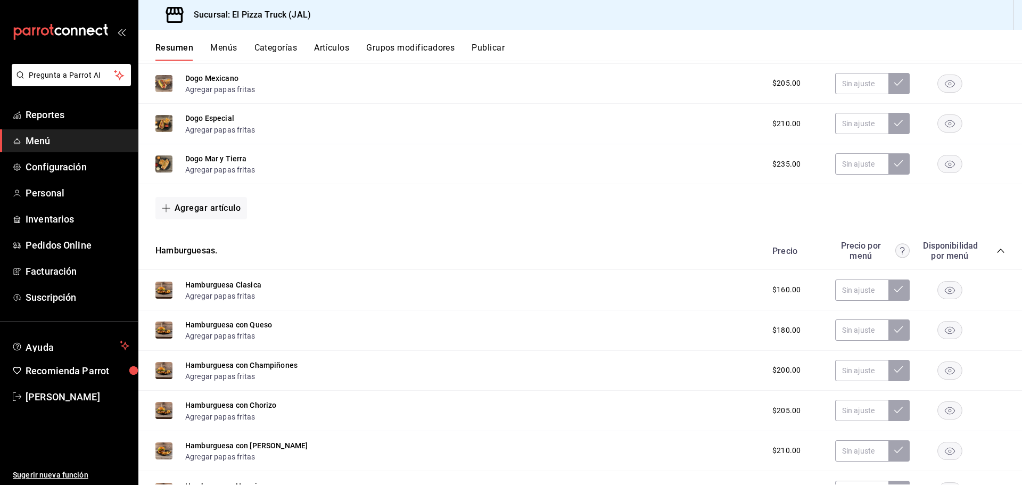
click at [484, 52] on button "Publicar" at bounding box center [487, 52] width 33 height 18
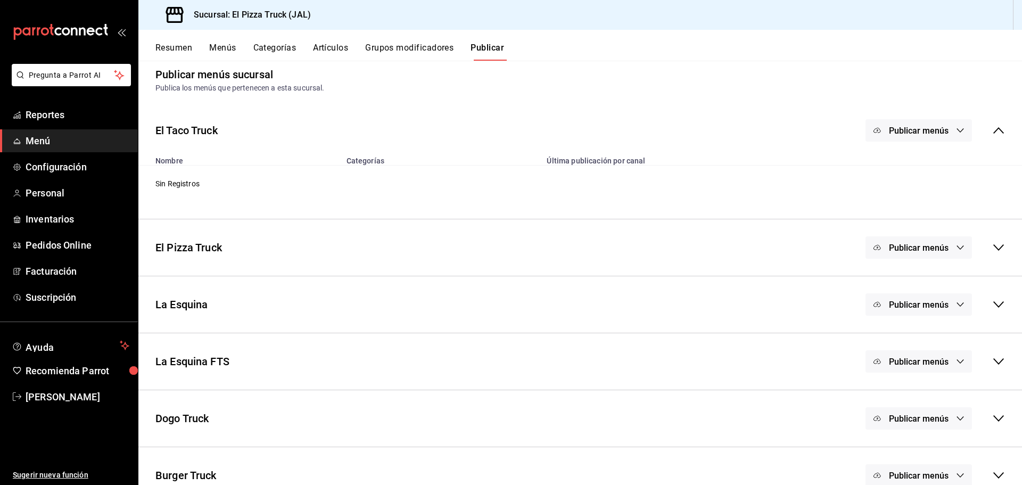
scroll to position [31, 0]
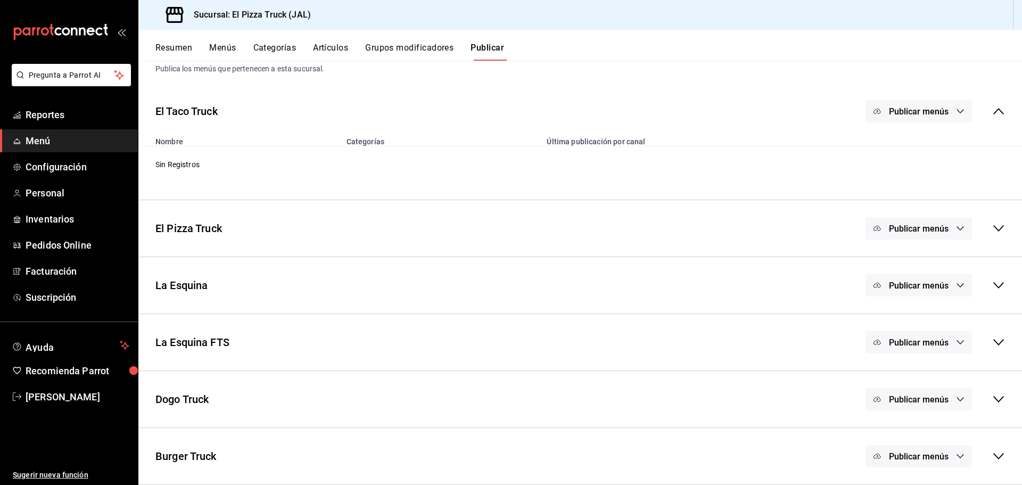
click at [956, 344] on icon "button" at bounding box center [960, 342] width 9 height 9
click at [913, 371] on span "Punto de venta" at bounding box center [925, 376] width 51 height 11
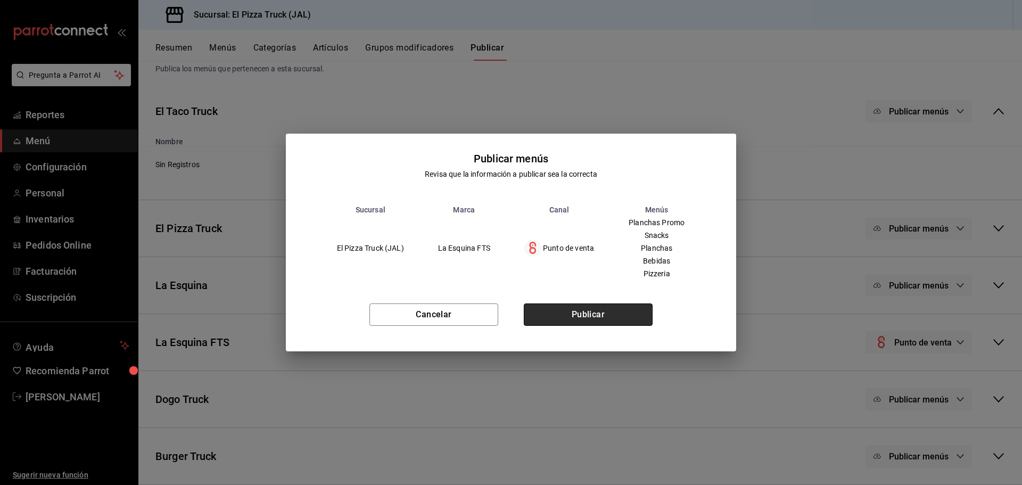
click at [582, 318] on button "Publicar" at bounding box center [588, 314] width 129 height 22
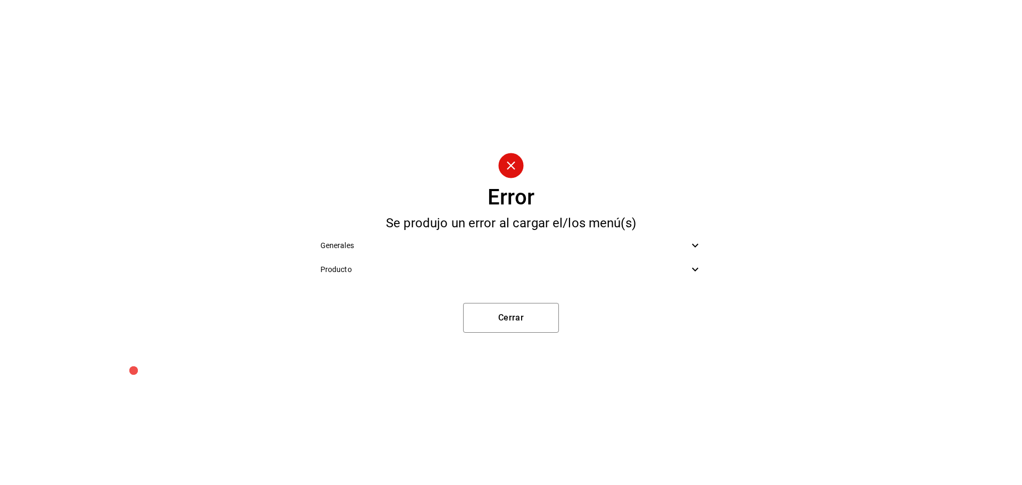
click at [515, 266] on span "Producto" at bounding box center [504, 269] width 369 height 11
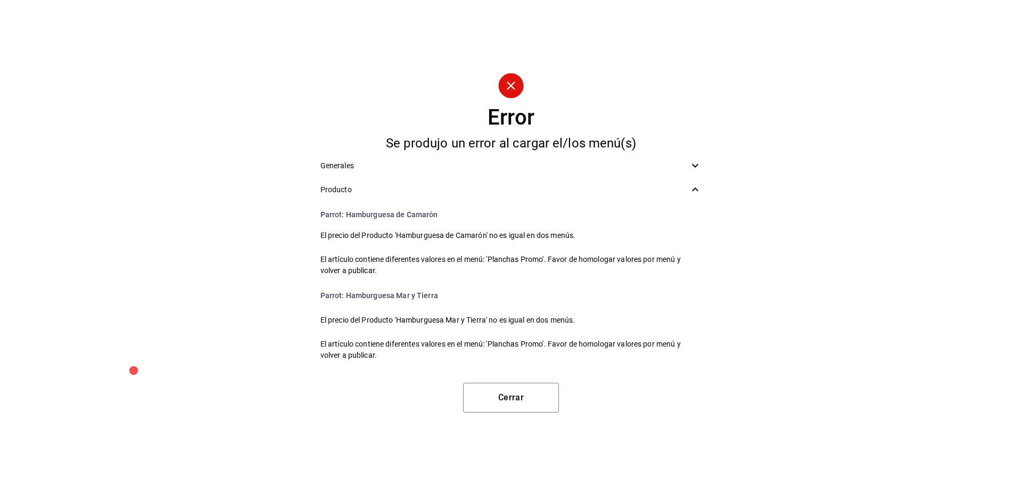
scroll to position [1452, 0]
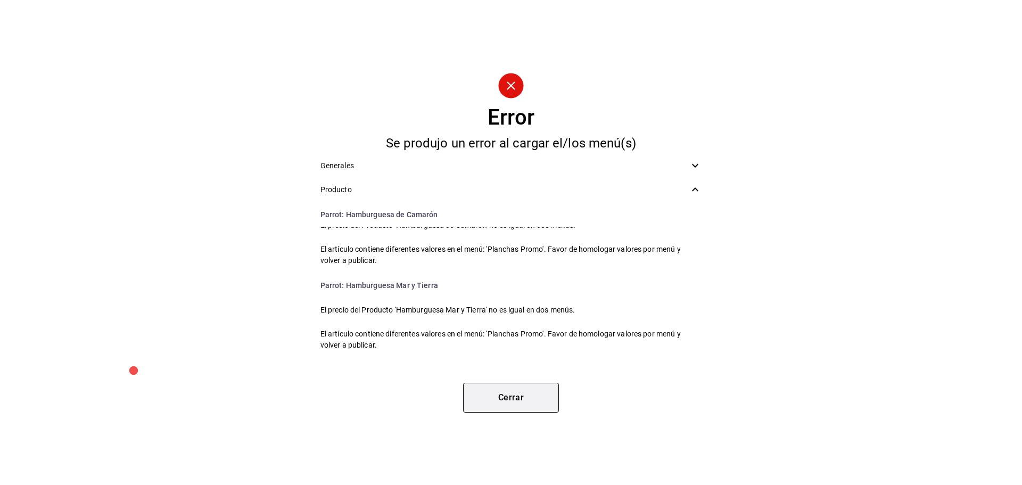
click at [527, 401] on button "Cerrar" at bounding box center [511, 398] width 96 height 30
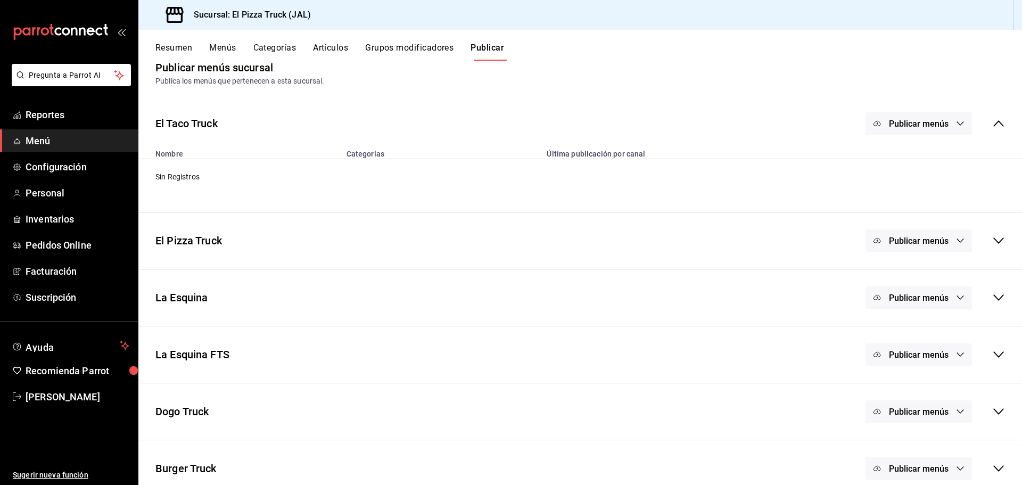
scroll to position [0, 0]
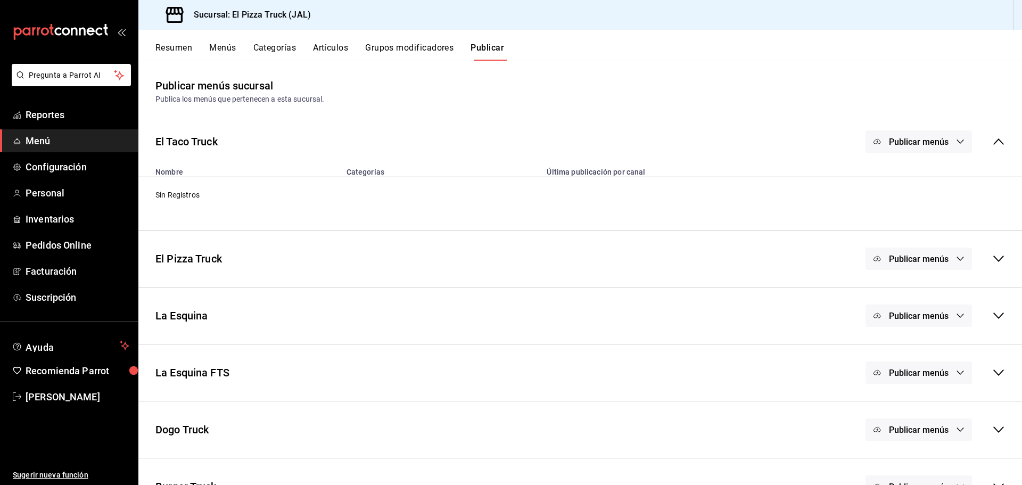
click at [322, 52] on button "Artículos" at bounding box center [330, 52] width 35 height 18
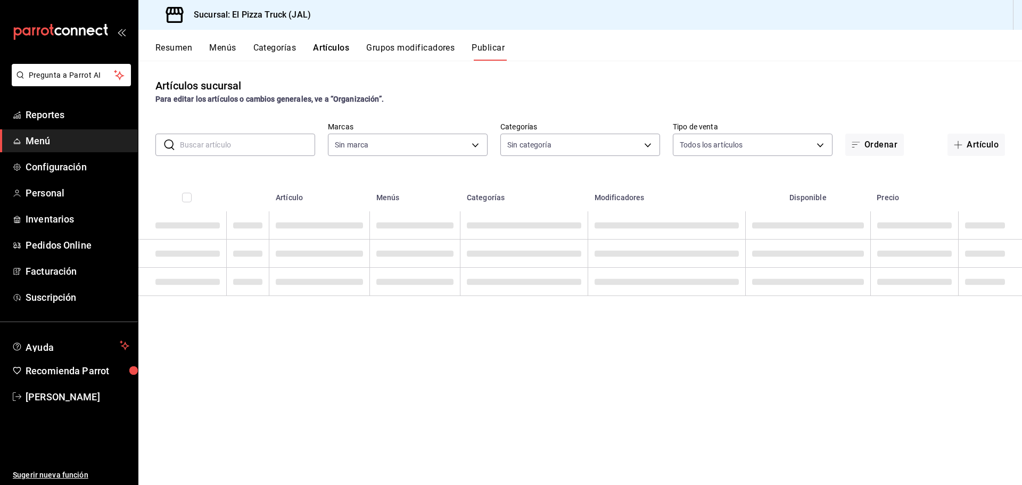
type input "c15787e7-6217-4551-b681-77b679b5e3f3,a441d866-96e6-4057-8867-d7266e748d34,b52d4…"
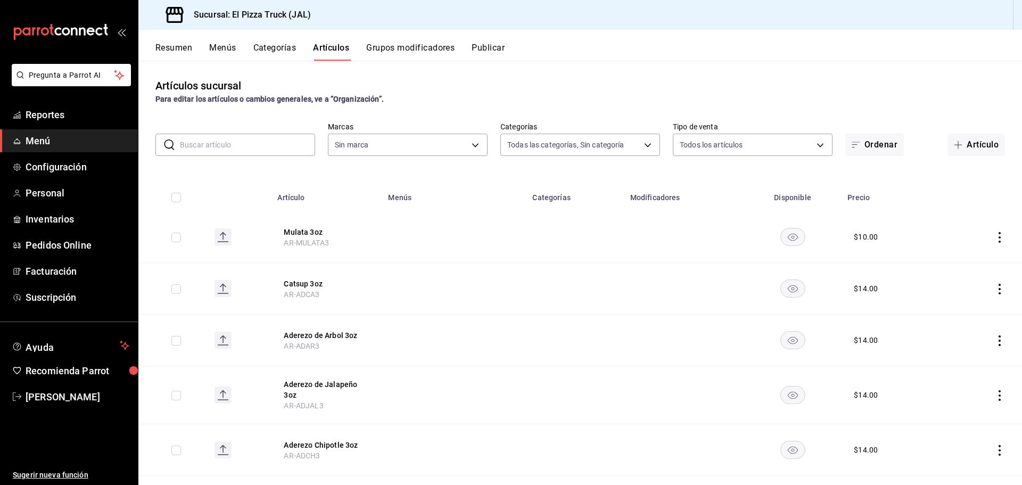
type input "65ea7caa-7d28-4651-a93b-a65c694a1269,bc154c9a-41bf-41ef-b57a-dee9ddddc16d,70111…"
type input "c15787e7-6217-4551-b681-77b679b5e3f3,a441d866-96e6-4057-8867-d7266e748d34,b52d4…"
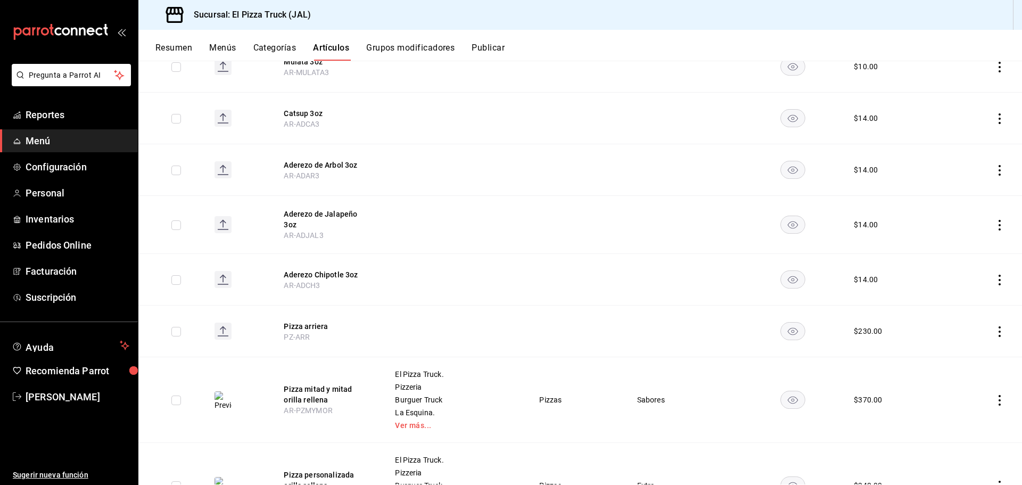
scroll to position [213, 0]
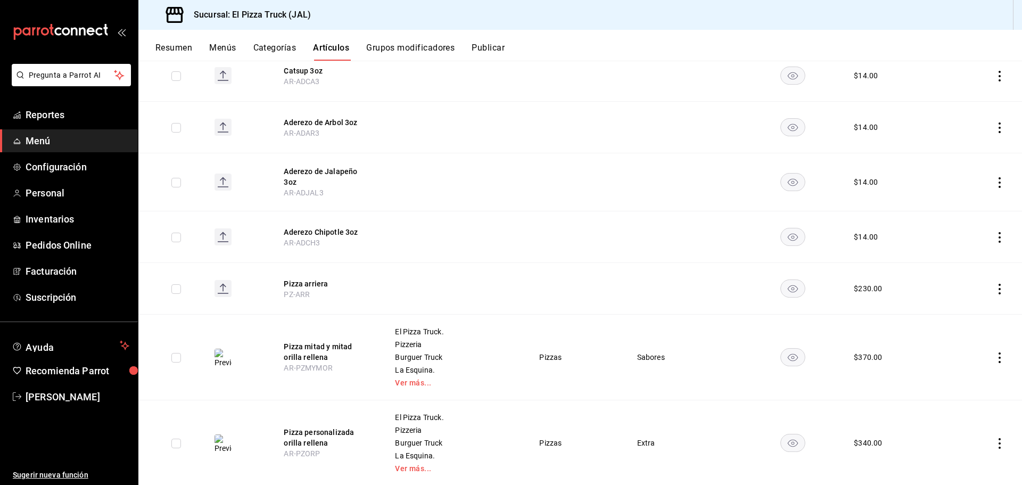
click at [226, 50] on button "Menús" at bounding box center [222, 52] width 27 height 18
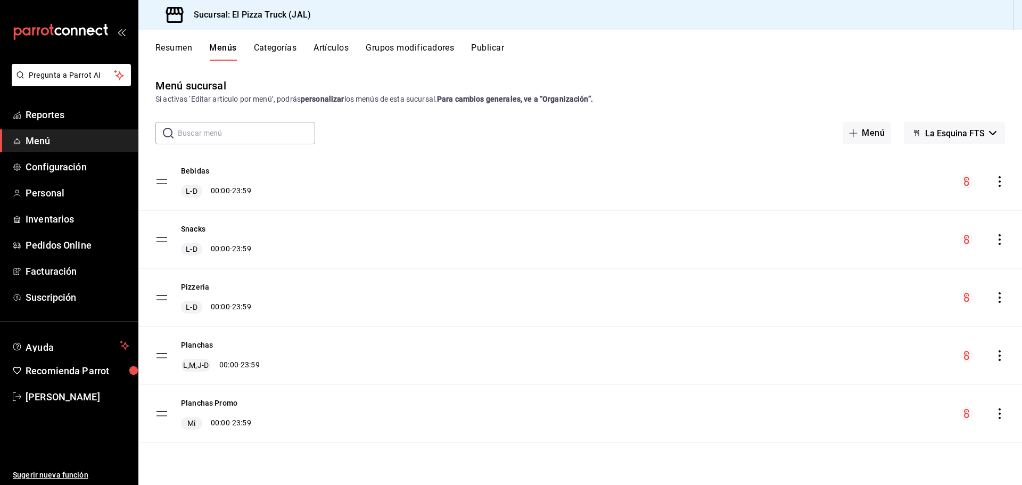
click at [1000, 416] on icon "actions" at bounding box center [999, 413] width 11 height 11
click at [863, 437] on span "Eliminar solo menú" at bounding box center [881, 434] width 63 height 9
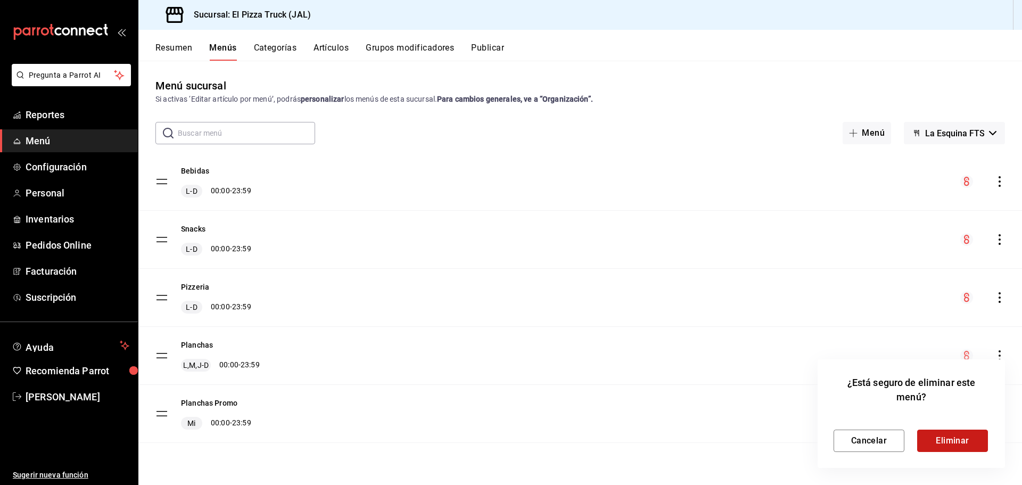
click at [942, 444] on button "Eliminar" at bounding box center [952, 440] width 71 height 22
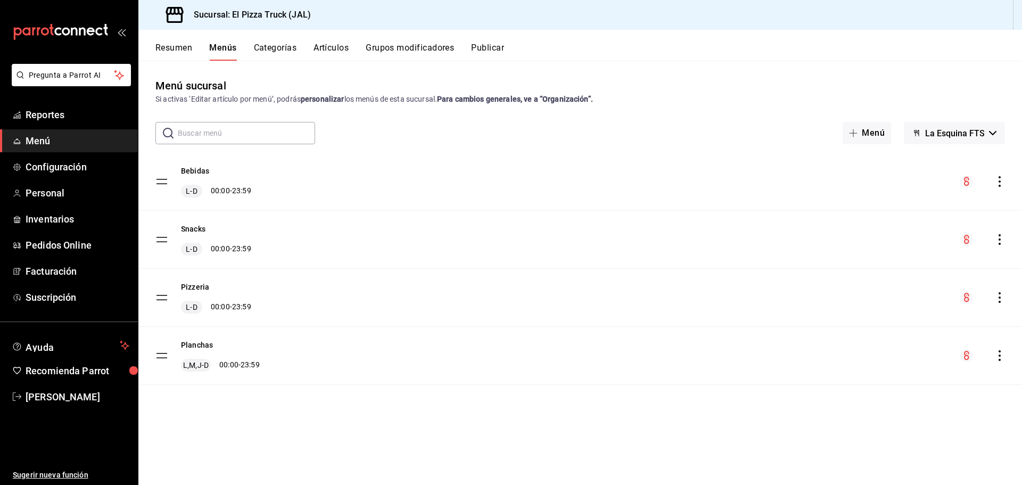
click at [1001, 354] on icon "actions" at bounding box center [999, 355] width 11 height 11
click at [859, 394] on span "Duplicar" at bounding box center [915, 391] width 130 height 11
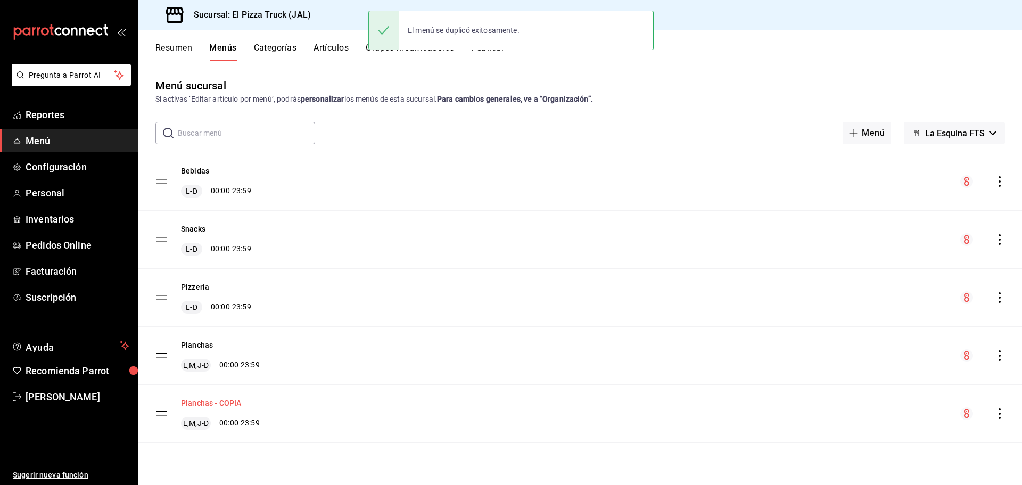
click at [212, 399] on button "Planchas - COPIA" at bounding box center [211, 402] width 60 height 11
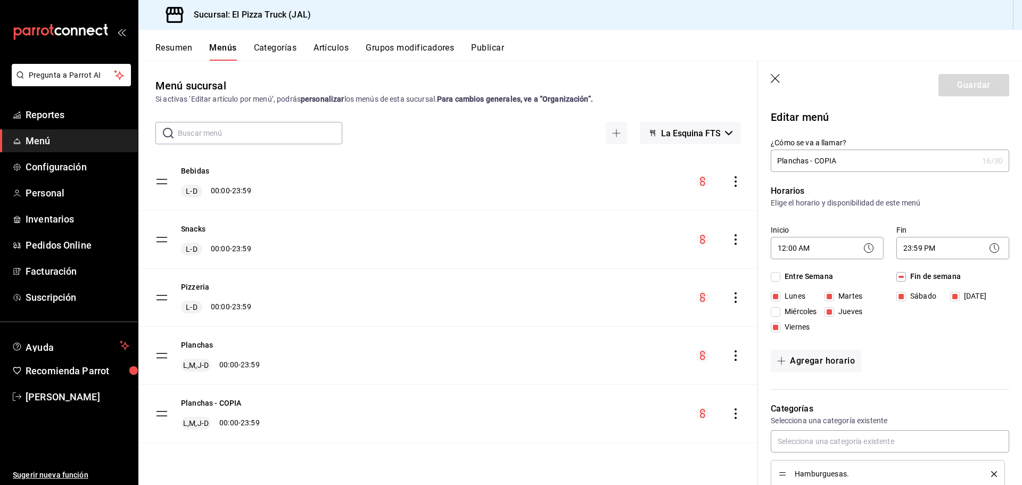
drag, startPoint x: 838, startPoint y: 159, endPoint x: 808, endPoint y: 163, distance: 30.1
click at [808, 163] on input "Planchas - COPIA" at bounding box center [873, 160] width 207 height 21
type input "Planchas PROMO"
click at [794, 277] on span "Entre Semana" at bounding box center [806, 276] width 53 height 11
click at [780, 277] on input "Entre Semana" at bounding box center [775, 277] width 10 height 10
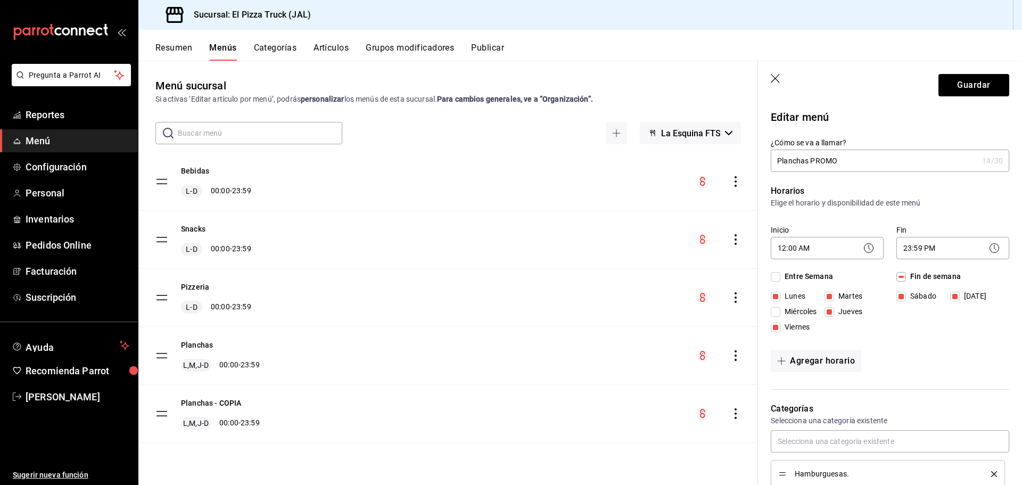
checkbox input "true"
click at [794, 277] on span "Entre Semana" at bounding box center [806, 276] width 53 height 11
click at [780, 277] on input "Entre Semana" at bounding box center [775, 277] width 10 height 10
checkbox input "false"
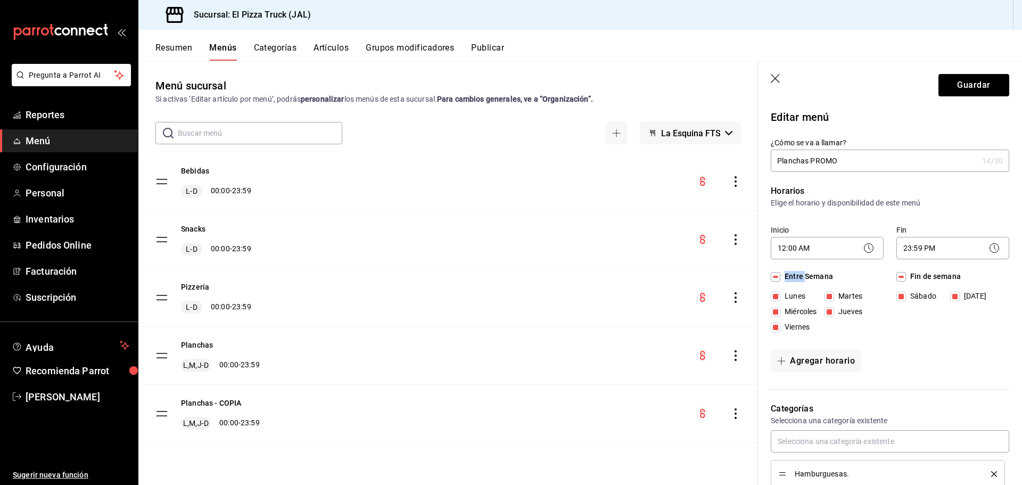
checkbox input "false"
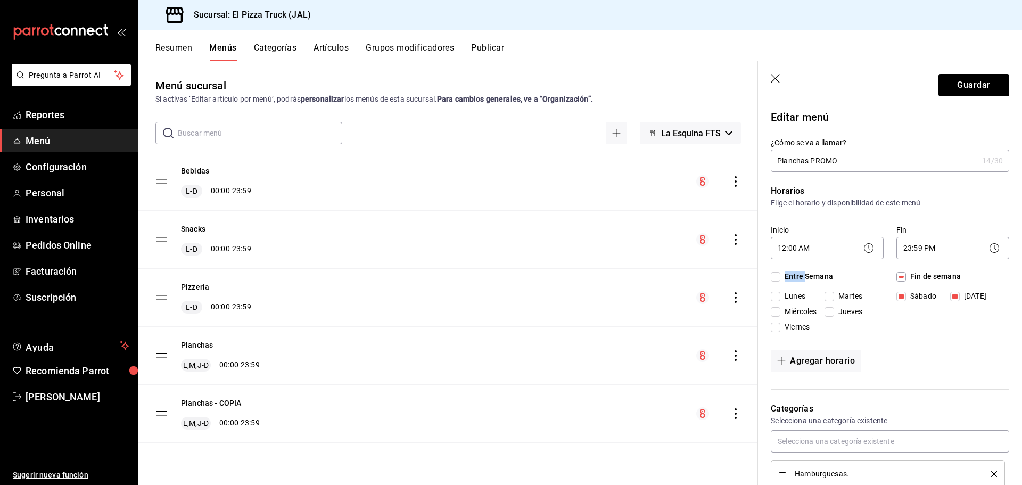
click at [776, 312] on input "Miércoles" at bounding box center [775, 312] width 10 height 10
checkbox input "true"
click at [896, 276] on input "Fin de semana" at bounding box center [901, 277] width 10 height 10
checkbox input "false"
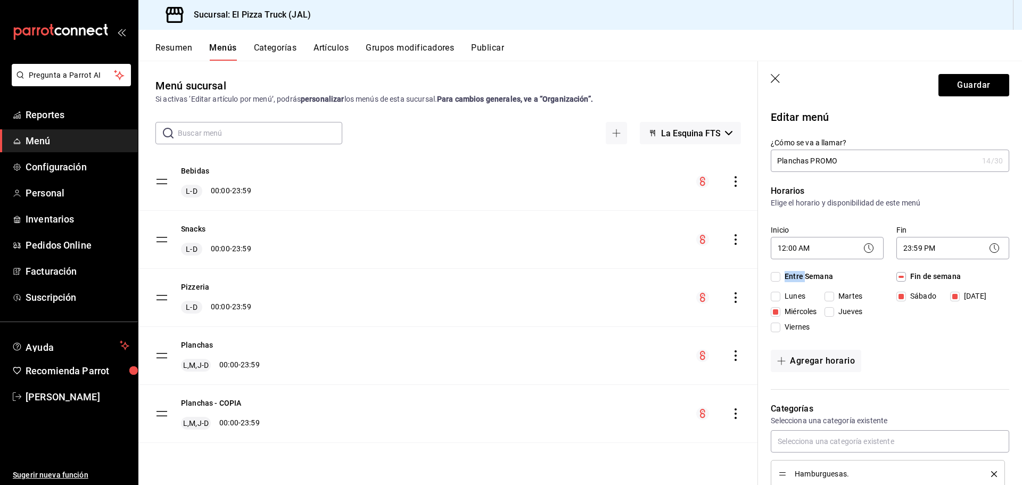
checkbox input "false"
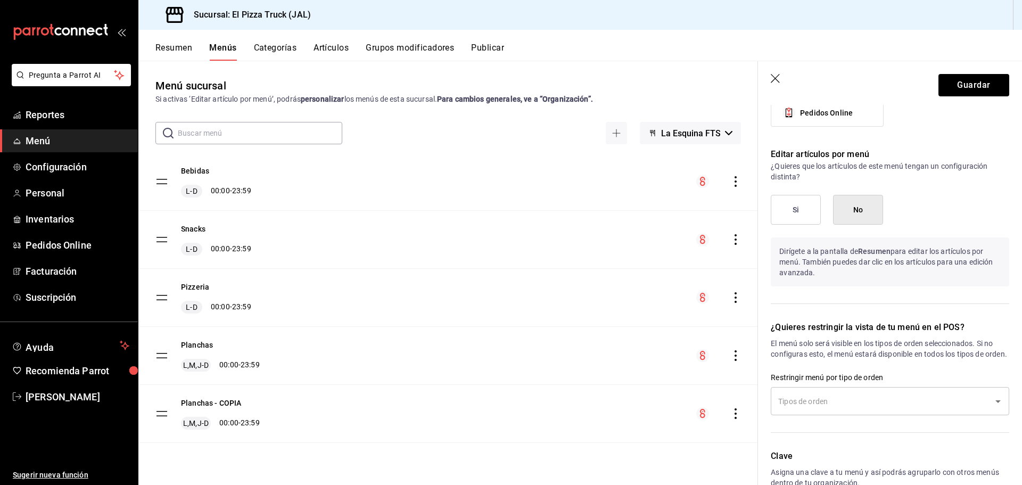
scroll to position [585, 0]
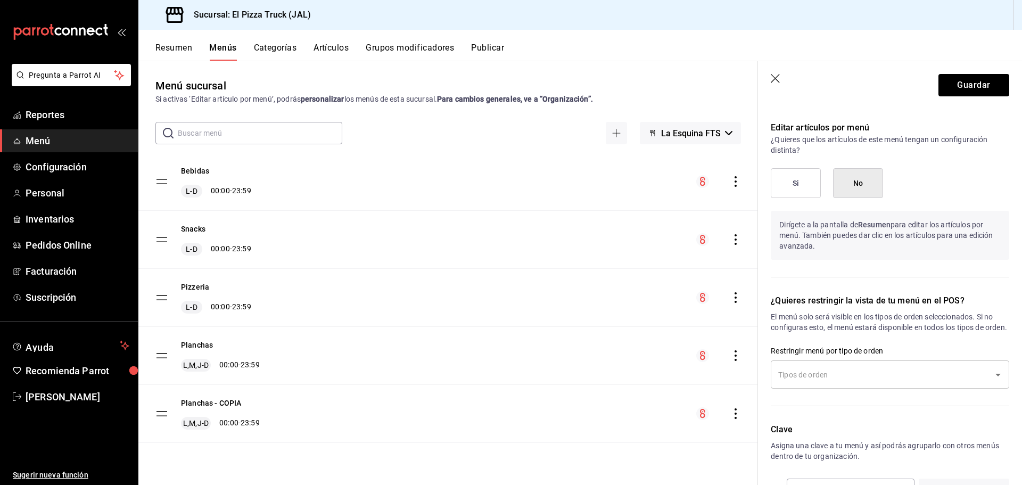
click at [792, 181] on button "Si" at bounding box center [795, 183] width 50 height 30
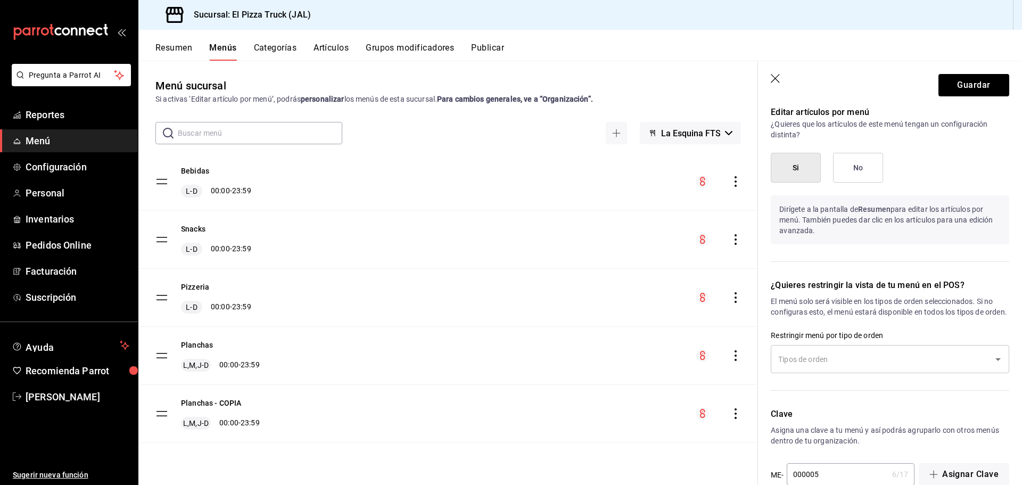
scroll to position [634, 0]
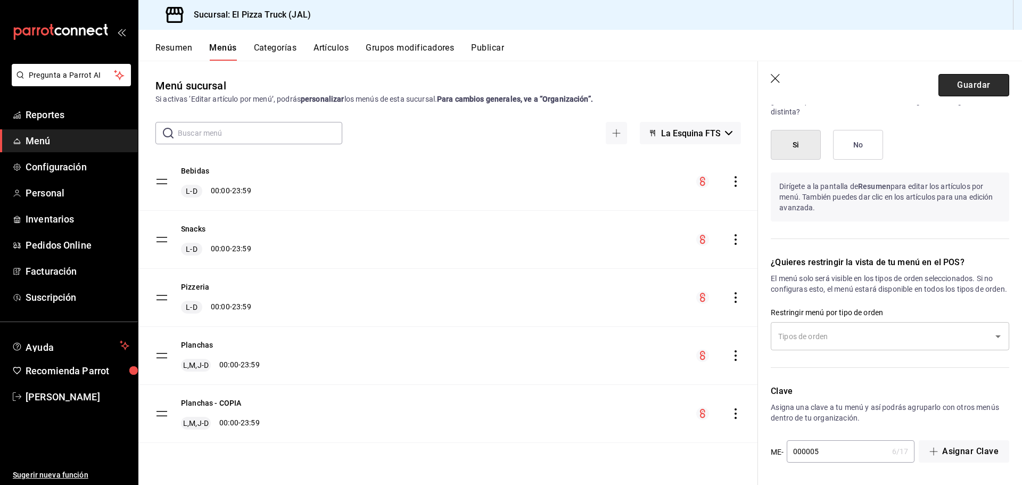
click at [946, 92] on button "Guardar" at bounding box center [973, 85] width 71 height 22
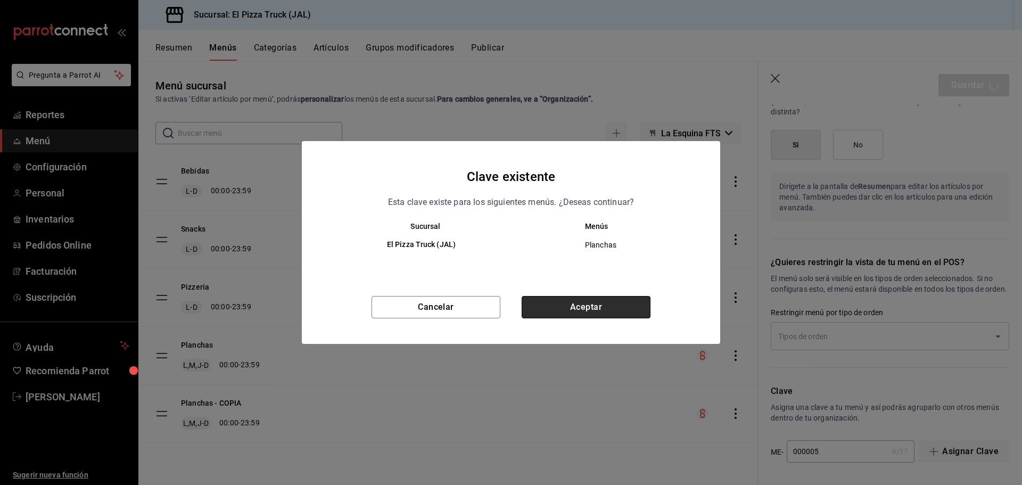
click at [574, 311] on button "Aceptar" at bounding box center [585, 307] width 129 height 22
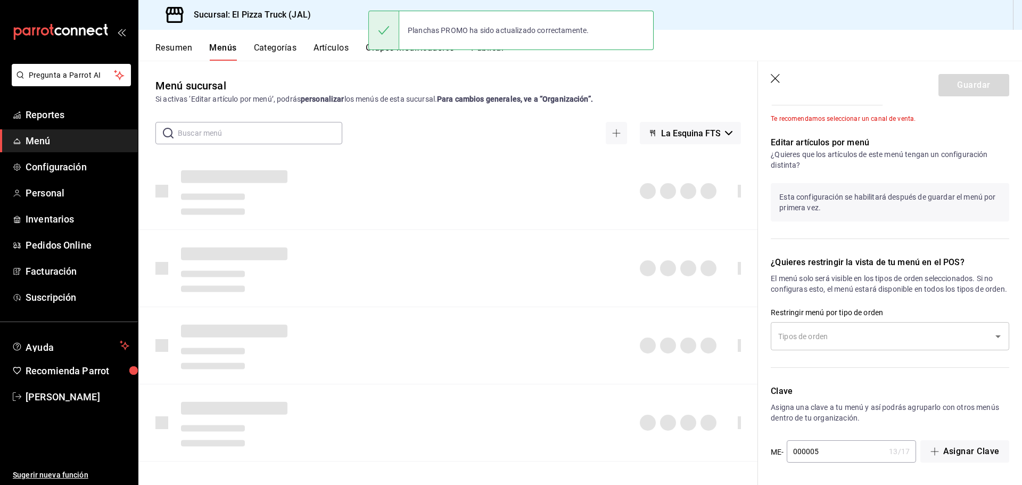
checkbox input "false"
type input "1756273029903"
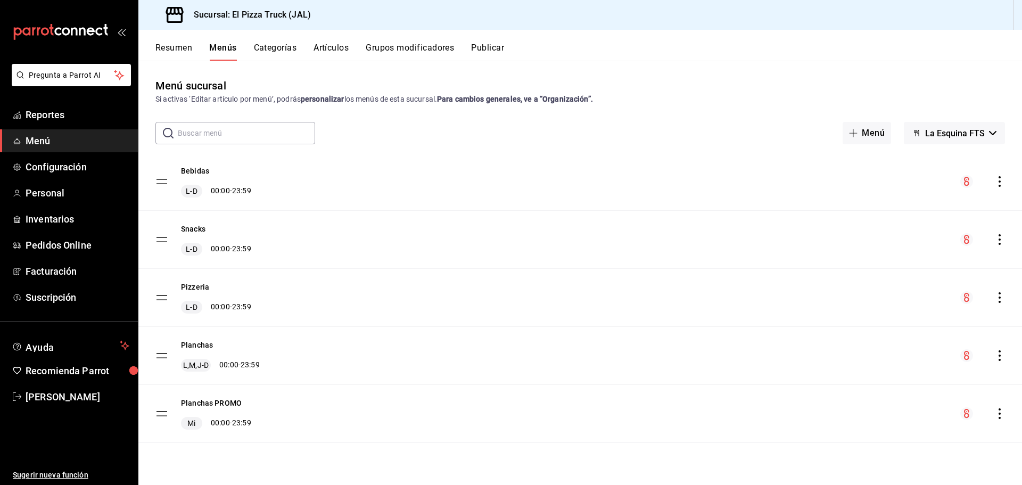
click at [502, 49] on button "Publicar" at bounding box center [487, 52] width 33 height 18
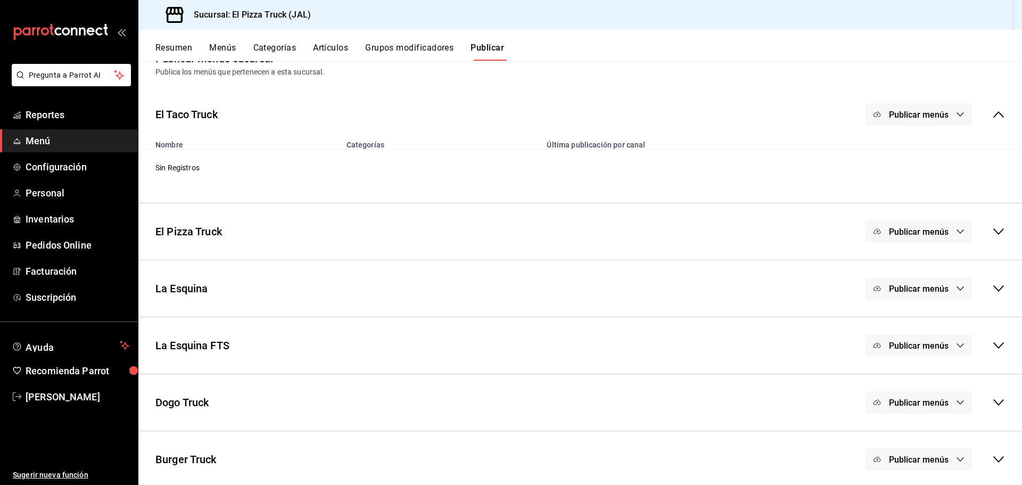
scroll to position [31, 0]
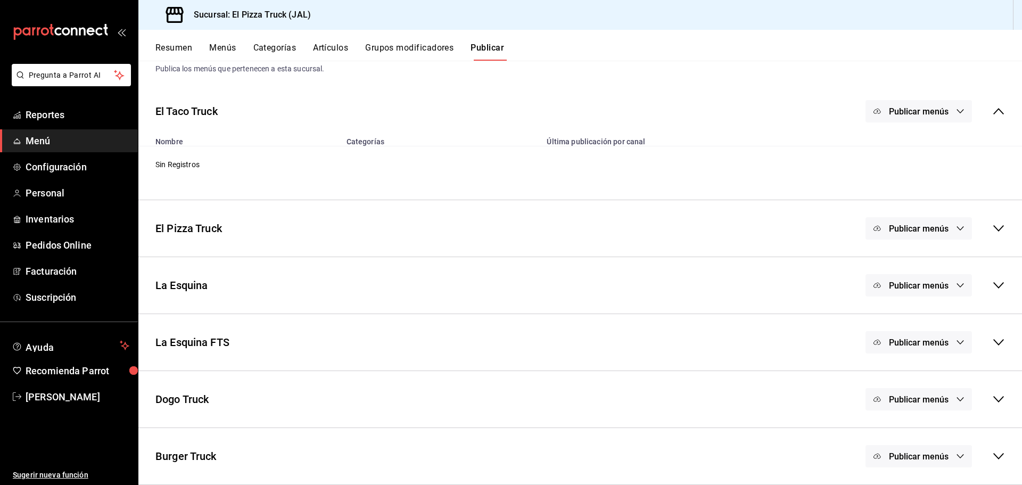
click at [956, 346] on icon "button" at bounding box center [960, 342] width 9 height 9
click at [916, 370] on li "Punto de venta" at bounding box center [911, 377] width 98 height 30
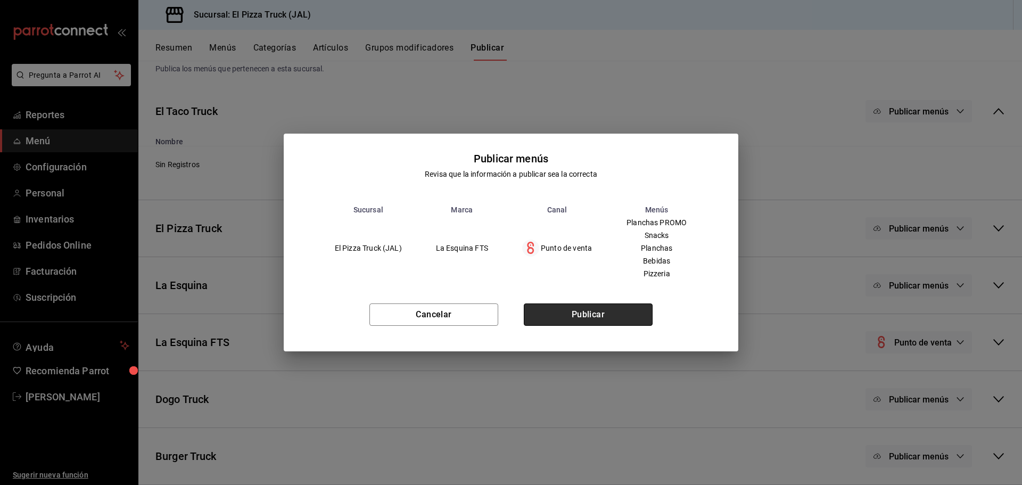
click at [591, 324] on button "Publicar" at bounding box center [588, 314] width 129 height 22
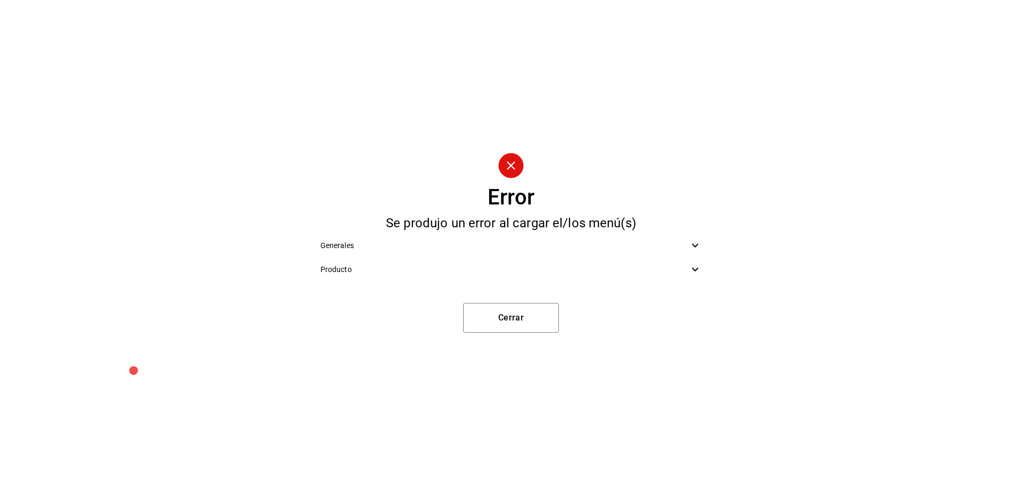
click at [482, 268] on span "Producto" at bounding box center [504, 269] width 369 height 11
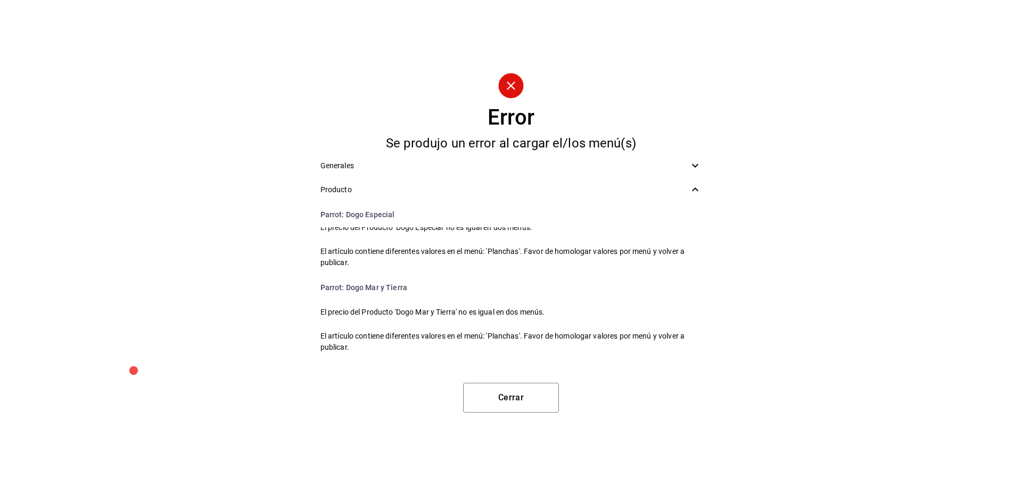
scroll to position [1452, 0]
click at [521, 398] on button "Cerrar" at bounding box center [511, 398] width 96 height 30
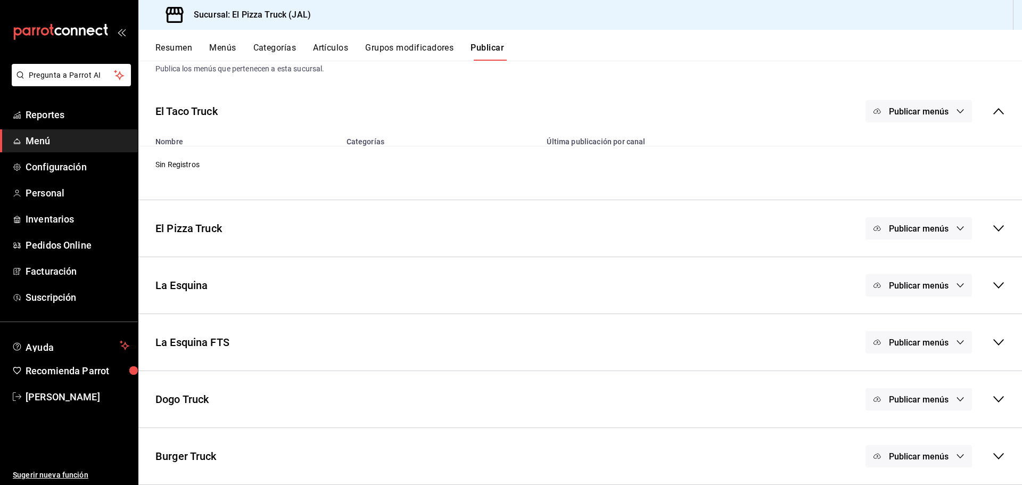
click at [337, 45] on button "Artículos" at bounding box center [330, 52] width 35 height 18
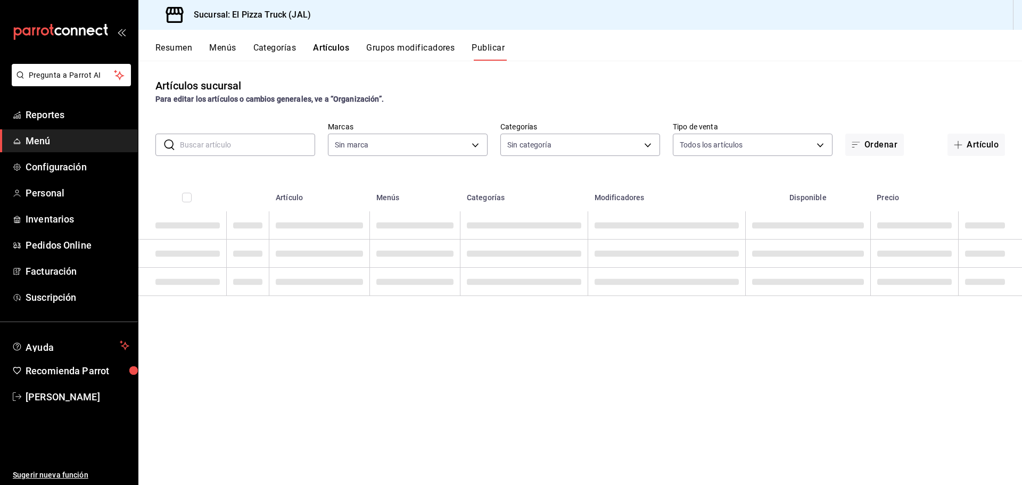
type input "c15787e7-6217-4551-b681-77b679b5e3f3,a441d866-96e6-4057-8867-d7266e748d34,b52d4…"
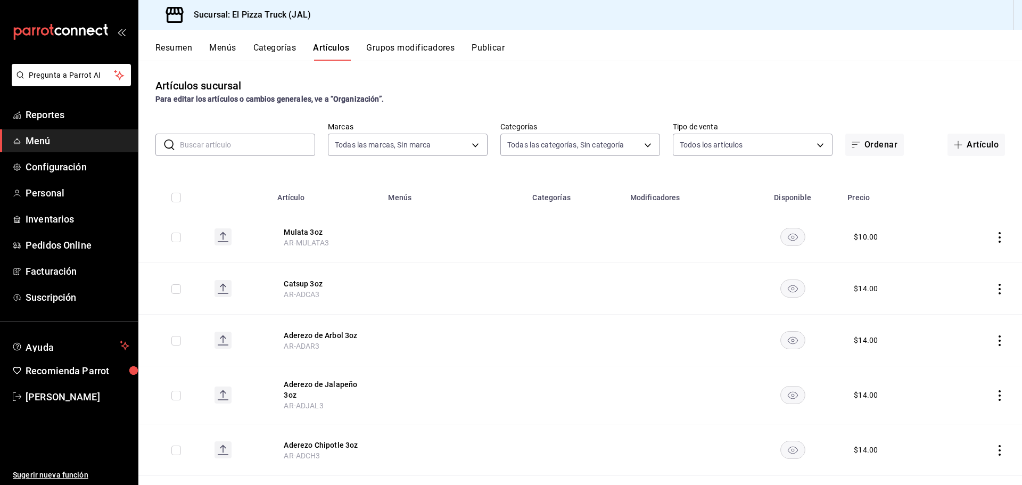
type input "65ea7caa-7d28-4651-a93b-a65c694a1269,bc154c9a-41bf-41ef-b57a-dee9ddddc16d,70111…"
click at [201, 147] on input "text" at bounding box center [247, 144] width 135 height 21
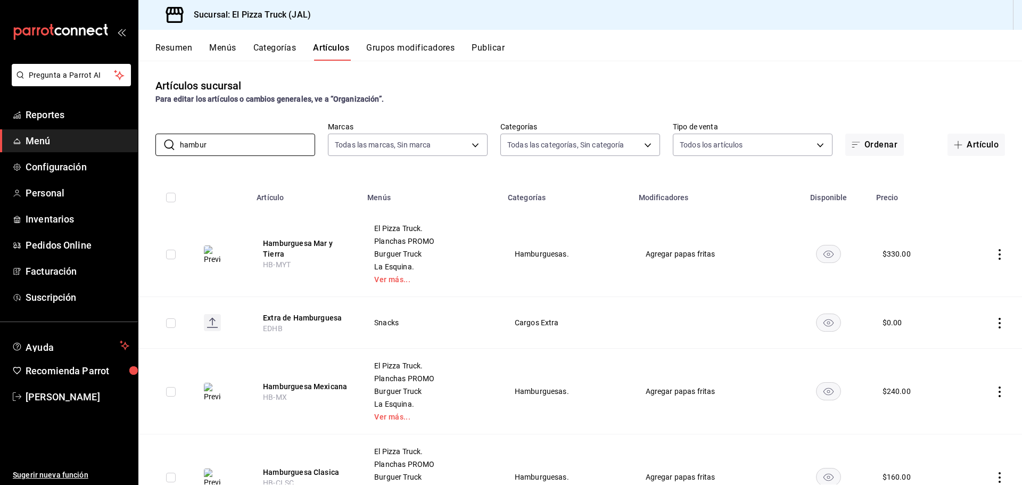
type input "hamburguesa"
click at [291, 238] on button "Hamburguesa Mar y Tierra" at bounding box center [305, 248] width 85 height 21
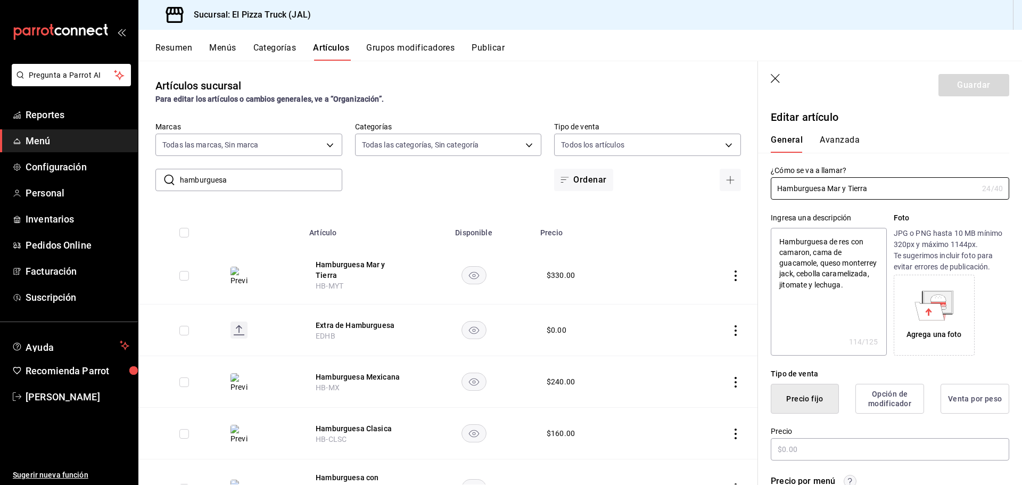
type textarea "x"
type input "$330.00"
type textarea "x"
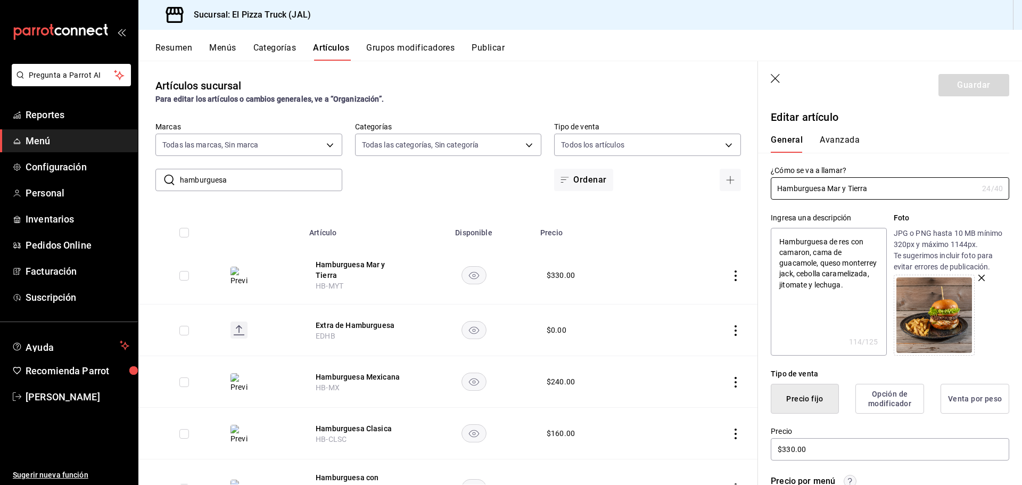
click at [425, 53] on button "Grupos modificadores" at bounding box center [410, 52] width 88 height 18
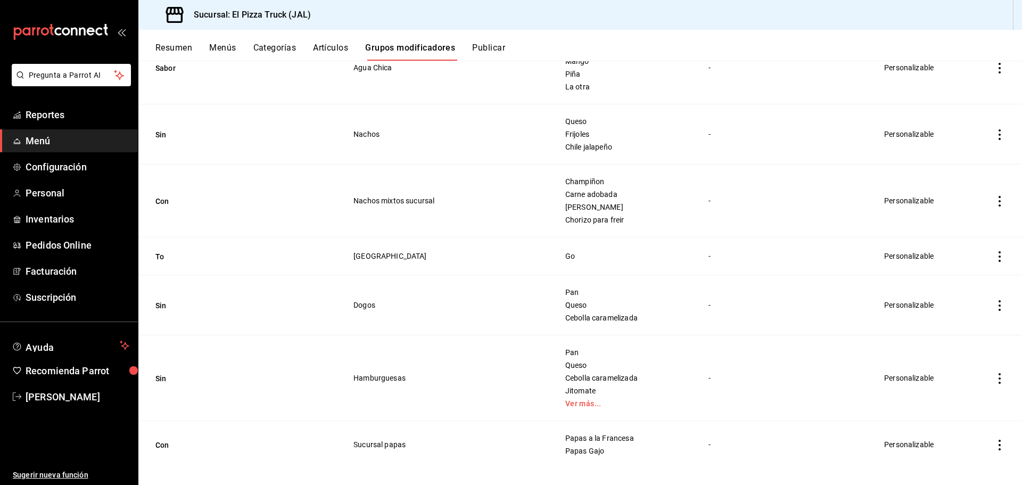
scroll to position [2184, 0]
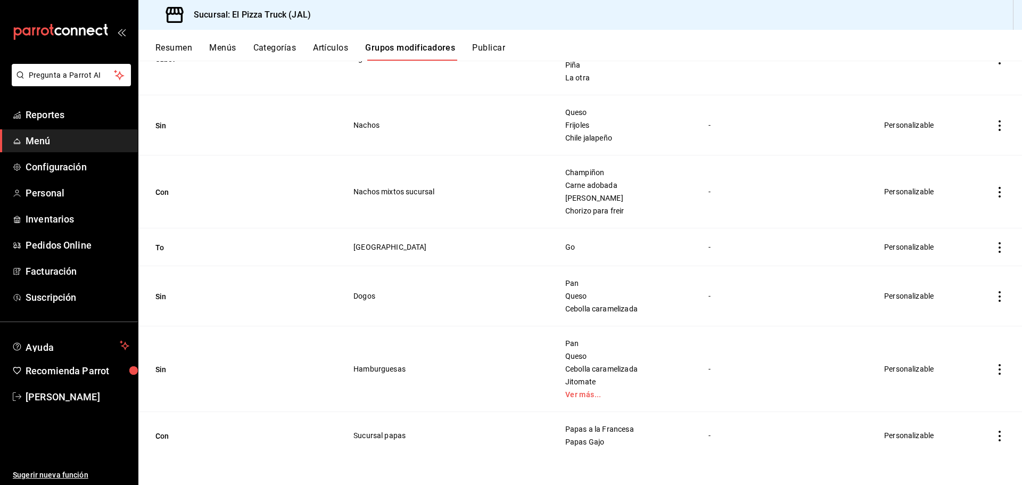
click at [150, 247] on td "To" at bounding box center [239, 247] width 202 height 38
click at [159, 246] on button "To" at bounding box center [219, 247] width 128 height 11
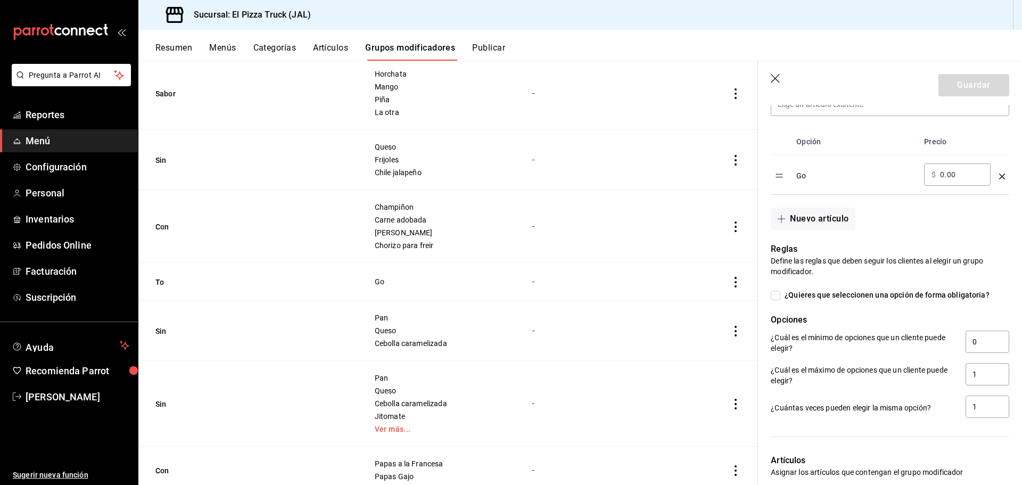
scroll to position [319, 0]
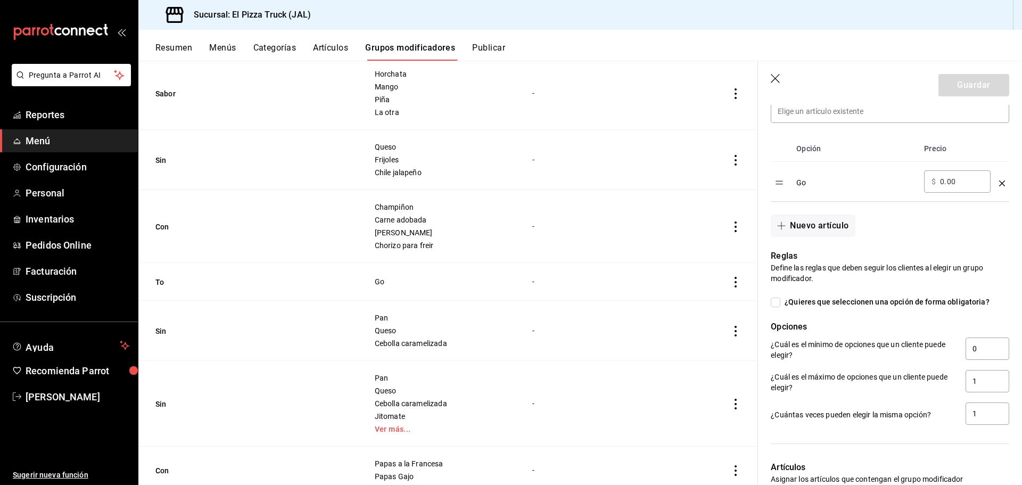
click at [770, 77] on icon "button" at bounding box center [775, 79] width 11 height 11
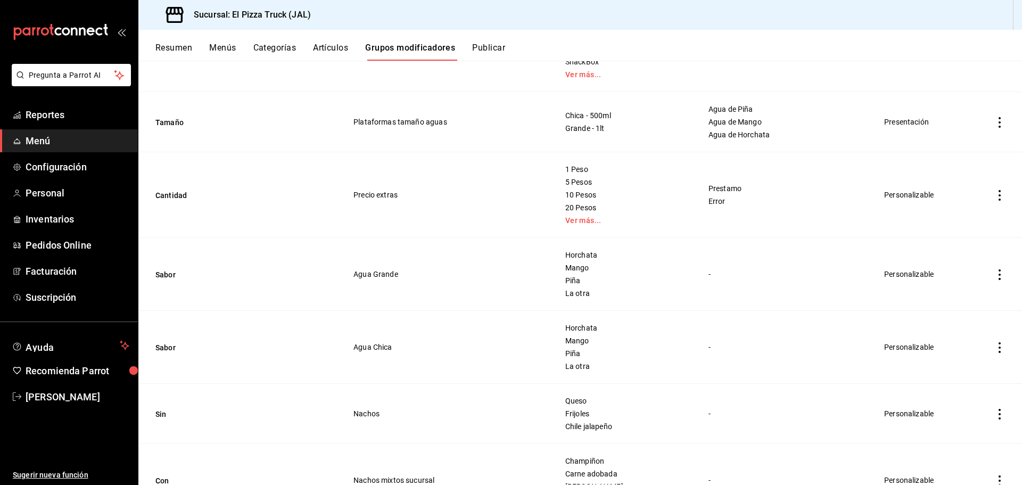
scroll to position [1864, 0]
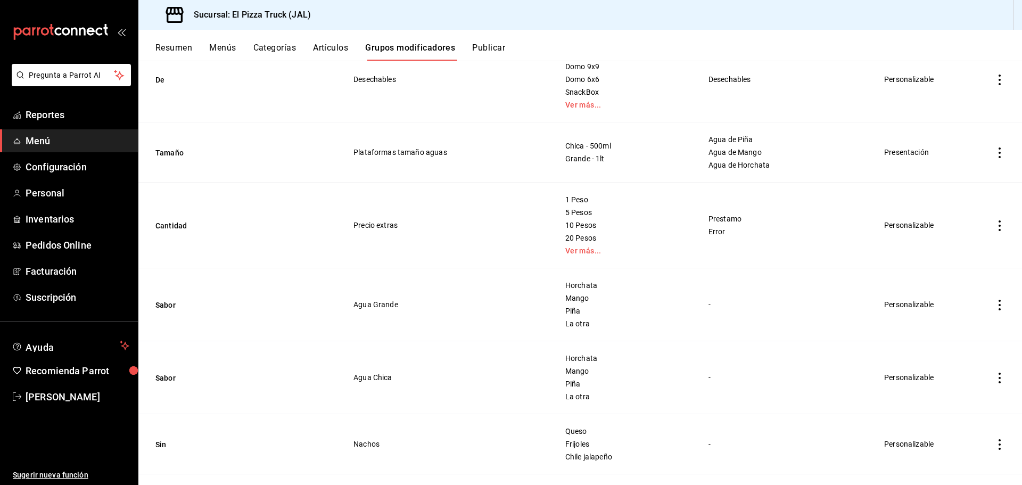
click at [501, 49] on button "Publicar" at bounding box center [488, 52] width 33 height 18
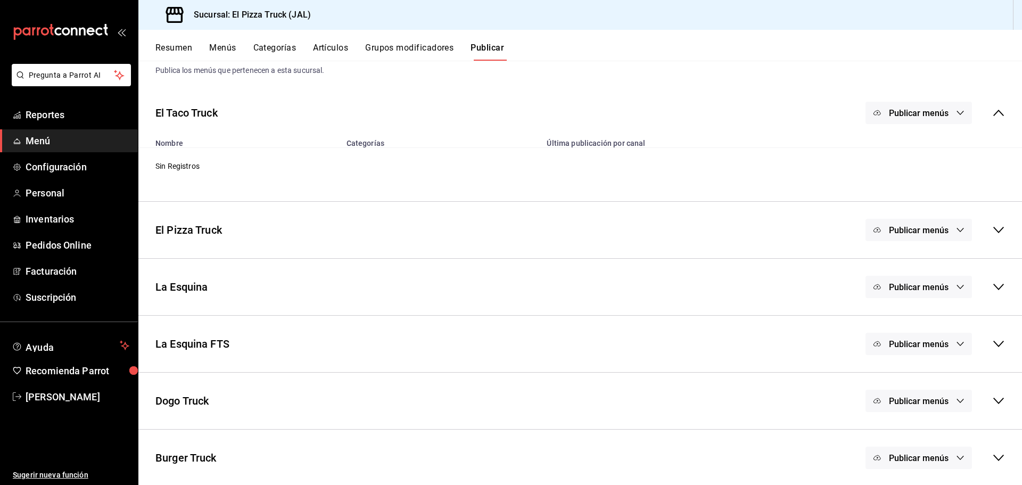
scroll to position [31, 0]
click at [997, 345] on div "La Esquina FTS Publicar menús" at bounding box center [579, 341] width 883 height 39
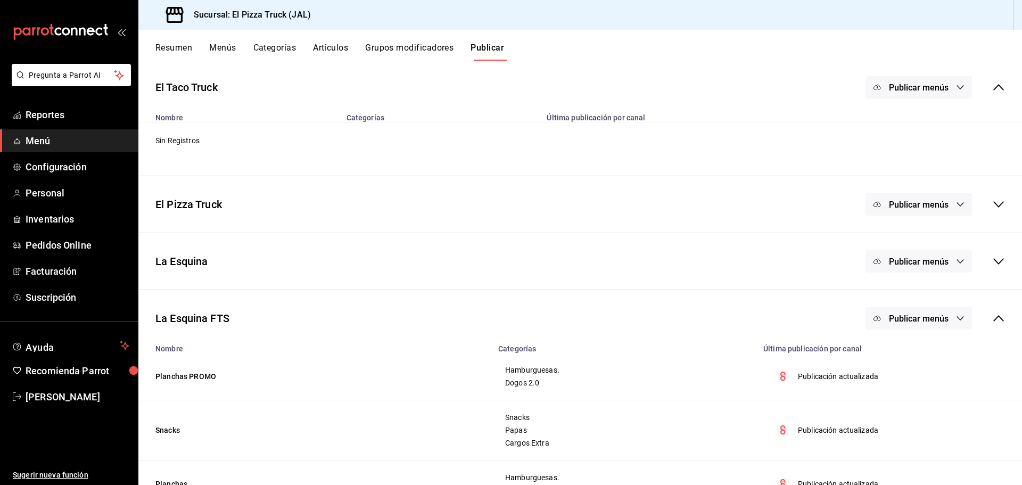
scroll to position [190, 0]
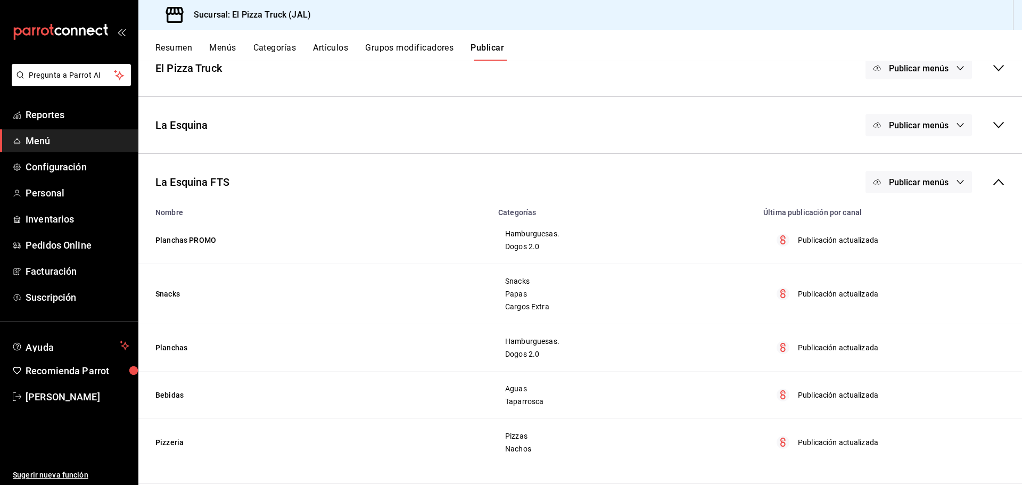
click at [915, 191] on button "Publicar menús" at bounding box center [918, 182] width 106 height 22
click at [911, 221] on span "Punto de venta" at bounding box center [925, 217] width 51 height 11
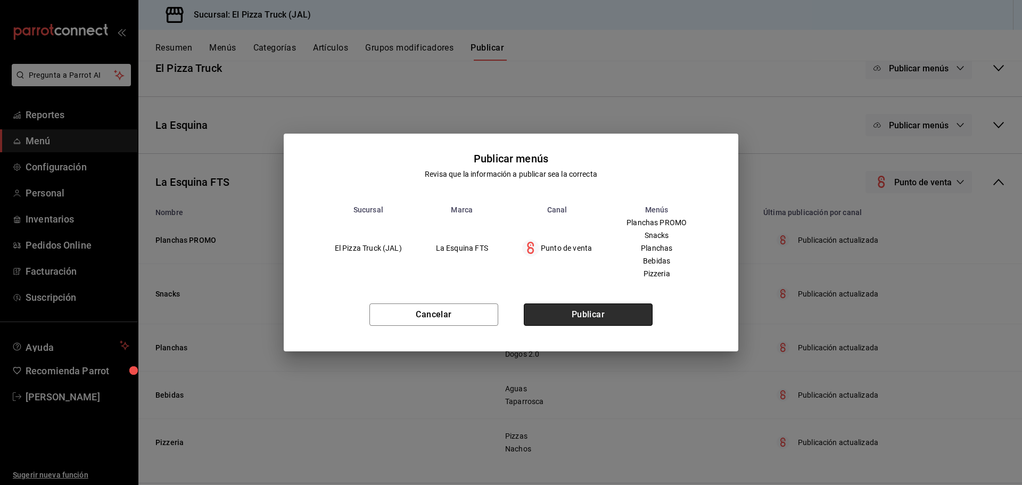
click at [589, 316] on button "Publicar" at bounding box center [588, 314] width 129 height 22
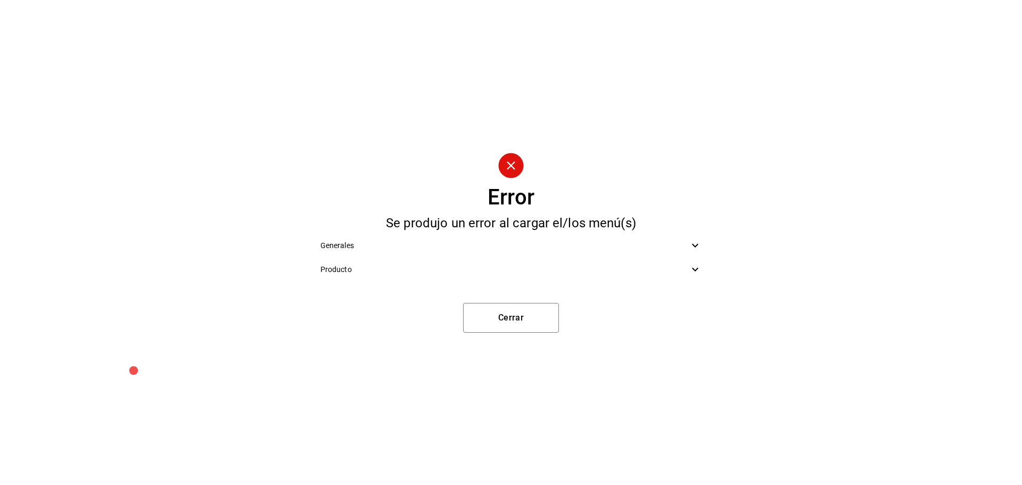
click at [598, 266] on span "Producto" at bounding box center [504, 269] width 369 height 11
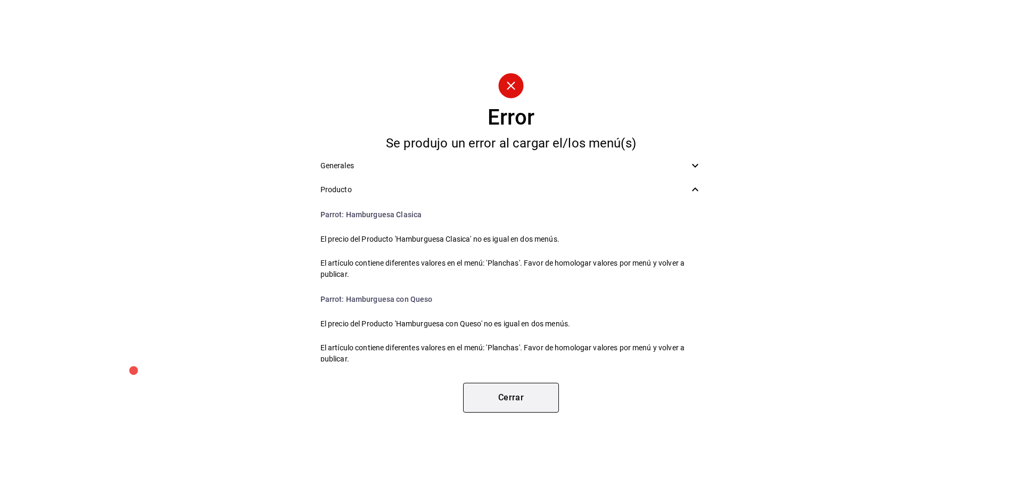
click at [500, 397] on button "Cerrar" at bounding box center [511, 398] width 96 height 30
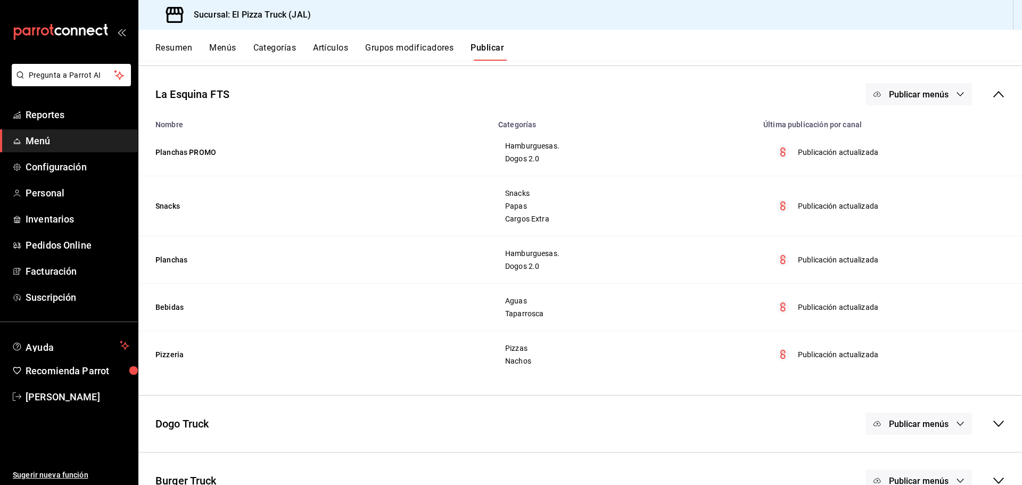
scroll to position [304, 0]
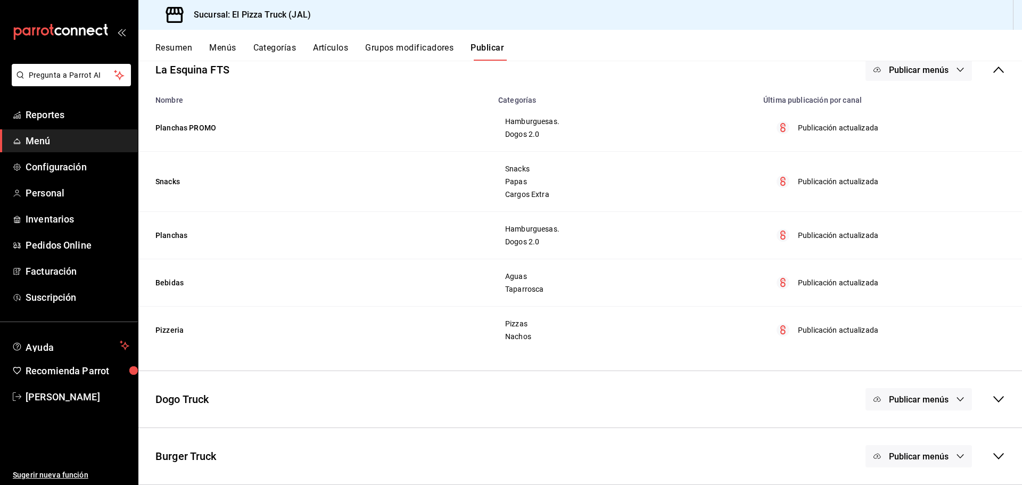
click at [575, 268] on td "Aguas Taparrosca" at bounding box center [624, 282] width 265 height 47
click at [388, 51] on button "Grupos modificadores" at bounding box center [409, 52] width 88 height 18
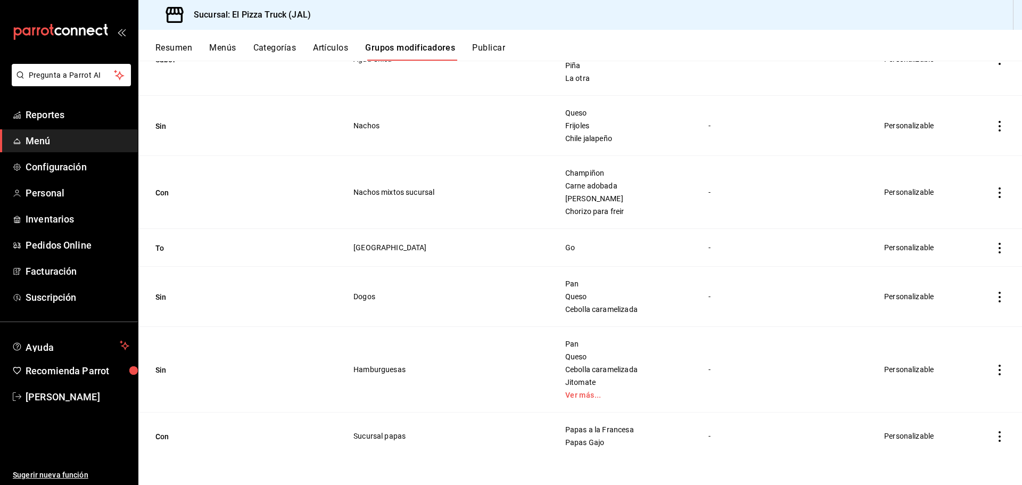
scroll to position [2184, 0]
click at [67, 404] on link "Svein Uriostegui" at bounding box center [69, 396] width 138 height 23
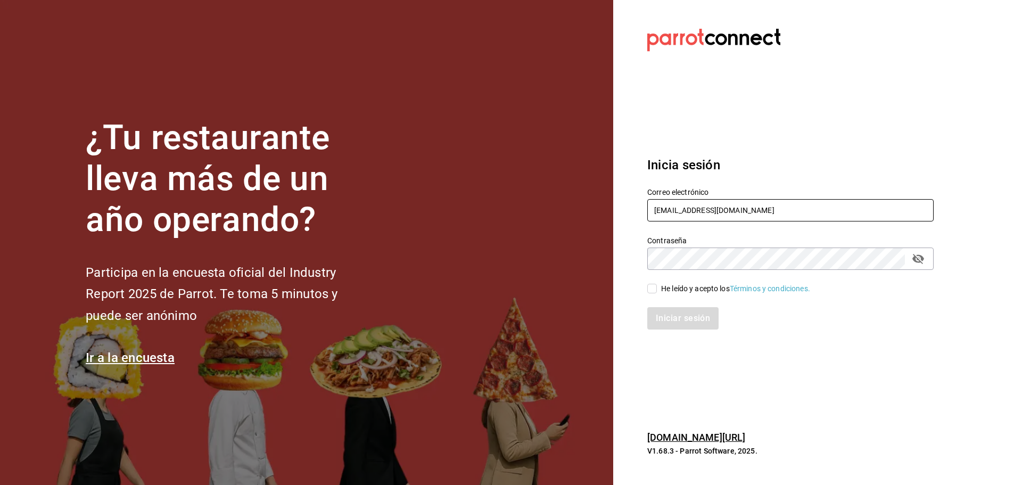
click at [702, 216] on input "laesquinafts@gmail.com" at bounding box center [790, 210] width 286 height 22
paste input "gui@patio"
type input "[EMAIL_ADDRESS][DOMAIN_NAME]"
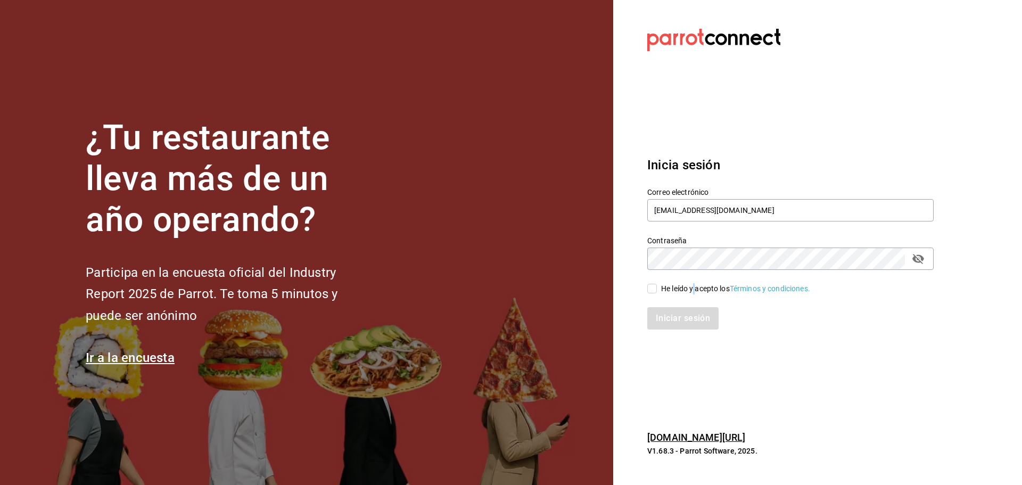
click at [692, 288] on div "He leído y acepto los Términos y condiciones." at bounding box center [735, 288] width 149 height 11
click at [692, 290] on div "He leído y acepto los Términos y condiciones." at bounding box center [735, 288] width 149 height 11
click at [657, 290] on input "He leído y acepto los Términos y condiciones." at bounding box center [652, 289] width 10 height 10
checkbox input "true"
click at [673, 324] on button "Iniciar sesión" at bounding box center [683, 318] width 72 height 22
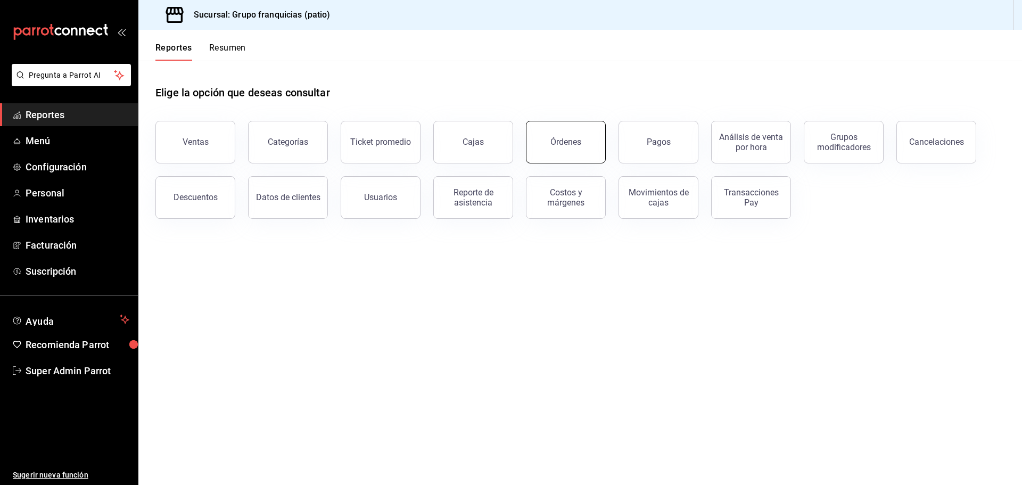
click at [577, 145] on div "Órdenes" at bounding box center [565, 142] width 31 height 10
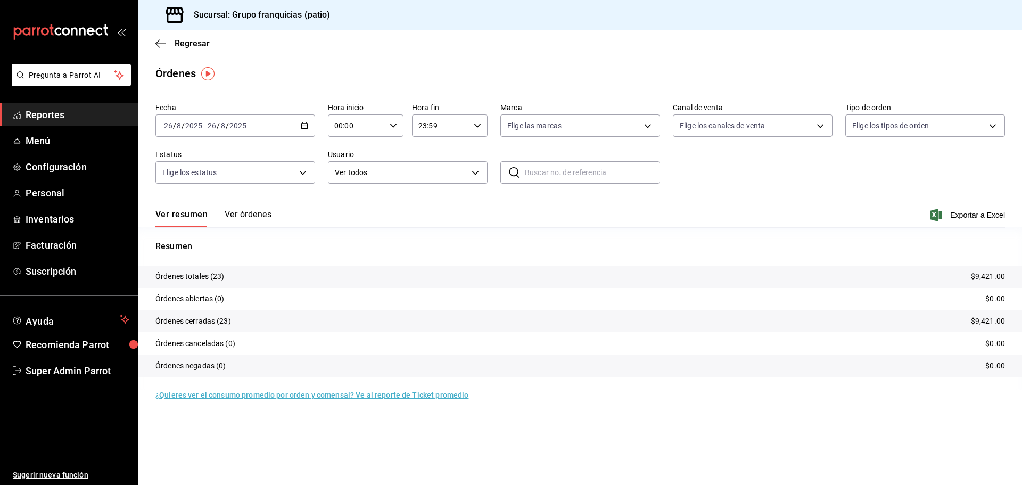
click at [295, 128] on div "[DATE] [DATE] - [DATE] [DATE]" at bounding box center [235, 125] width 160 height 22
click at [783, 132] on body "Pregunta a Parrot AI Reportes Menú Configuración Personal Inventarios Facturaci…" at bounding box center [511, 242] width 1022 height 485
click at [718, 226] on span "Uber Eats" at bounding box center [765, 226] width 126 height 11
type input "UBER_EATS"
checkbox input "true"
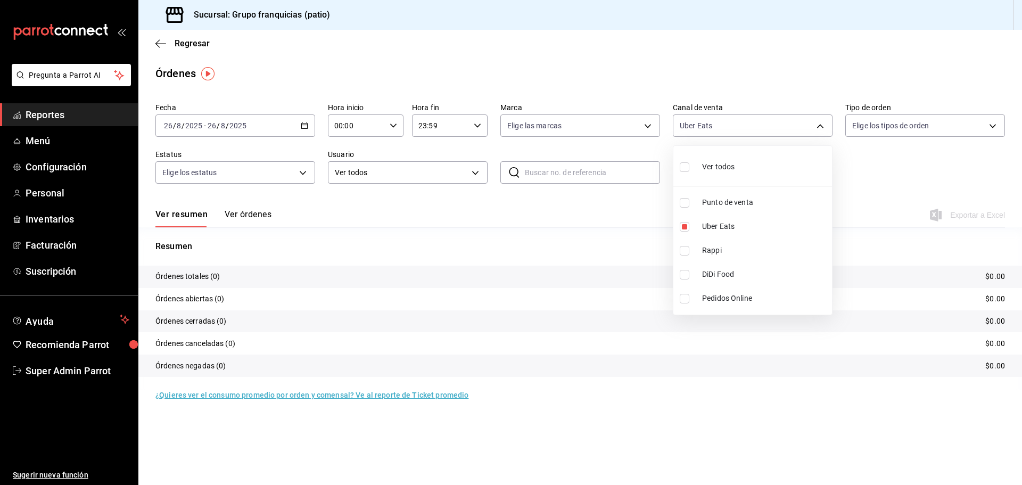
click at [415, 228] on div at bounding box center [511, 242] width 1022 height 485
click at [287, 123] on div "[DATE] [DATE] - [DATE] [DATE]" at bounding box center [235, 125] width 160 height 22
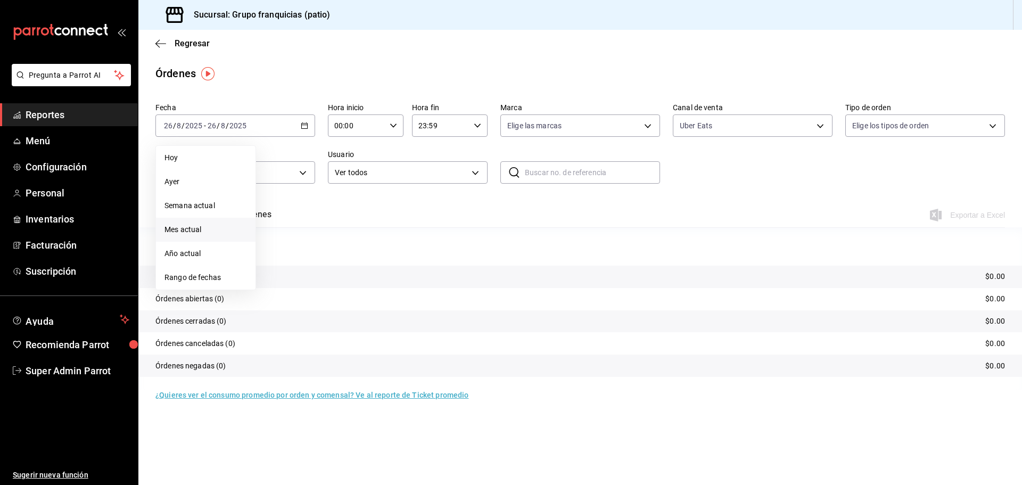
click at [189, 234] on span "Mes actual" at bounding box center [205, 229] width 82 height 11
click at [49, 134] on span "Menú" at bounding box center [78, 141] width 104 height 14
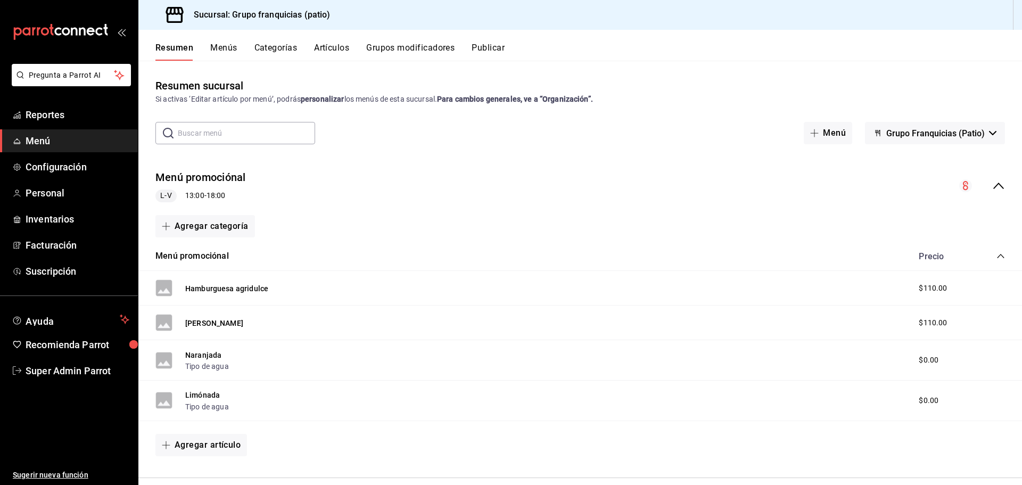
click at [481, 47] on button "Publicar" at bounding box center [487, 52] width 33 height 18
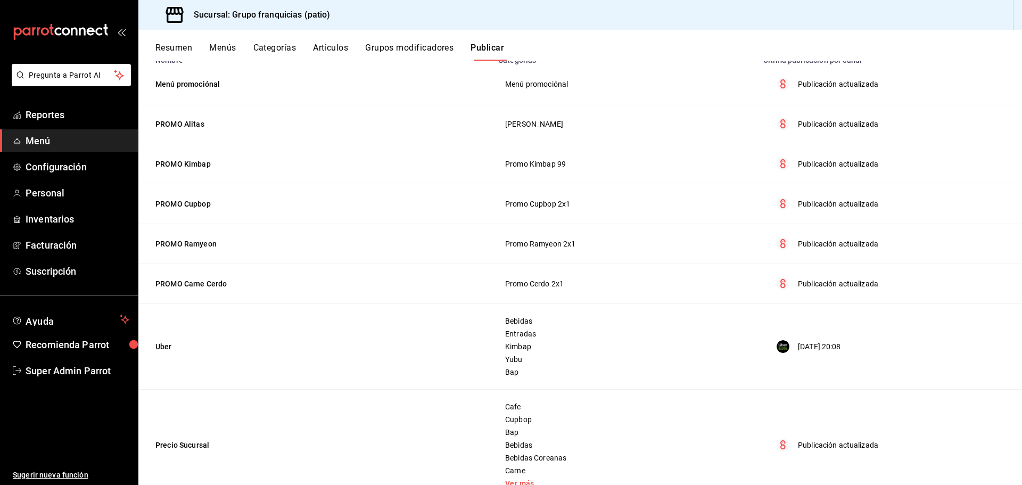
scroll to position [145, 0]
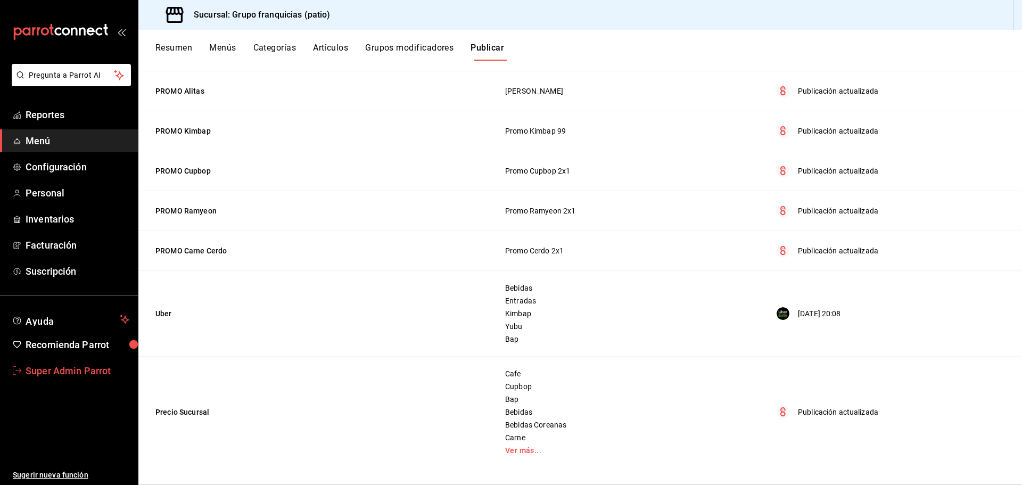
click at [53, 375] on span "Super Admin Parrot" at bounding box center [78, 370] width 104 height 14
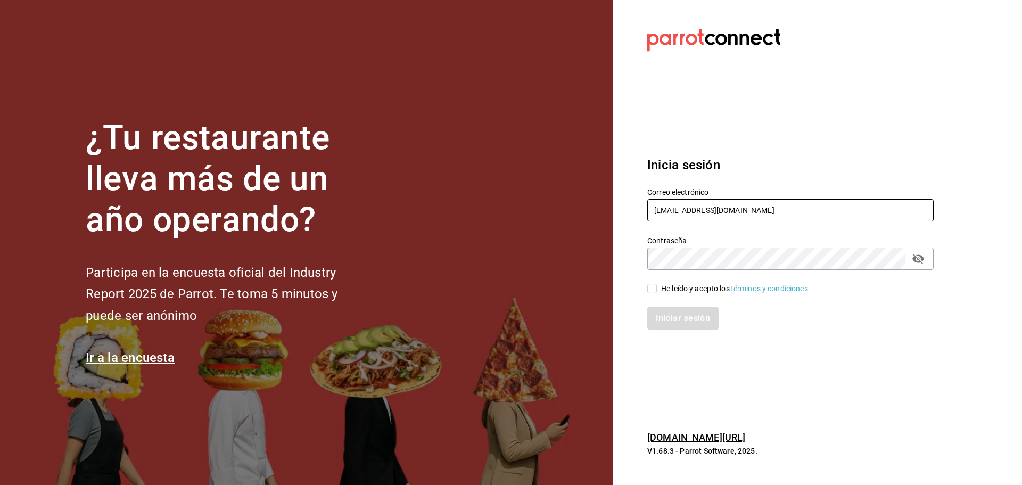
click at [725, 217] on input "[EMAIL_ADDRESS][DOMAIN_NAME]" at bounding box center [790, 210] width 286 height 22
type input "pizota"
